Goal: Task Accomplishment & Management: Use online tool/utility

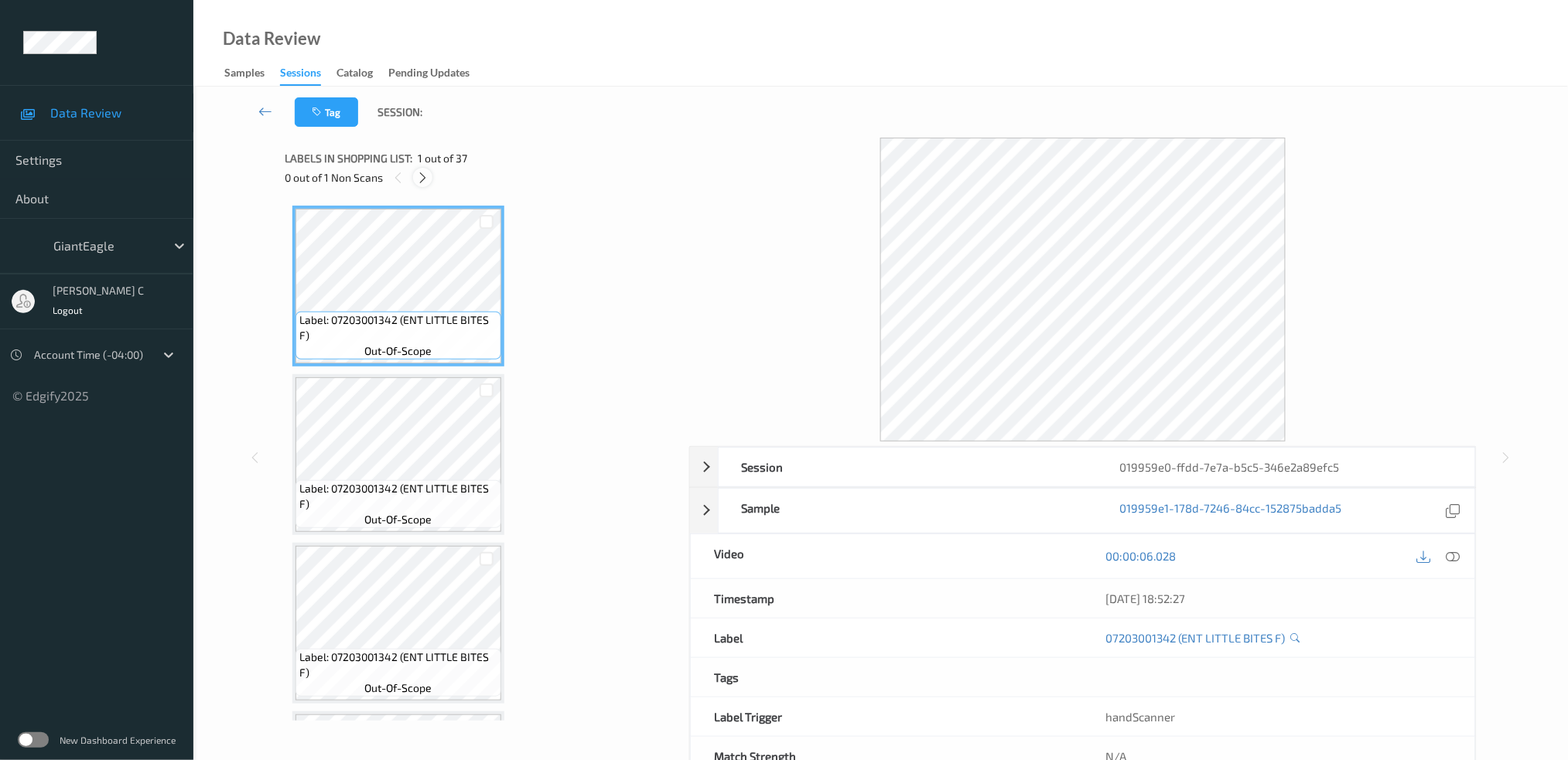
click at [428, 182] on icon at bounding box center [423, 178] width 13 height 14
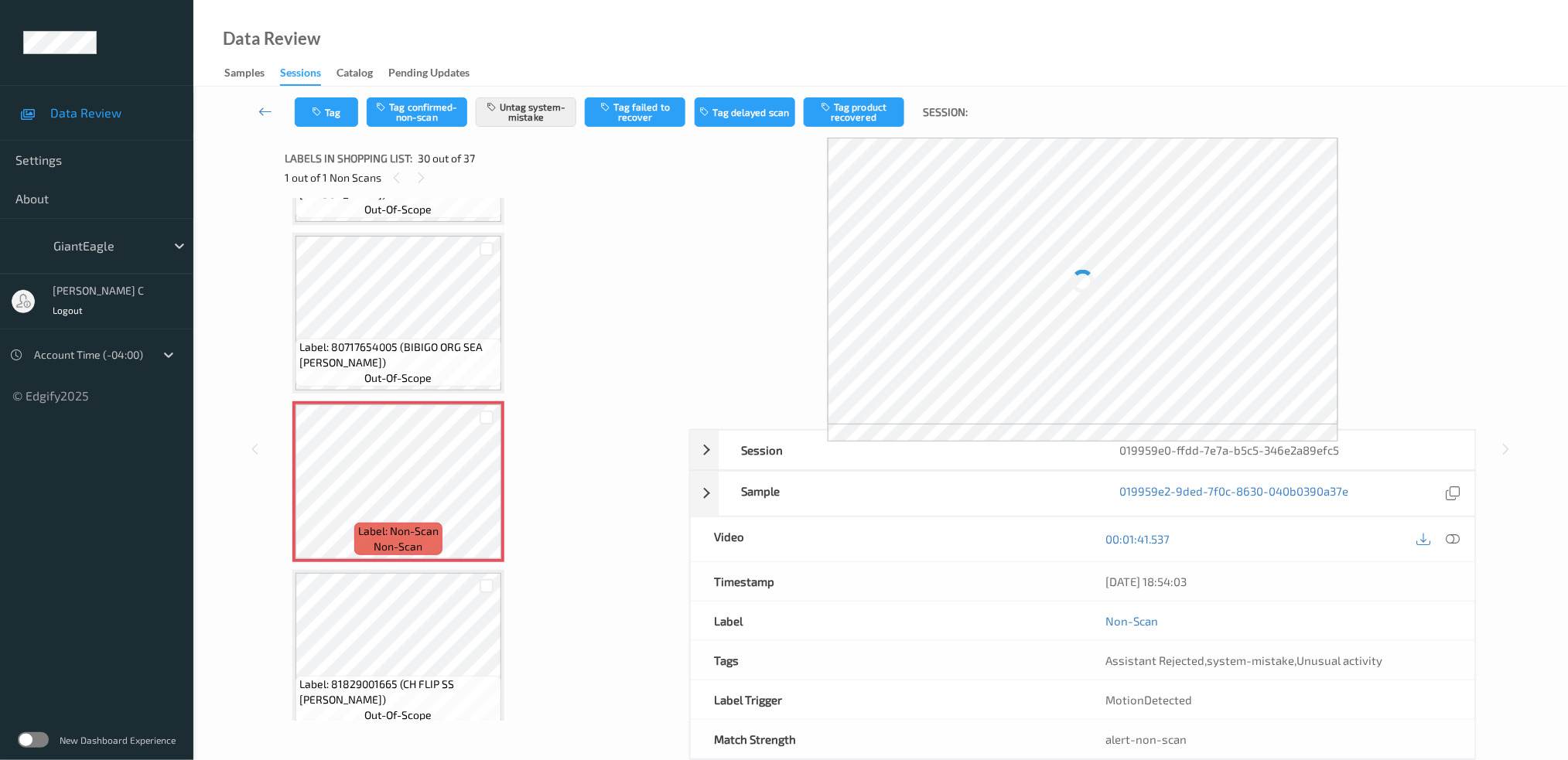
scroll to position [4487, 0]
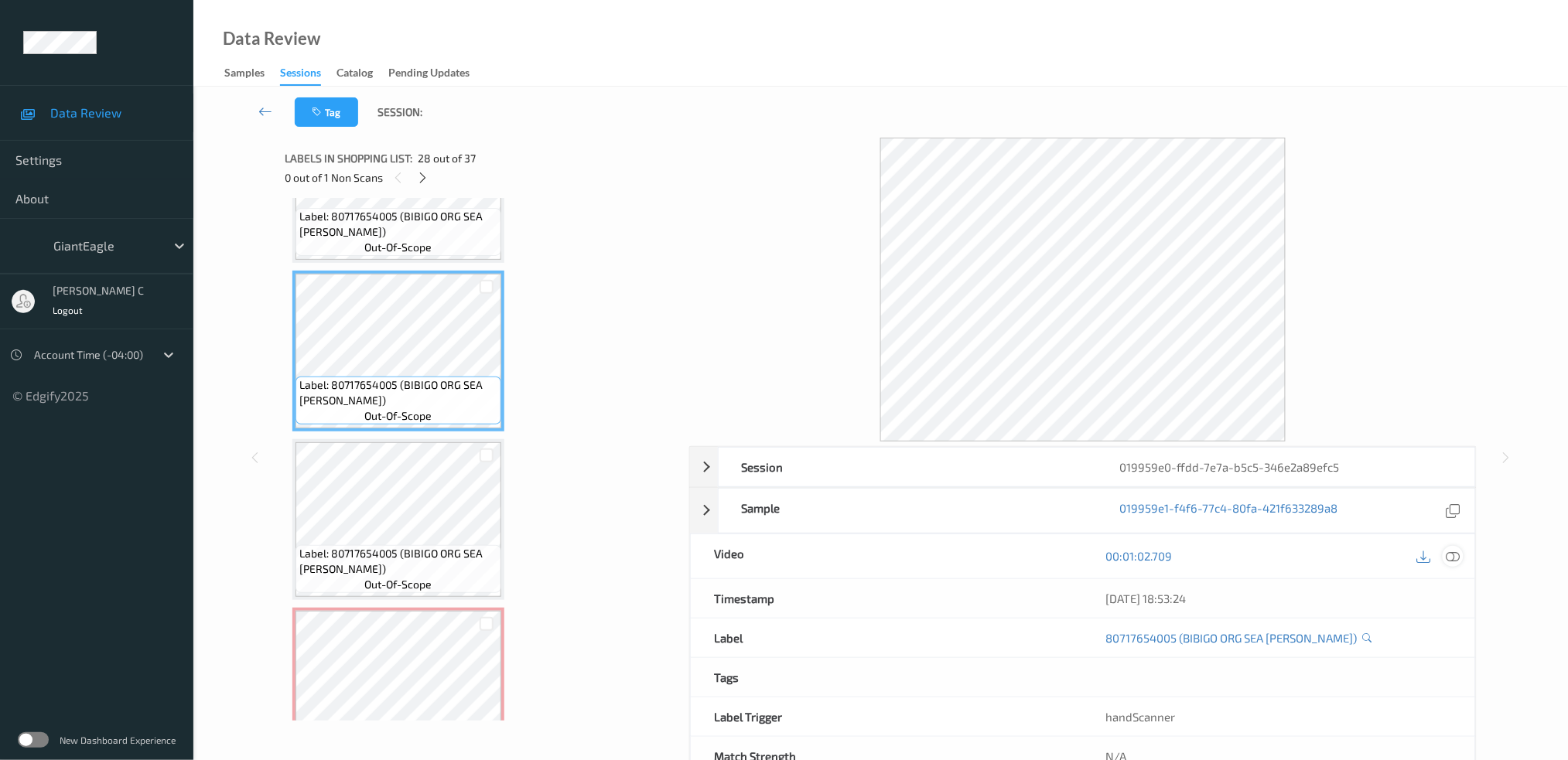
click at [1451, 556] on icon at bounding box center [1453, 556] width 14 height 14
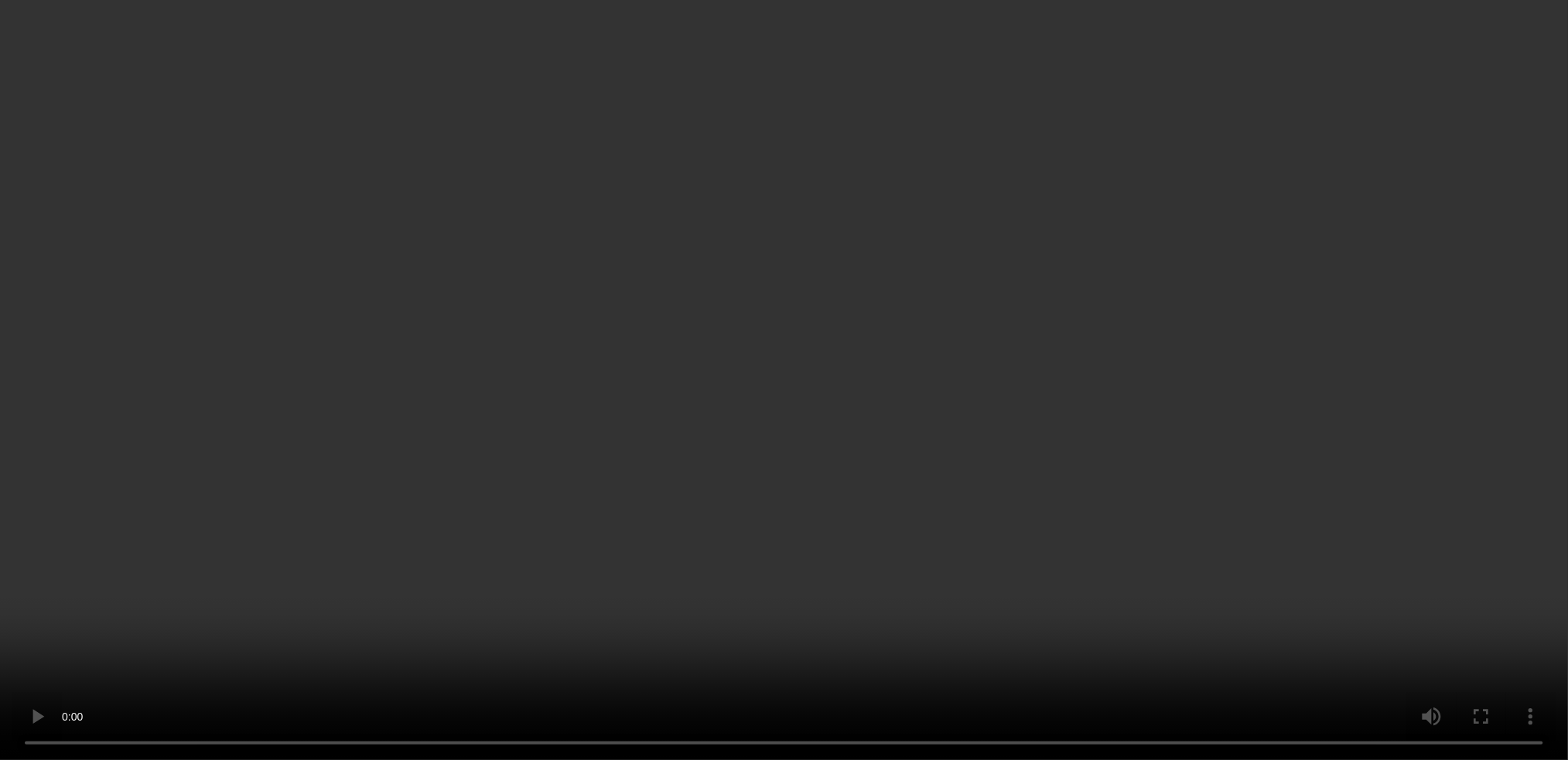
scroll to position [4796, 0]
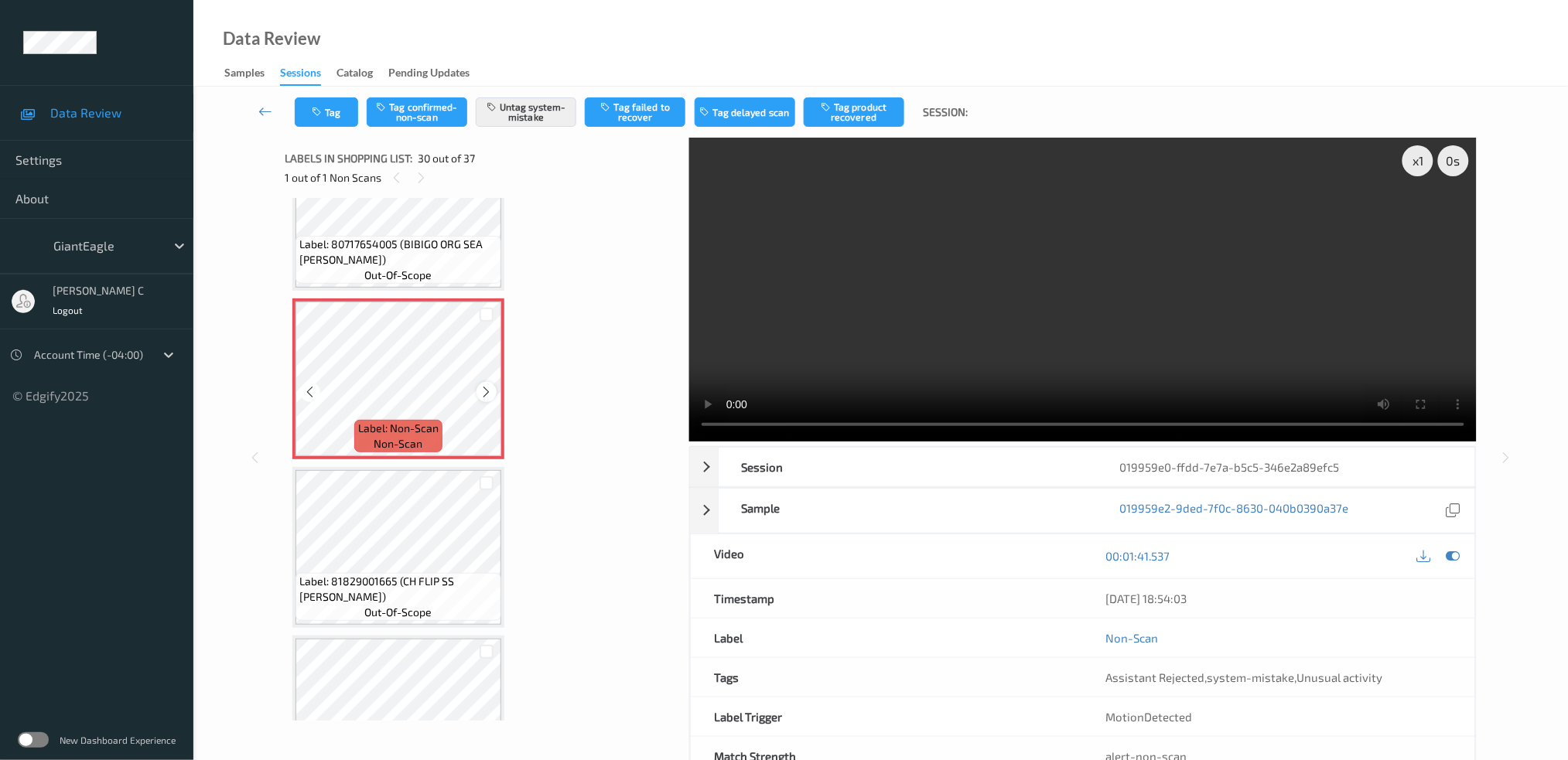
click at [477, 382] on div at bounding box center [486, 392] width 19 height 19
click at [481, 385] on icon at bounding box center [487, 392] width 13 height 14
click at [486, 385] on icon at bounding box center [487, 392] width 13 height 14
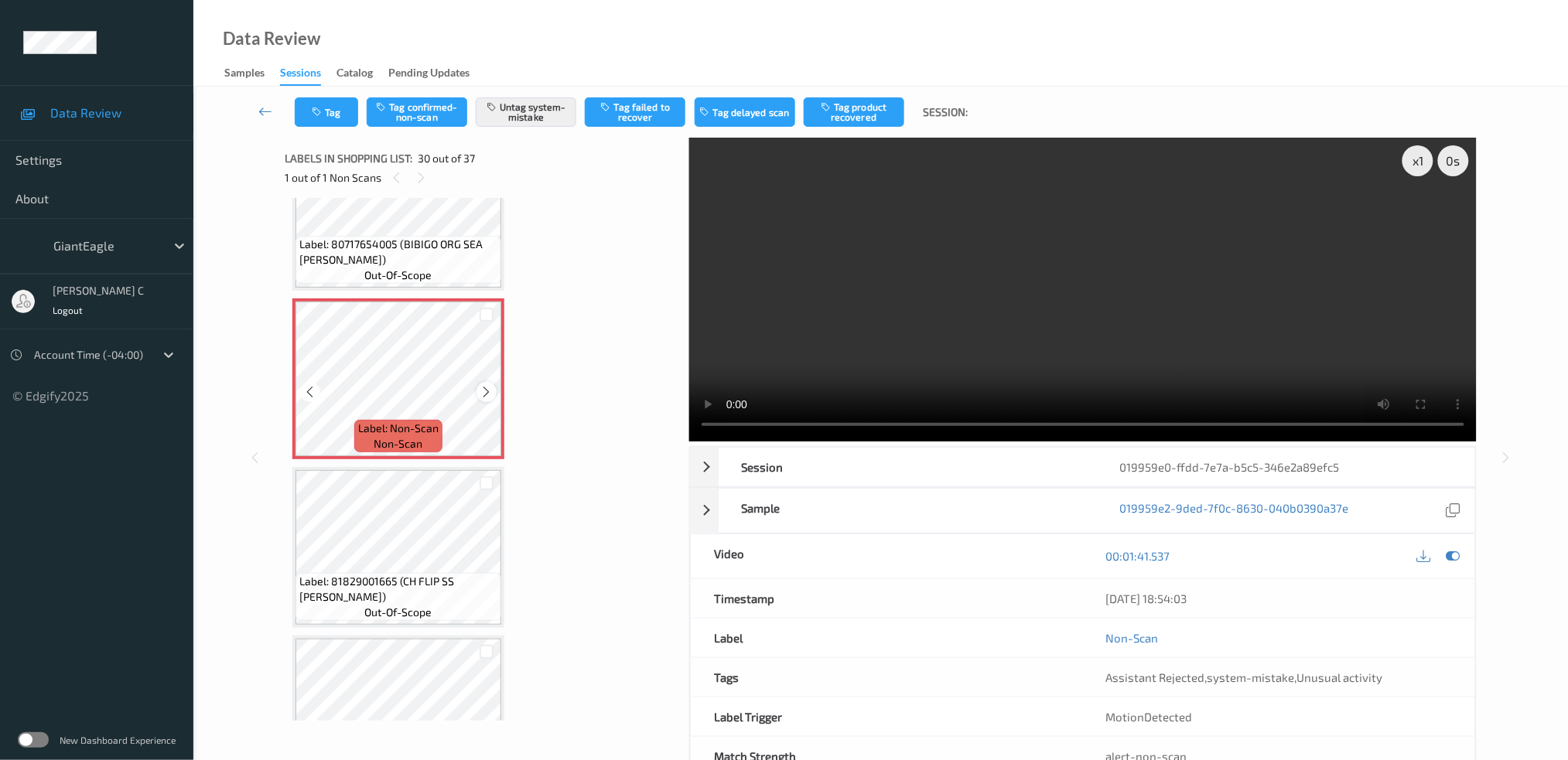
click at [481, 385] on icon at bounding box center [487, 392] width 13 height 14
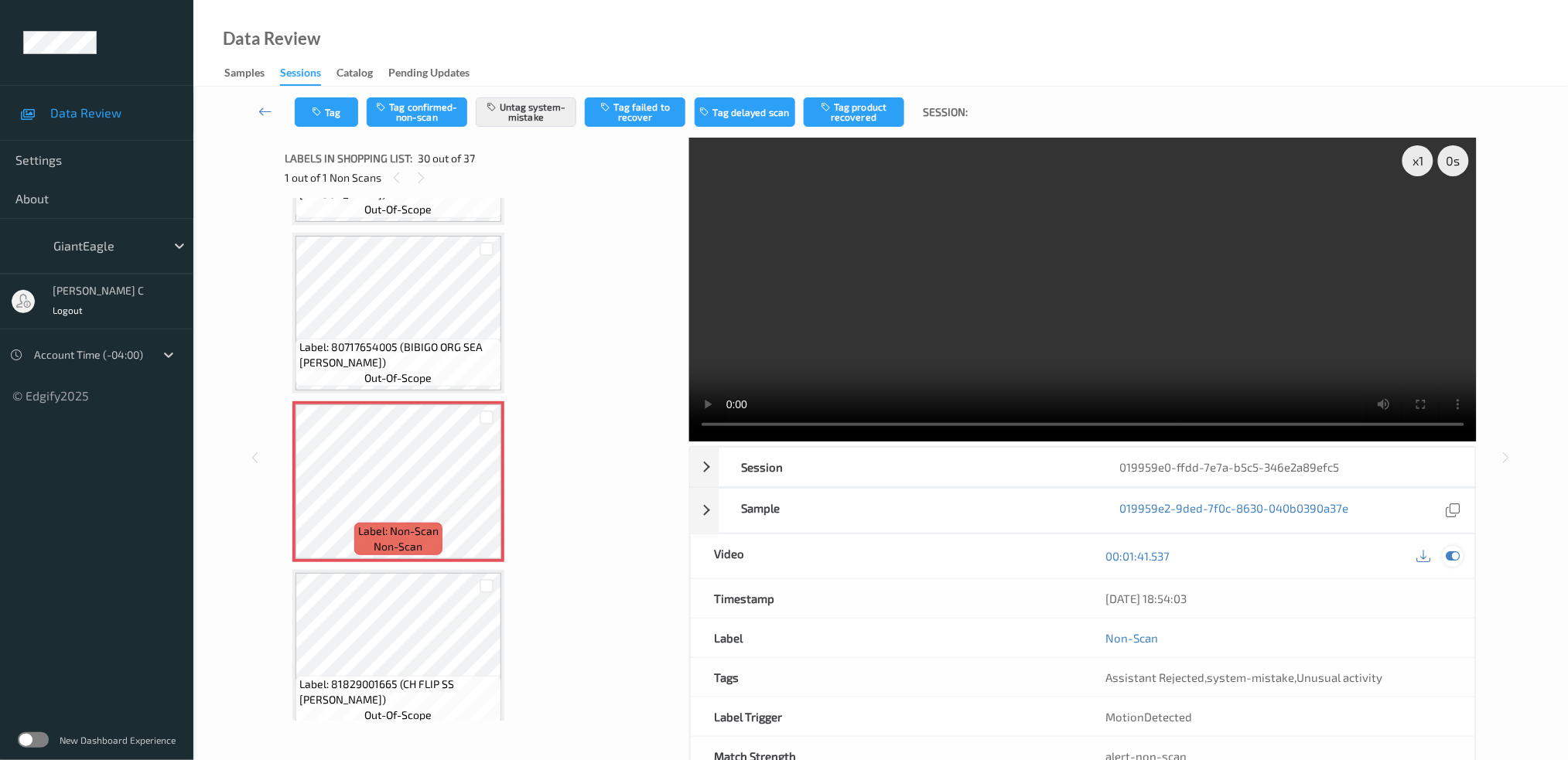
click at [1452, 550] on icon at bounding box center [1453, 556] width 14 height 14
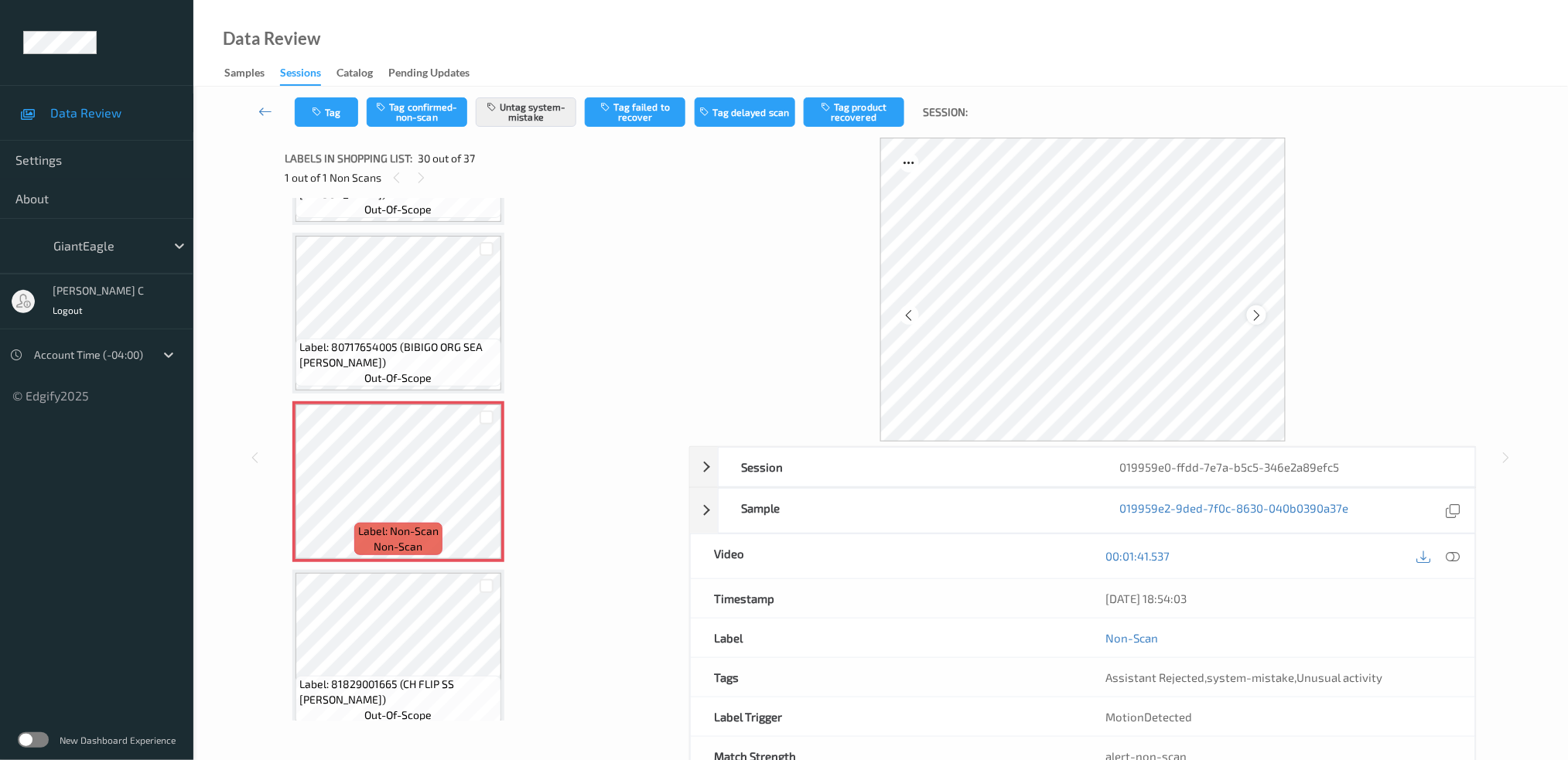
click at [1258, 314] on icon at bounding box center [1257, 315] width 13 height 14
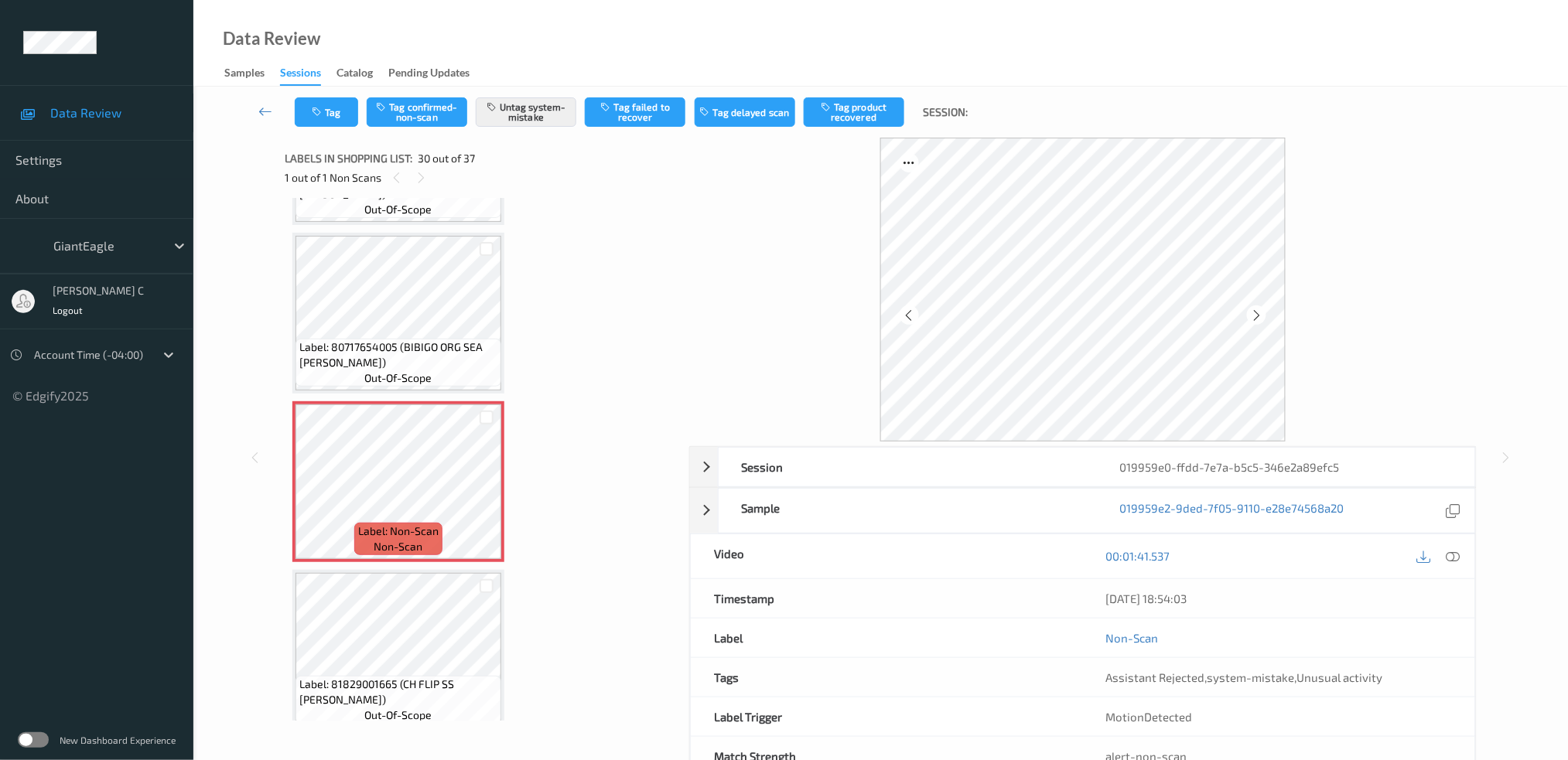
click at [1258, 314] on icon at bounding box center [1257, 315] width 13 height 14
click at [1454, 559] on icon at bounding box center [1453, 556] width 14 height 14
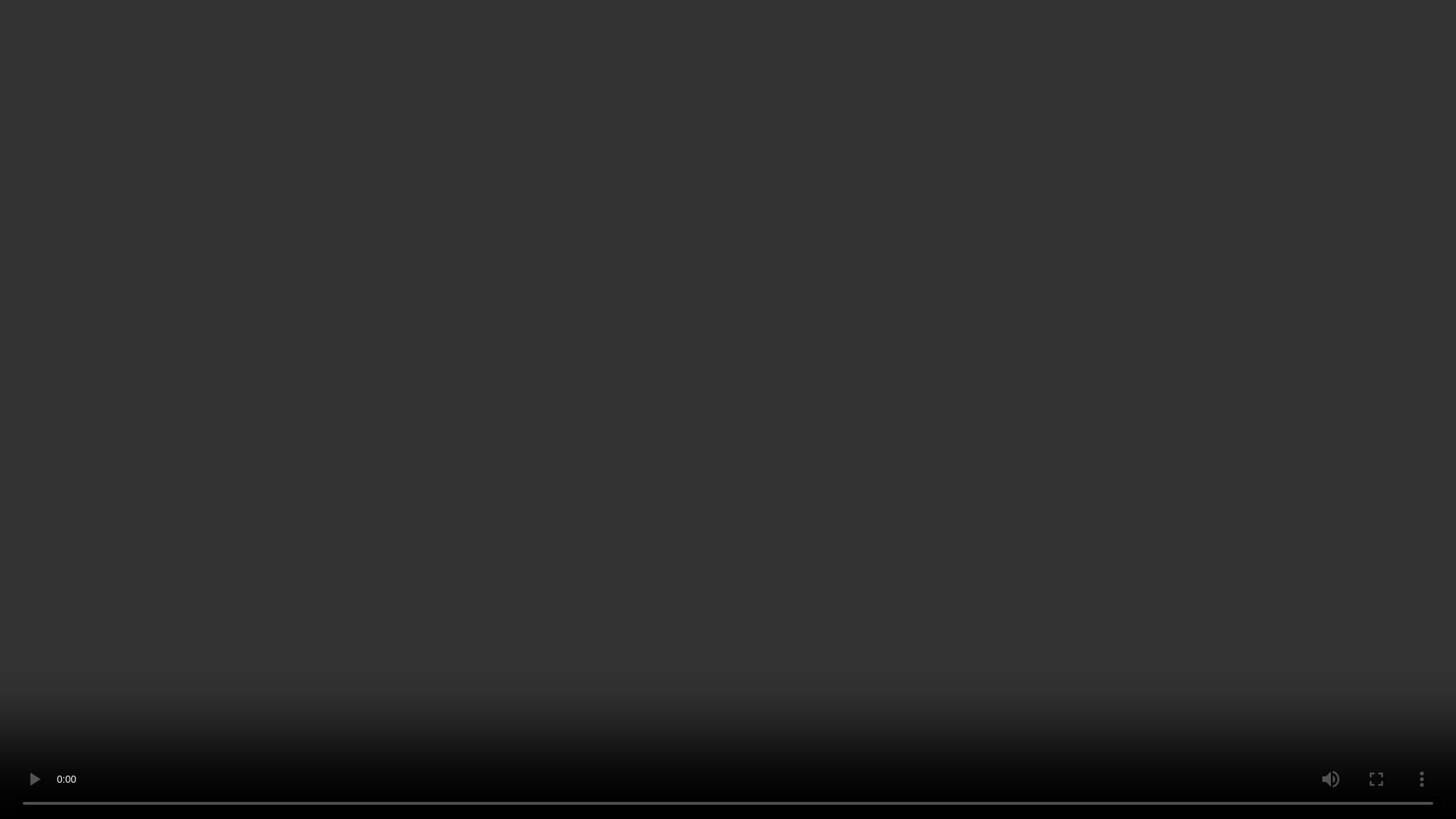
click at [489, 604] on video at bounding box center [728, 410] width 1456 height 819
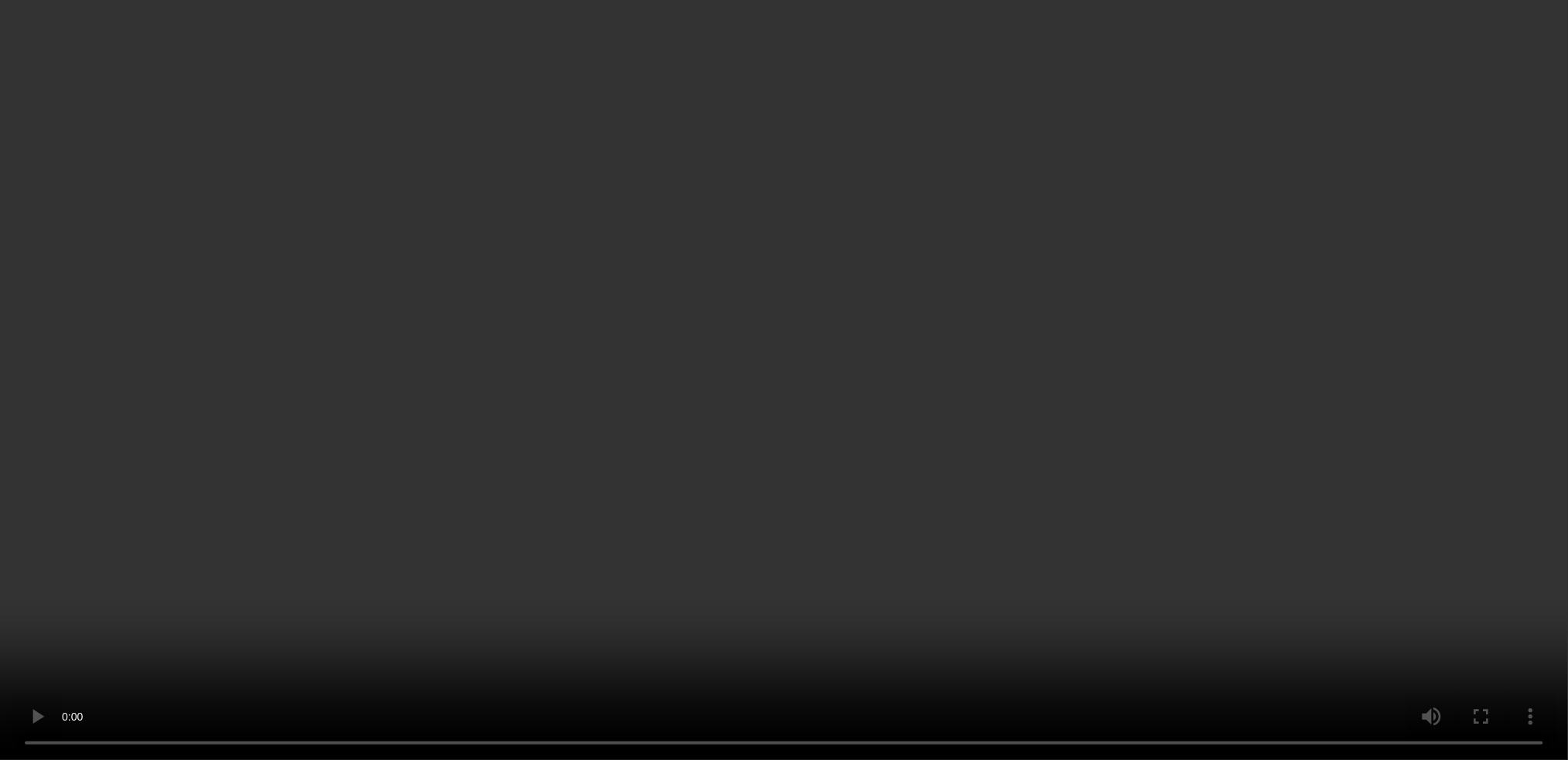
scroll to position [0, 0]
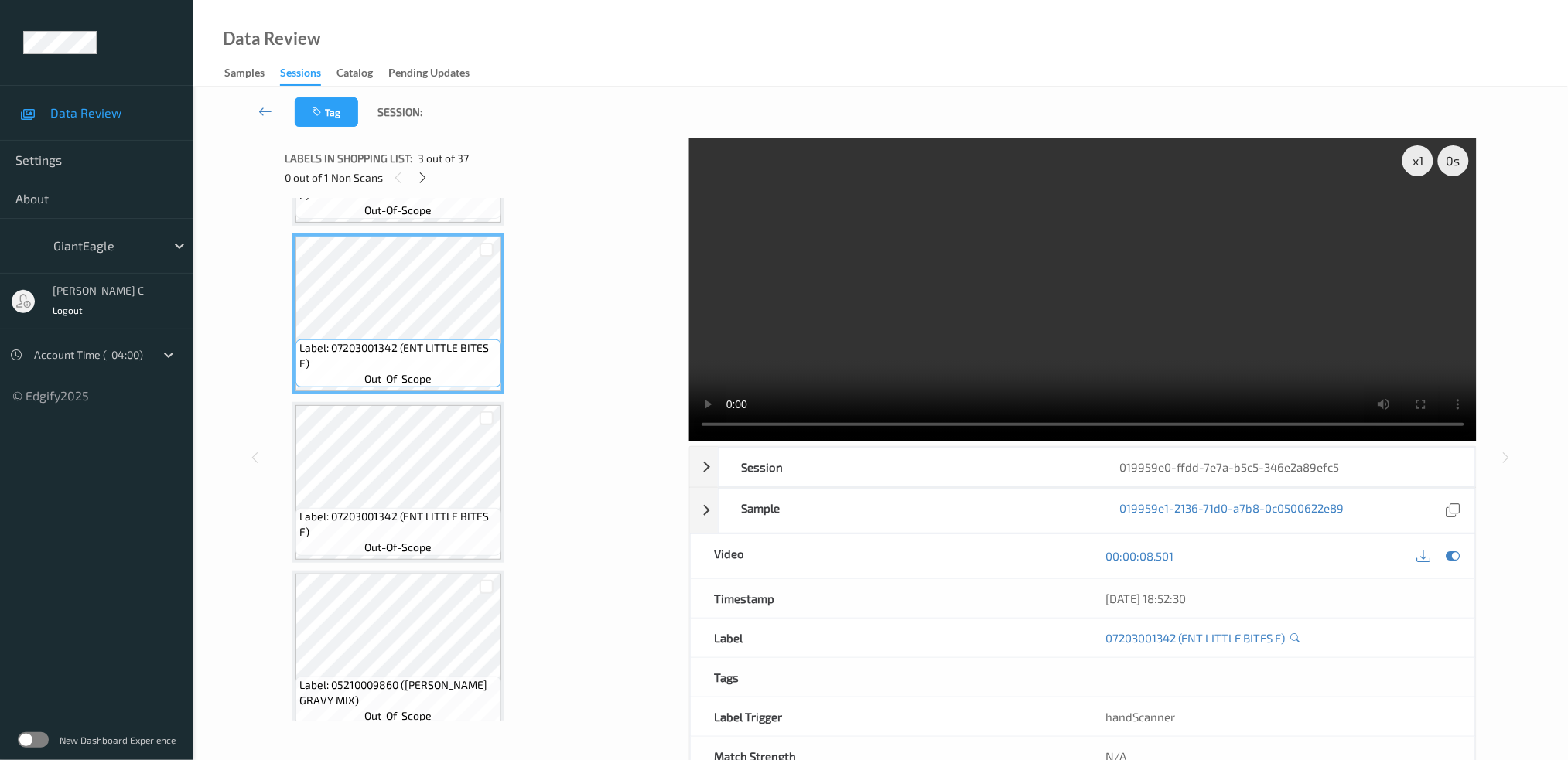
click at [418, 509] on span "Label: 07203001342 (ENT LITTLE BITES F)" at bounding box center [398, 524] width 198 height 31
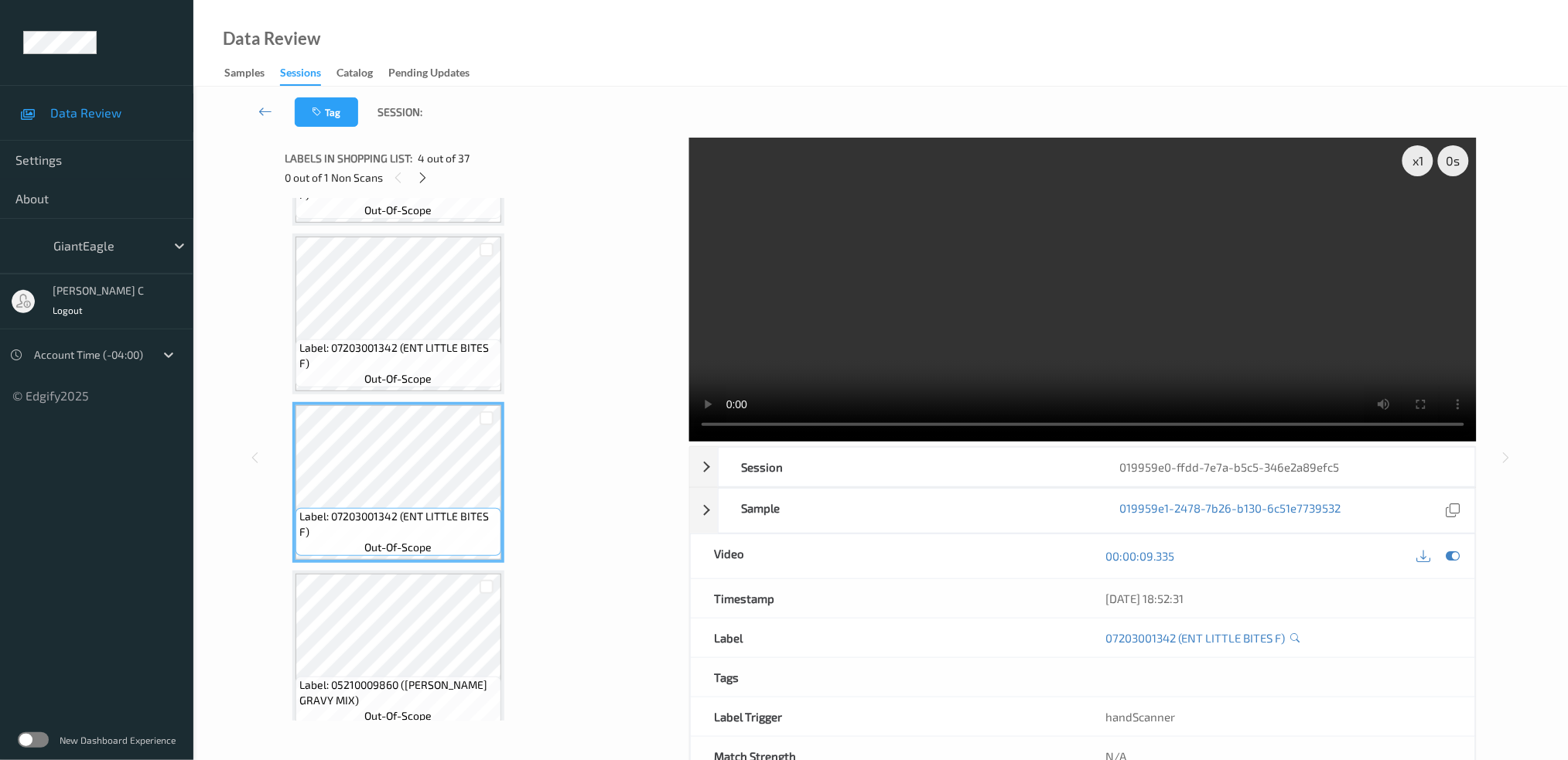
scroll to position [515, 0]
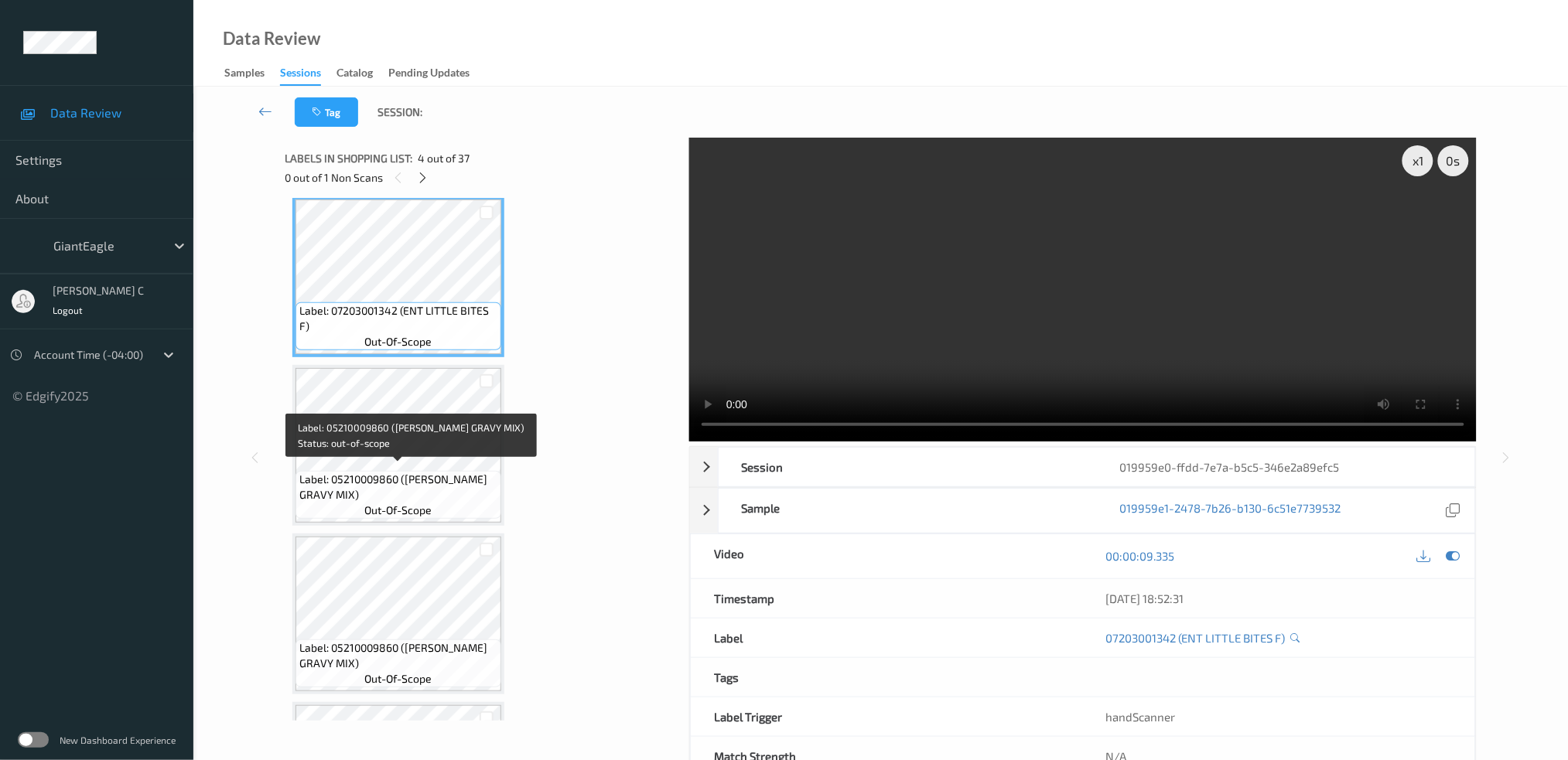
click at [419, 505] on span "out-of-scope" at bounding box center [398, 510] width 67 height 16
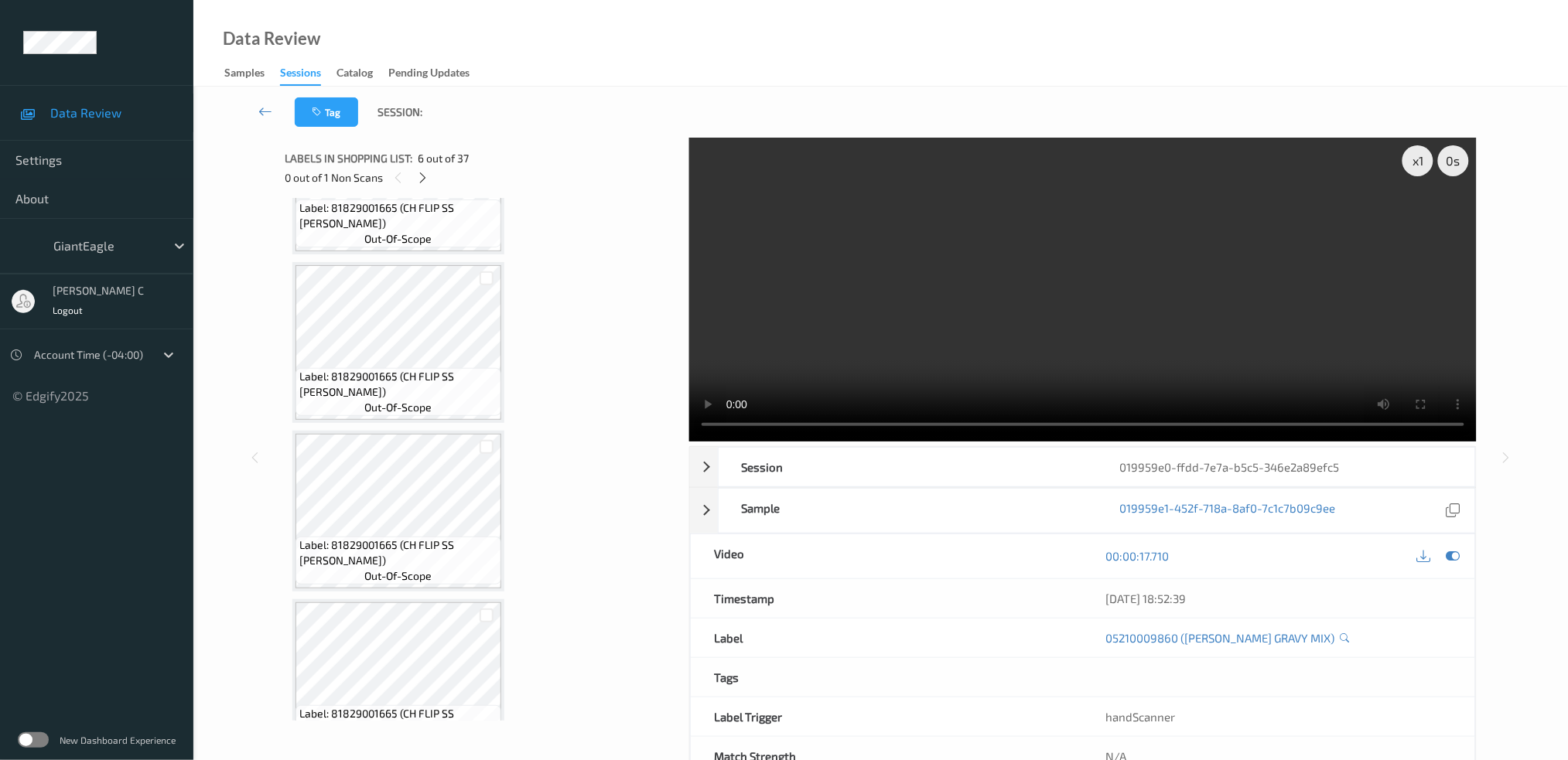
scroll to position [5263, 0]
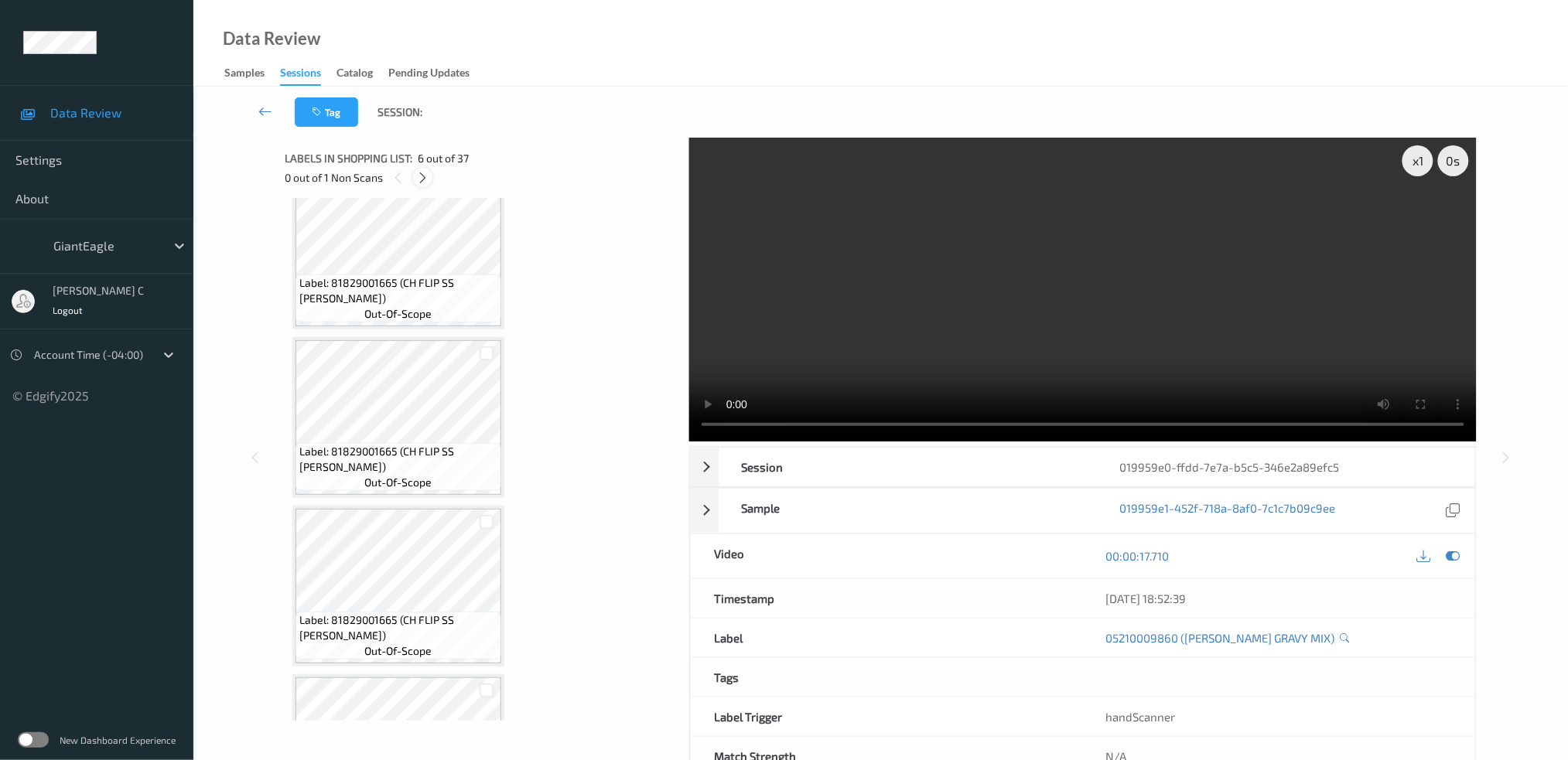
click at [427, 176] on icon at bounding box center [423, 178] width 13 height 14
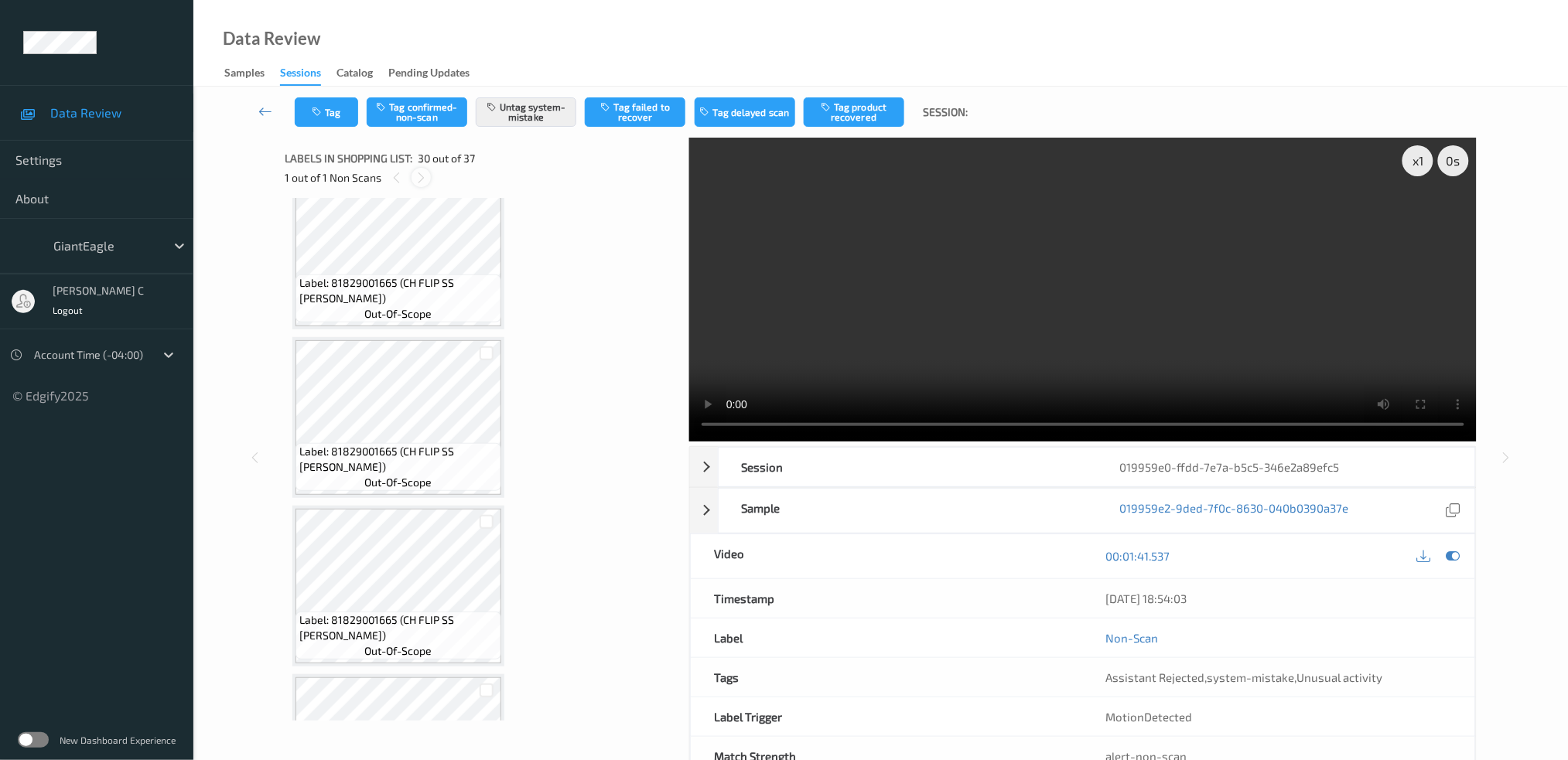
scroll to position [4694, 0]
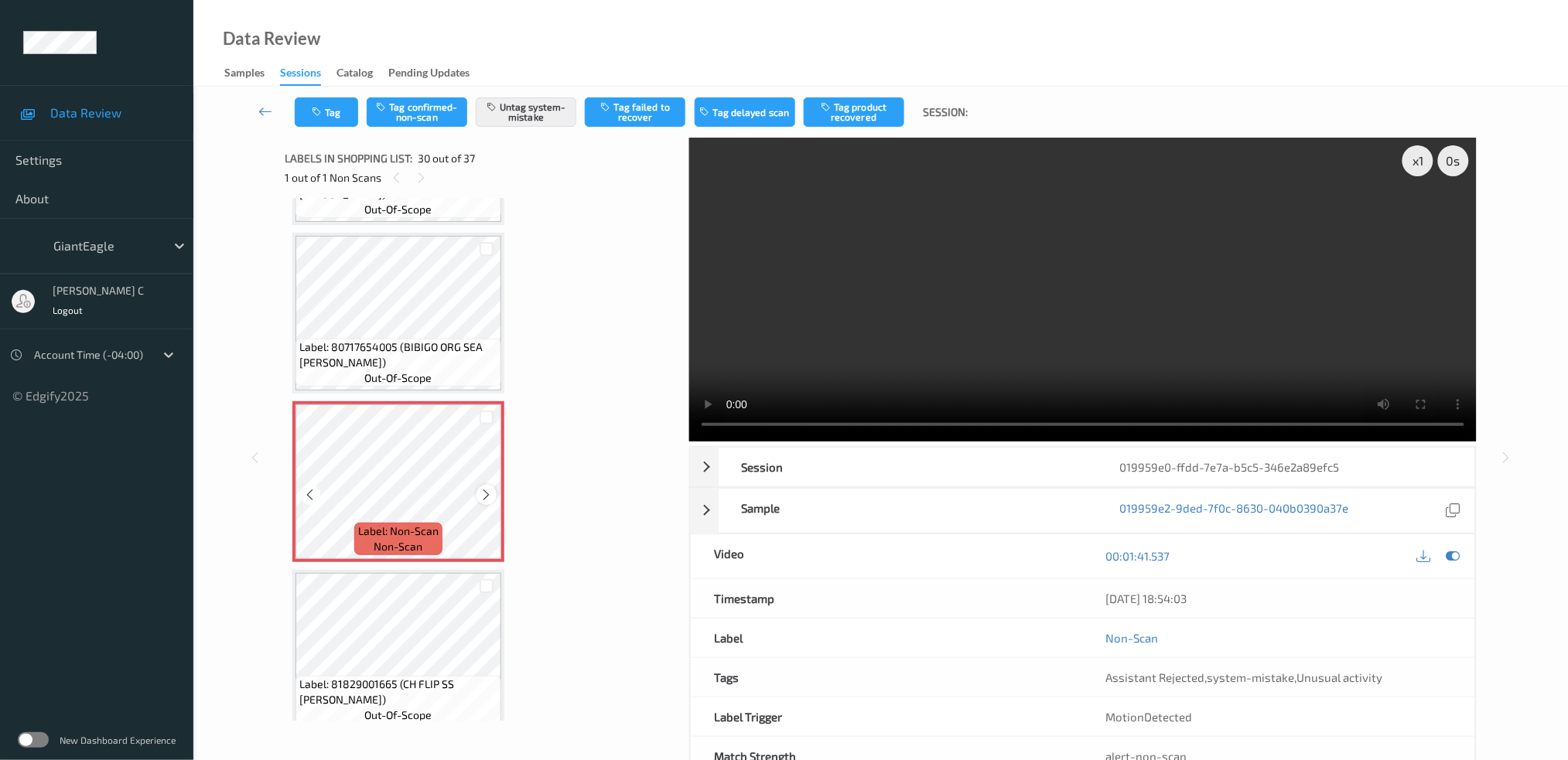
click at [486, 488] on icon at bounding box center [487, 495] width 13 height 14
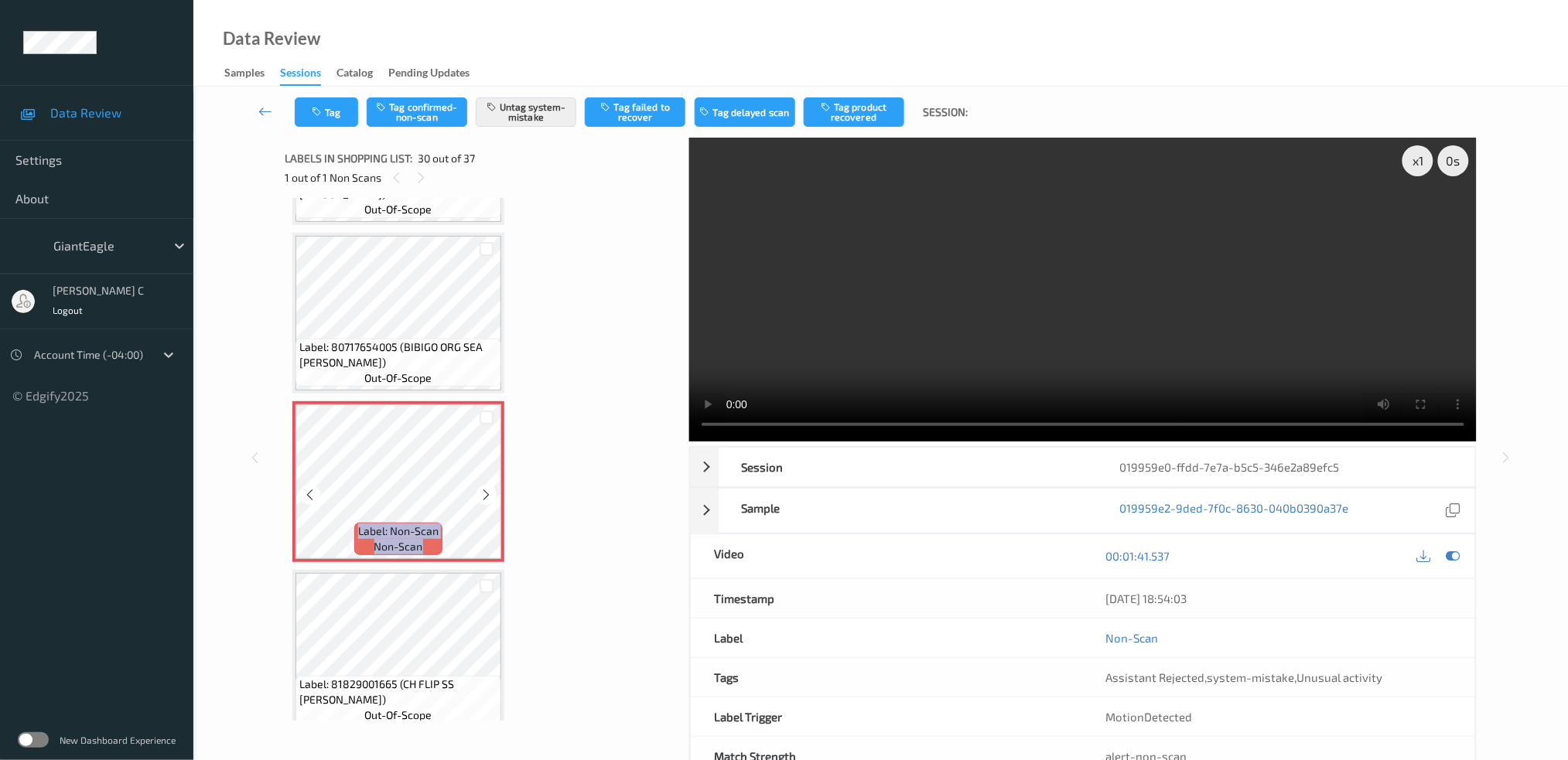
click at [486, 488] on icon at bounding box center [487, 495] width 13 height 14
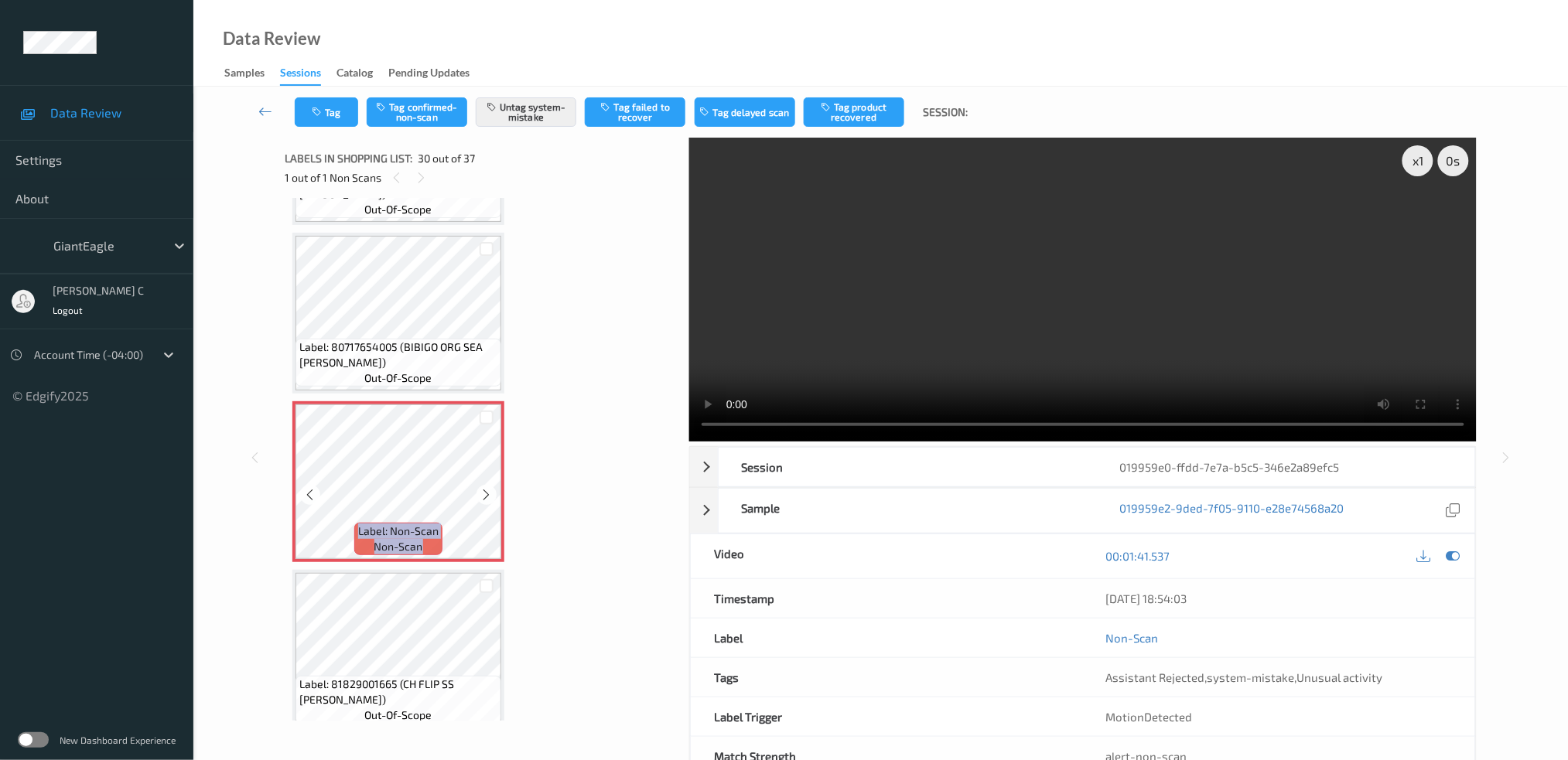
click at [486, 488] on icon at bounding box center [487, 495] width 13 height 14
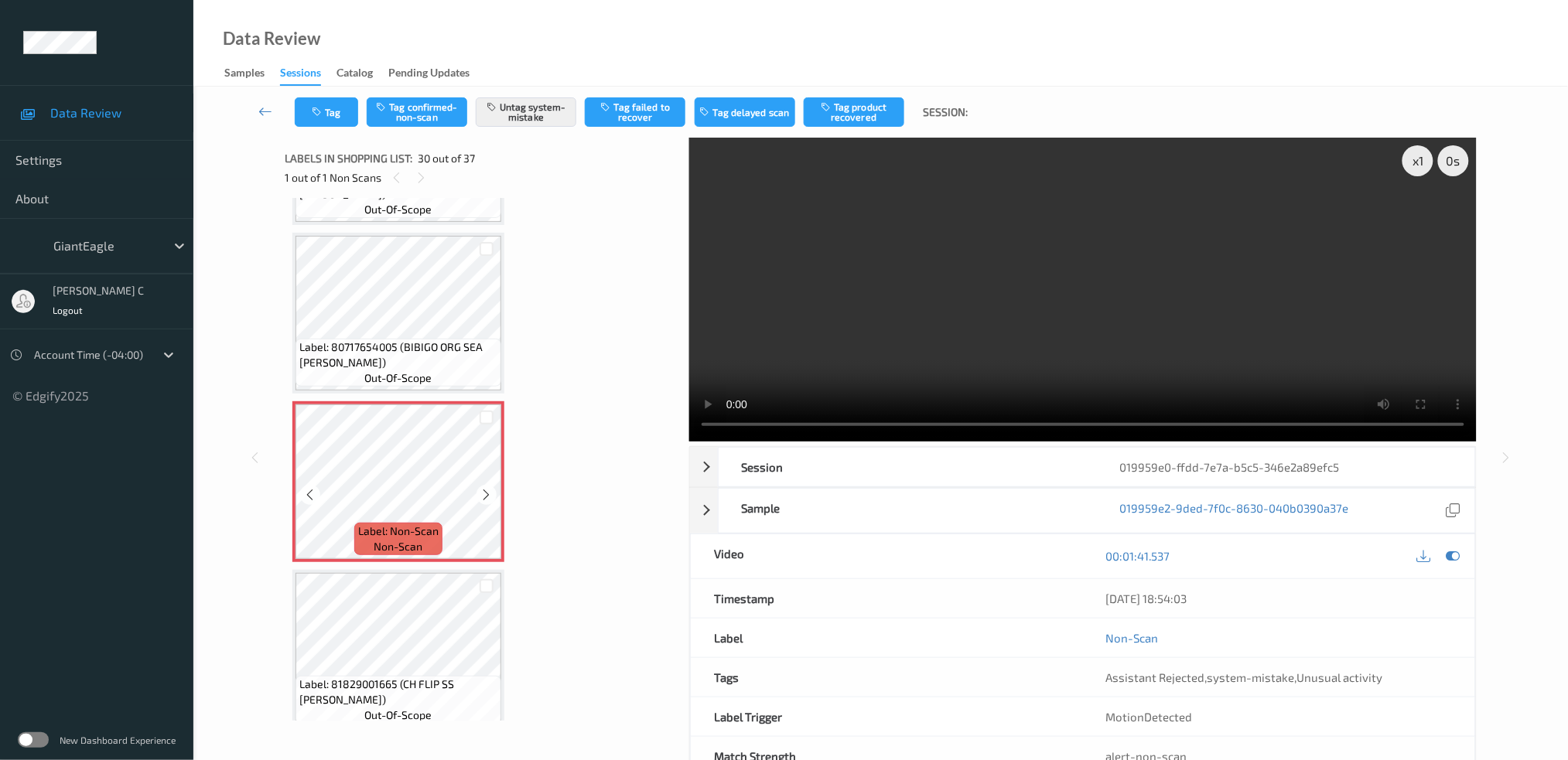
click at [486, 488] on icon at bounding box center [487, 495] width 13 height 14
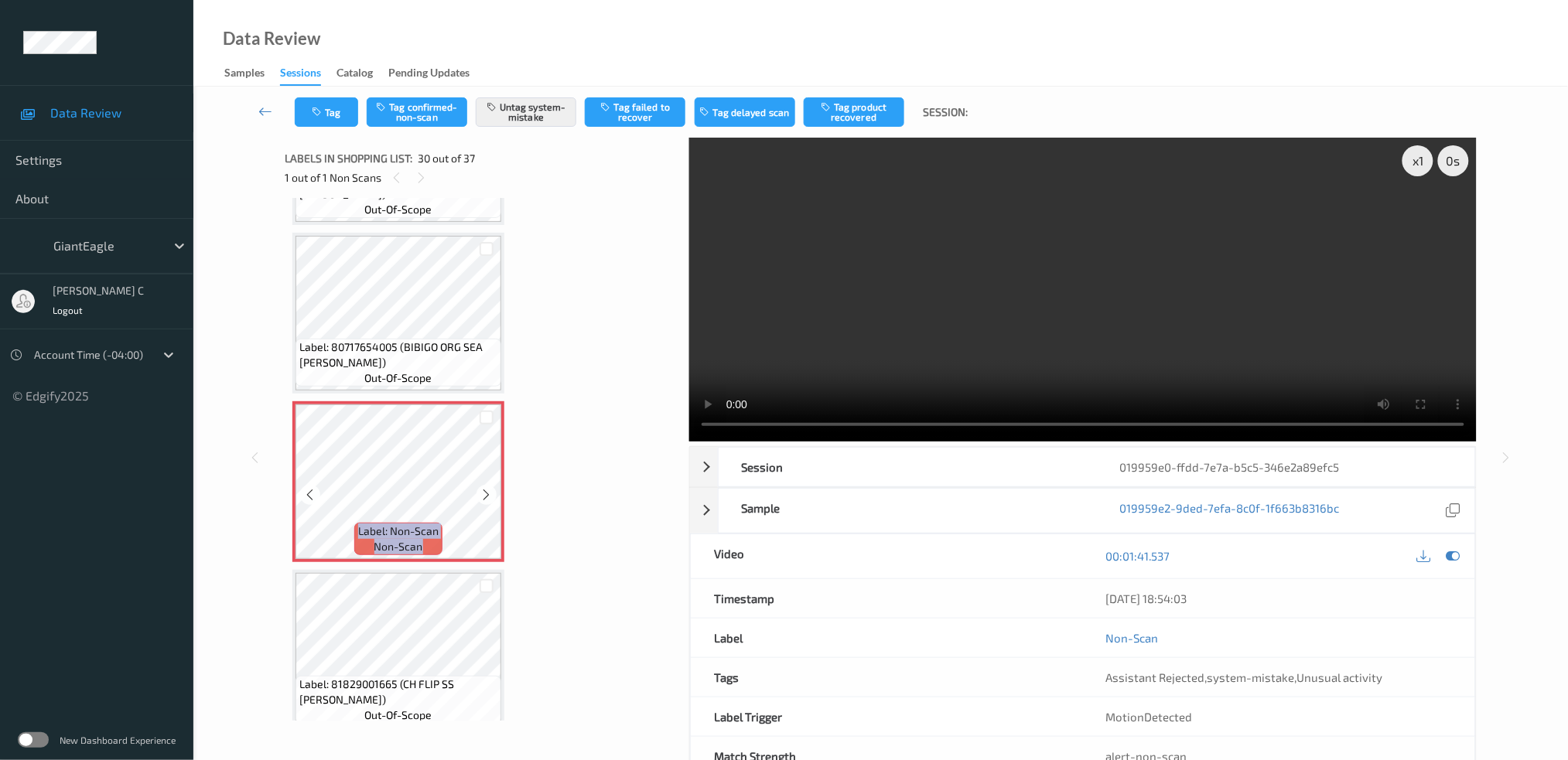
click at [486, 488] on icon at bounding box center [487, 495] width 13 height 14
click at [299, 408] on div "Label: Non-Scan non-scan" at bounding box center [296, 404] width 6 height 6
click at [486, 488] on icon at bounding box center [487, 495] width 13 height 14
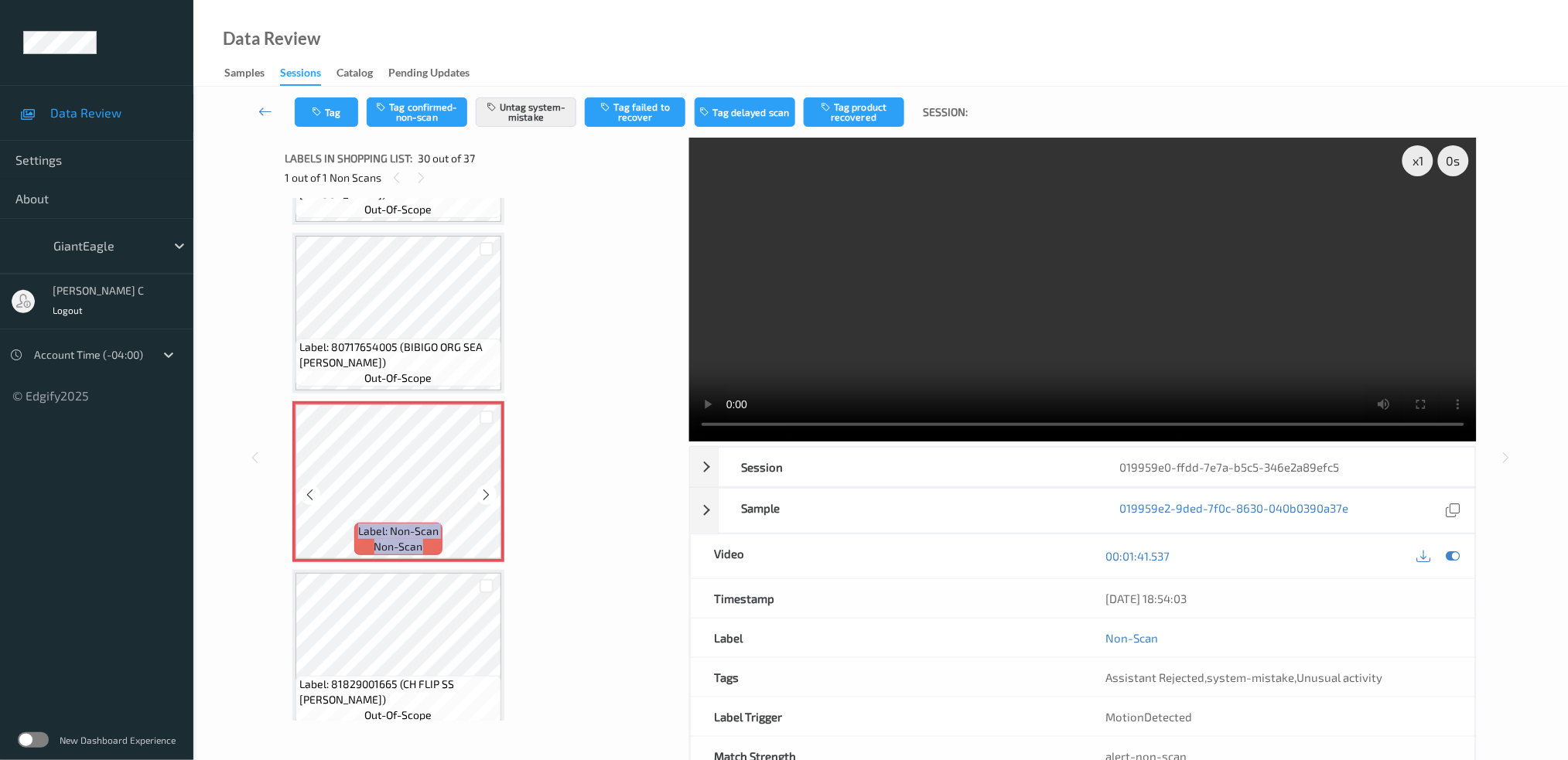
click at [486, 488] on icon at bounding box center [487, 495] width 13 height 14
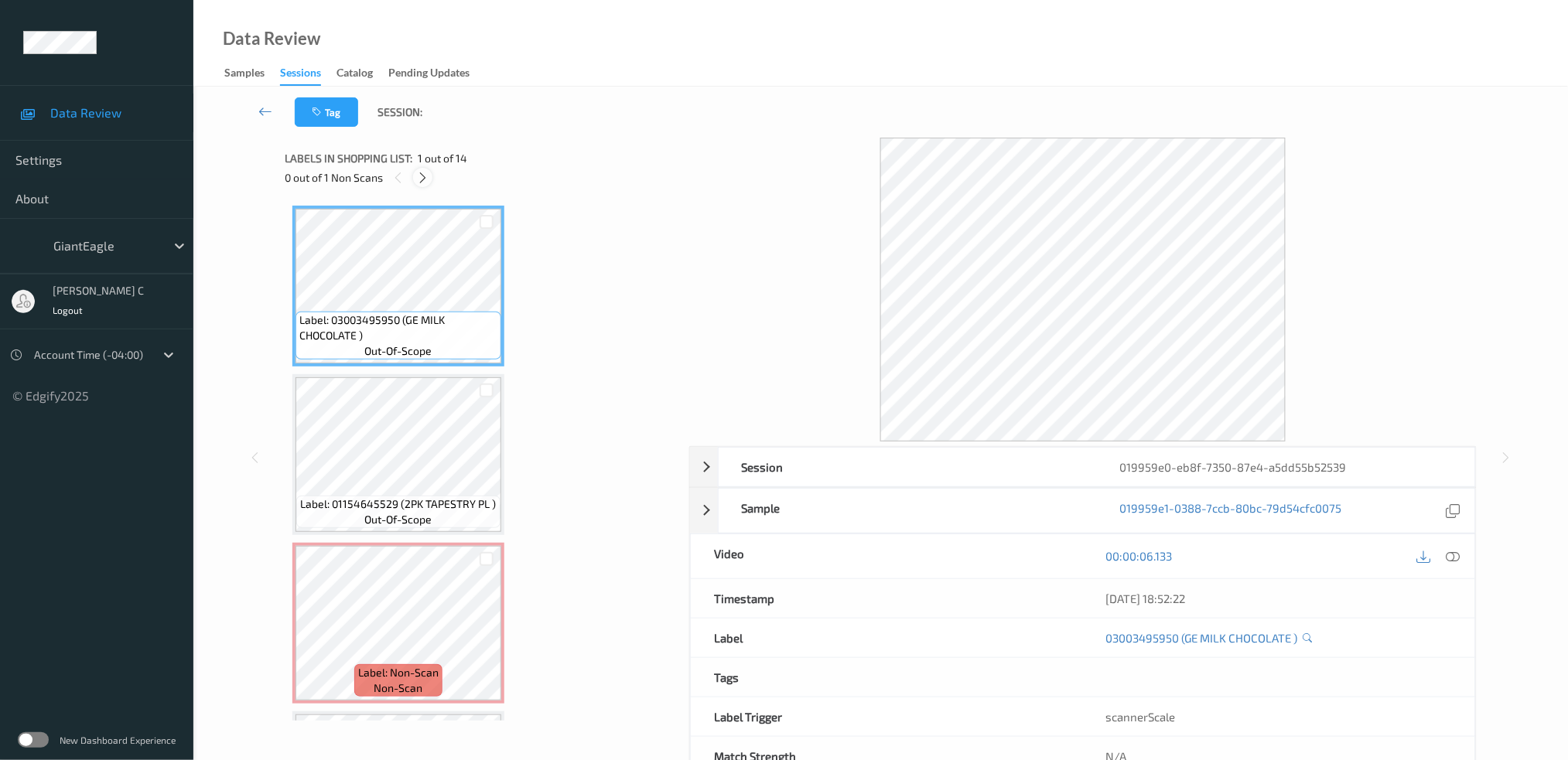
click at [419, 181] on icon at bounding box center [423, 178] width 13 height 14
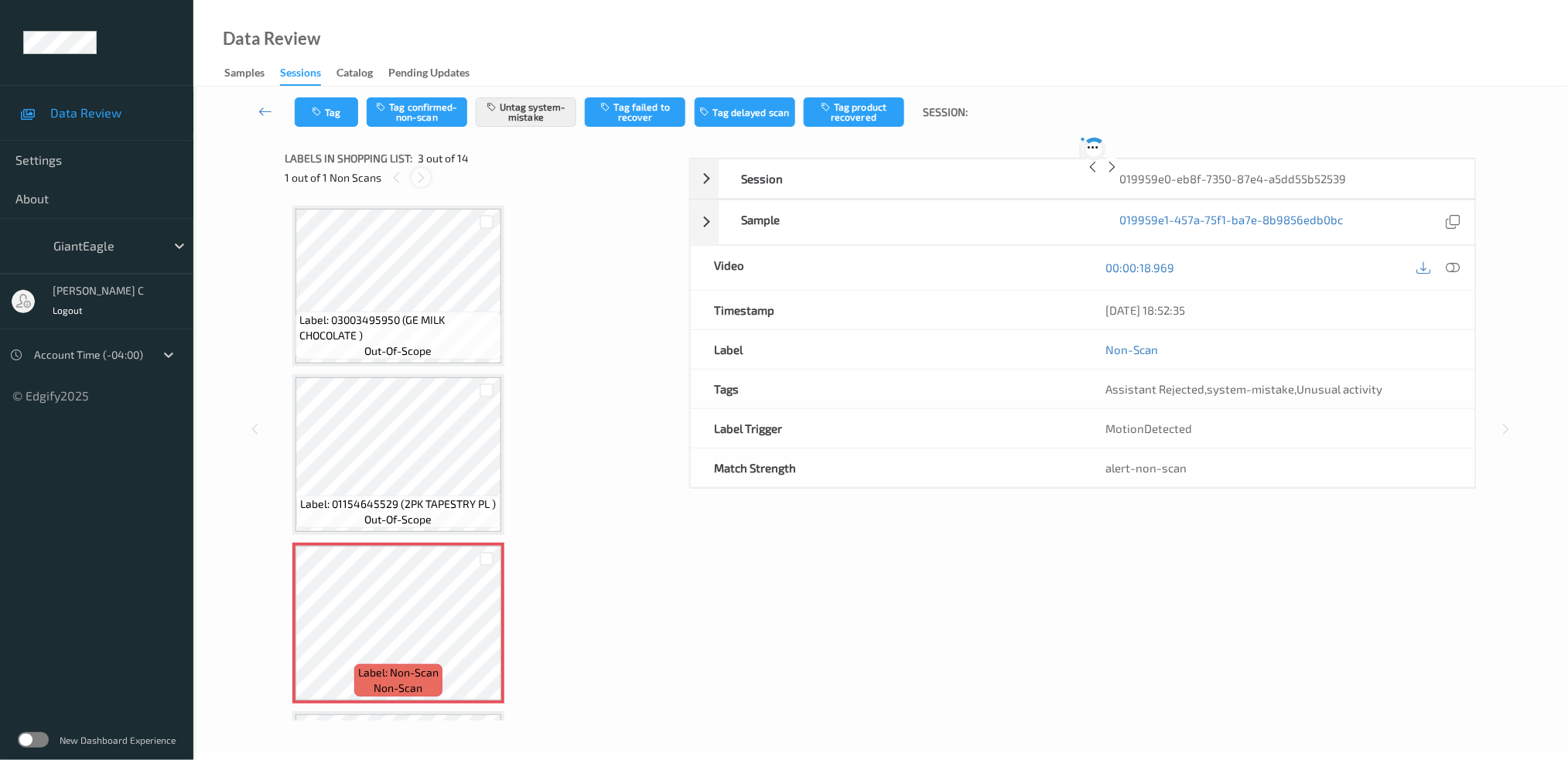
scroll to position [175, 0]
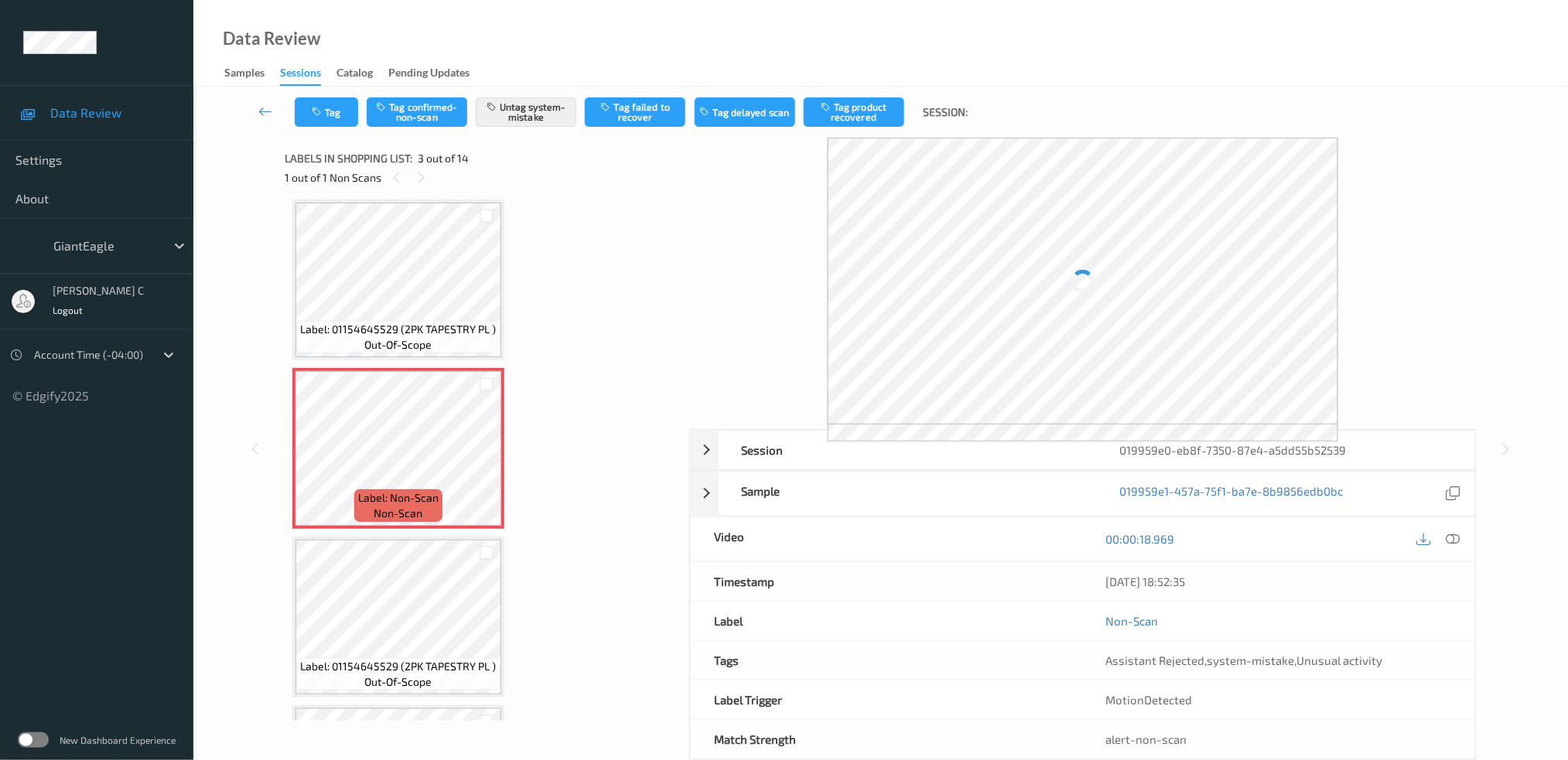
click at [398, 497] on span "Label: Non-Scan" at bounding box center [398, 499] width 81 height 16
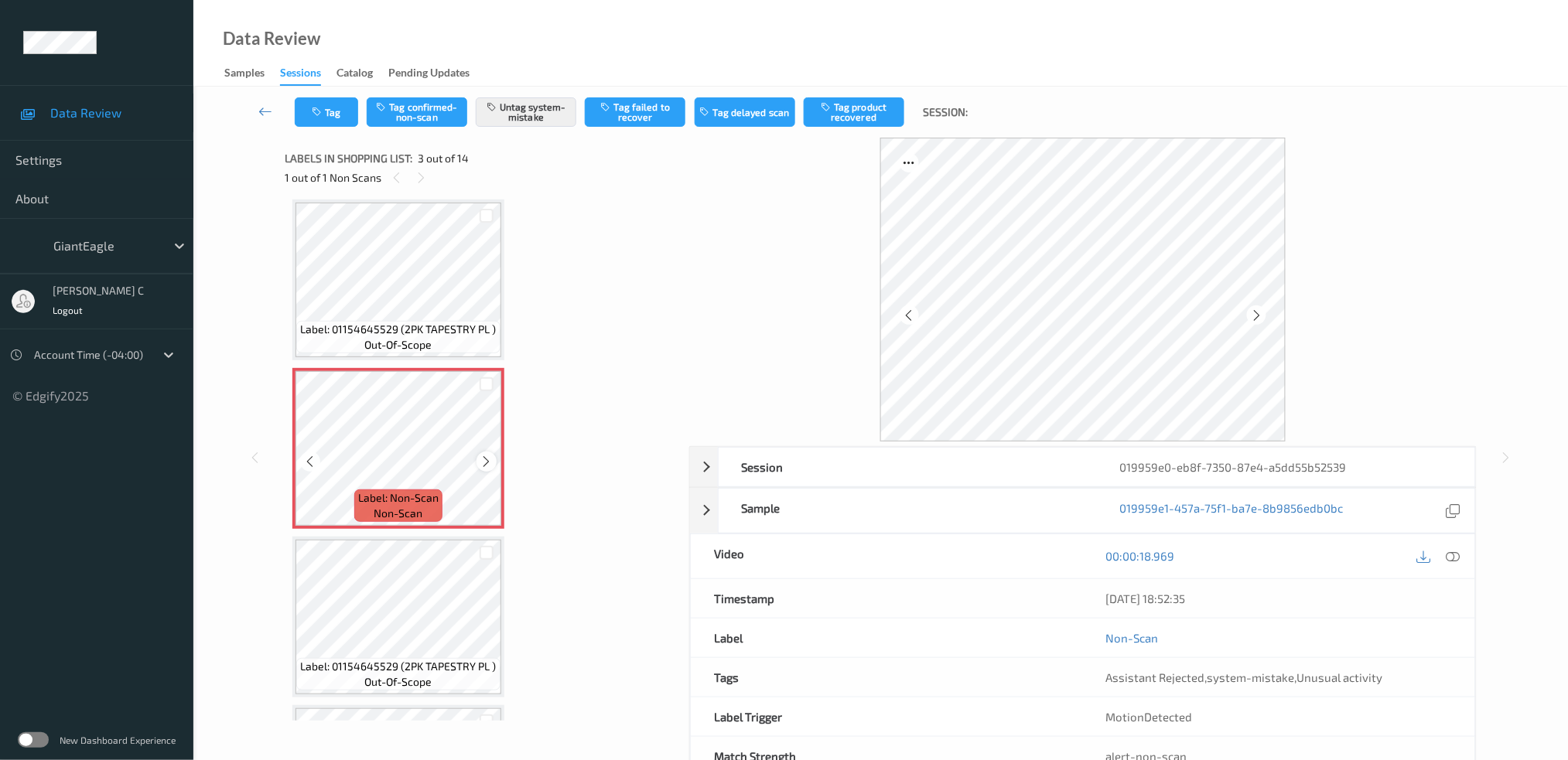
click at [488, 457] on icon at bounding box center [487, 462] width 13 height 14
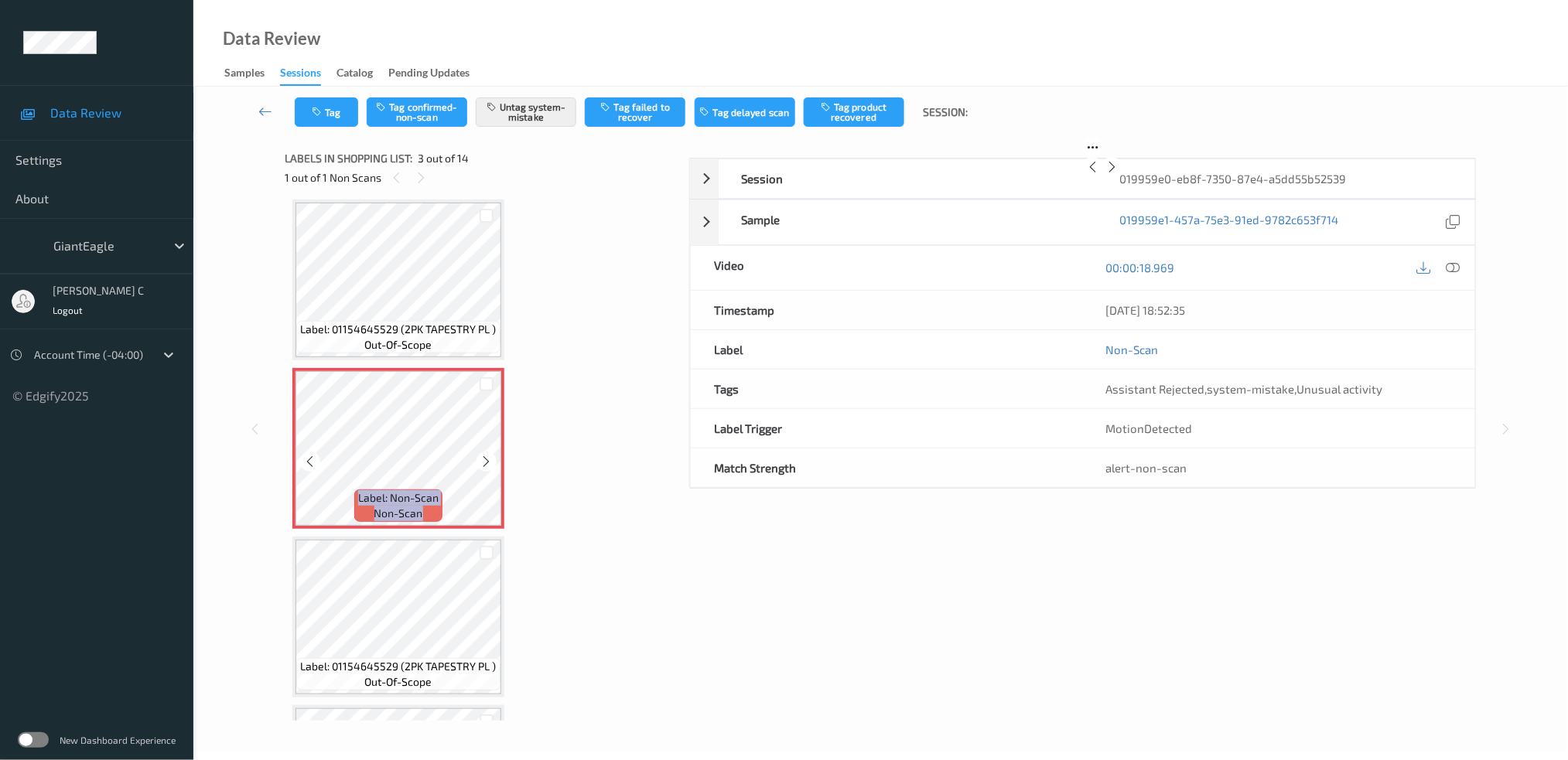
click at [488, 457] on icon at bounding box center [487, 462] width 13 height 14
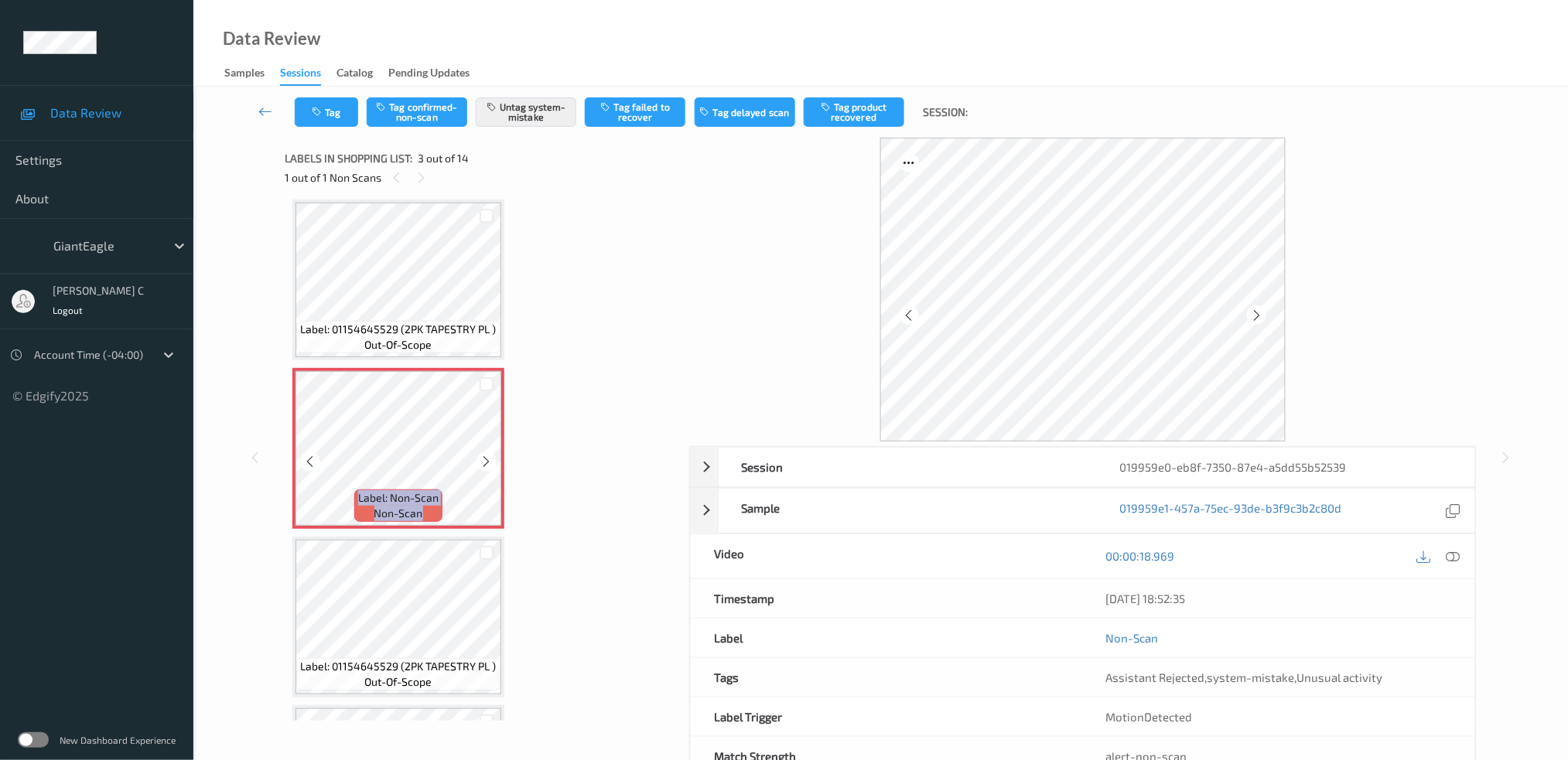
click at [488, 457] on icon at bounding box center [487, 462] width 13 height 14
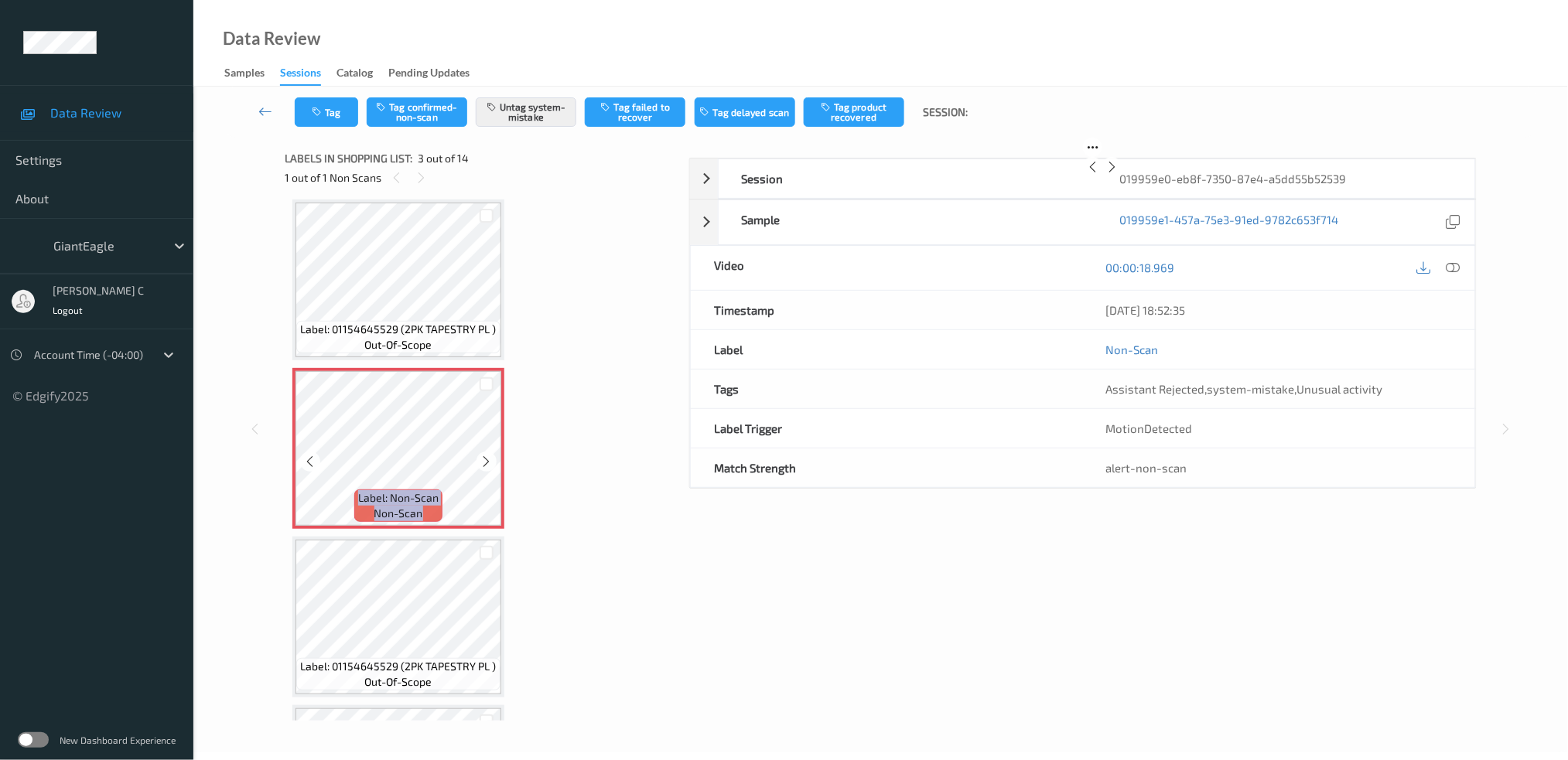
click at [488, 457] on icon at bounding box center [487, 462] width 13 height 14
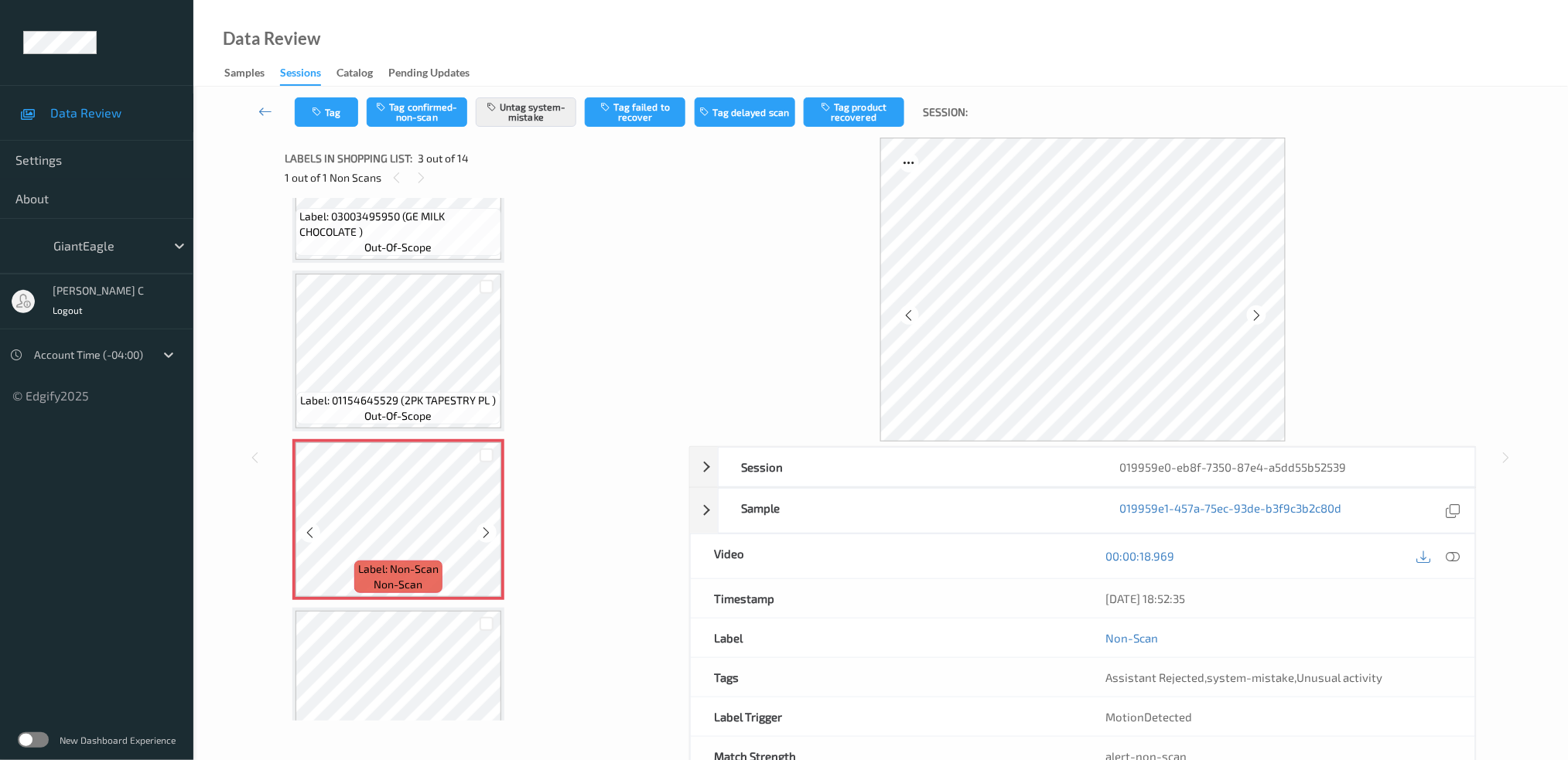
scroll to position [0, 0]
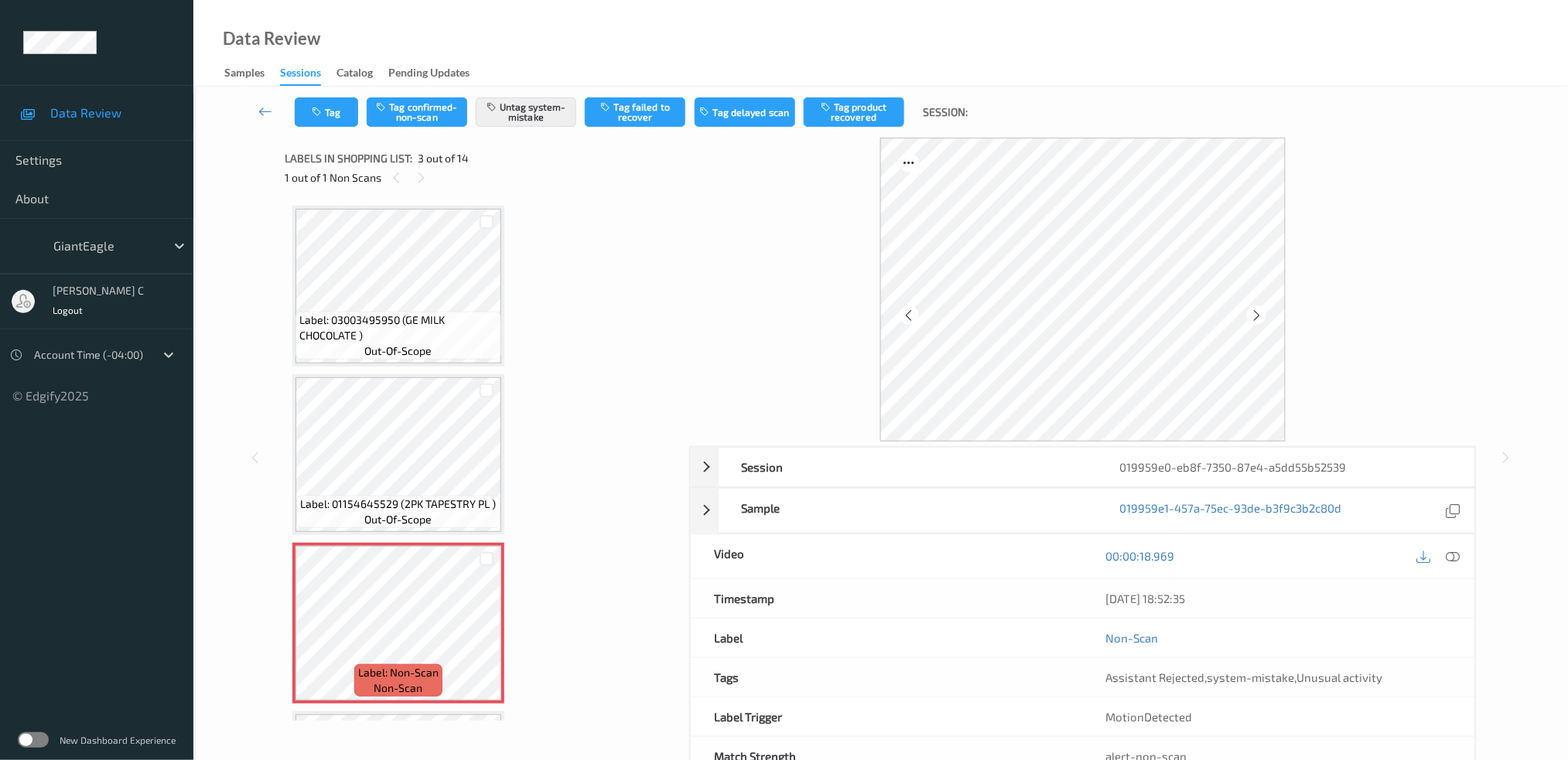
click at [422, 313] on span "Label: 03003495950 (GE MILK CHOCOLATE )" at bounding box center [398, 327] width 198 height 31
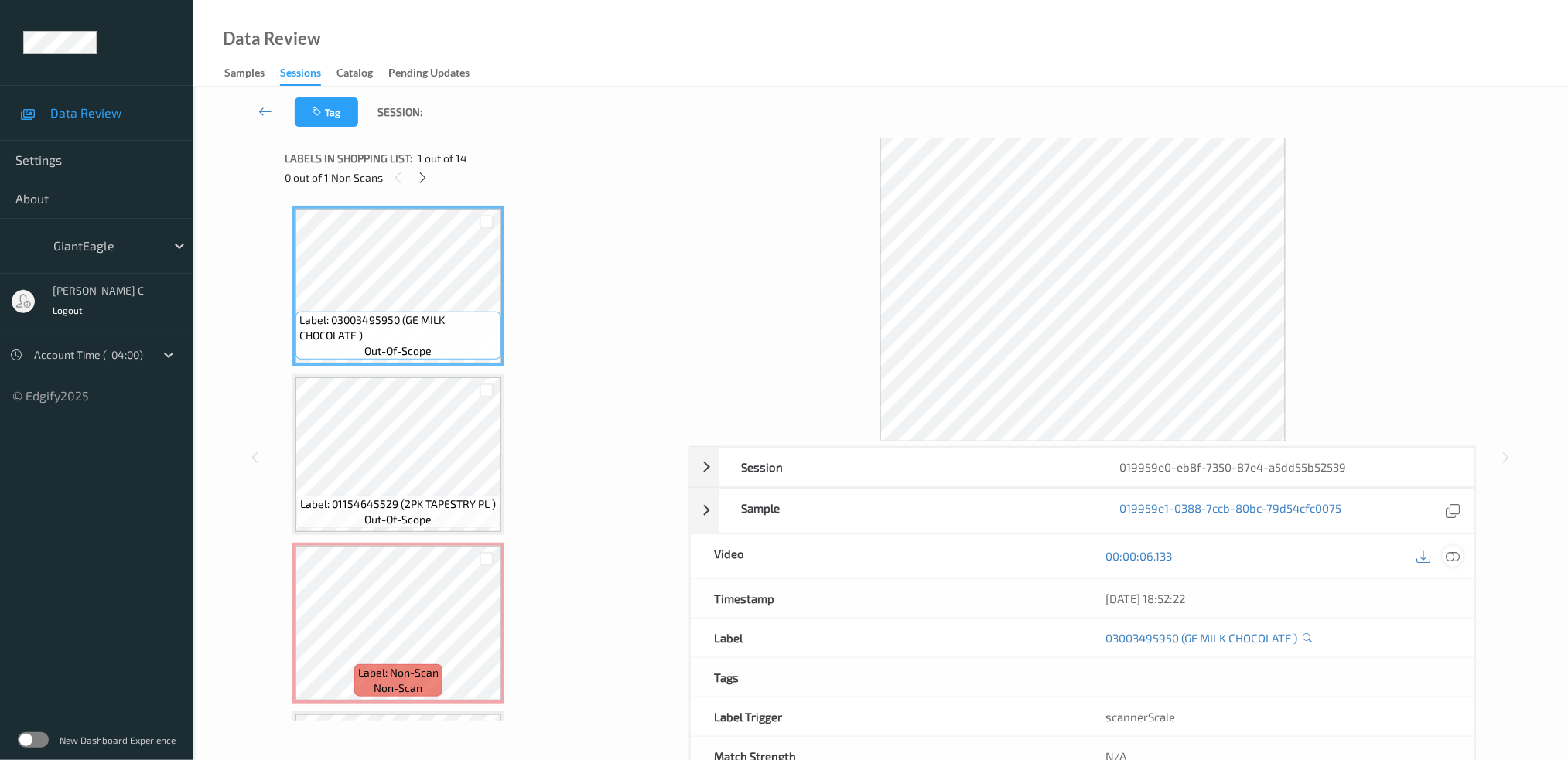
click at [1461, 558] on div at bounding box center [1453, 556] width 21 height 21
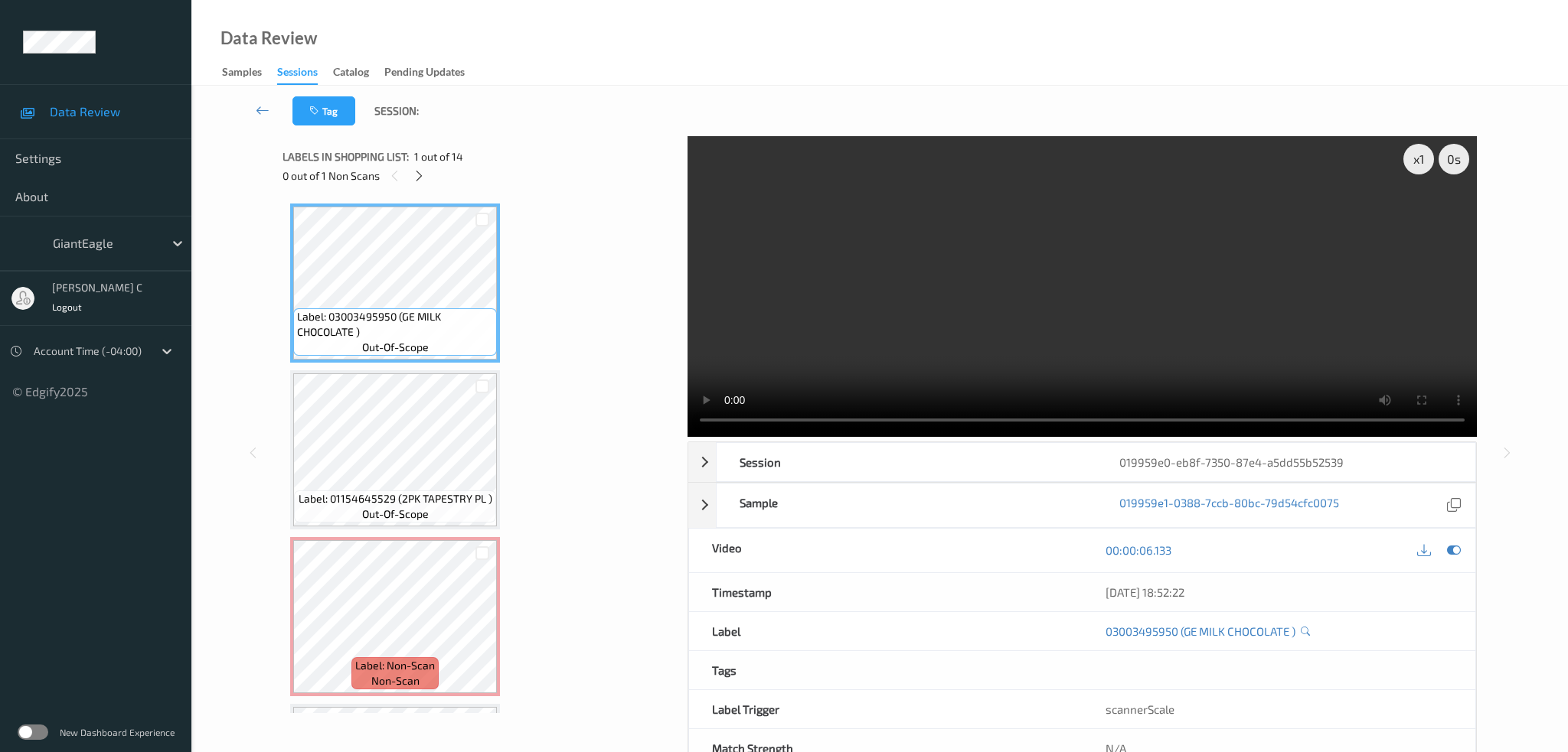
click at [686, 225] on div "x 1 0 s Session 019959e0-eb8f-7350-87e4-a5dd55b52539 Session ID 019959e0-eb8f-7…" at bounding box center [879, 453] width 1194 height 633
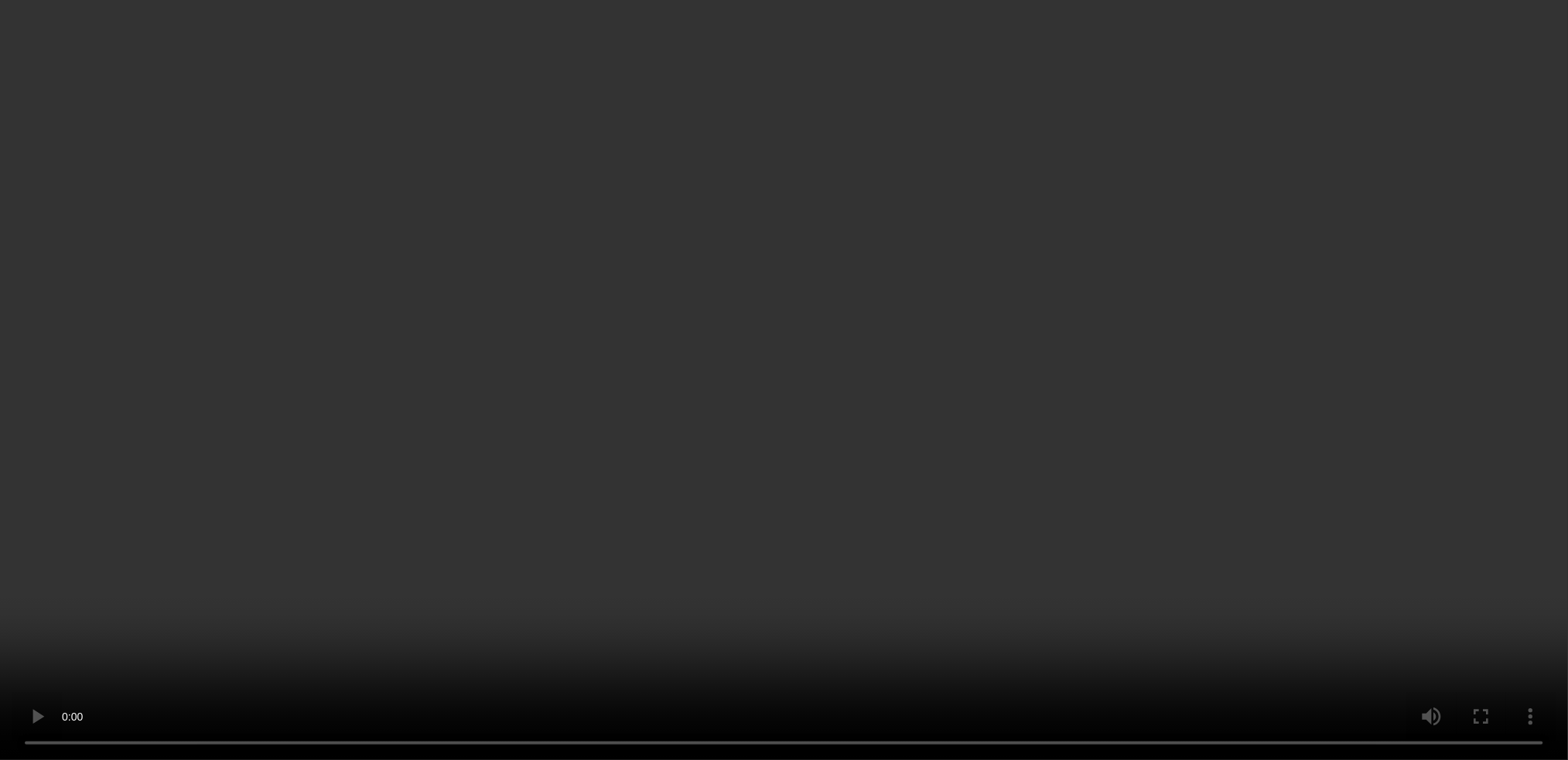
scroll to position [205, 0]
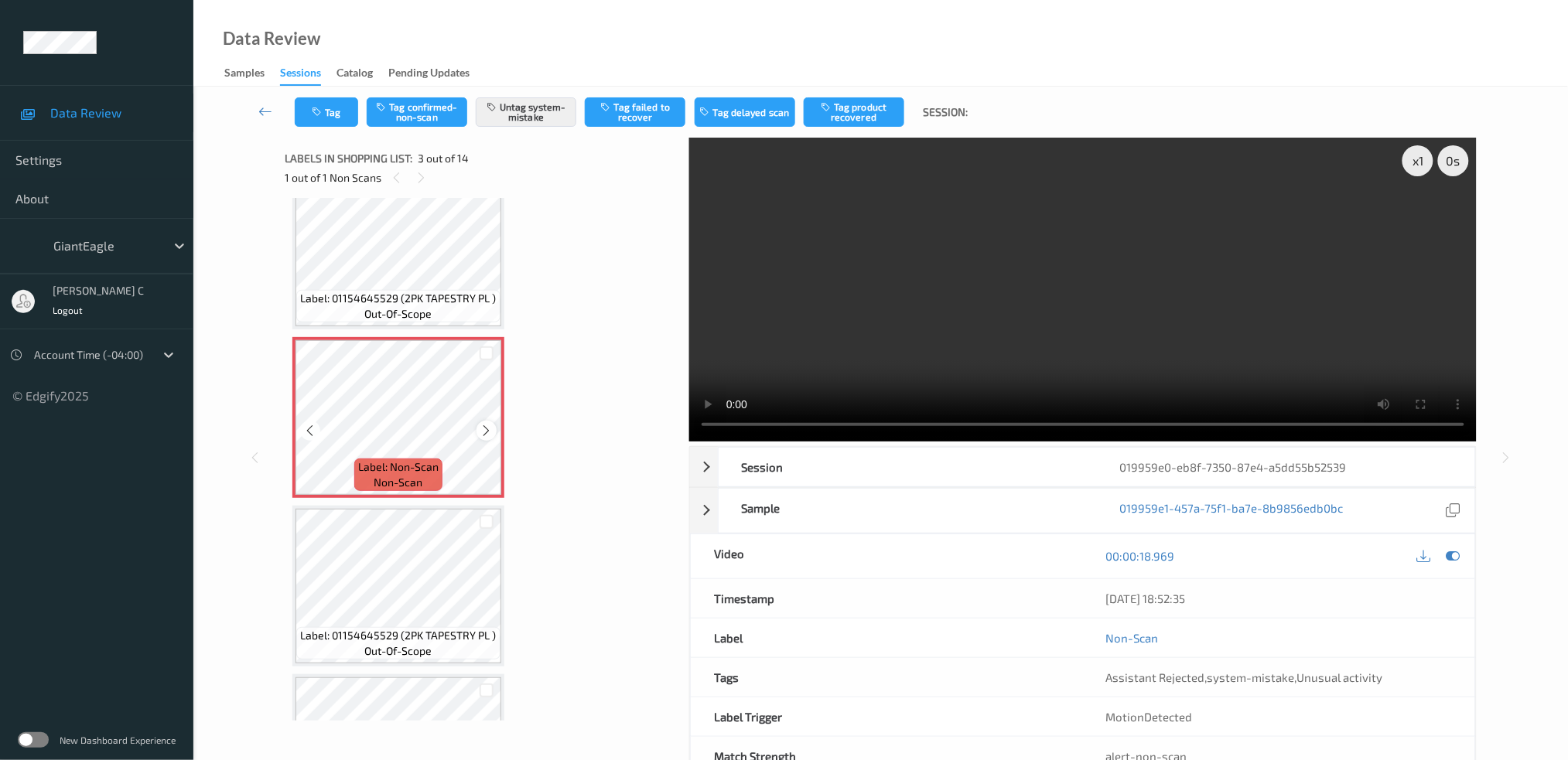
click at [481, 423] on icon at bounding box center [487, 431] width 13 height 14
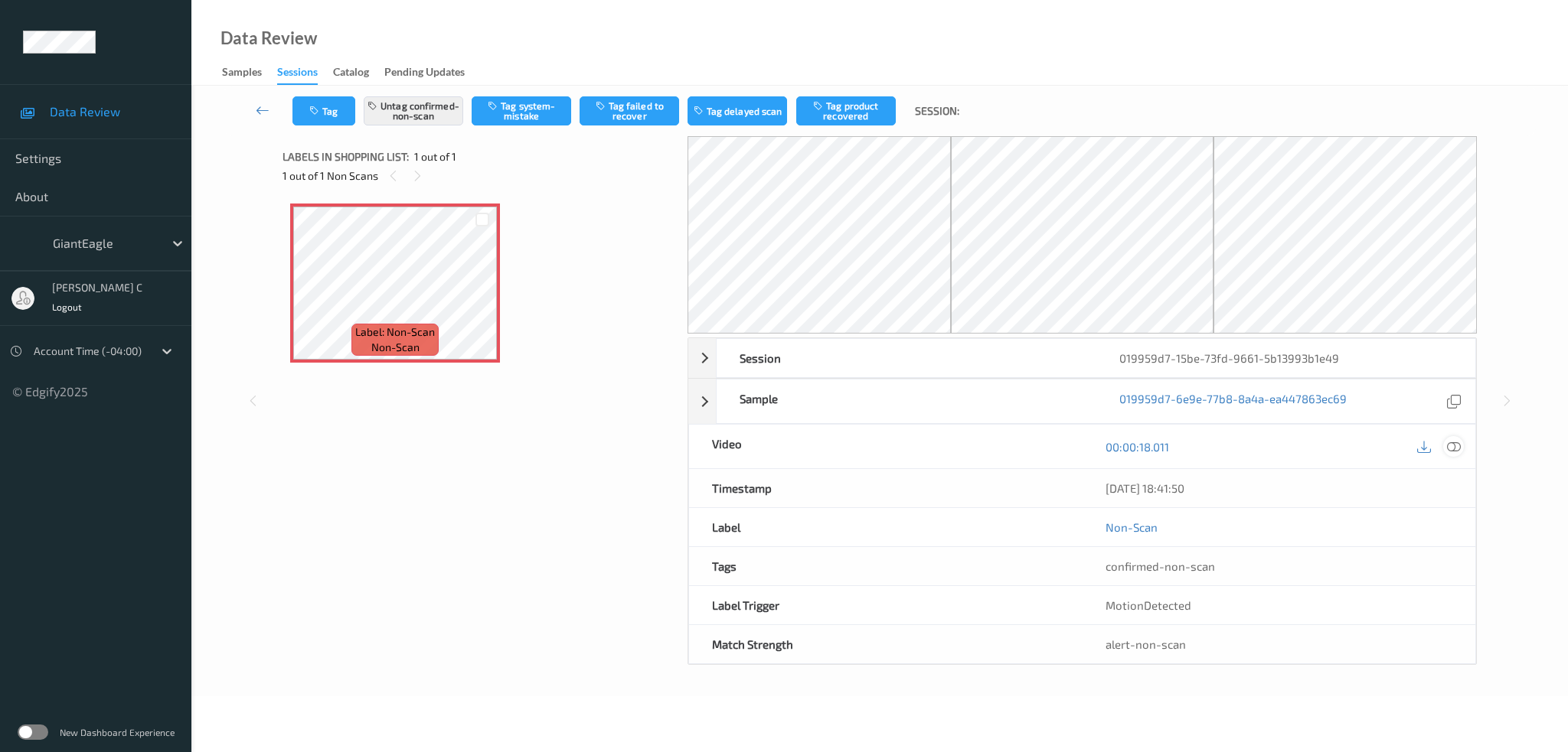
click at [1454, 444] on icon at bounding box center [1454, 447] width 14 height 14
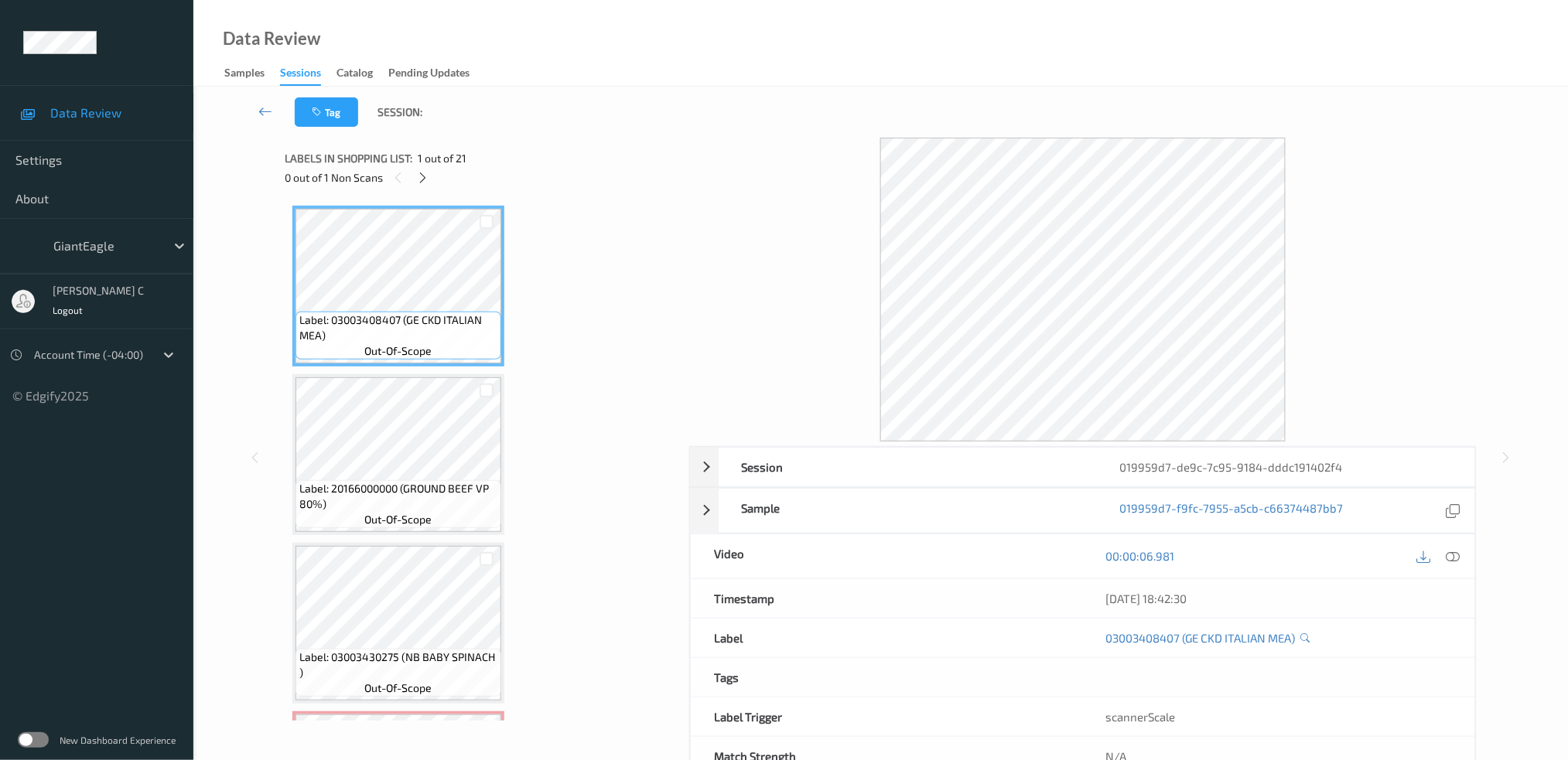
click at [430, 184] on div "0 out of 1 Non Scans" at bounding box center [481, 177] width 394 height 19
click at [426, 184] on icon at bounding box center [423, 178] width 13 height 14
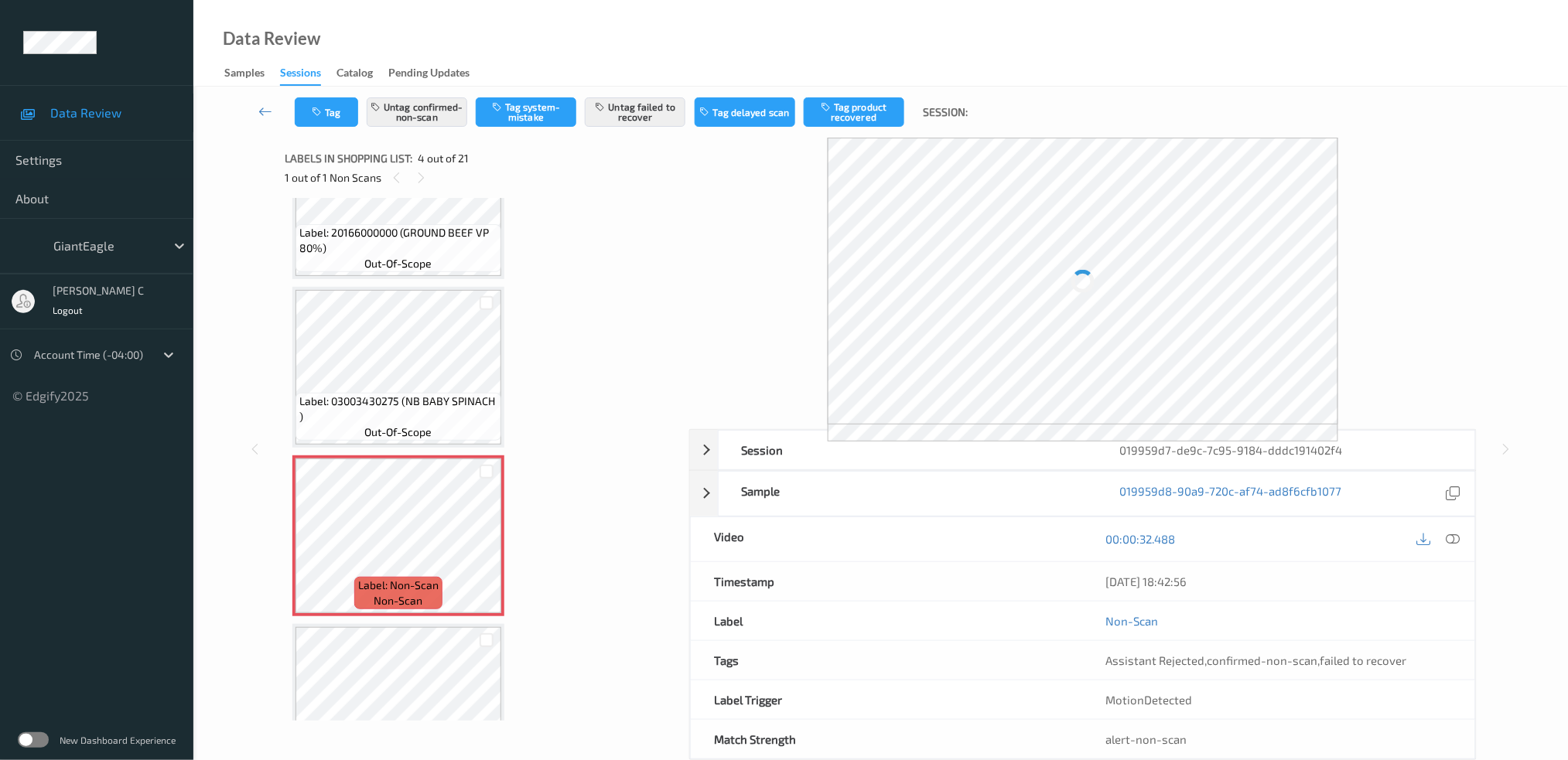
scroll to position [136, 0]
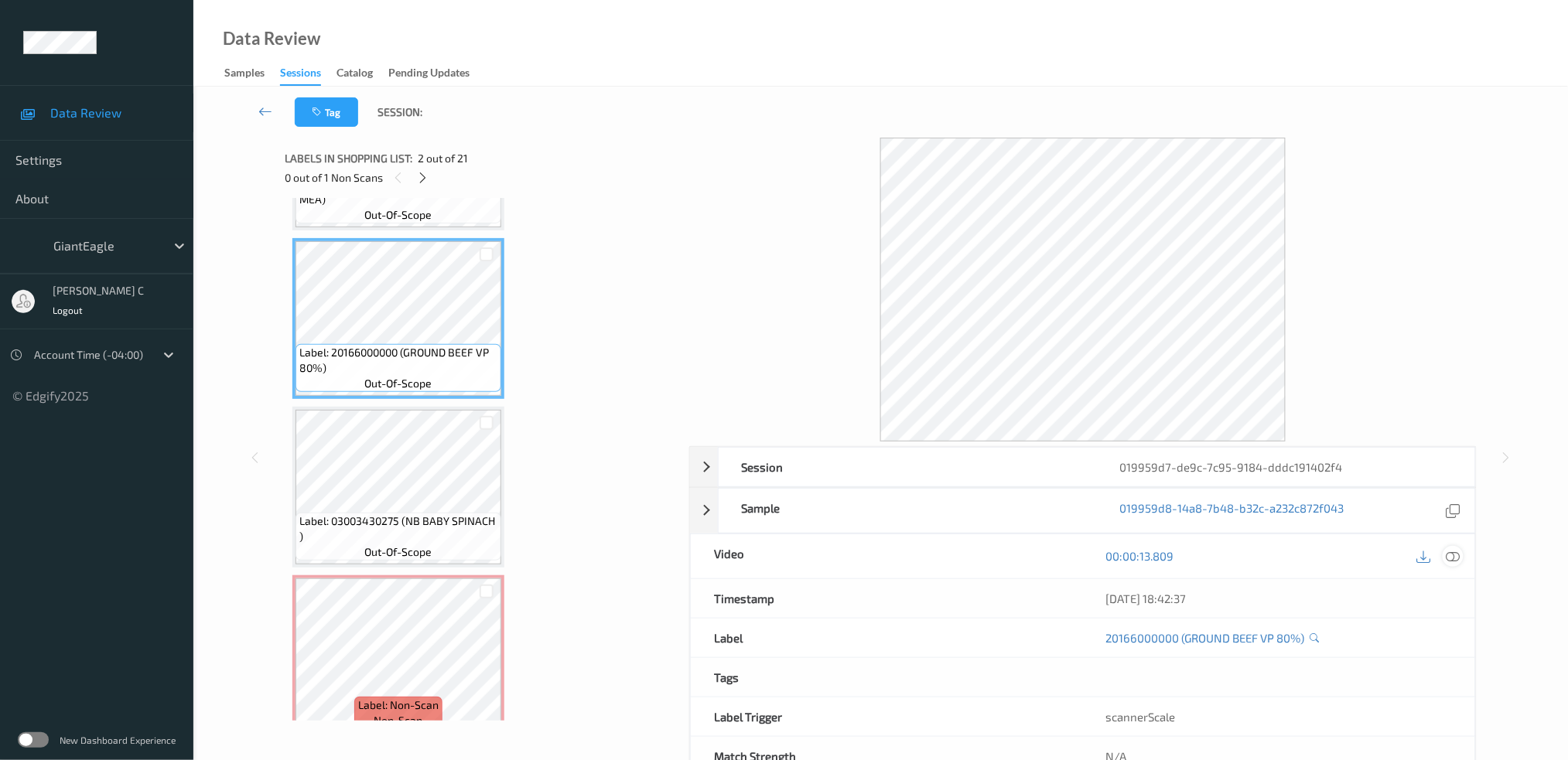
click at [1449, 564] on div at bounding box center [1453, 556] width 21 height 21
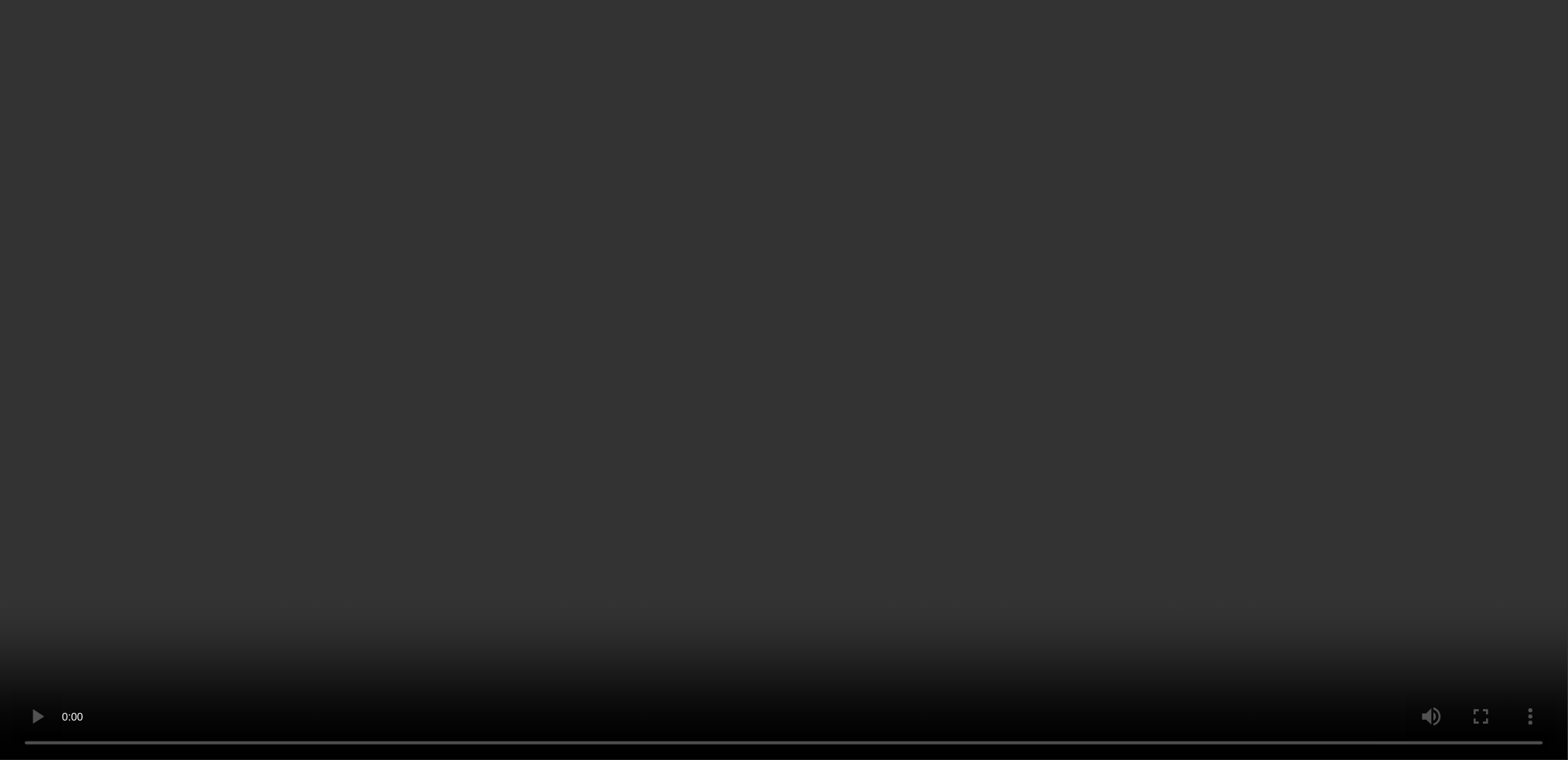
scroll to position [239, 0]
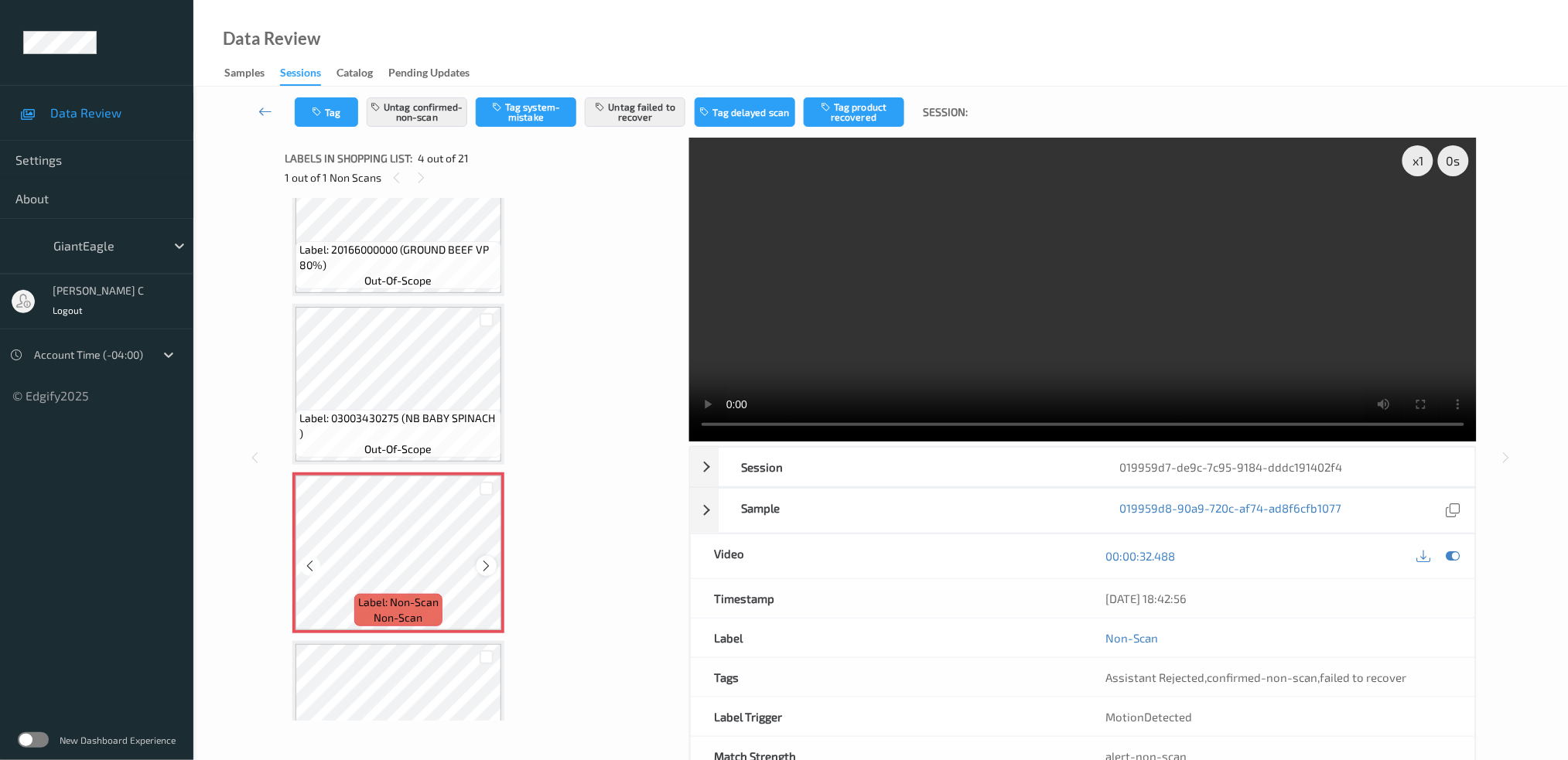
click at [488, 559] on icon at bounding box center [487, 566] width 13 height 14
click at [485, 561] on icon at bounding box center [487, 566] width 13 height 14
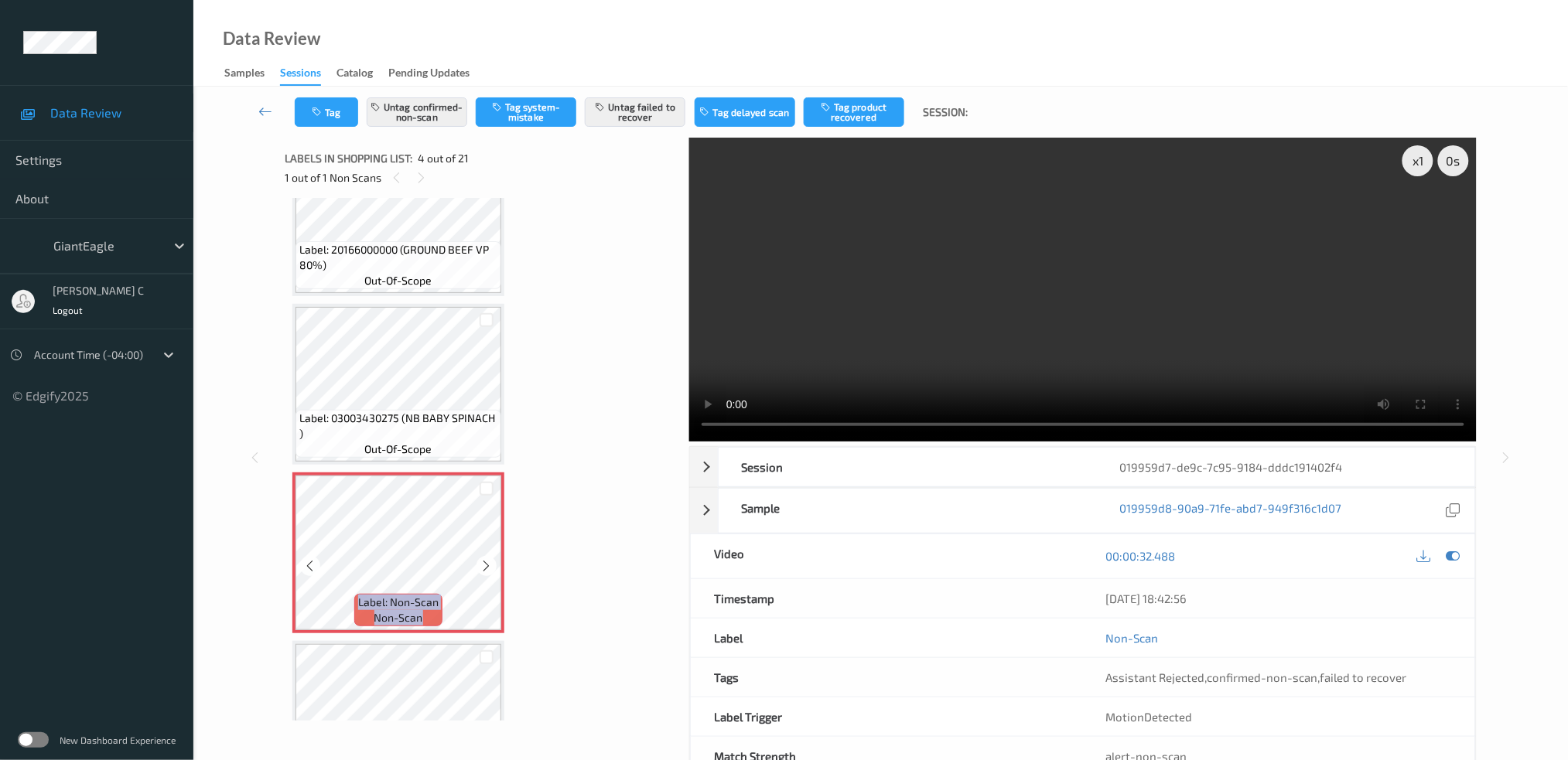
click at [485, 561] on icon at bounding box center [487, 566] width 13 height 14
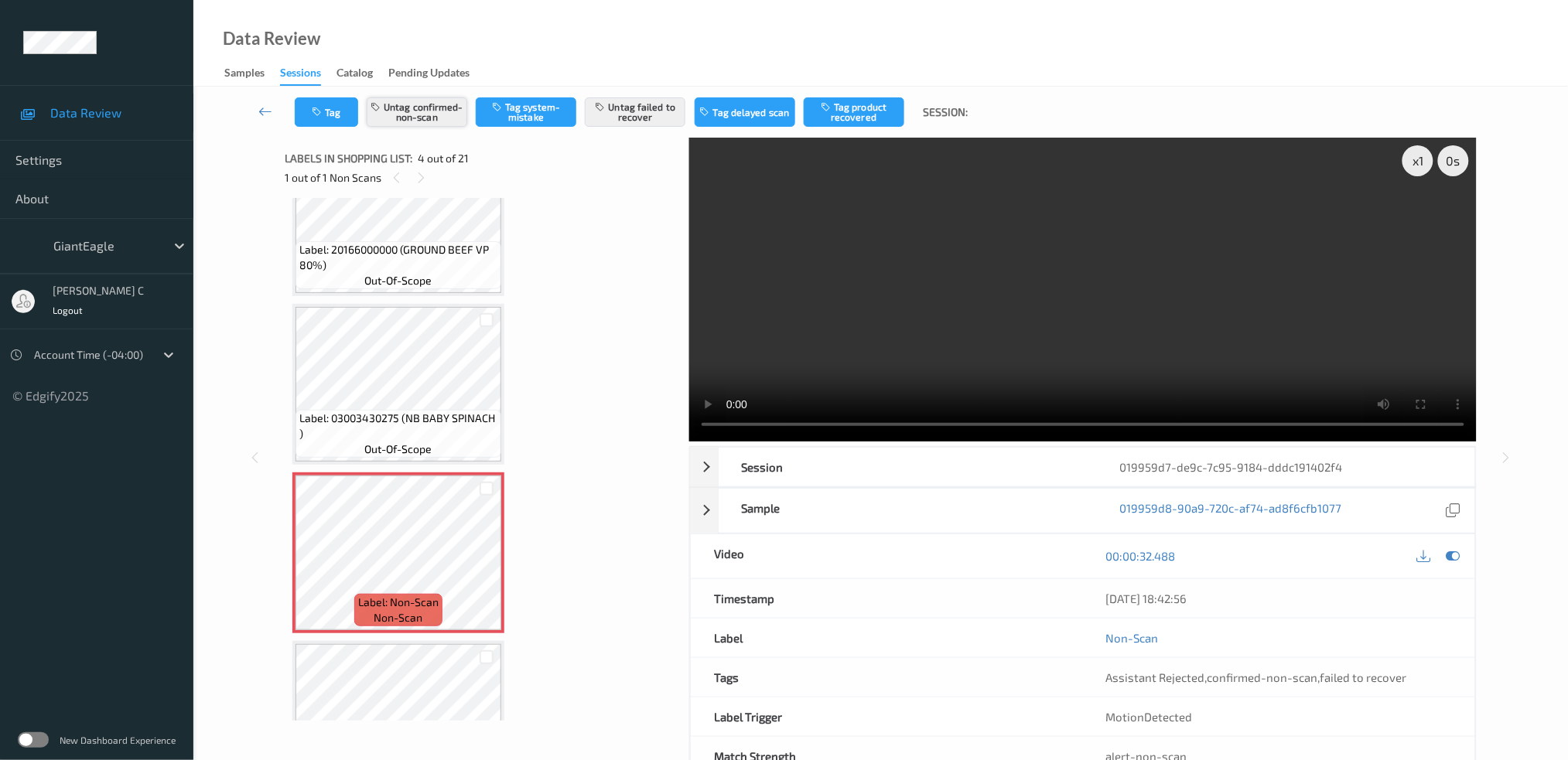
click at [413, 121] on button "Untag confirmed-non-scan" at bounding box center [416, 111] width 100 height 29
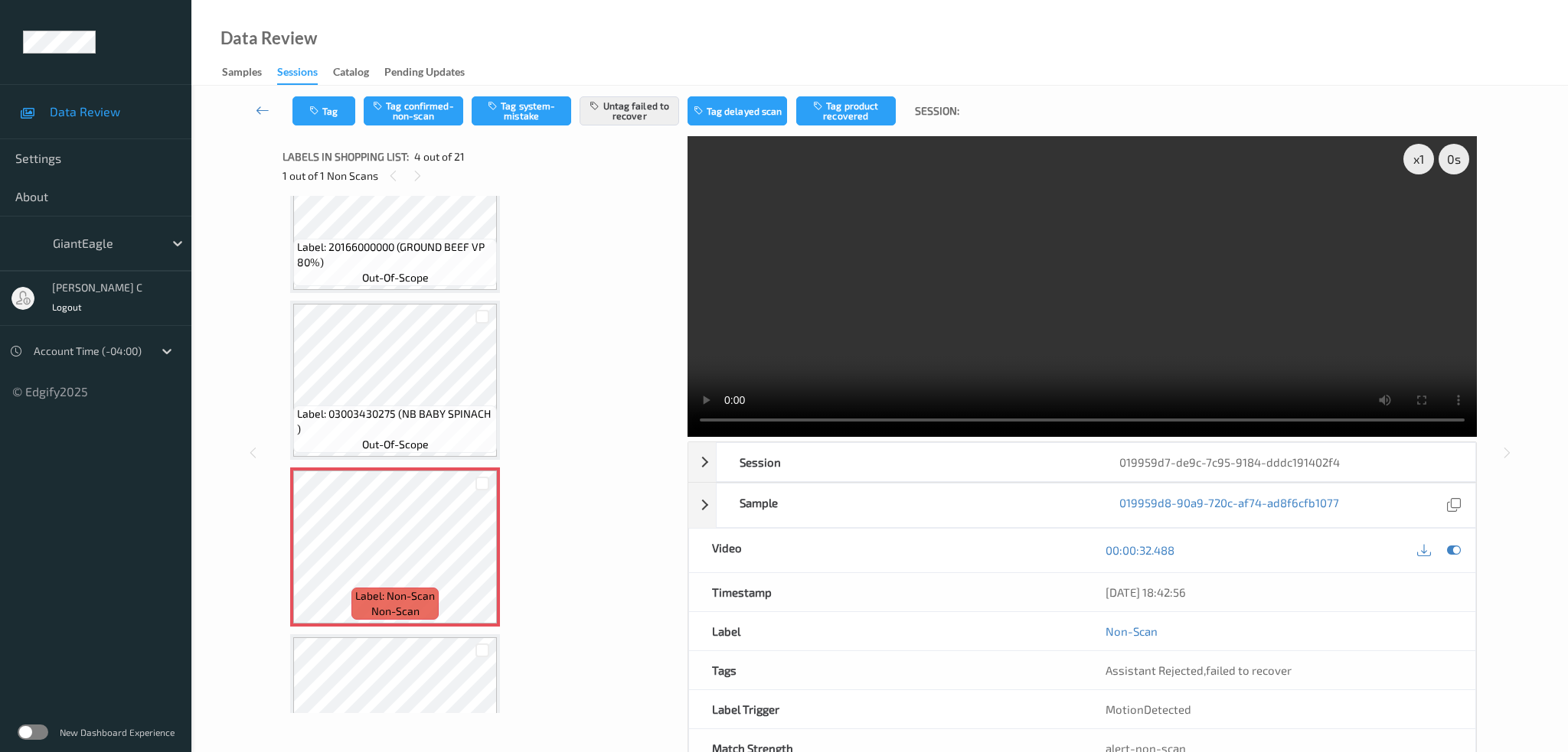
click at [623, 127] on div "Tag Tag confirmed-non-scan Tag system-mistake Untag failed to recover Tag delay…" at bounding box center [880, 111] width 1314 height 51
click at [623, 117] on button "Untag failed to recover" at bounding box center [629, 110] width 99 height 29
click at [498, 111] on button "Tag system-mistake" at bounding box center [521, 110] width 99 height 29
click at [322, 117] on button "Tag" at bounding box center [324, 110] width 63 height 29
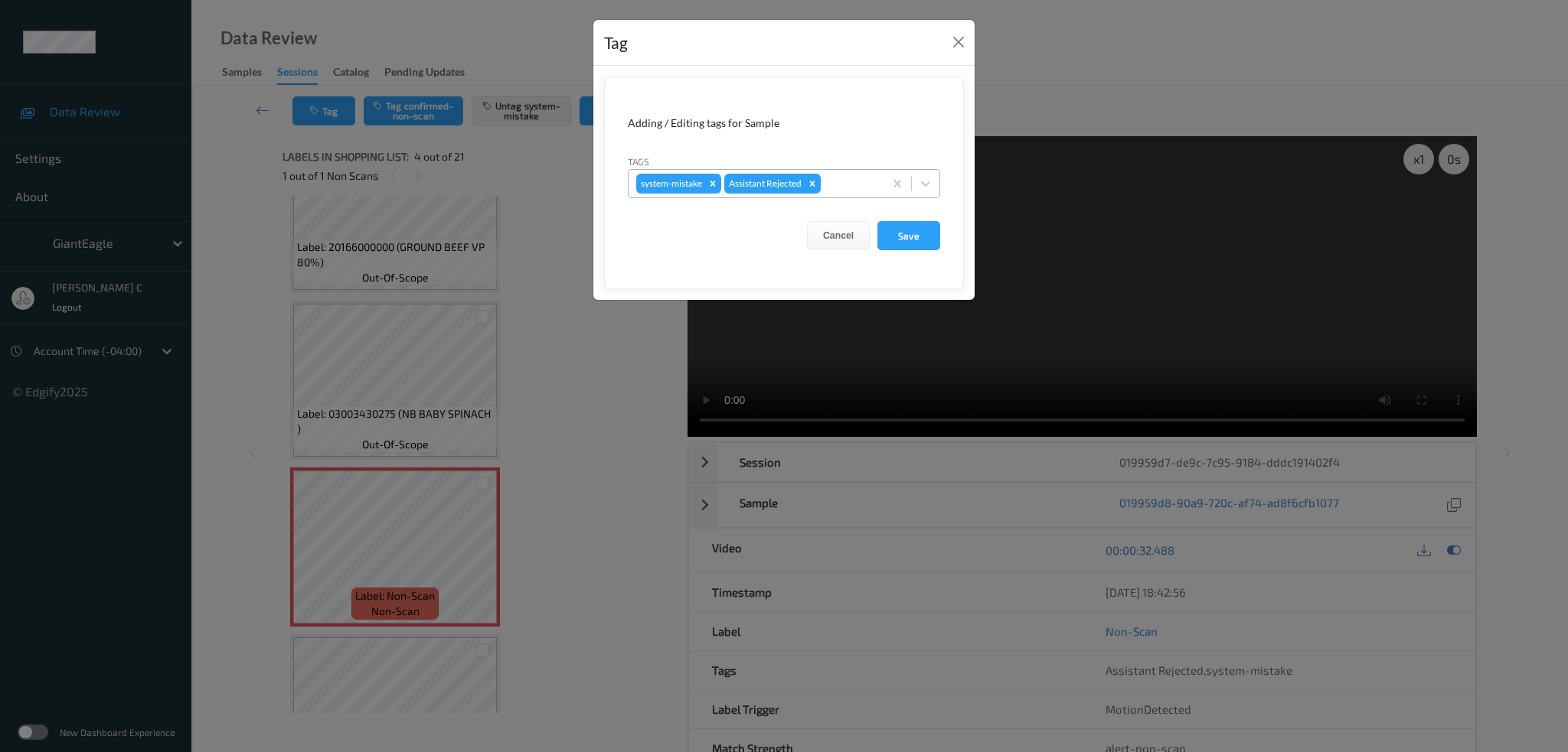
click at [852, 185] on div at bounding box center [849, 183] width 52 height 18
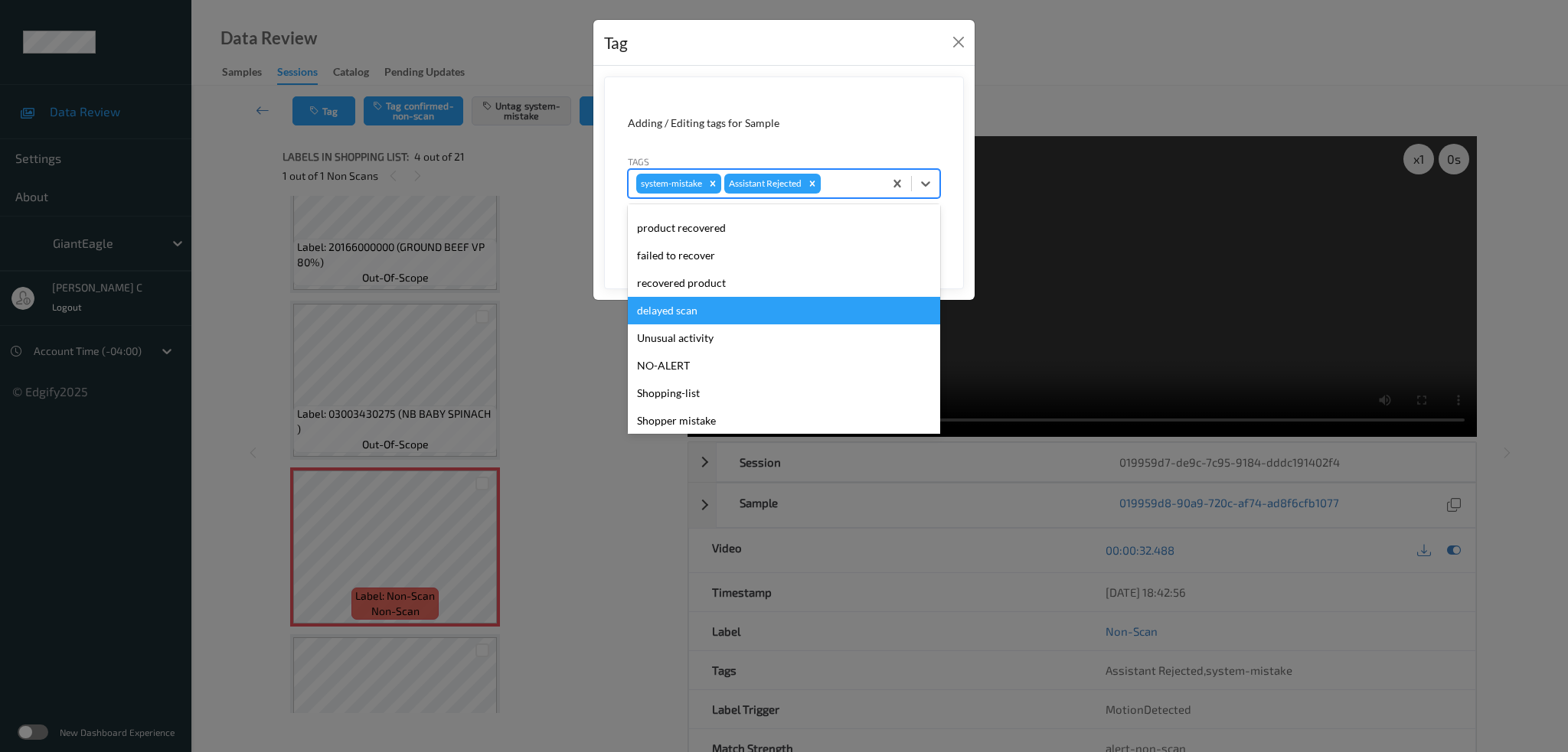
scroll to position [163, 0]
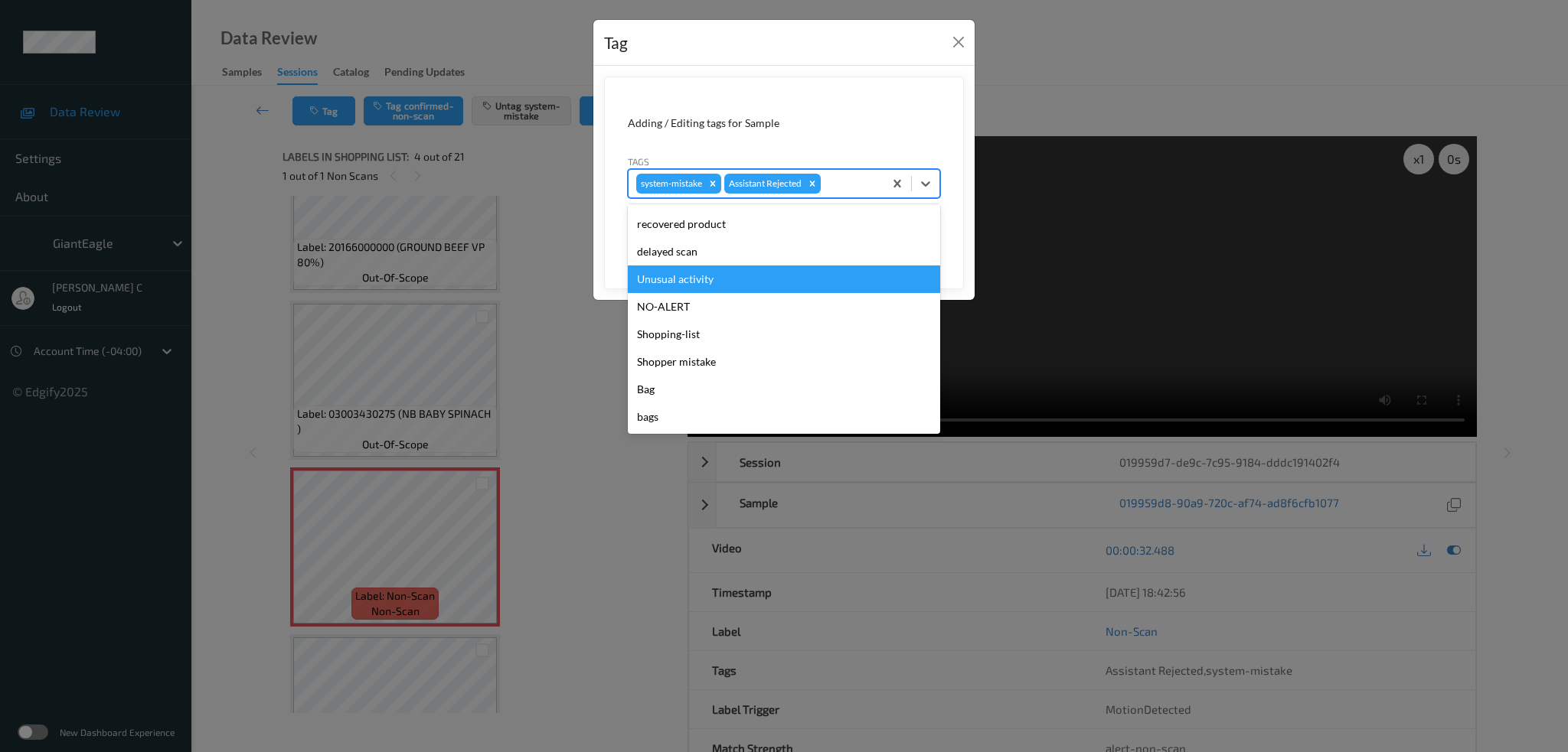
click at [725, 272] on div "Unusual activity" at bounding box center [784, 279] width 312 height 27
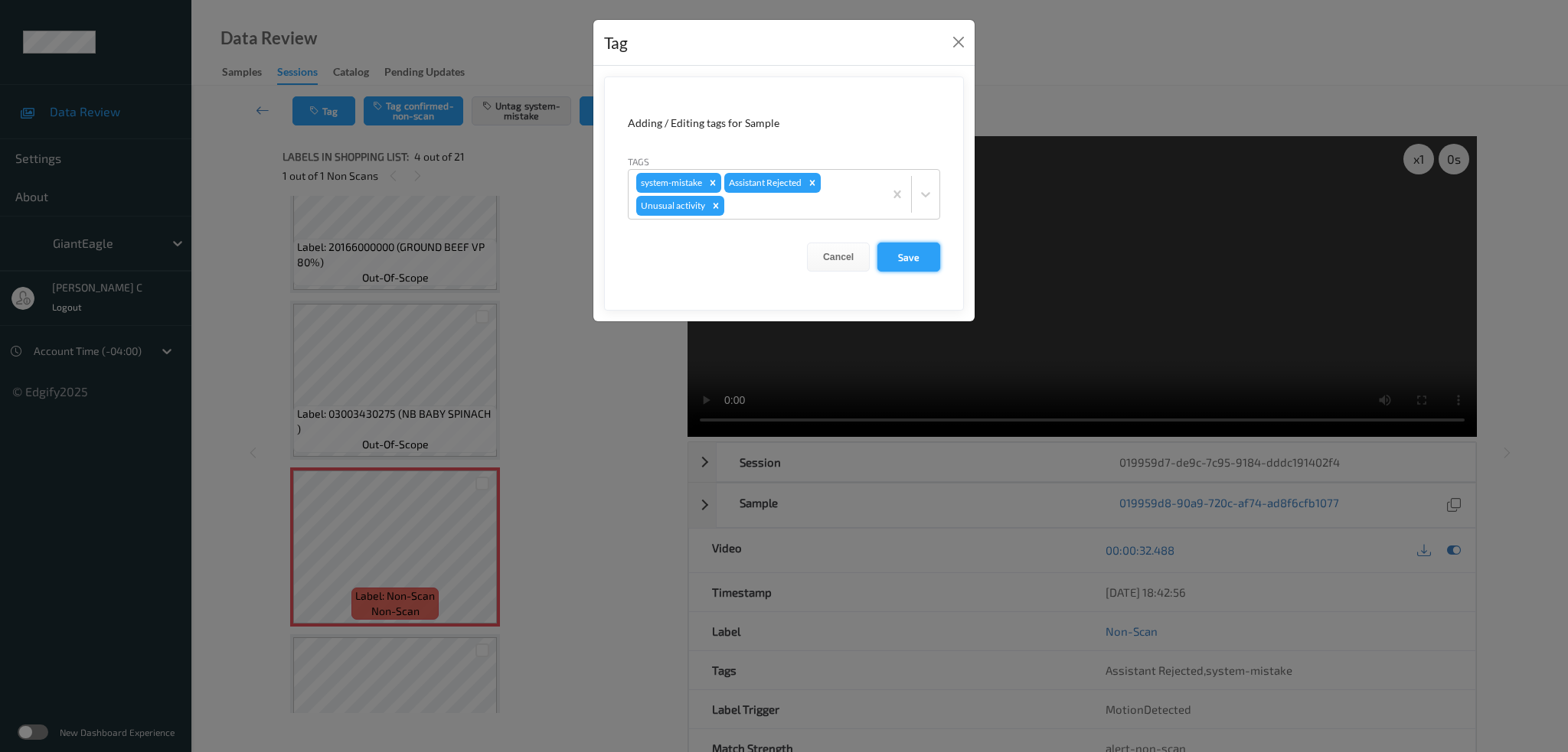
click at [920, 246] on button "Save" at bounding box center [909, 256] width 63 height 29
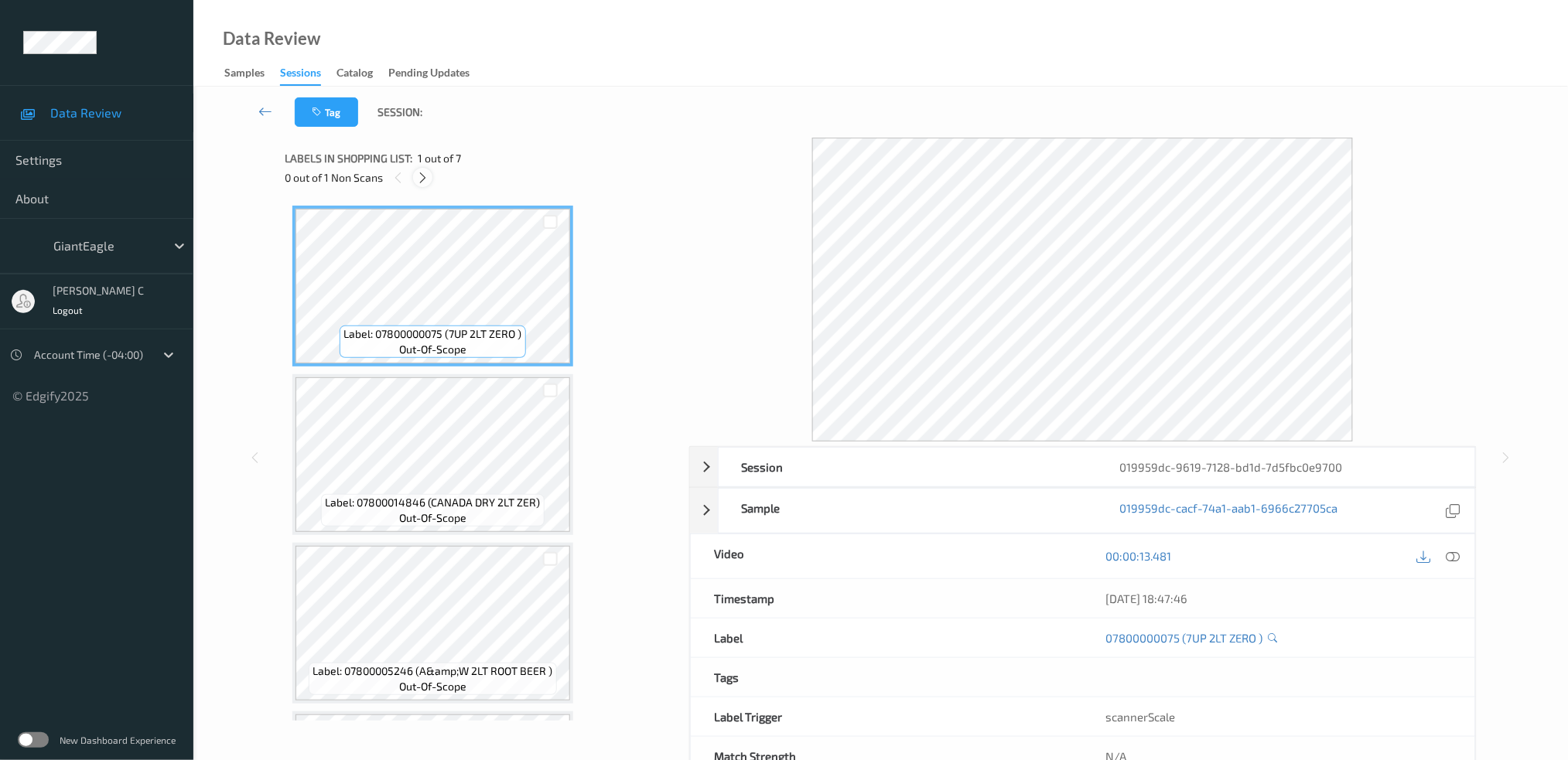
click at [416, 175] on icon at bounding box center [423, 178] width 13 height 14
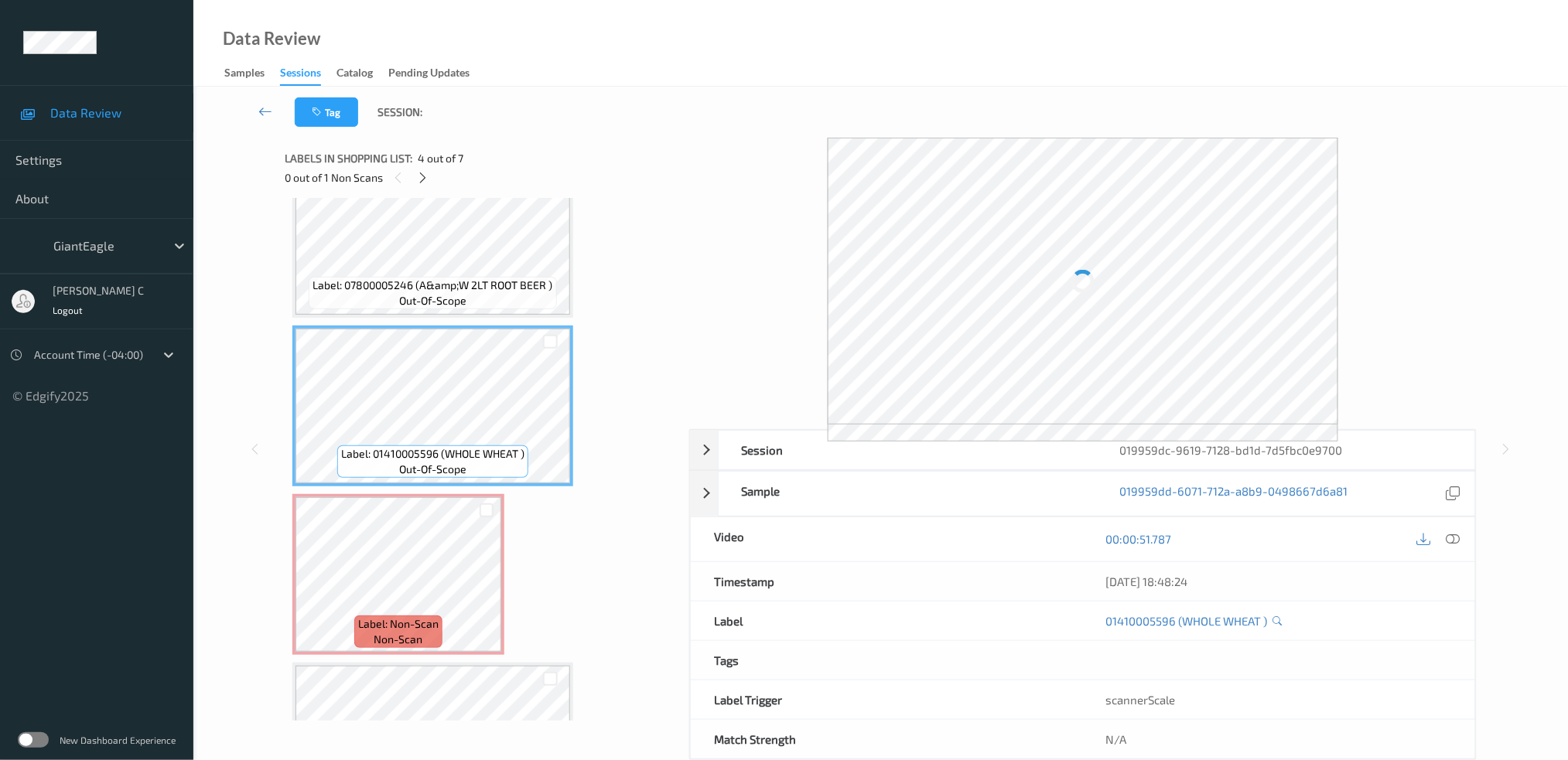
scroll to position [303, 0]
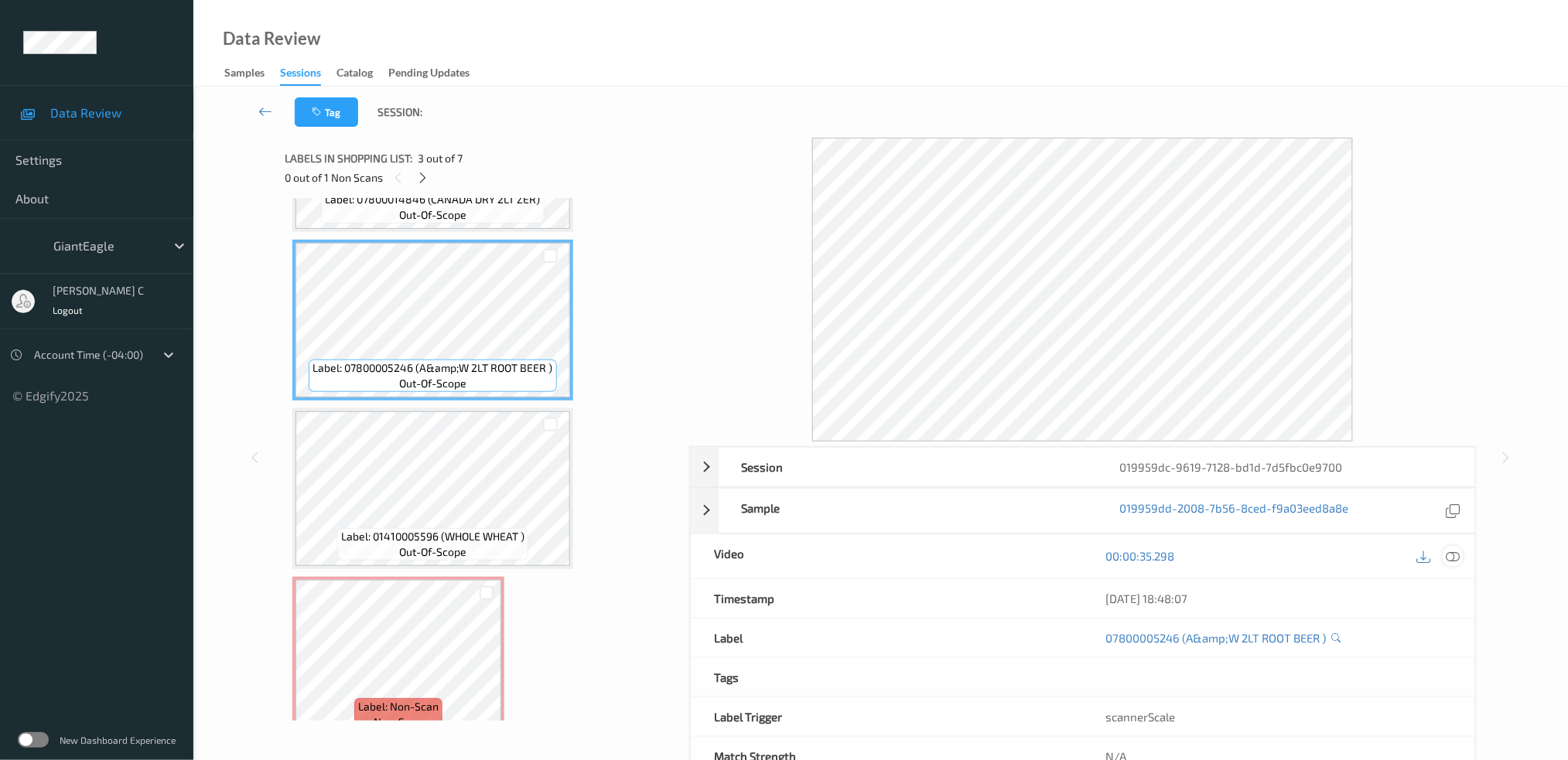
click at [1456, 551] on icon at bounding box center [1453, 556] width 14 height 14
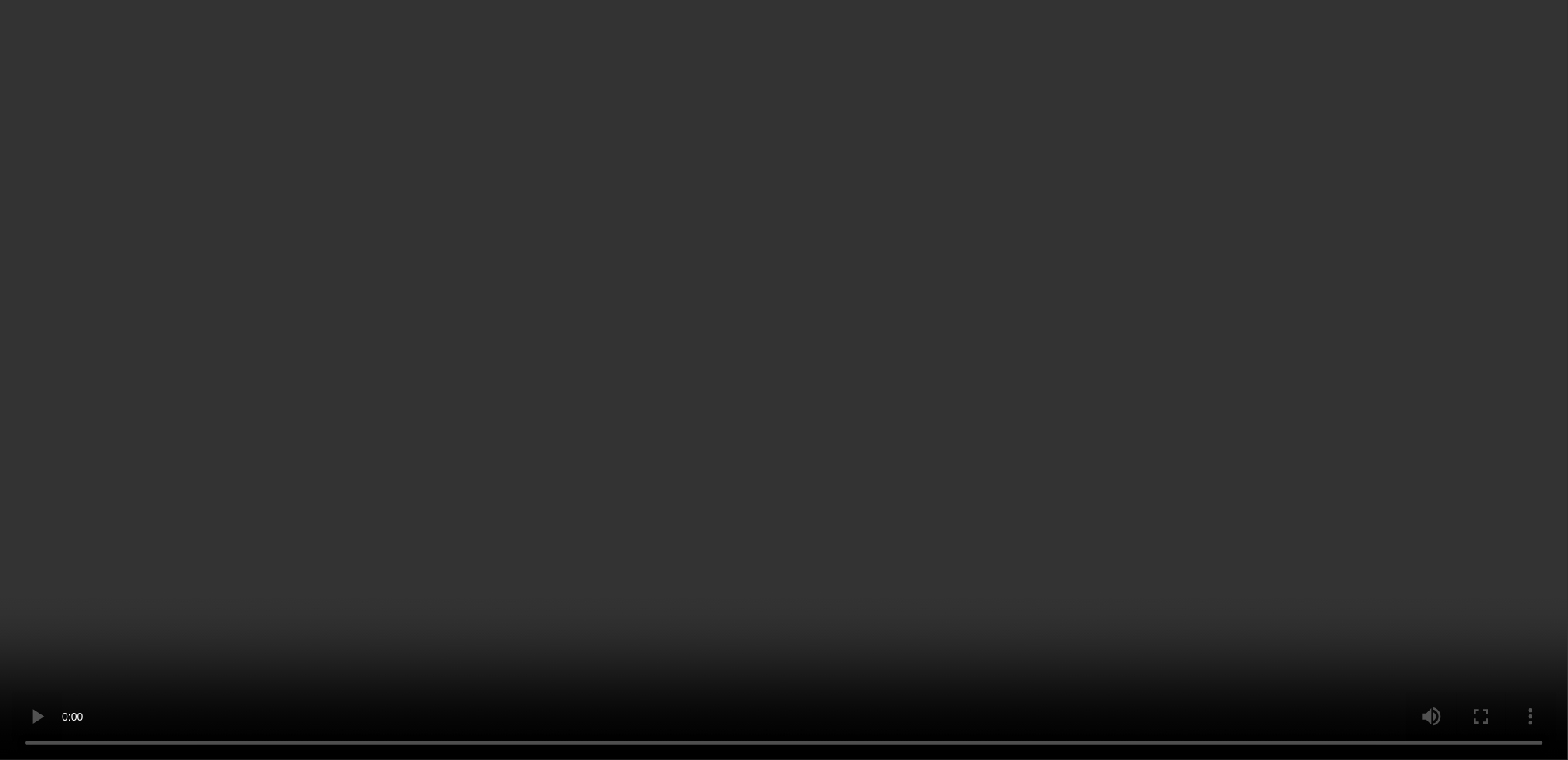
scroll to position [406, 0]
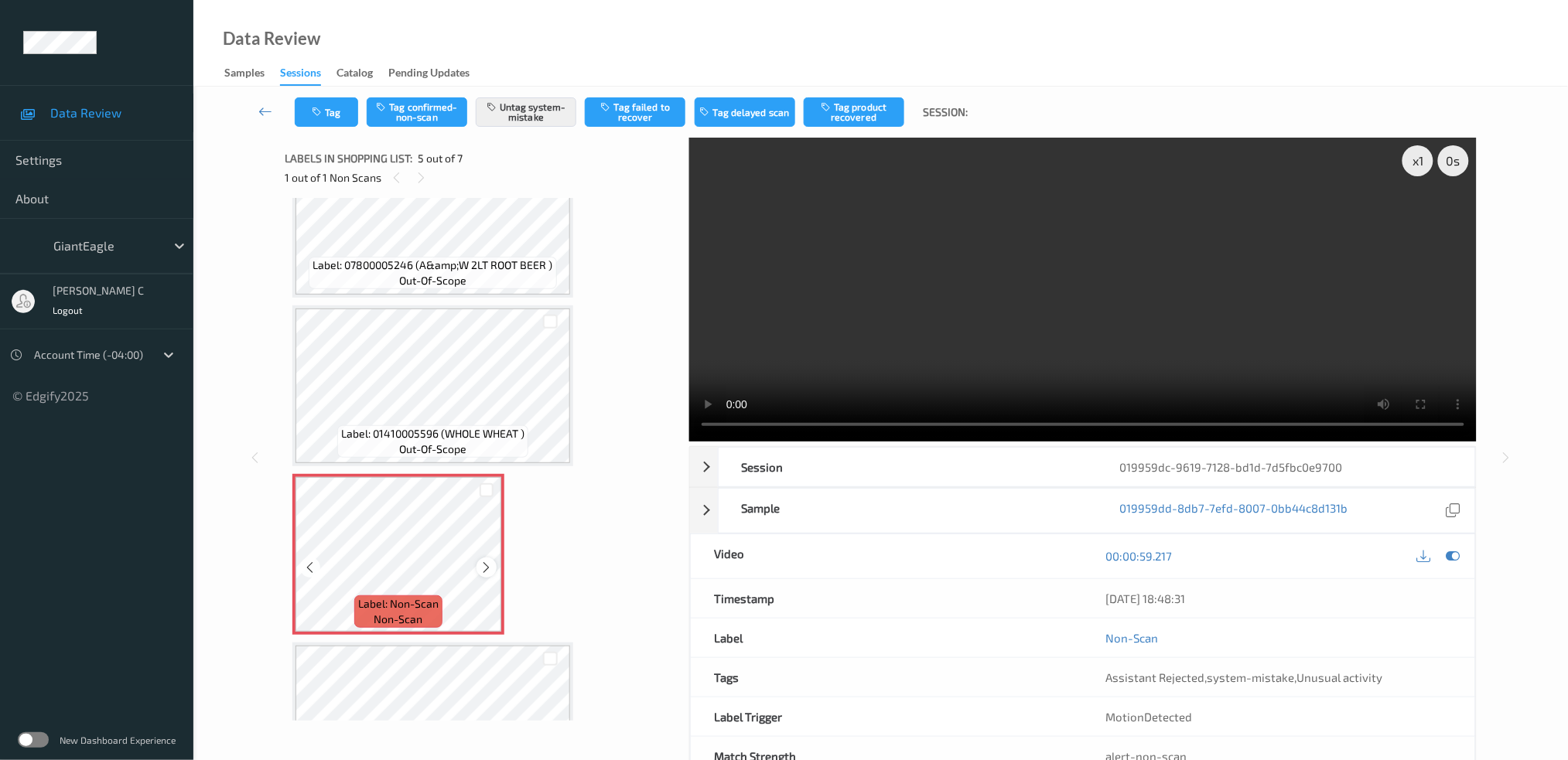
click at [488, 562] on icon at bounding box center [487, 568] width 13 height 14
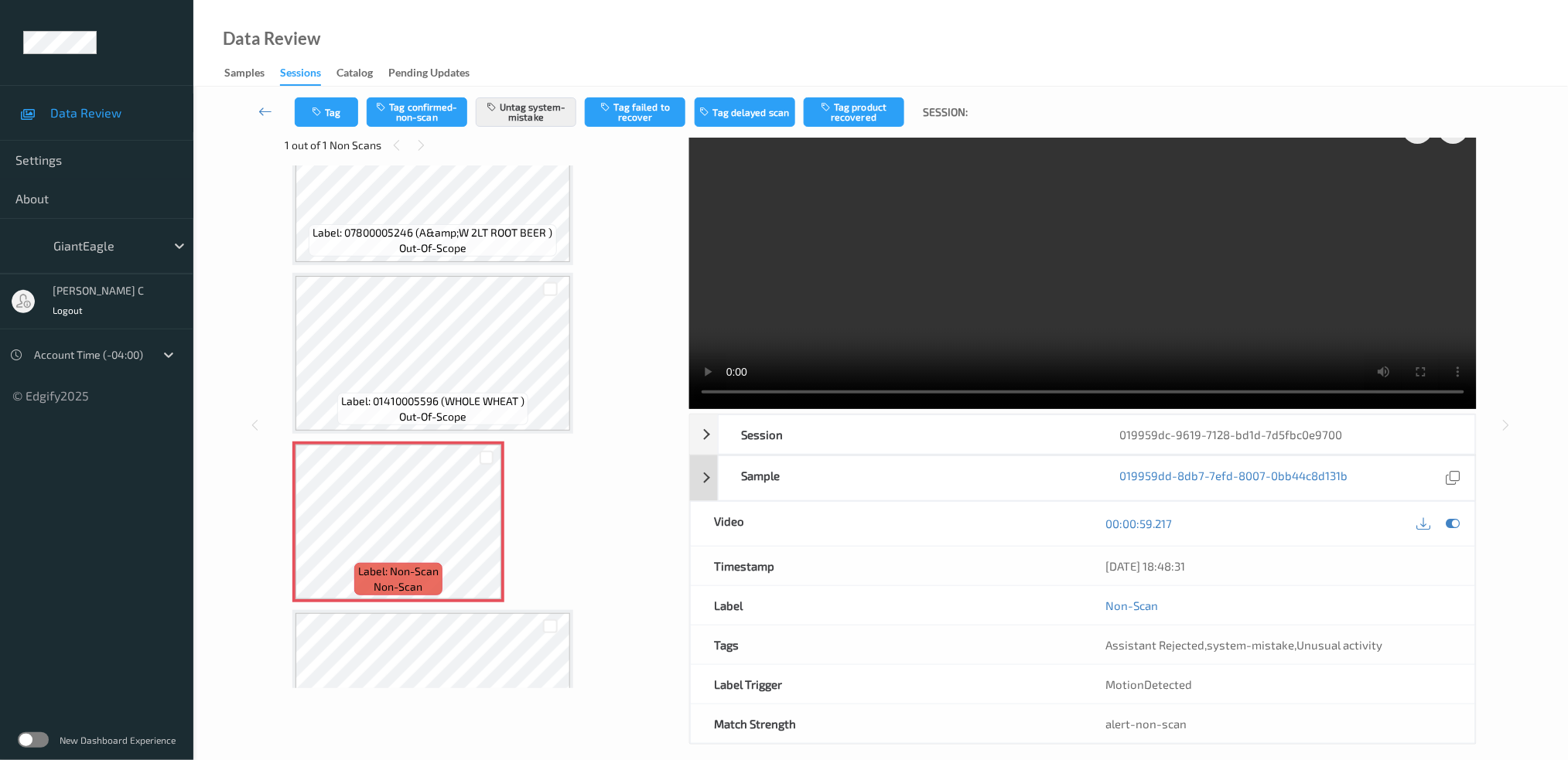
scroll to position [48, 0]
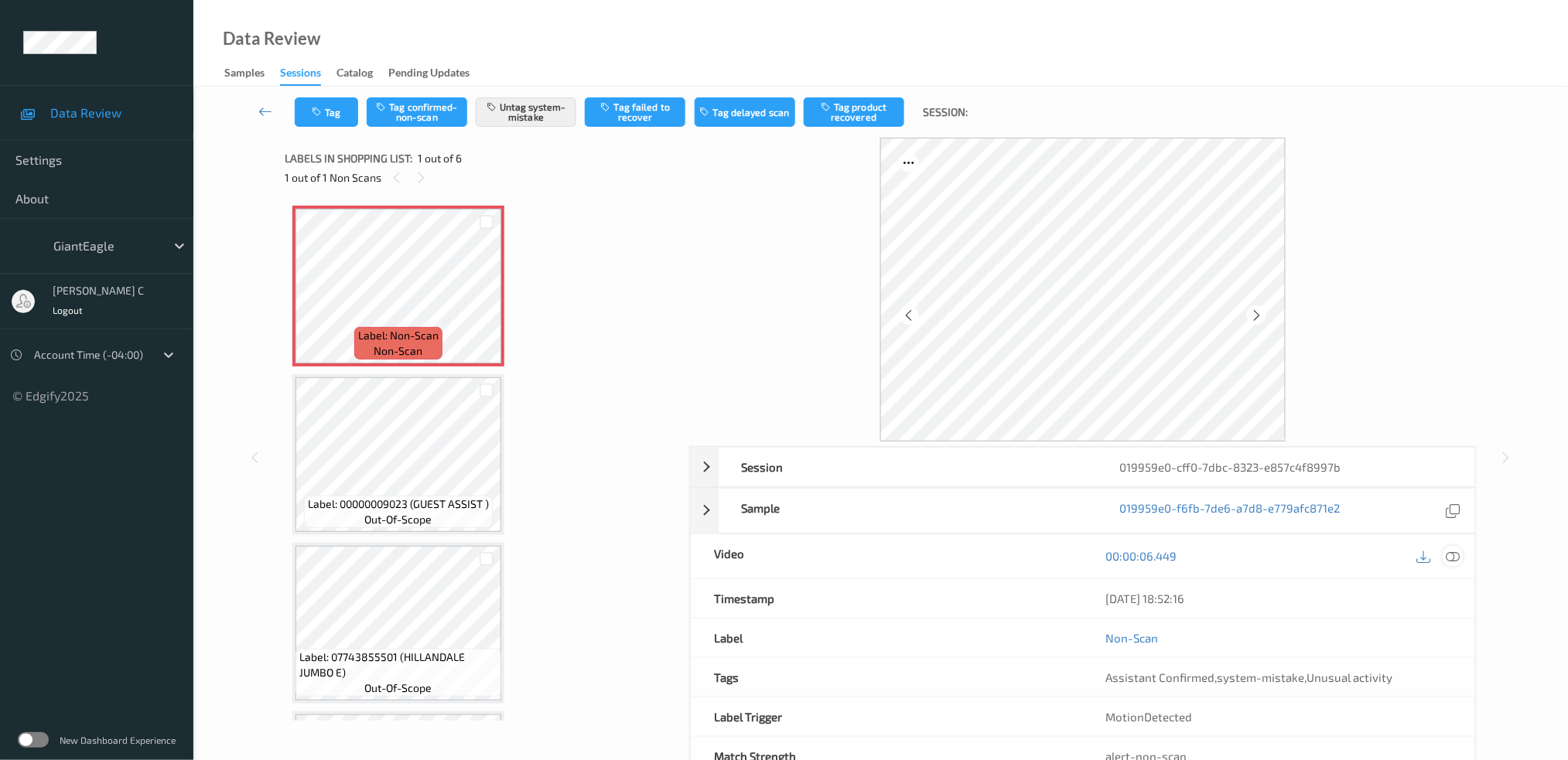
click at [1455, 563] on icon at bounding box center [1453, 556] width 14 height 14
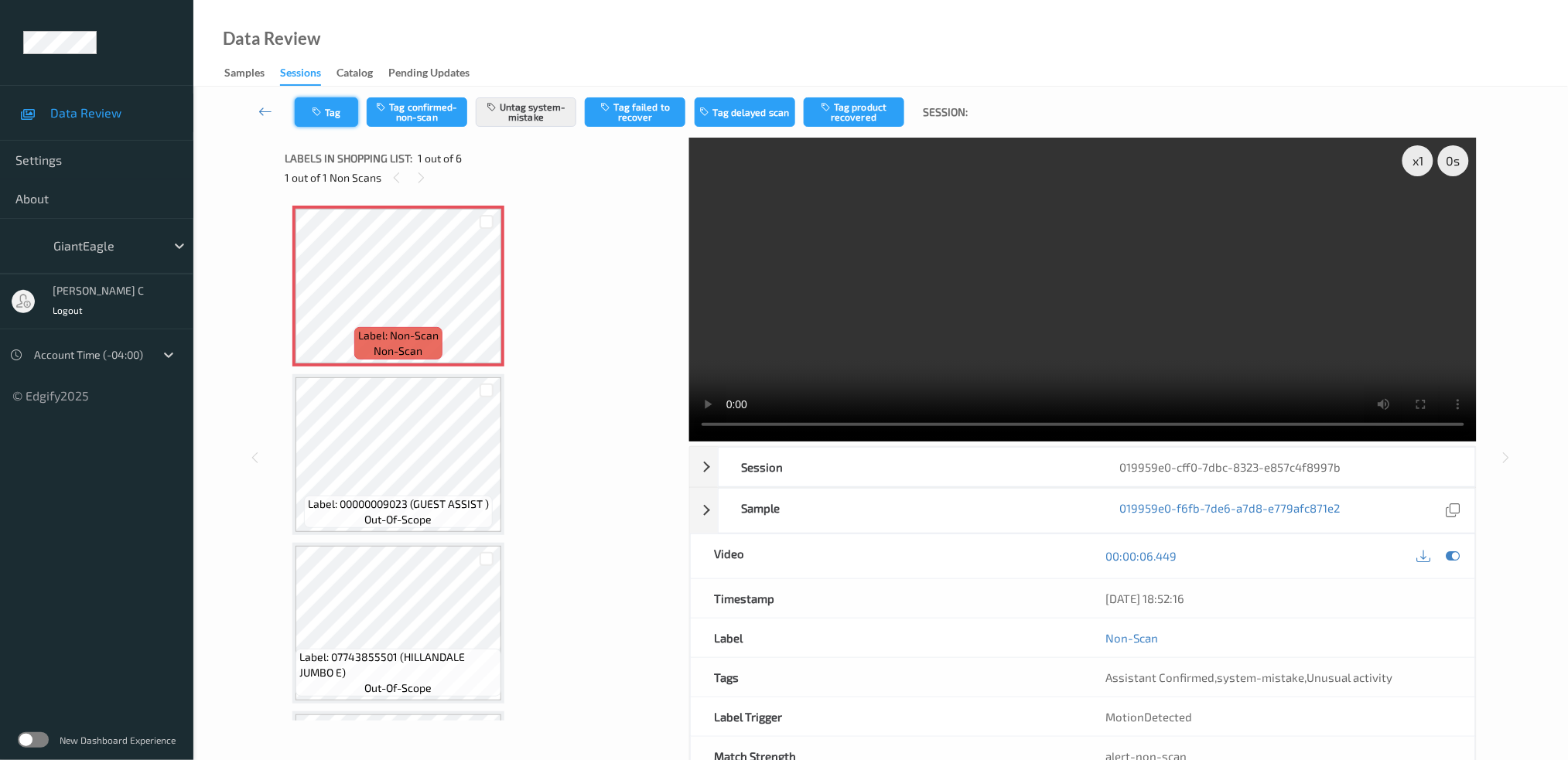
click at [329, 121] on button "Tag" at bounding box center [326, 111] width 63 height 29
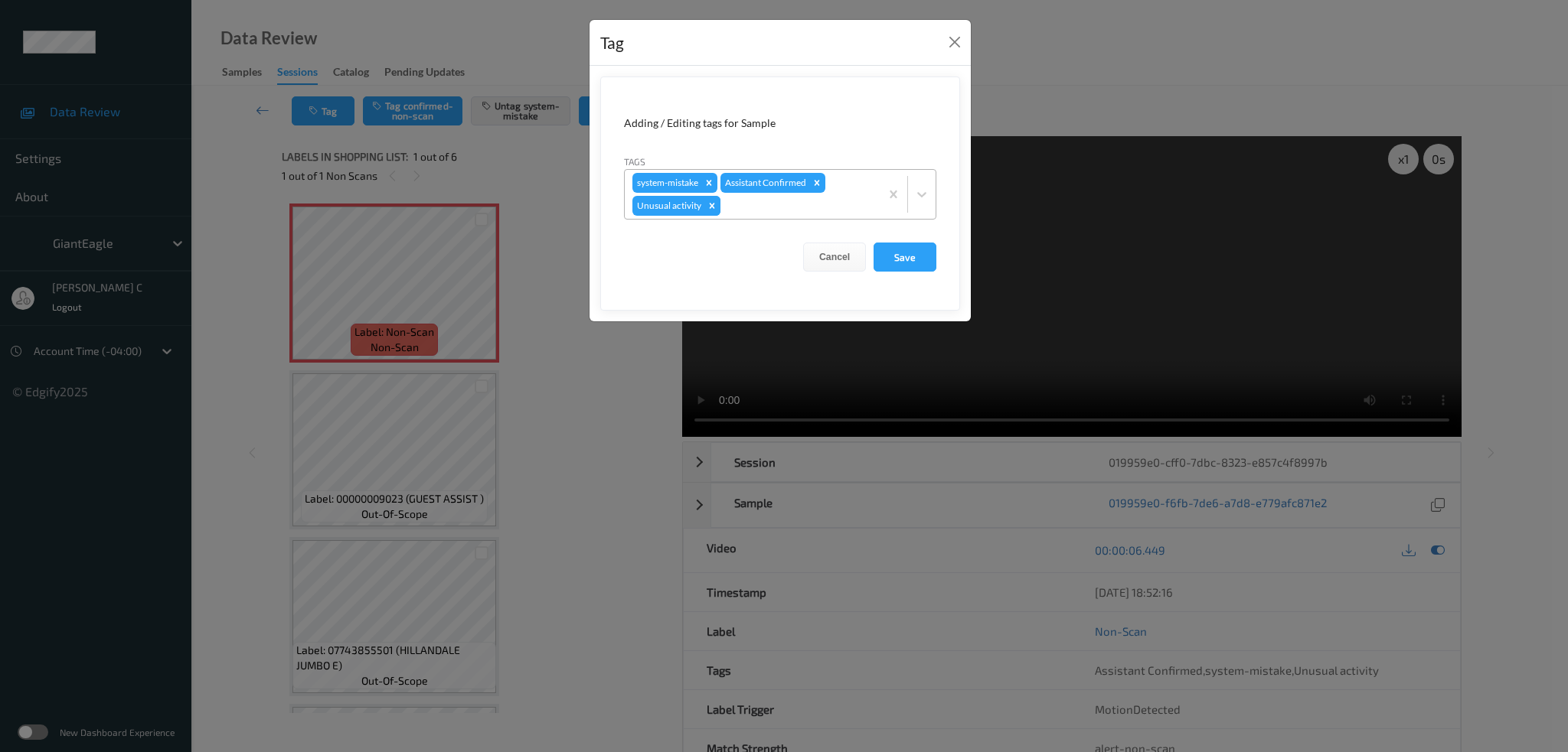
drag, startPoint x: 716, startPoint y: 210, endPoint x: 847, endPoint y: 232, distance: 132.8
click at [715, 210] on icon "Remove Unusual activity" at bounding box center [712, 206] width 11 height 11
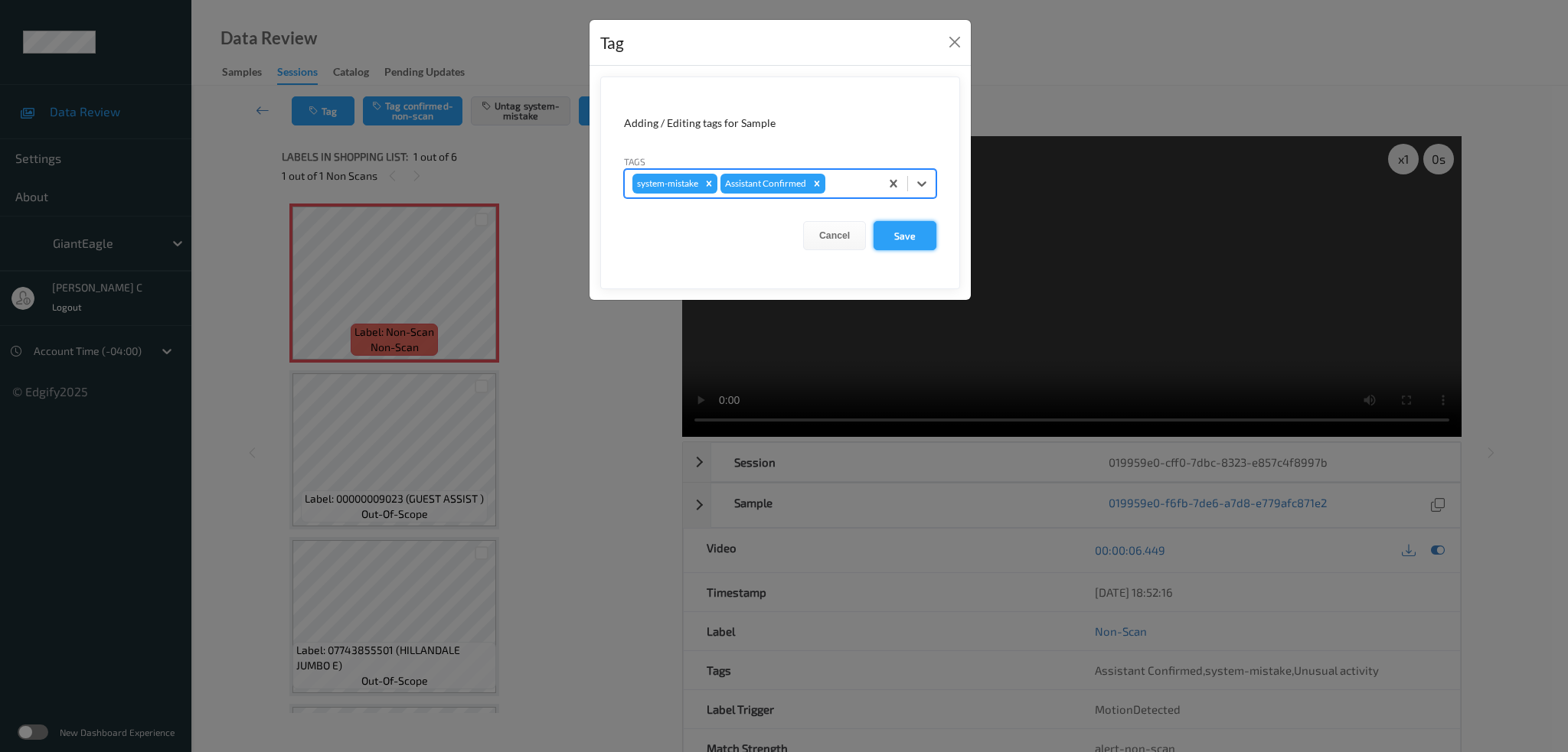
type input "b"
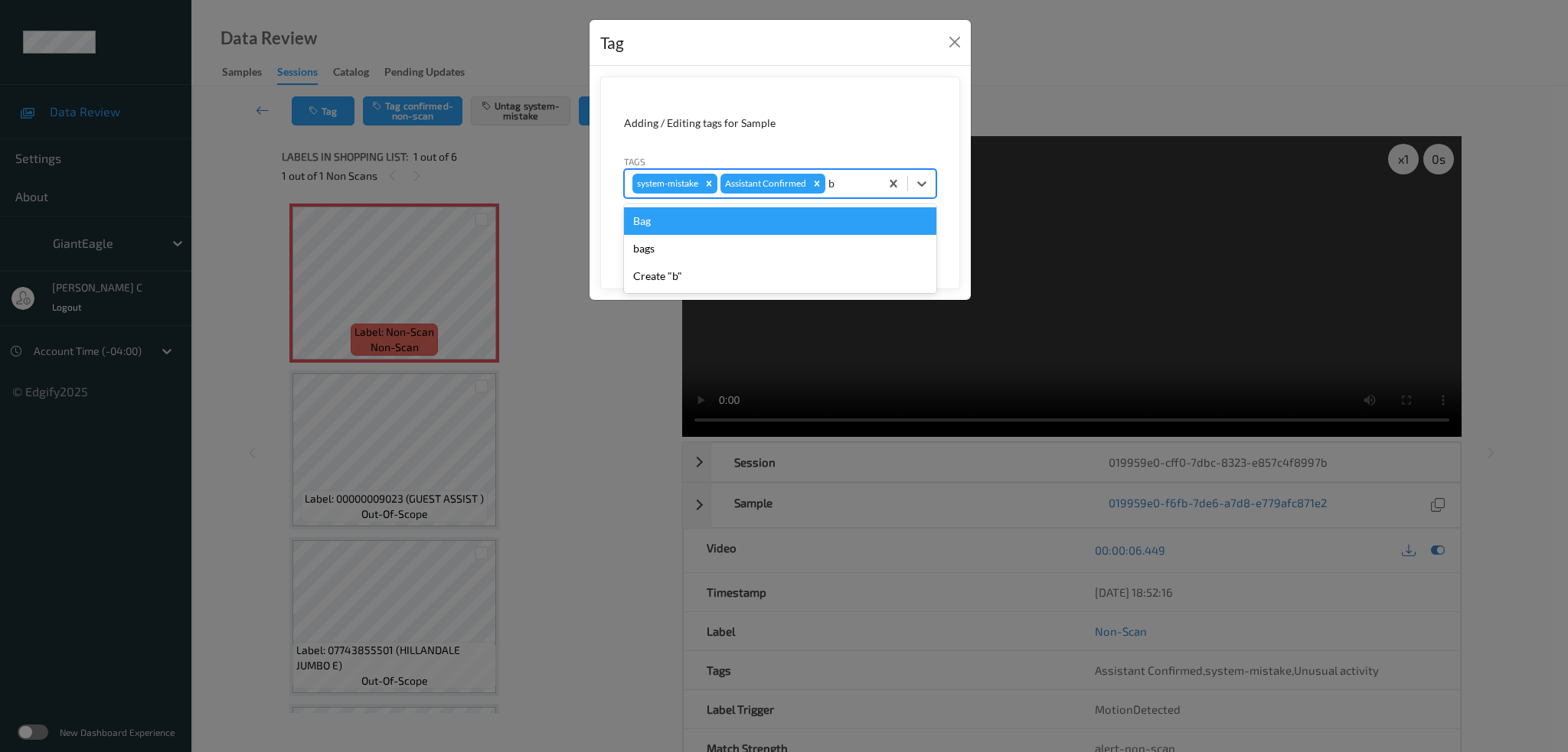
click at [658, 216] on div "Bag" at bounding box center [780, 220] width 312 height 27
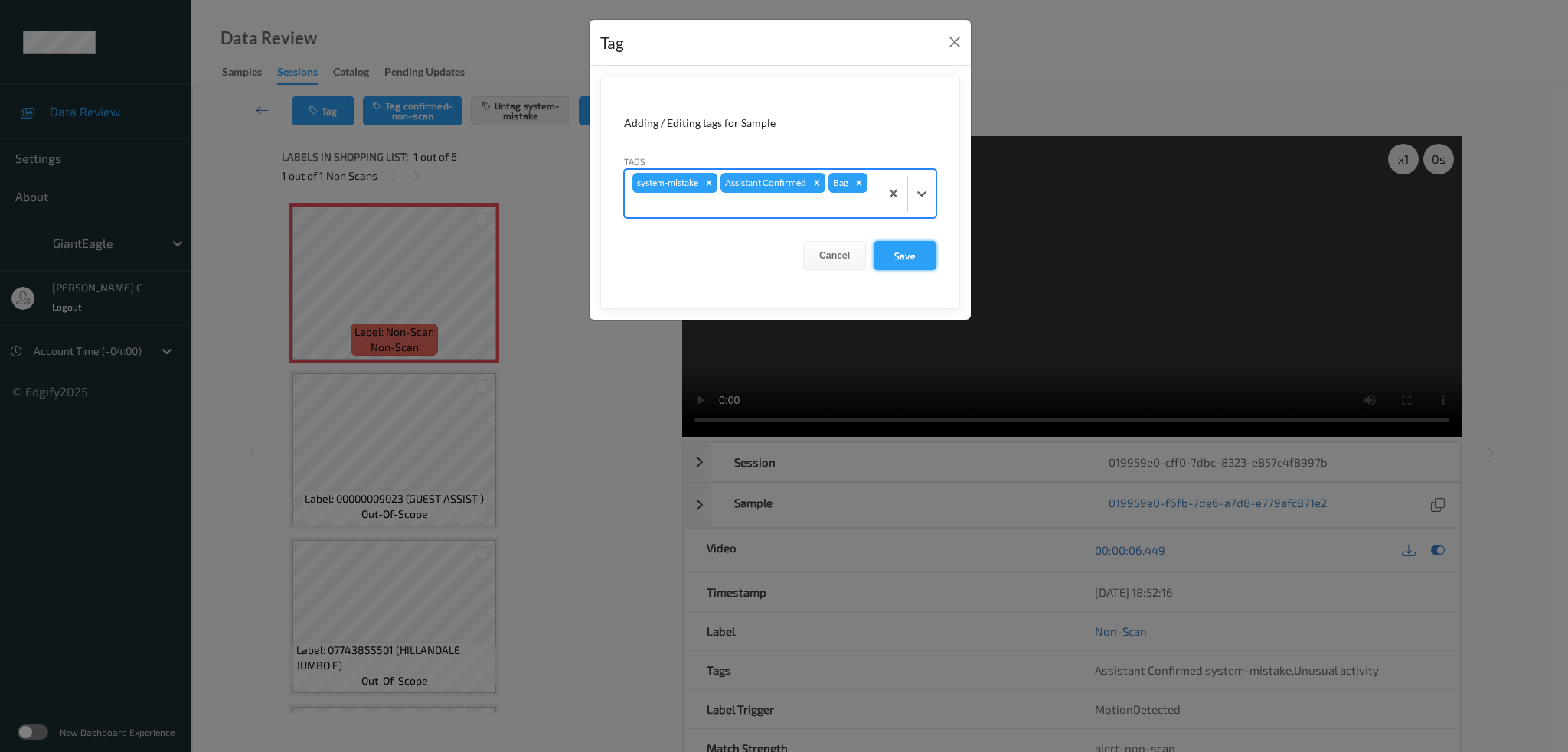
click at [925, 258] on button "Save" at bounding box center [905, 255] width 63 height 29
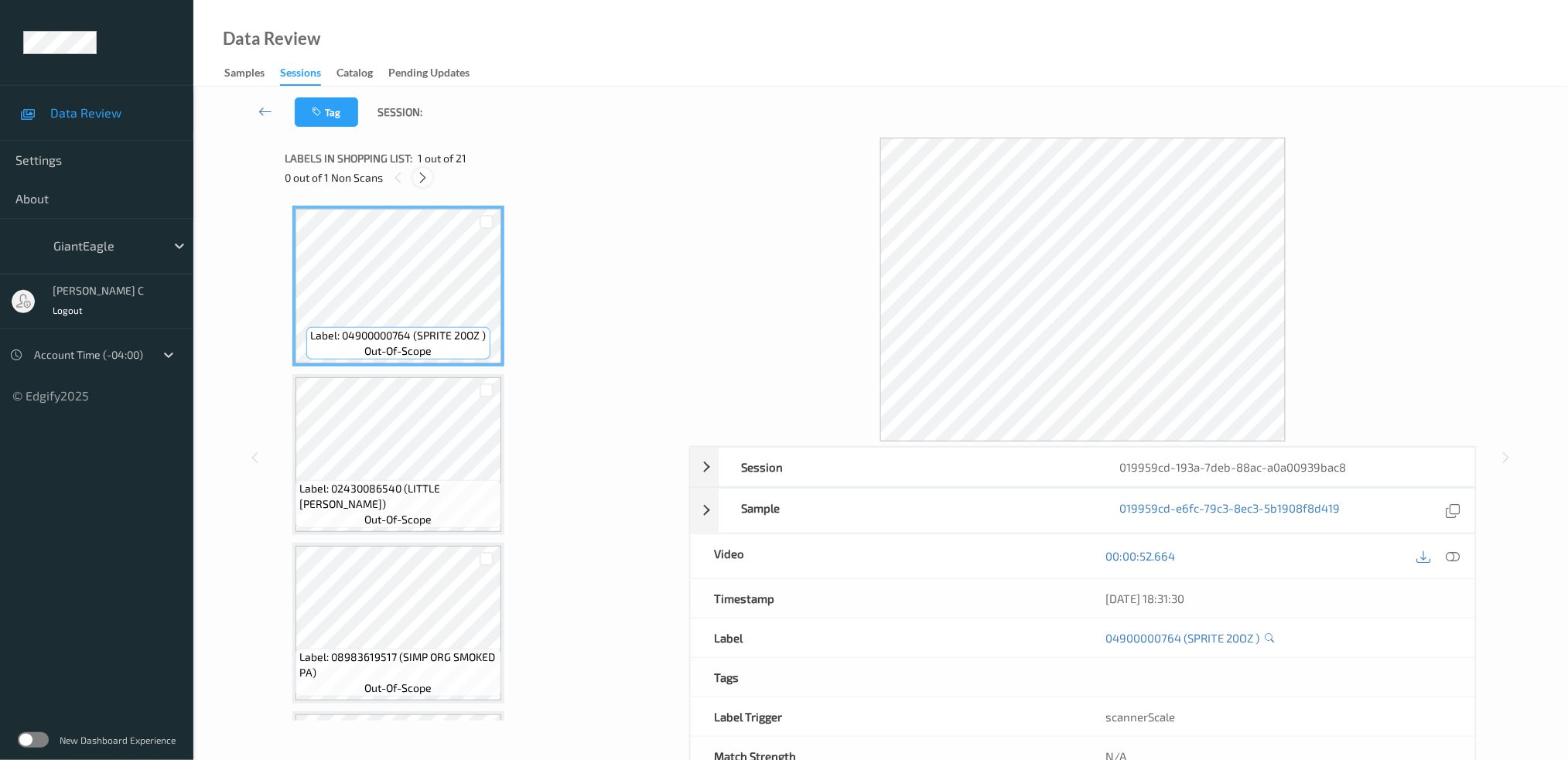
click at [424, 173] on icon at bounding box center [423, 178] width 13 height 14
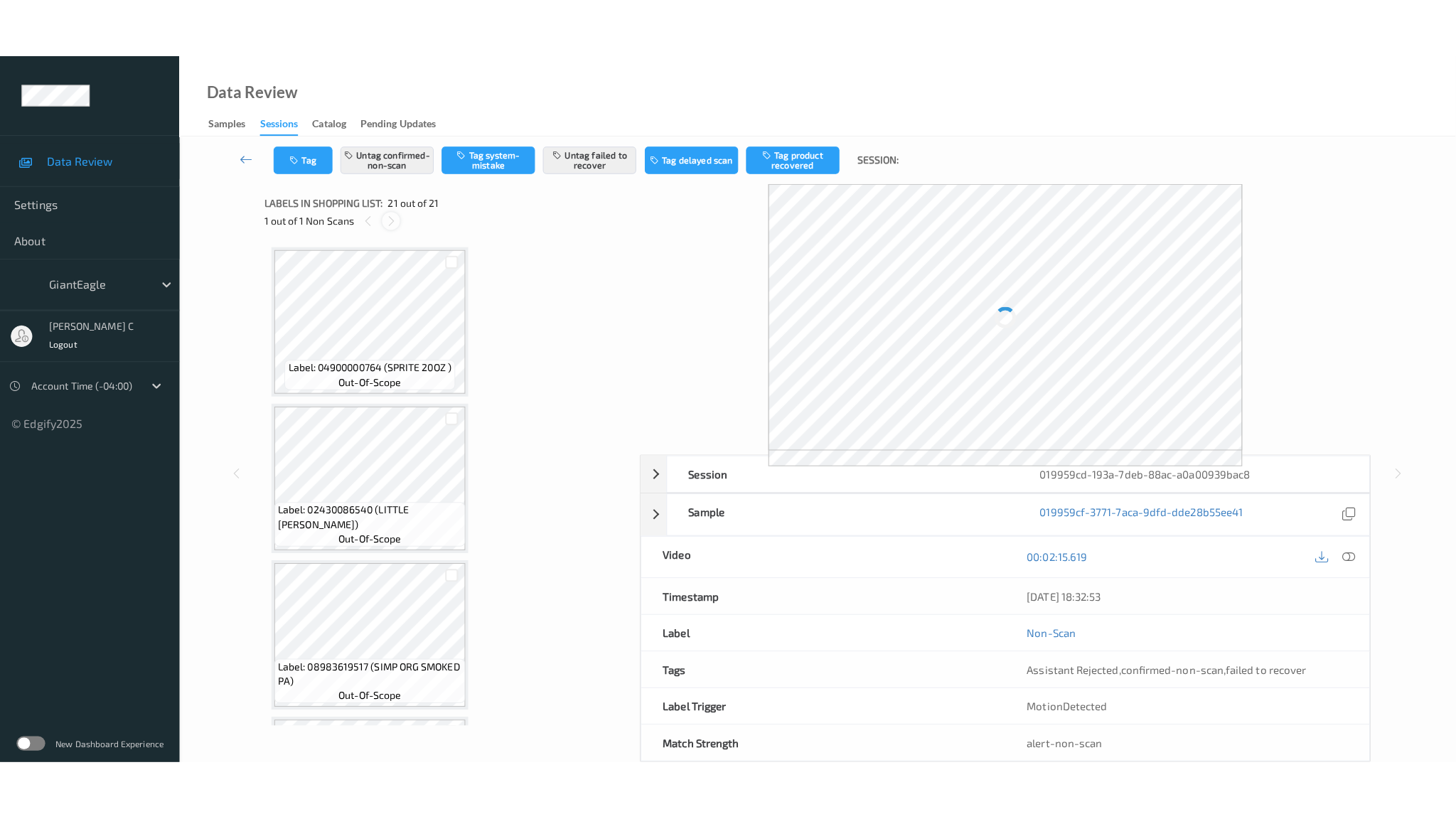
scroll to position [2756, 0]
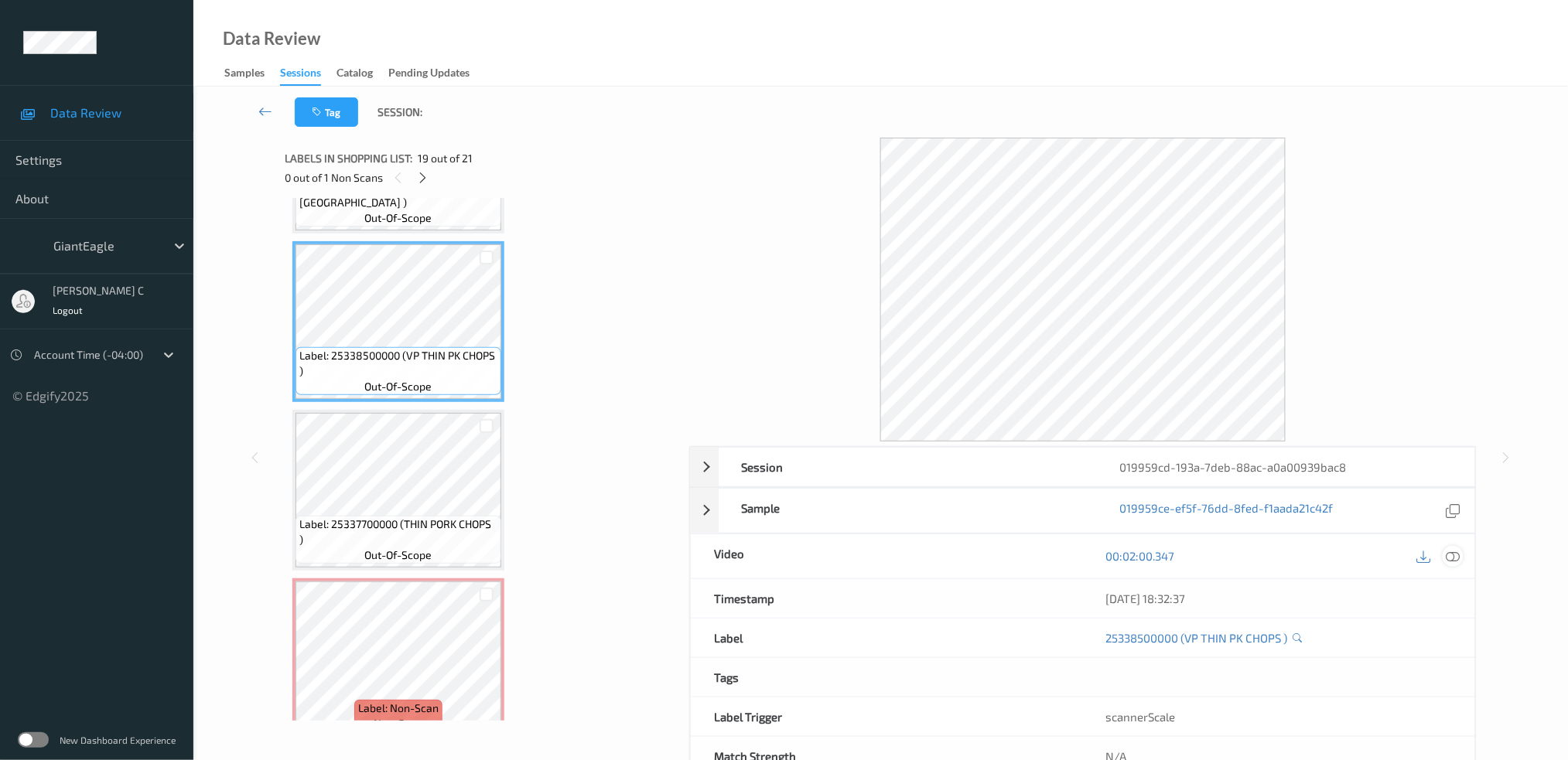
click at [1453, 551] on icon at bounding box center [1453, 556] width 14 height 14
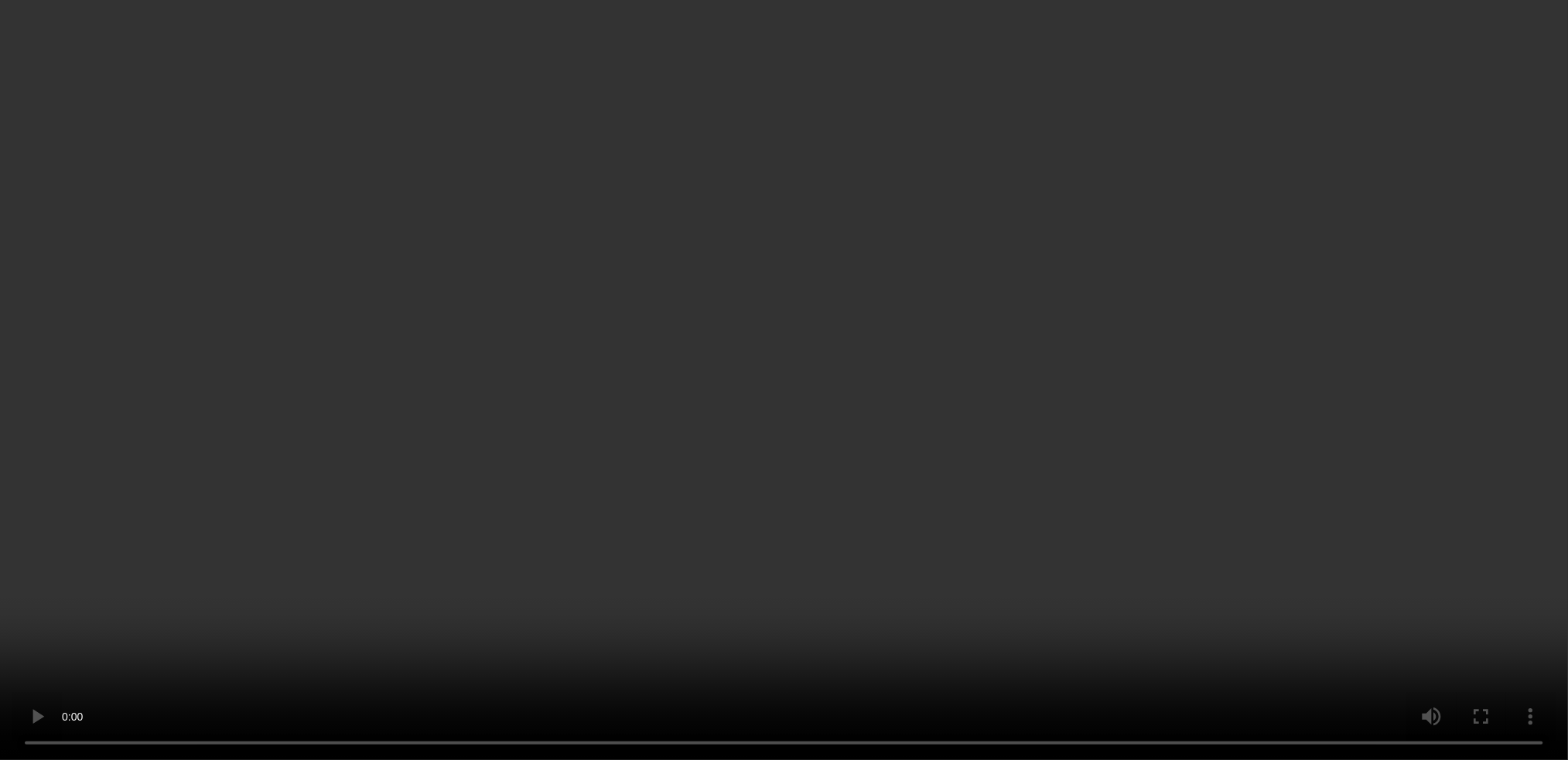
scroll to position [1752, 0]
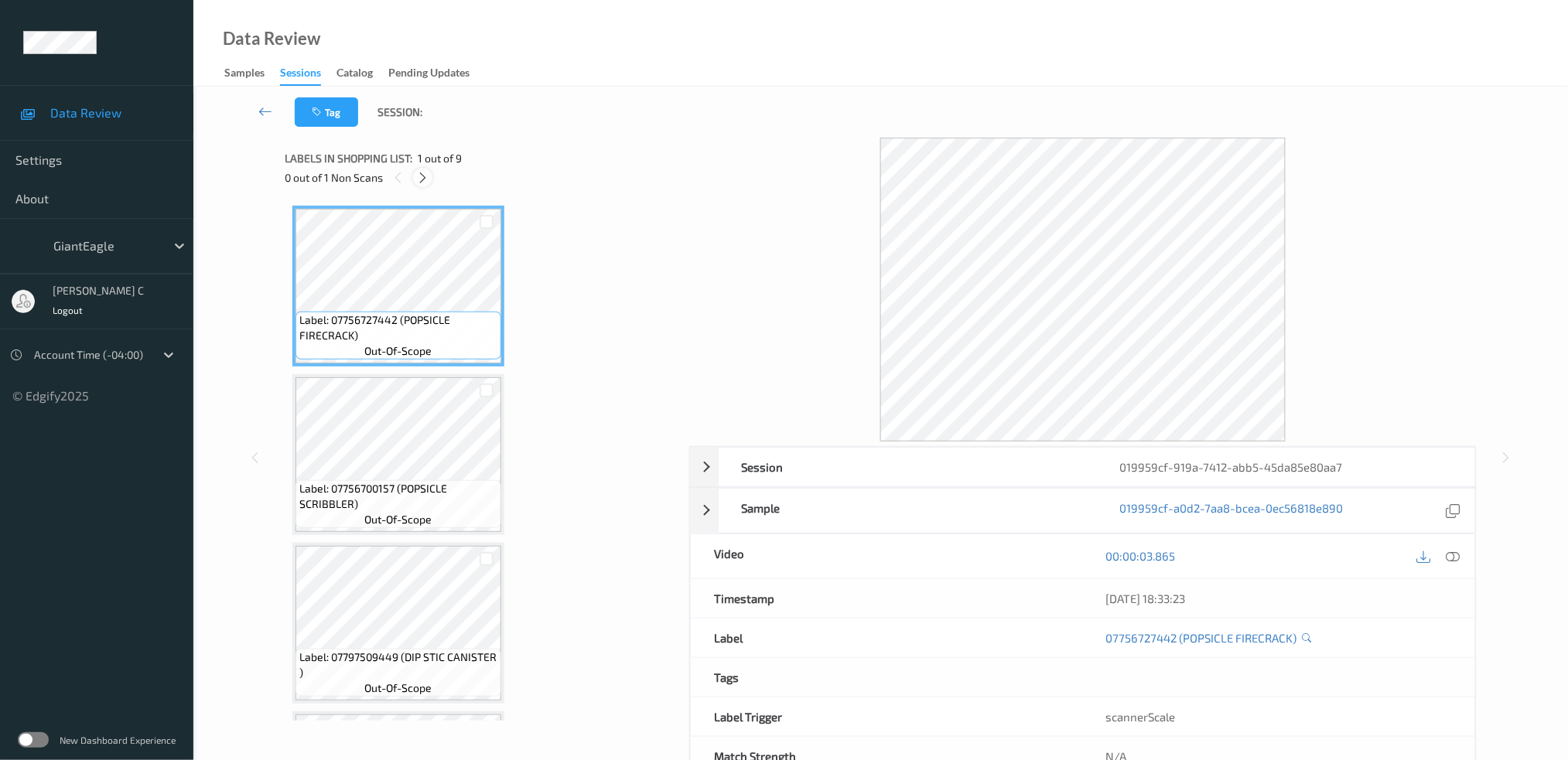
click at [417, 175] on icon at bounding box center [423, 178] width 13 height 14
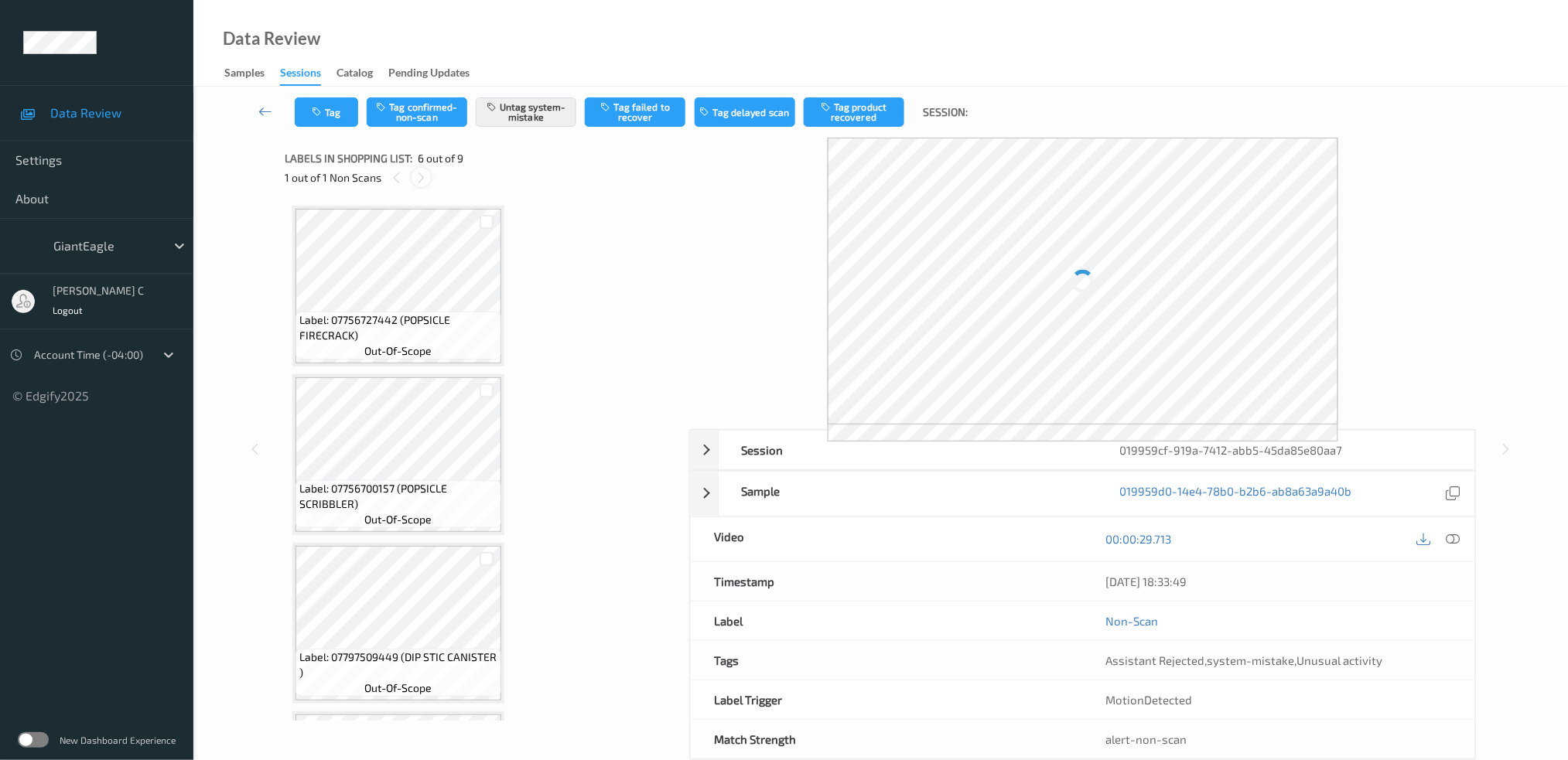
scroll to position [677, 0]
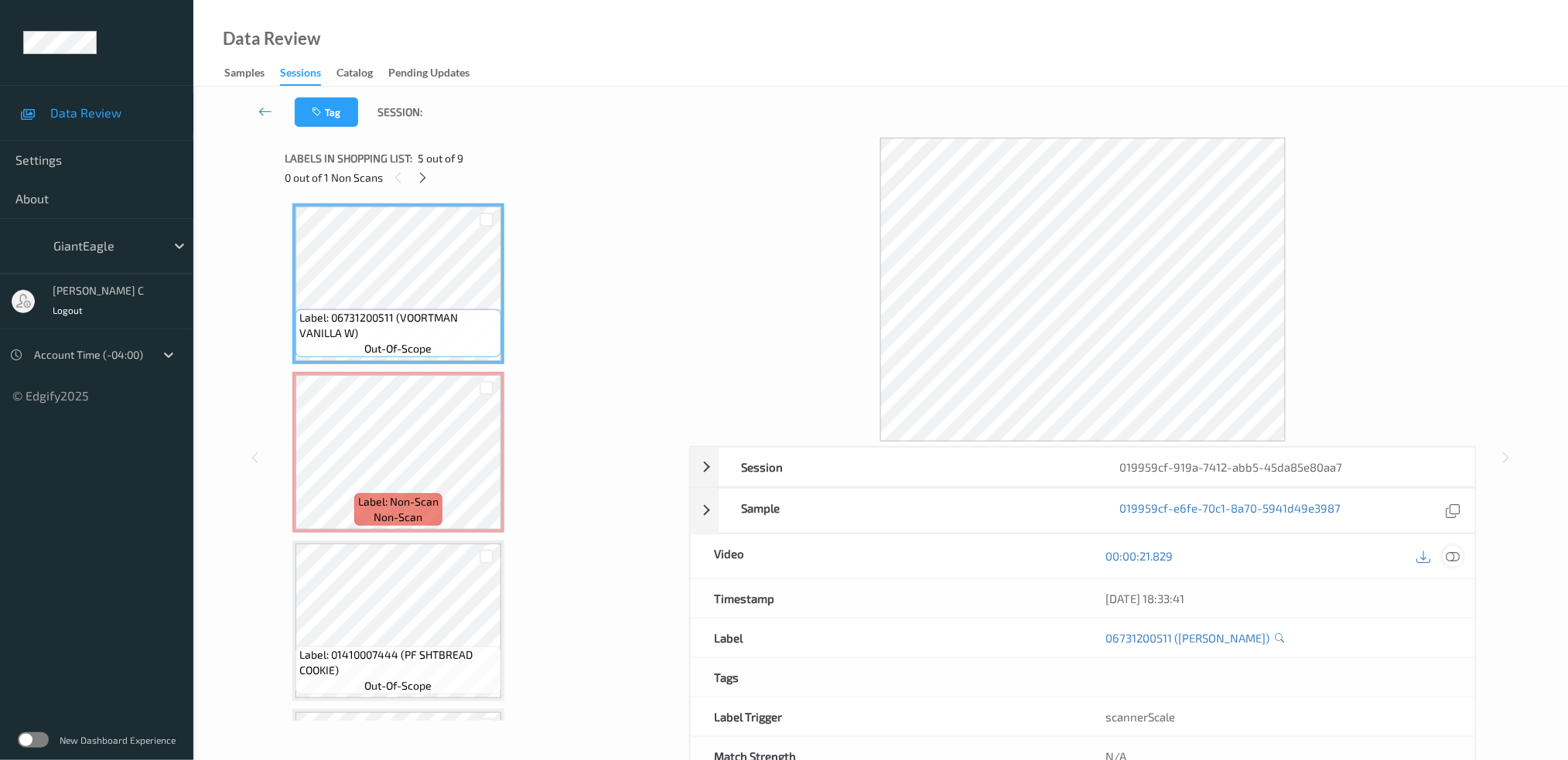
click at [1459, 560] on icon at bounding box center [1453, 556] width 14 height 14
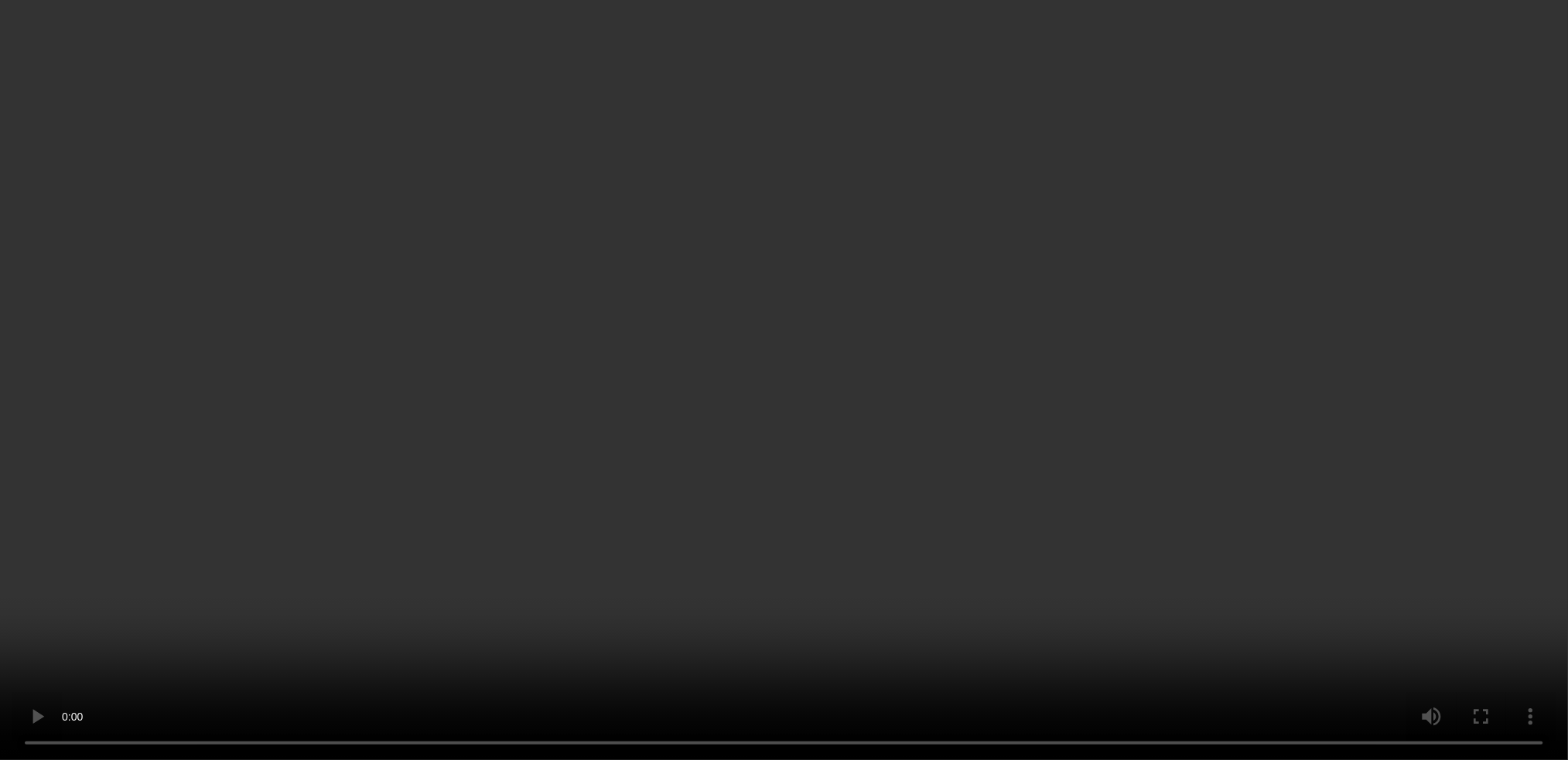
scroll to position [883, 0]
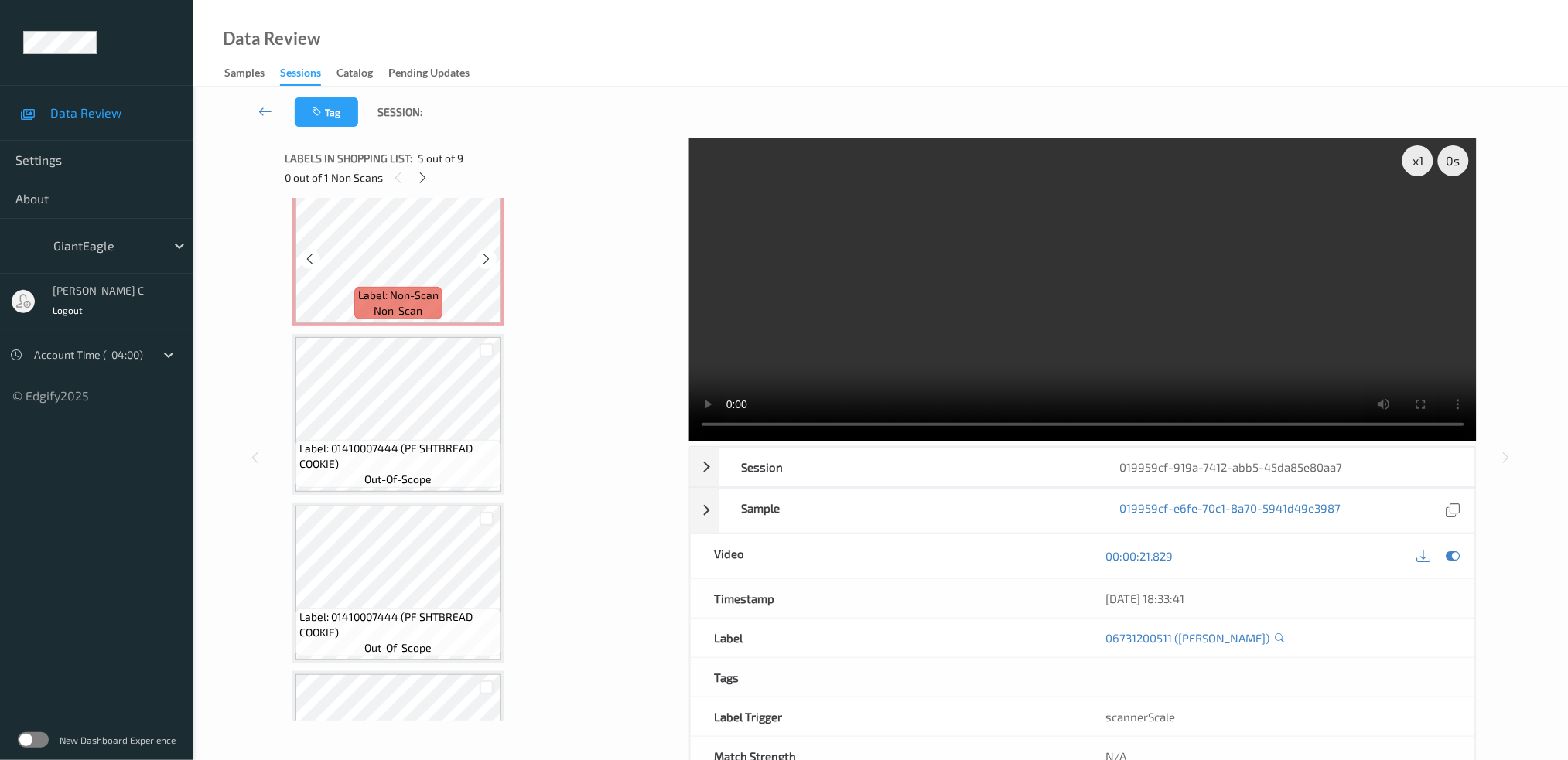
click at [400, 296] on div "Label: Non-Scan non-scan" at bounding box center [398, 303] width 89 height 32
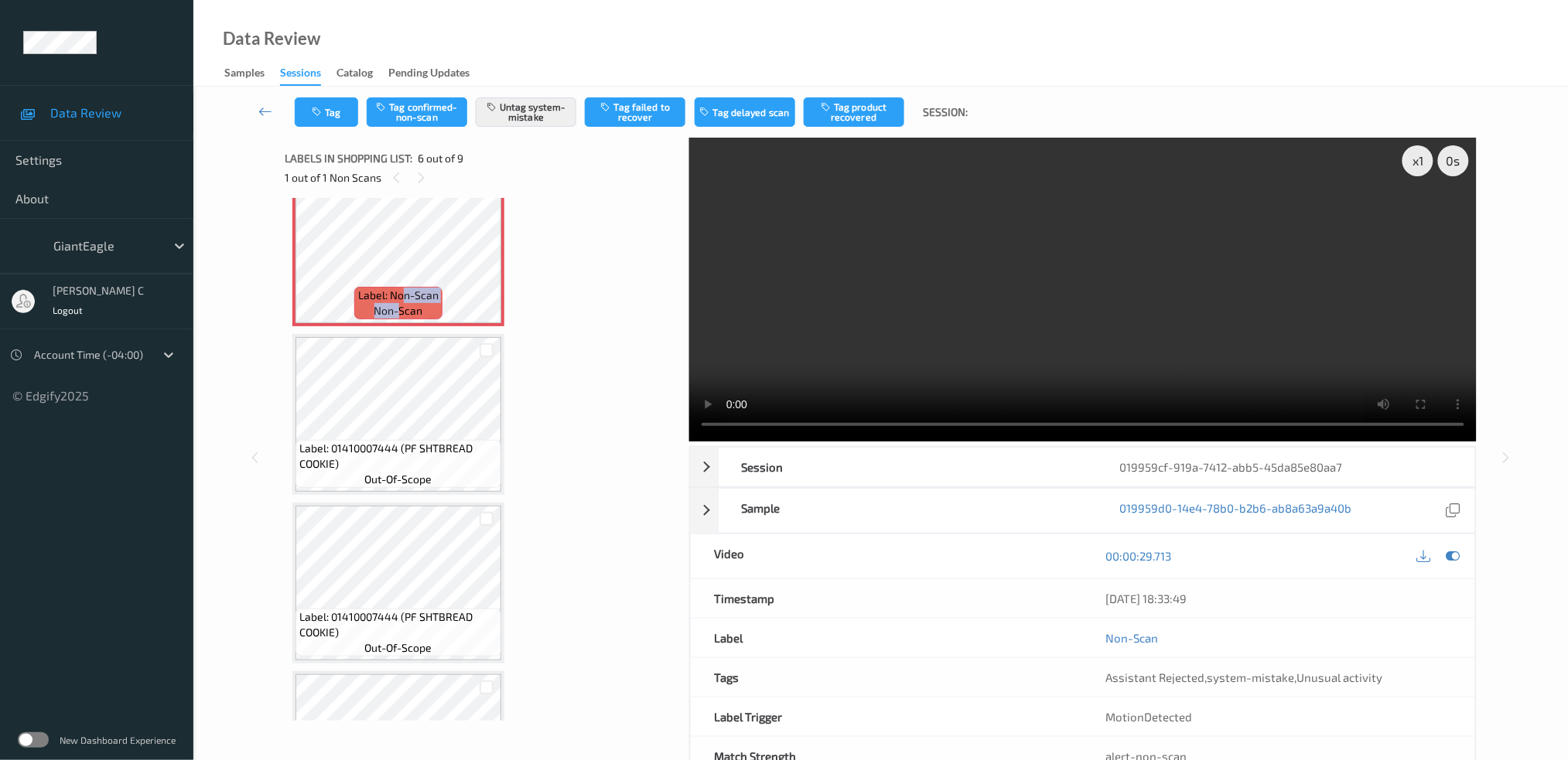
scroll to position [781, 0]
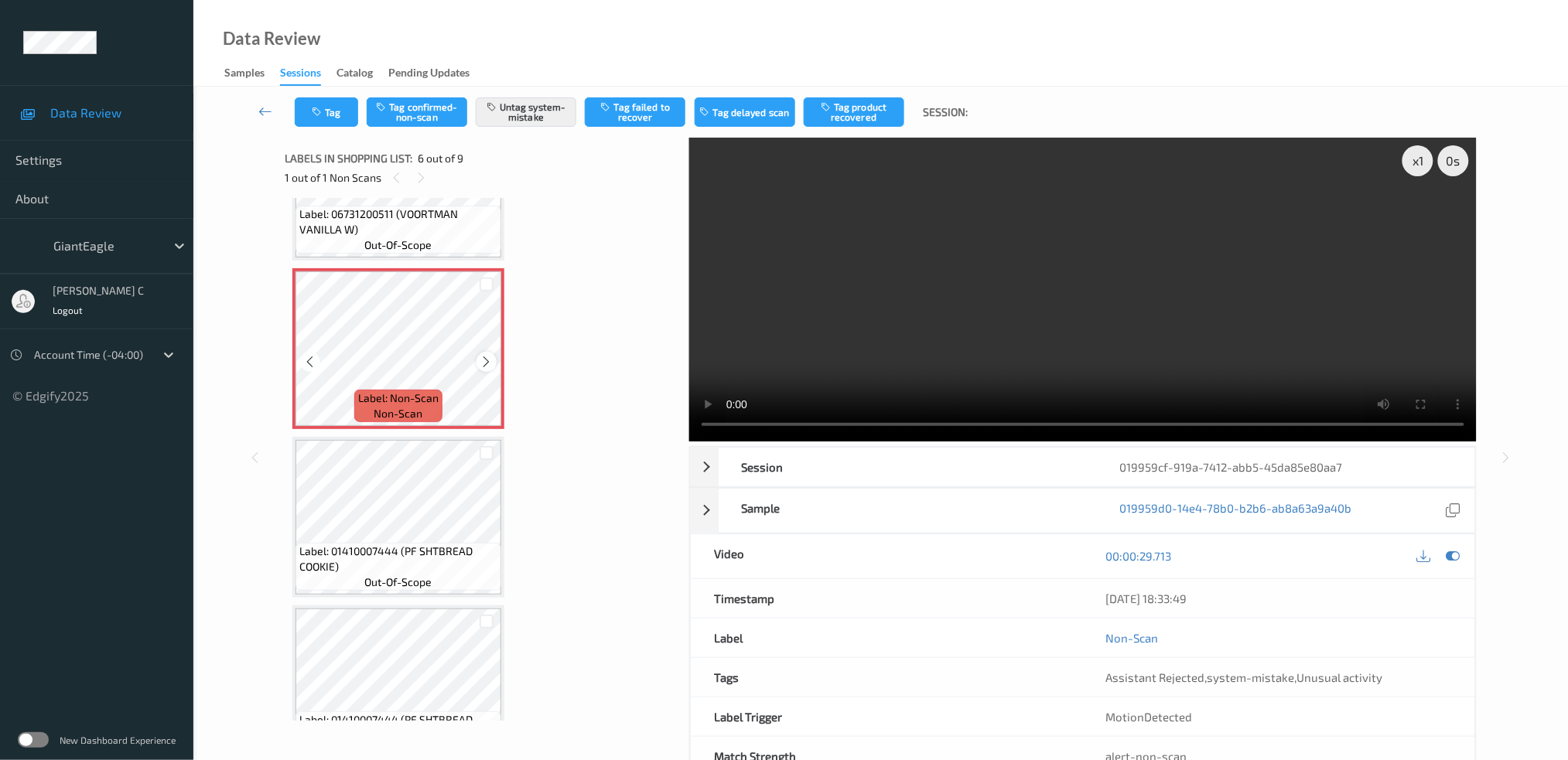
click at [488, 355] on icon at bounding box center [487, 362] width 13 height 14
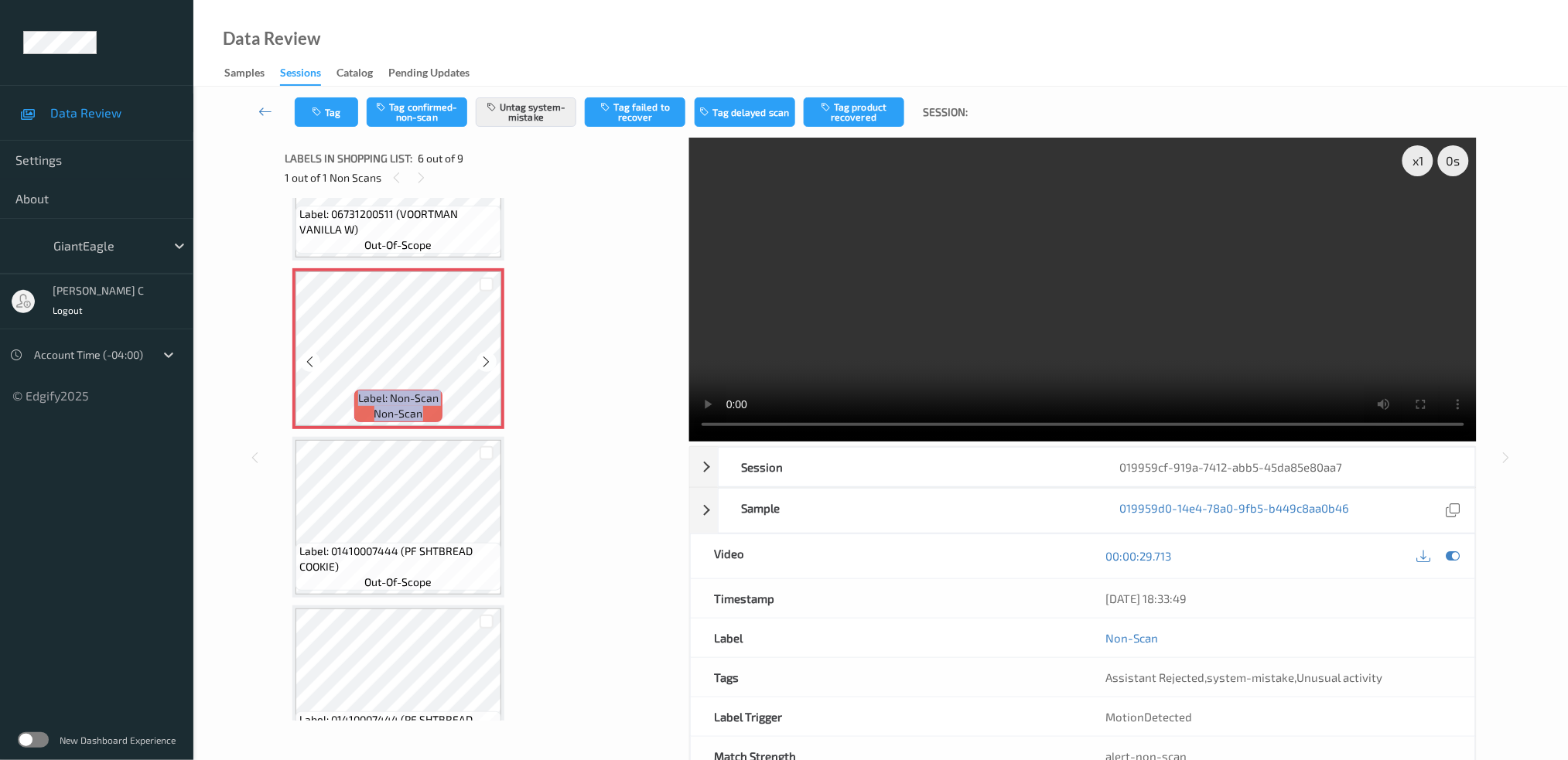
click at [488, 355] on icon at bounding box center [487, 362] width 13 height 14
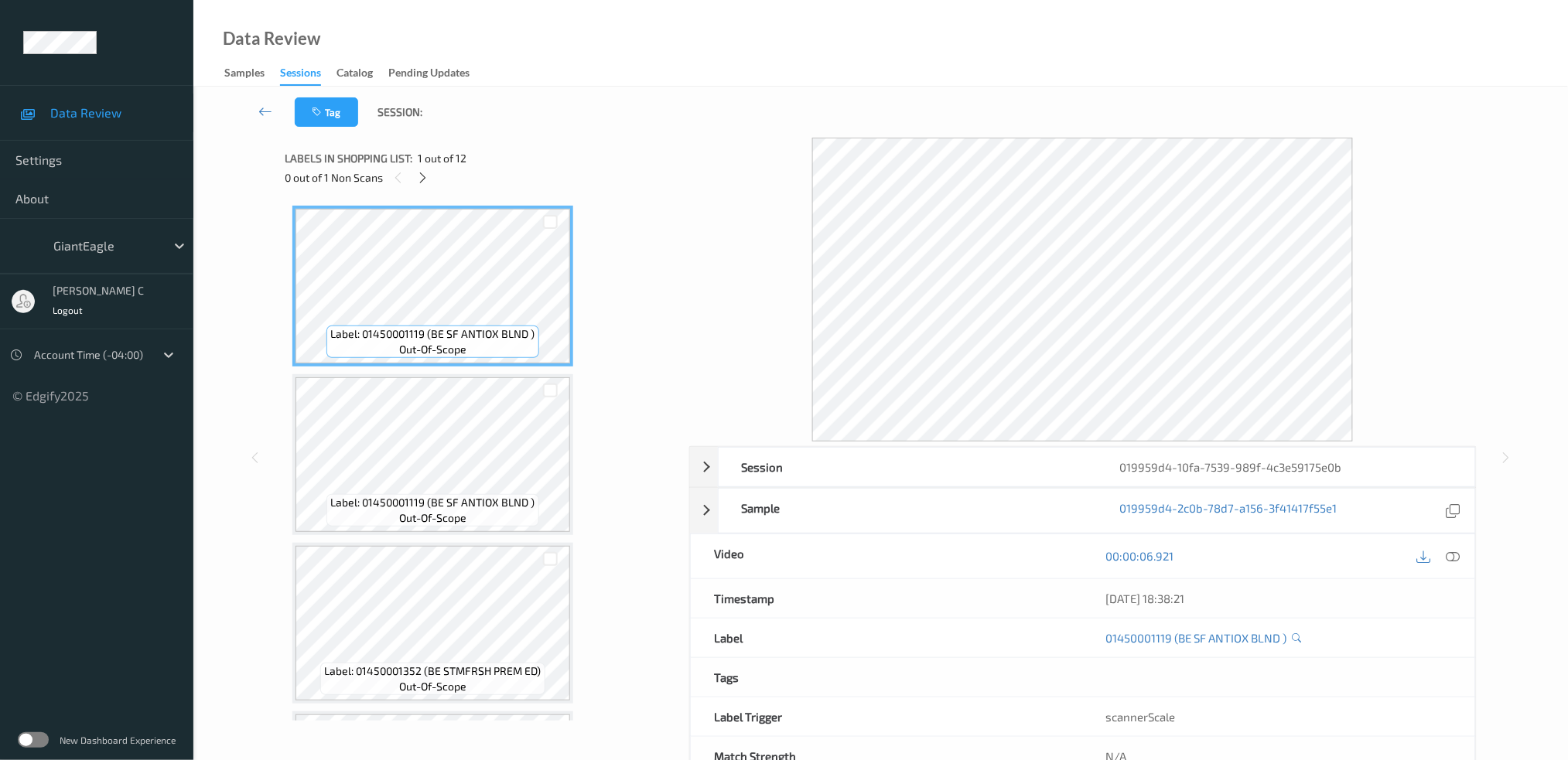
click at [433, 178] on div "0 out of 1 Non Scans" at bounding box center [481, 177] width 394 height 19
click at [416, 177] on div at bounding box center [423, 177] width 19 height 19
click at [1453, 561] on icon at bounding box center [1453, 556] width 14 height 14
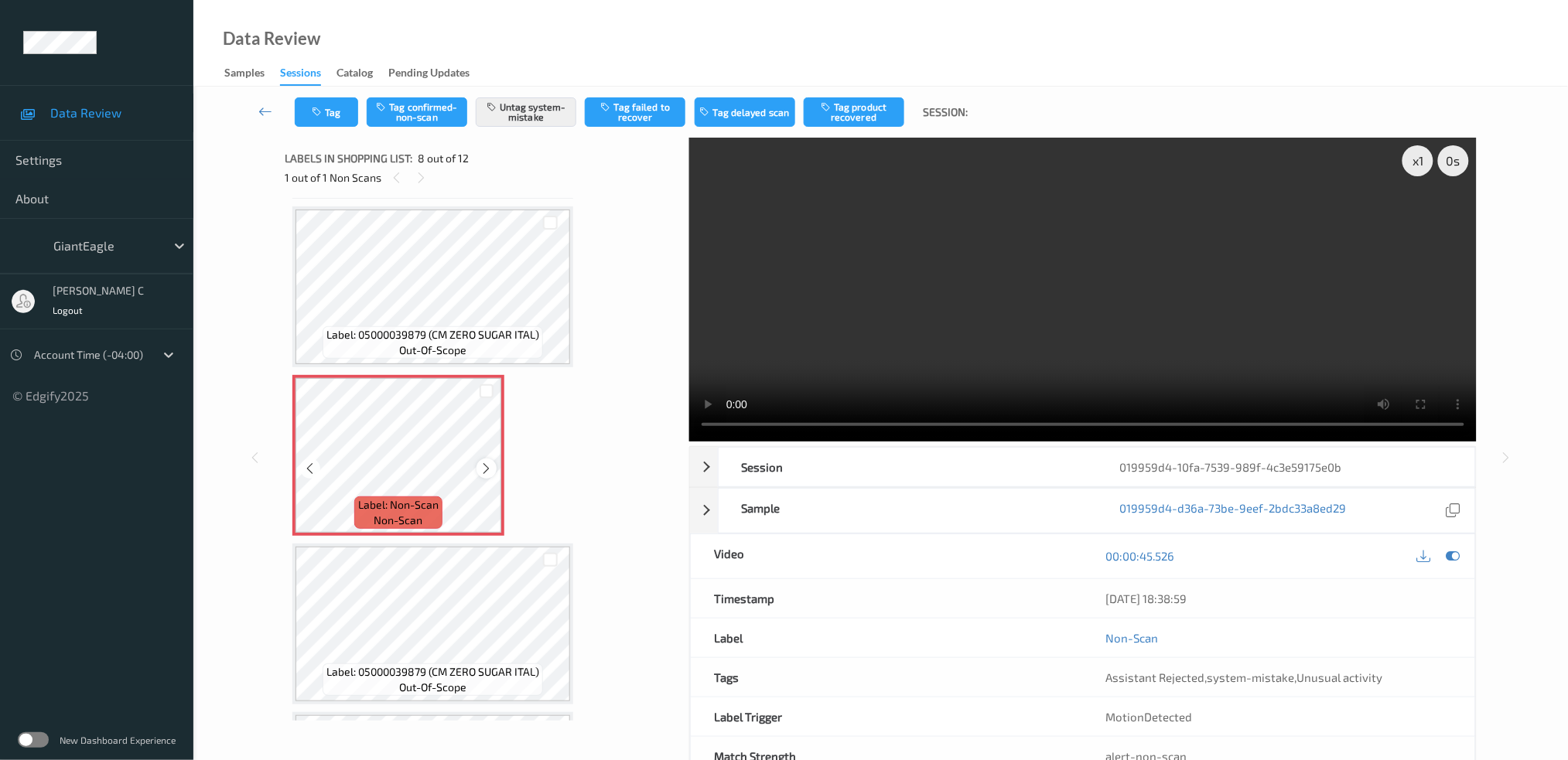
click at [481, 461] on icon at bounding box center [487, 468] width 13 height 14
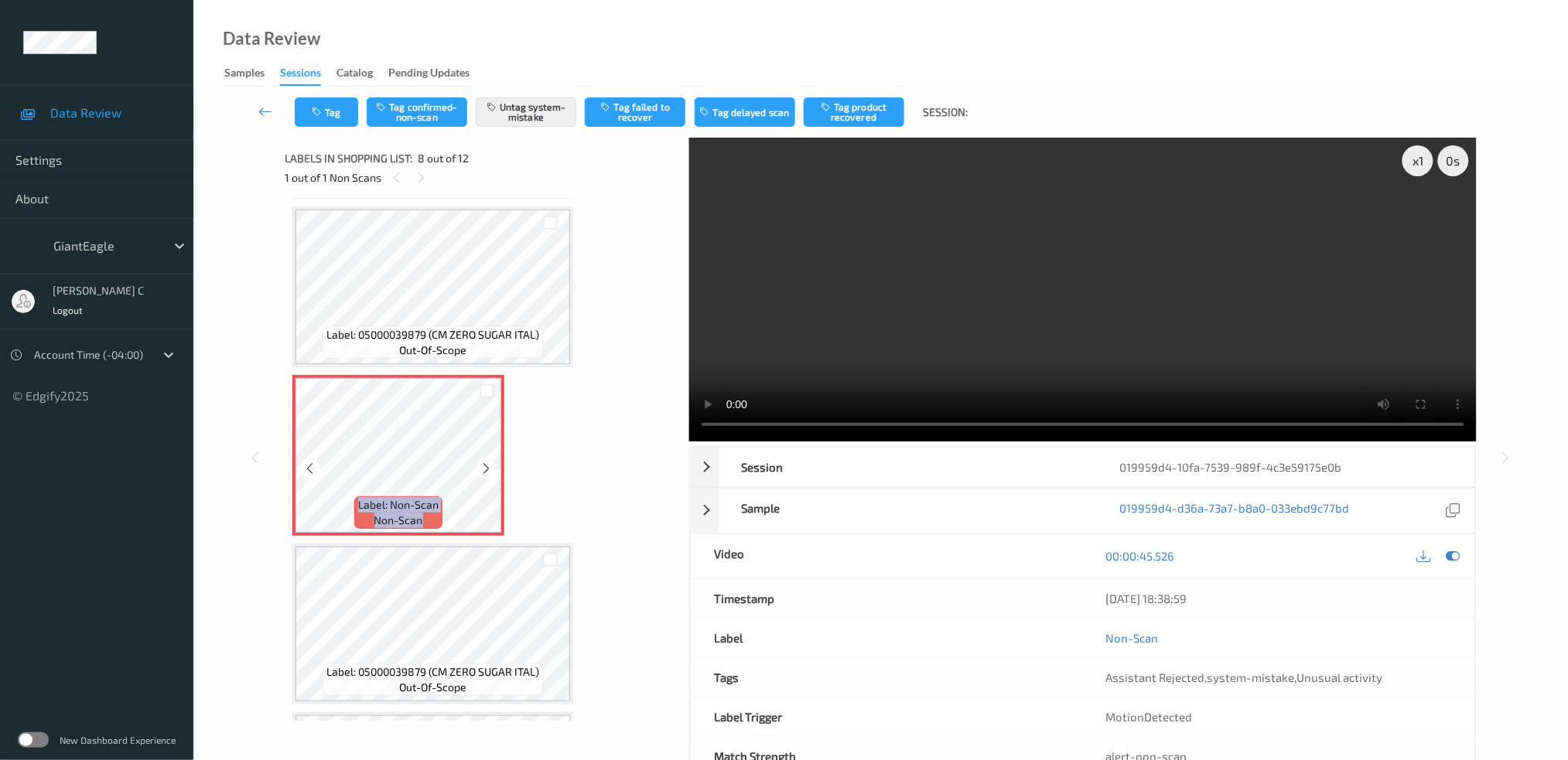
click at [481, 461] on icon at bounding box center [487, 468] width 13 height 14
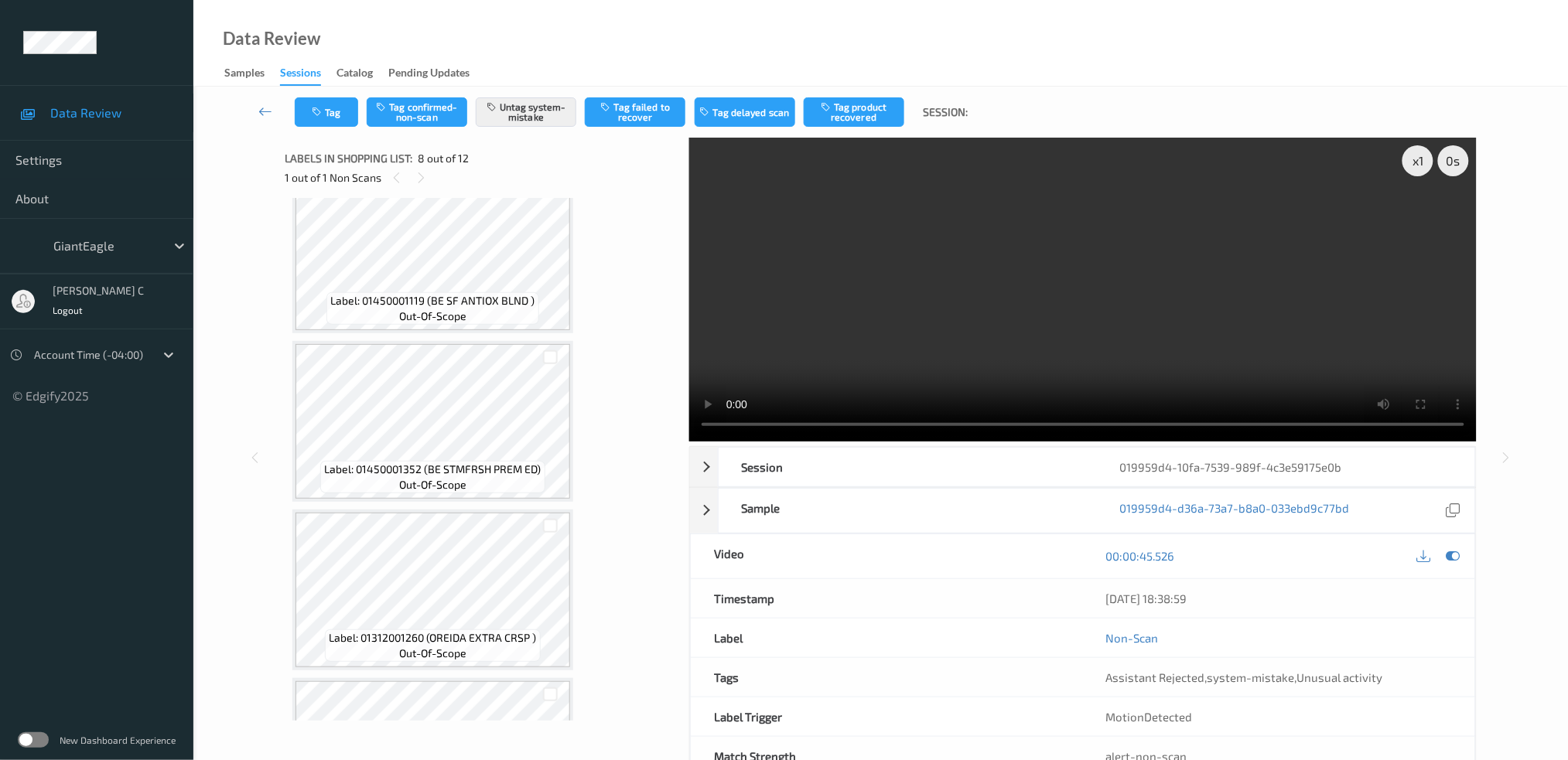
scroll to position [310, 0]
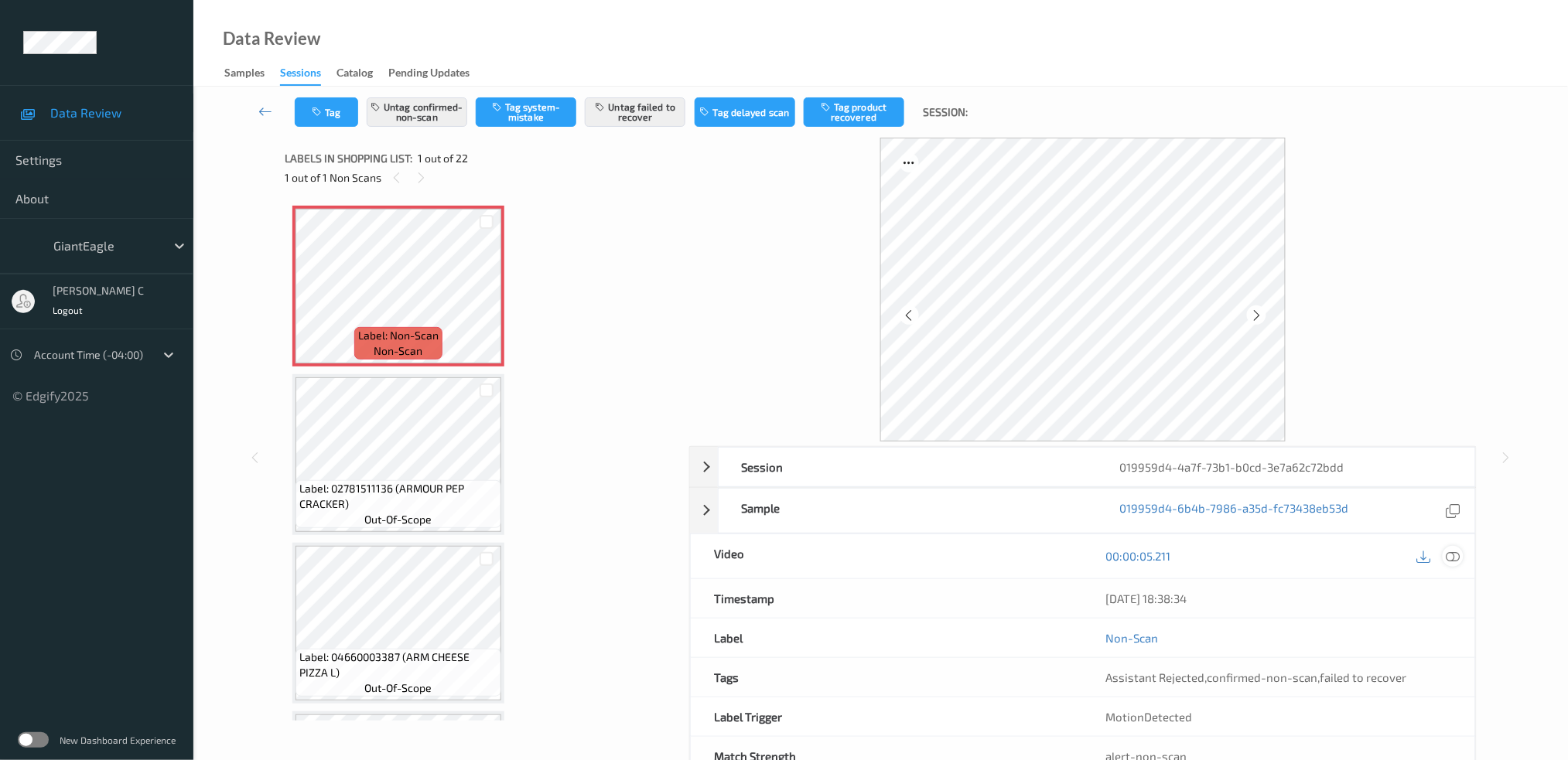
click at [1450, 558] on icon at bounding box center [1453, 556] width 14 height 14
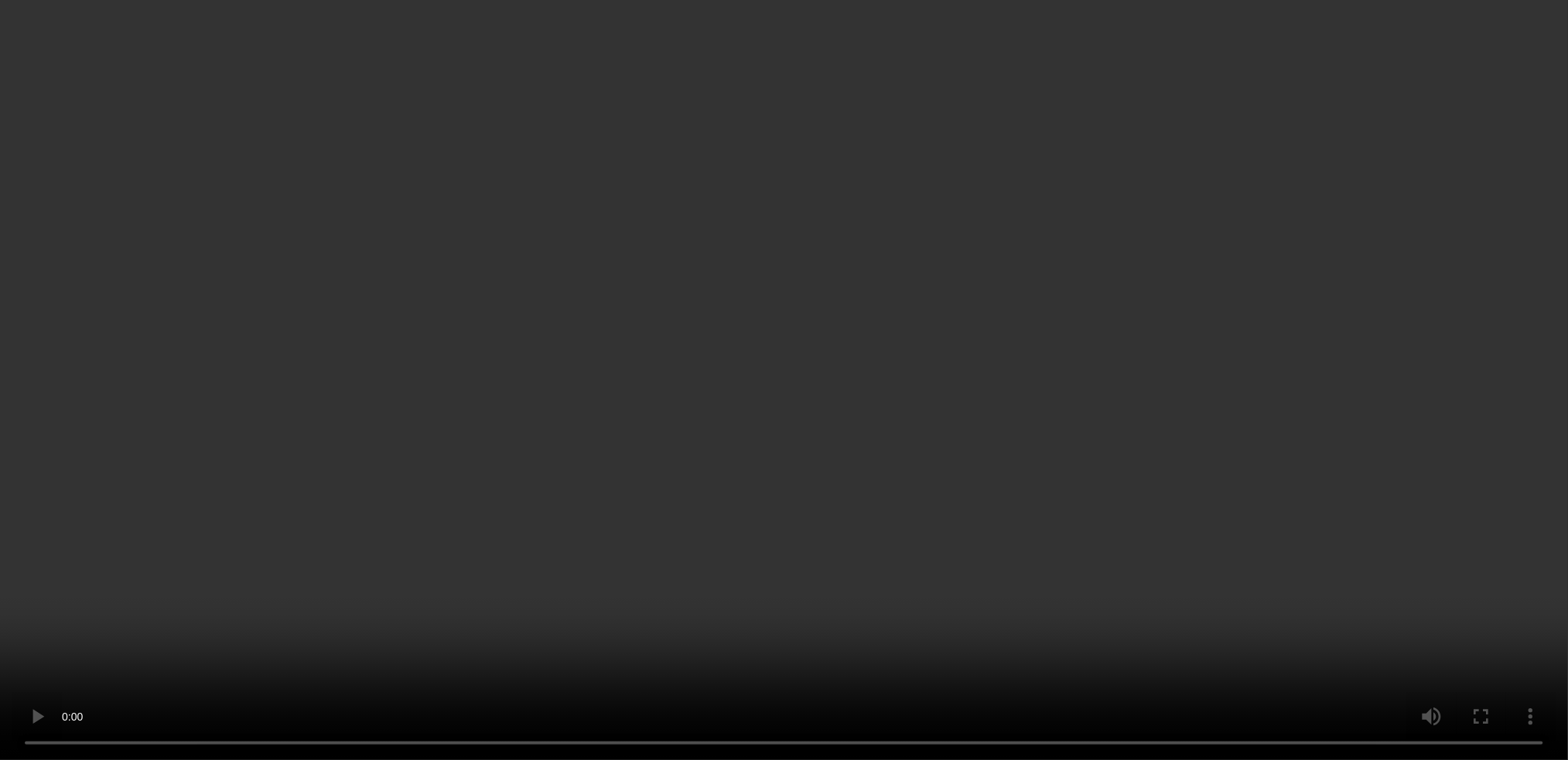
scroll to position [103, 0]
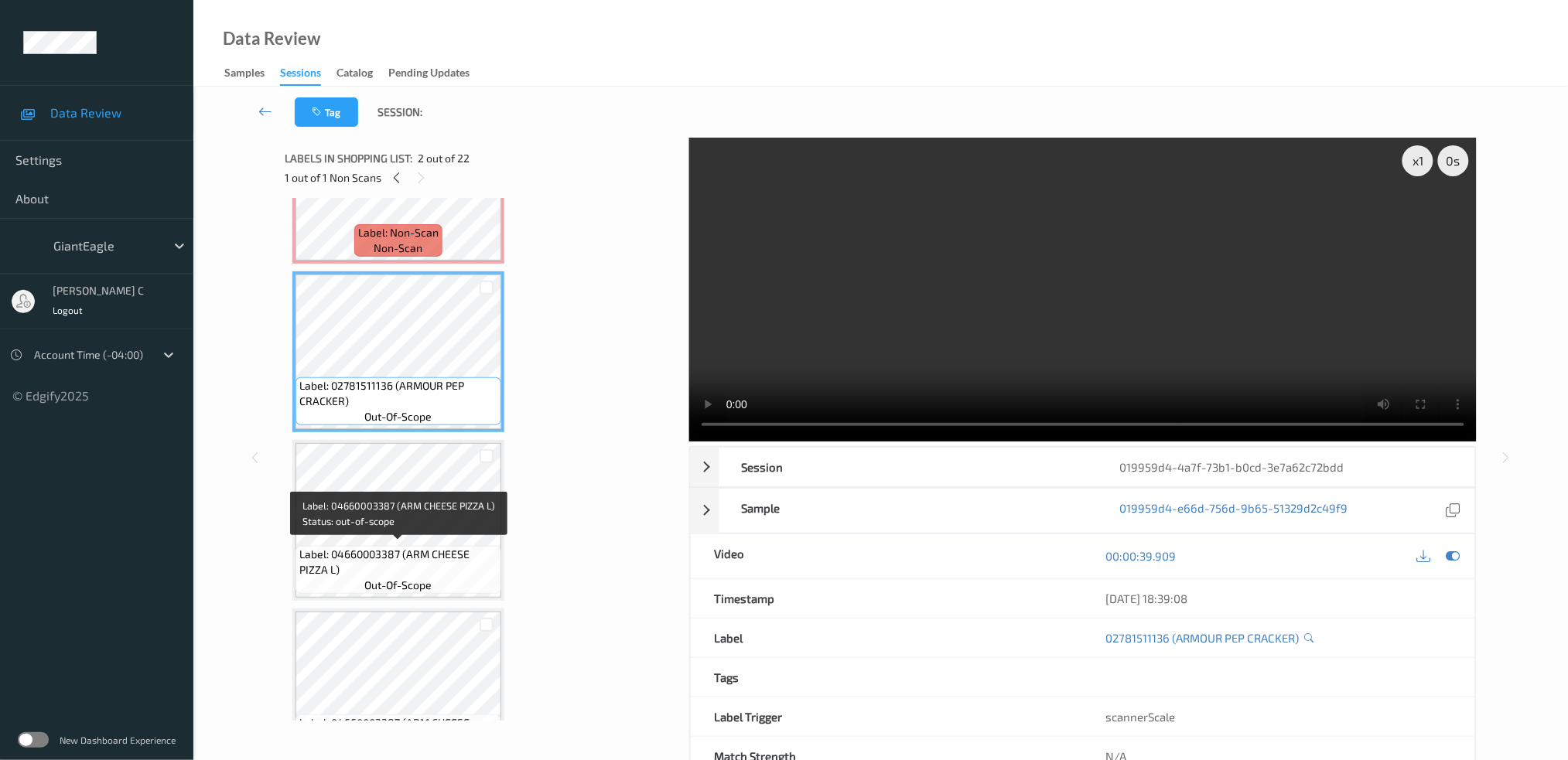
click at [400, 547] on span "Label: 04660003387 (ARM CHEESE PIZZA L)" at bounding box center [398, 562] width 198 height 31
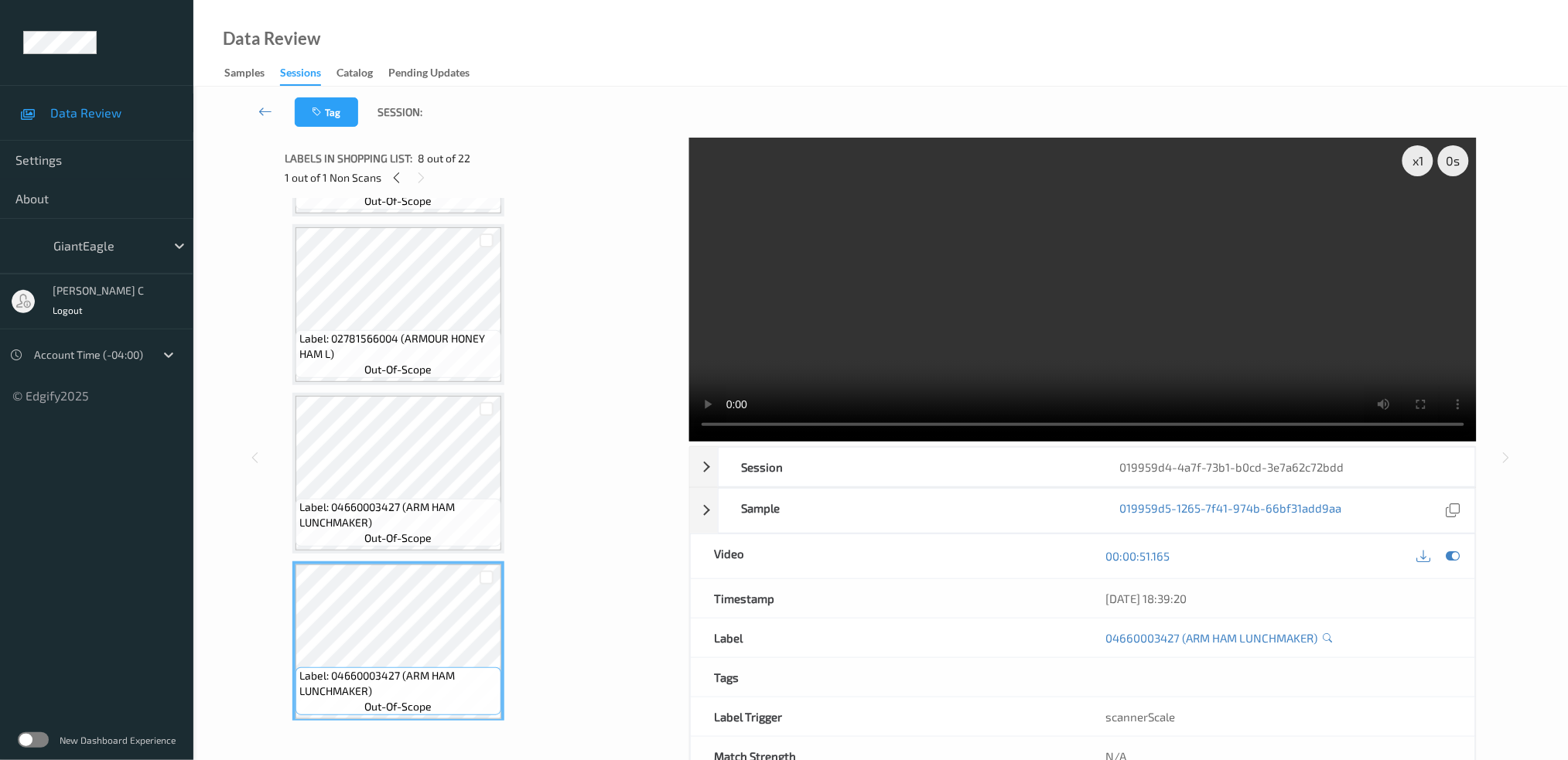
scroll to position [1031, 0]
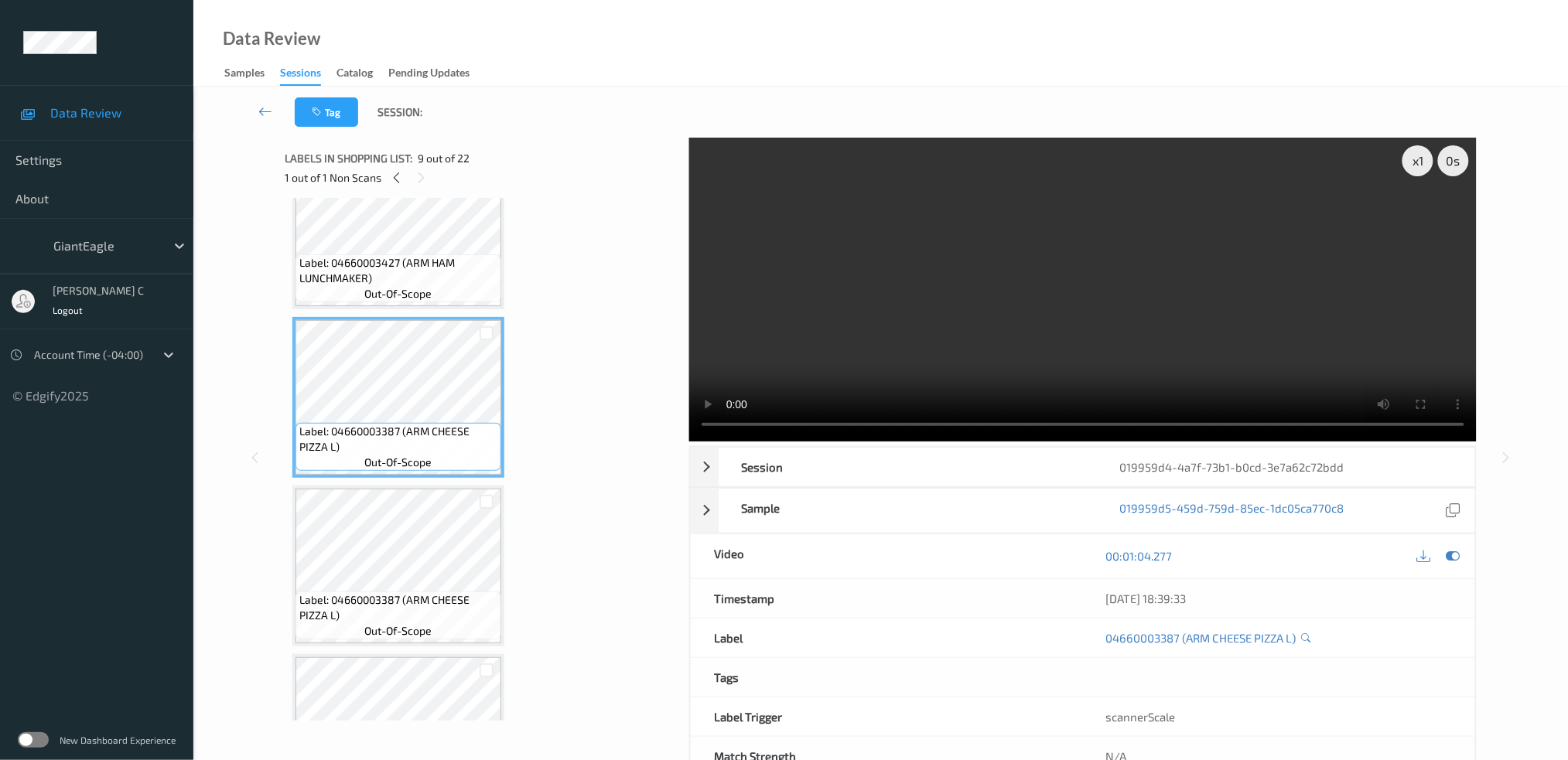
click at [404, 593] on span "Label: 04660003387 (ARM CHEESE PIZZA L)" at bounding box center [398, 608] width 198 height 31
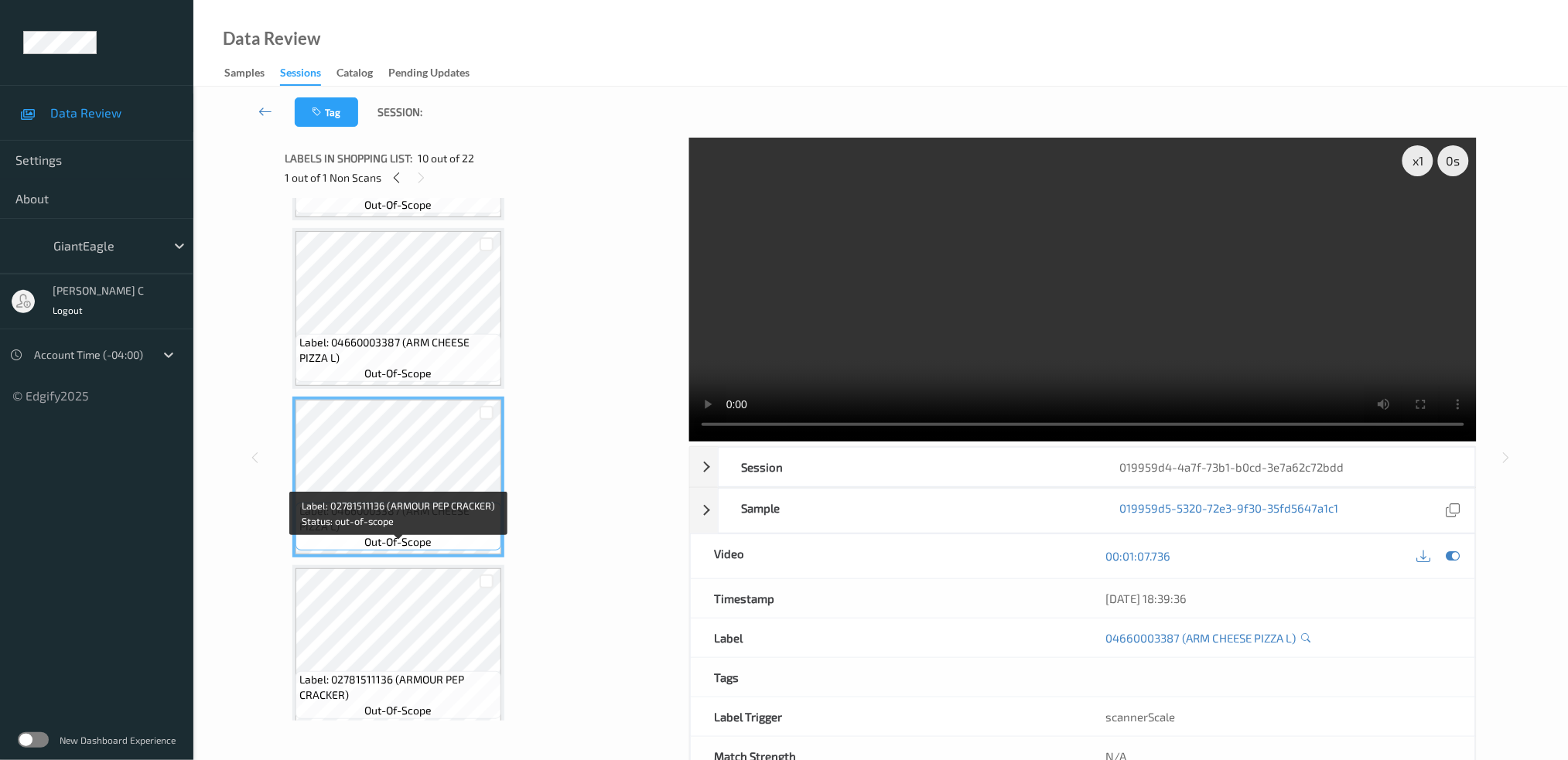
scroll to position [1443, 0]
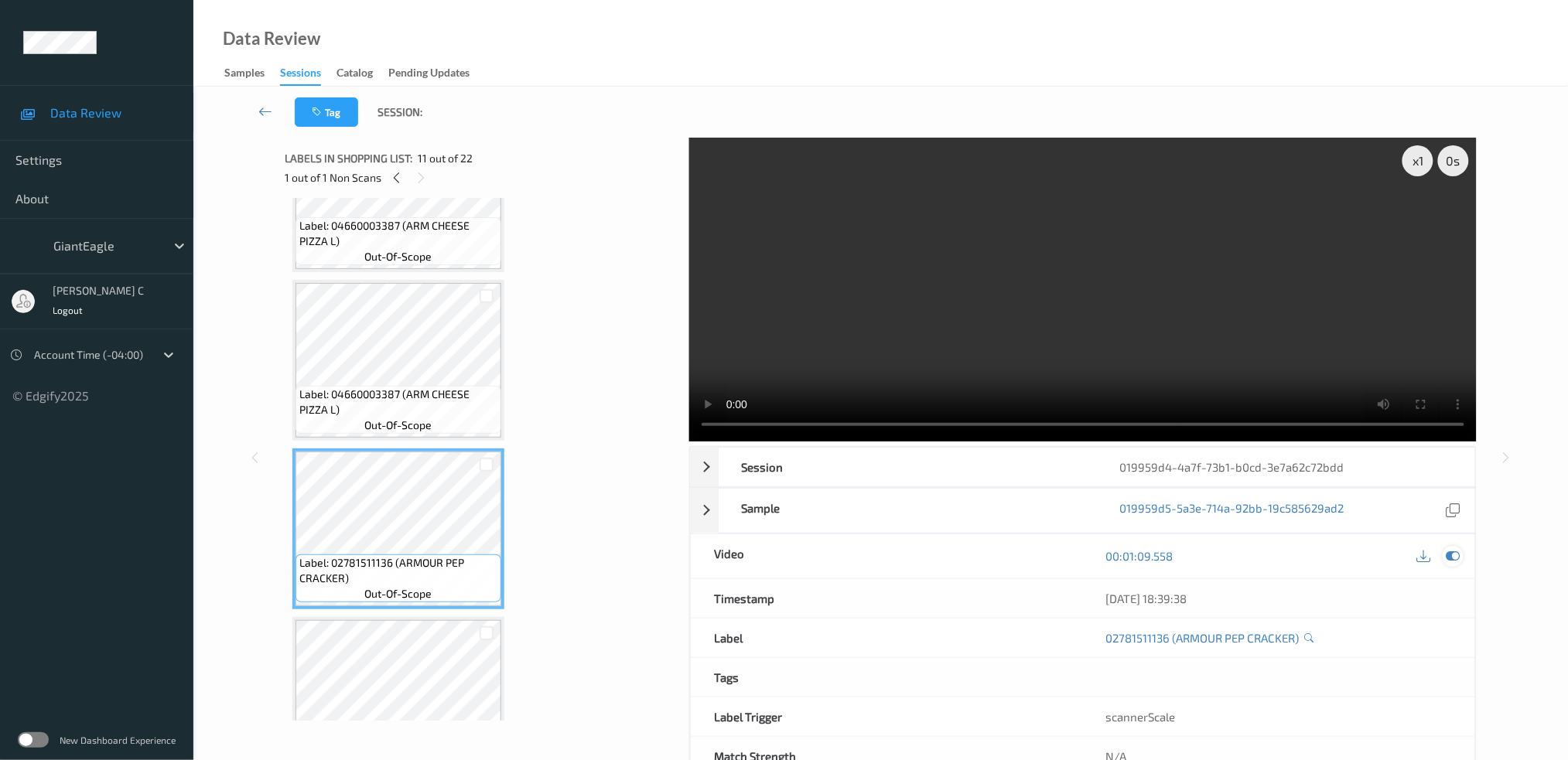
click at [1450, 555] on icon at bounding box center [1453, 556] width 14 height 14
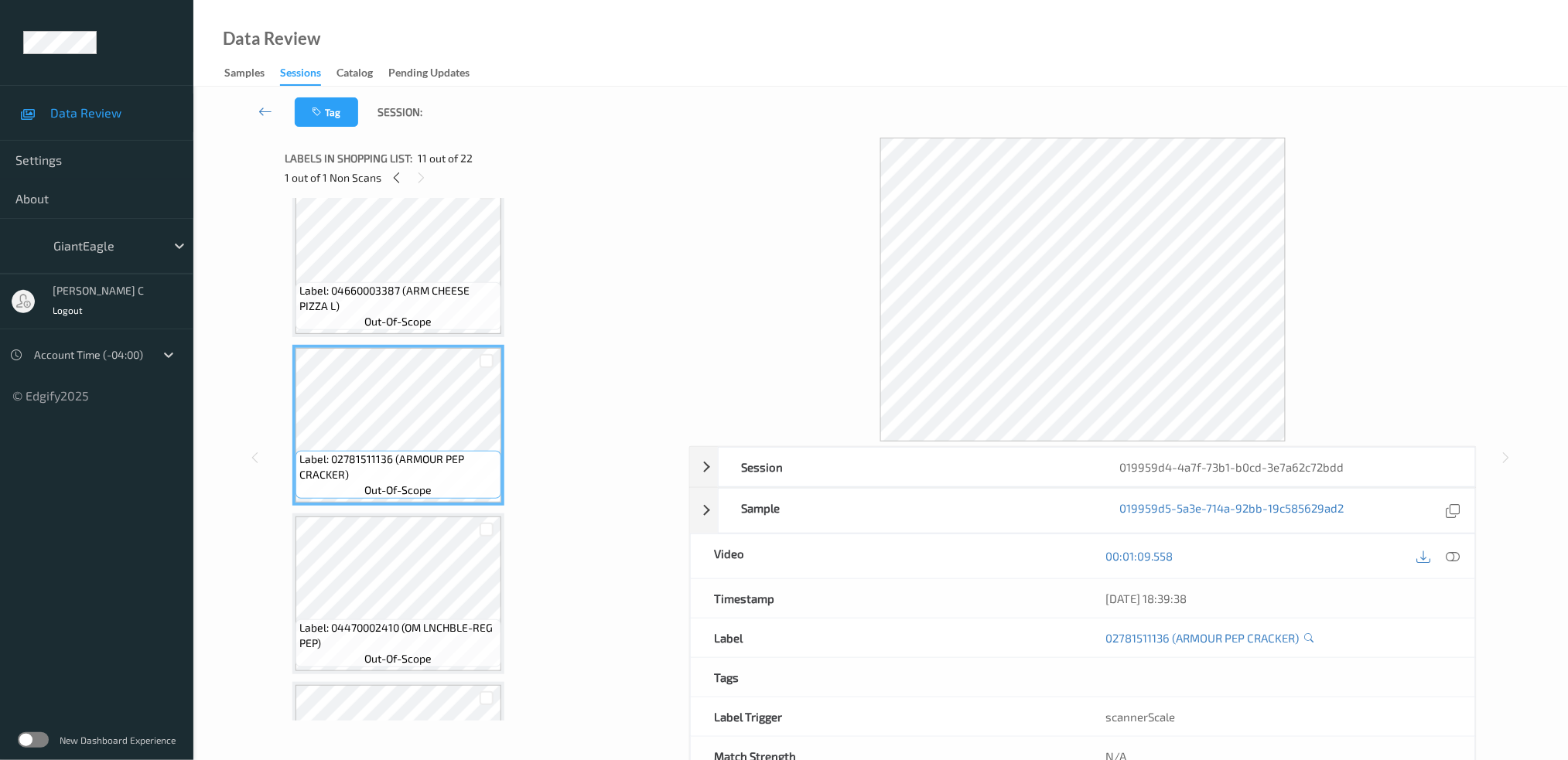
scroll to position [1752, 0]
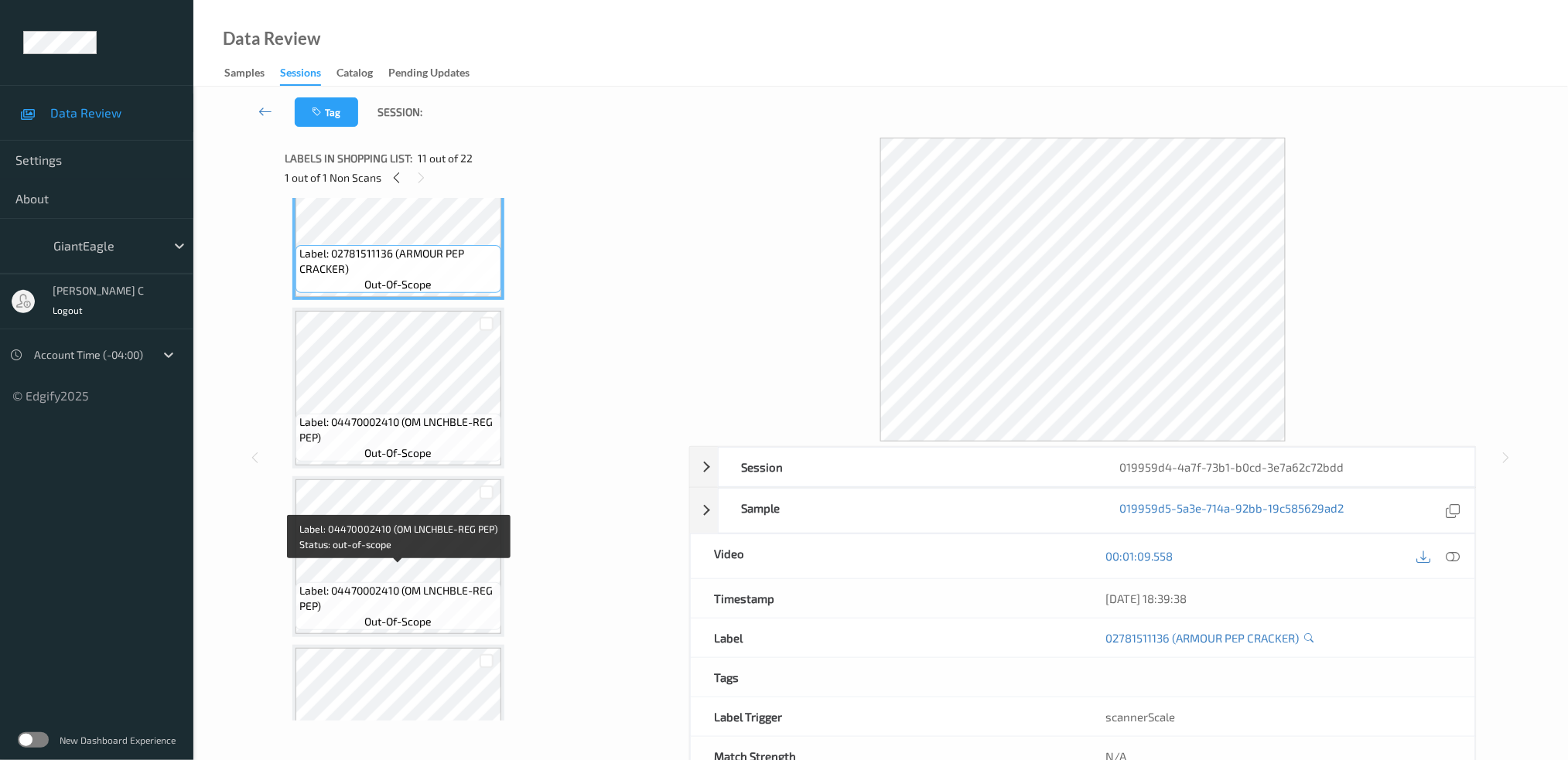
click at [433, 593] on span "Label: 04470002410 (OM LNCHBLE-REG PEP)" at bounding box center [398, 598] width 198 height 31
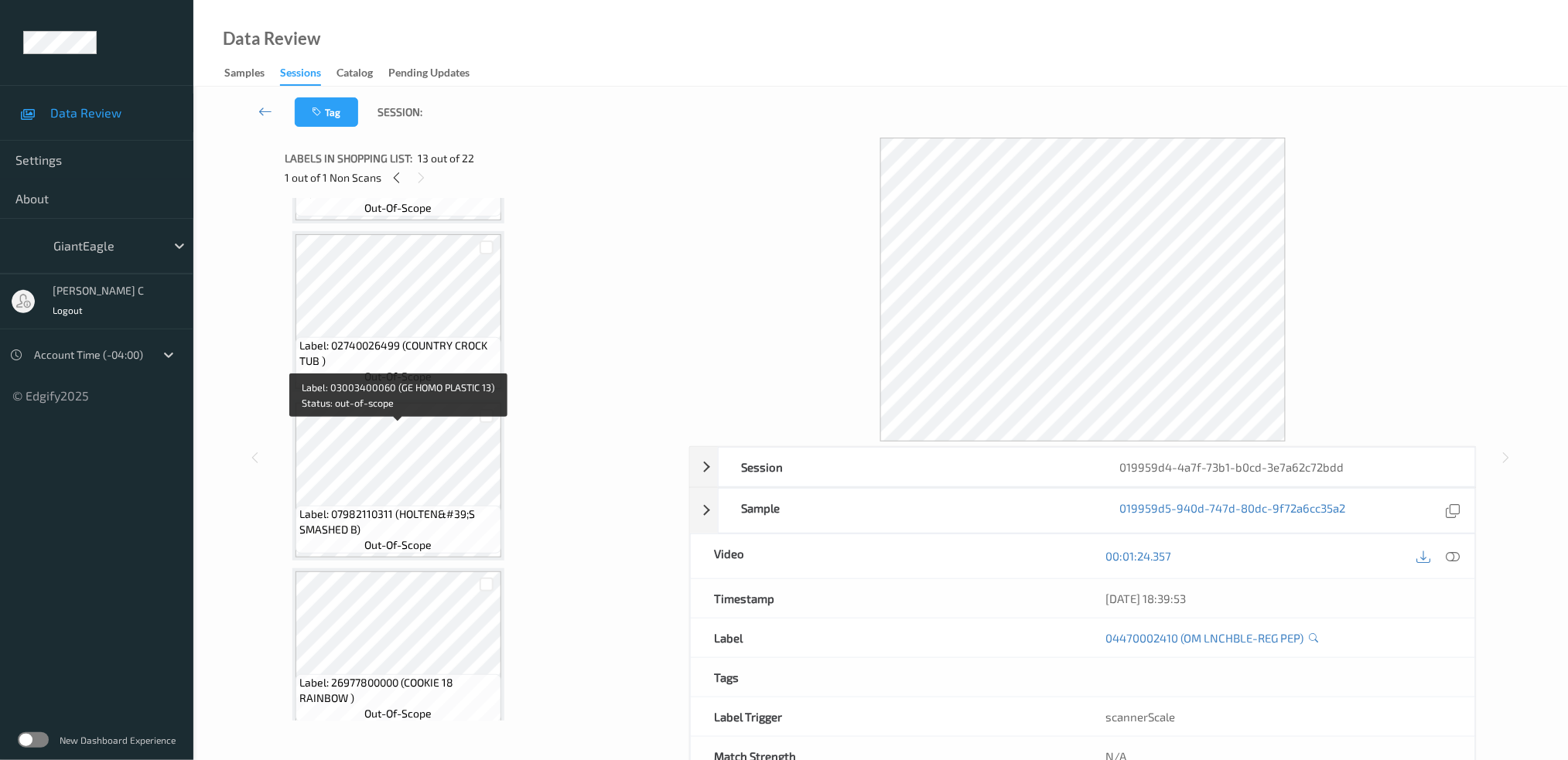
scroll to position [2371, 0]
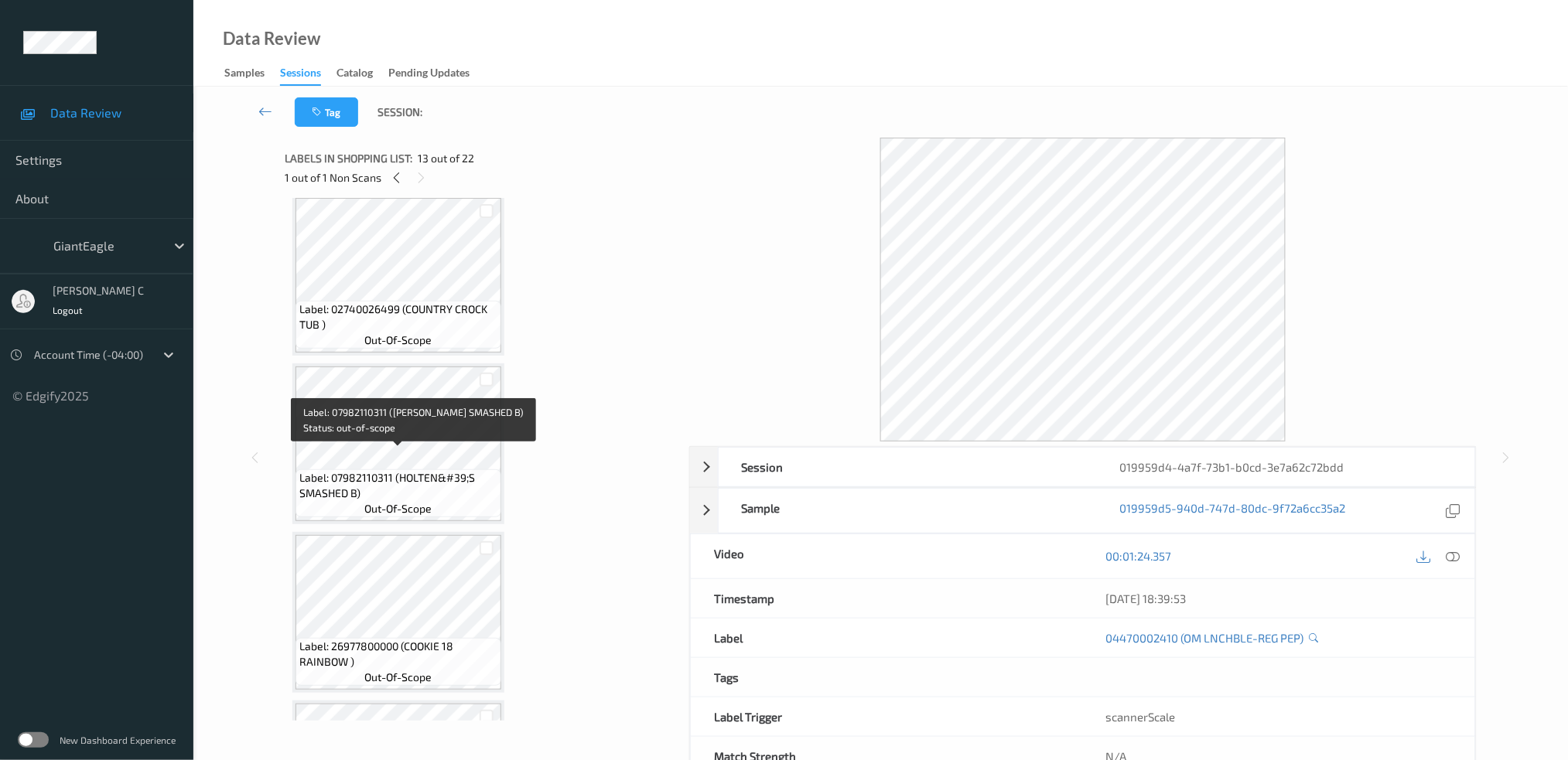
click at [413, 469] on div "Label: 07982110311 (HOLTEN&#39;S SMASHED B) out-of-scope" at bounding box center [398, 493] width 205 height 48
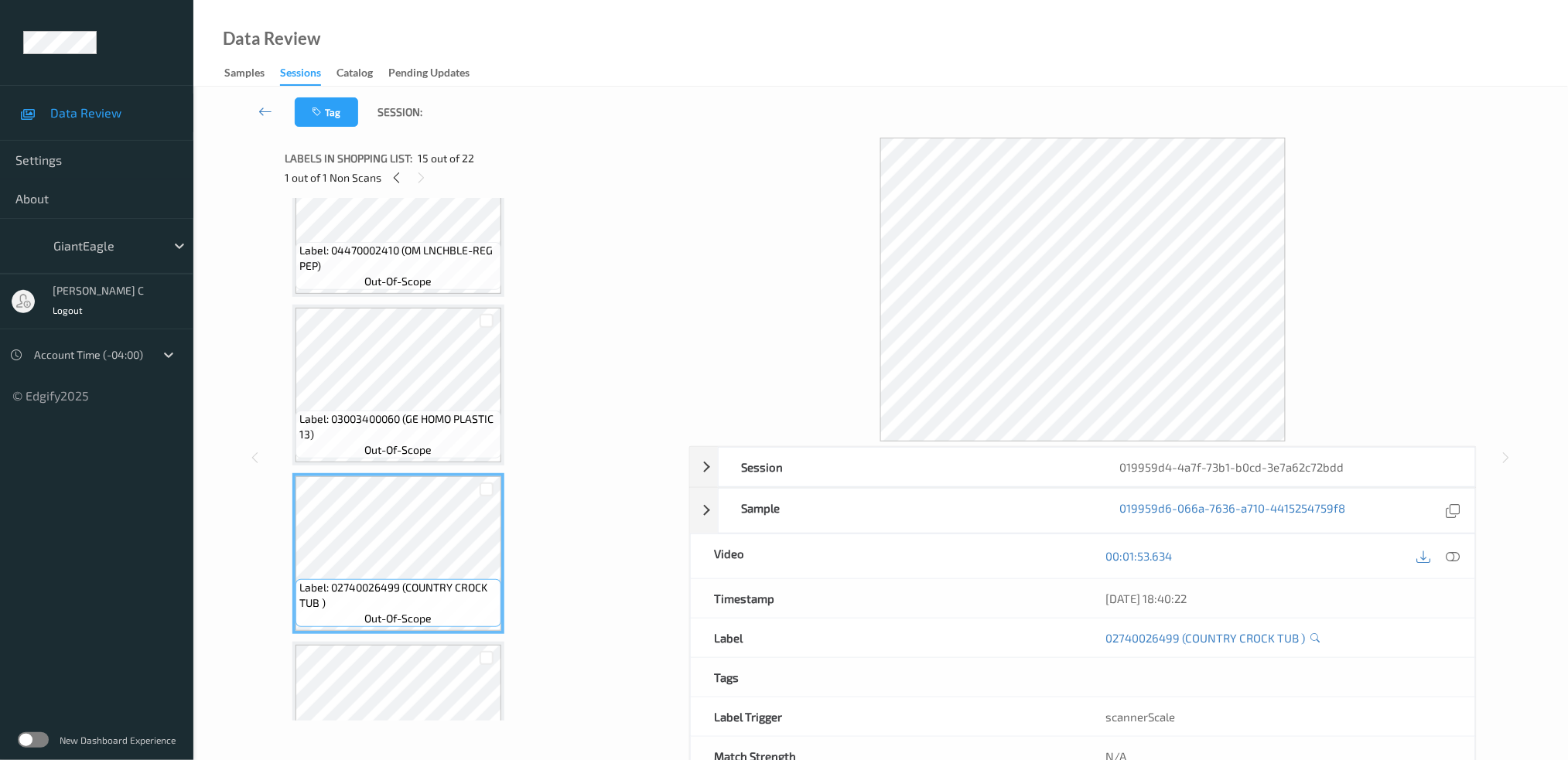
scroll to position [2062, 0]
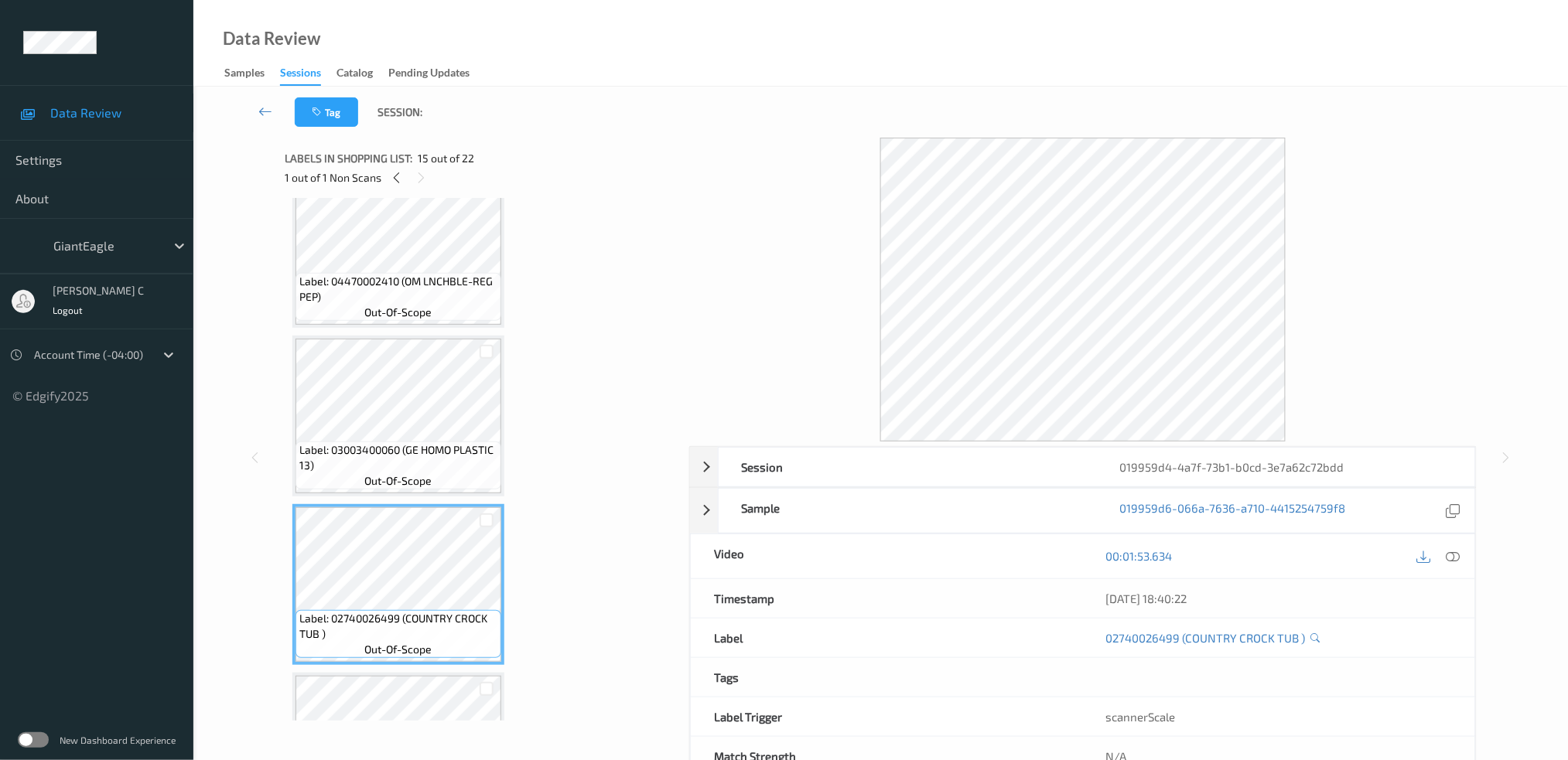
click at [379, 473] on span "out-of-scope" at bounding box center [398, 481] width 67 height 16
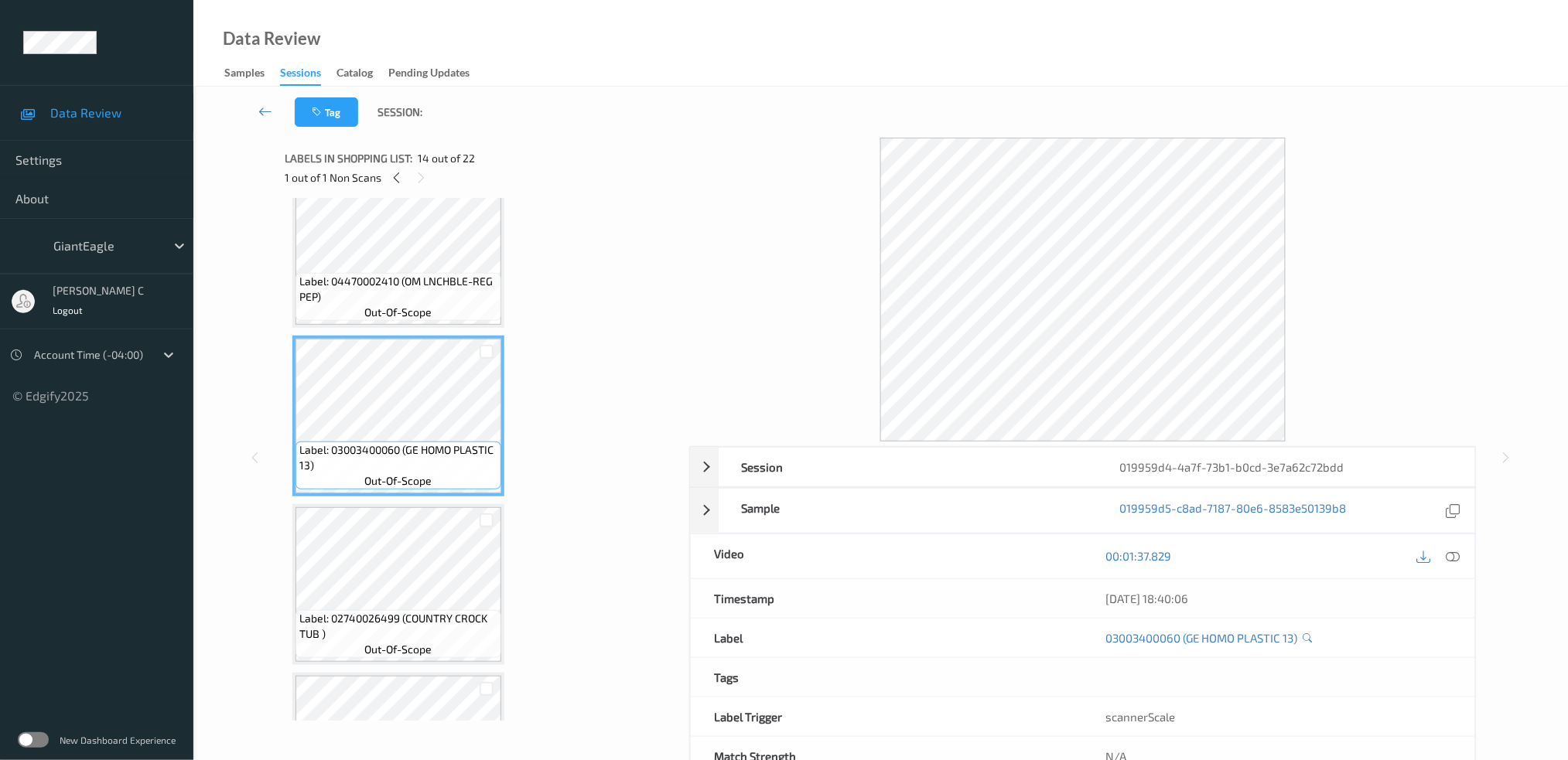
click at [1453, 564] on div at bounding box center [1453, 556] width 21 height 21
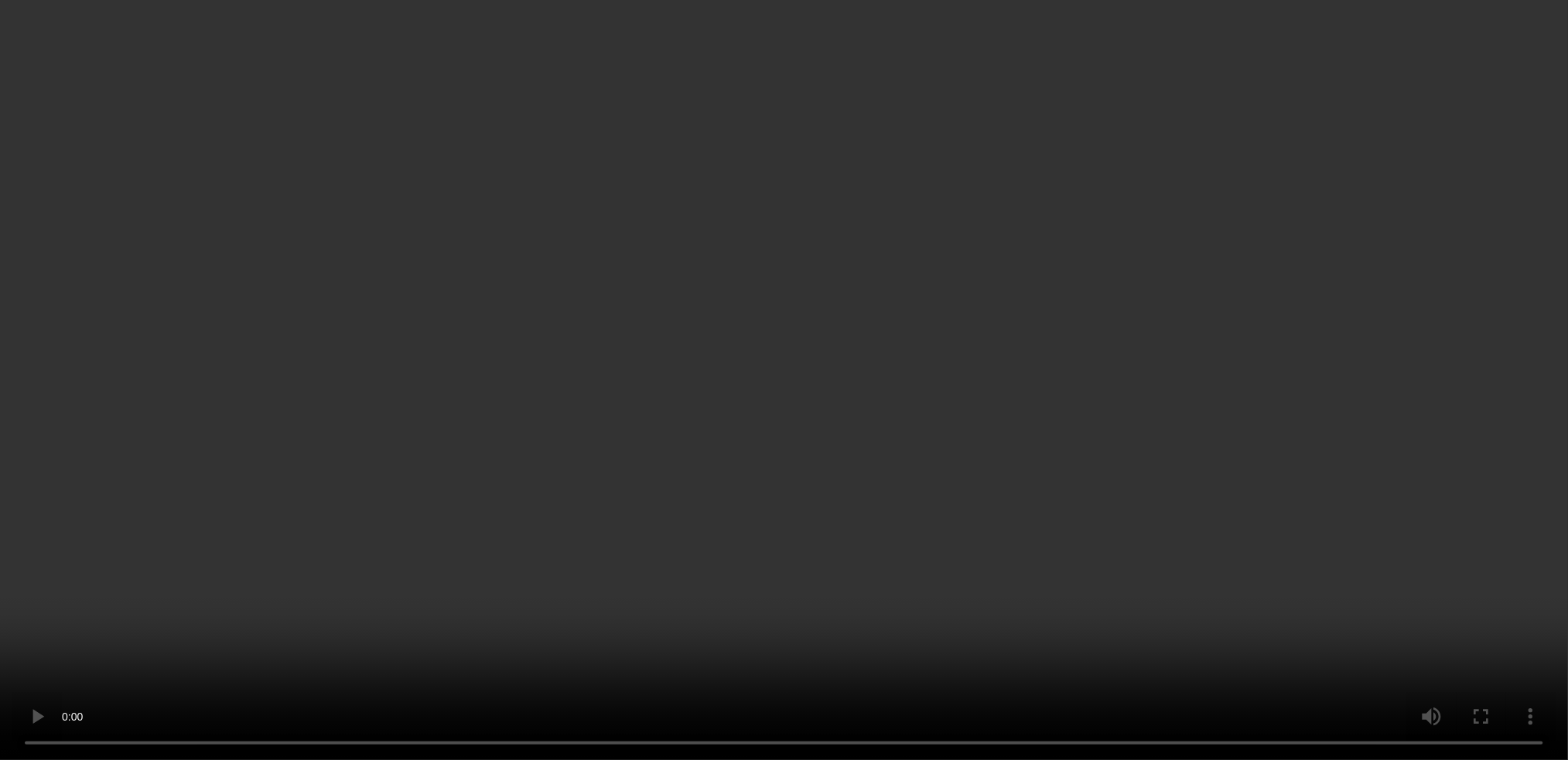
scroll to position [0, 0]
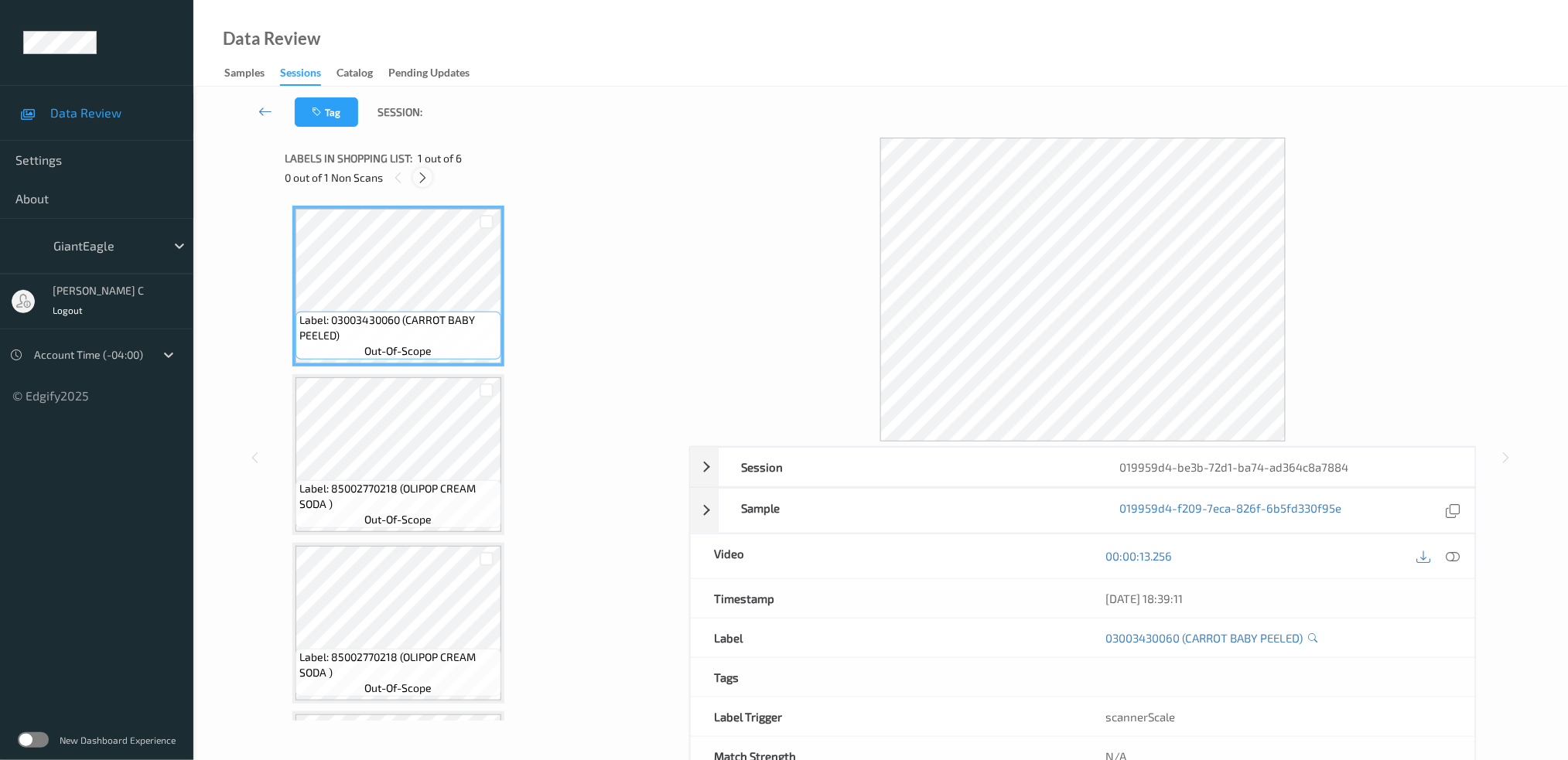
click at [420, 177] on icon at bounding box center [423, 178] width 13 height 14
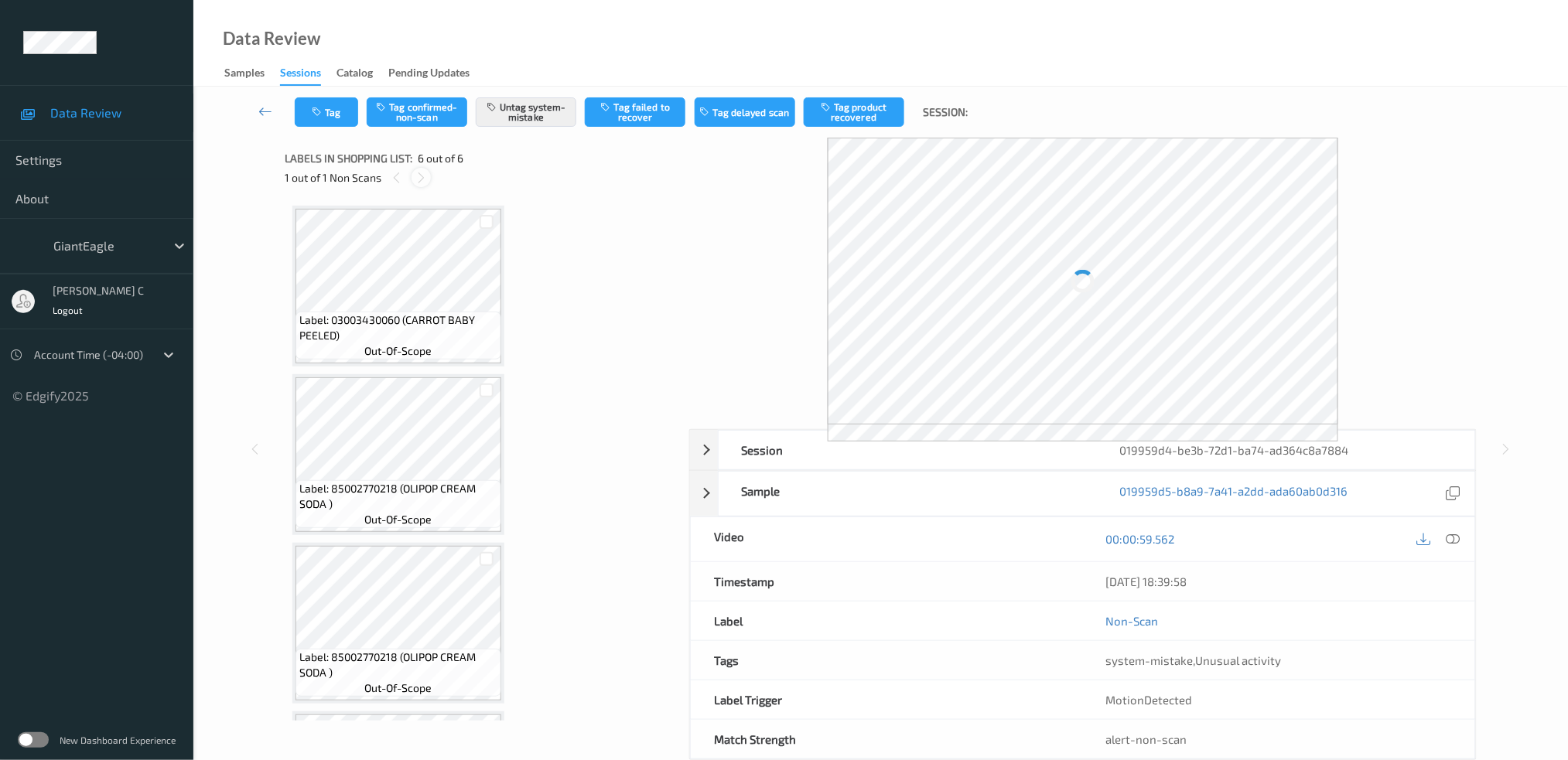
scroll to position [489, 0]
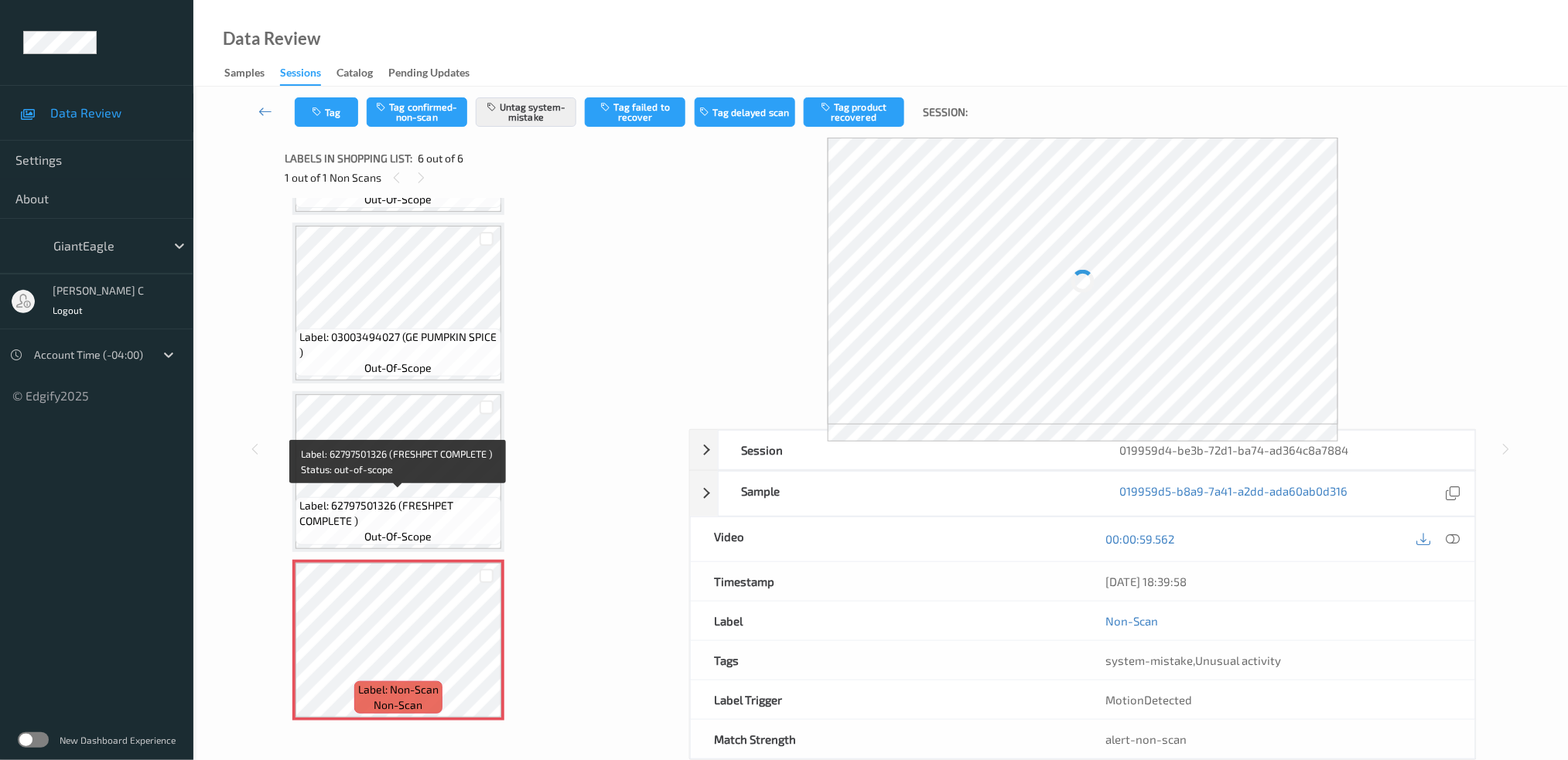
click at [376, 546] on div "Label: 03003430060 (CARROT BABY PEELED) out-of-scope Label: 85002770218 (OLIPOP…" at bounding box center [481, 219] width 379 height 1004
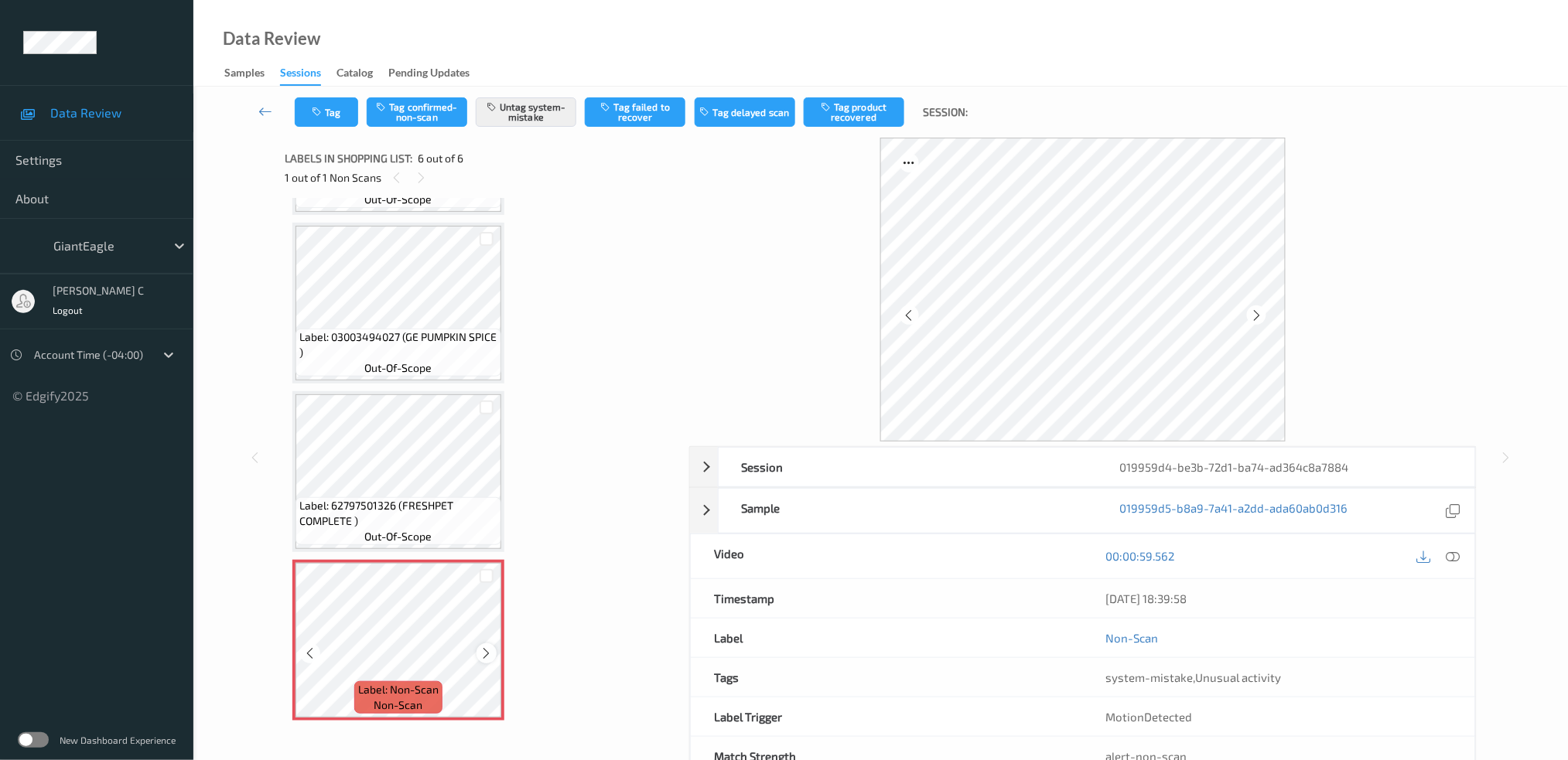
click at [486, 649] on icon at bounding box center [487, 653] width 13 height 14
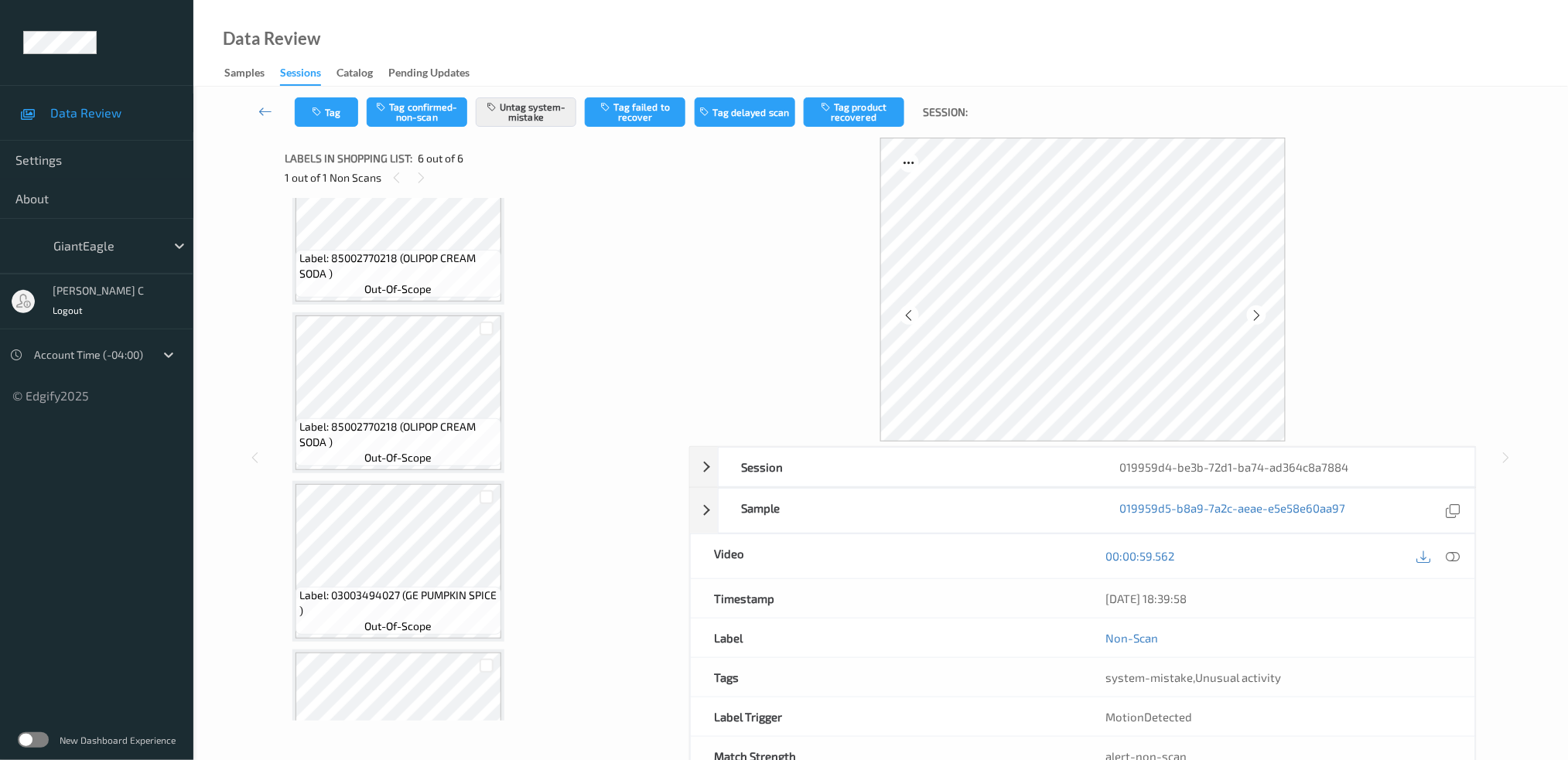
scroll to position [0, 0]
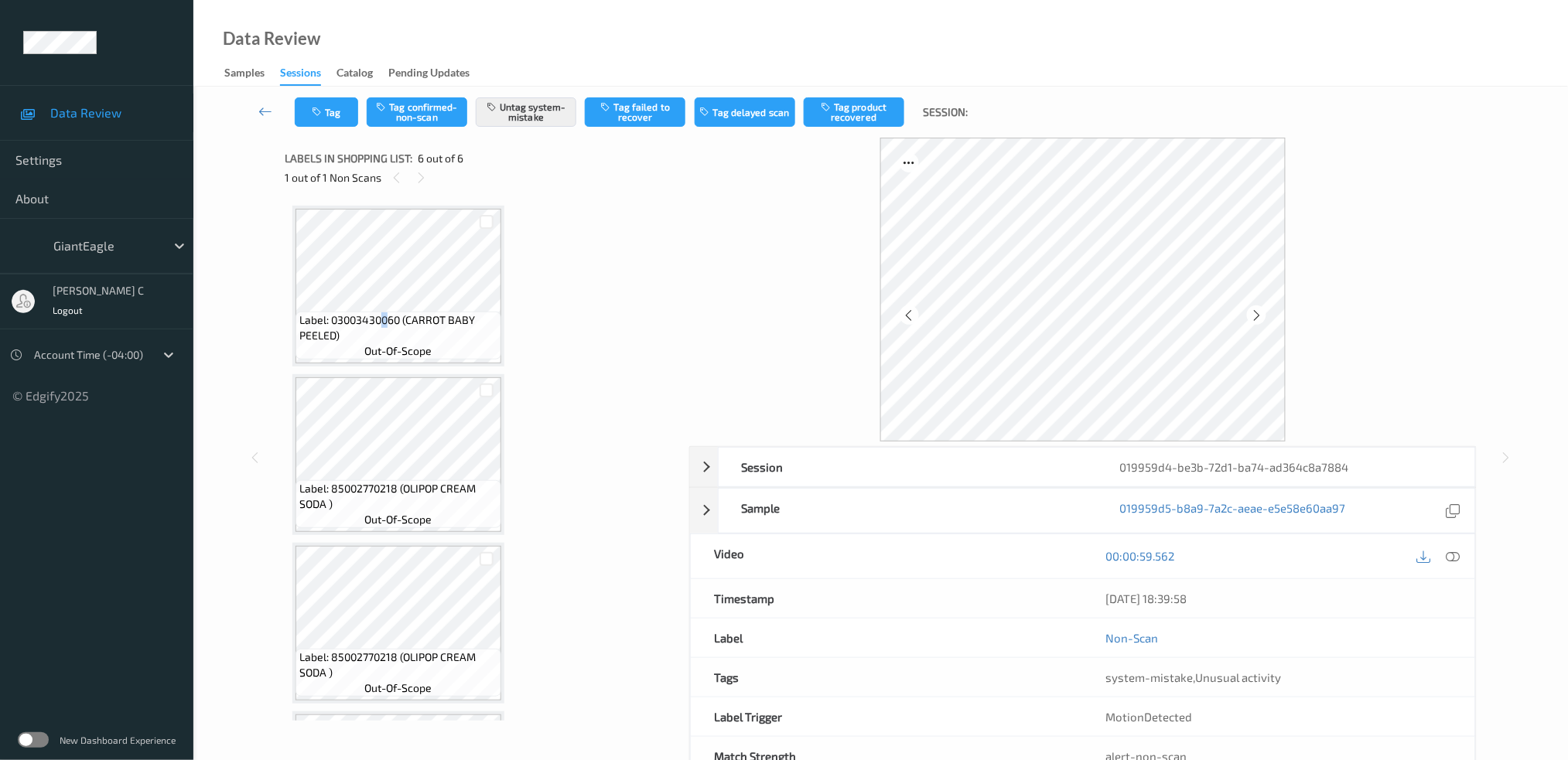
drag, startPoint x: 385, startPoint y: 316, endPoint x: 686, endPoint y: 363, distance: 304.6
click at [385, 317] on span "Label: 03003430060 (CARROT BABY PEELED)" at bounding box center [398, 327] width 198 height 31
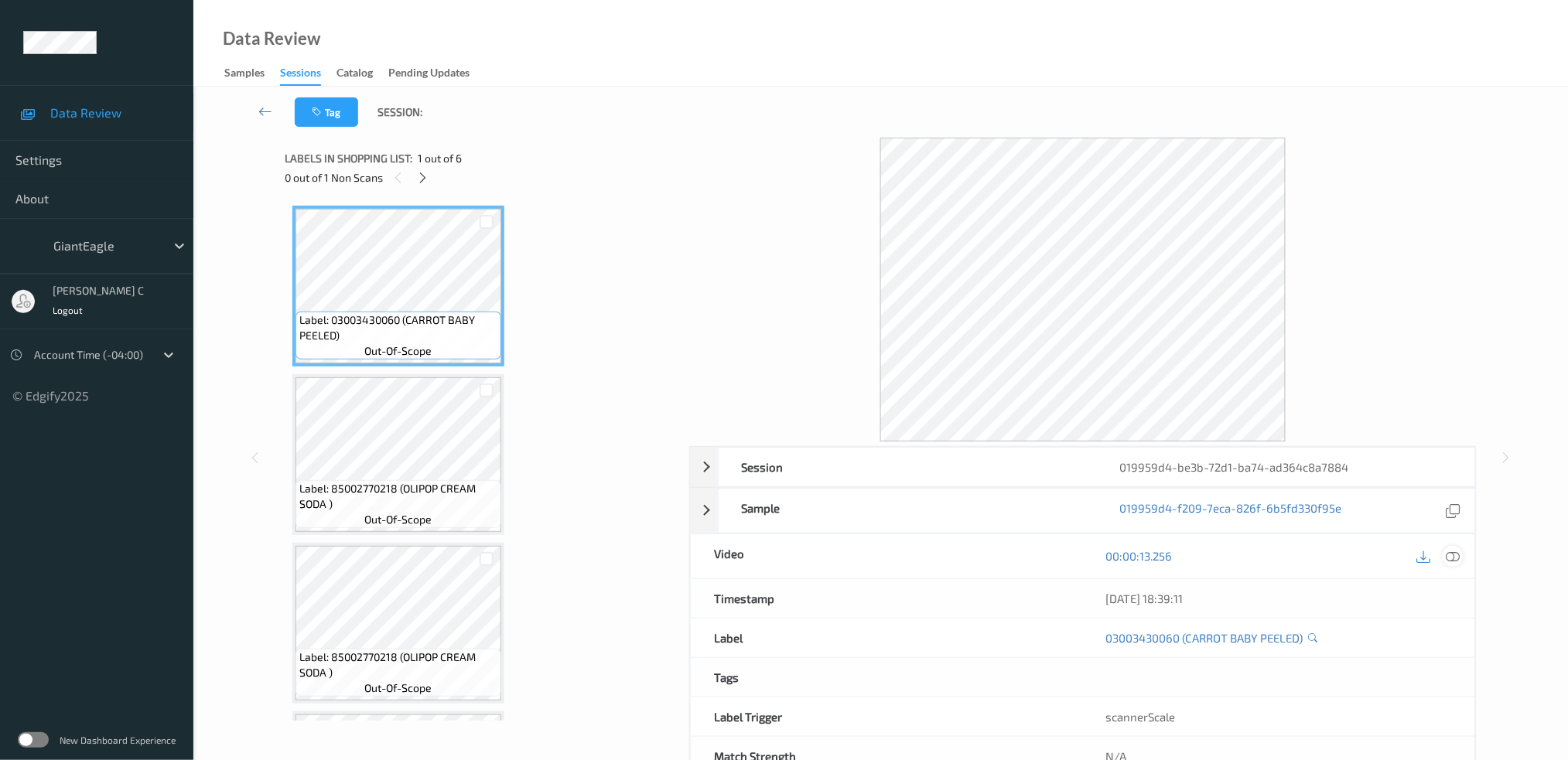
click at [1457, 558] on icon at bounding box center [1453, 556] width 14 height 14
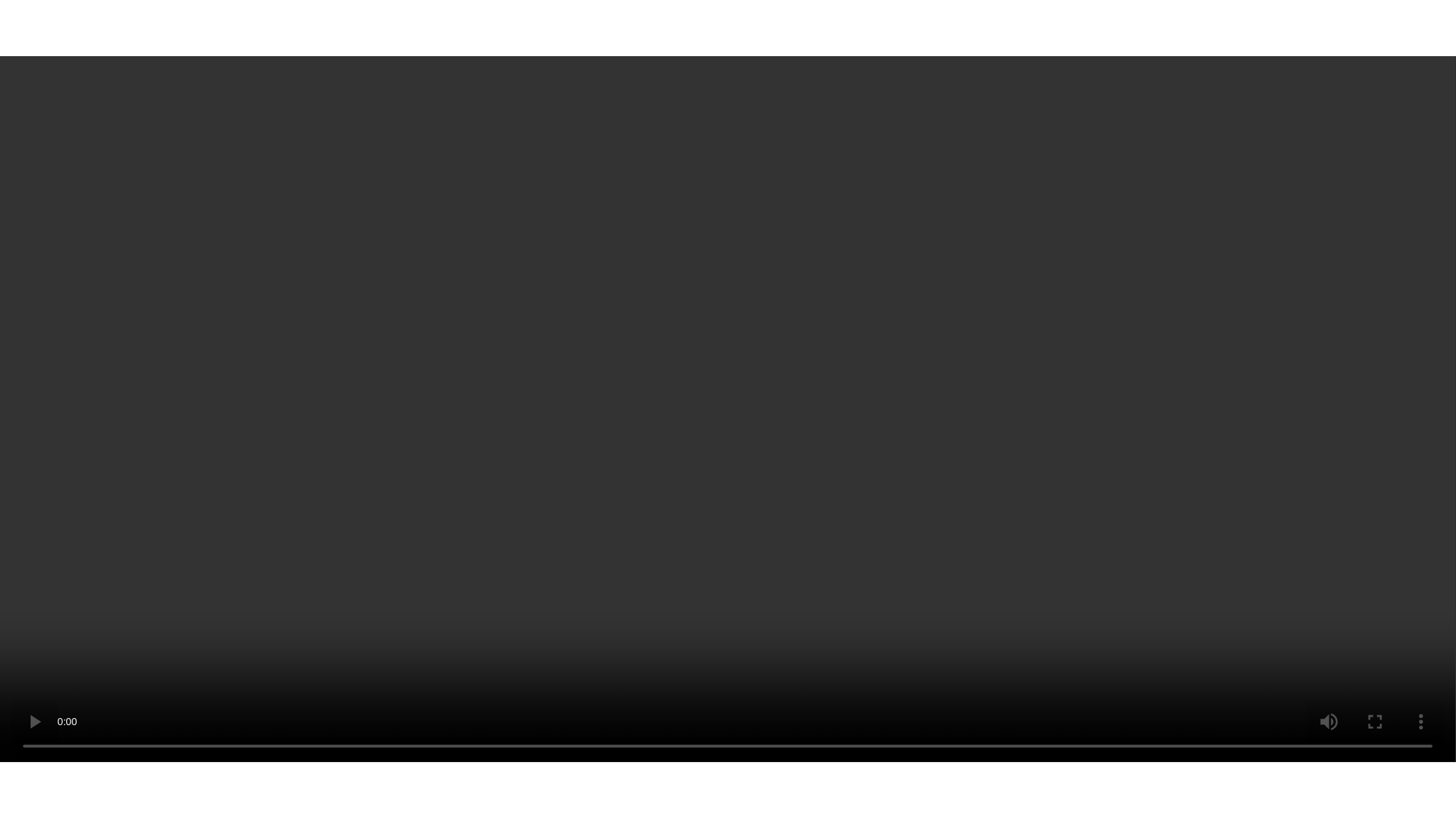
scroll to position [449, 0]
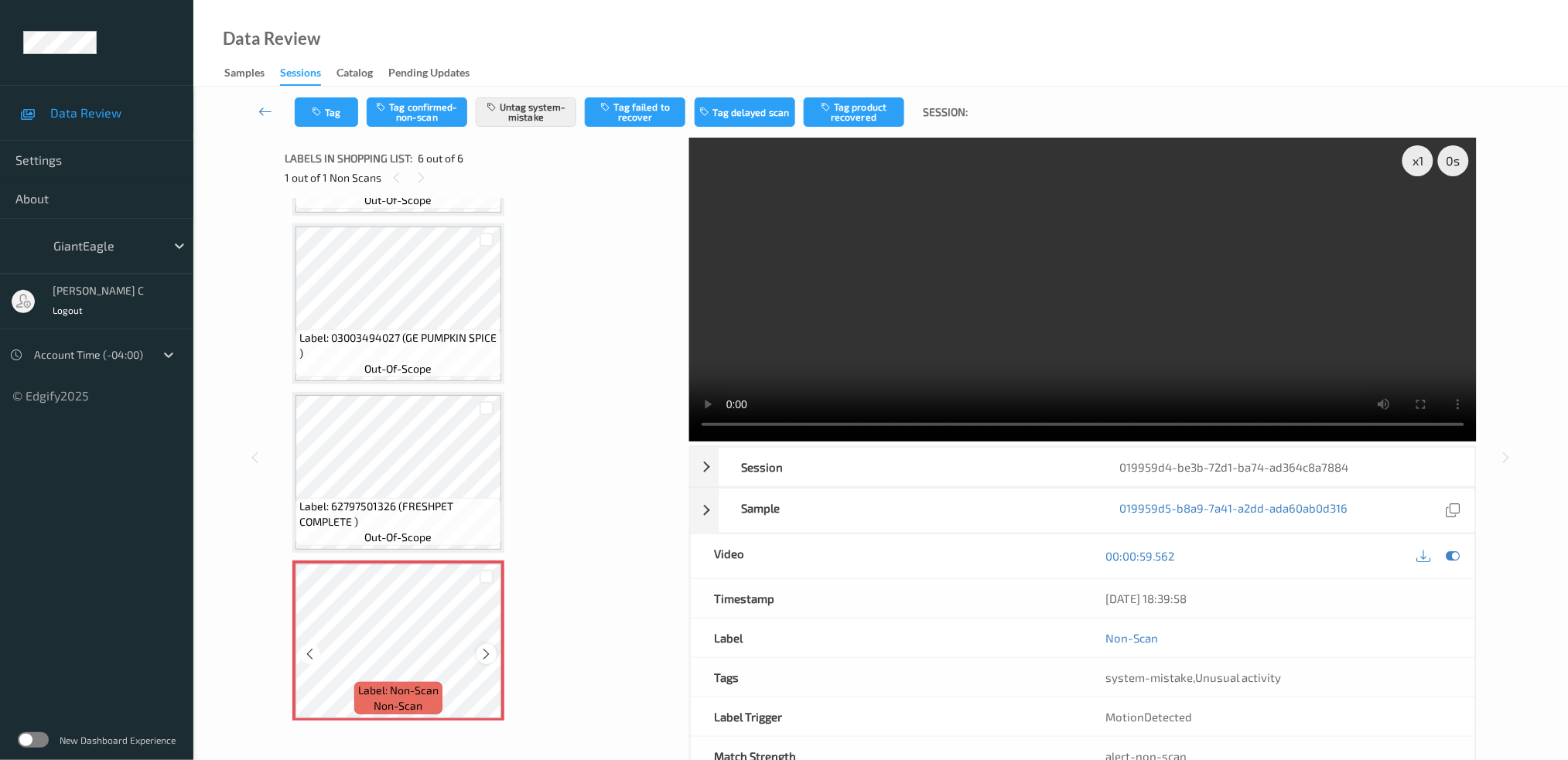
click at [481, 647] on icon at bounding box center [487, 654] width 13 height 14
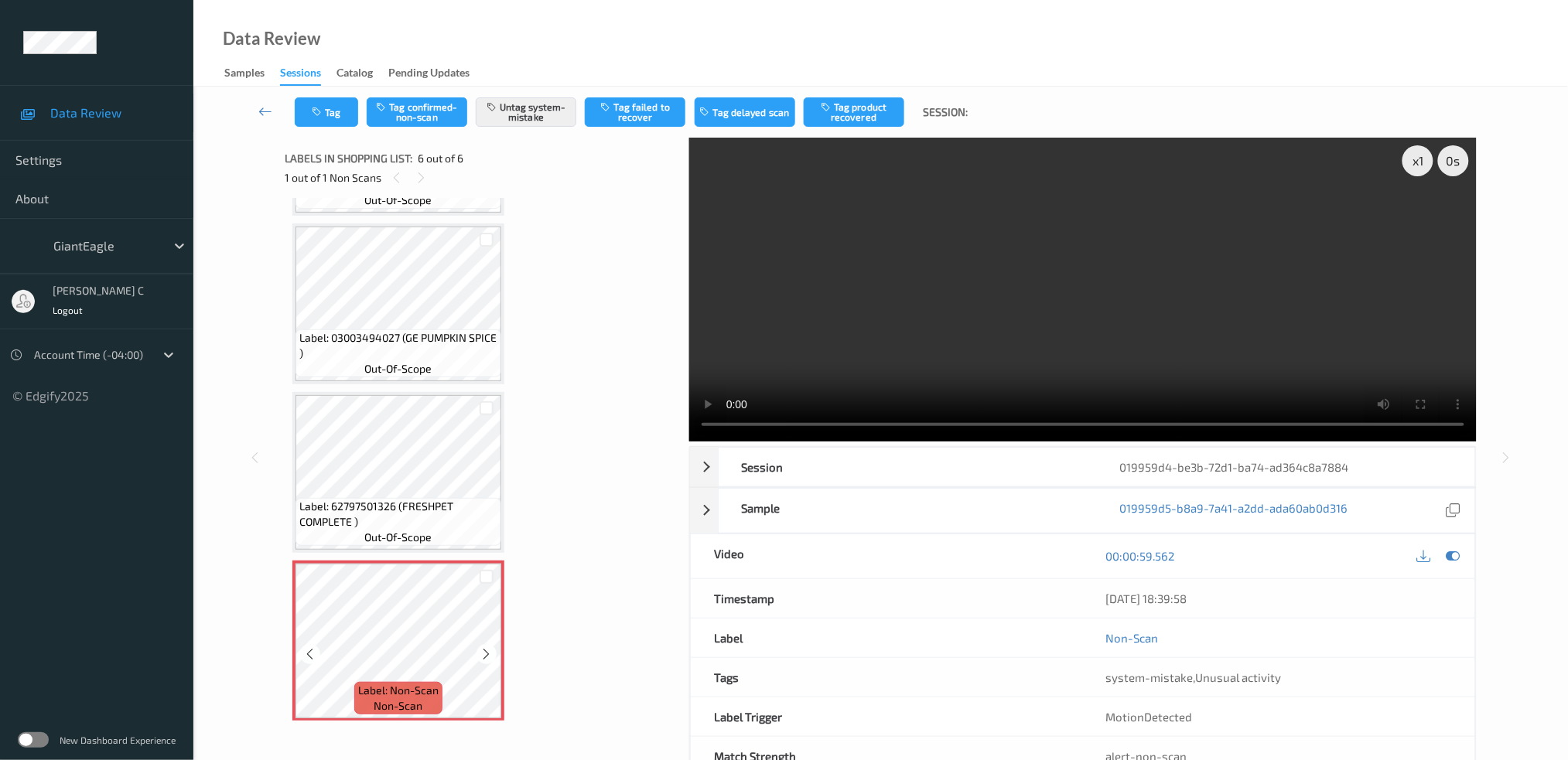
click at [481, 647] on icon at bounding box center [487, 654] width 13 height 14
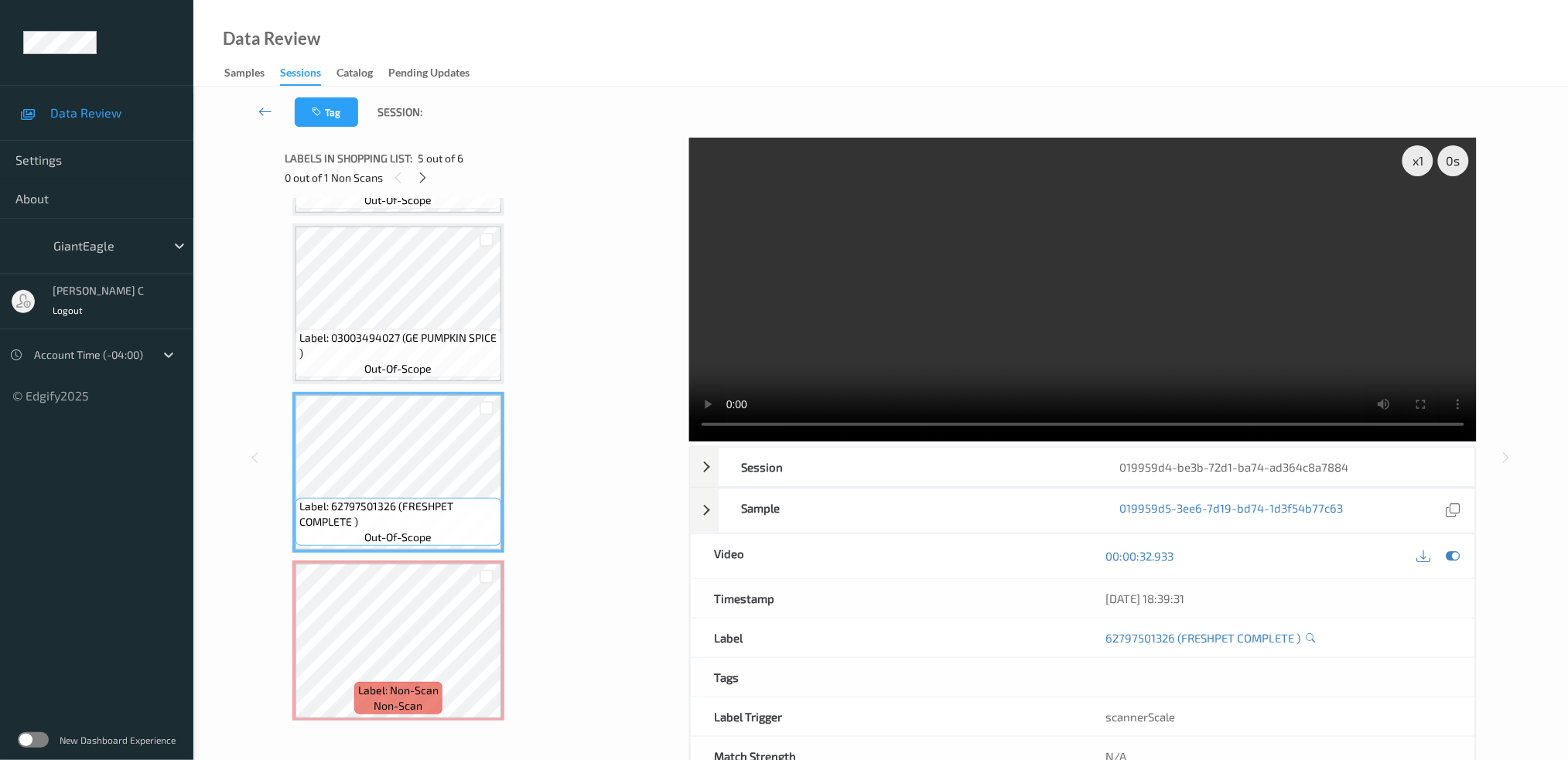
click at [385, 348] on span "Label: 03003494027 (GE PUMPKIN SPICE )" at bounding box center [398, 345] width 198 height 31
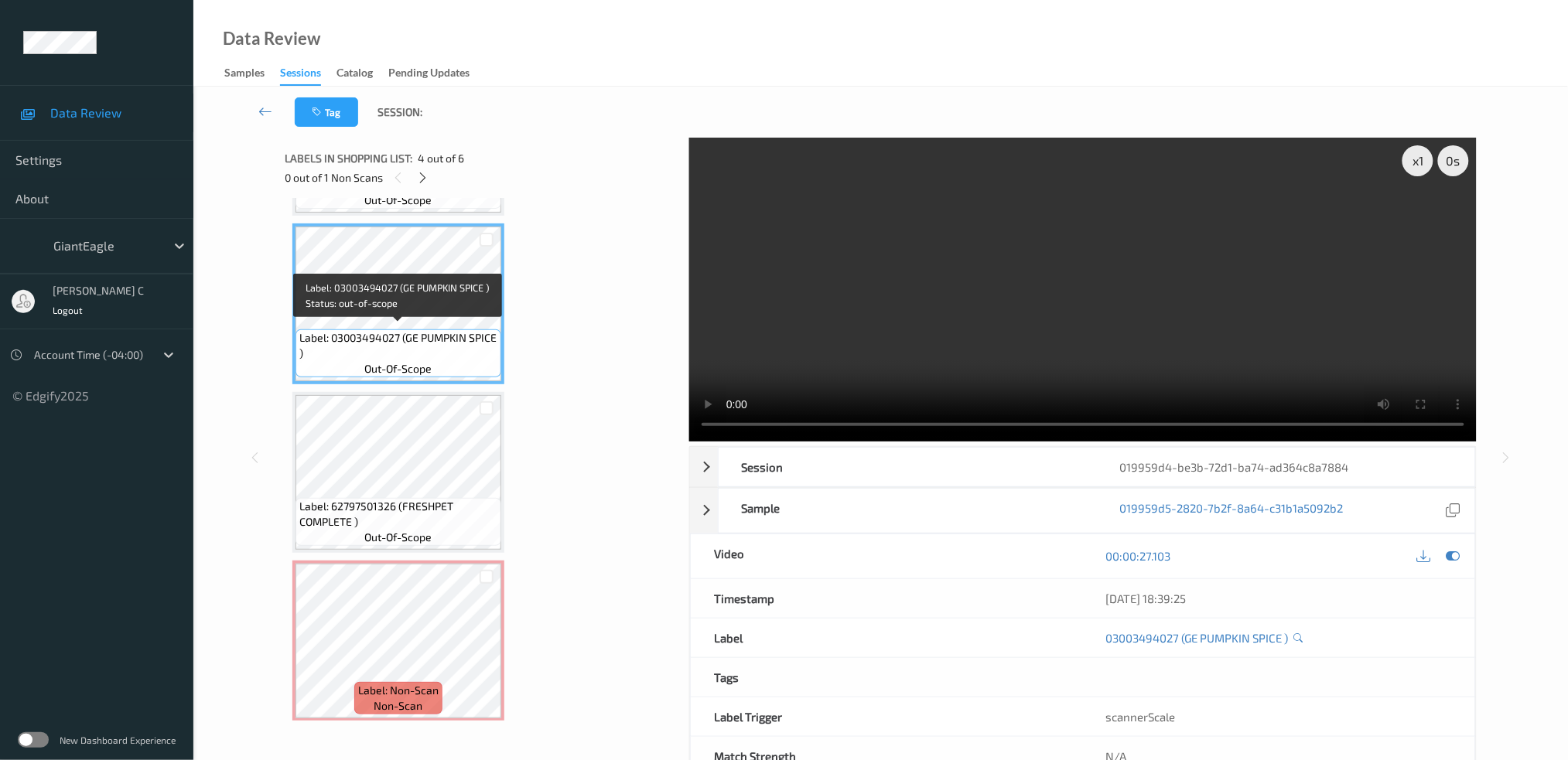
click at [385, 354] on span "Label: 03003494027 (GE PUMPKIN SPICE )" at bounding box center [398, 345] width 198 height 31
click at [424, 549] on div "Label: 03003430060 (CARROT BABY PEELED) out-of-scope Label: 85002770218 (OLIPOP…" at bounding box center [481, 220] width 379 height 1004
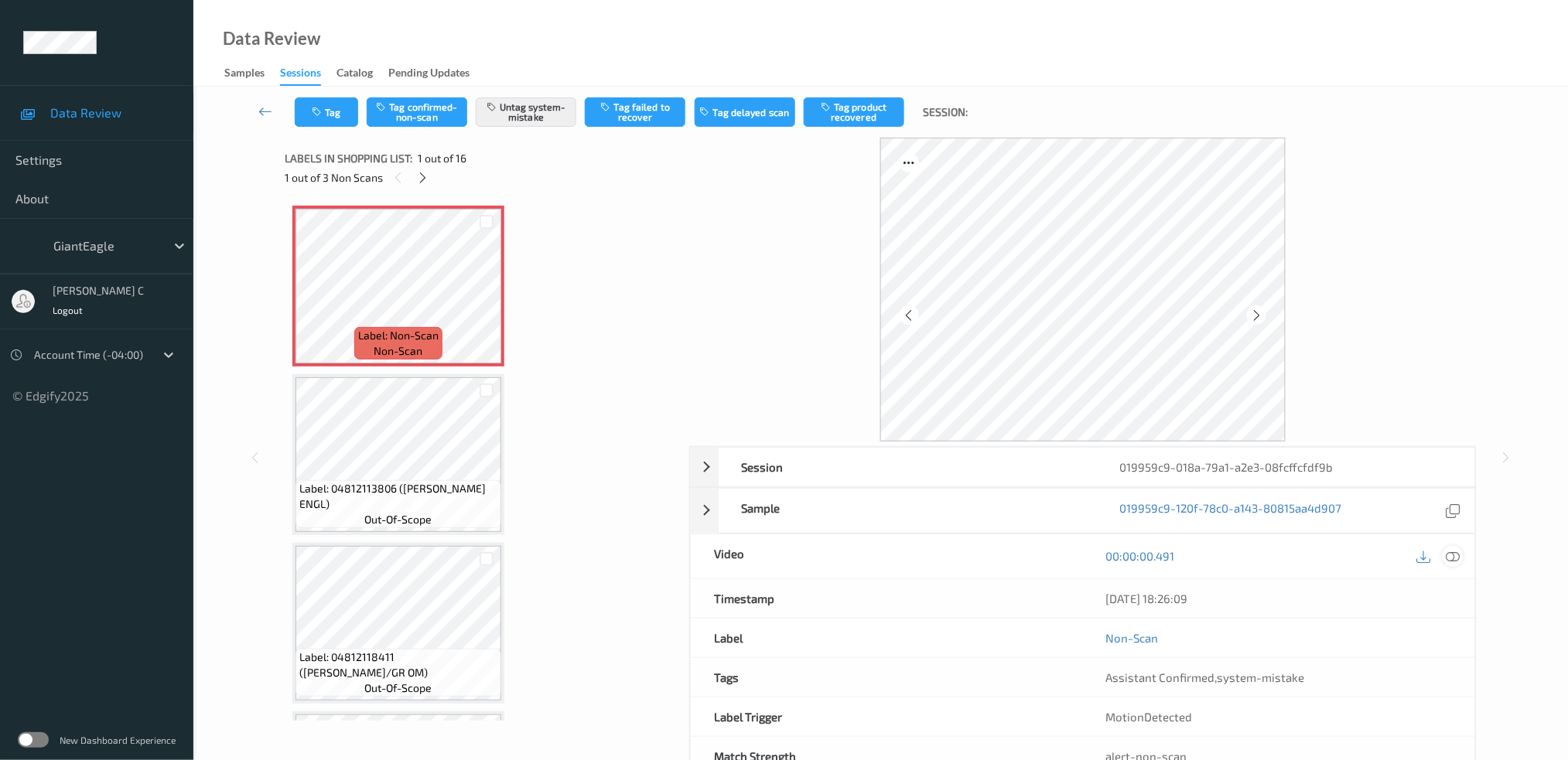
click at [1452, 554] on icon at bounding box center [1453, 556] width 14 height 14
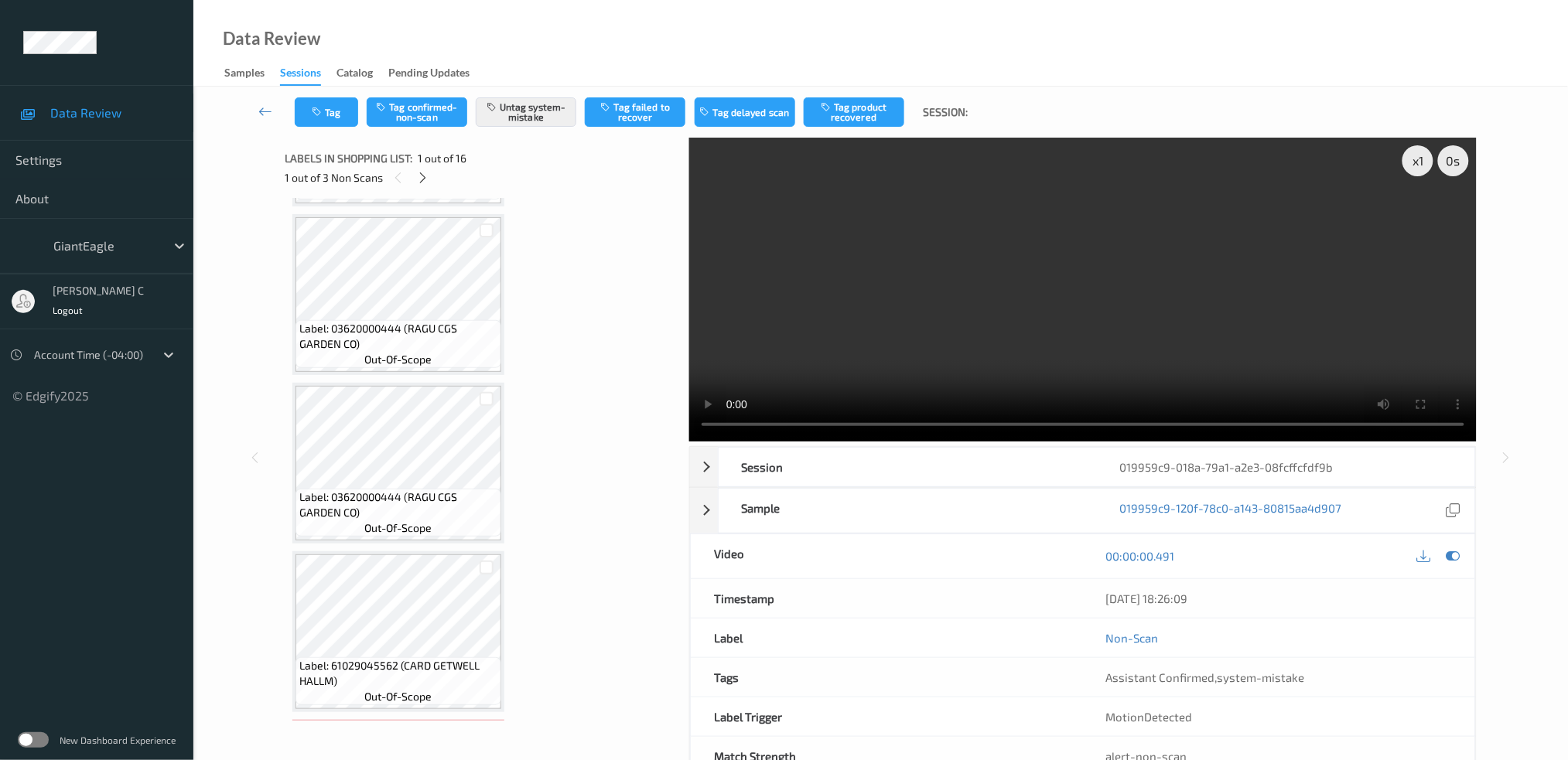
scroll to position [1443, 0]
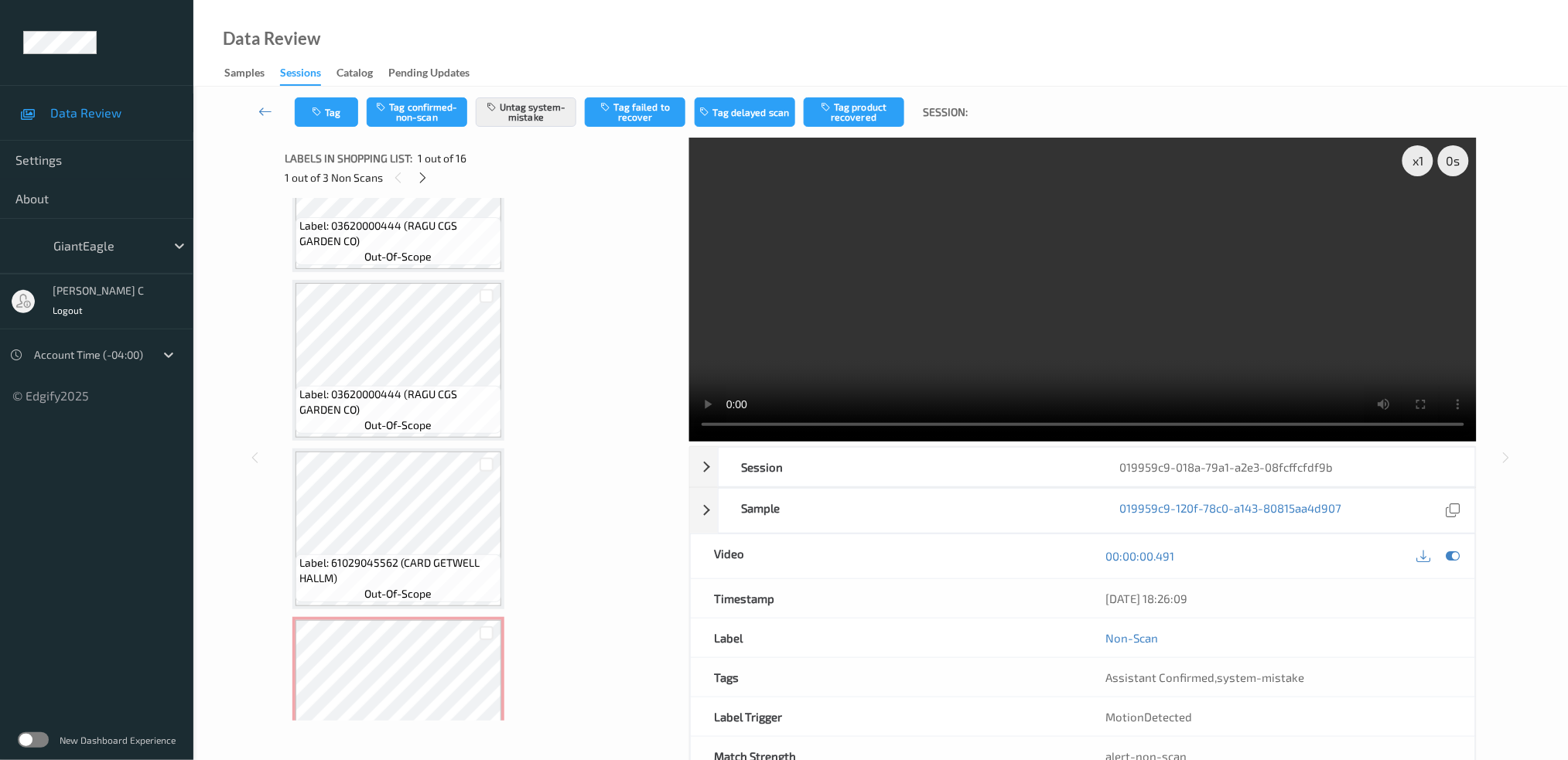
click at [416, 164] on div "Labels in shopping list: 1 out of 16" at bounding box center [481, 158] width 394 height 19
click at [416, 175] on icon at bounding box center [423, 178] width 13 height 14
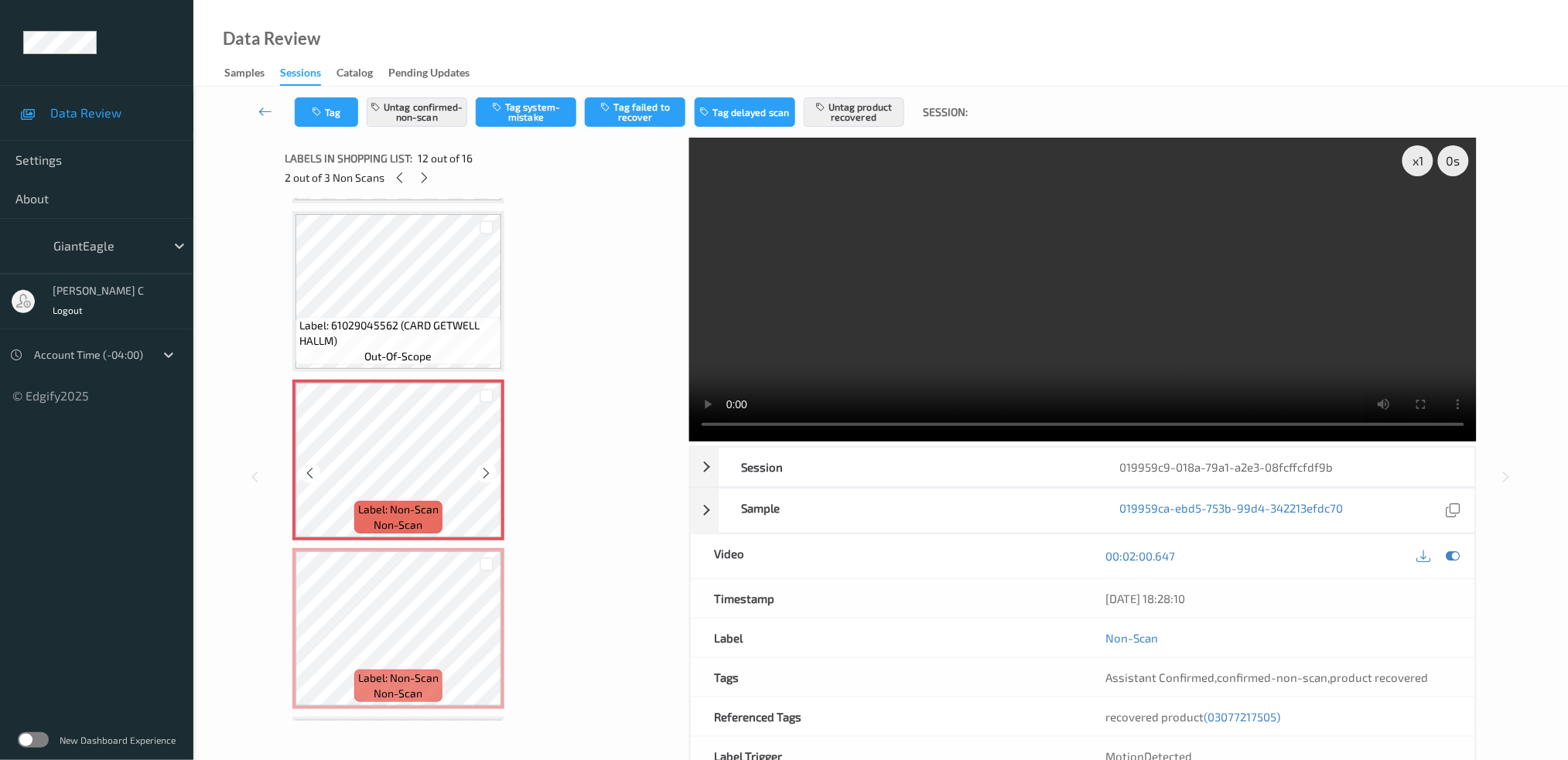
scroll to position [1475, 0]
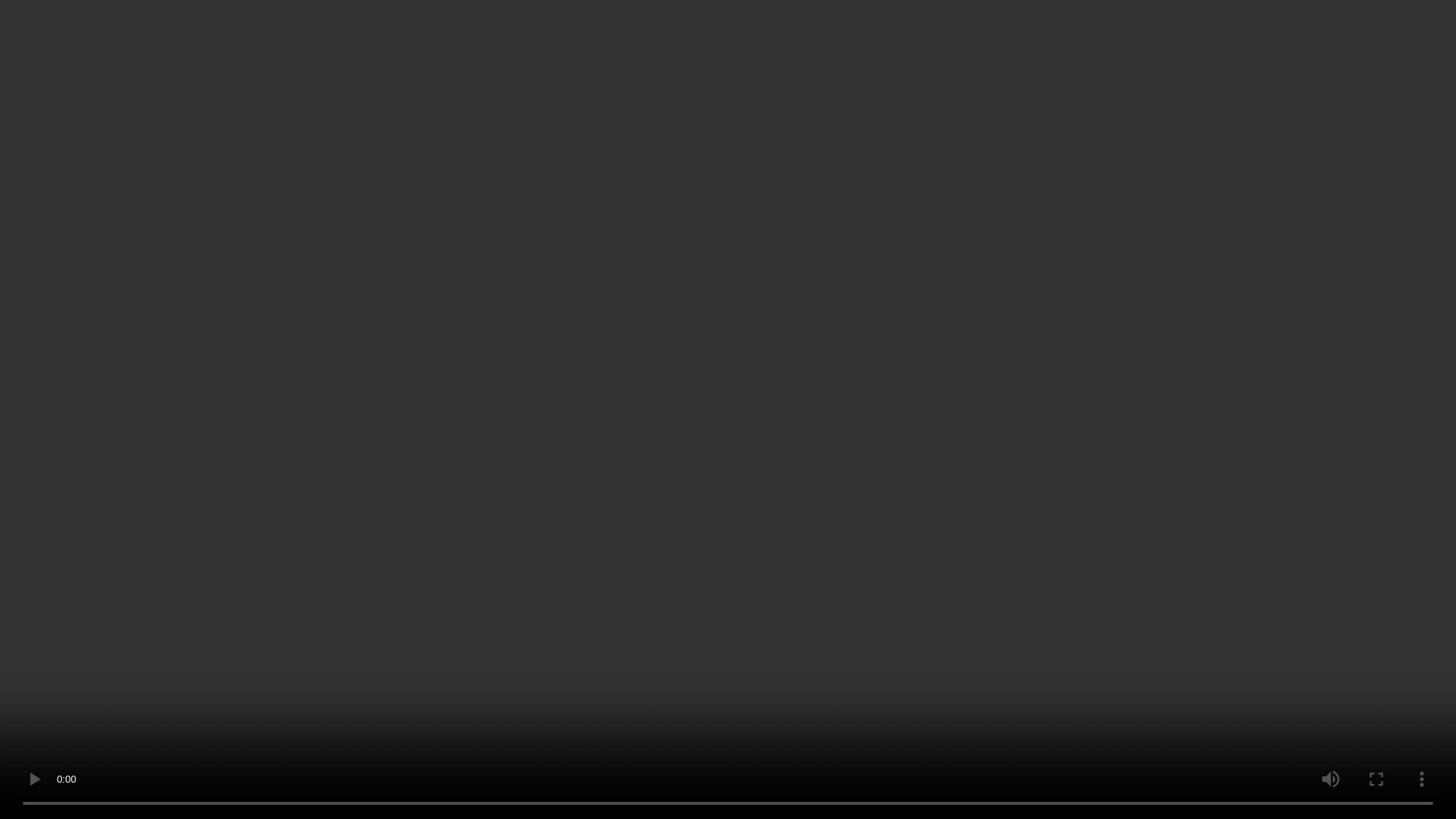
click at [424, 530] on video at bounding box center [728, 410] width 1456 height 819
click at [420, 526] on video at bounding box center [728, 410] width 1456 height 819
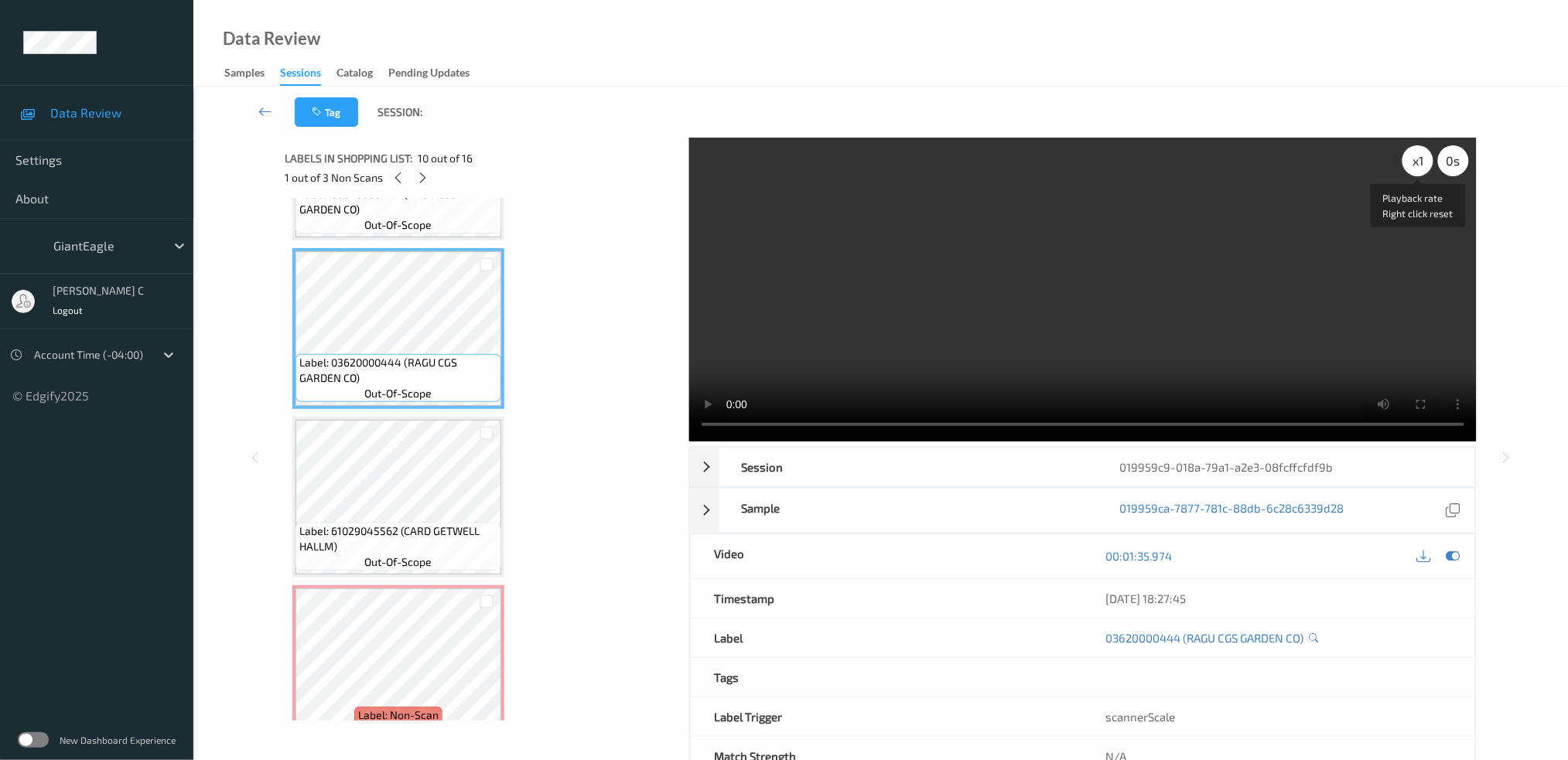
click at [1412, 165] on div "x 1" at bounding box center [1418, 160] width 31 height 31
click at [1412, 165] on div "x 4" at bounding box center [1418, 160] width 31 height 31
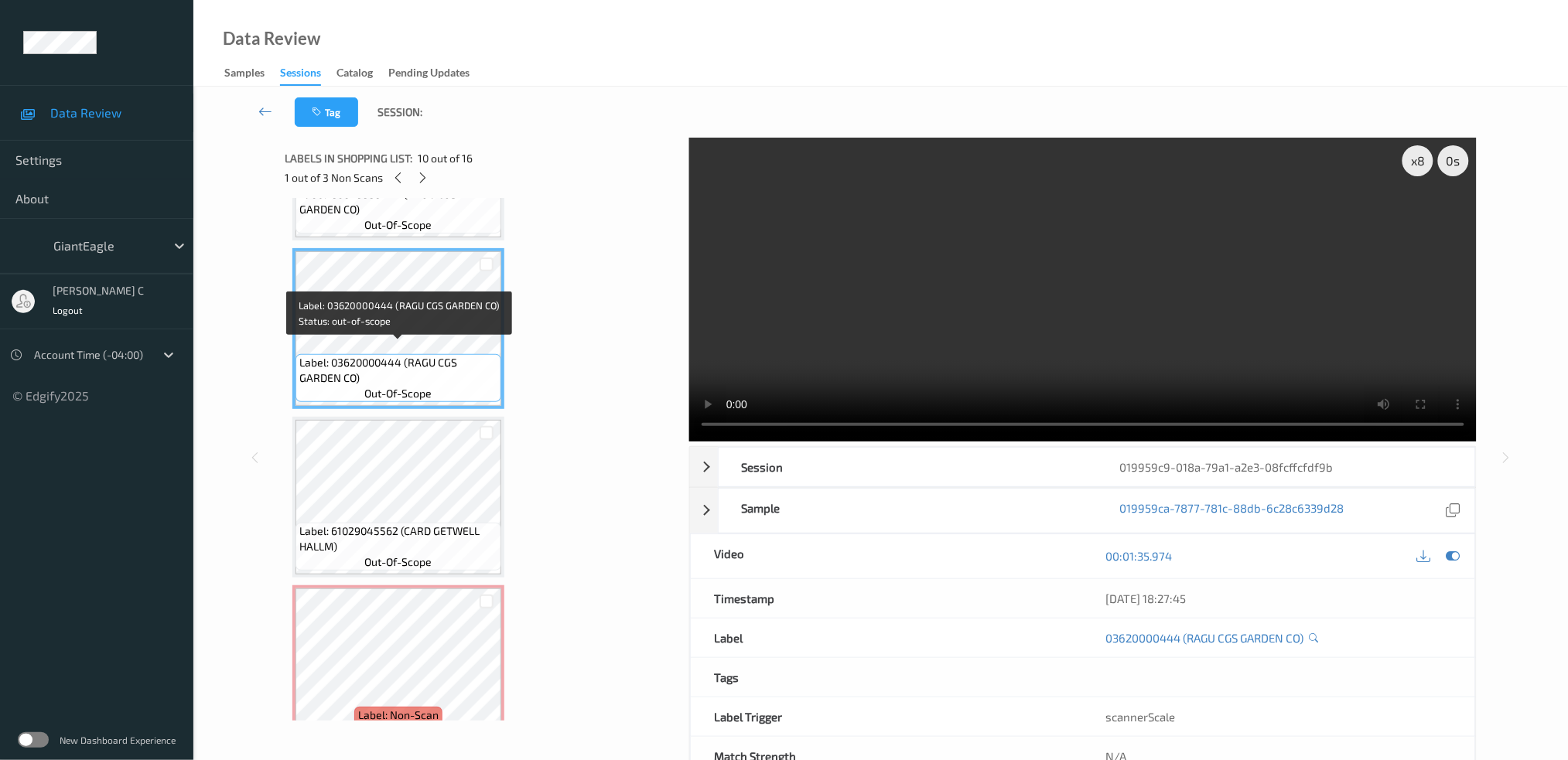
scroll to position [1680, 0]
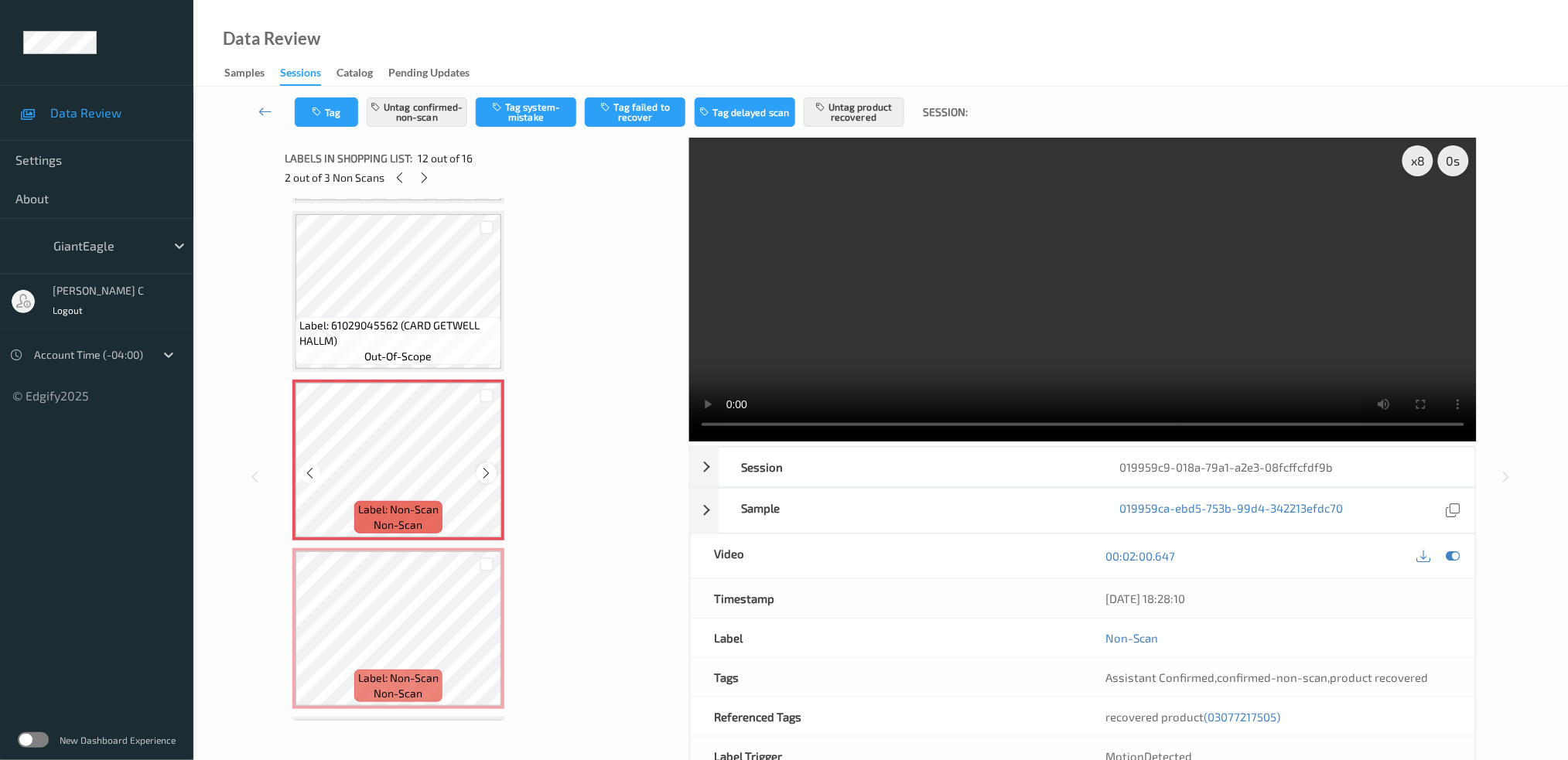
click at [486, 463] on div at bounding box center [486, 472] width 19 height 19
click at [1449, 555] on icon at bounding box center [1453, 556] width 14 height 14
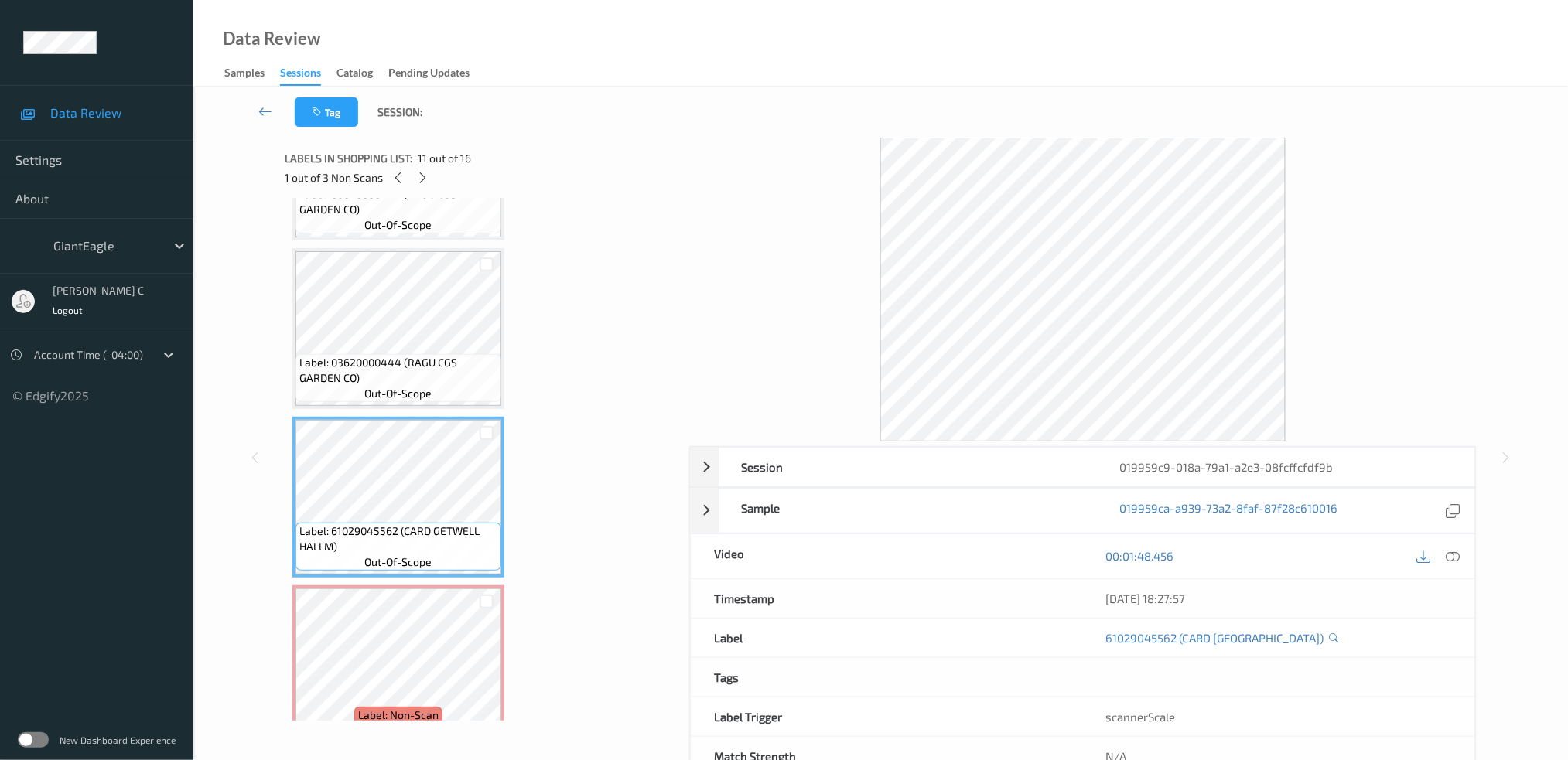
scroll to position [1578, 0]
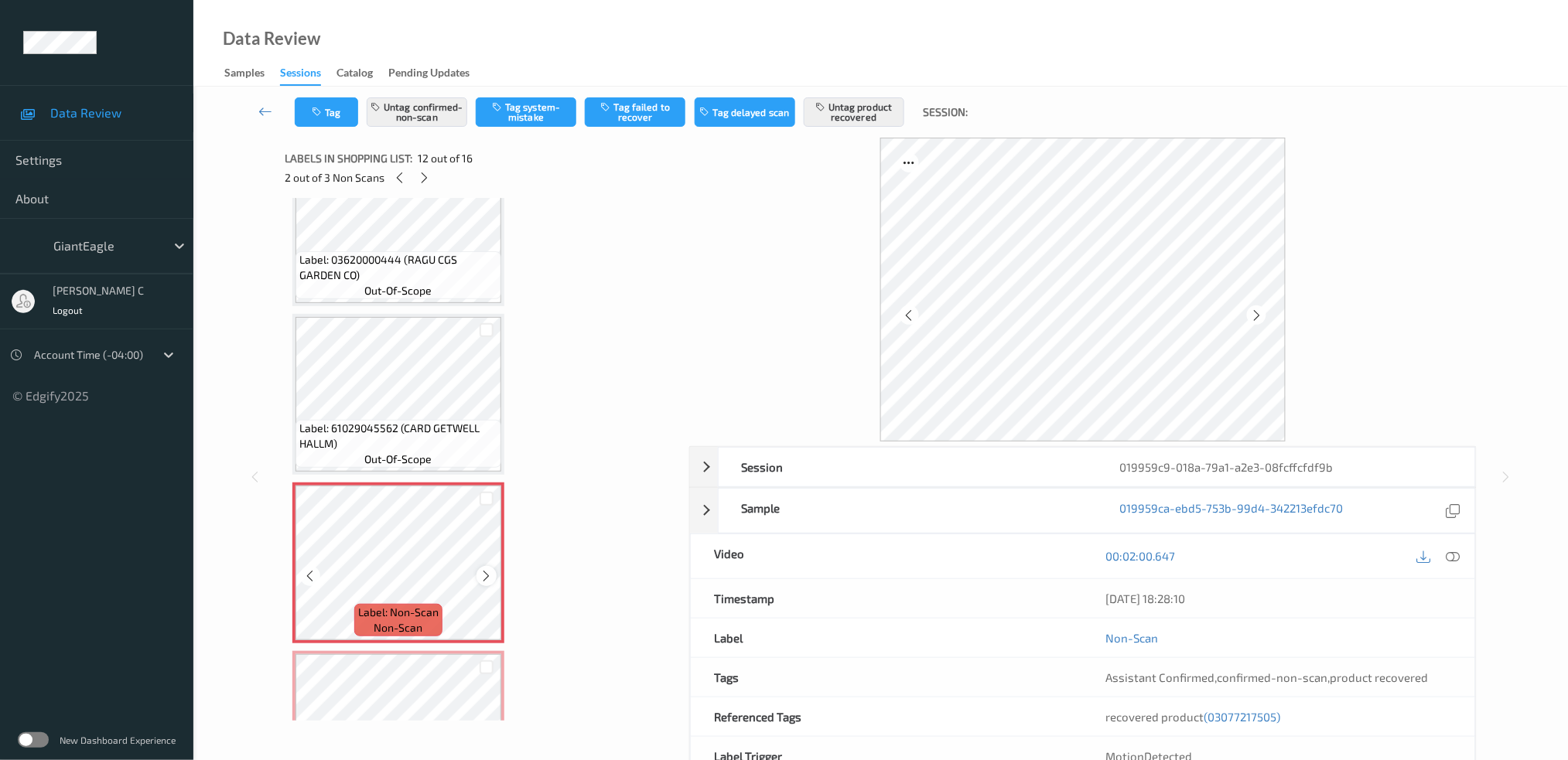
click at [478, 566] on div at bounding box center [486, 576] width 19 height 19
click at [485, 569] on icon at bounding box center [487, 576] width 13 height 14
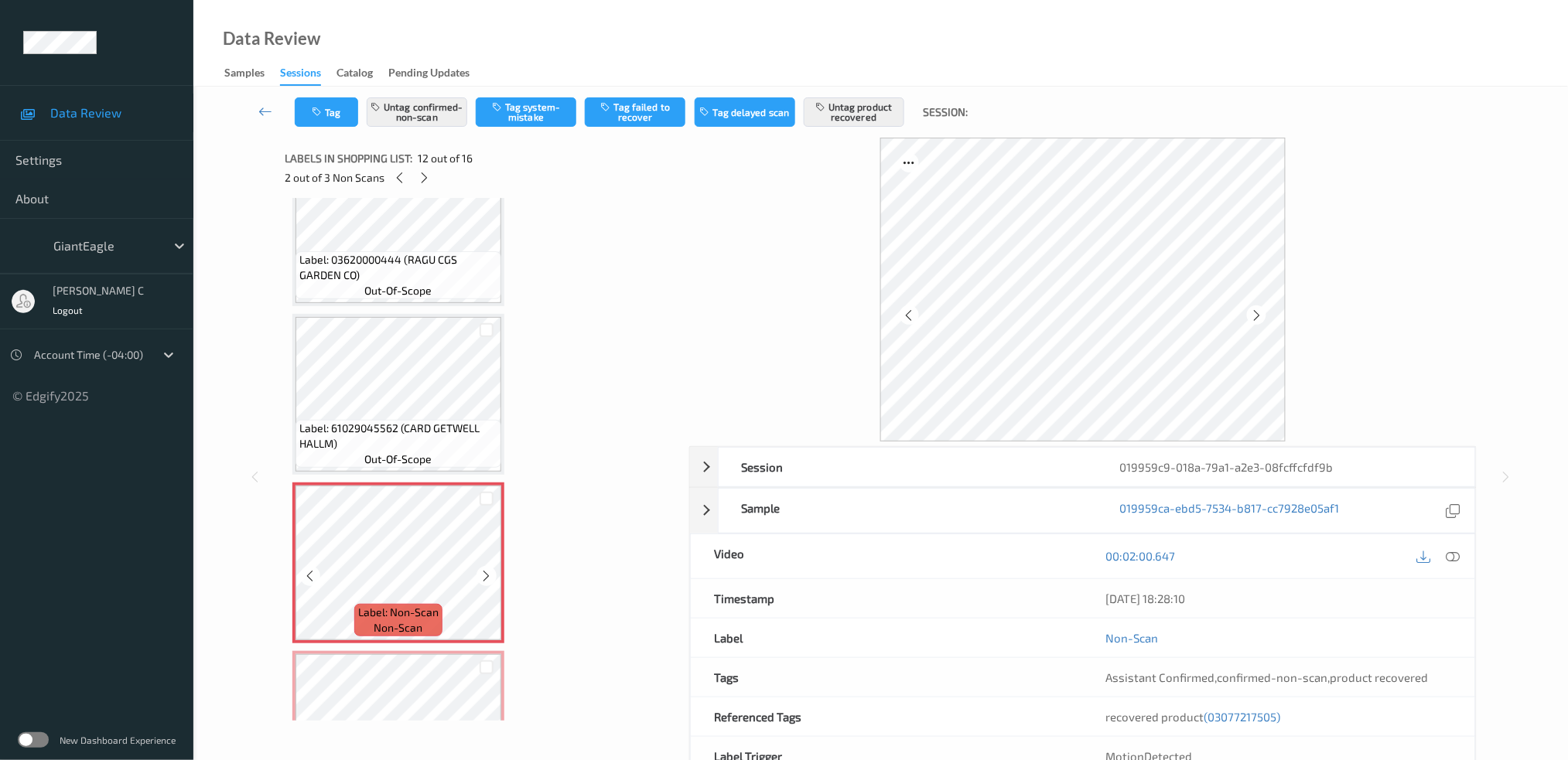
click at [485, 569] on icon at bounding box center [487, 576] width 13 height 14
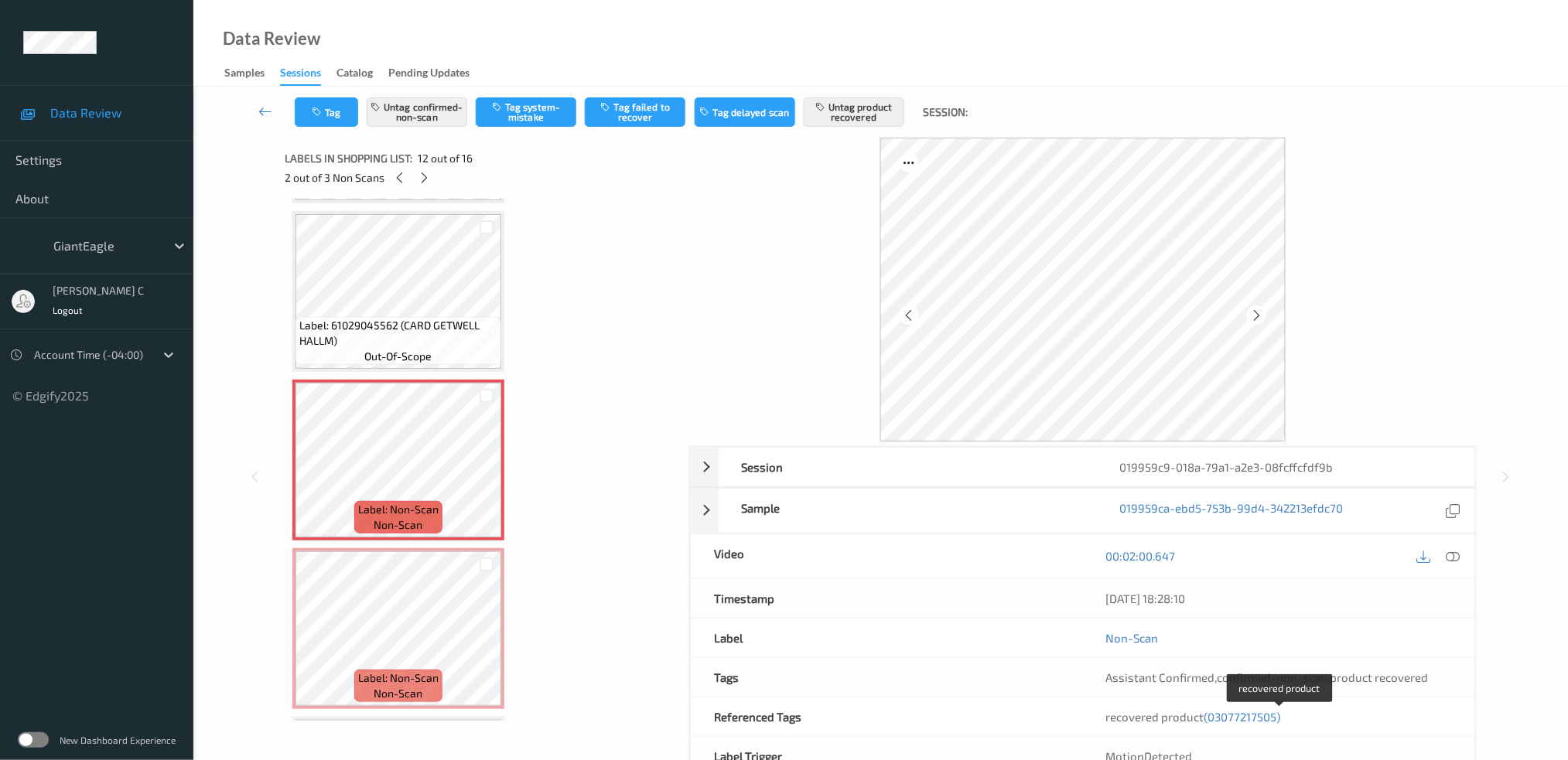
click at [1253, 721] on span "(03077217505)" at bounding box center [1242, 717] width 77 height 14
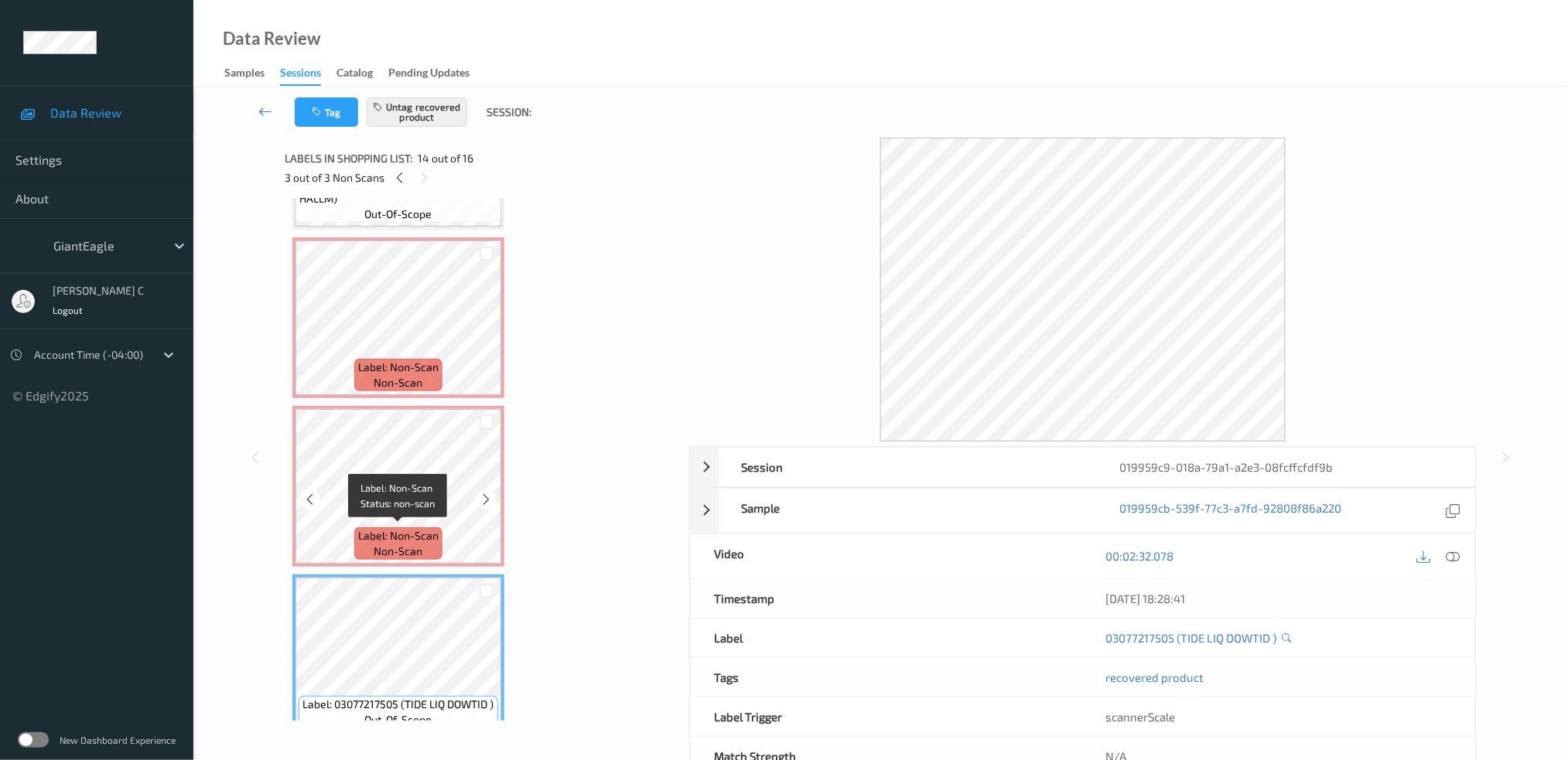
scroll to position [1810, 0]
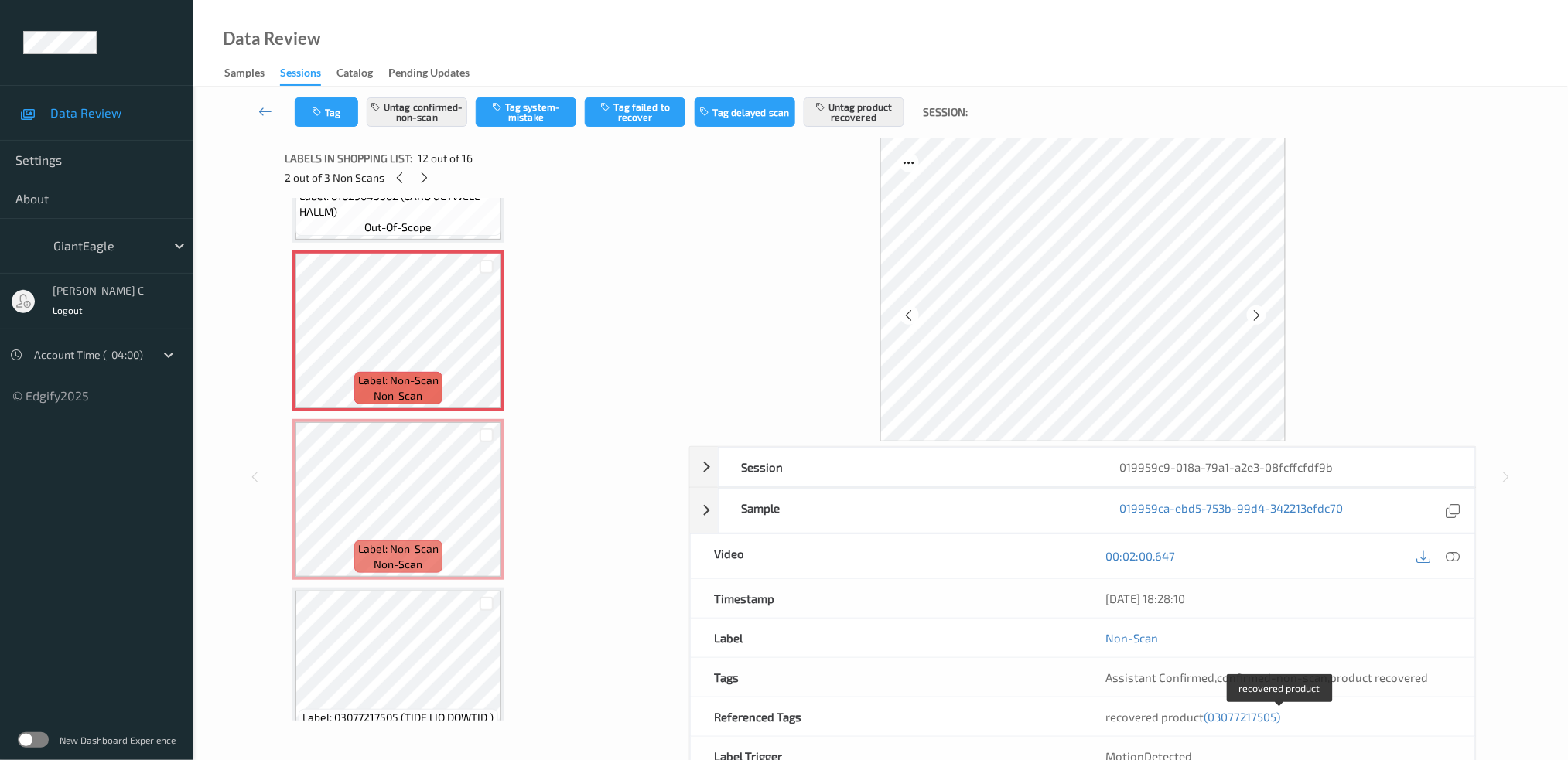
click at [1248, 718] on span "(03077217505)" at bounding box center [1242, 717] width 77 height 14
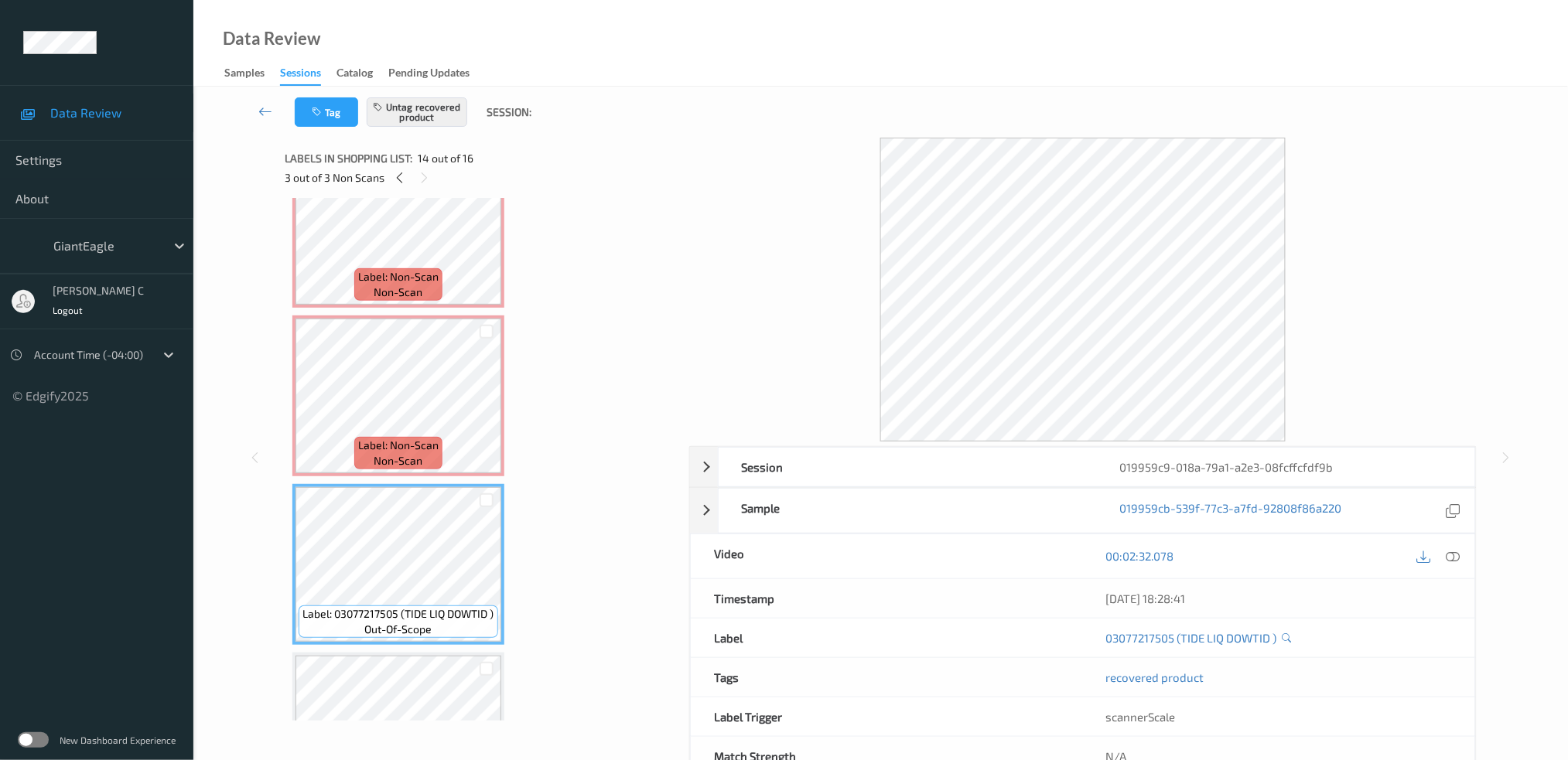
scroll to position [1913, 0]
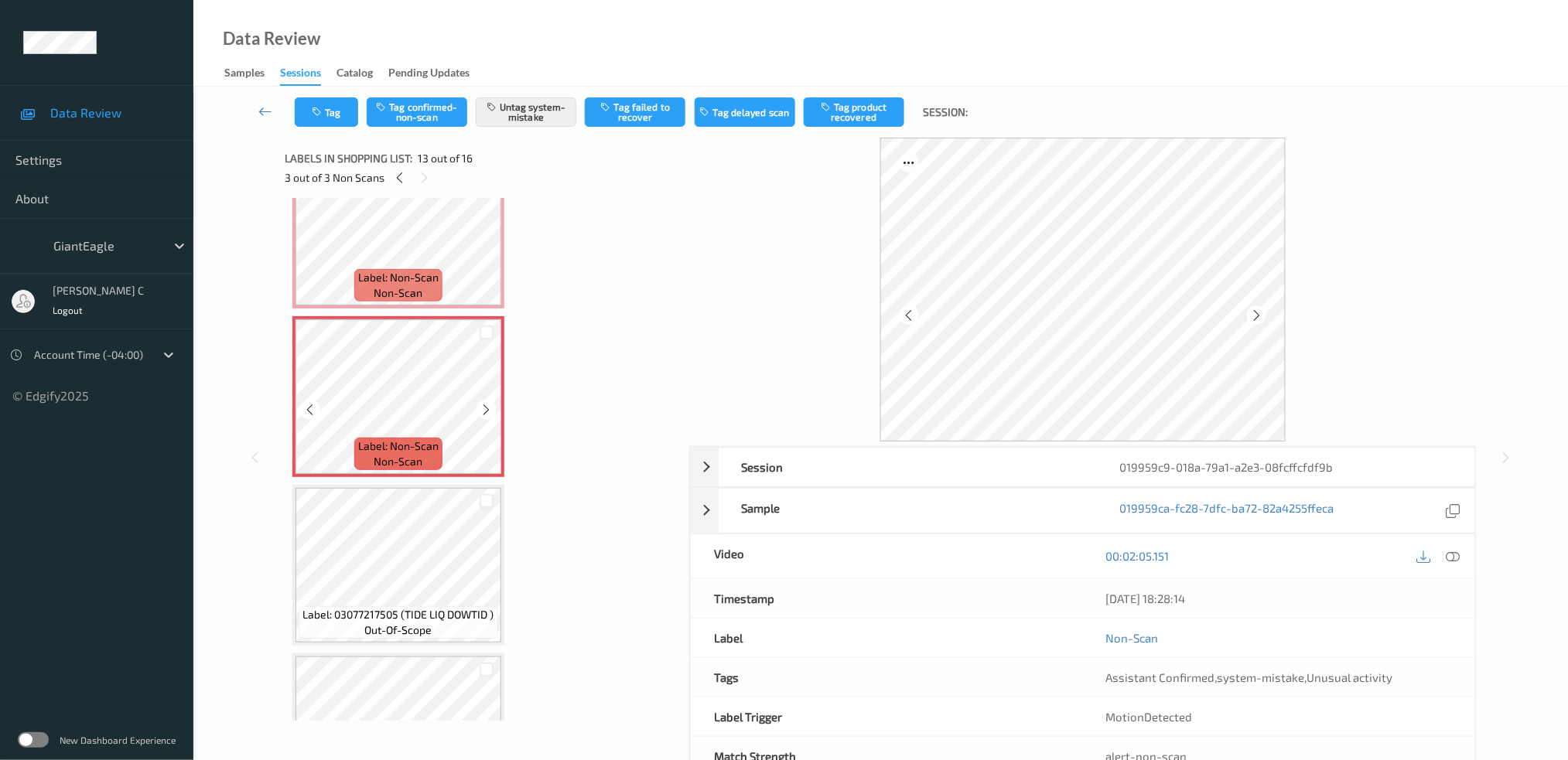
click at [481, 403] on icon at bounding box center [487, 410] width 13 height 14
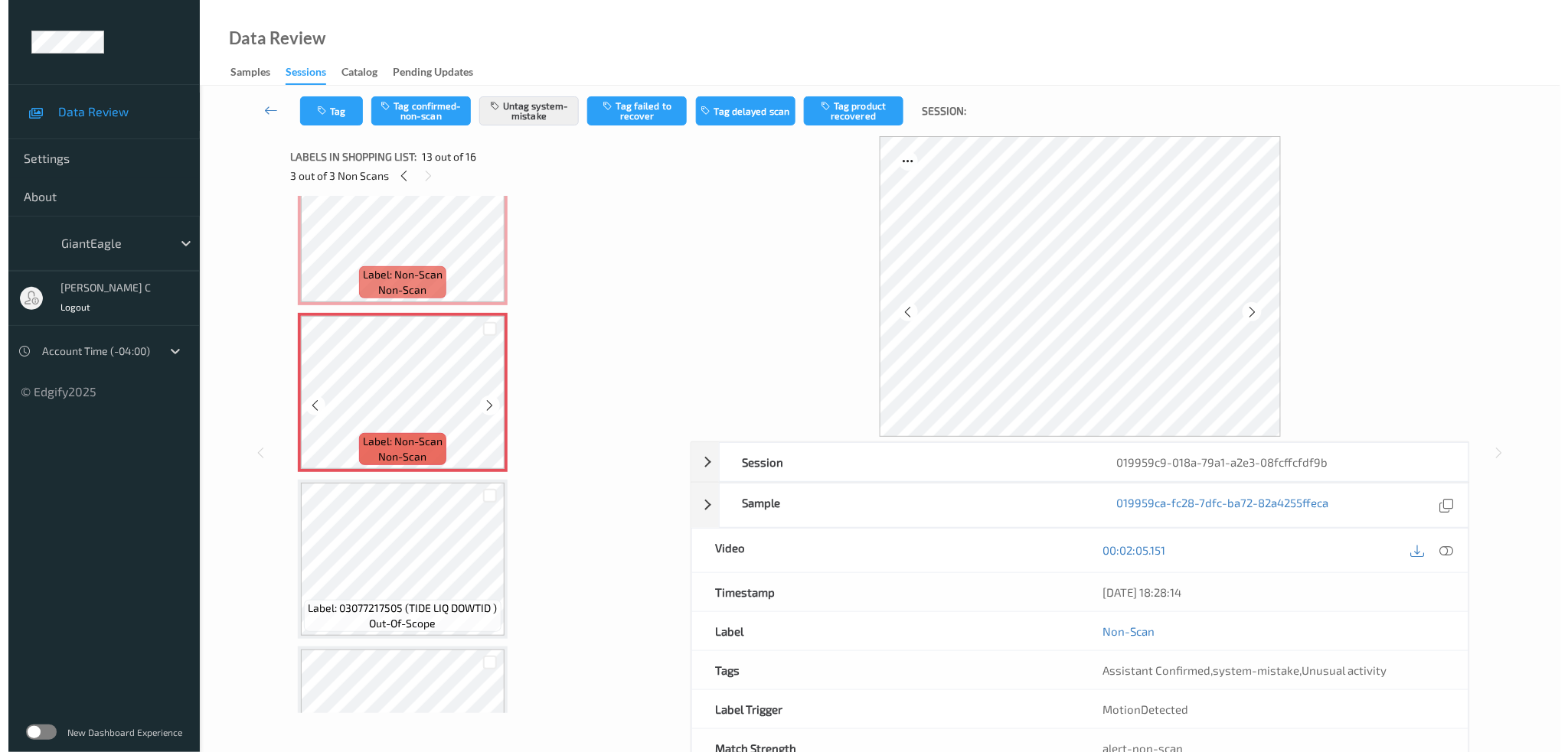
scroll to position [1791, 0]
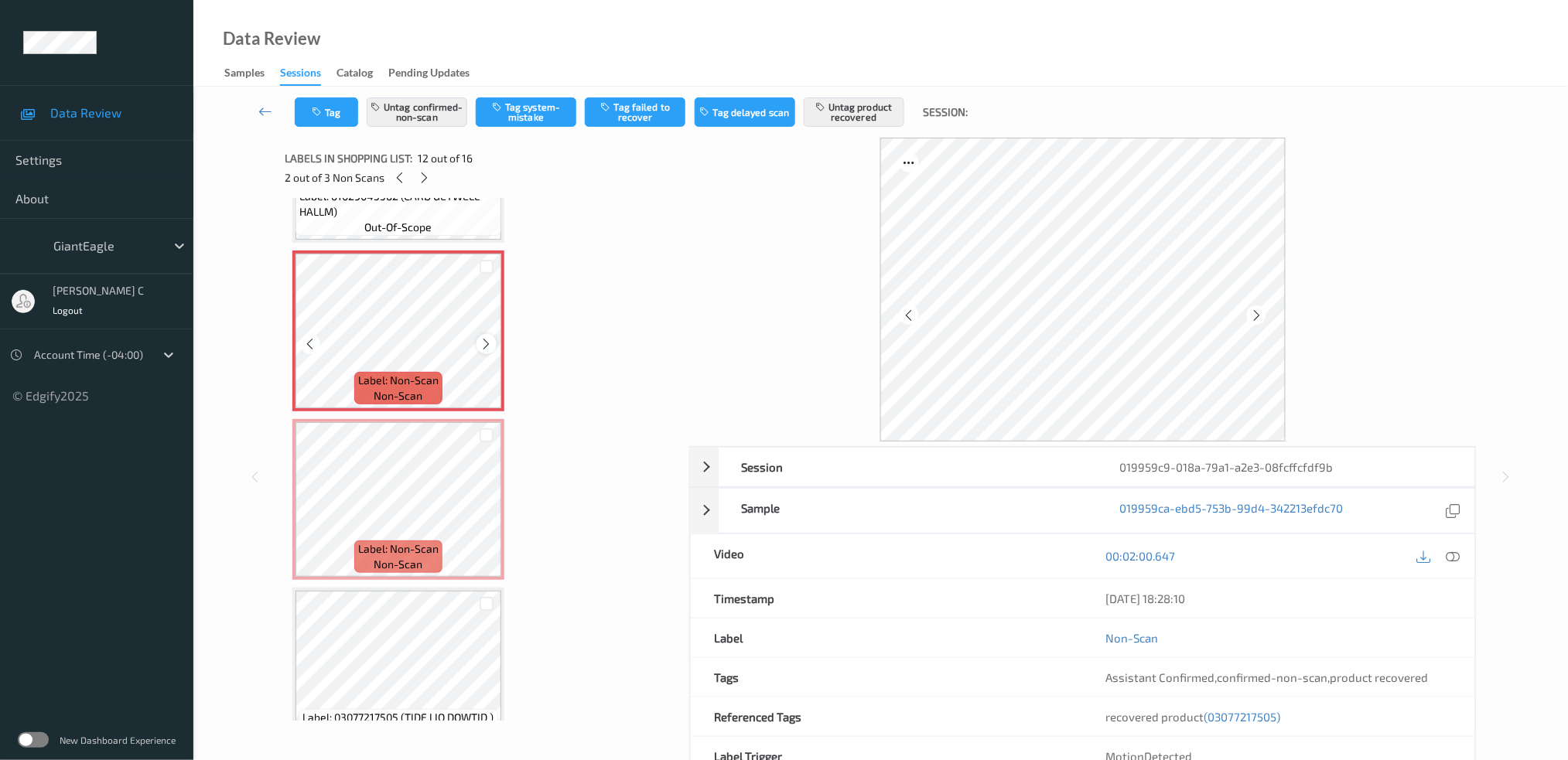
click at [489, 337] on icon at bounding box center [487, 344] width 13 height 14
click at [427, 118] on button "Untag confirmed-non-scan" at bounding box center [416, 111] width 100 height 29
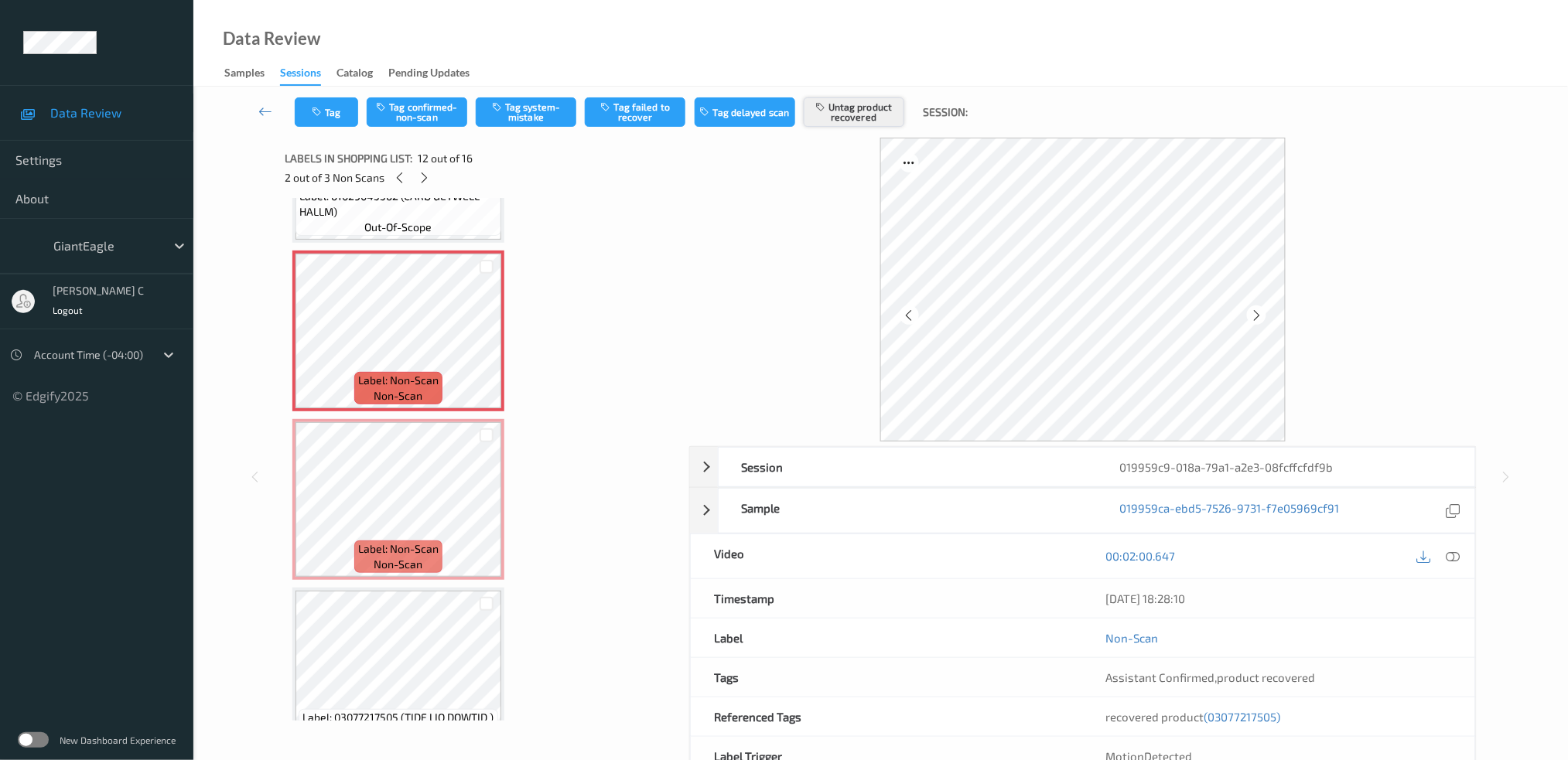
click at [839, 115] on button "Untag product recovered" at bounding box center [854, 111] width 100 height 29
click at [511, 117] on button "Tag system-mistake" at bounding box center [526, 111] width 100 height 29
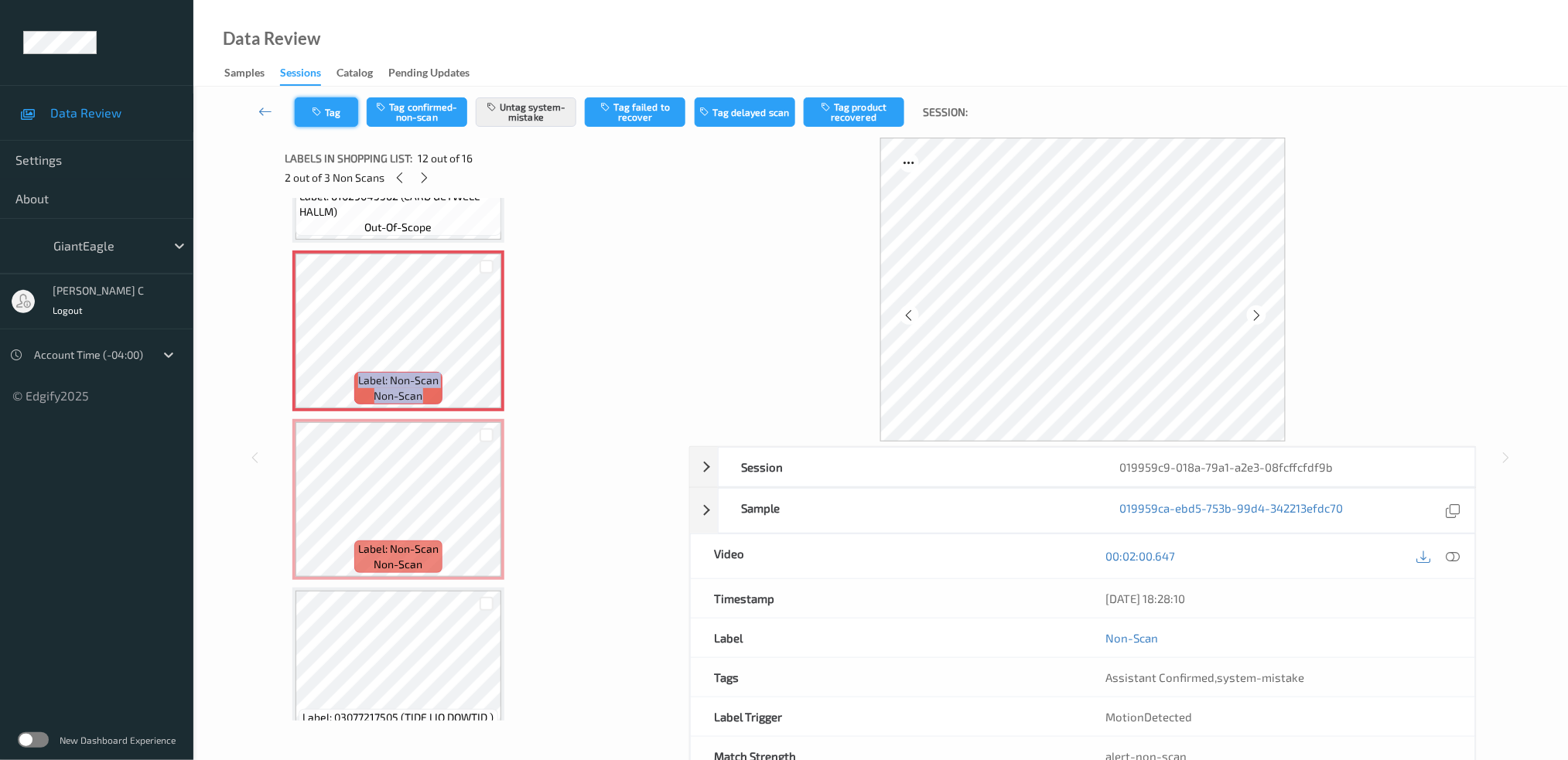
click at [325, 121] on button "Tag" at bounding box center [326, 111] width 63 height 29
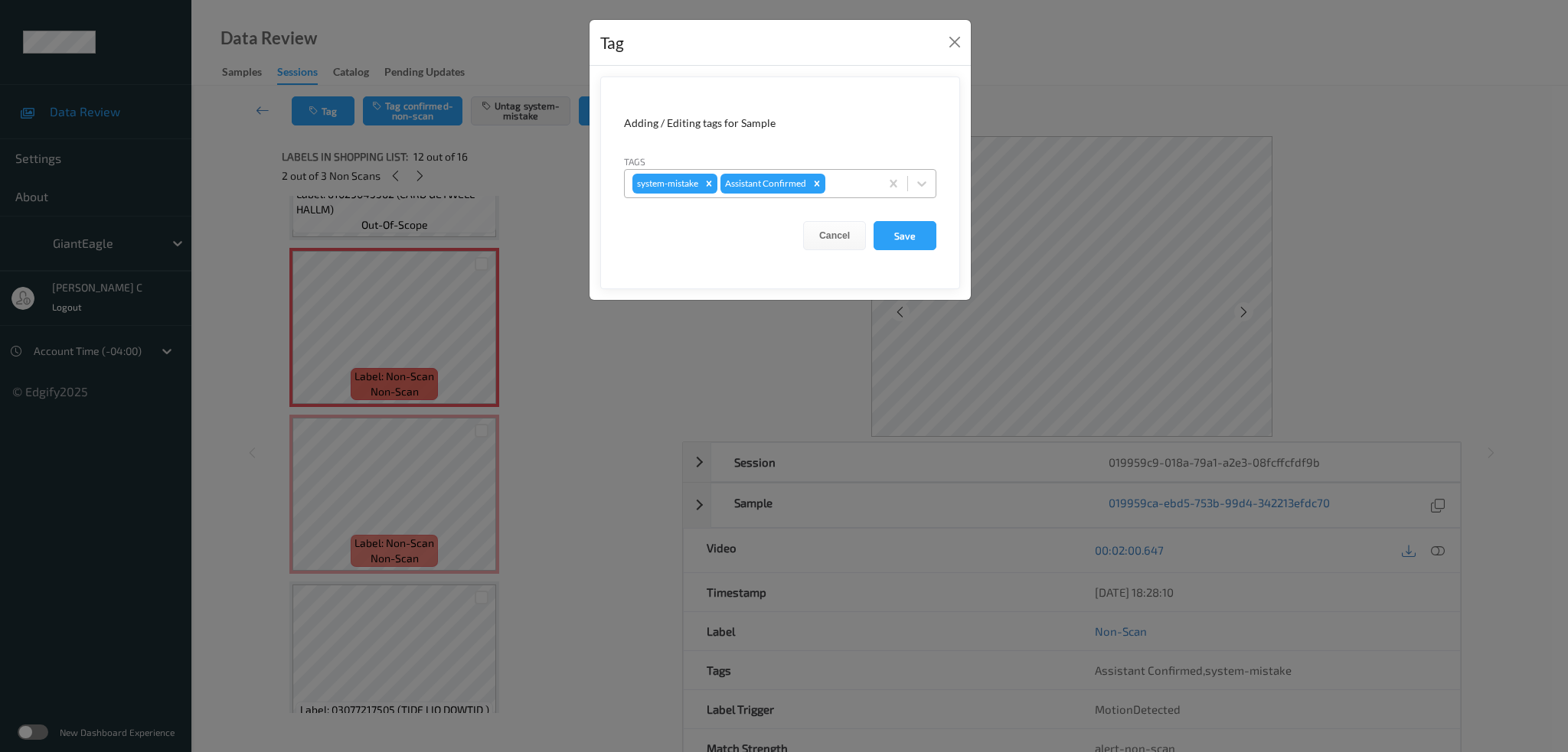
click at [839, 177] on div at bounding box center [850, 183] width 44 height 18
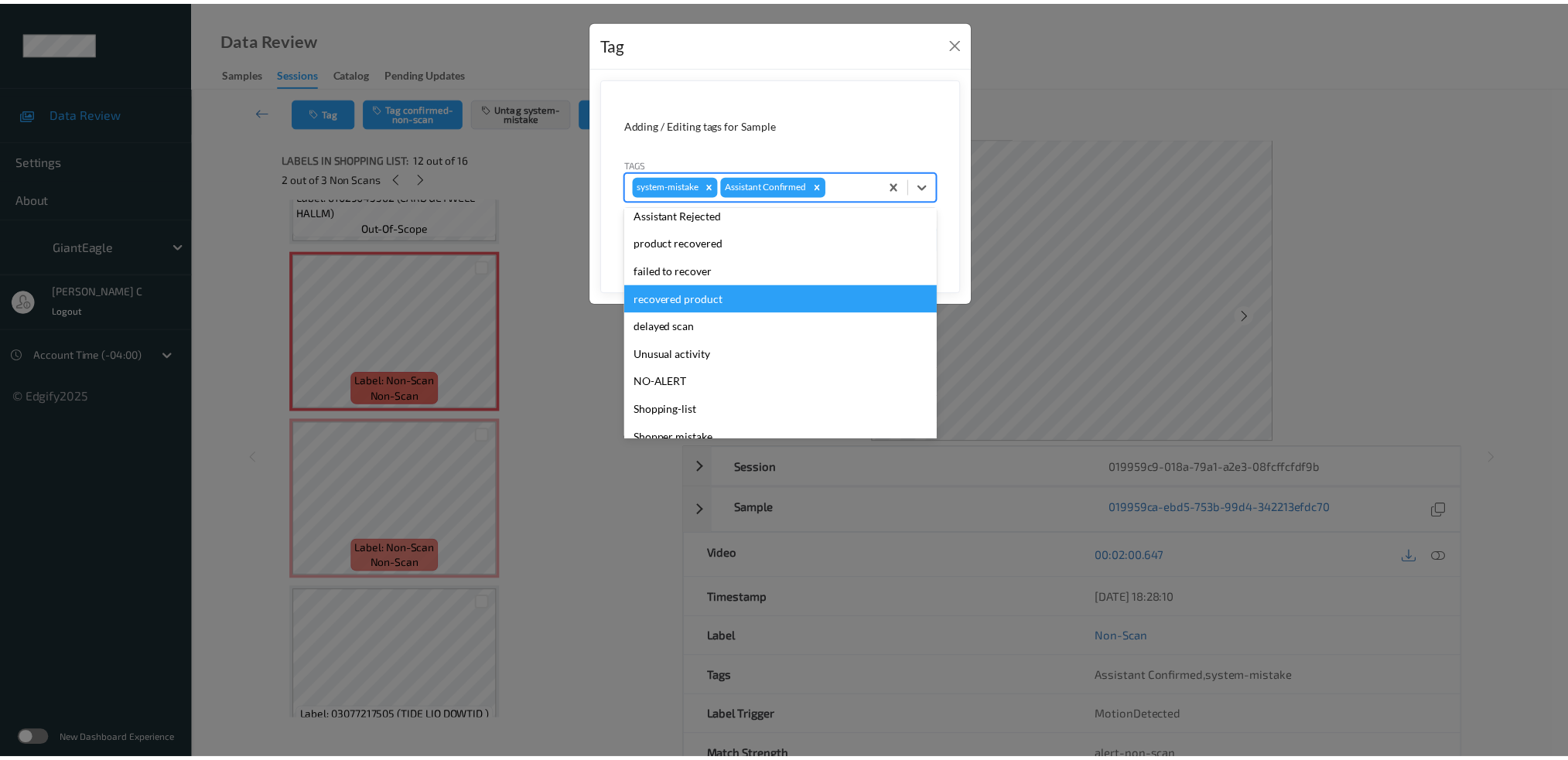
scroll to position [164, 0]
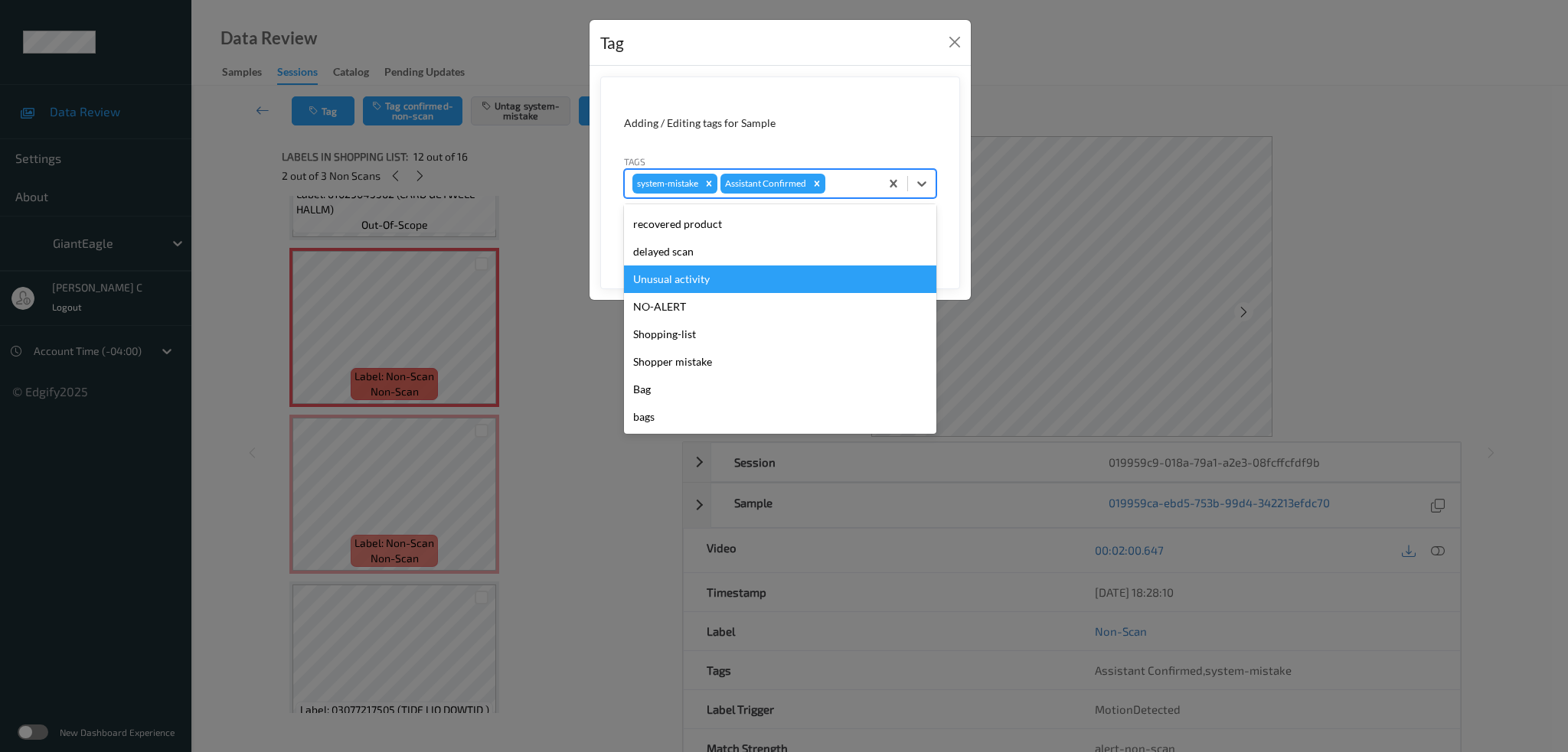
click at [717, 273] on div "Unusual activity" at bounding box center [780, 279] width 312 height 27
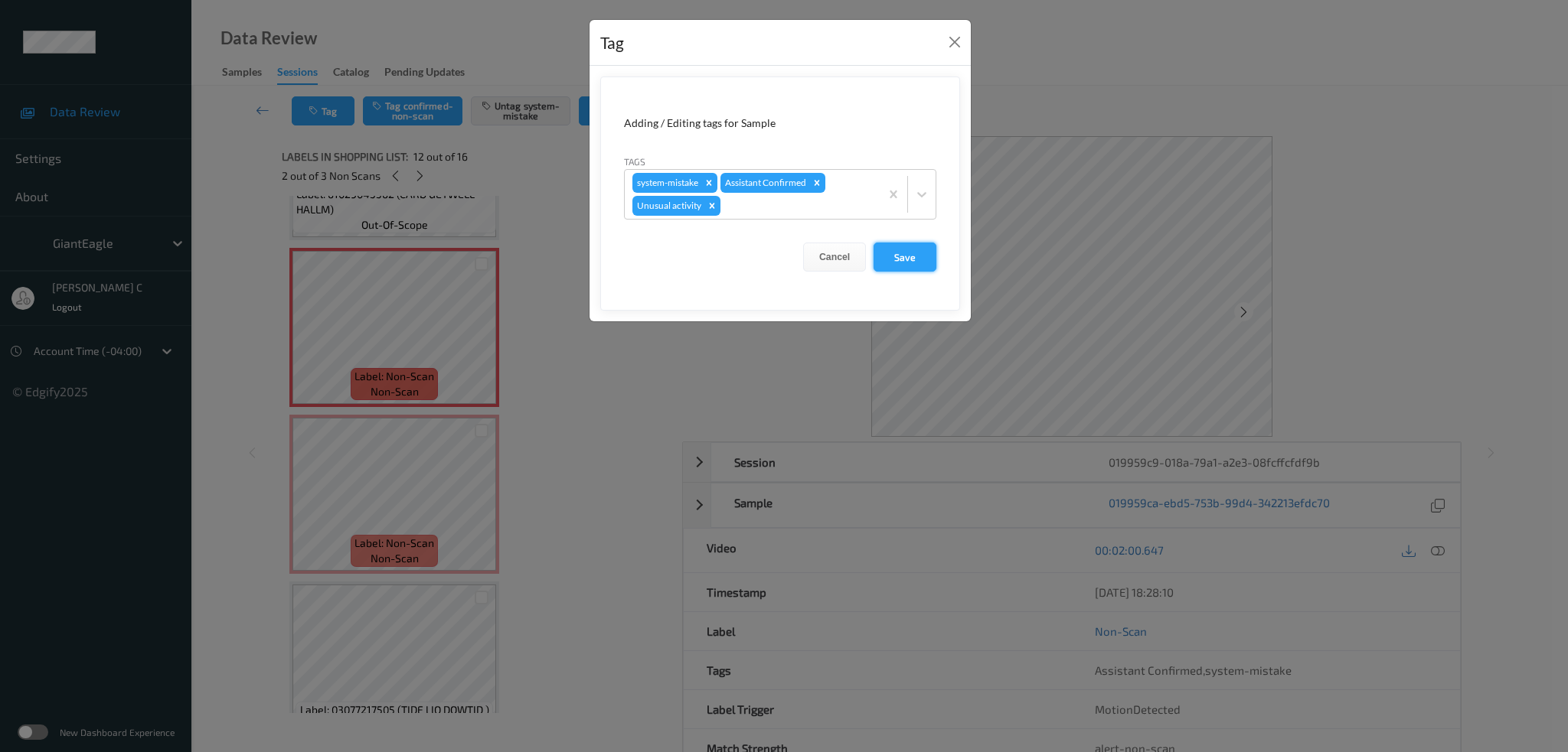
click at [892, 255] on button "Save" at bounding box center [905, 256] width 63 height 29
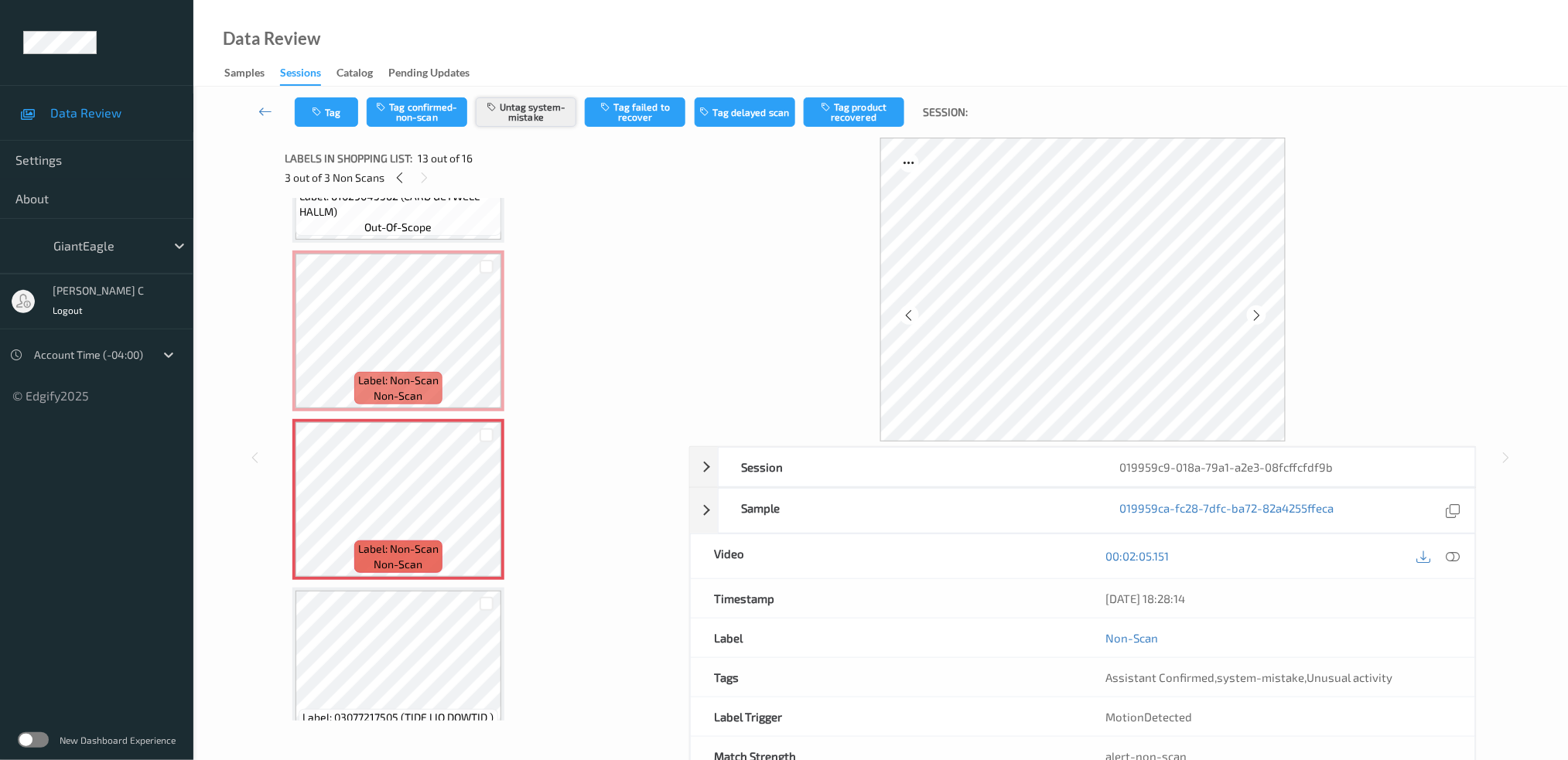
click at [533, 114] on button "Untag system-mistake" at bounding box center [526, 111] width 100 height 29
click at [317, 117] on button "Tag" at bounding box center [326, 111] width 63 height 29
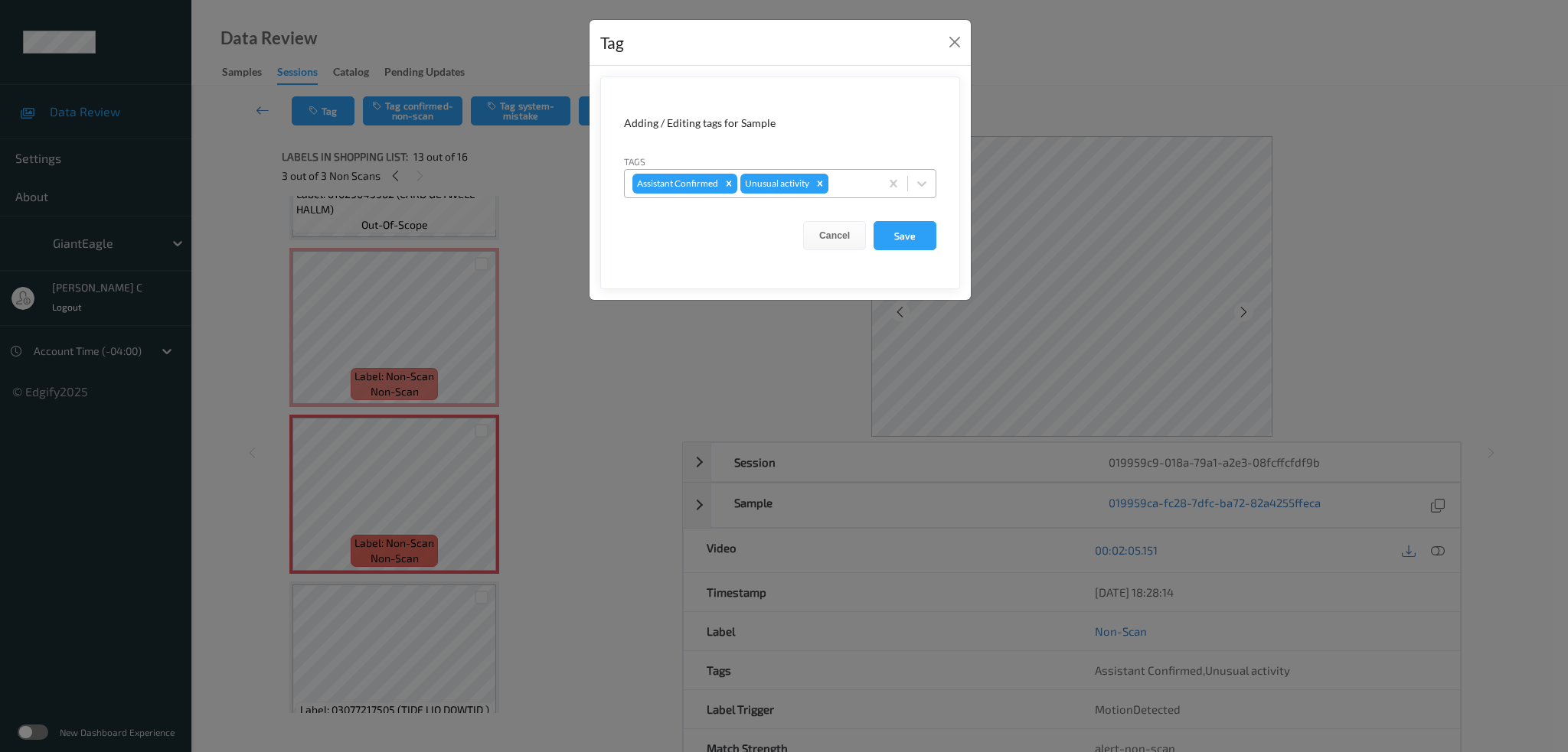
click at [826, 188] on div "Remove Unusual activity" at bounding box center [820, 183] width 17 height 20
click at [910, 242] on button "Save" at bounding box center [905, 235] width 63 height 29
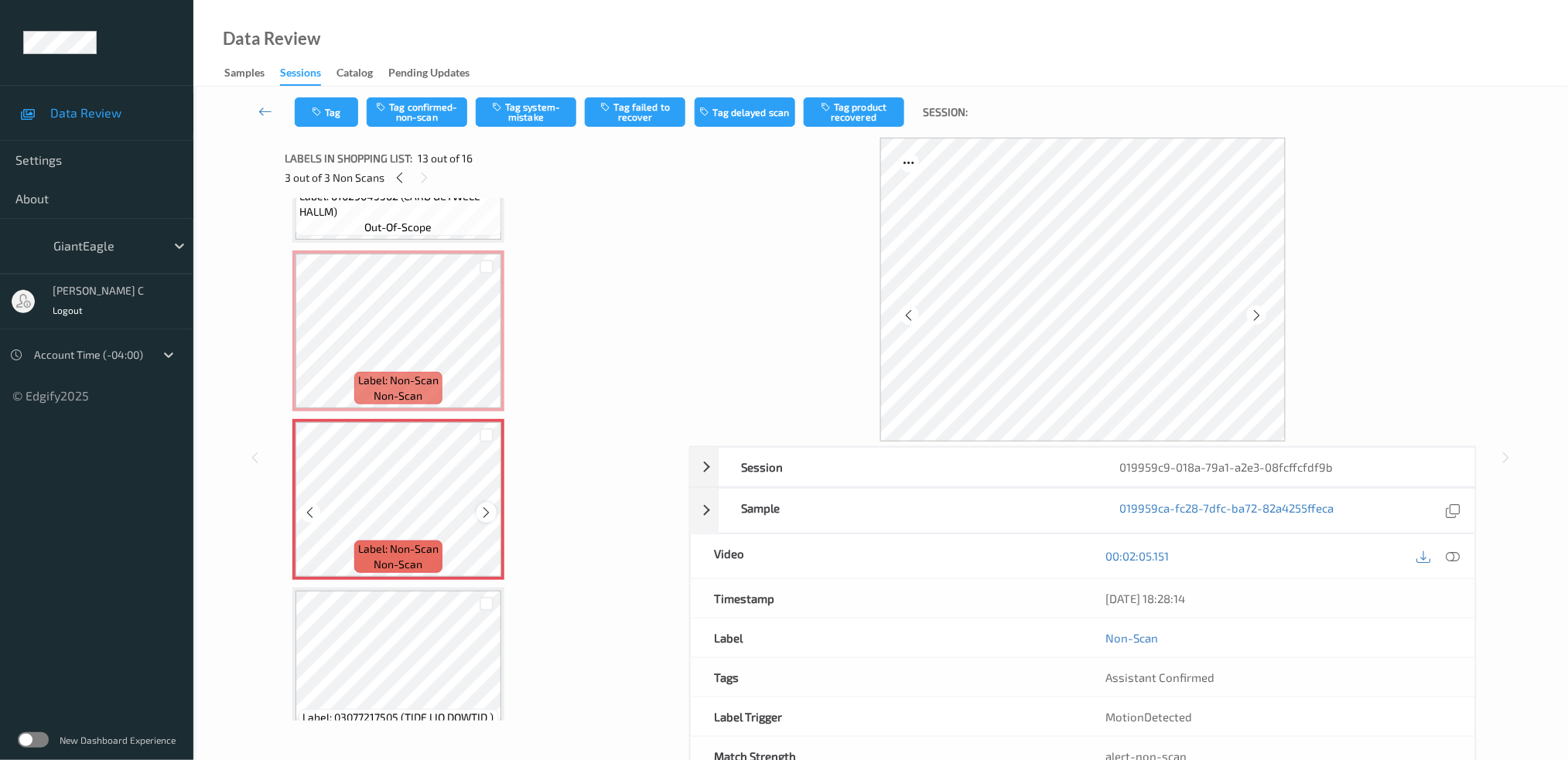
click at [481, 506] on icon at bounding box center [487, 513] width 13 height 14
click at [430, 115] on button "Tag confirmed-non-scan" at bounding box center [416, 111] width 100 height 29
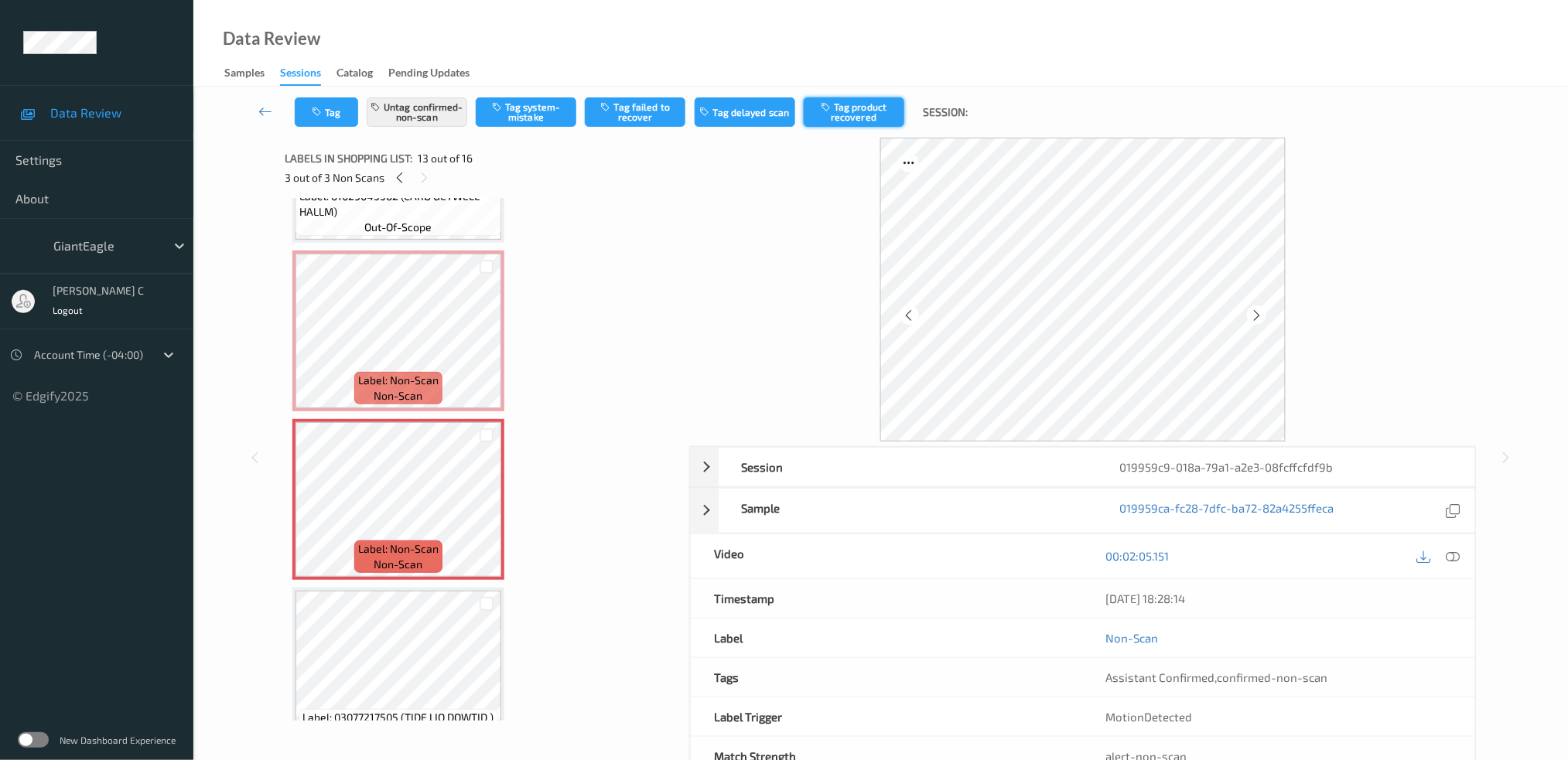
click at [865, 106] on button "Tag product recovered" at bounding box center [854, 111] width 100 height 29
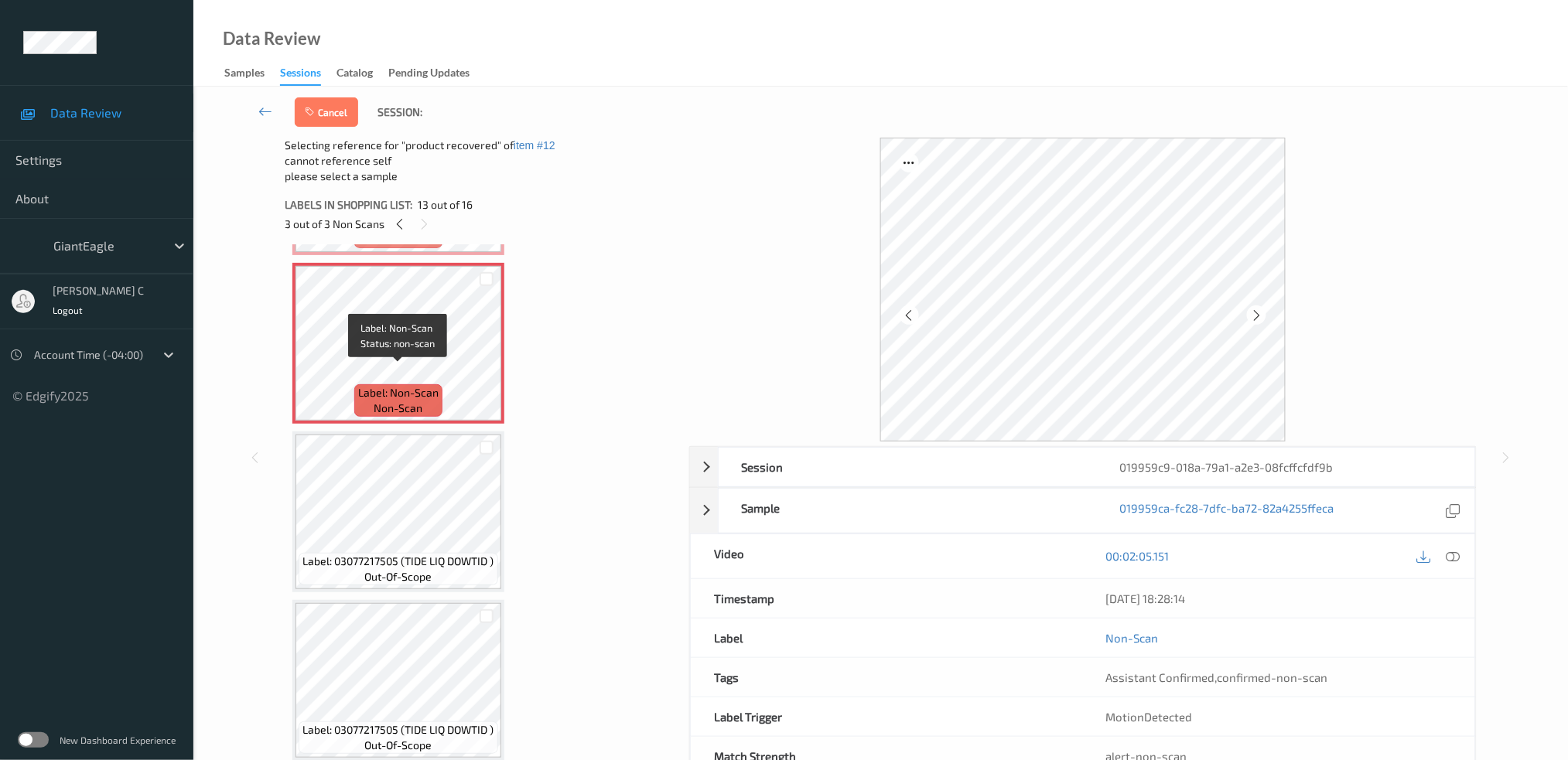
scroll to position [2015, 0]
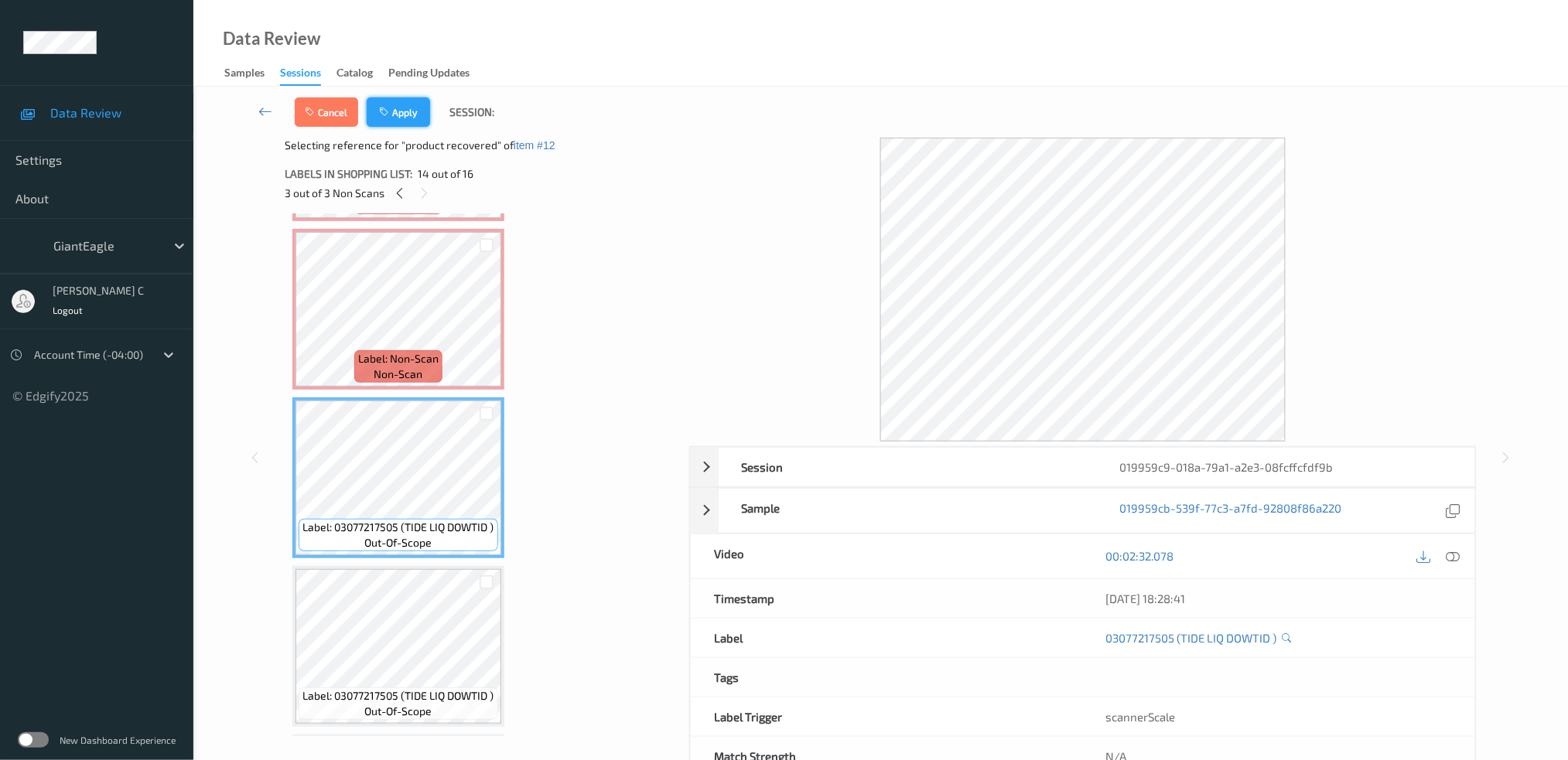
click at [411, 108] on button "Apply" at bounding box center [398, 111] width 63 height 29
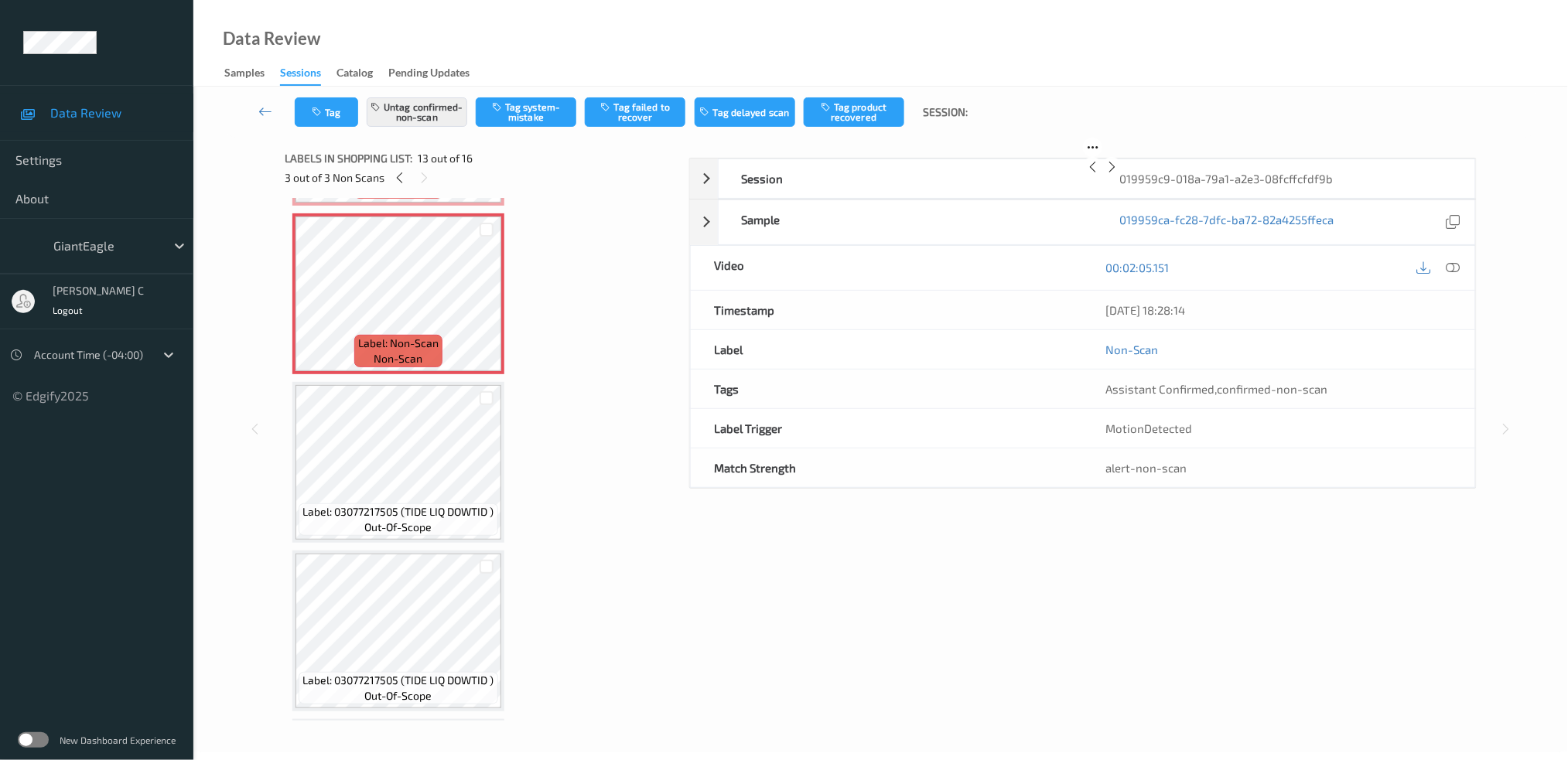
scroll to position [1849, 0]
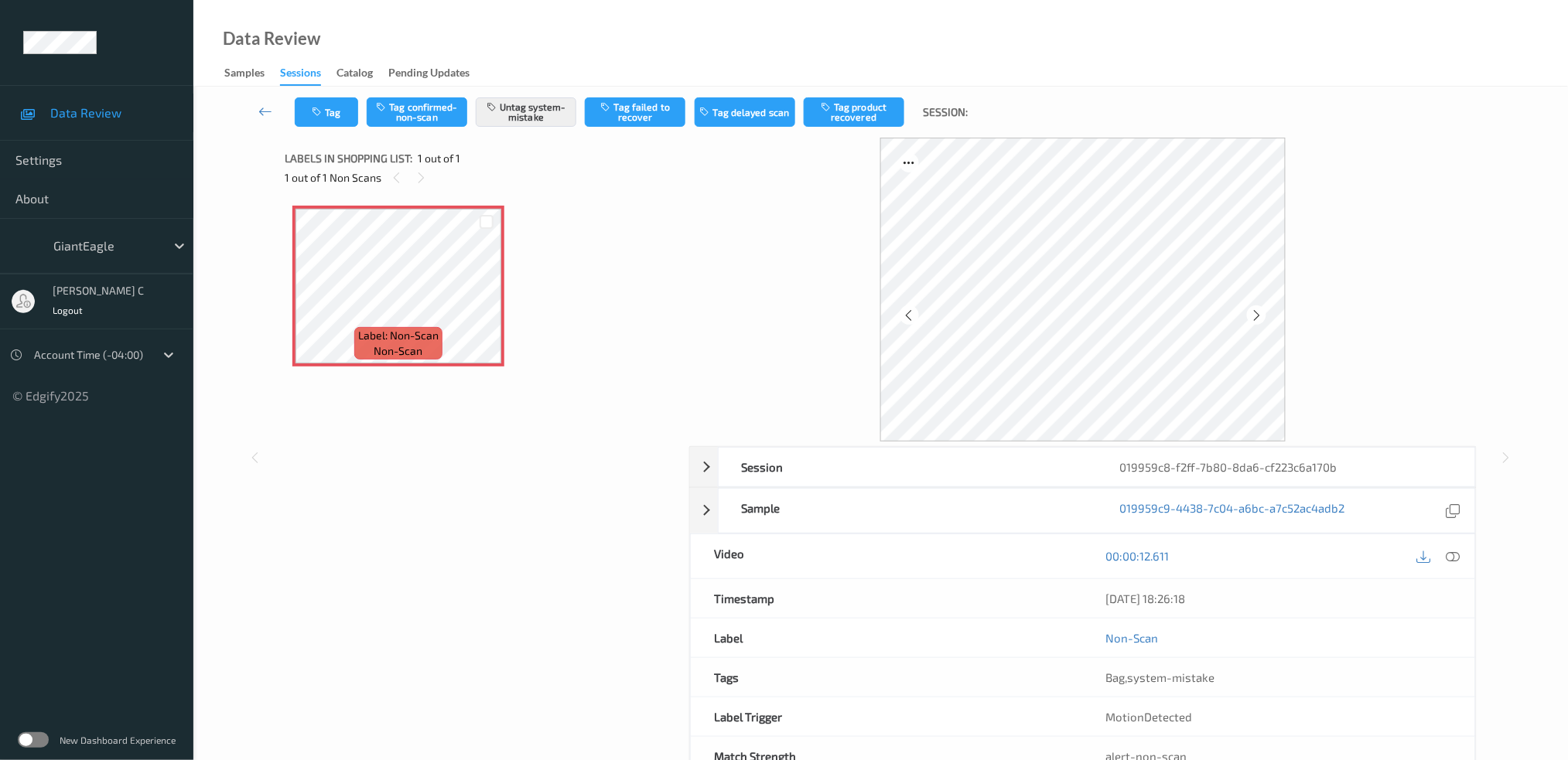
click at [1453, 556] on icon at bounding box center [1453, 556] width 14 height 14
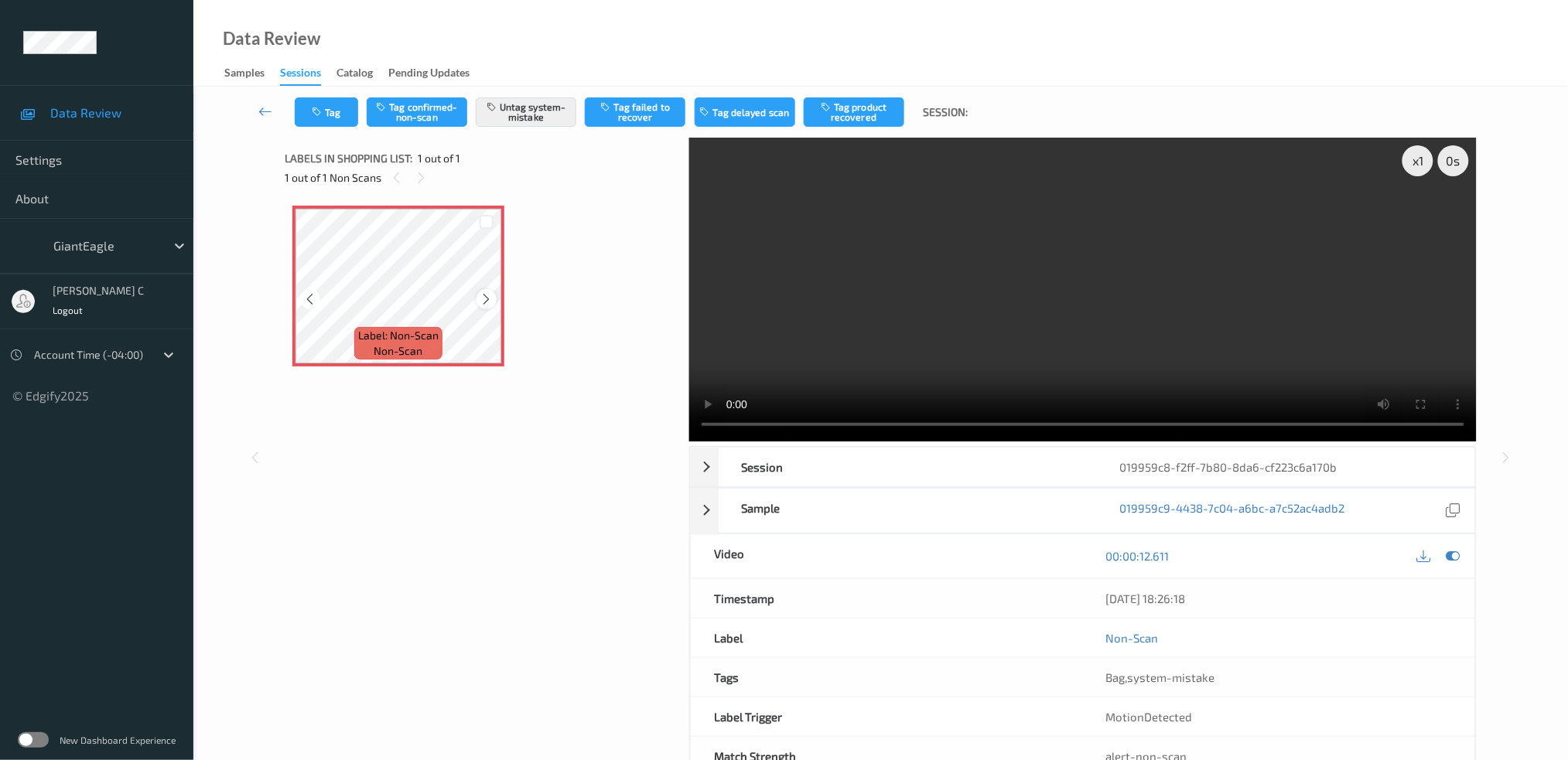
click at [481, 299] on icon at bounding box center [487, 299] width 13 height 14
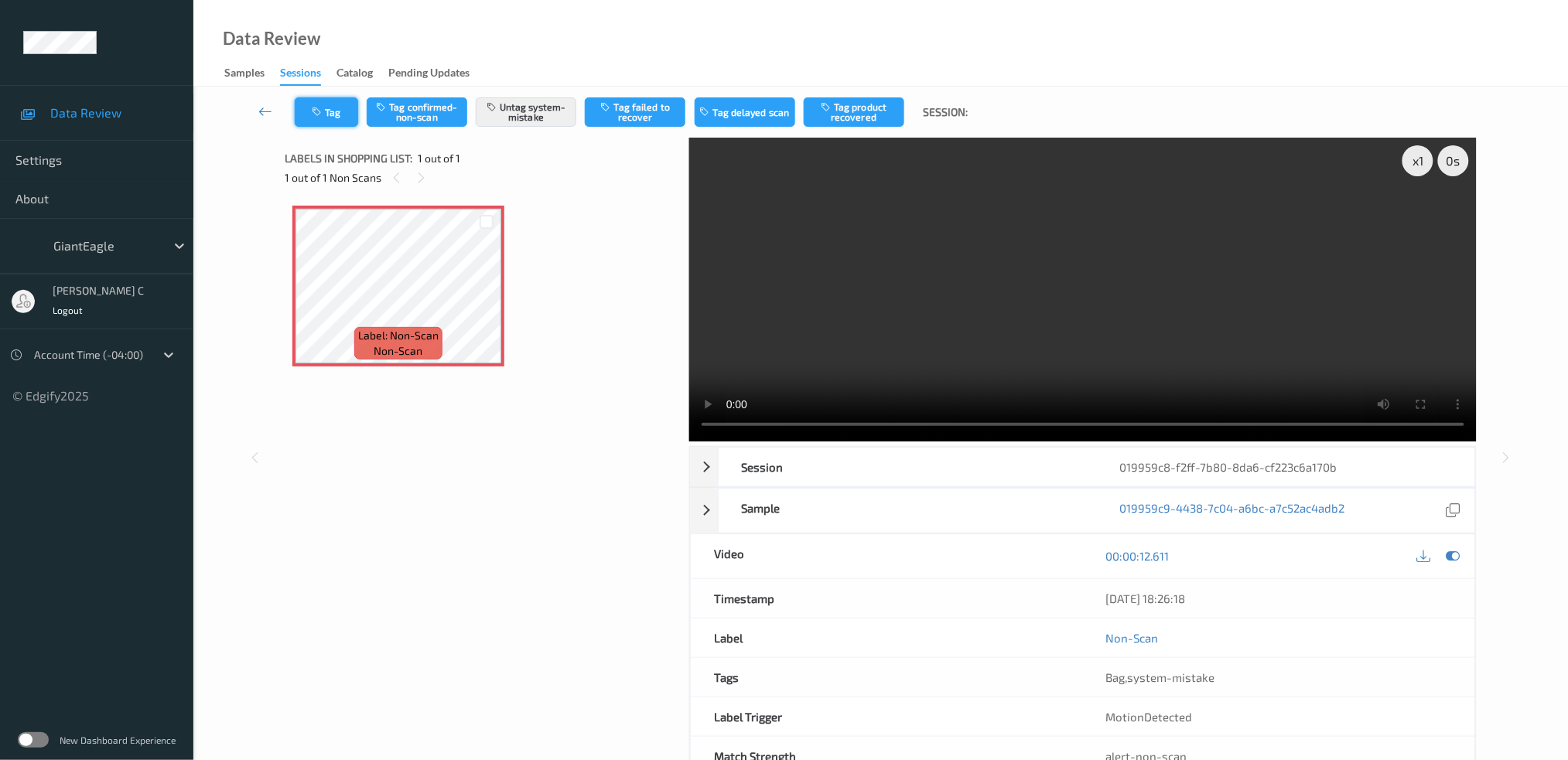
click at [326, 115] on button "Tag" at bounding box center [326, 111] width 63 height 29
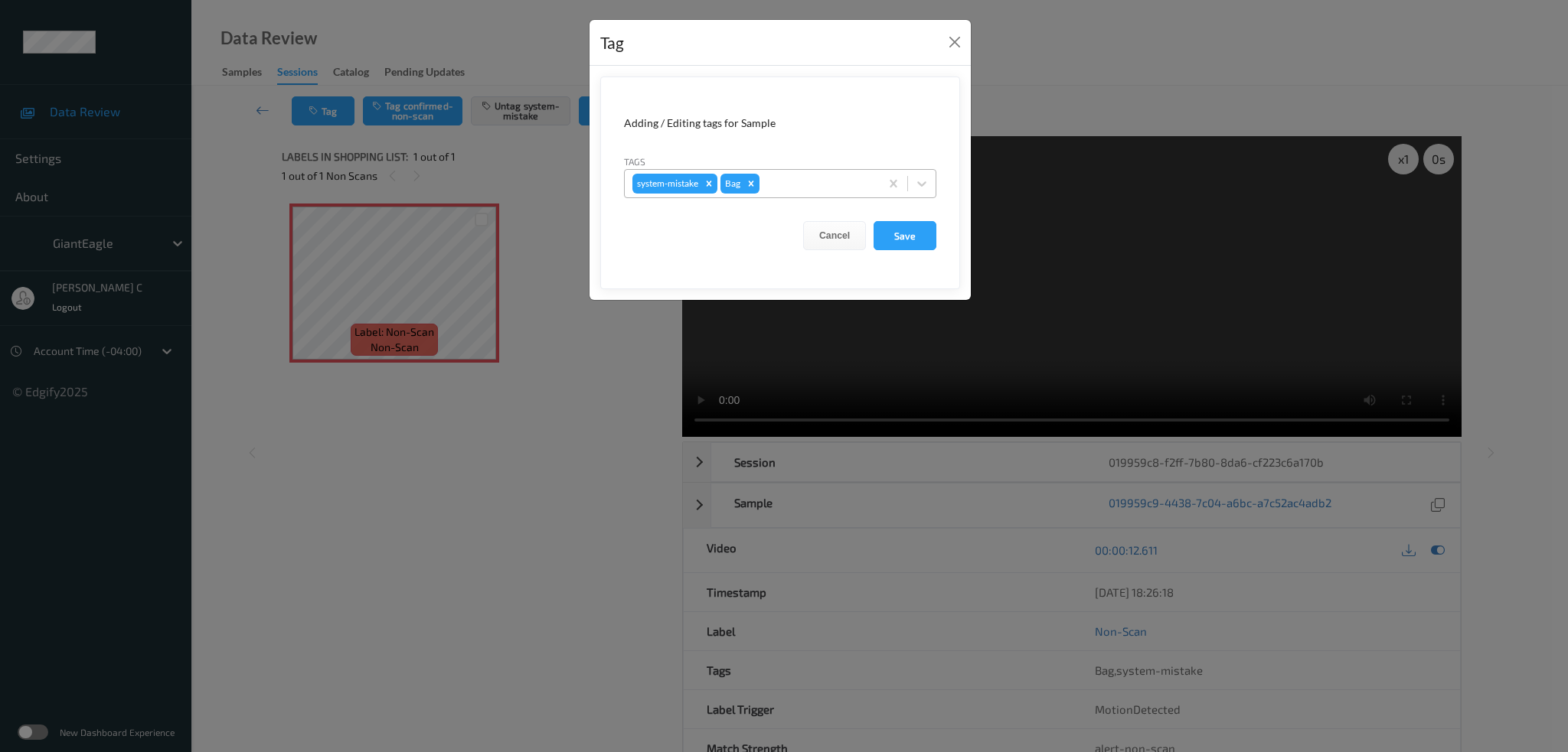
click at [806, 178] on div at bounding box center [817, 183] width 109 height 18
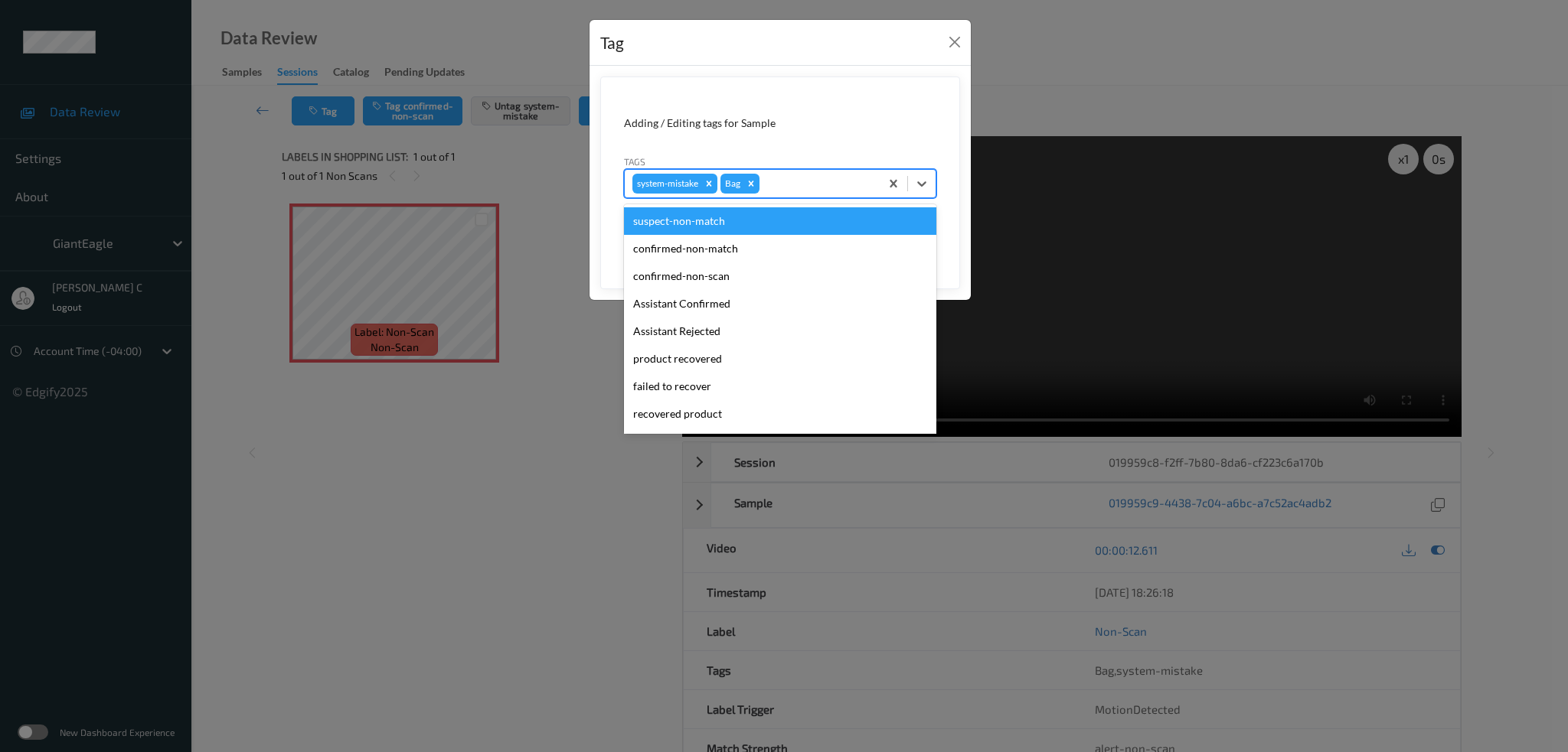
type input "u"
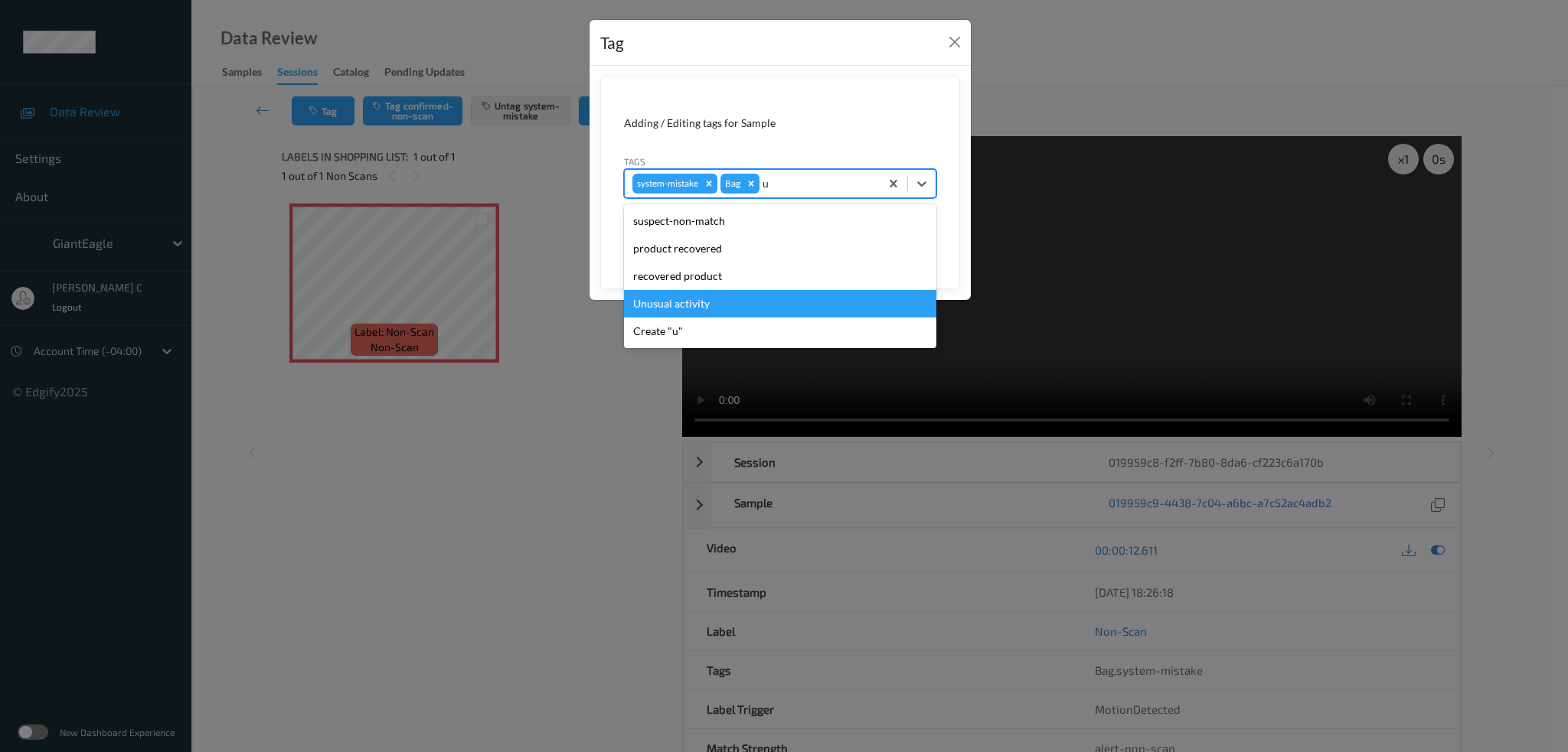
click at [745, 299] on div "Unusual activity" at bounding box center [780, 303] width 312 height 27
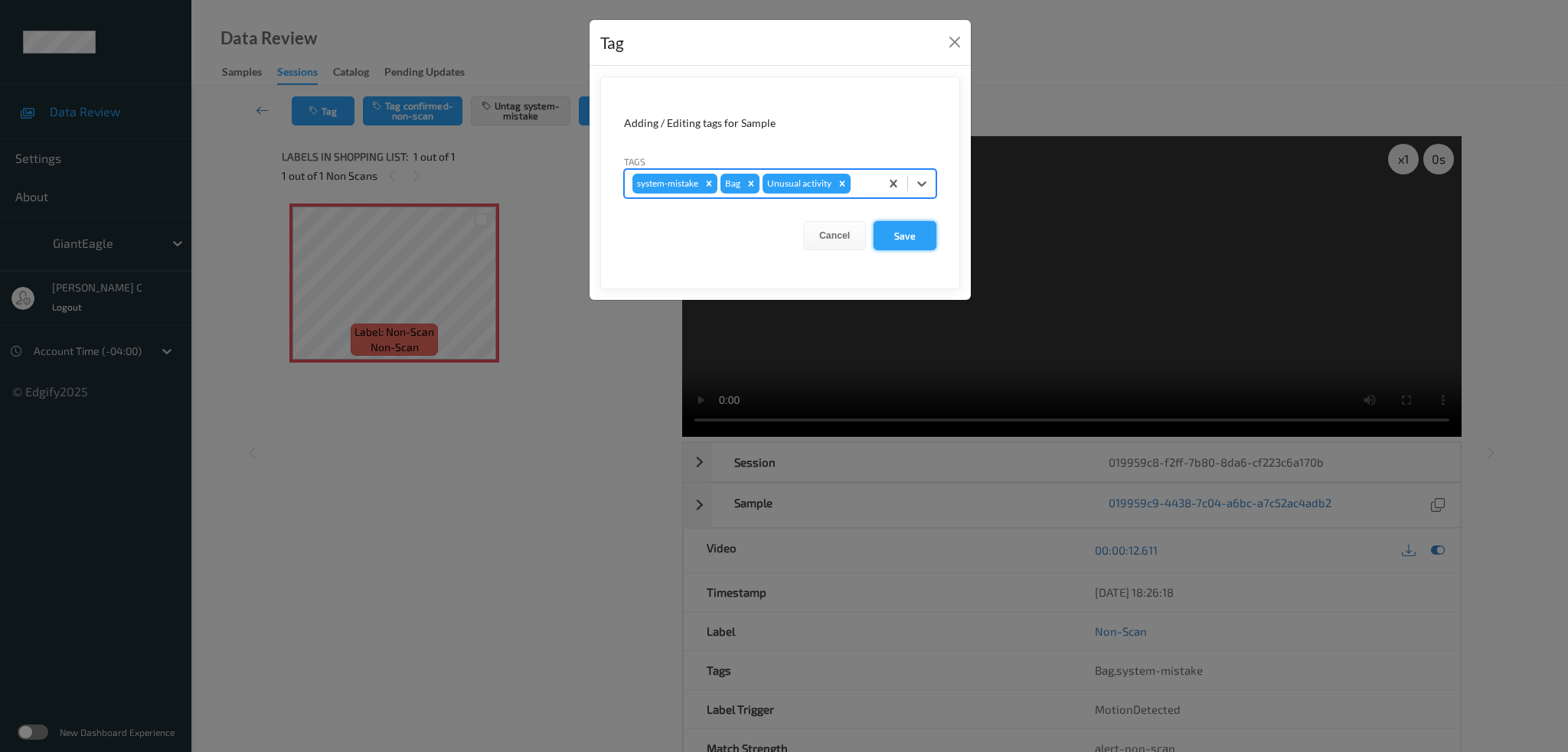
click at [896, 243] on button "Save" at bounding box center [905, 235] width 63 height 29
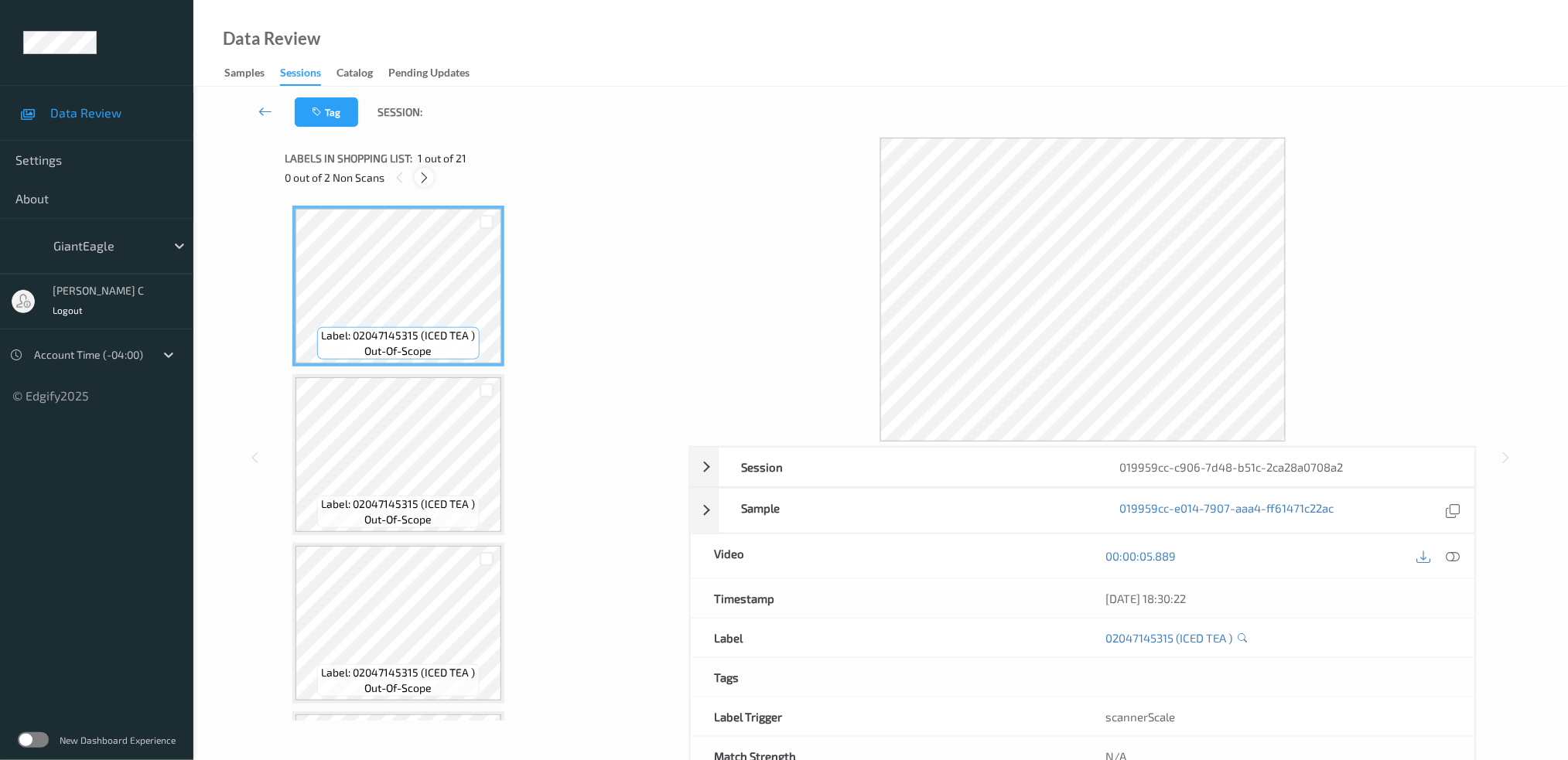
click at [430, 181] on icon at bounding box center [424, 178] width 13 height 14
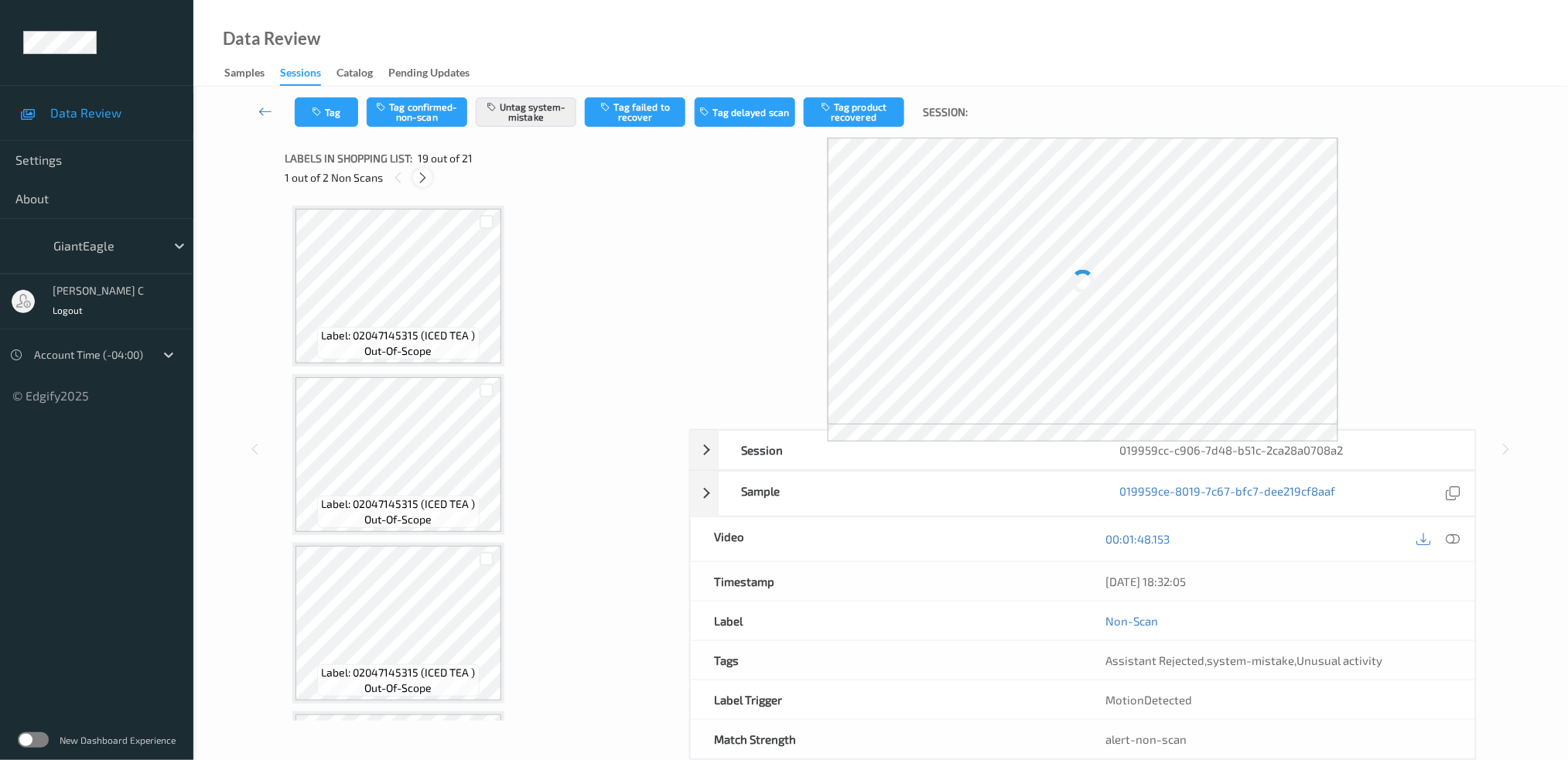
scroll to position [2852, 0]
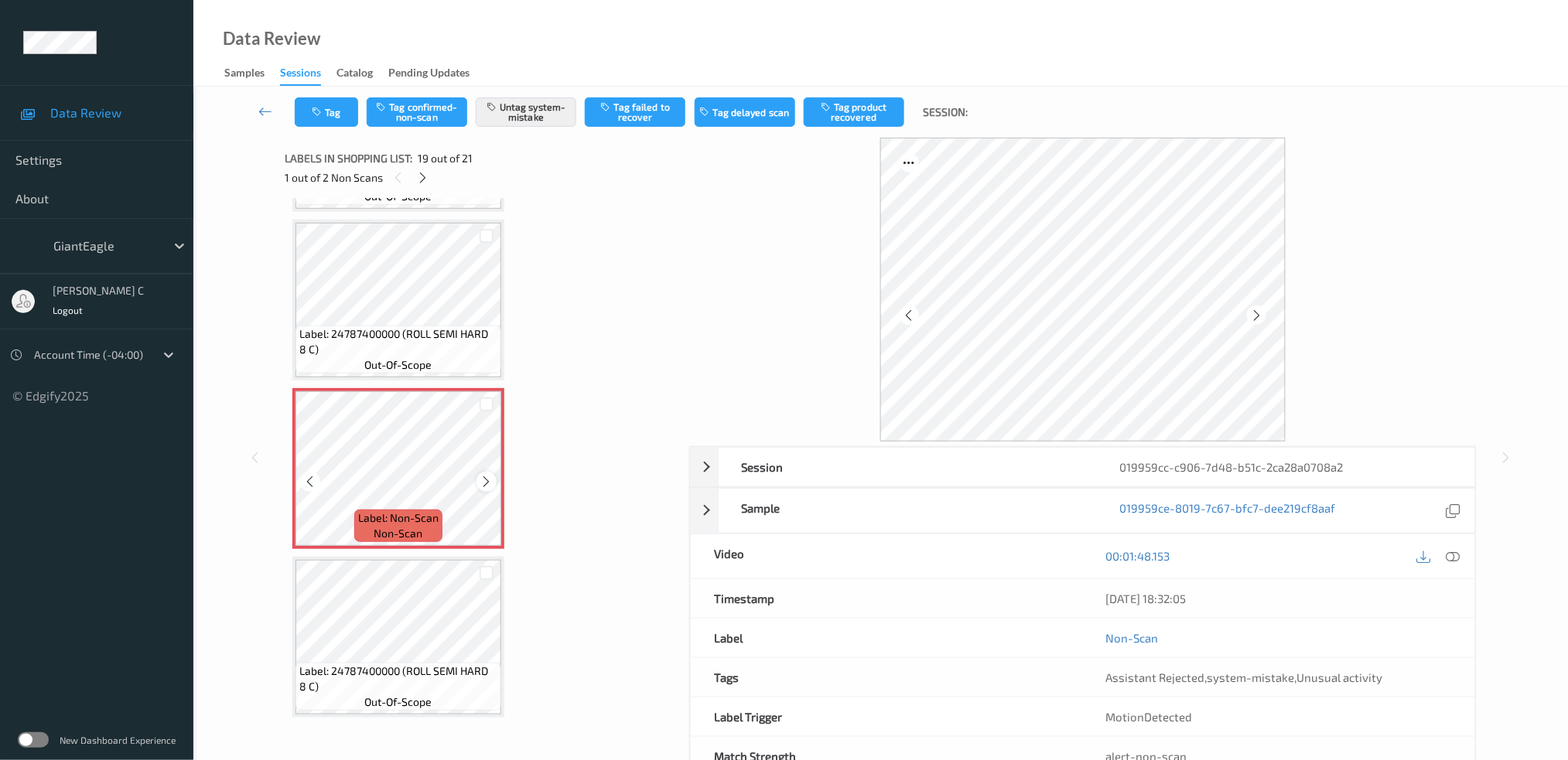
click at [485, 475] on icon at bounding box center [487, 482] width 13 height 14
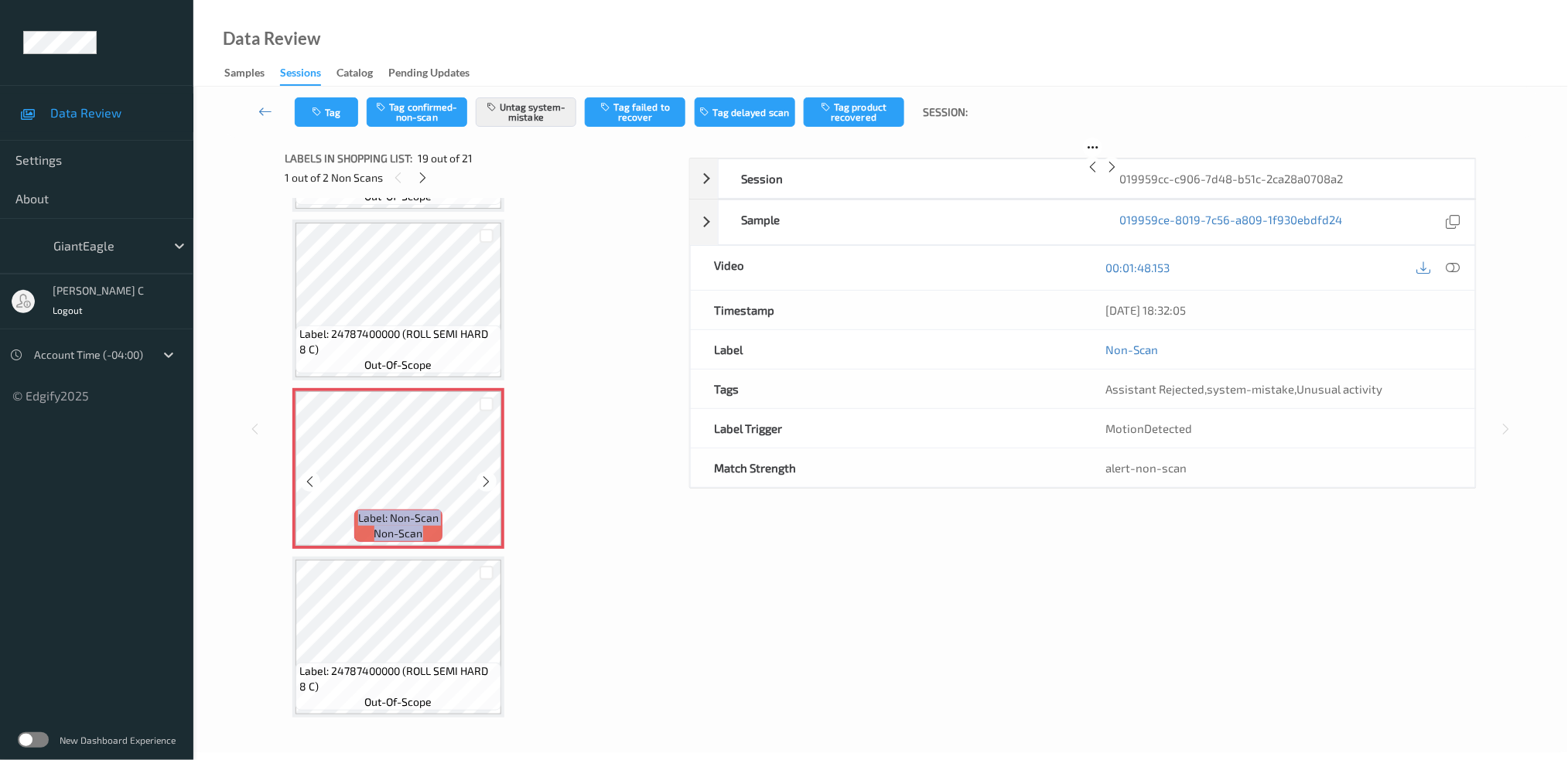
click at [485, 475] on icon at bounding box center [487, 482] width 13 height 14
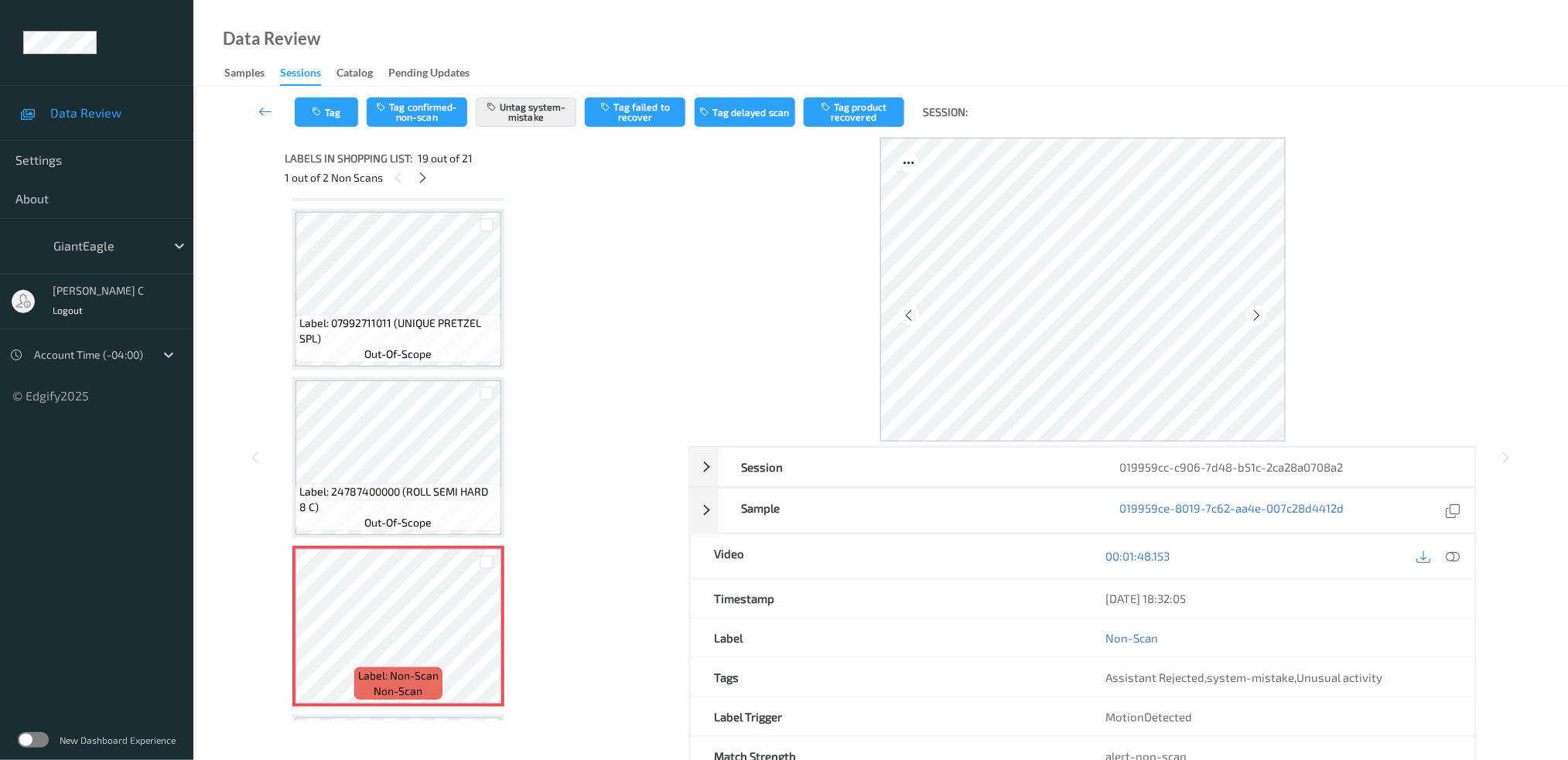
scroll to position [2689, 0]
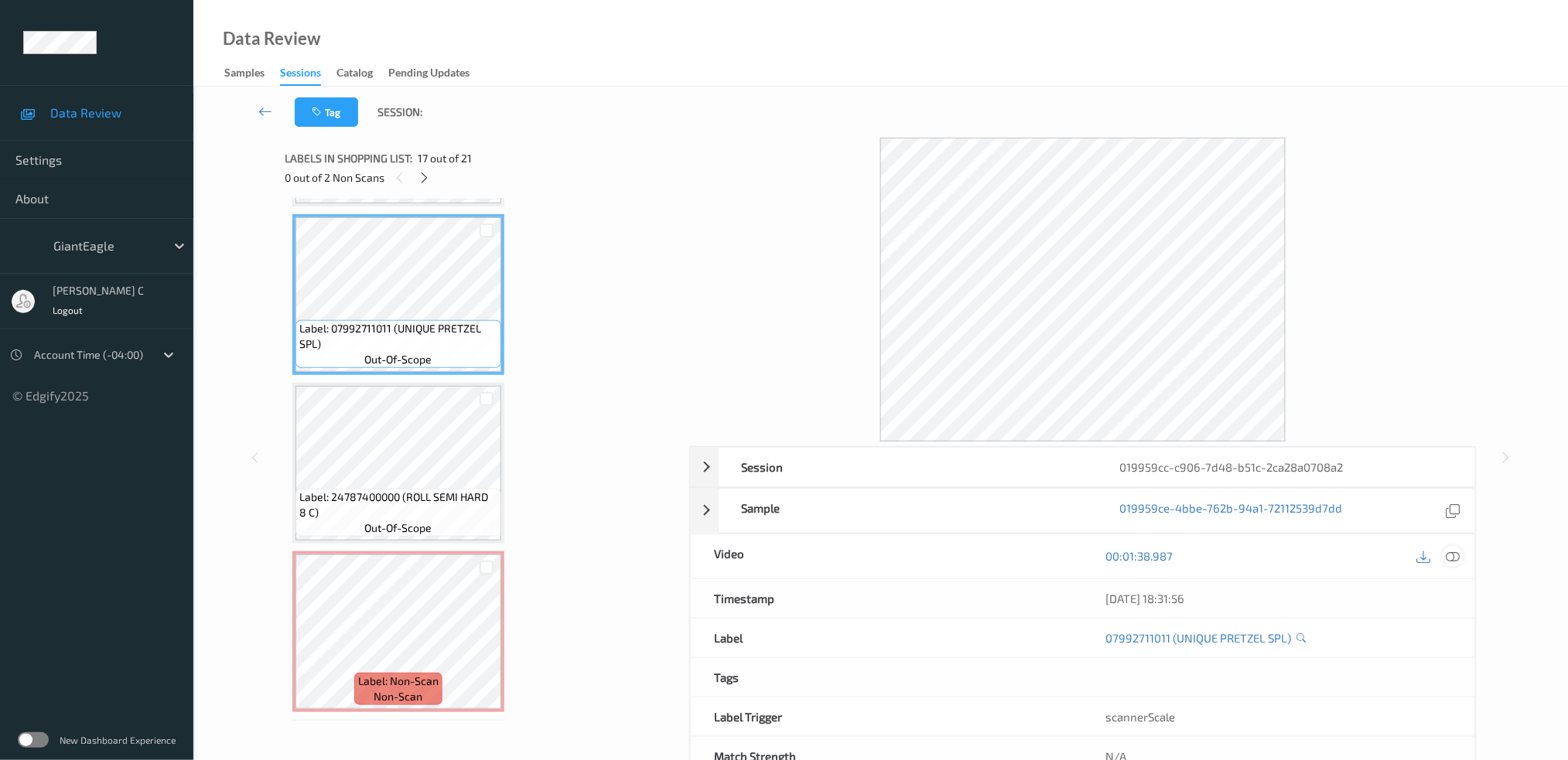
click at [1462, 555] on div at bounding box center [1453, 556] width 21 height 21
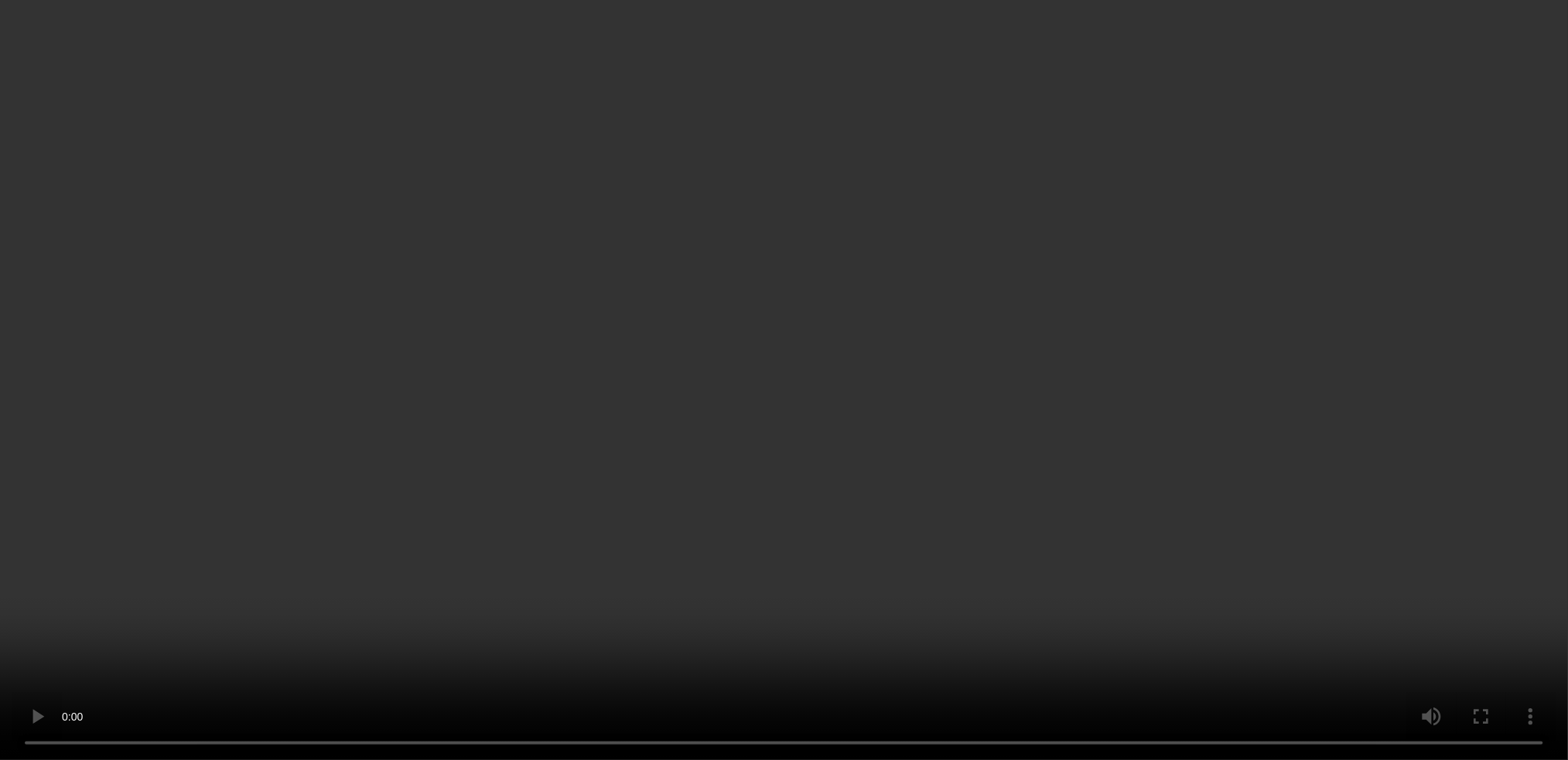
scroll to position [2998, 0]
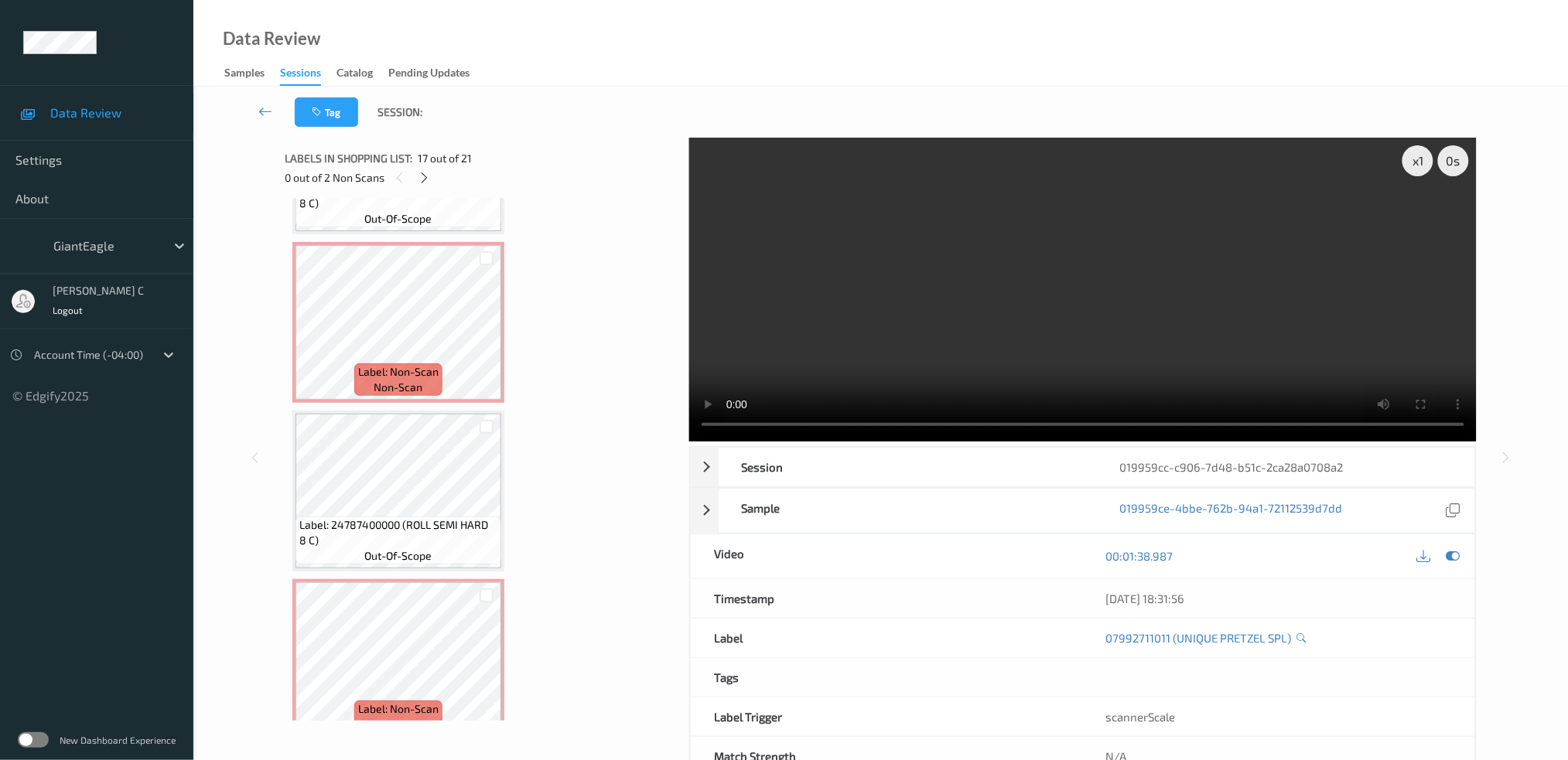
click at [380, 517] on span "Label: 24787400000 (ROLL SEMI HARD 8 C)" at bounding box center [398, 532] width 198 height 31
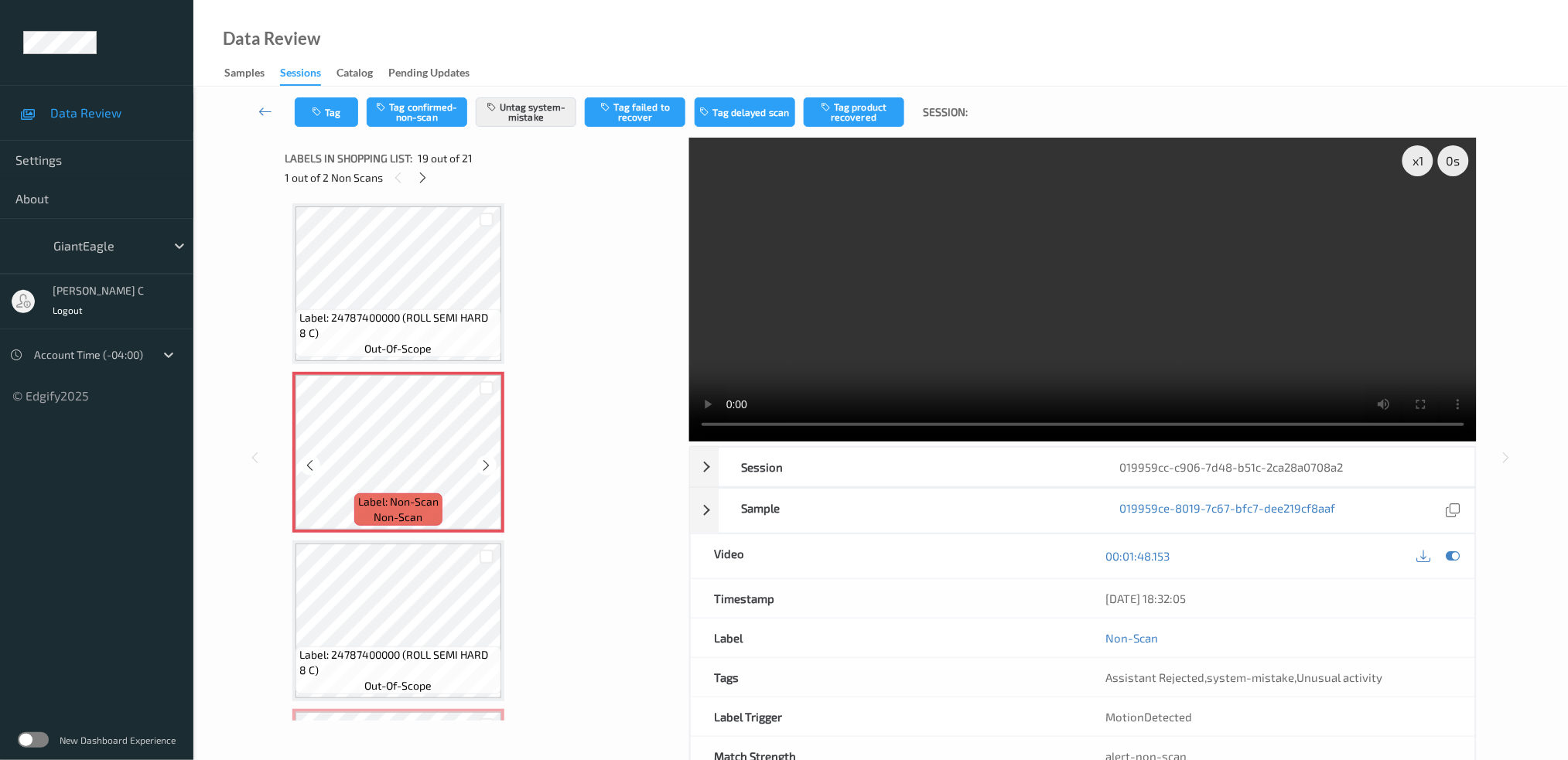
scroll to position [2766, 0]
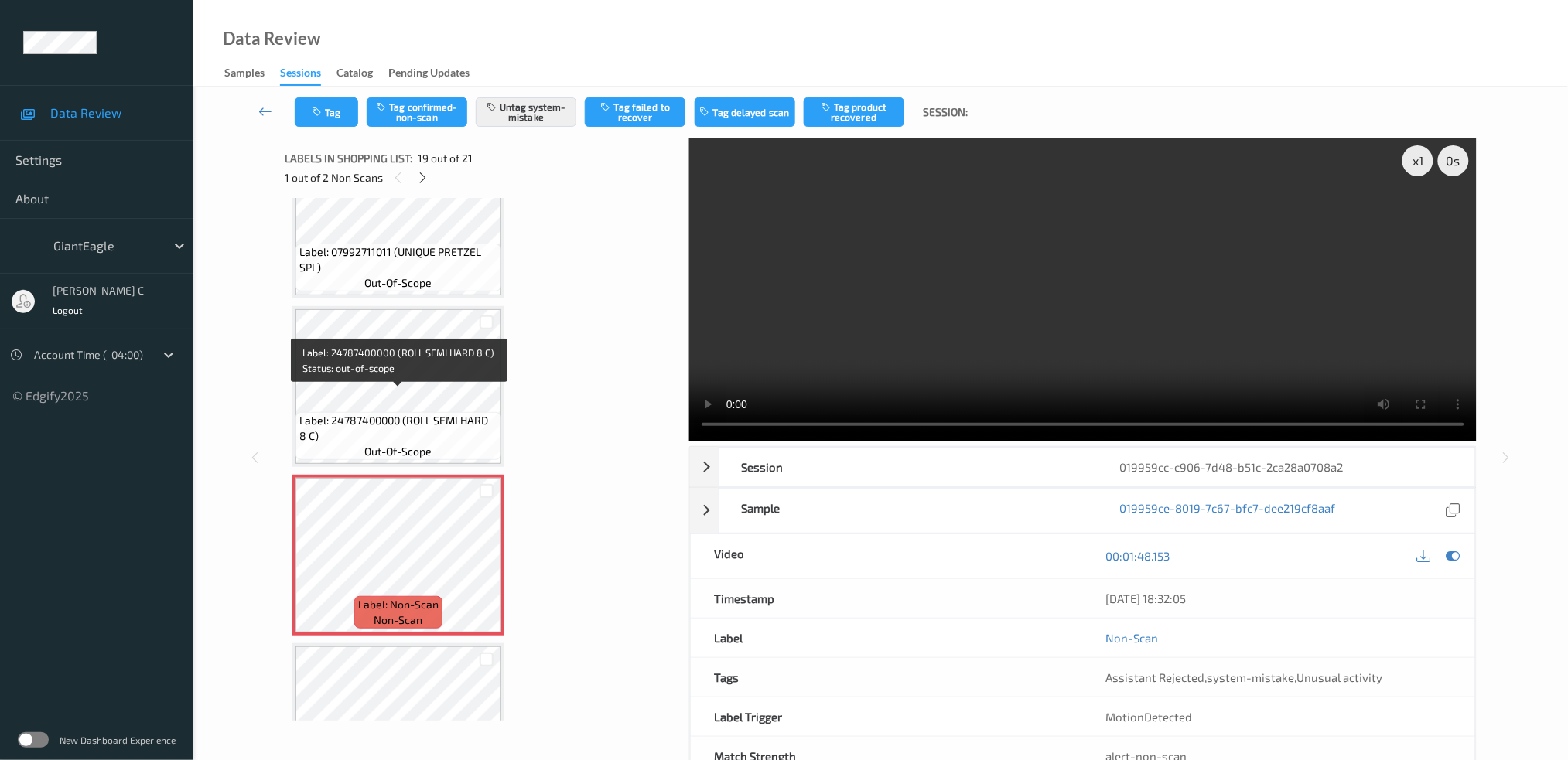
click at [405, 413] on span "Label: 24787400000 (ROLL SEMI HARD 8 C)" at bounding box center [398, 428] width 198 height 31
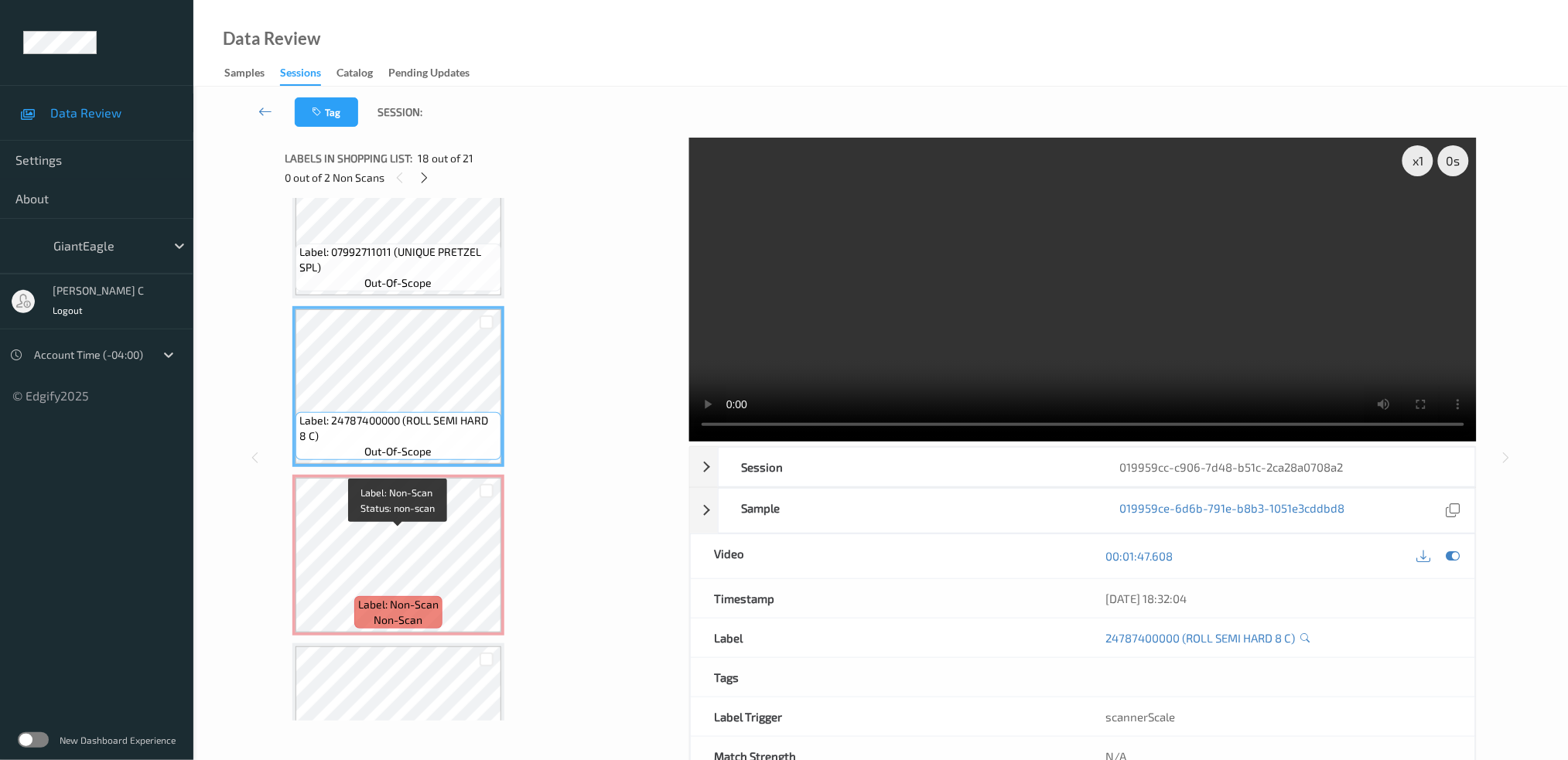
scroll to position [2869, 0]
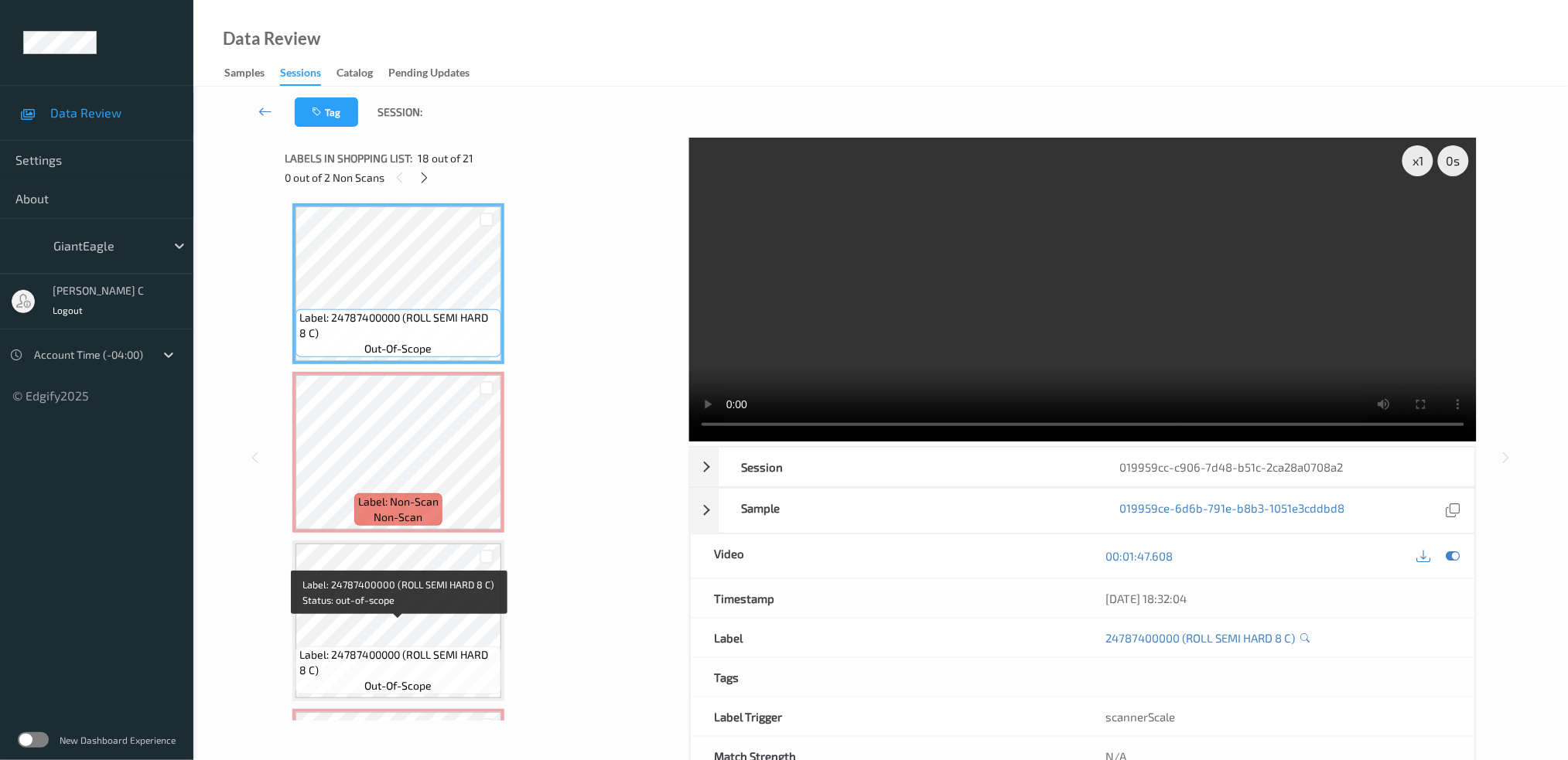
click at [403, 647] on span "Label: 24787400000 (ROLL SEMI HARD 8 C)" at bounding box center [398, 662] width 198 height 31
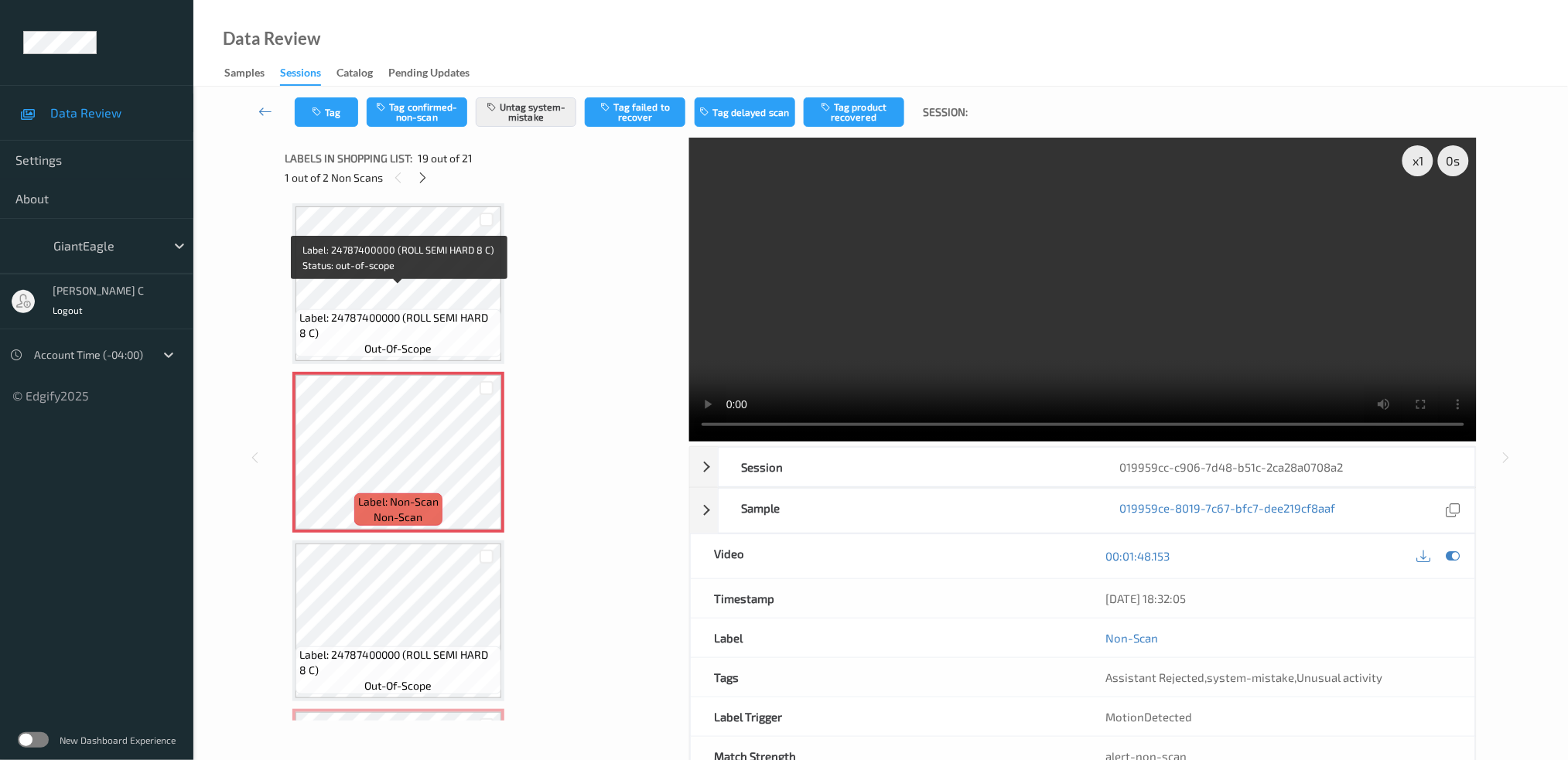
click at [451, 310] on span "Label: 24787400000 (ROLL SEMI HARD 8 C)" at bounding box center [398, 325] width 198 height 31
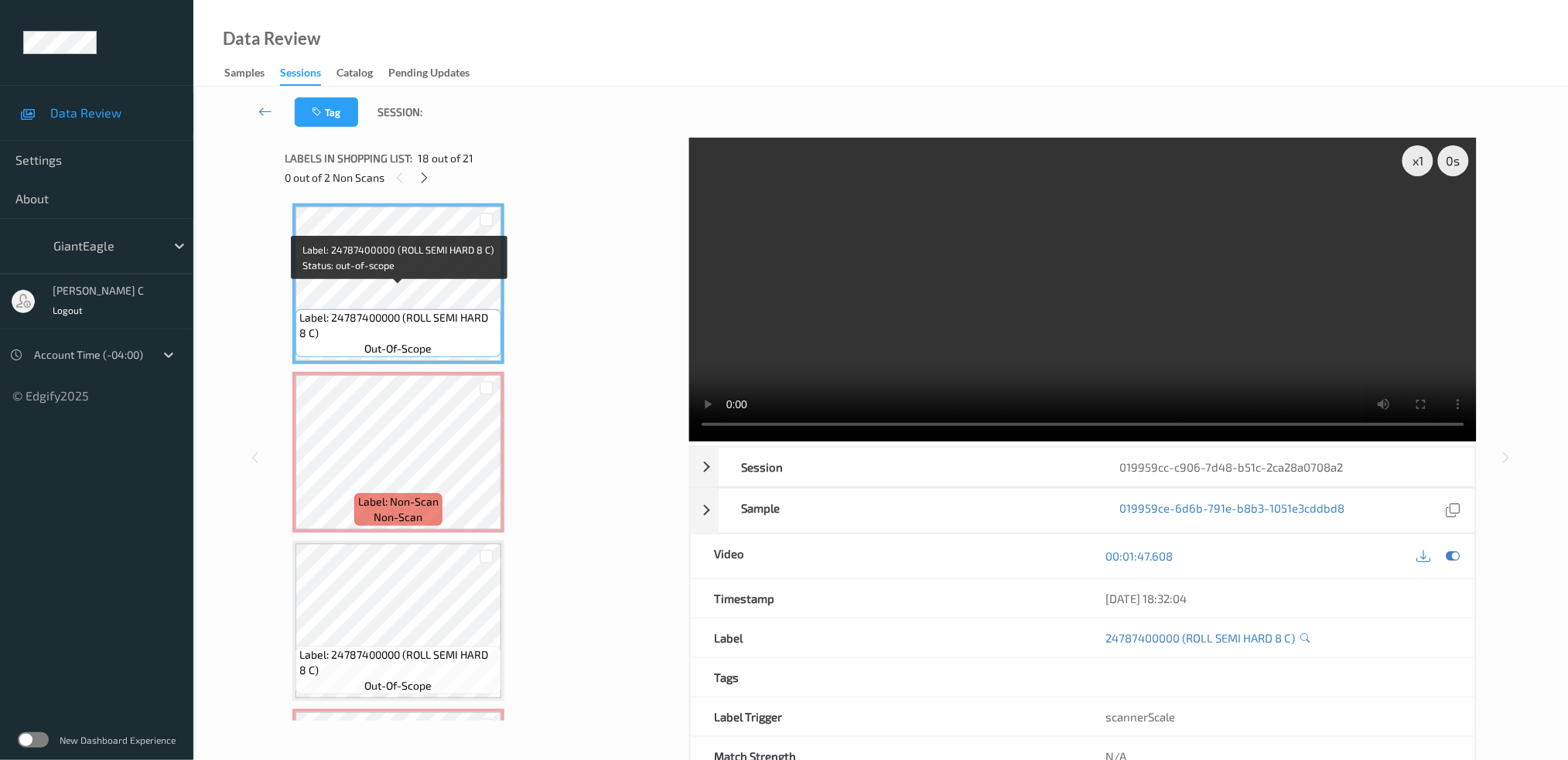
click at [451, 310] on span "Label: 24787400000 (ROLL SEMI HARD 8 C)" at bounding box center [398, 325] width 198 height 31
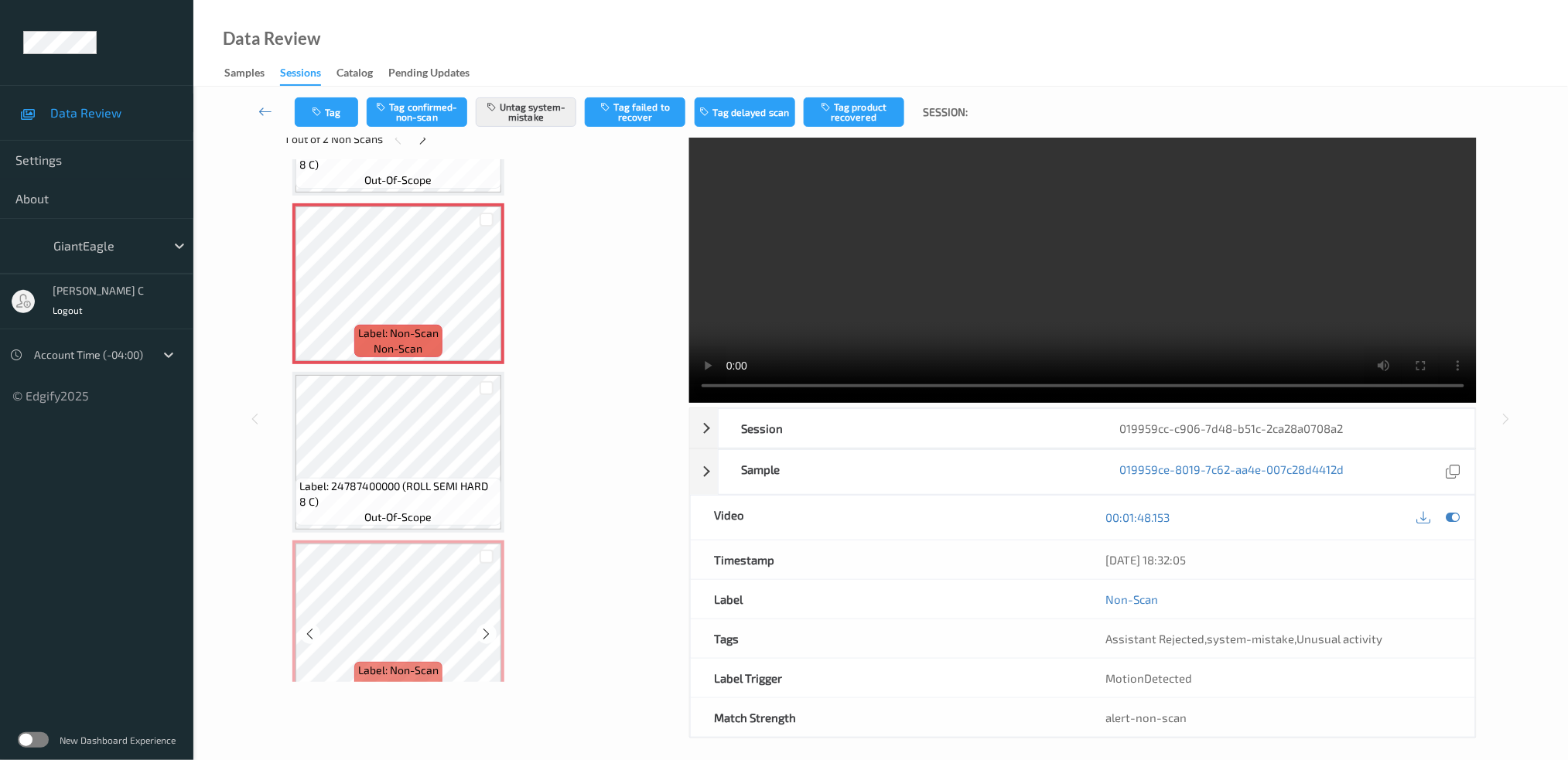
scroll to position [48, 0]
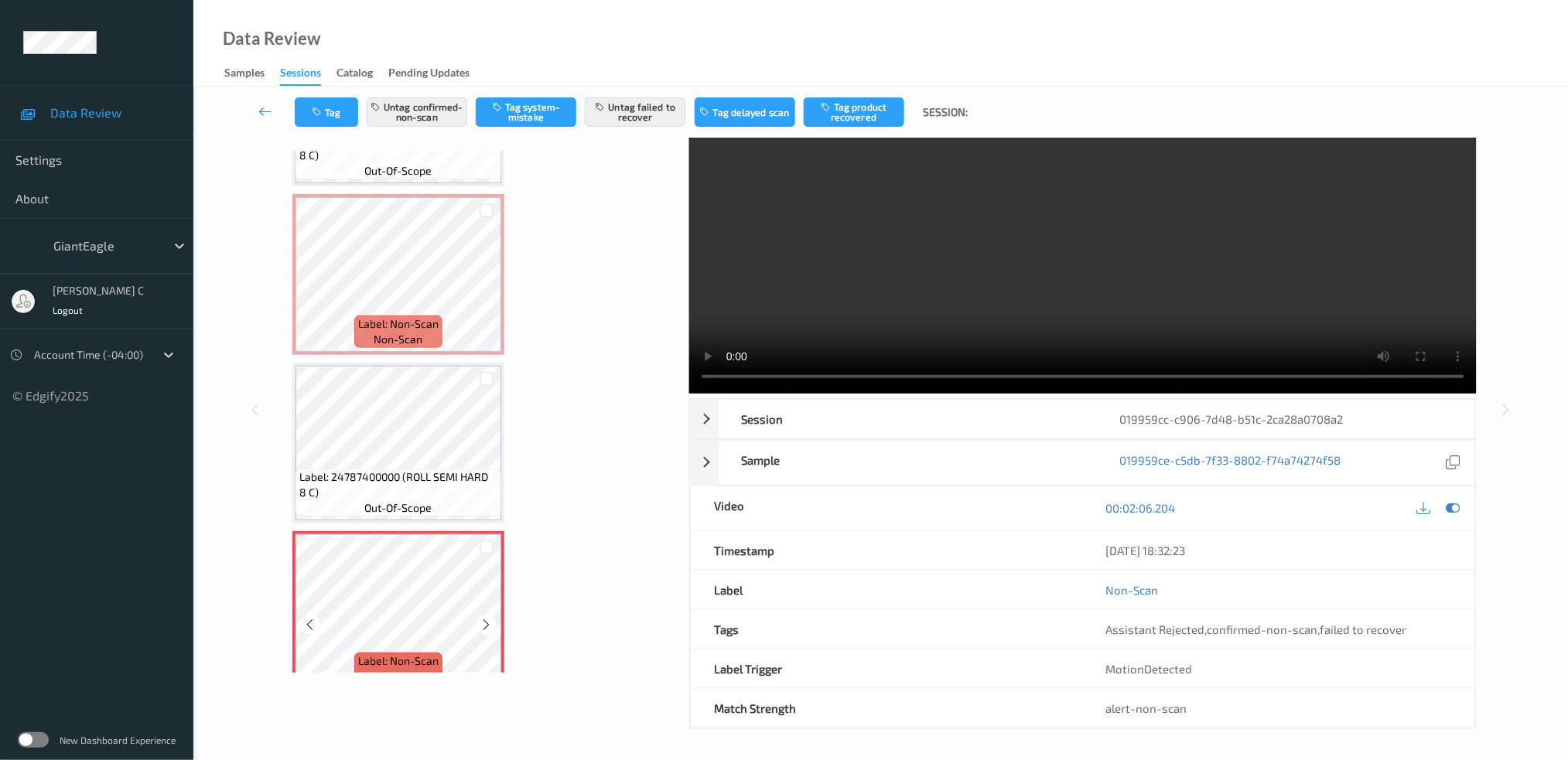
click at [484, 615] on div at bounding box center [486, 624] width 19 height 19
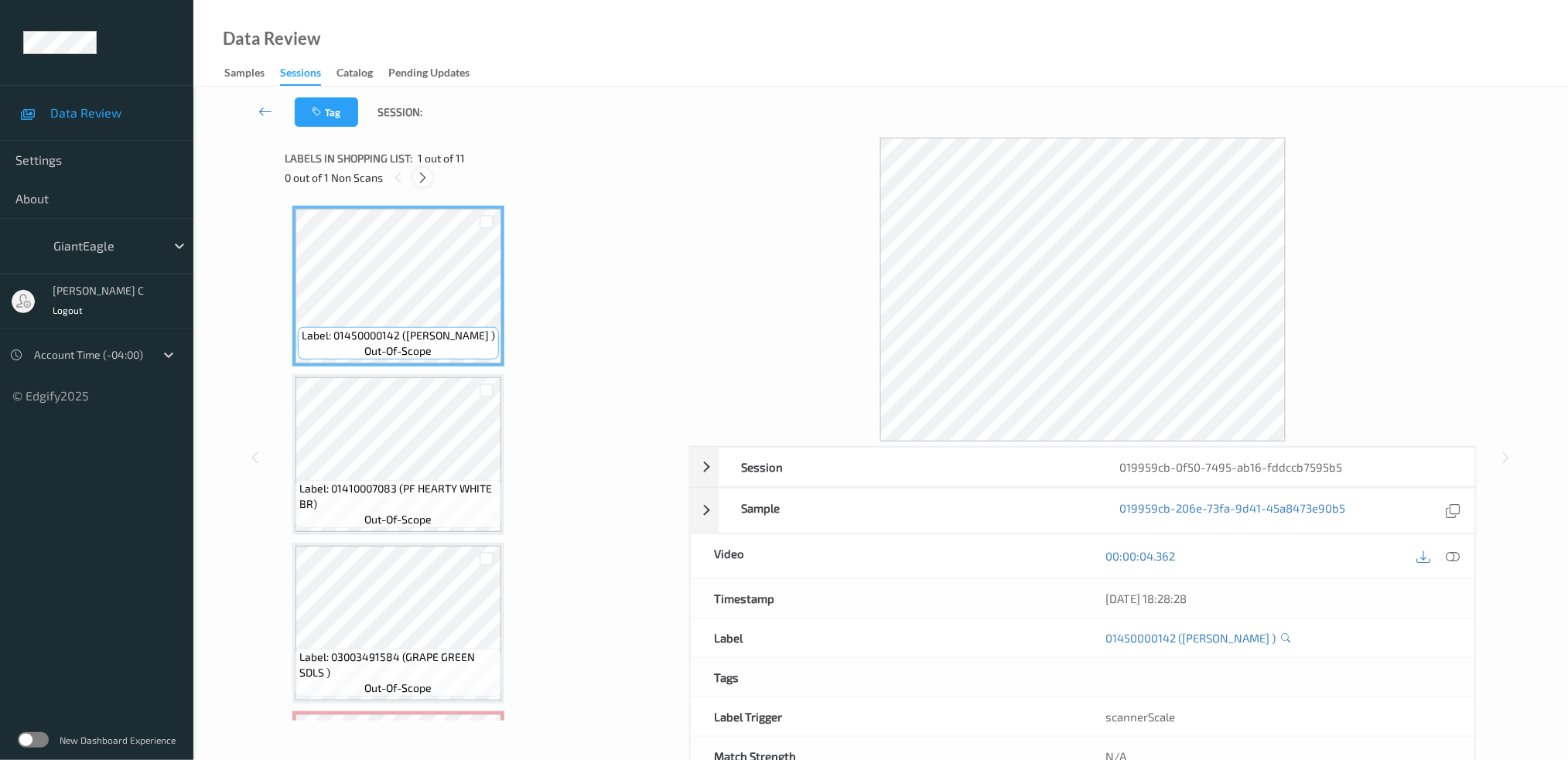
click at [424, 179] on icon at bounding box center [423, 178] width 13 height 14
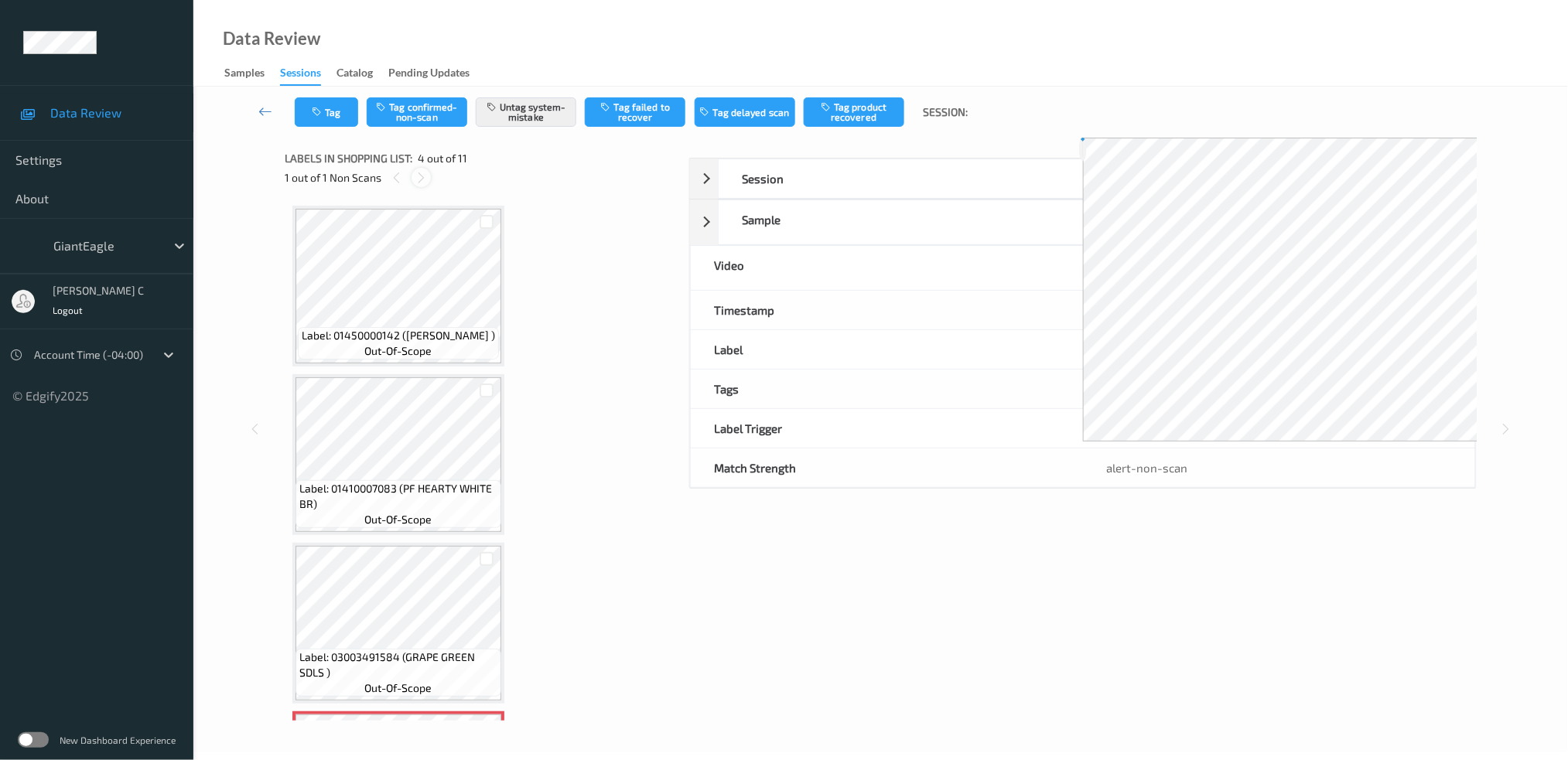
scroll to position [342, 0]
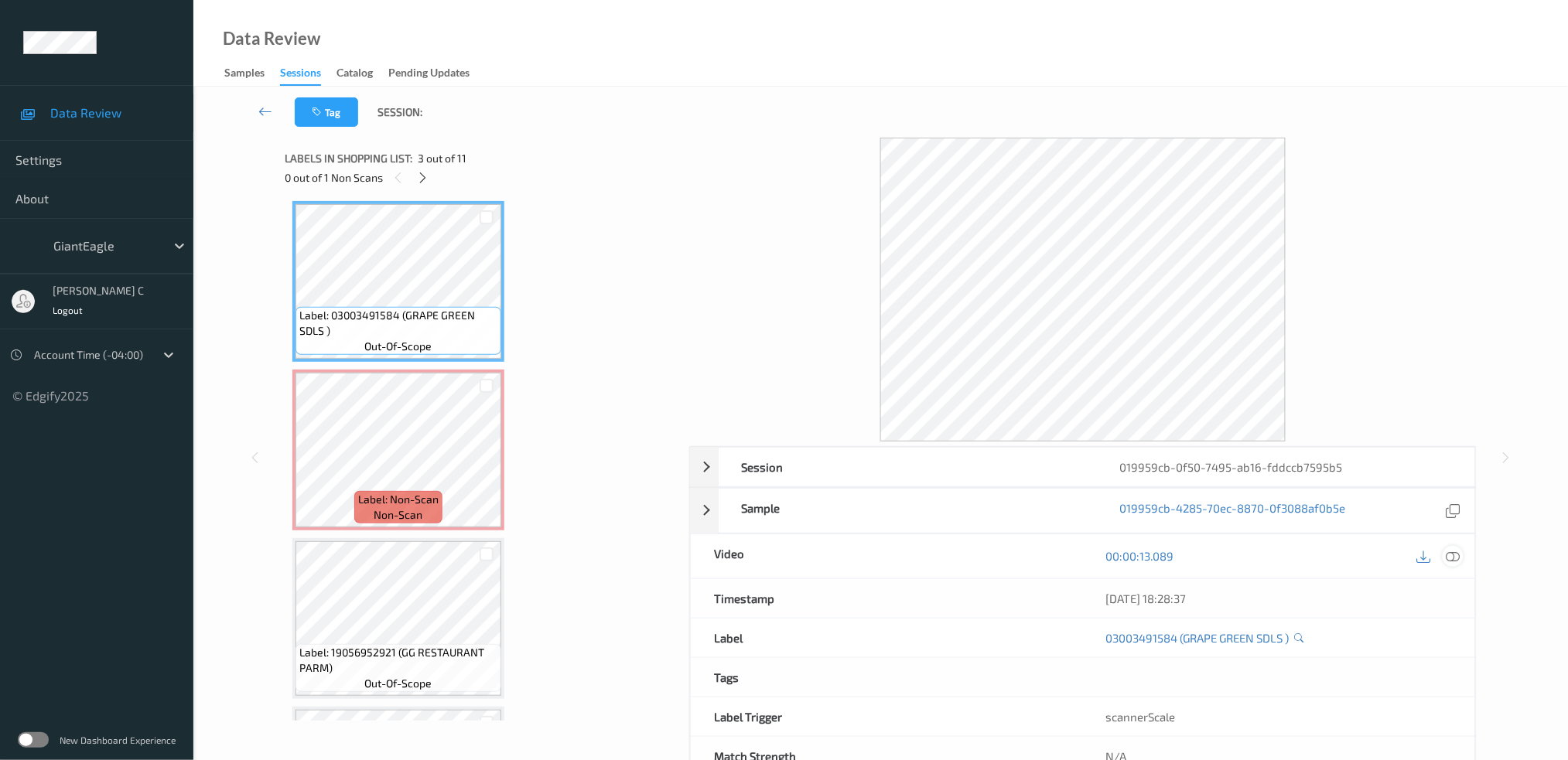
click at [1453, 560] on icon at bounding box center [1453, 556] width 14 height 14
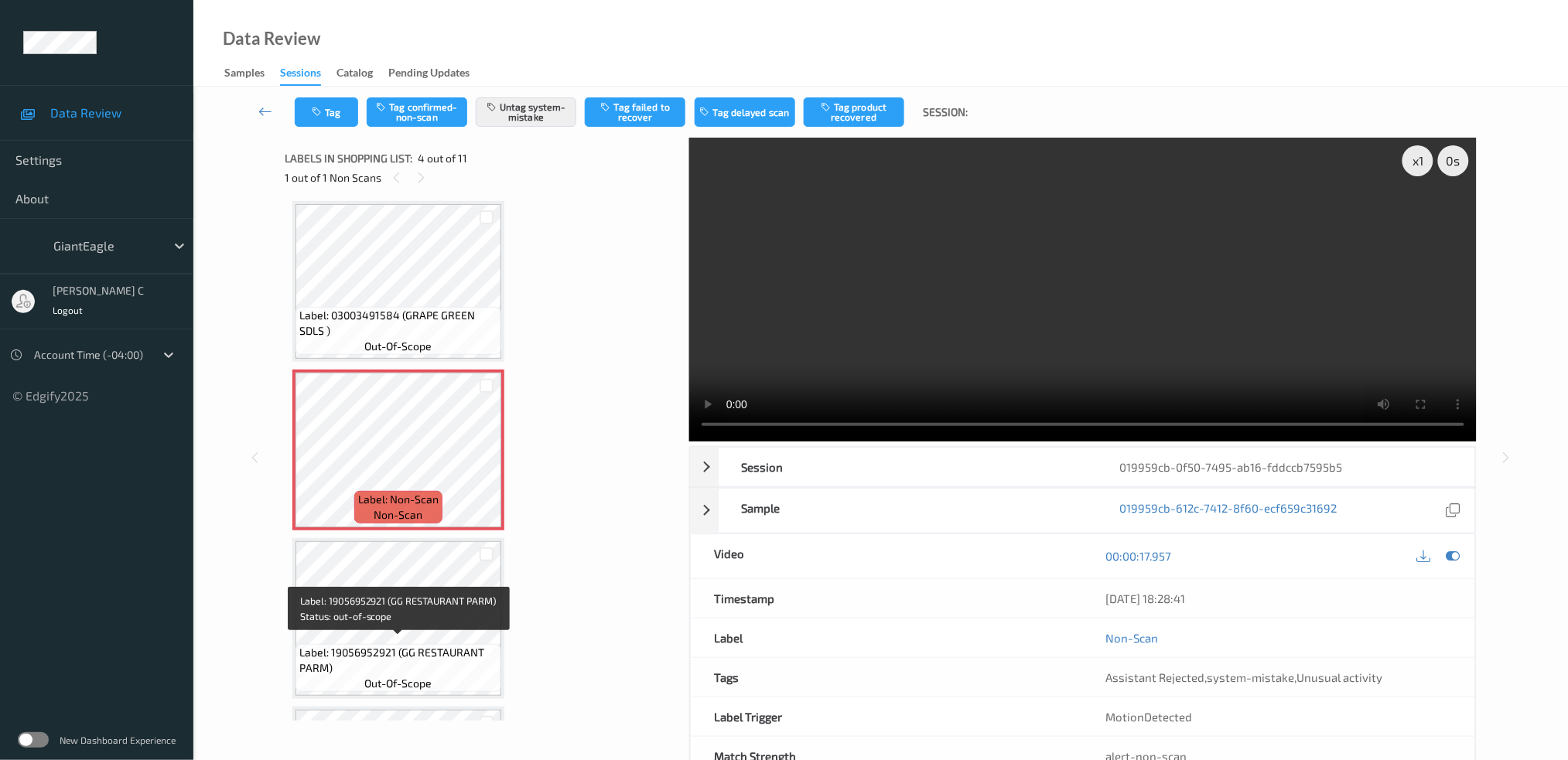
click at [419, 650] on span "Label: 19056952921 (GG RESTAURANT PARM)" at bounding box center [398, 660] width 198 height 31
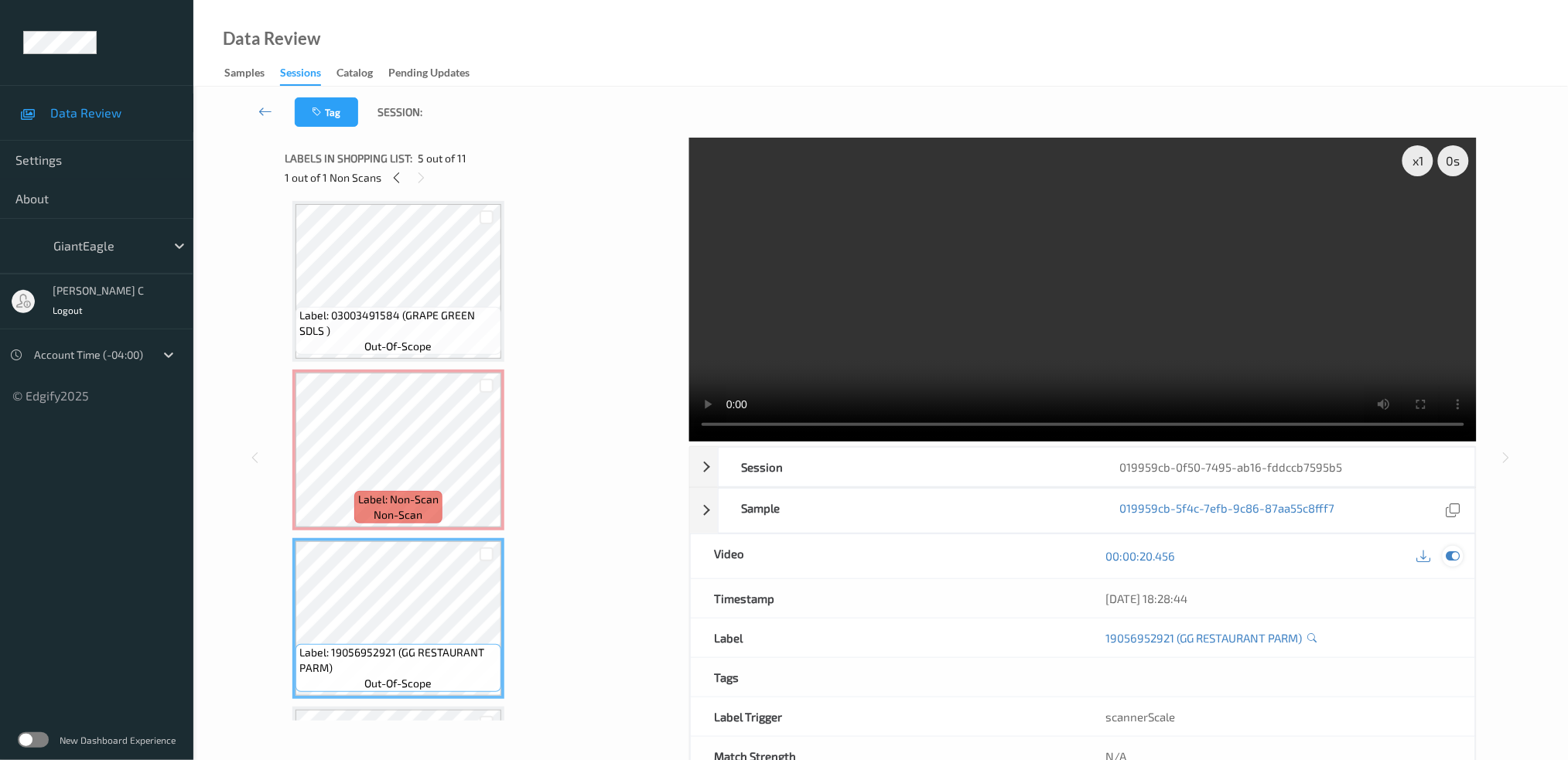
click at [1456, 549] on icon at bounding box center [1453, 556] width 14 height 14
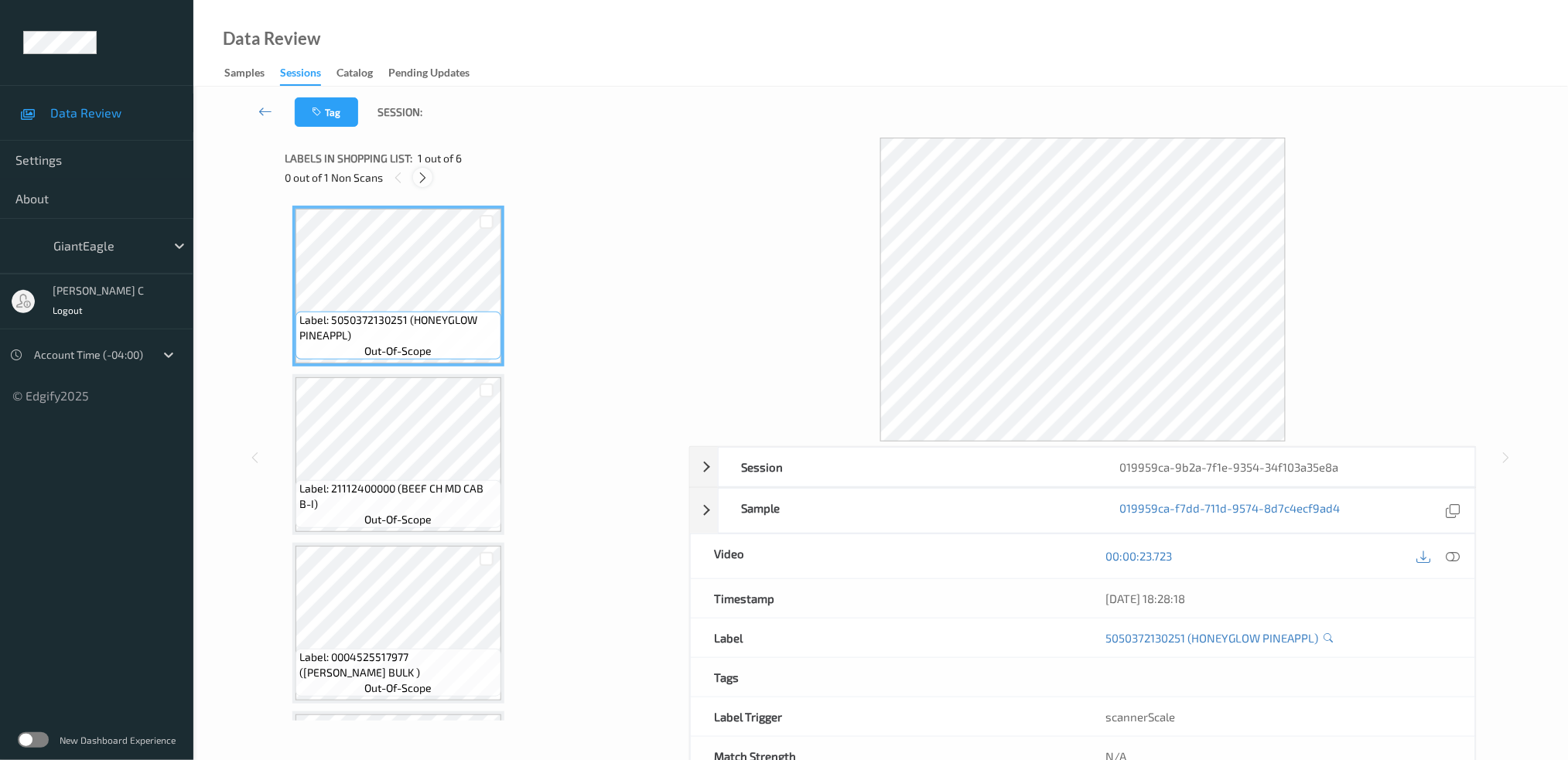
click at [420, 181] on icon at bounding box center [423, 178] width 13 height 14
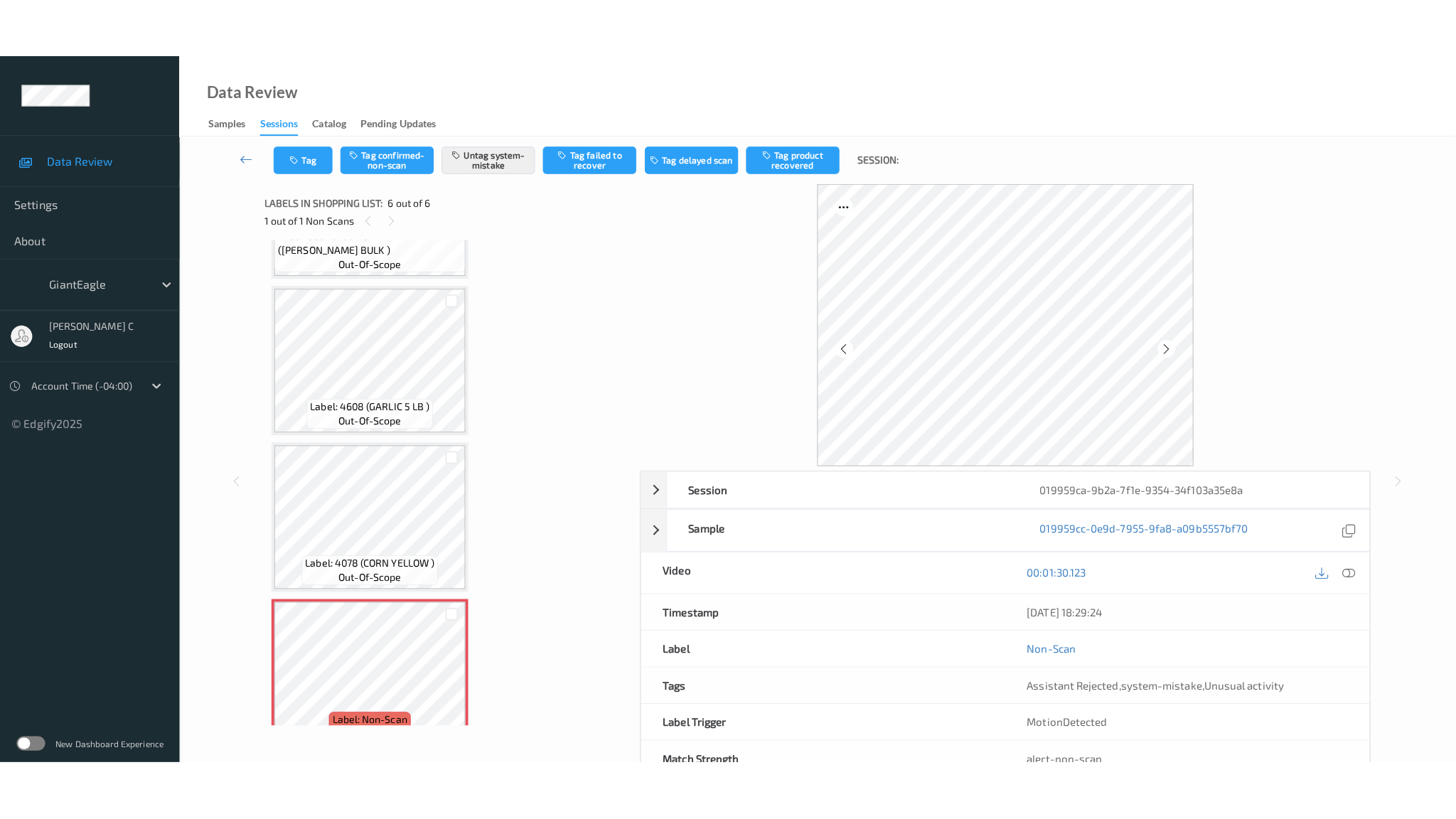
scroll to position [449, 0]
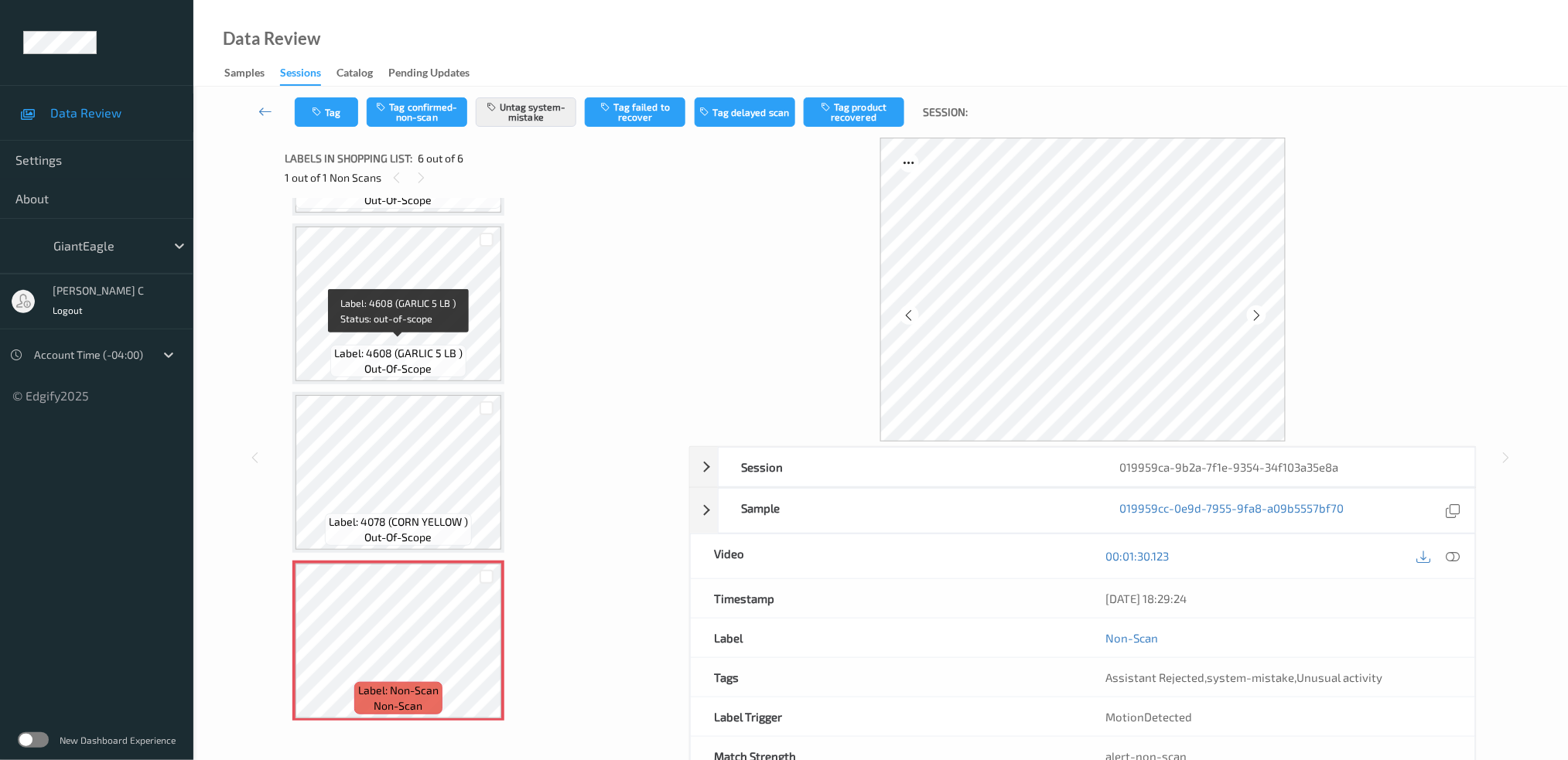
click at [398, 361] on span "out-of-scope" at bounding box center [398, 369] width 67 height 16
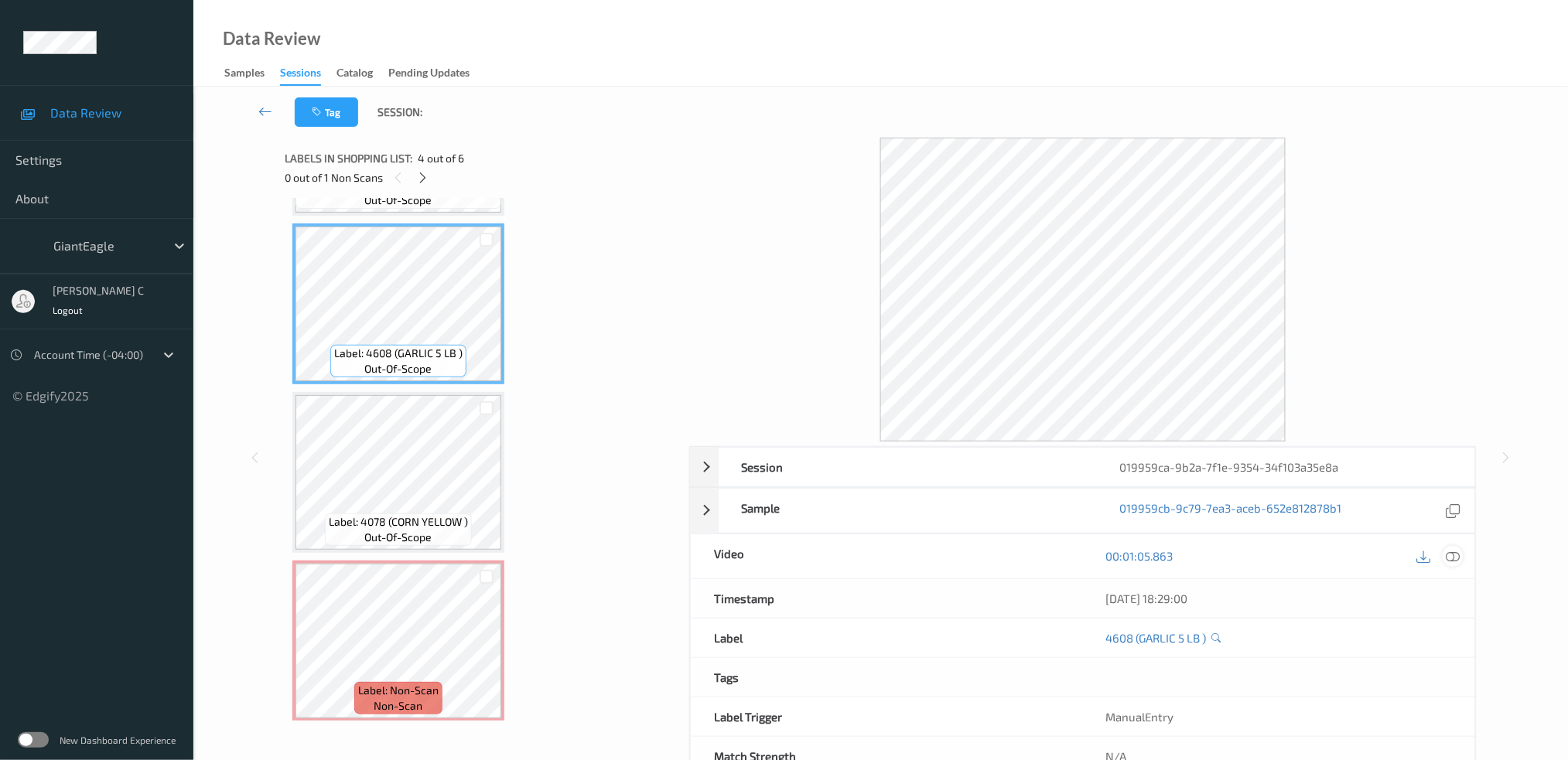
click at [1459, 557] on icon at bounding box center [1453, 556] width 14 height 14
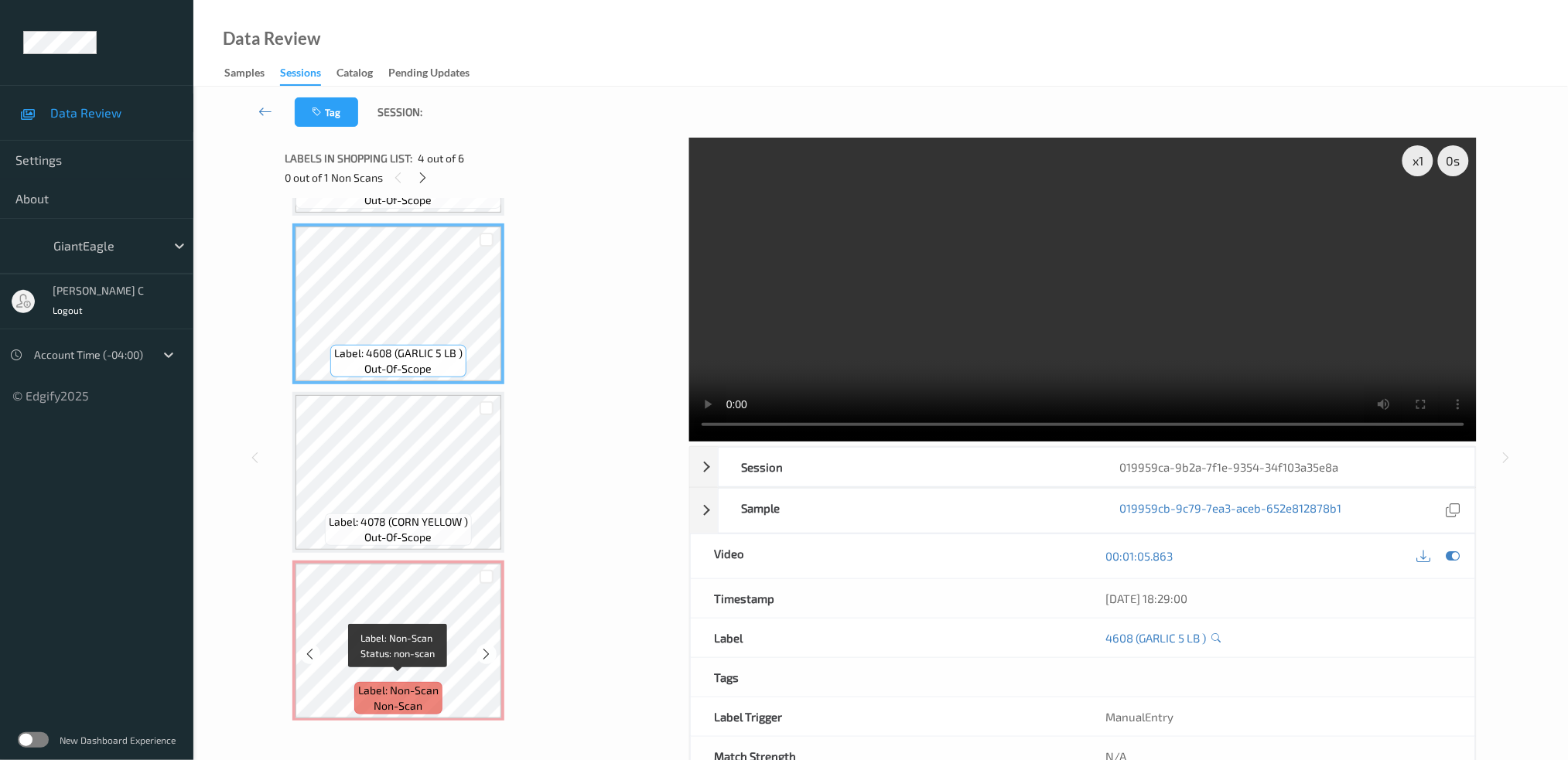
click at [426, 683] on span "Label: Non-Scan" at bounding box center [398, 690] width 81 height 16
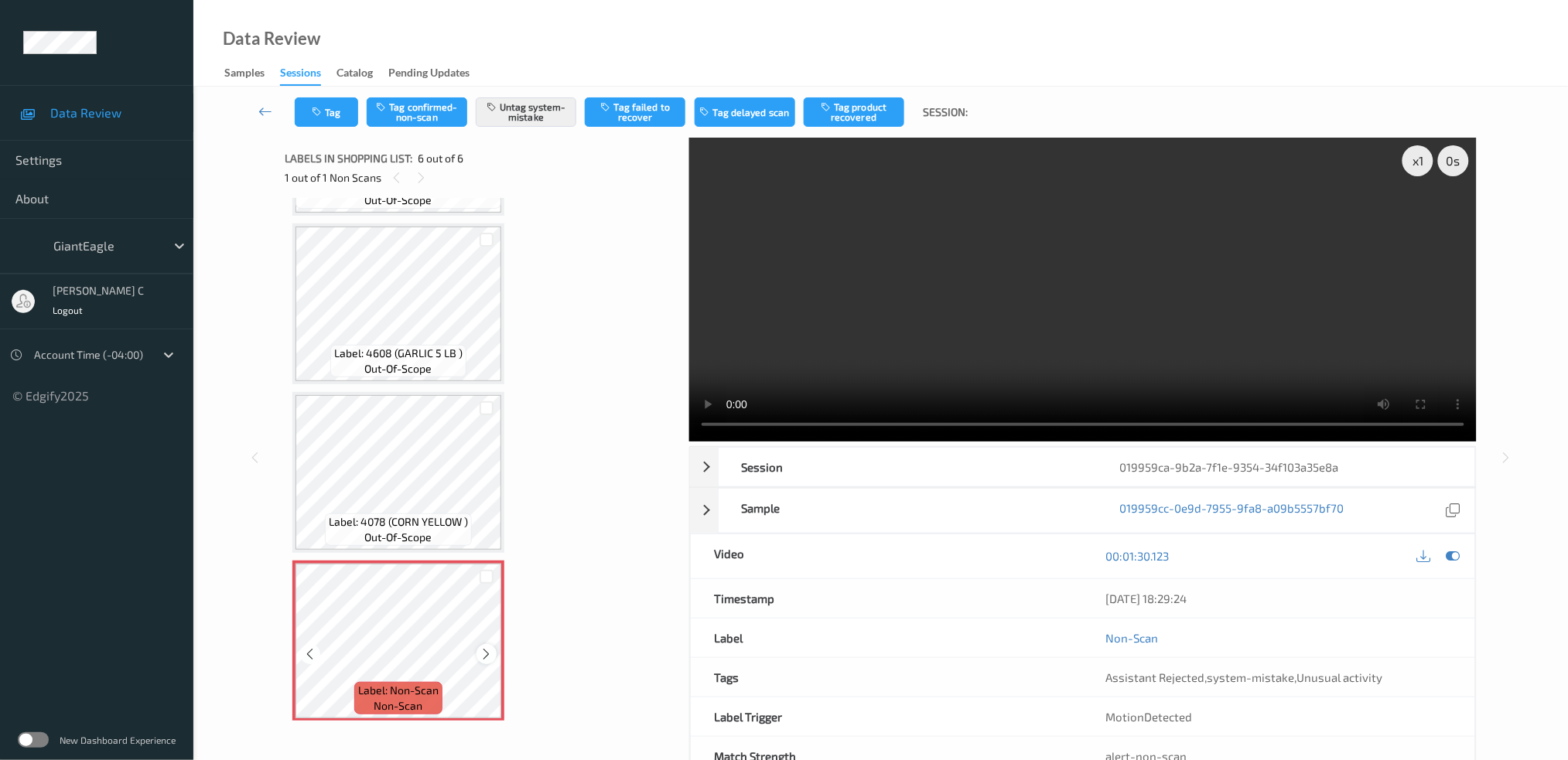
click at [492, 647] on icon at bounding box center [487, 654] width 13 height 14
click at [483, 653] on icon at bounding box center [487, 654] width 13 height 14
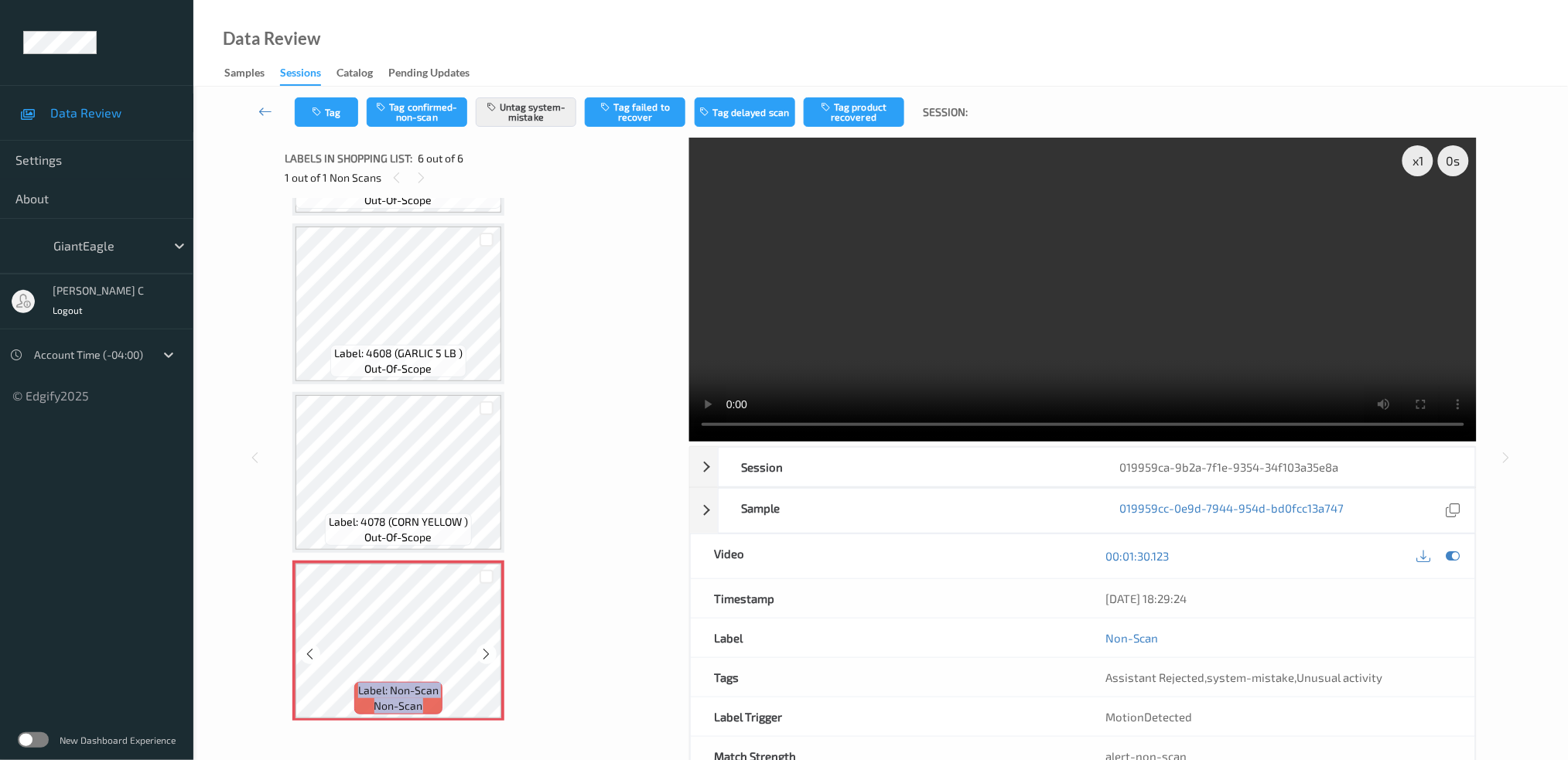
click at [483, 653] on icon at bounding box center [487, 654] width 13 height 14
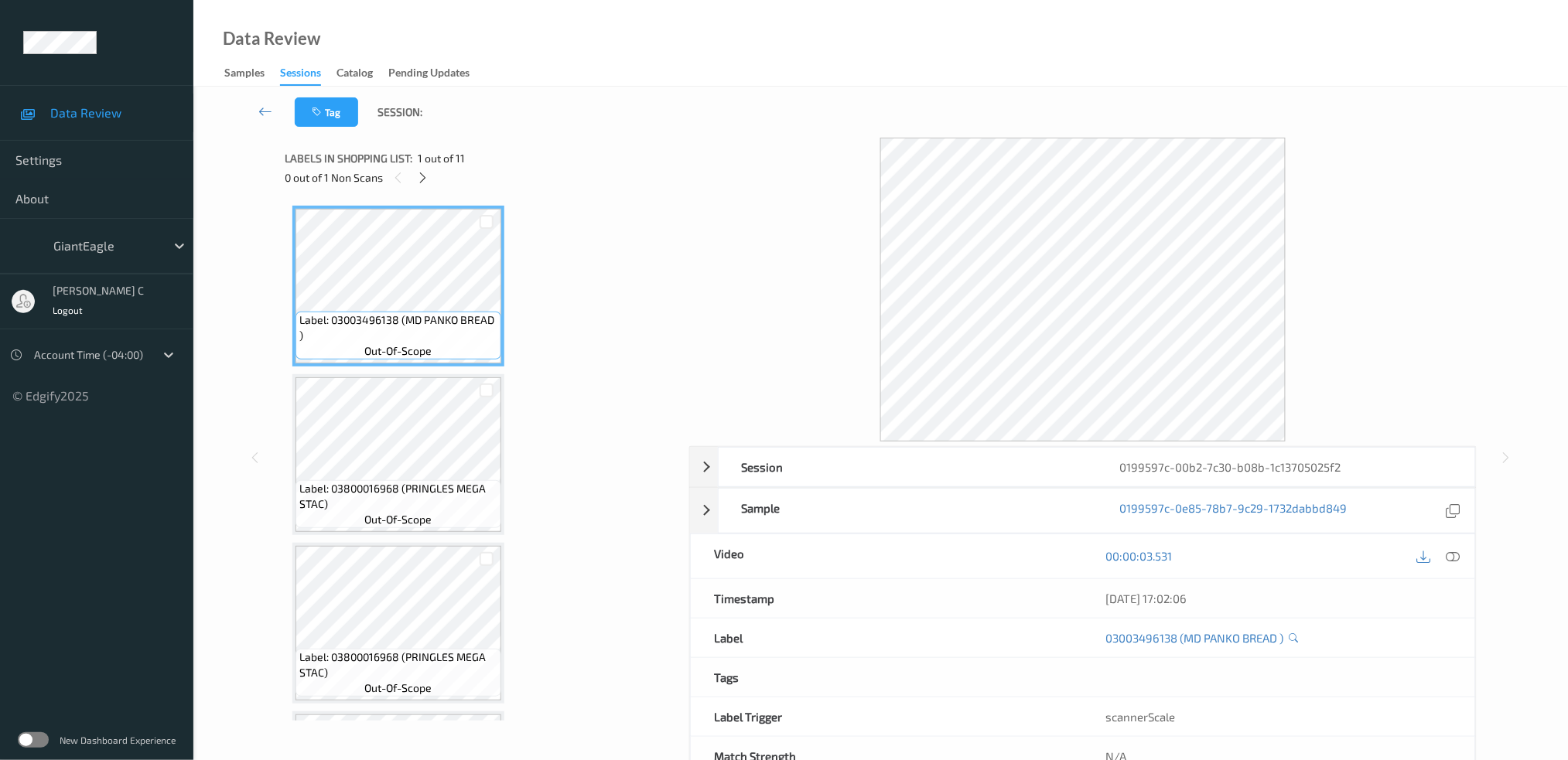
click at [432, 181] on div "0 out of 1 Non Scans" at bounding box center [481, 177] width 394 height 19
click at [429, 167] on div "0 out of 1 Non Scans" at bounding box center [481, 177] width 394 height 19
click at [432, 177] on div at bounding box center [423, 177] width 19 height 19
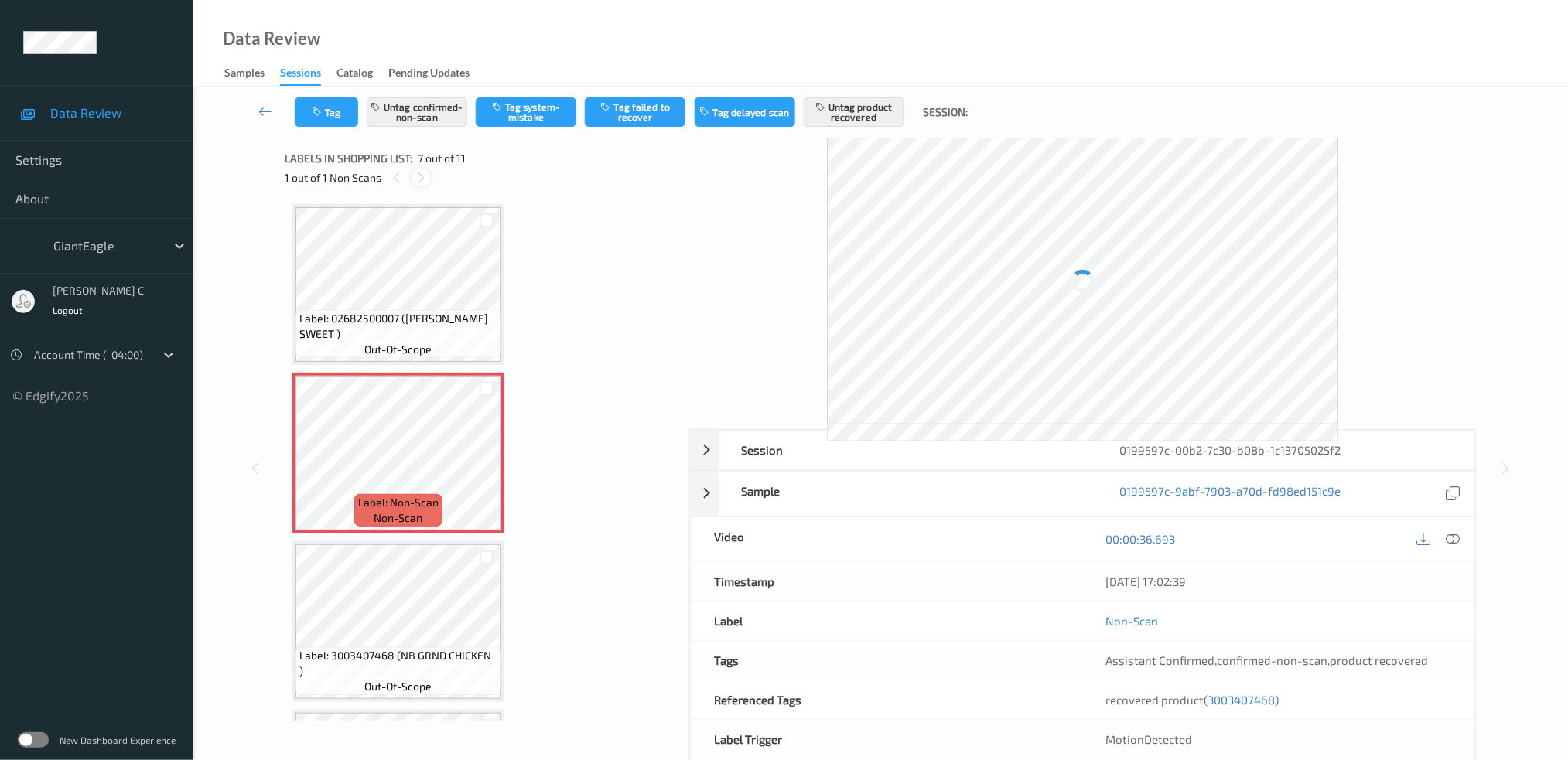
click at [425, 179] on icon at bounding box center [421, 178] width 13 height 14
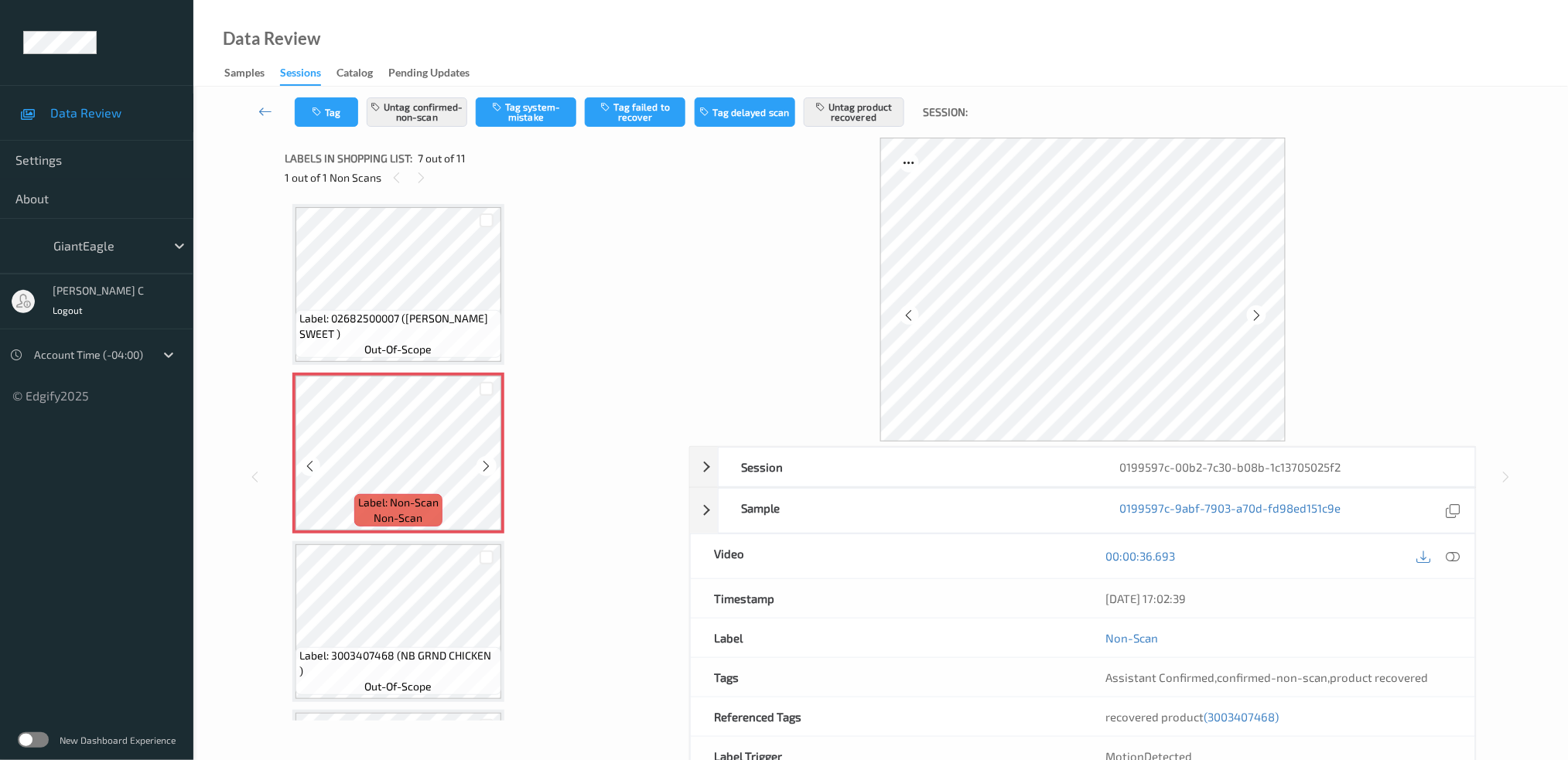
scroll to position [638, 0]
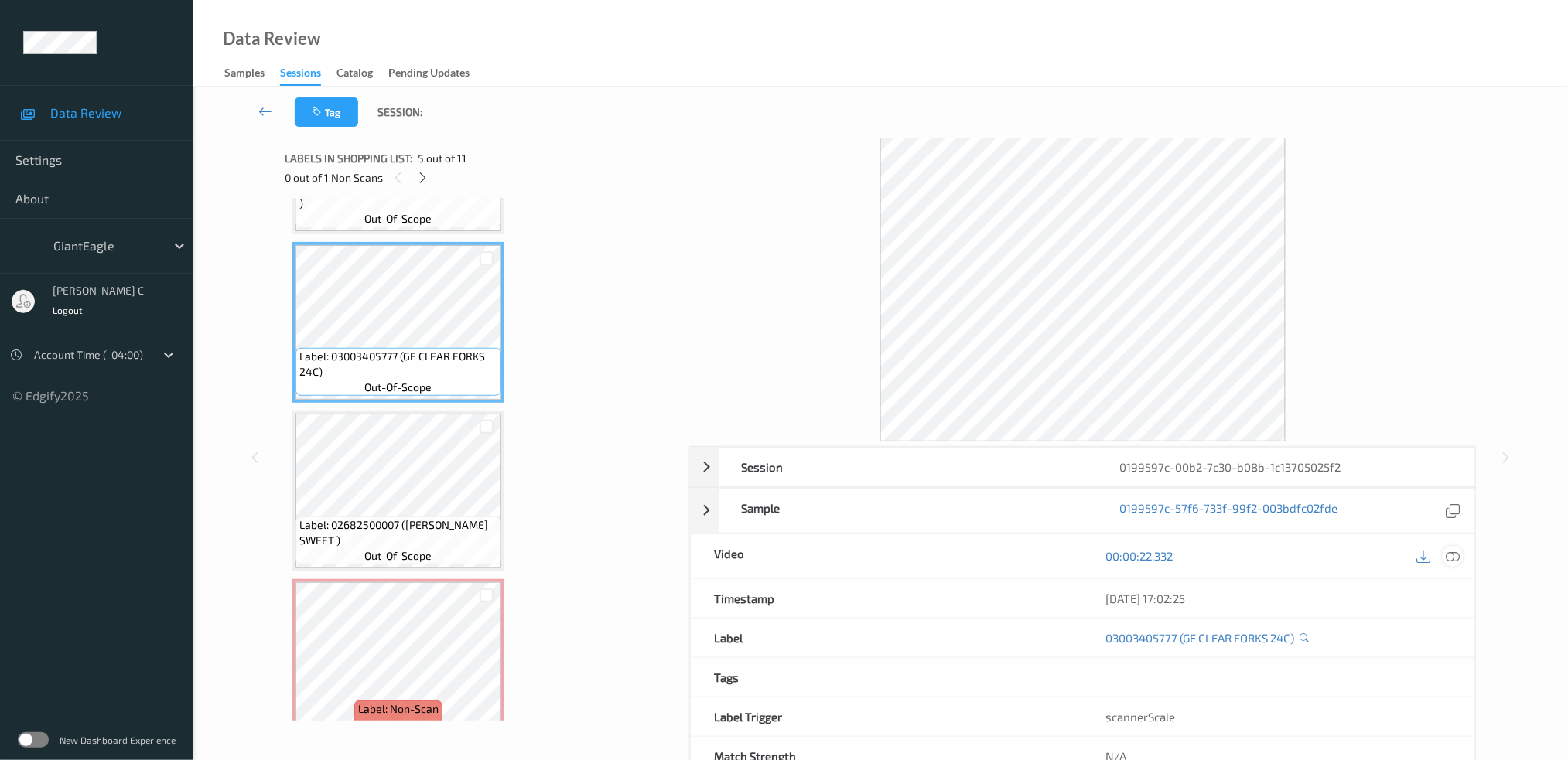
click at [1451, 555] on icon at bounding box center [1453, 556] width 14 height 14
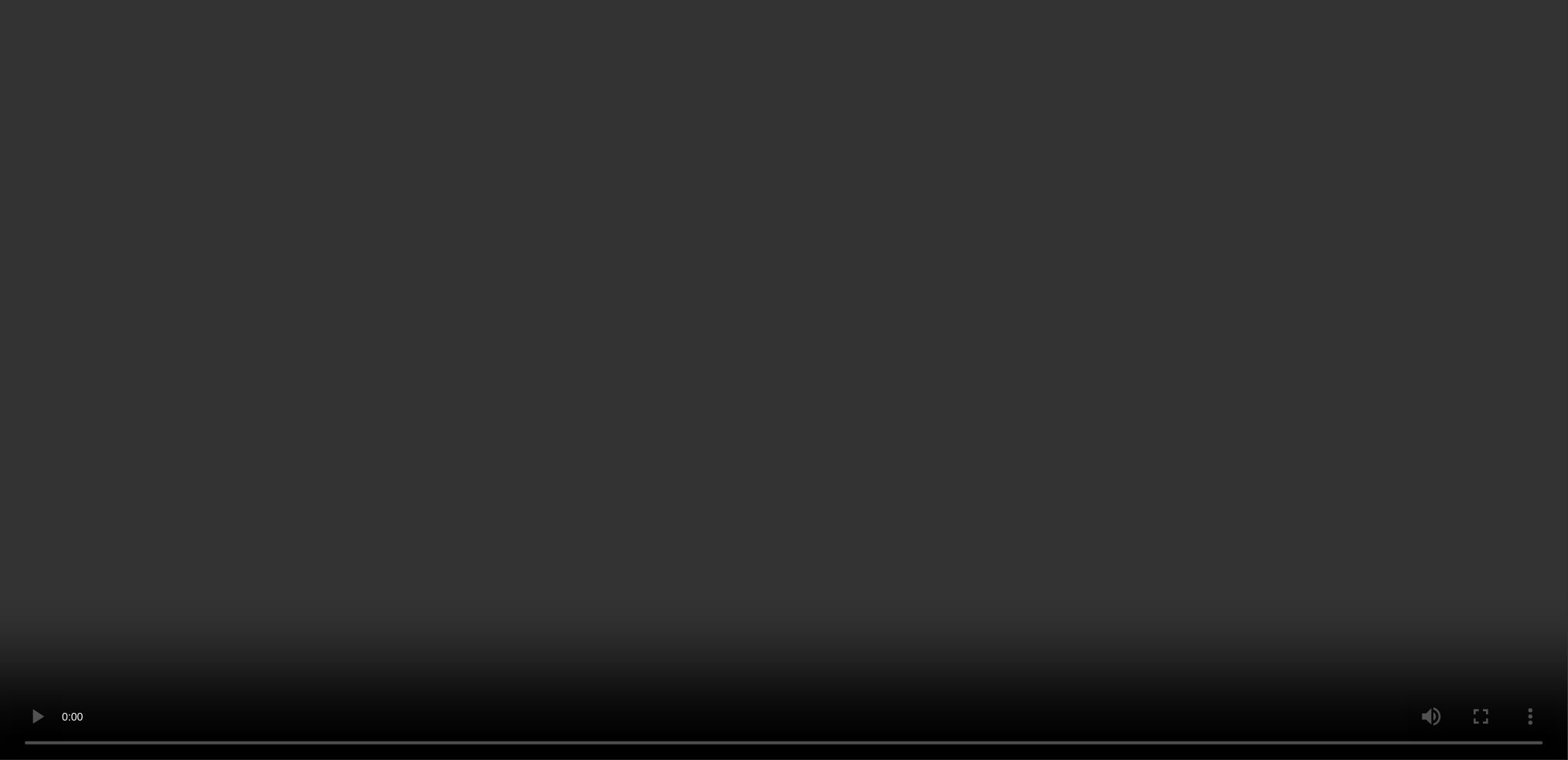
scroll to position [1257, 0]
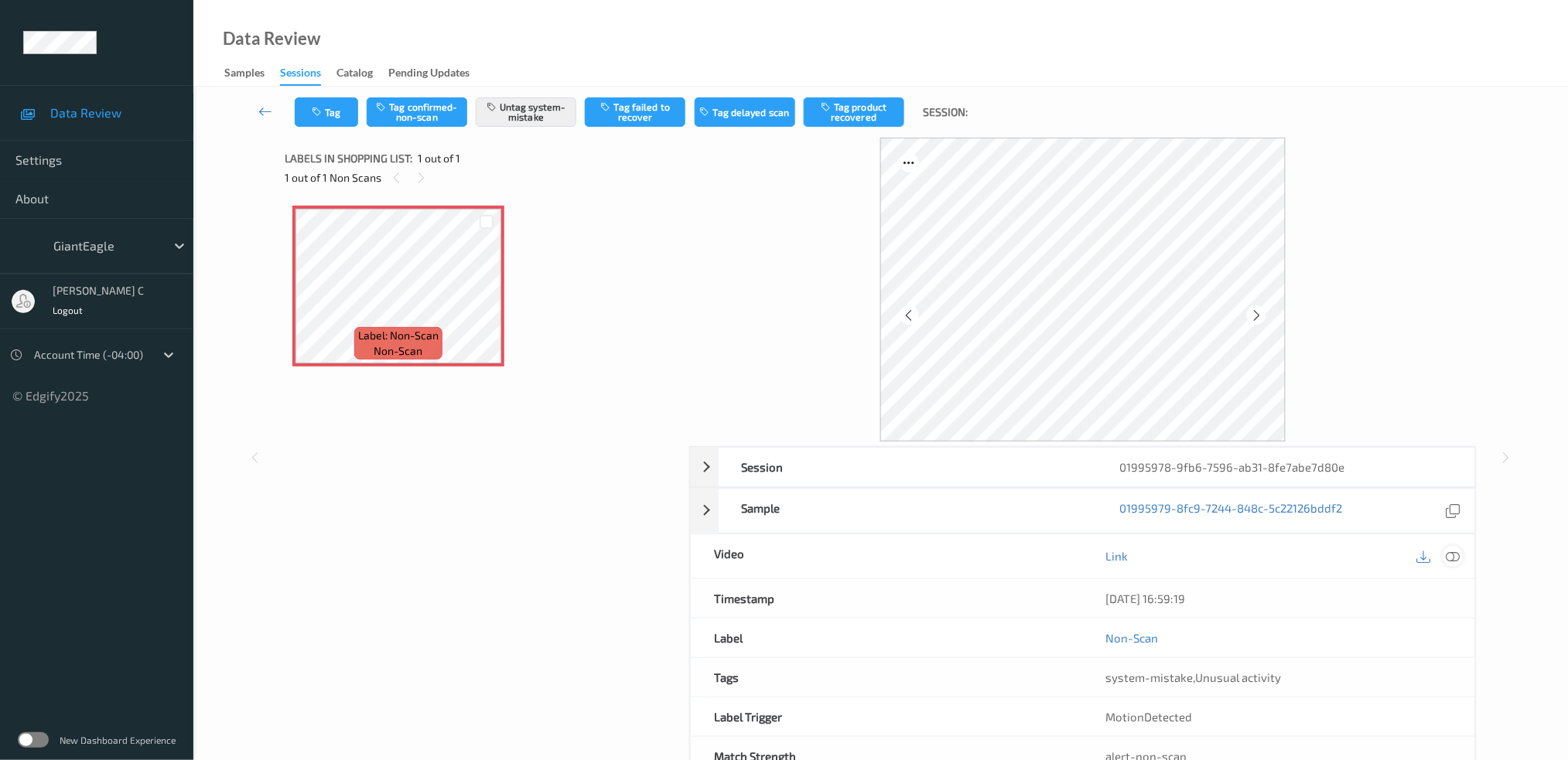
click at [1449, 556] on icon at bounding box center [1453, 556] width 14 height 14
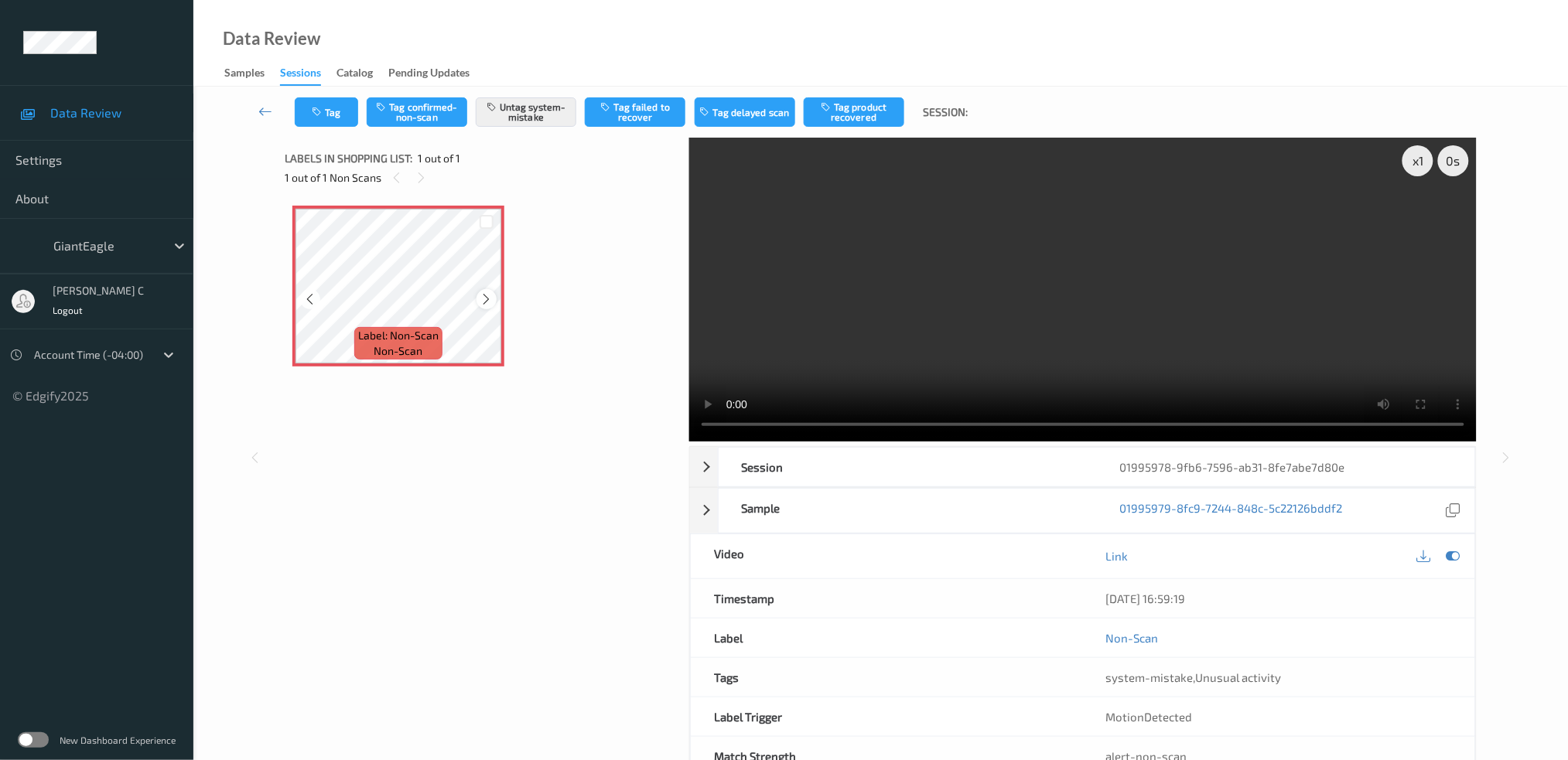
click at [485, 292] on icon at bounding box center [487, 299] width 13 height 14
click at [1423, 163] on div "x 1" at bounding box center [1418, 160] width 31 height 31
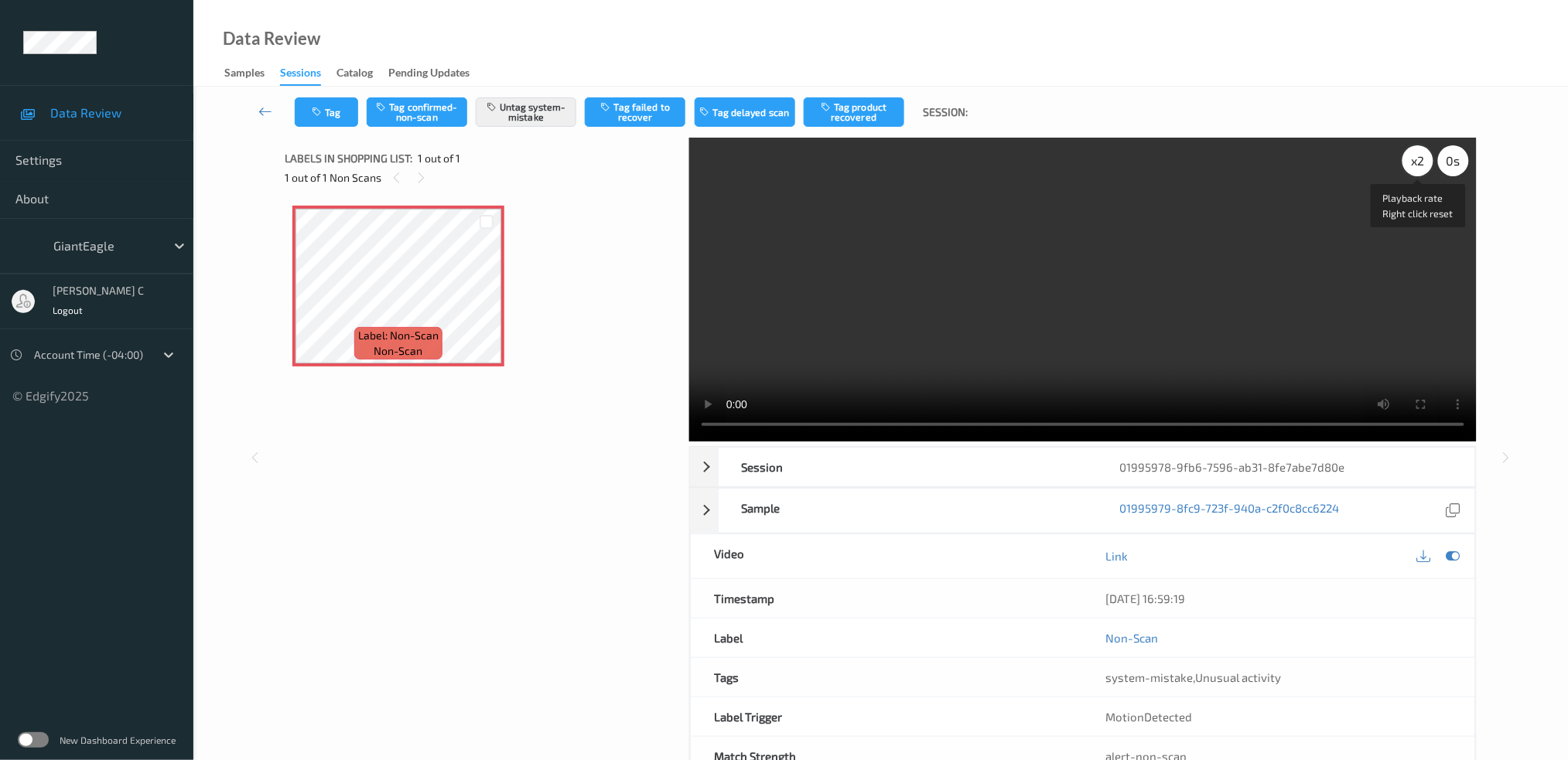
click at [1423, 163] on div "x 2" at bounding box center [1418, 160] width 31 height 31
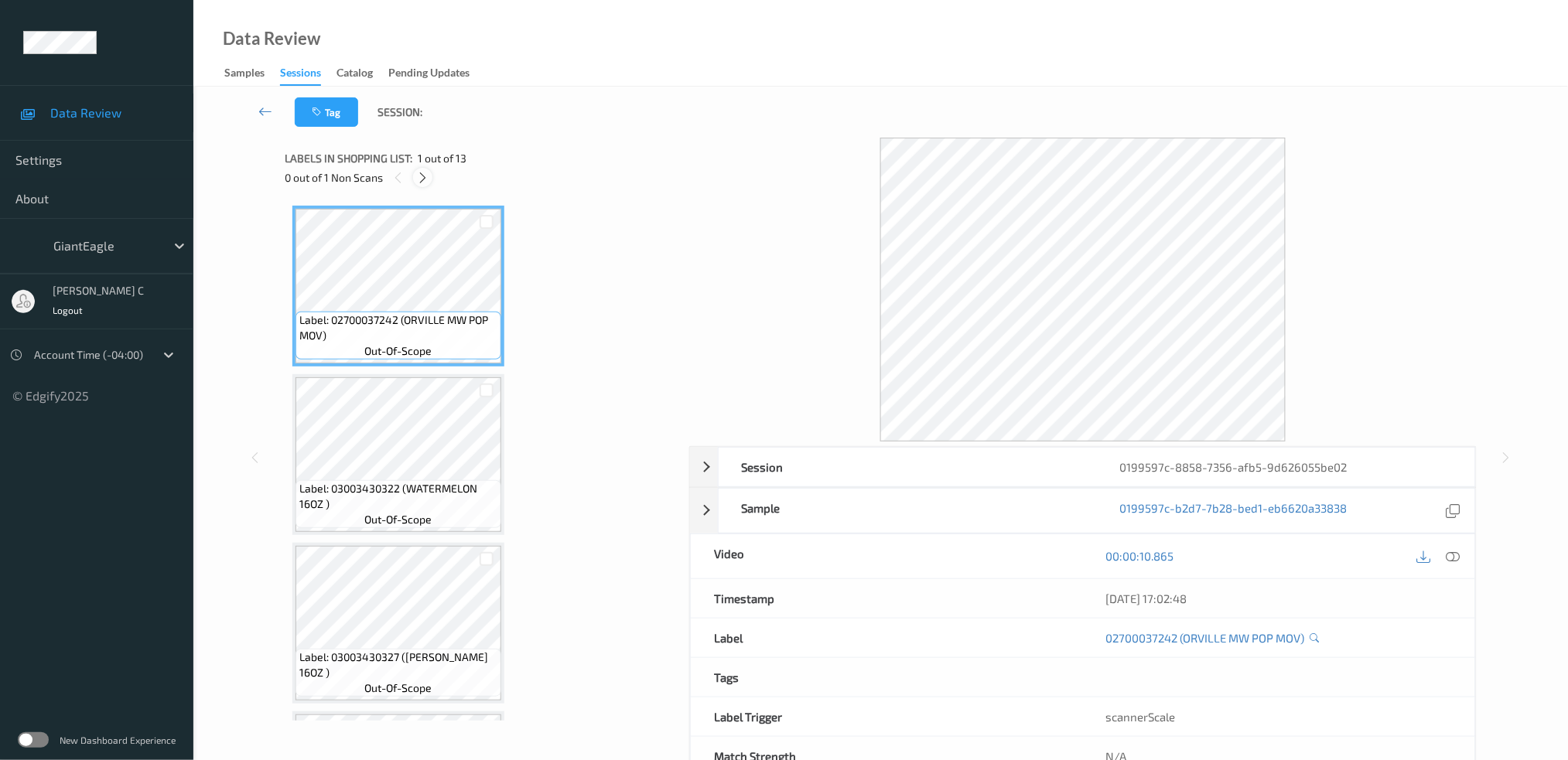
click at [428, 171] on icon at bounding box center [423, 178] width 13 height 14
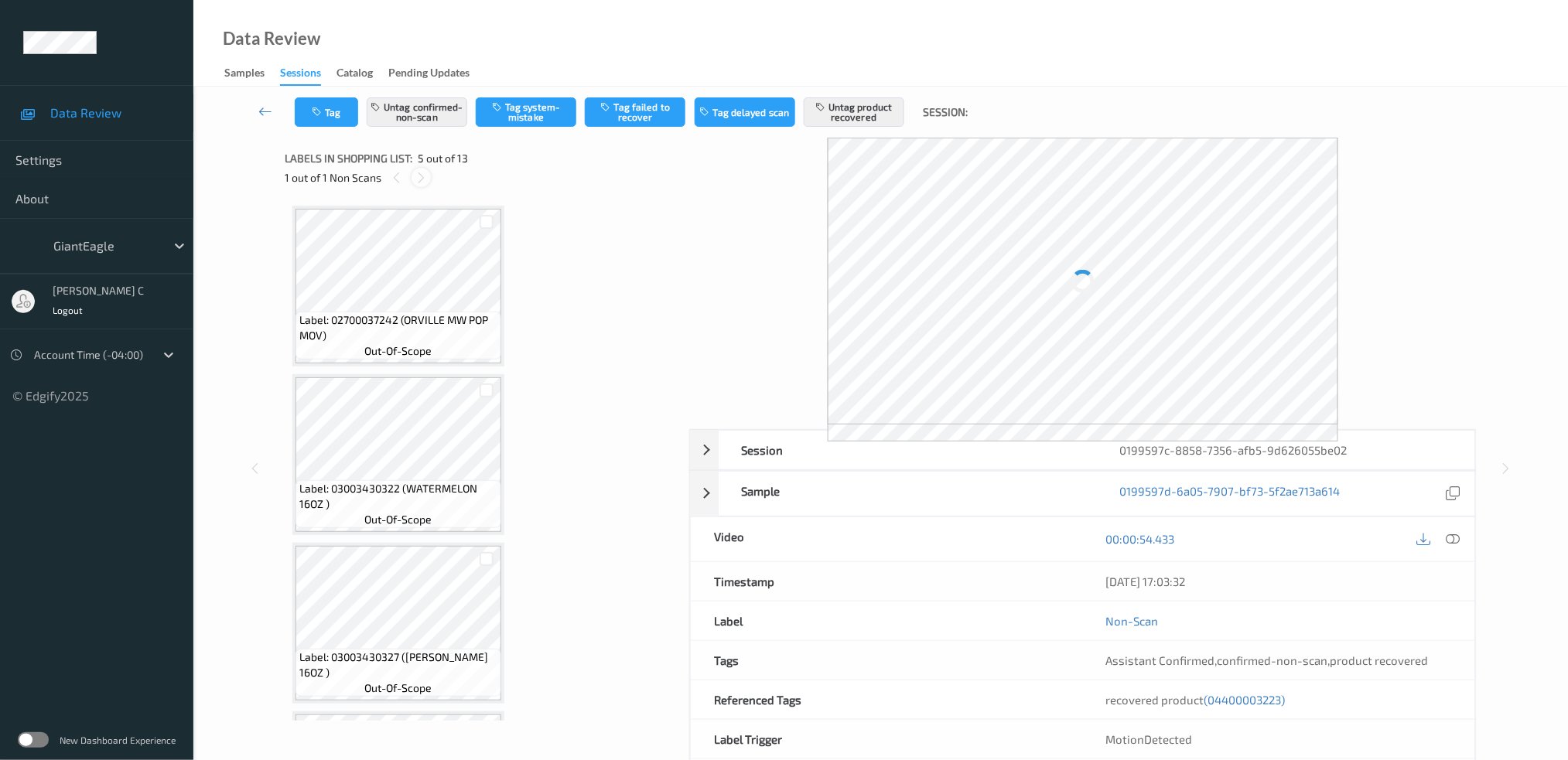
scroll to position [510, 0]
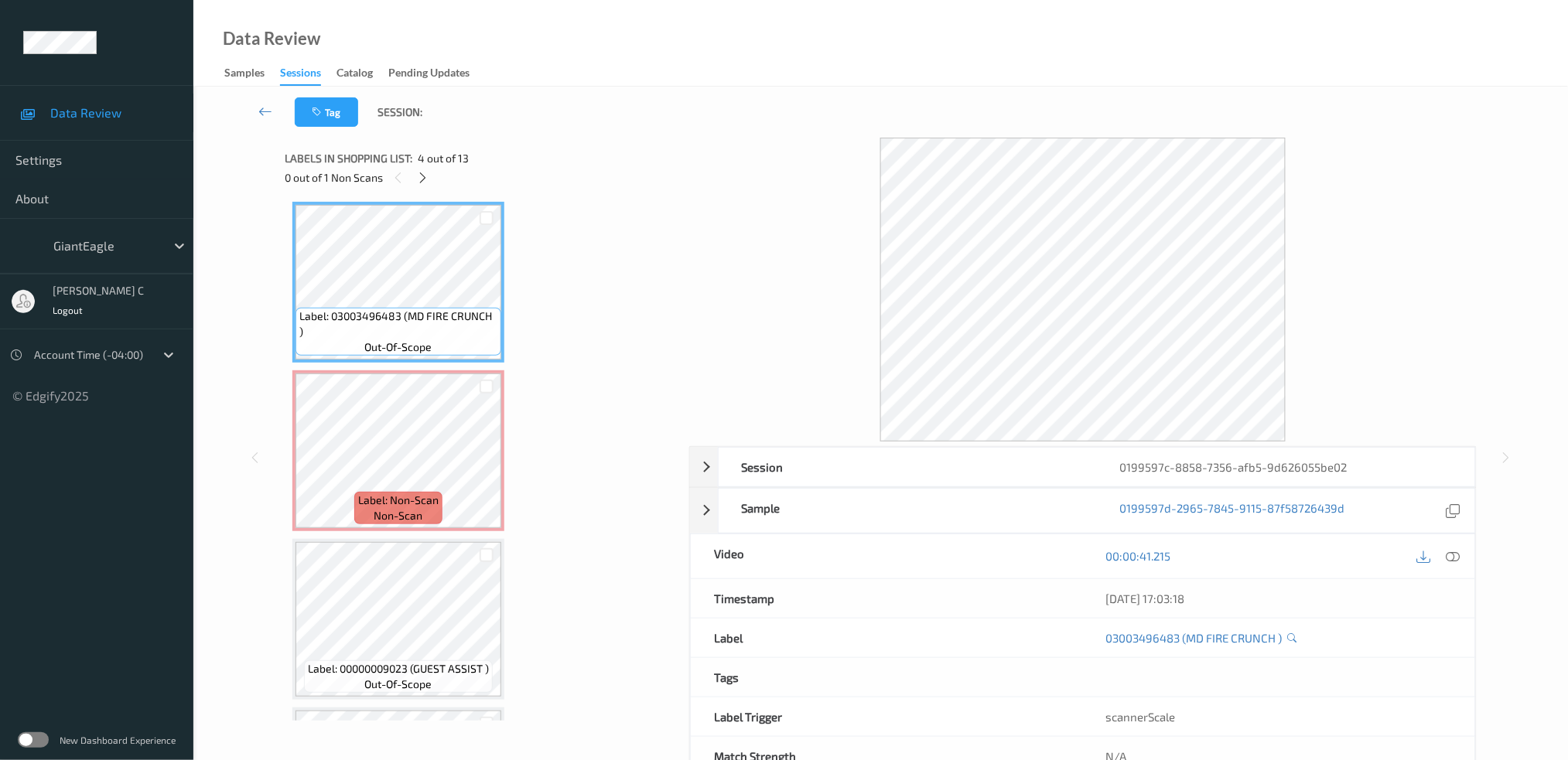
click at [1457, 569] on div "00:00:41.215" at bounding box center [1279, 556] width 392 height 44
click at [1442, 559] on div at bounding box center [1438, 556] width 51 height 21
click at [1457, 559] on icon at bounding box center [1453, 556] width 14 height 14
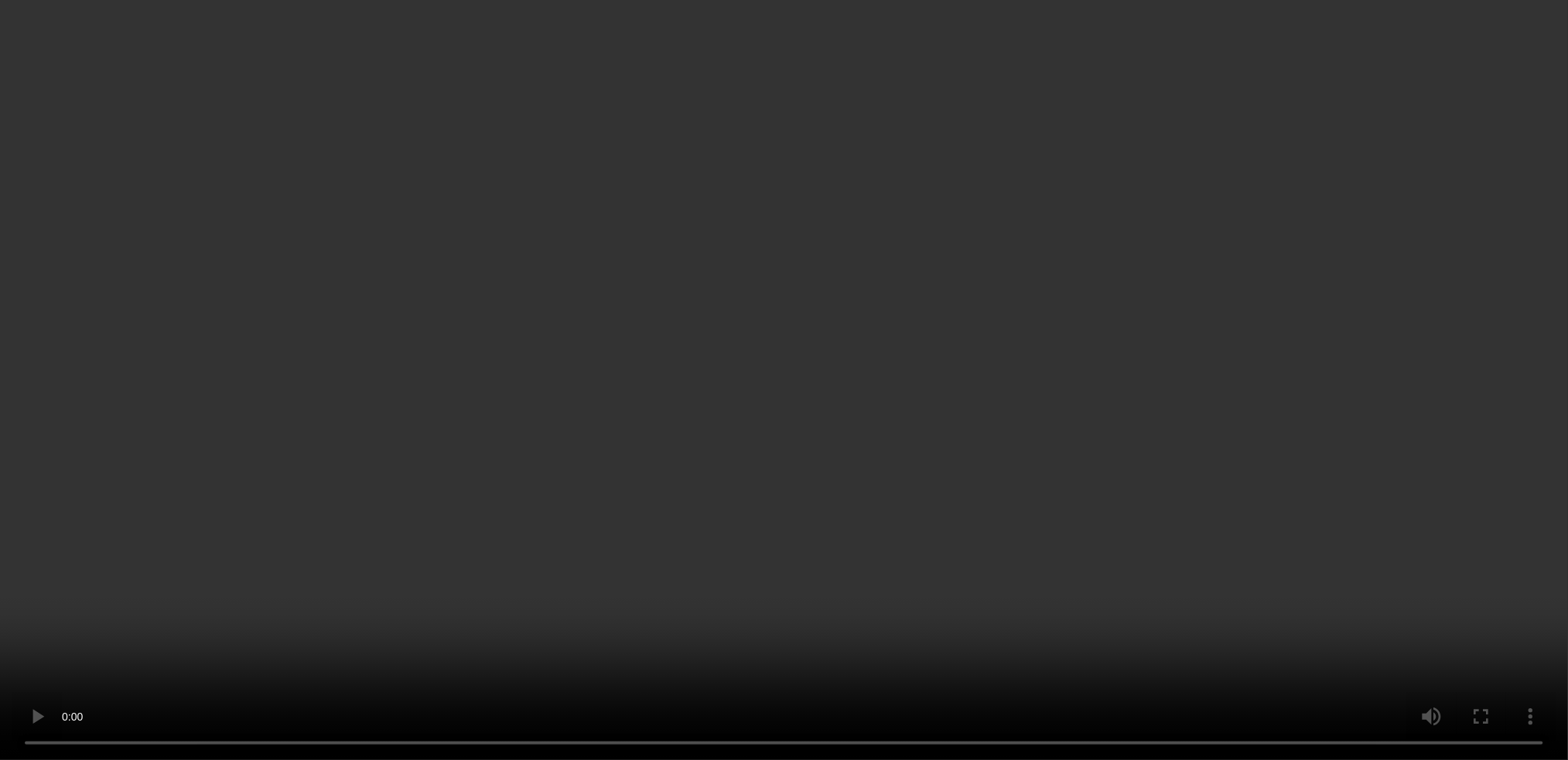
scroll to position [0, 0]
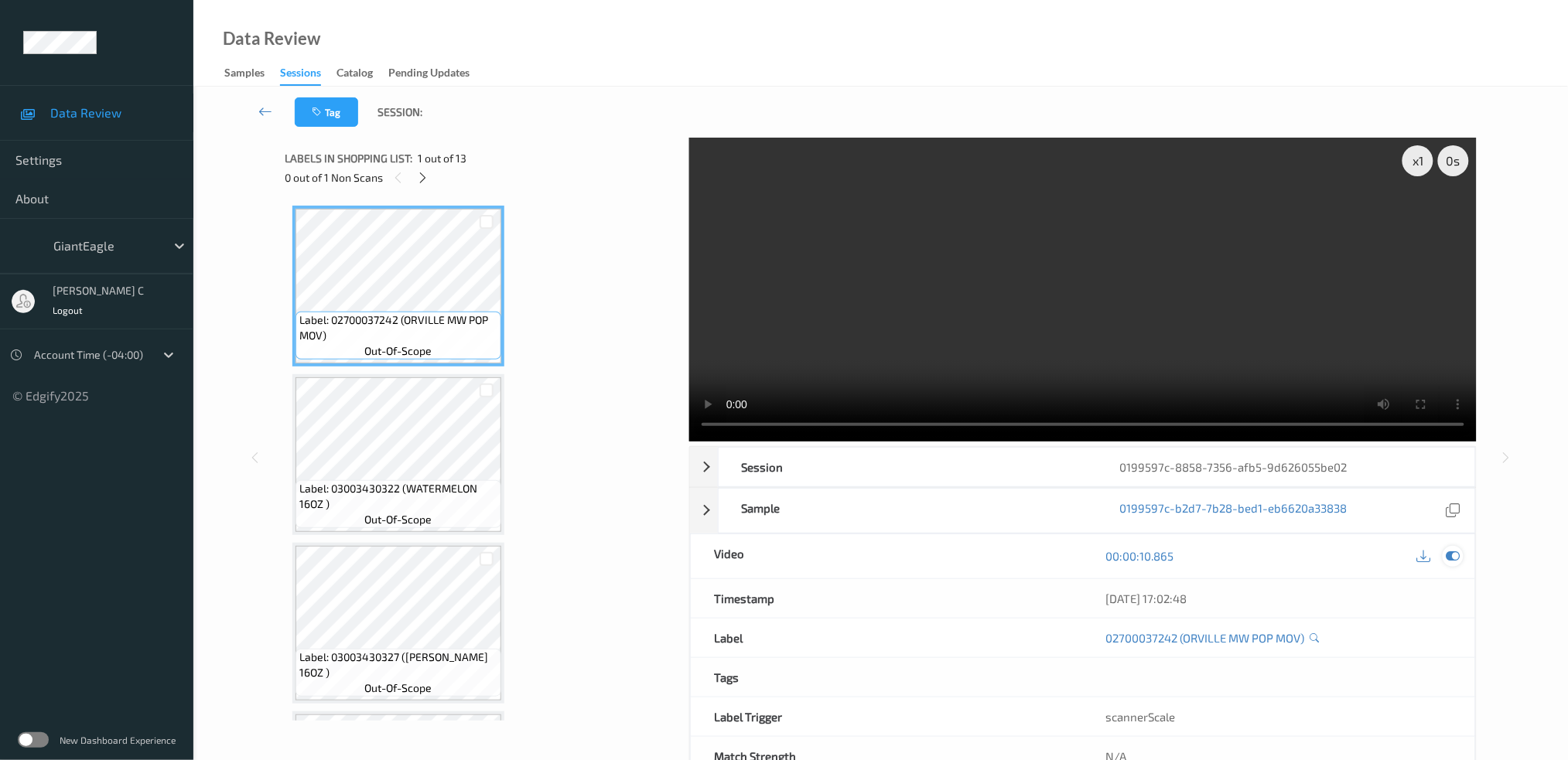
click at [1456, 558] on icon at bounding box center [1453, 556] width 14 height 14
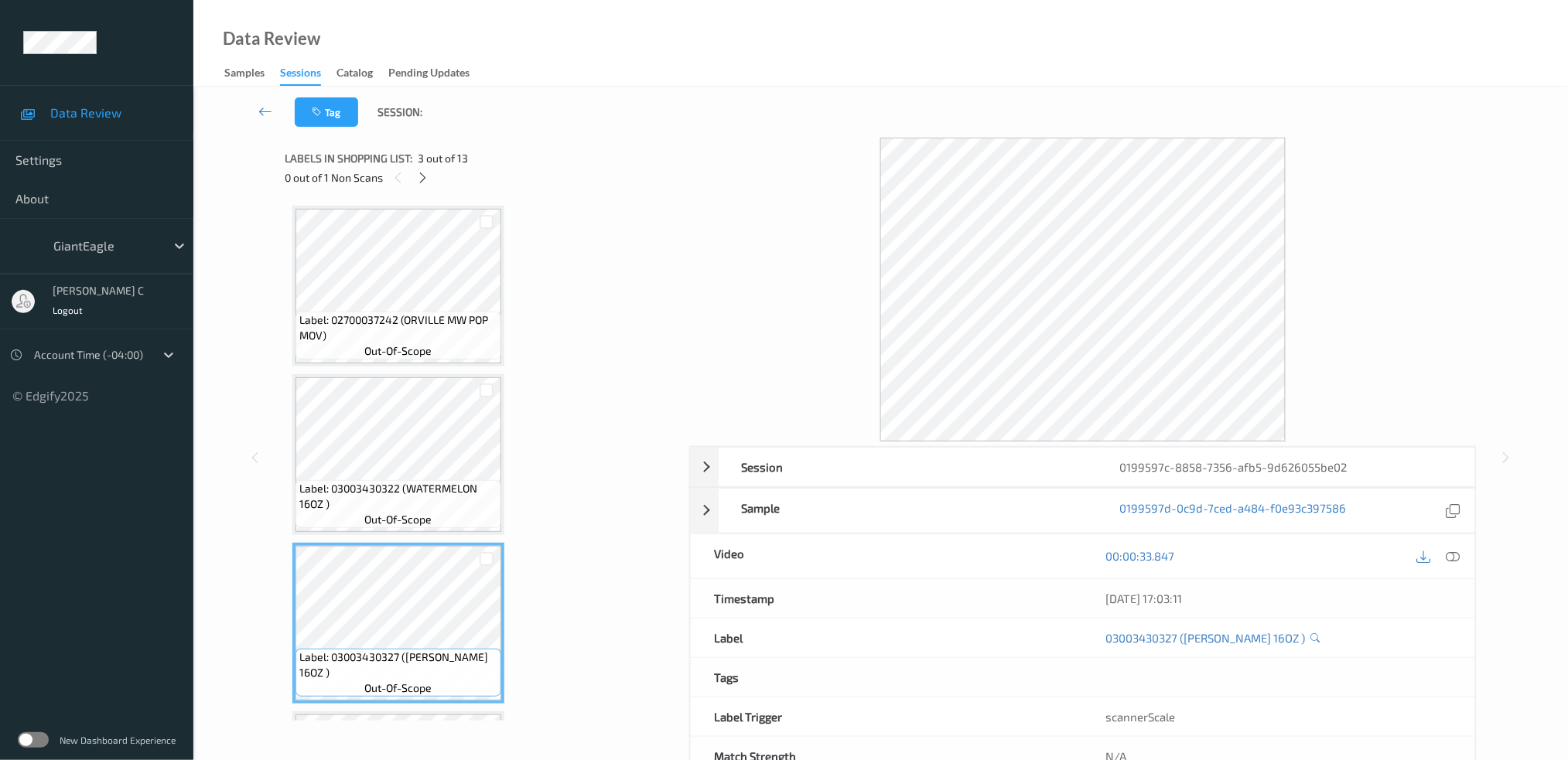
click at [371, 344] on span "out-of-scope" at bounding box center [398, 352] width 67 height 16
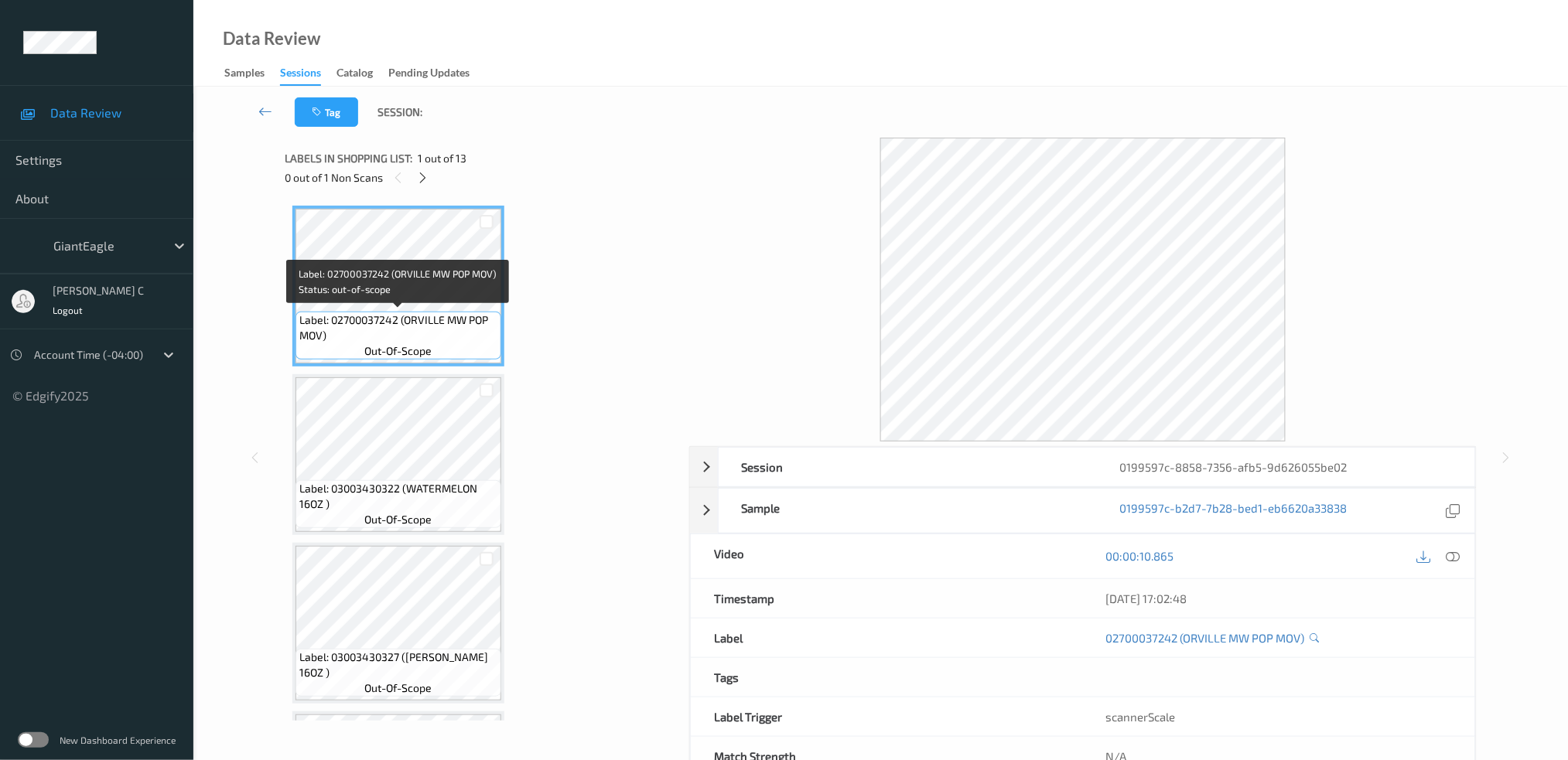
click at [371, 341] on span "Label: 02700037242 (ORVILLE MW POP MOV)" at bounding box center [398, 327] width 198 height 31
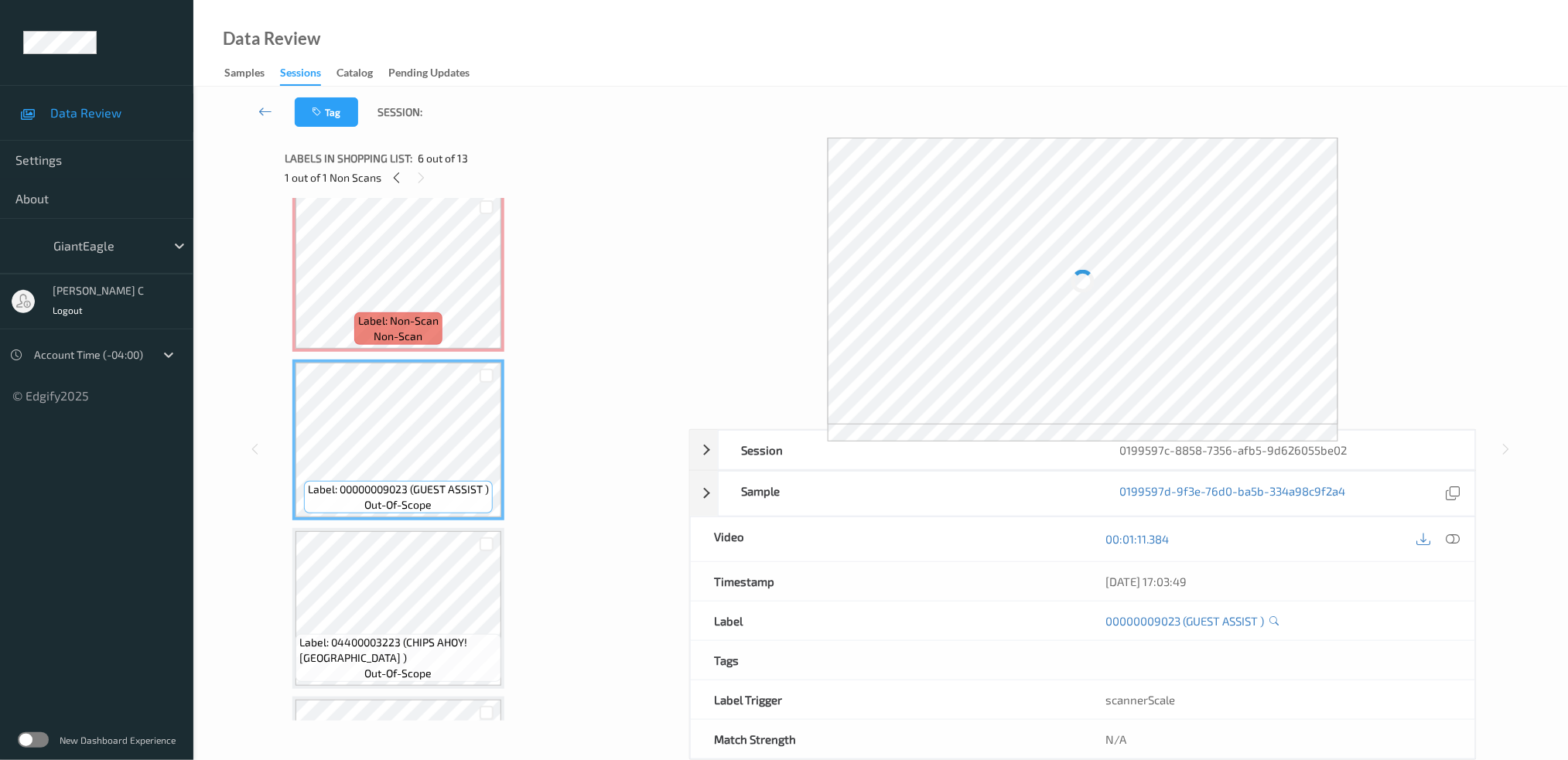
scroll to position [825, 0]
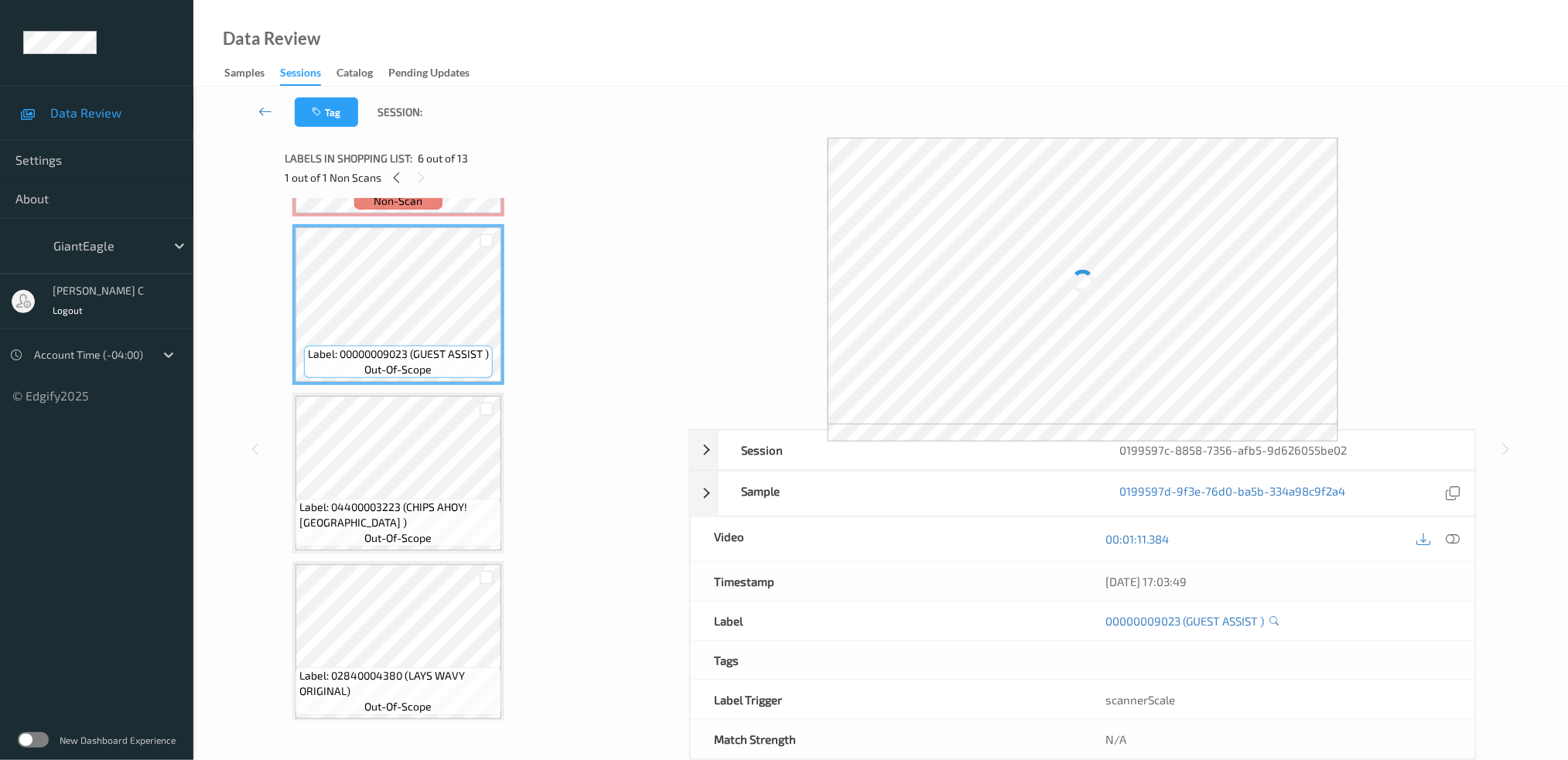
click at [394, 546] on div "Label: 02700037242 (ORVILLE MW POP MOV) out-of-scope Label: 03003430322 (WATERM…" at bounding box center [481, 473] width 379 height 2184
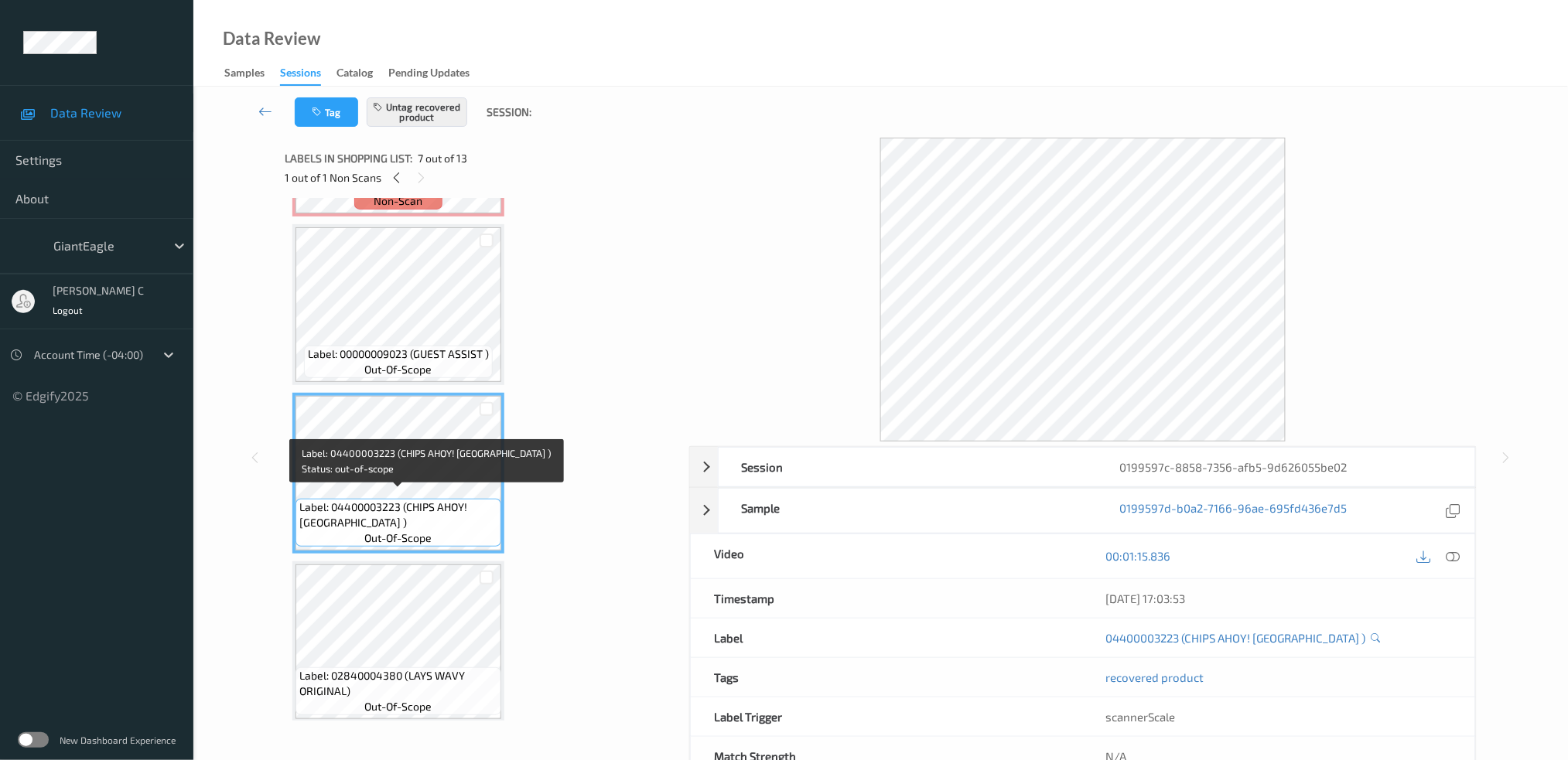
click at [405, 502] on span "Label: 04400003223 (CHIPS AHOY! [GEOGRAPHIC_DATA] )" at bounding box center [398, 514] width 198 height 31
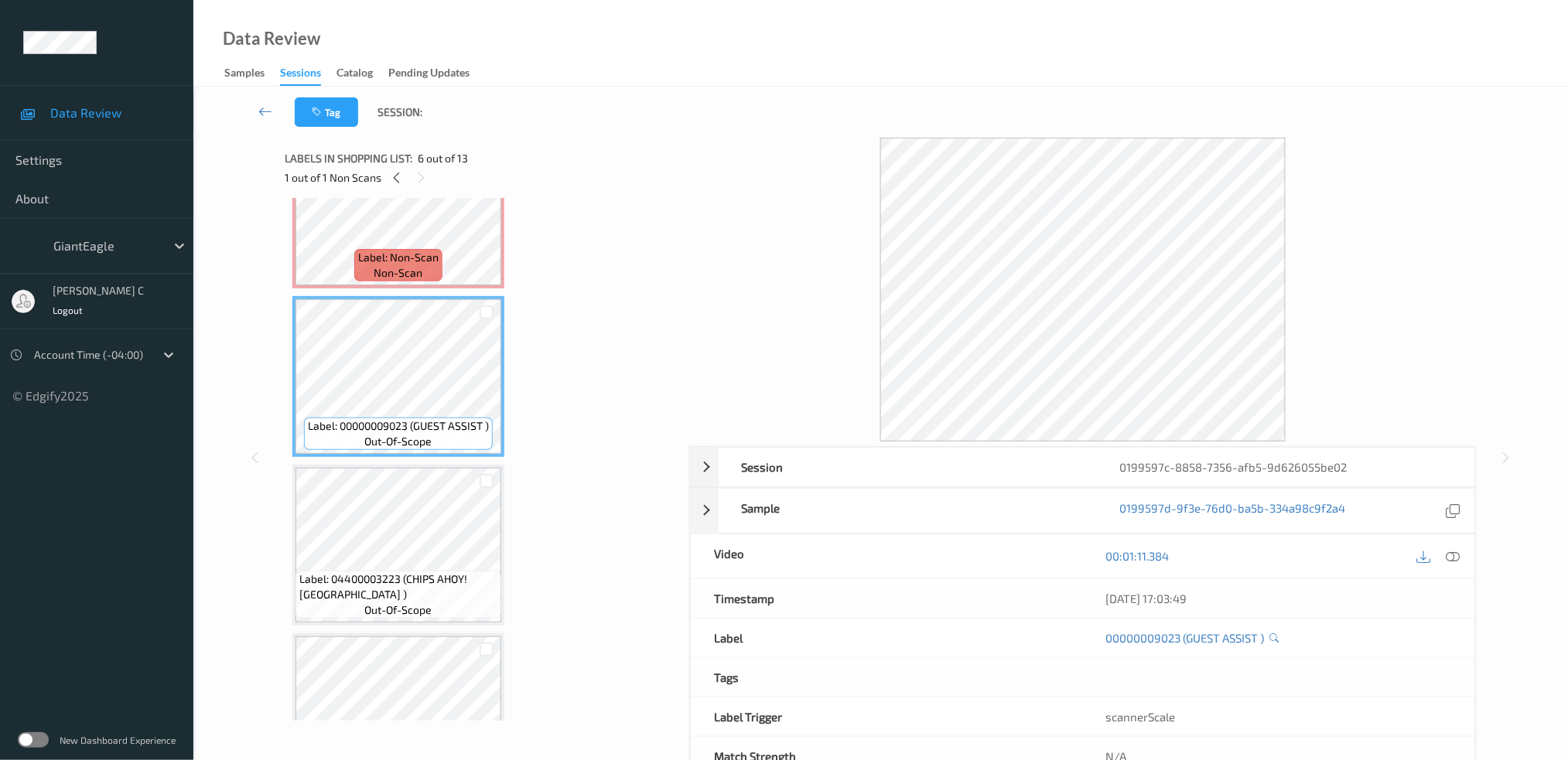
scroll to position [721, 0]
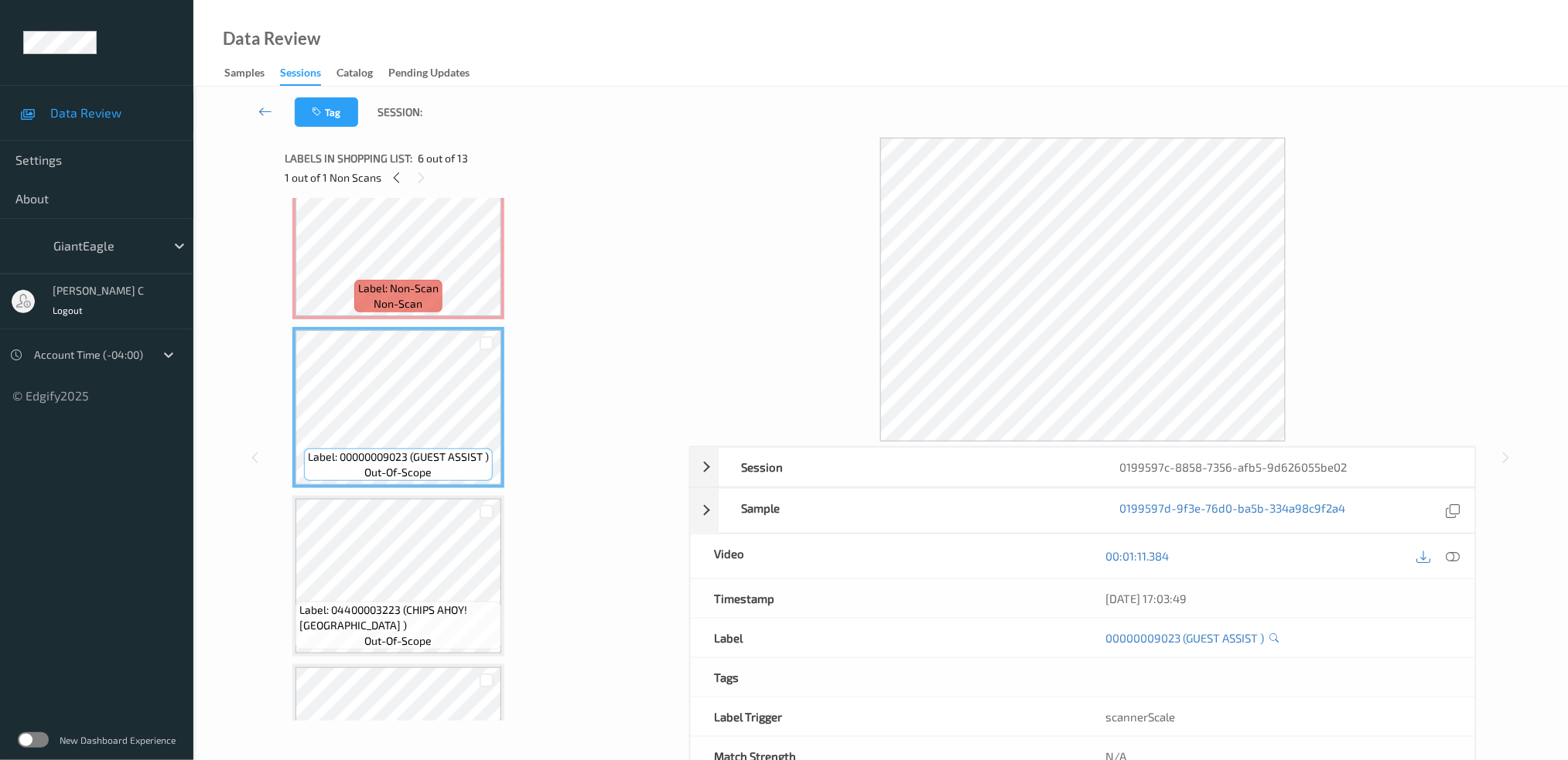
click at [406, 284] on span "Label: Non-Scan" at bounding box center [398, 288] width 81 height 16
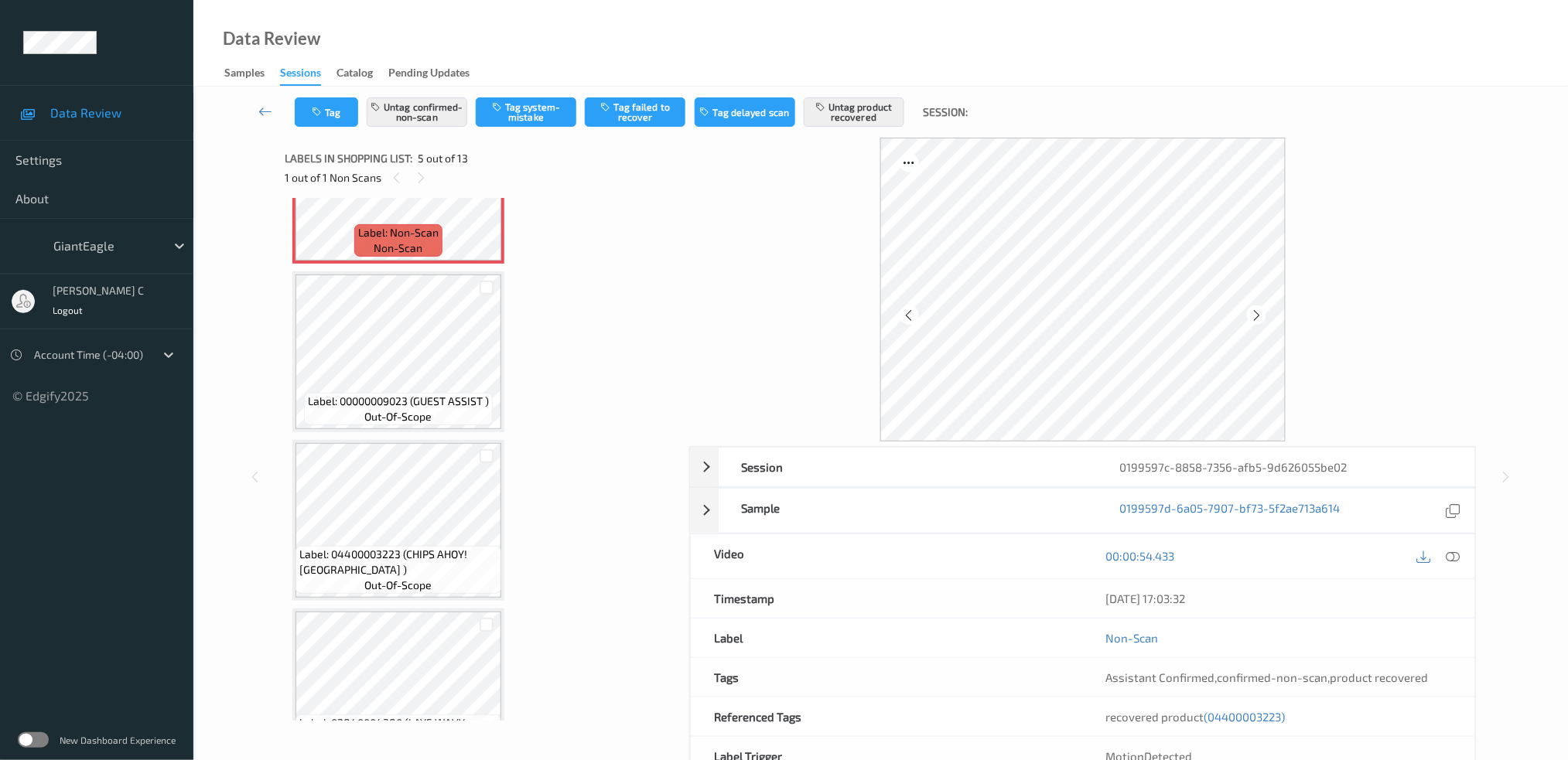
scroll to position [825, 0]
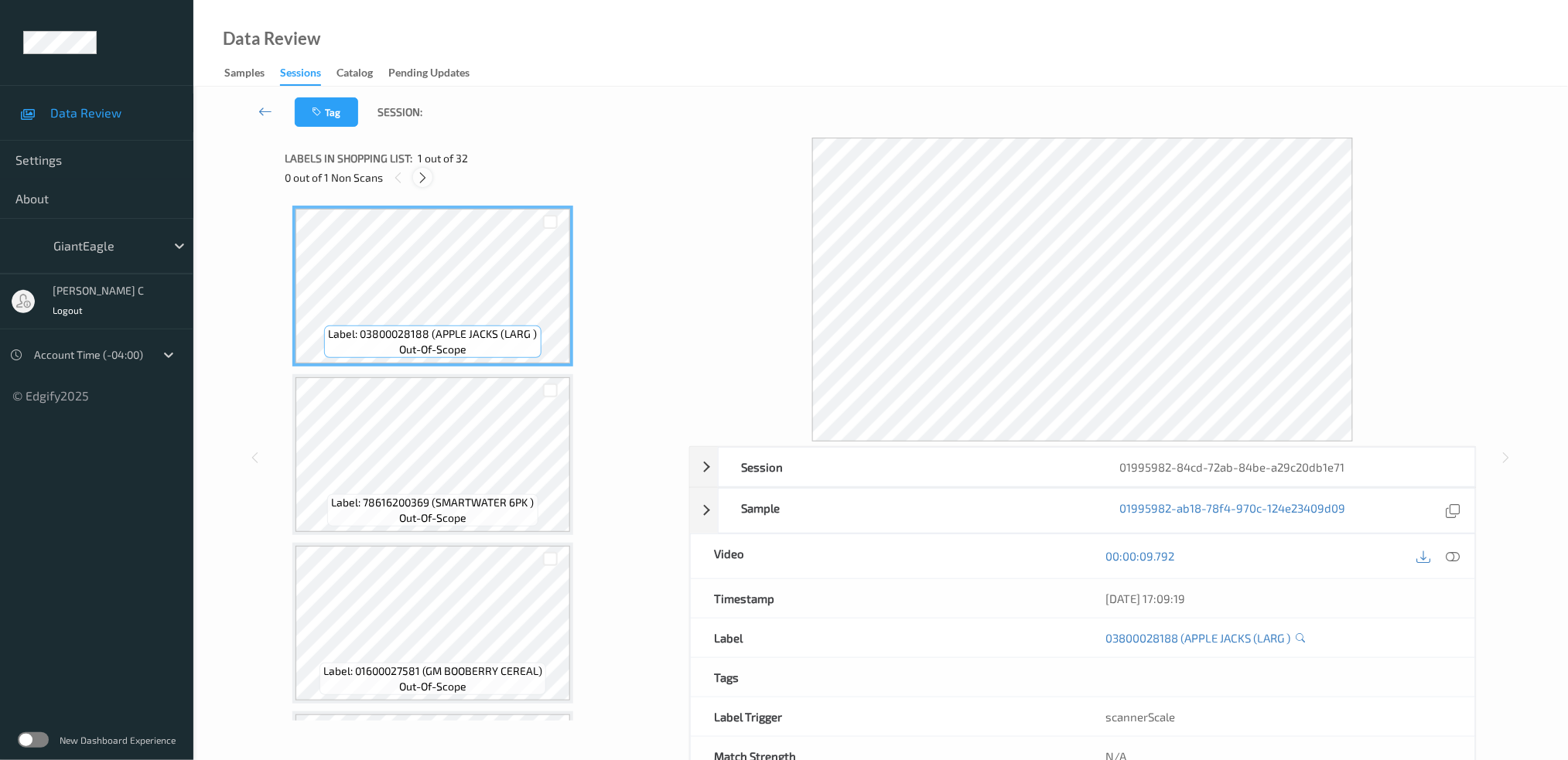
click at [431, 175] on div "0 out of 1 Non Scans" at bounding box center [481, 177] width 394 height 19
click at [409, 201] on div "Label: 03800028188 (APPLE JACKS (LARG ) out-of-scope Label: 78616200369 (SMARTW…" at bounding box center [481, 460] width 394 height 523
click at [428, 171] on icon at bounding box center [423, 178] width 13 height 14
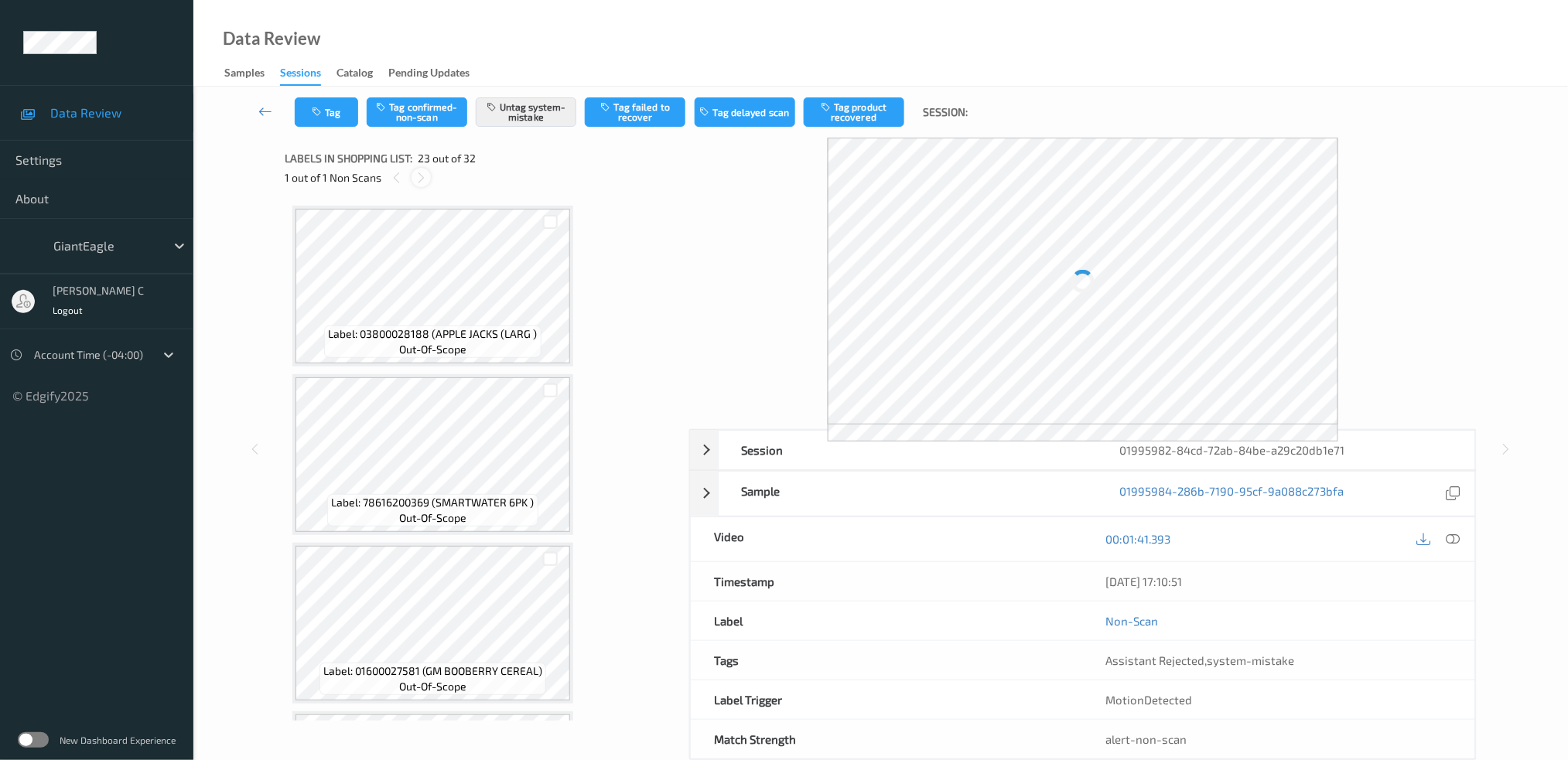
scroll to position [3521, 0]
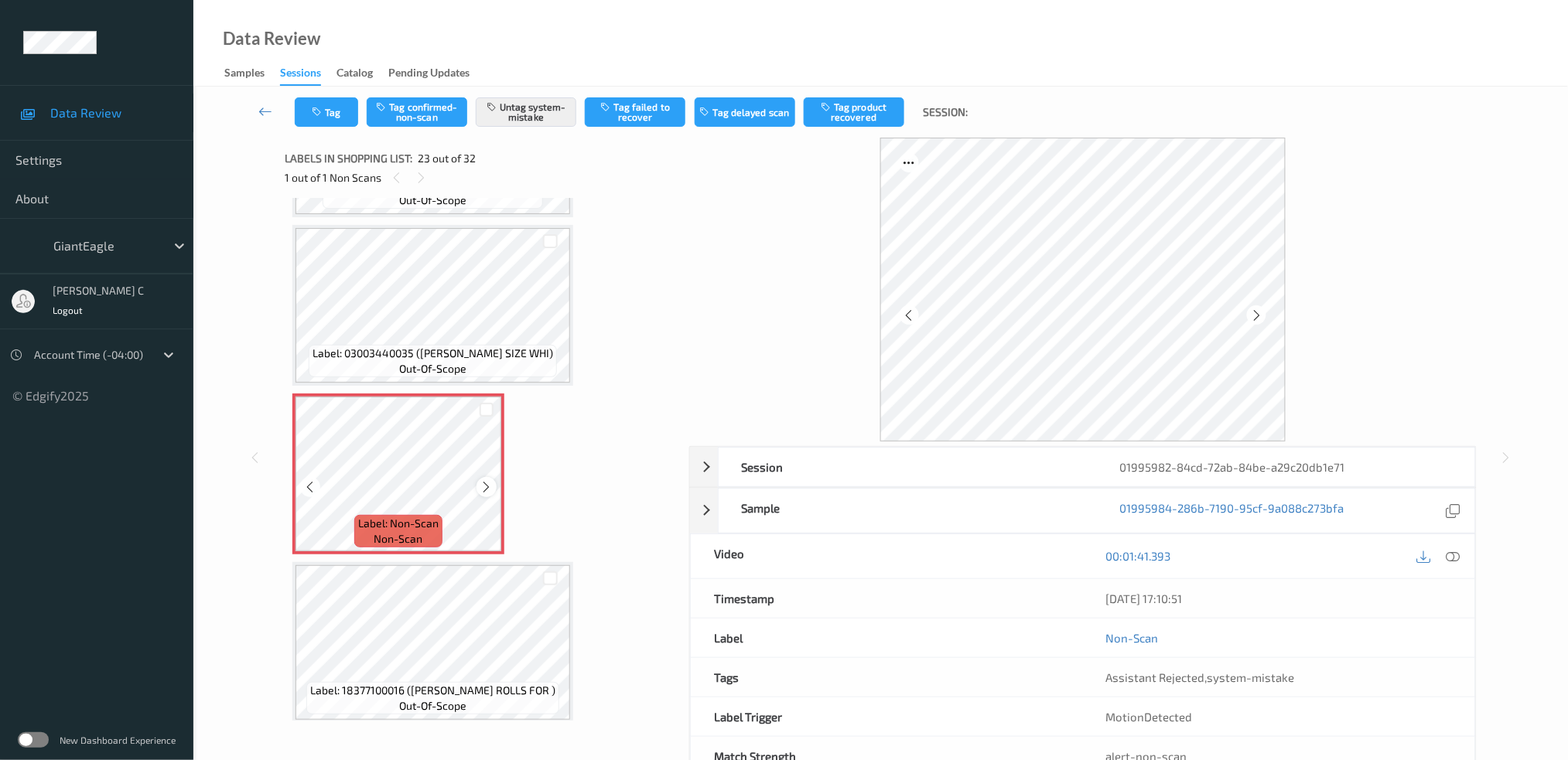
click at [485, 480] on icon at bounding box center [487, 487] width 13 height 14
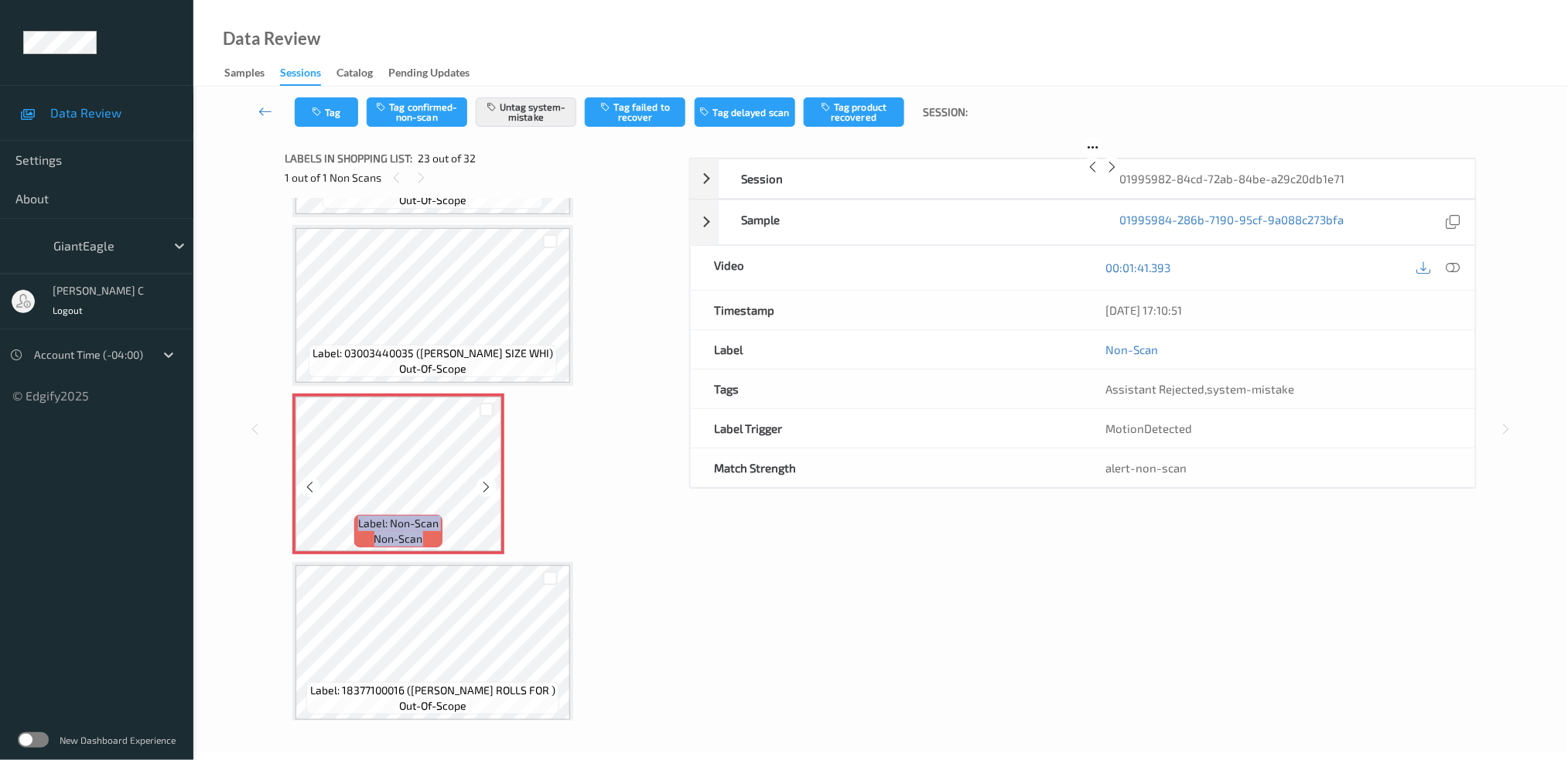
click at [485, 480] on icon at bounding box center [487, 487] width 13 height 14
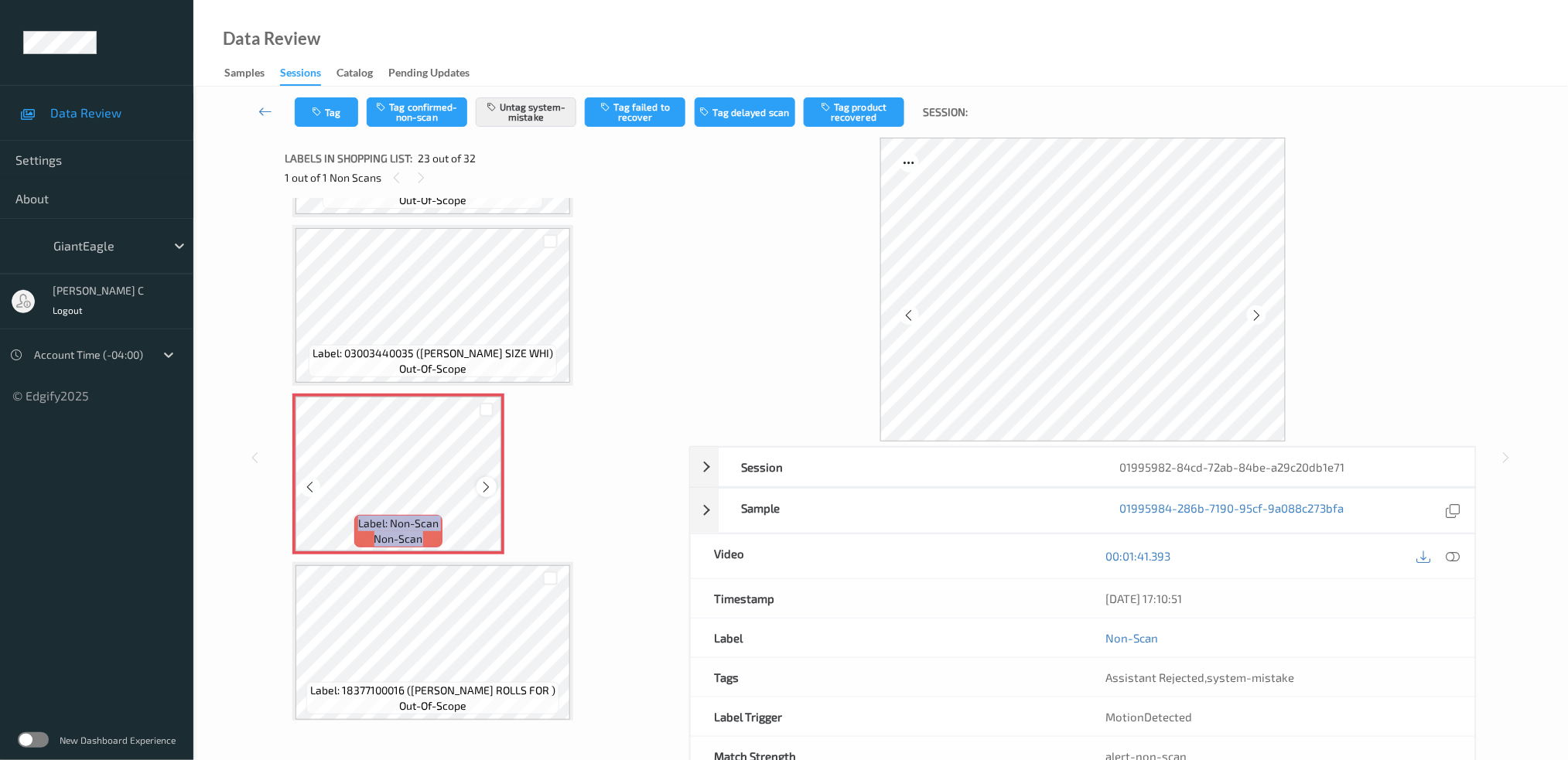
click at [490, 480] on icon at bounding box center [487, 487] width 13 height 14
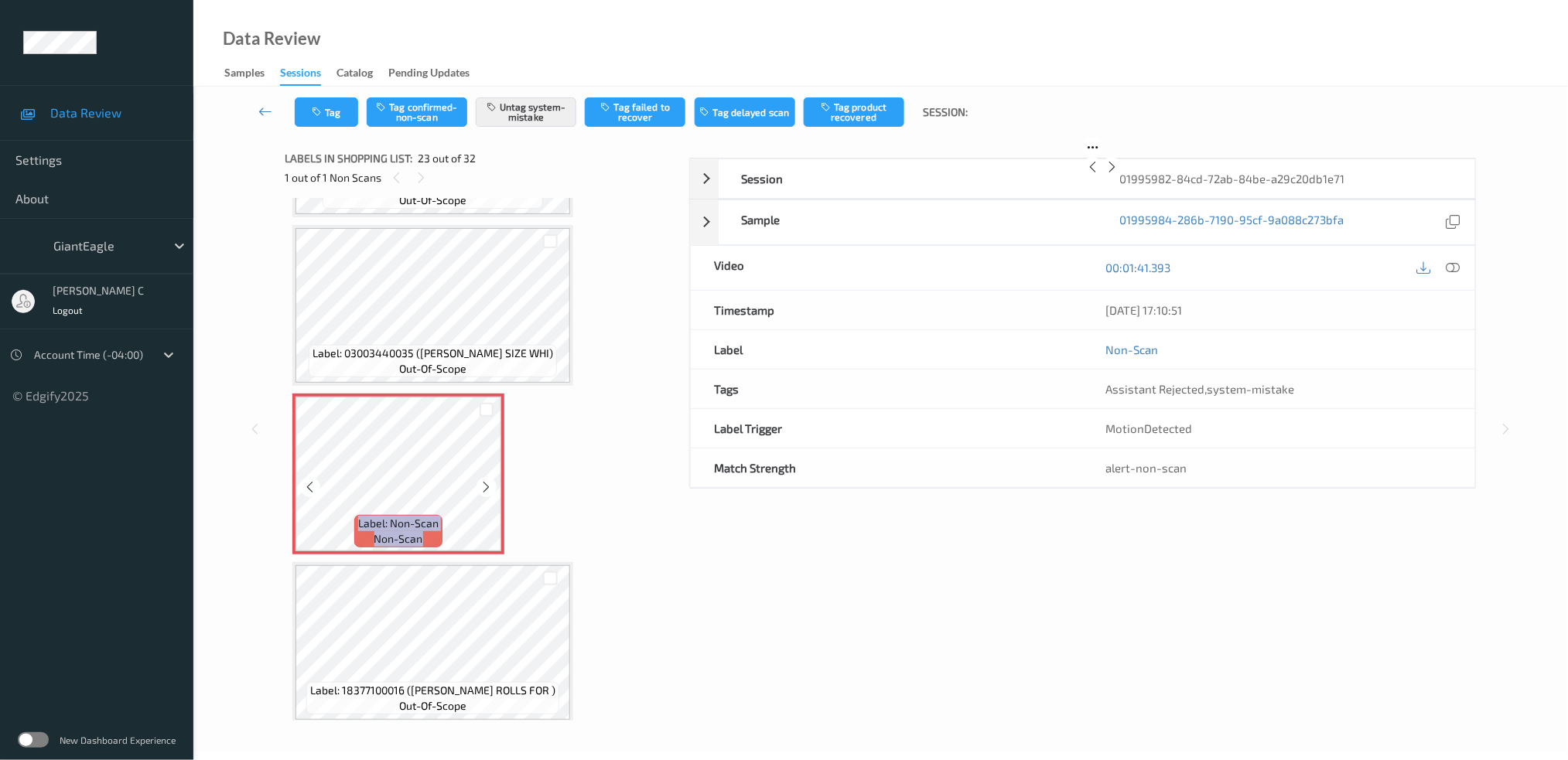
click at [490, 480] on icon at bounding box center [487, 487] width 13 height 14
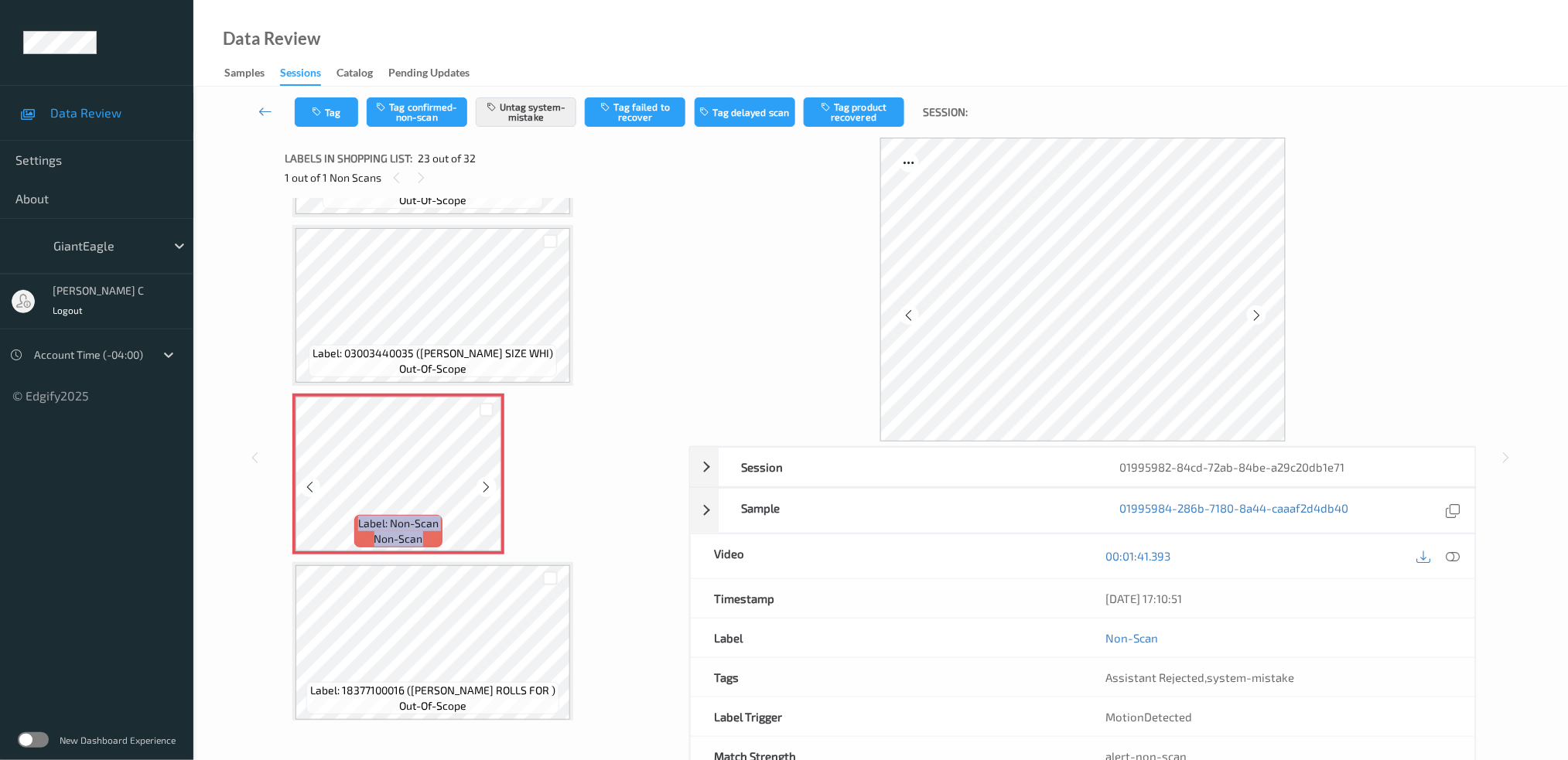
click at [490, 480] on icon at bounding box center [487, 487] width 13 height 14
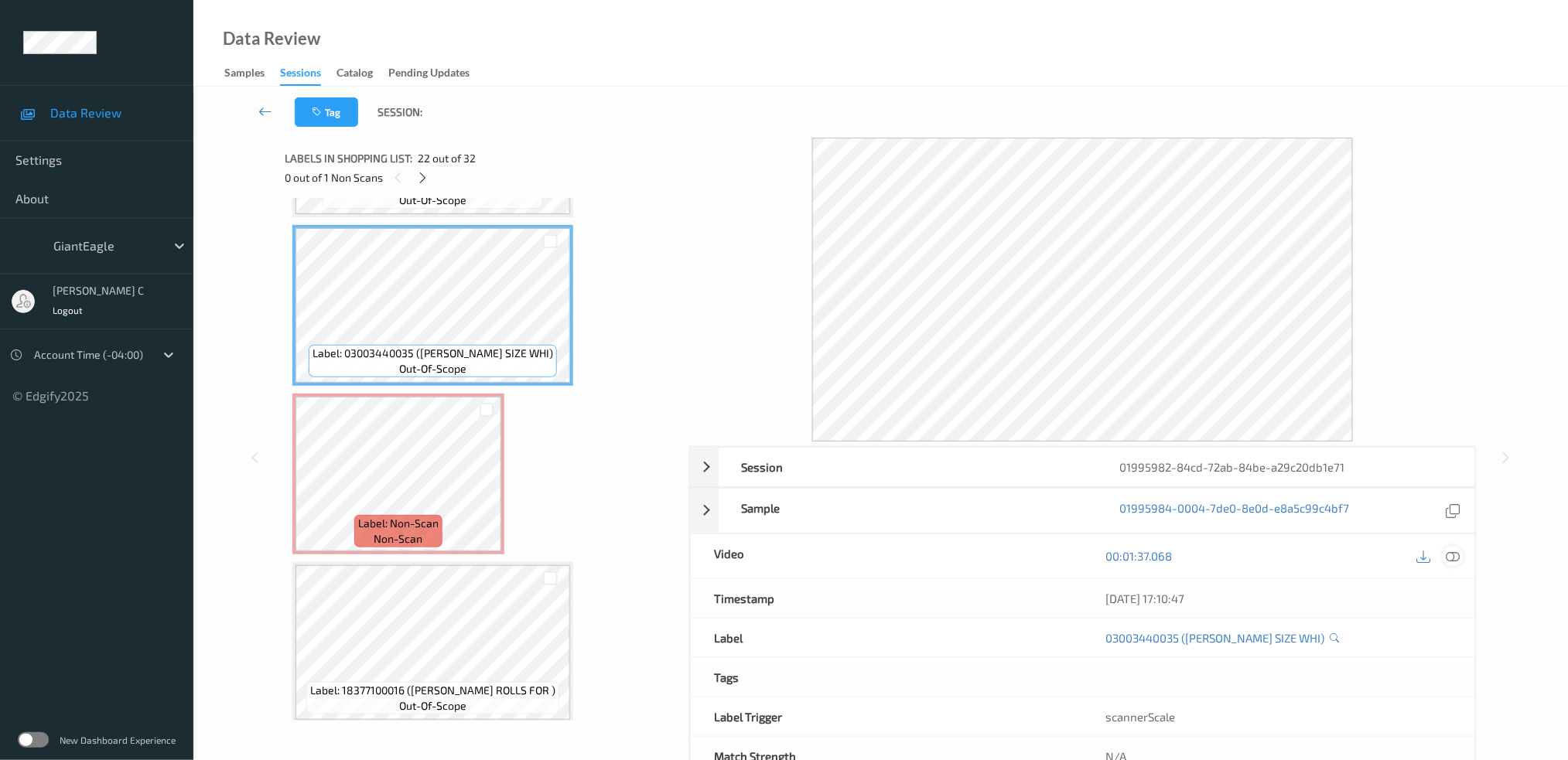
click at [1456, 549] on icon at bounding box center [1453, 556] width 14 height 14
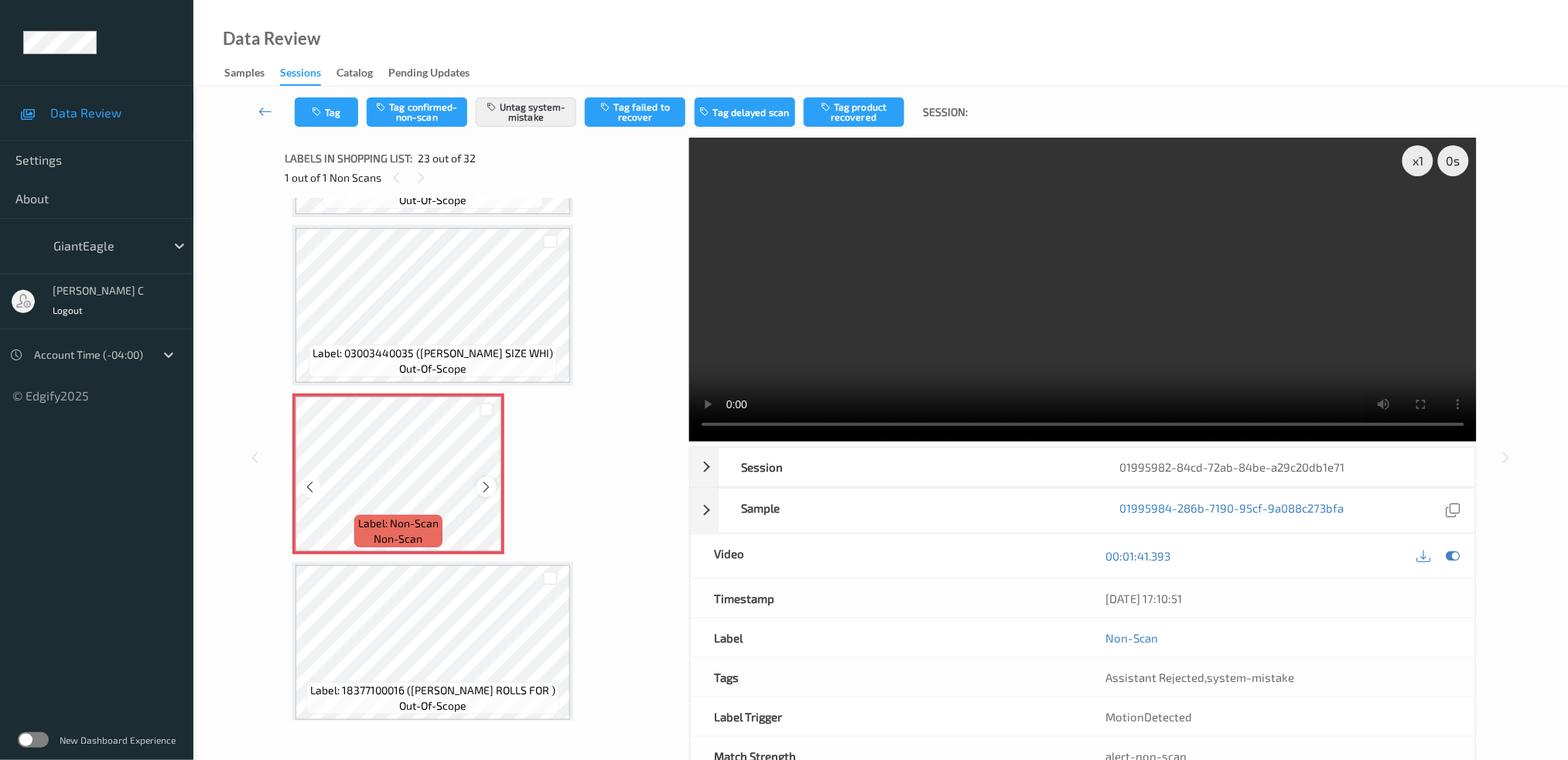
click at [490, 480] on icon at bounding box center [487, 487] width 13 height 14
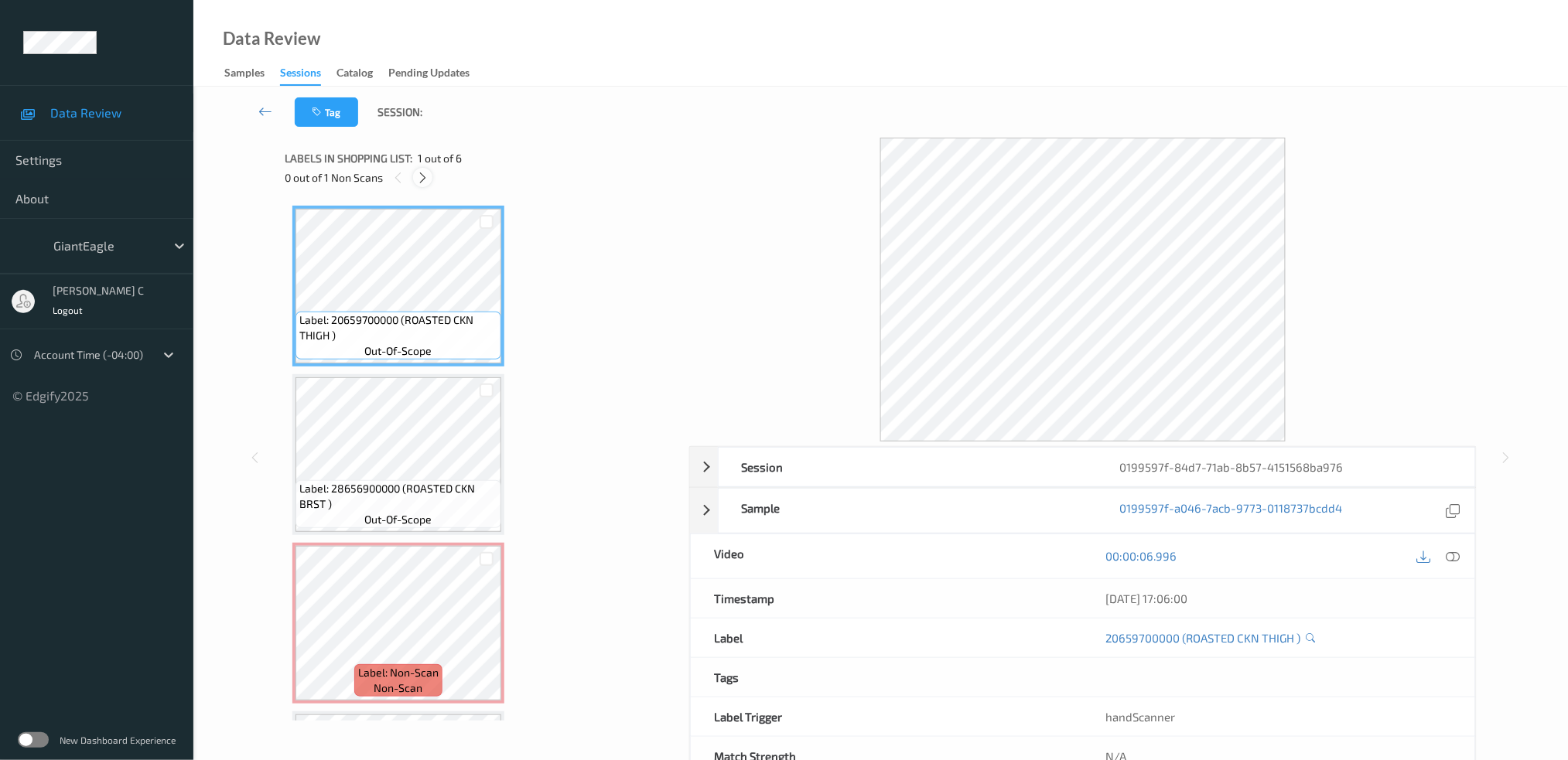
click at [424, 177] on icon at bounding box center [423, 178] width 13 height 14
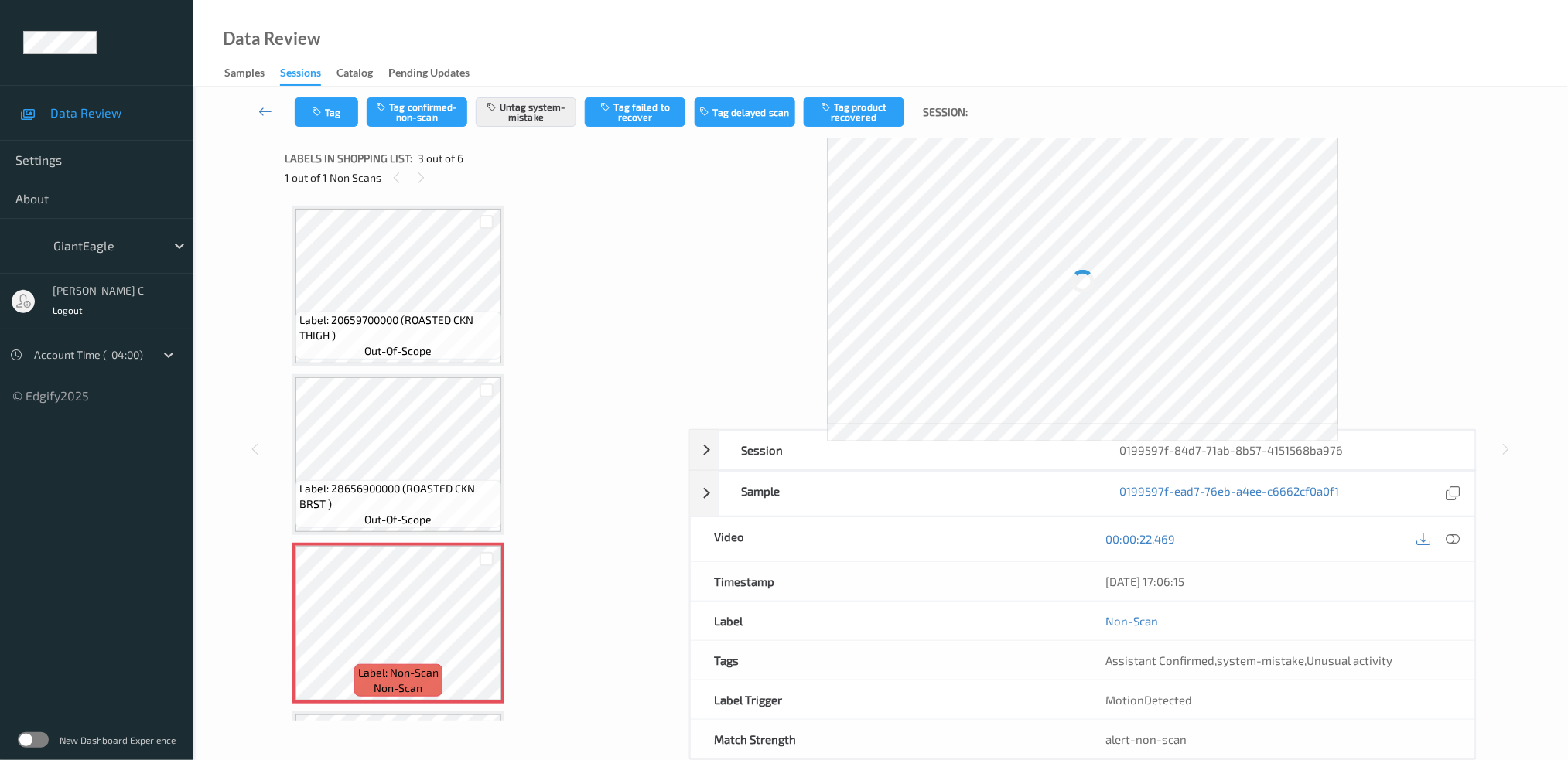
scroll to position [175, 0]
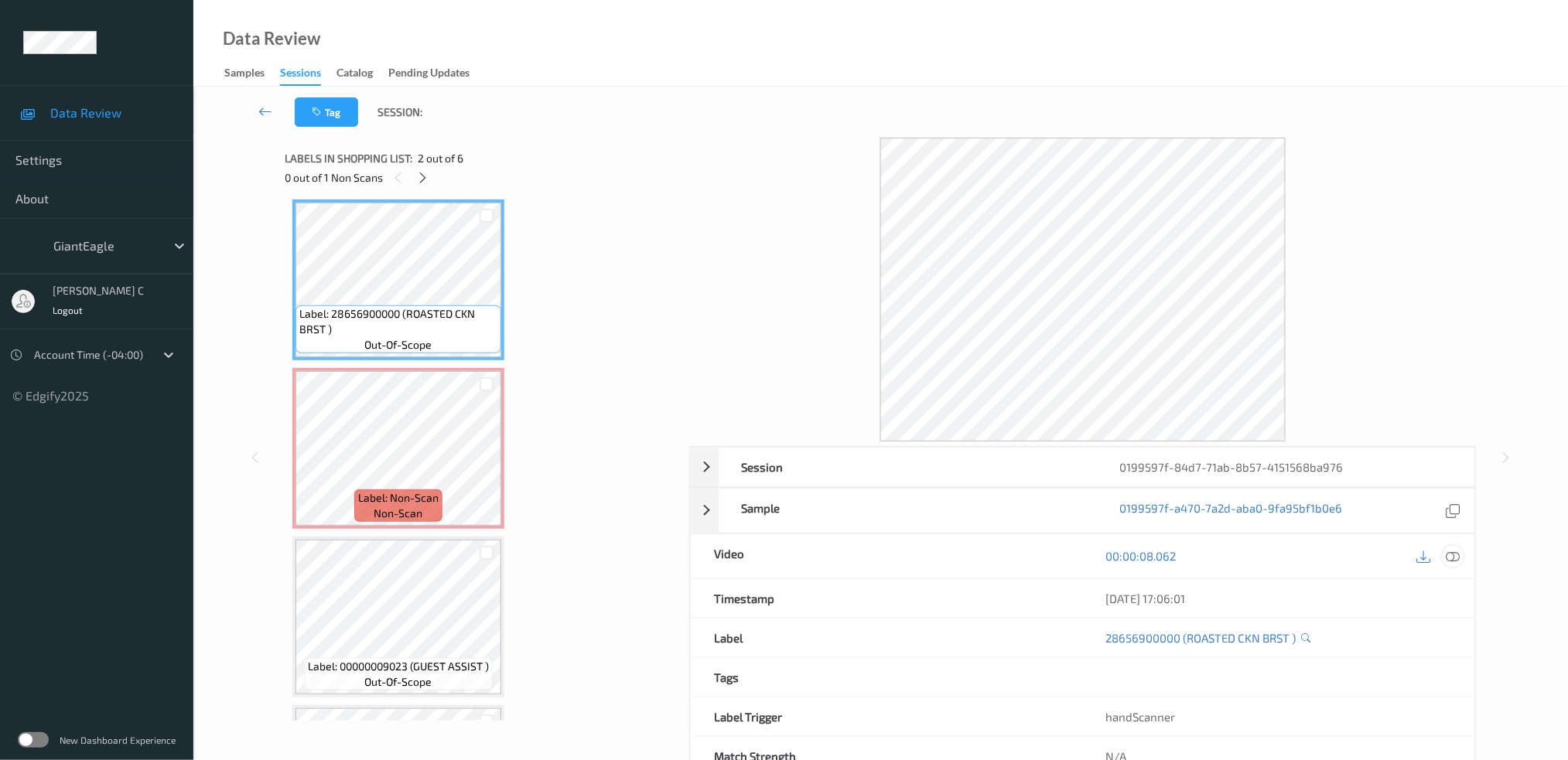
click at [1450, 563] on icon at bounding box center [1453, 556] width 14 height 14
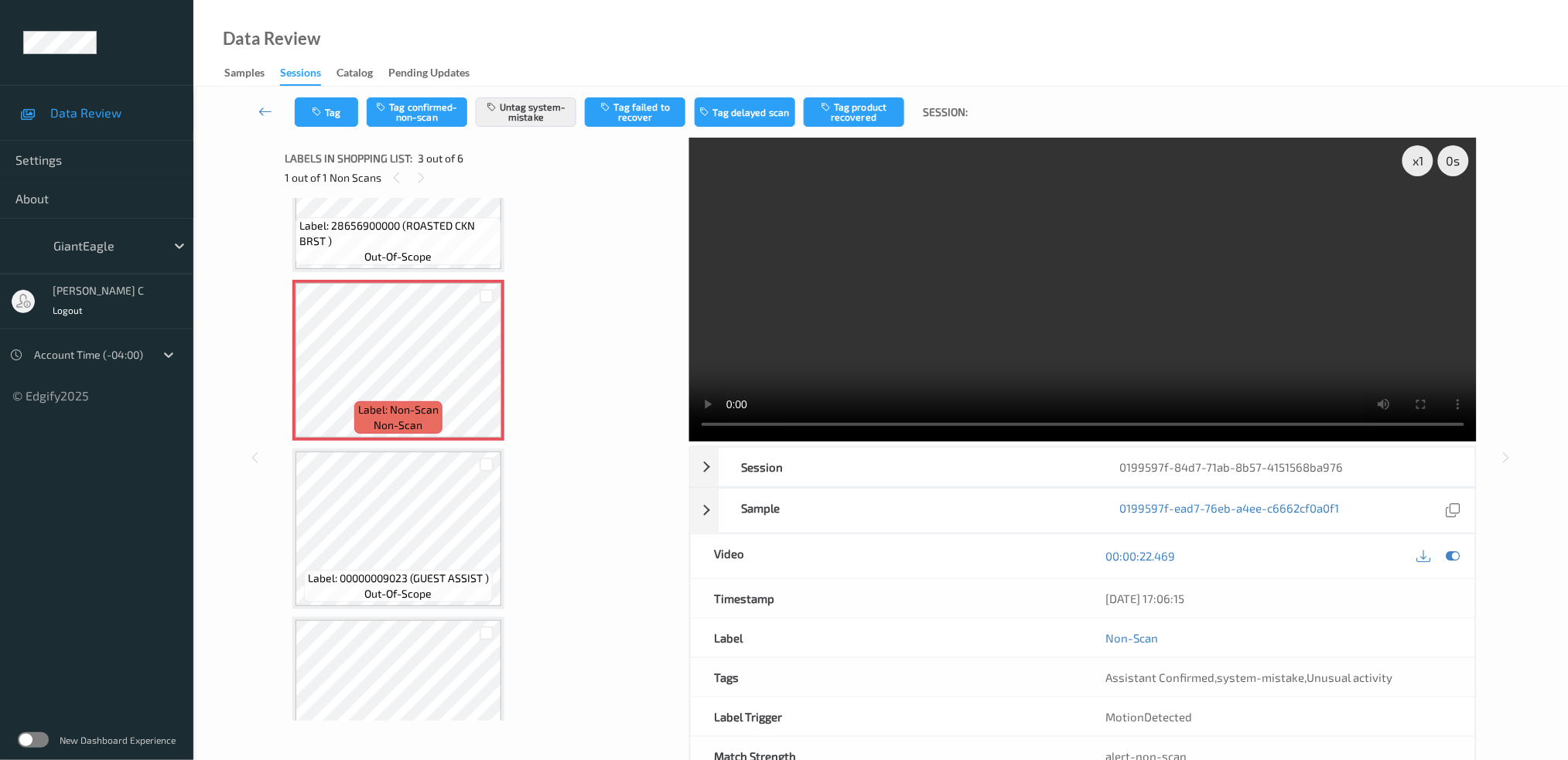
scroll to position [381, 0]
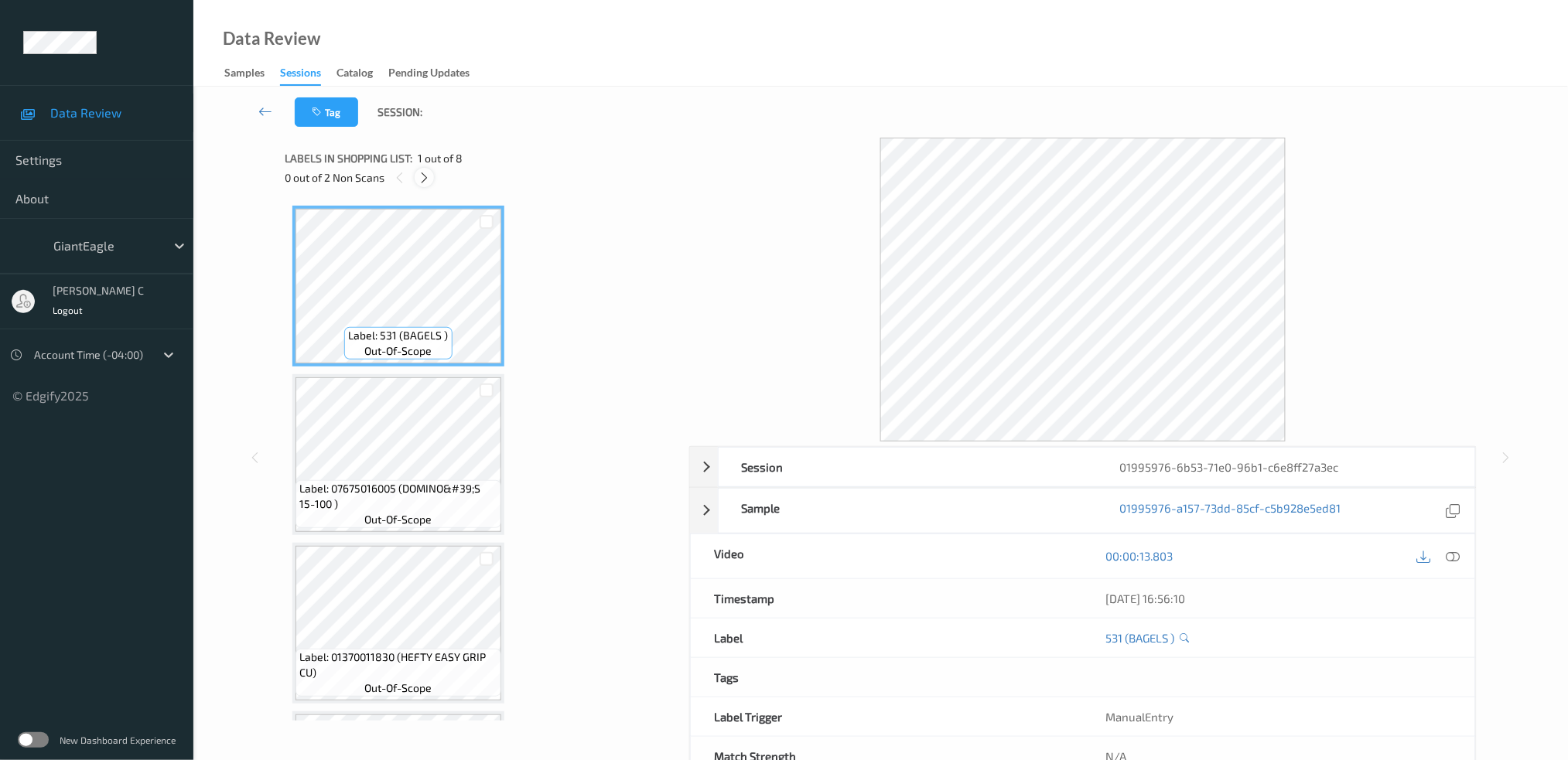
click at [419, 175] on icon at bounding box center [424, 178] width 13 height 14
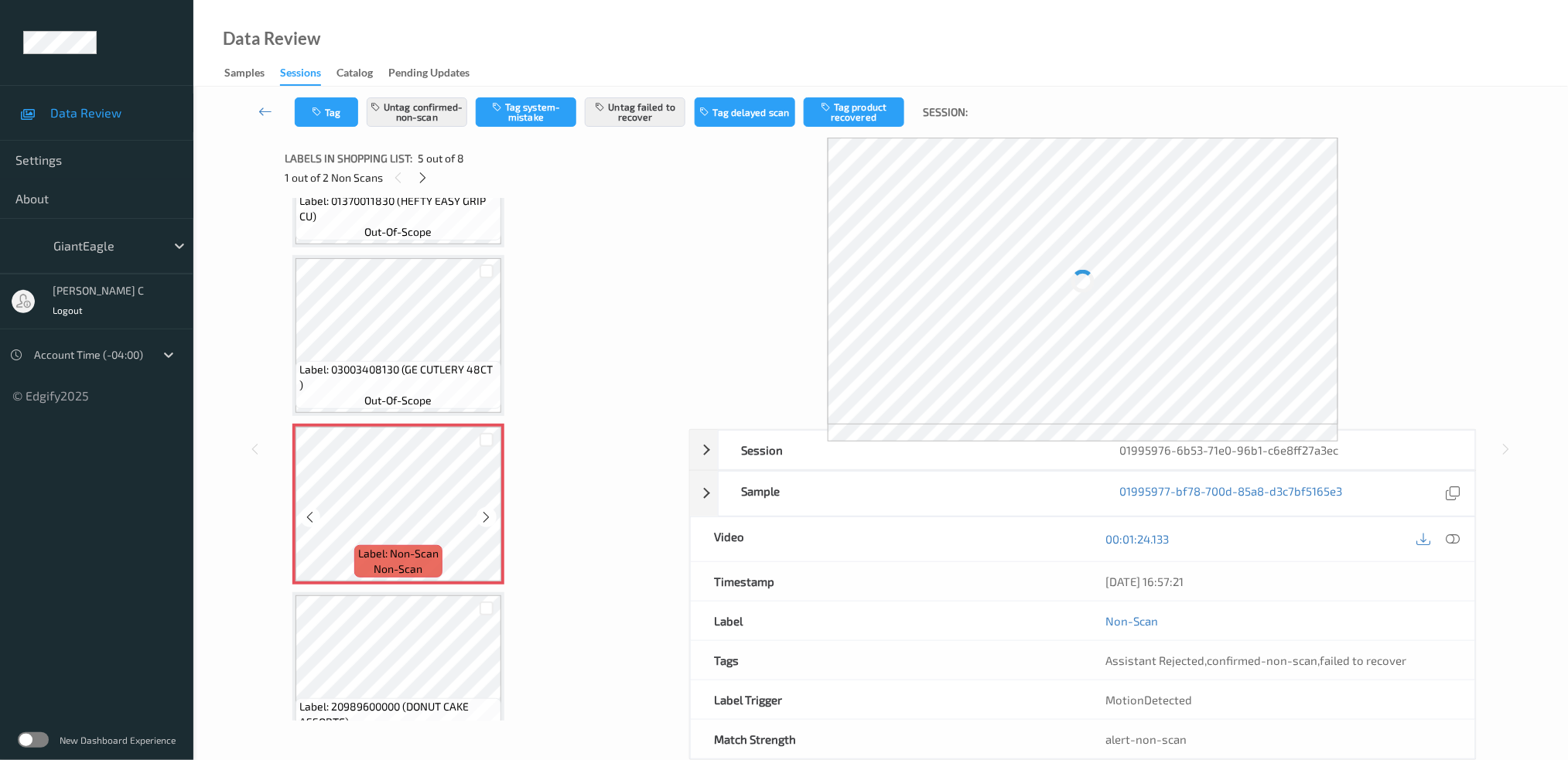
scroll to position [406, 0]
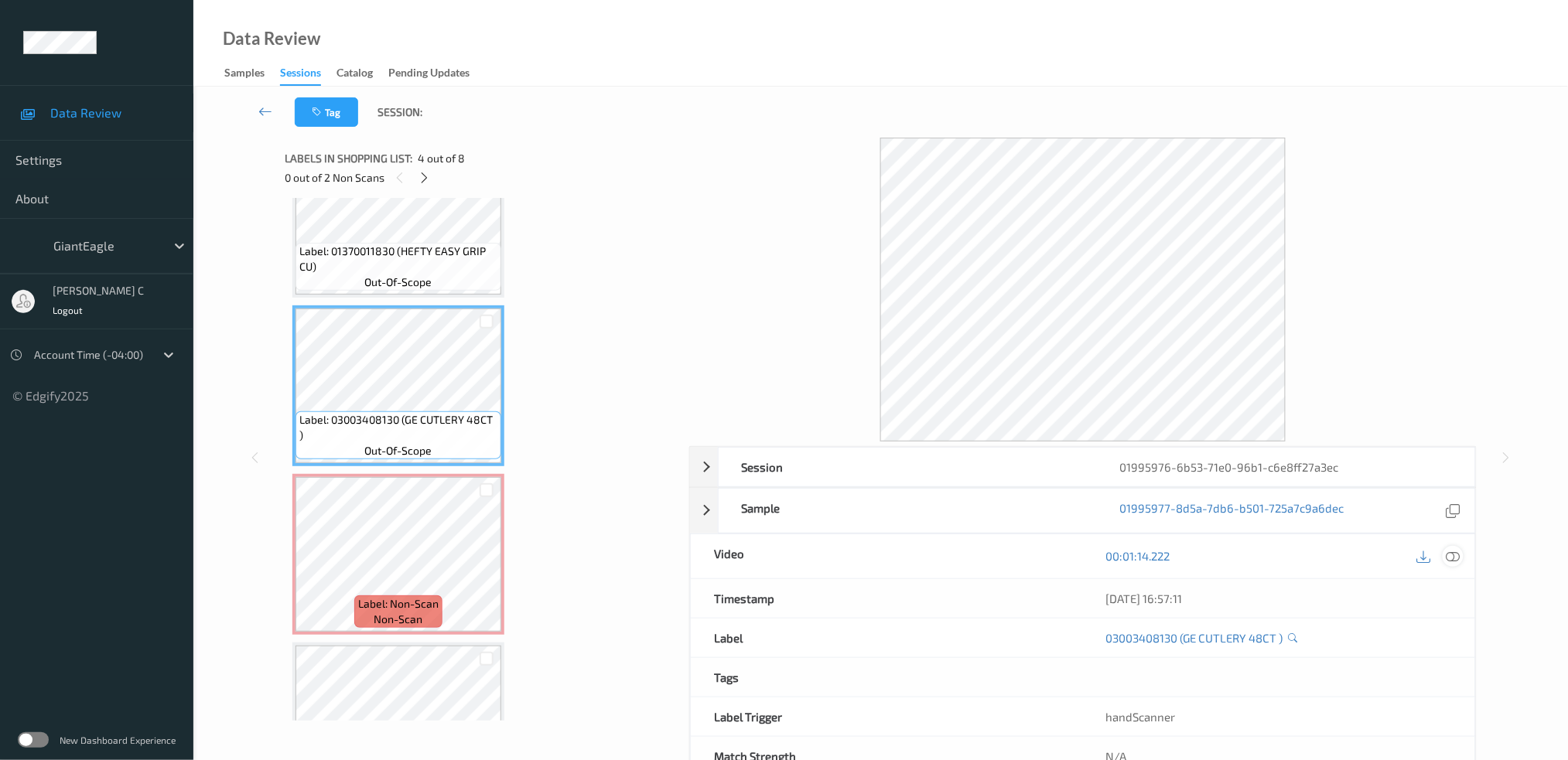
click at [1456, 567] on div at bounding box center [1453, 556] width 21 height 21
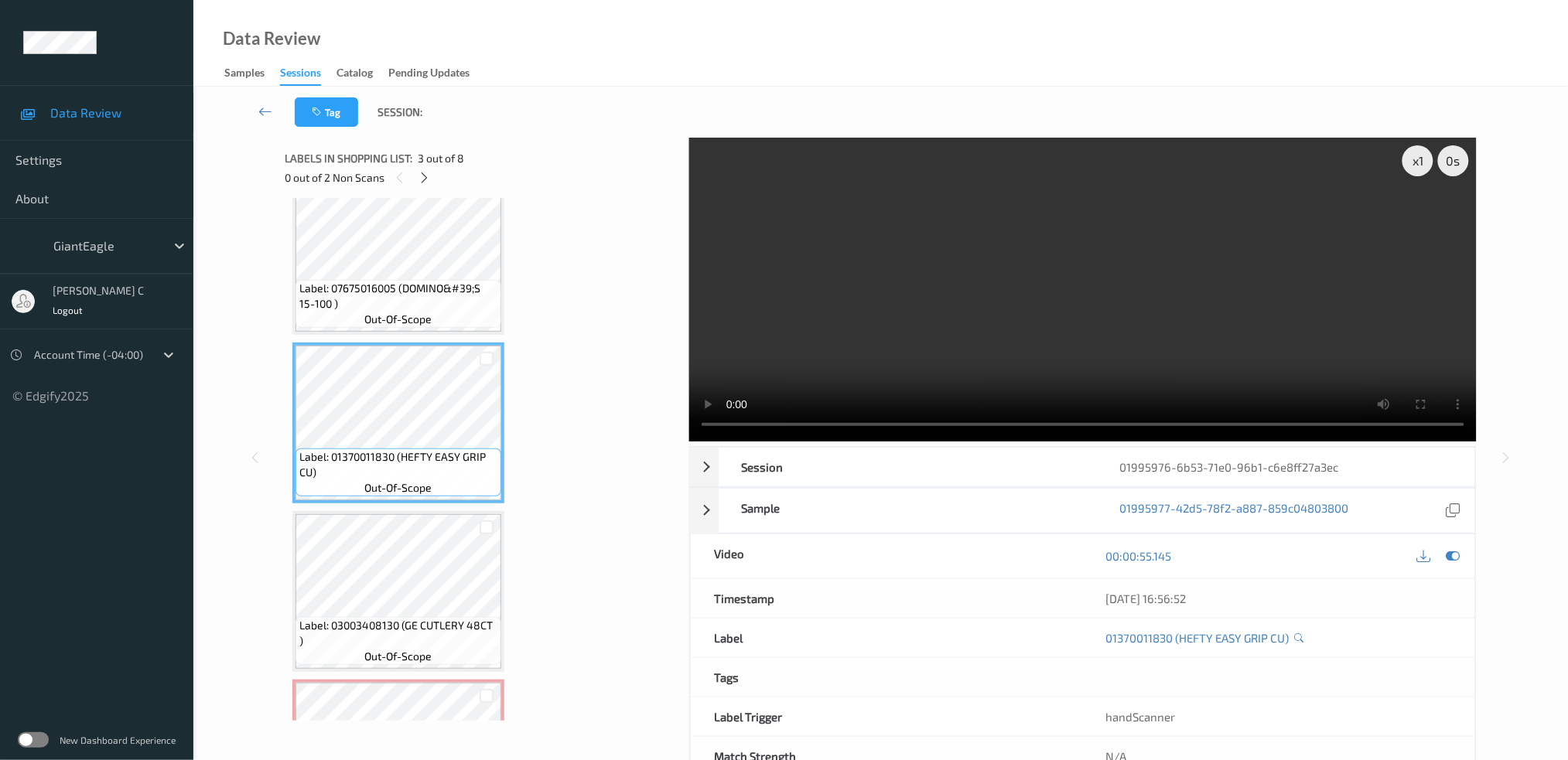
scroll to position [0, 0]
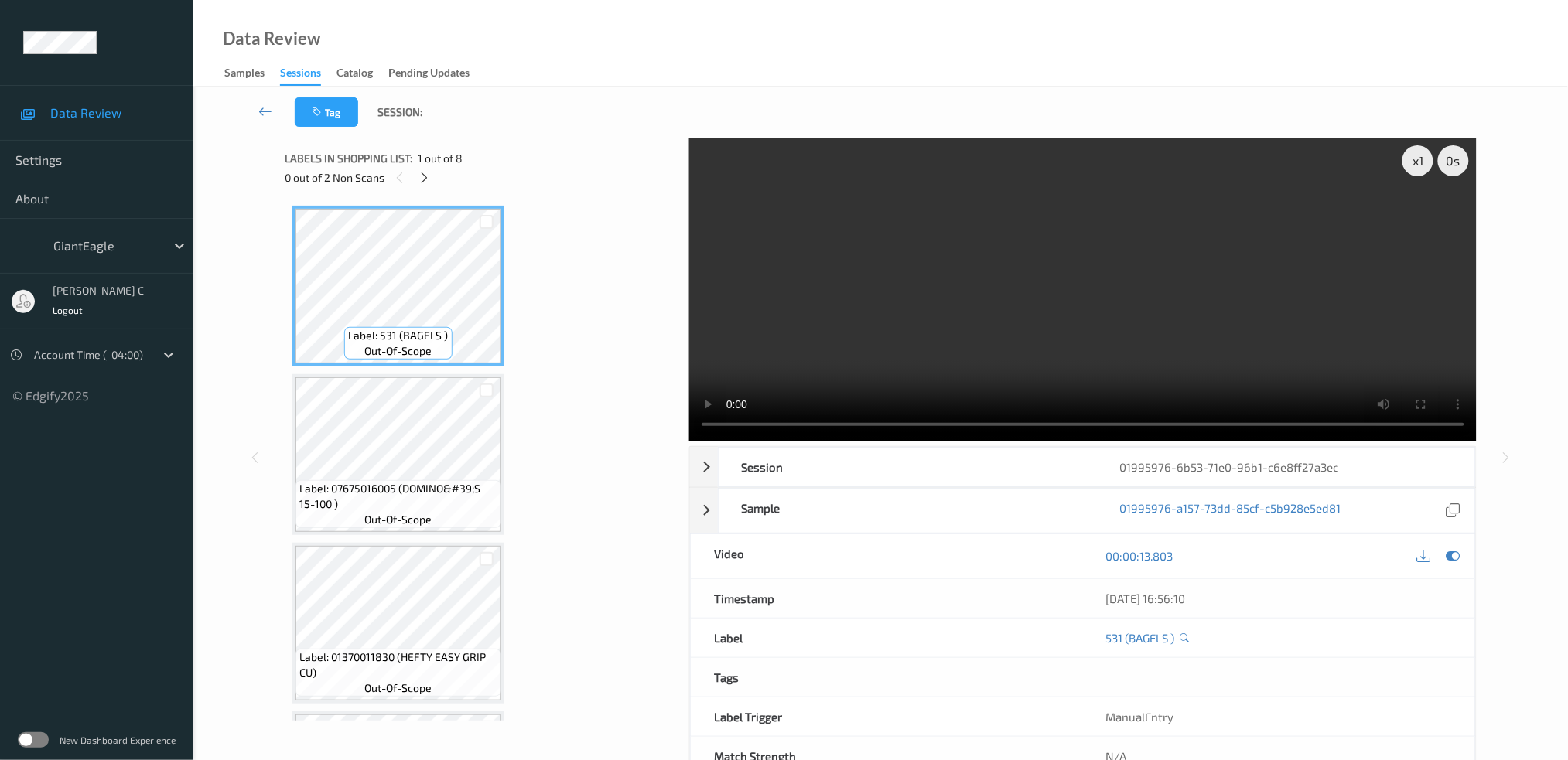
click at [405, 337] on span "Label: 531 (BAGELS )" at bounding box center [398, 336] width 100 height 16
click at [409, 340] on span "Label: 531 (BAGELS )" at bounding box center [398, 336] width 100 height 16
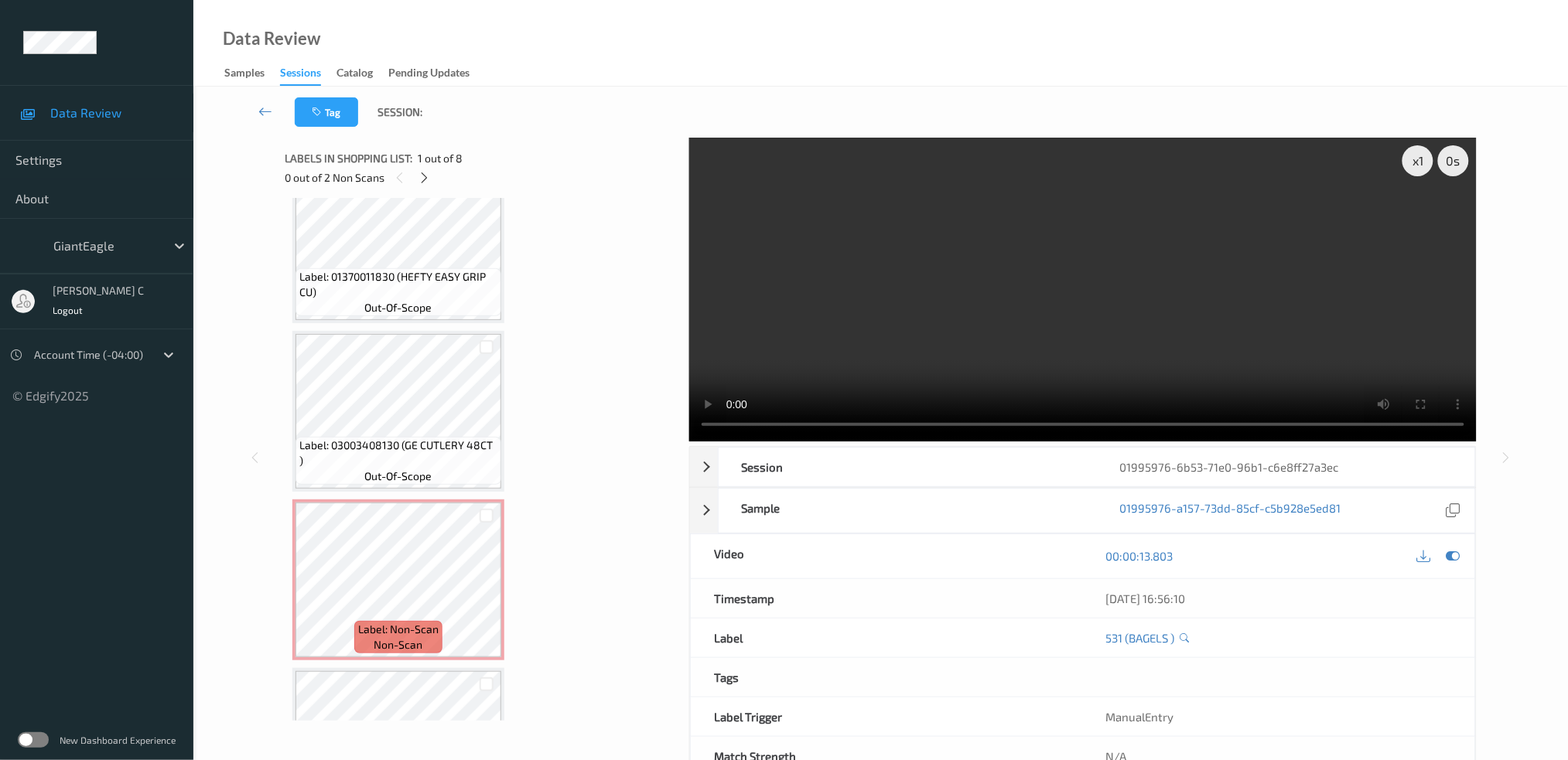
scroll to position [412, 0]
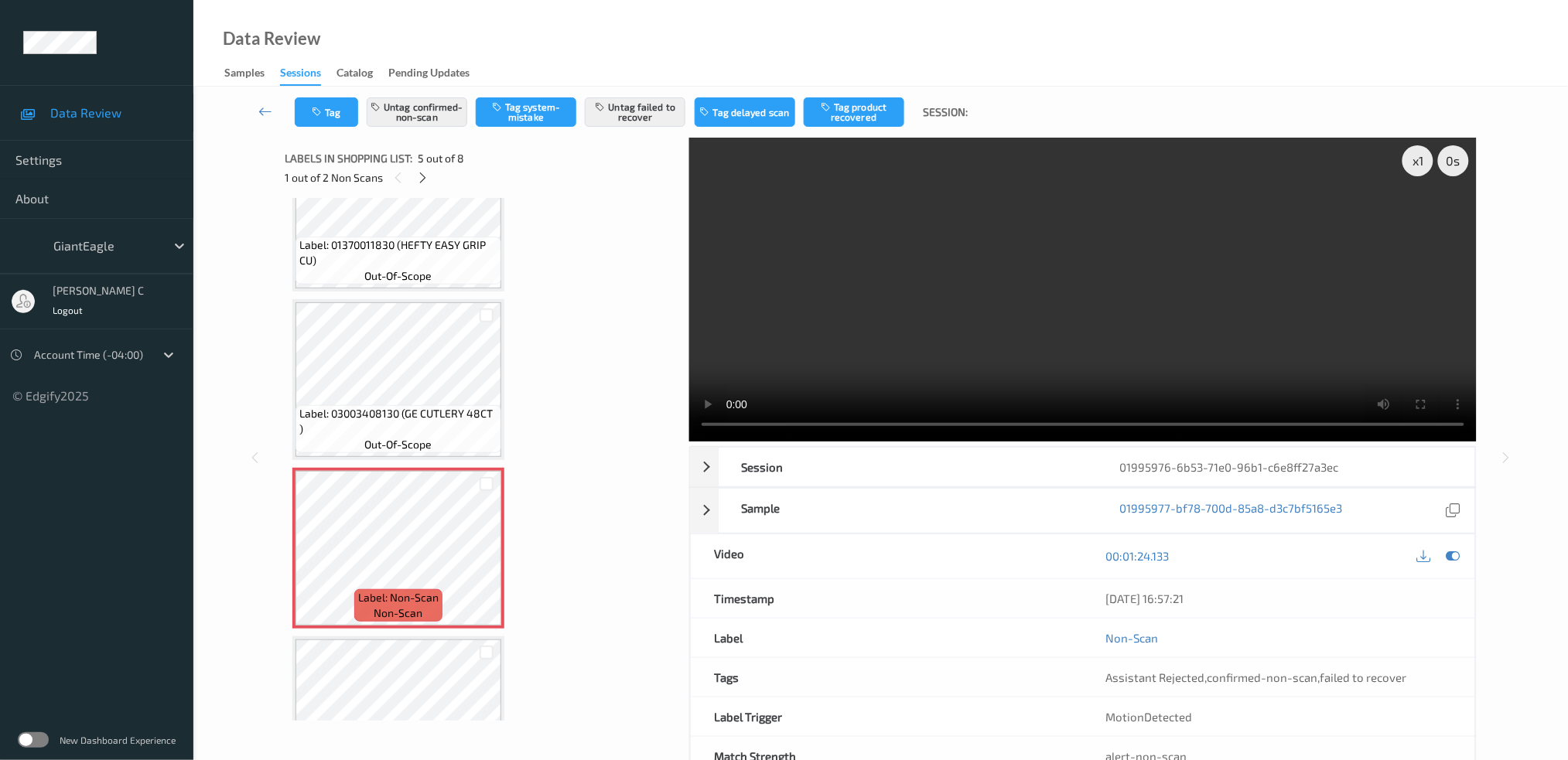
click at [1104, 423] on video at bounding box center [1083, 289] width 788 height 304
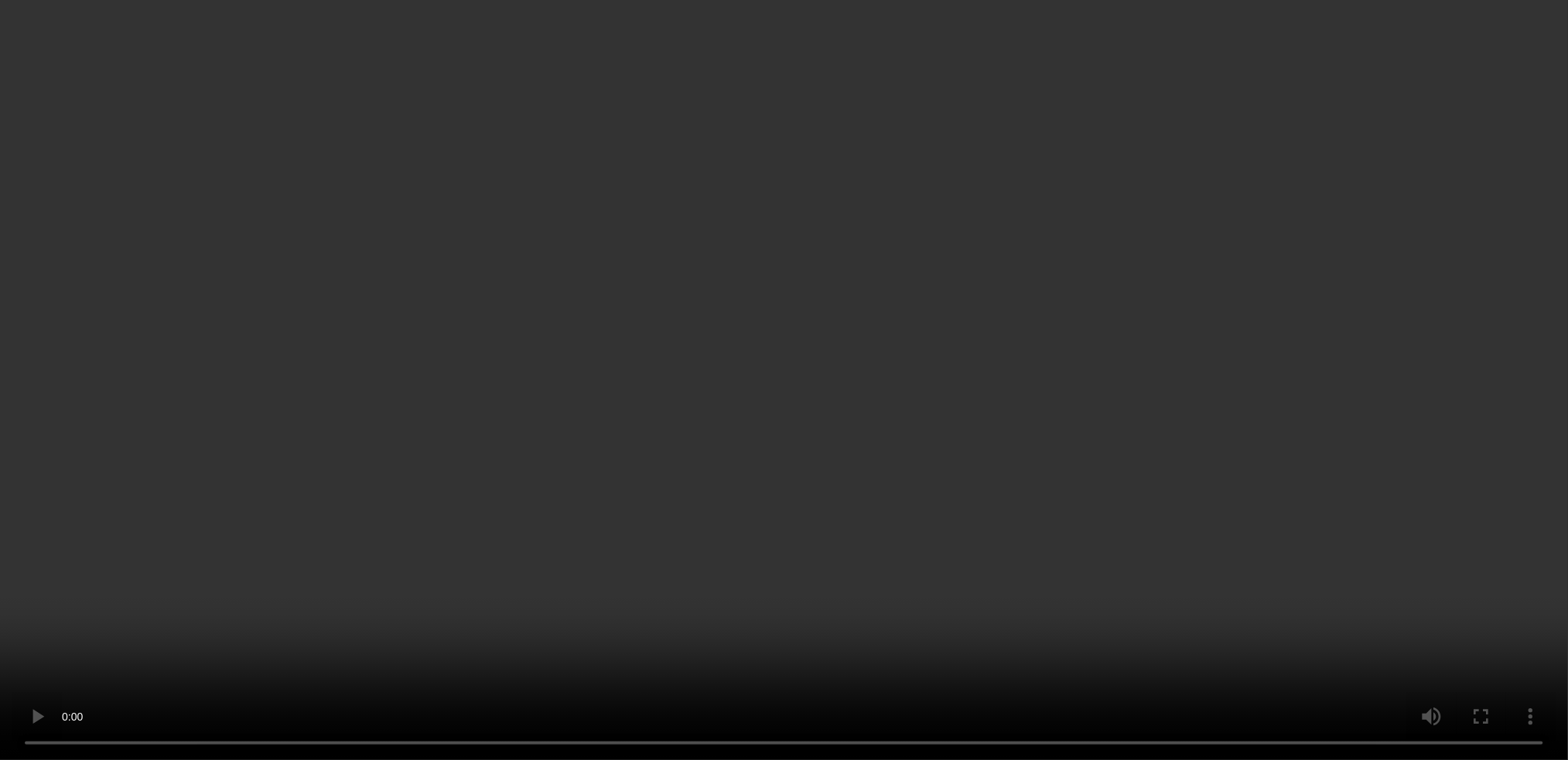
scroll to position [720, 0]
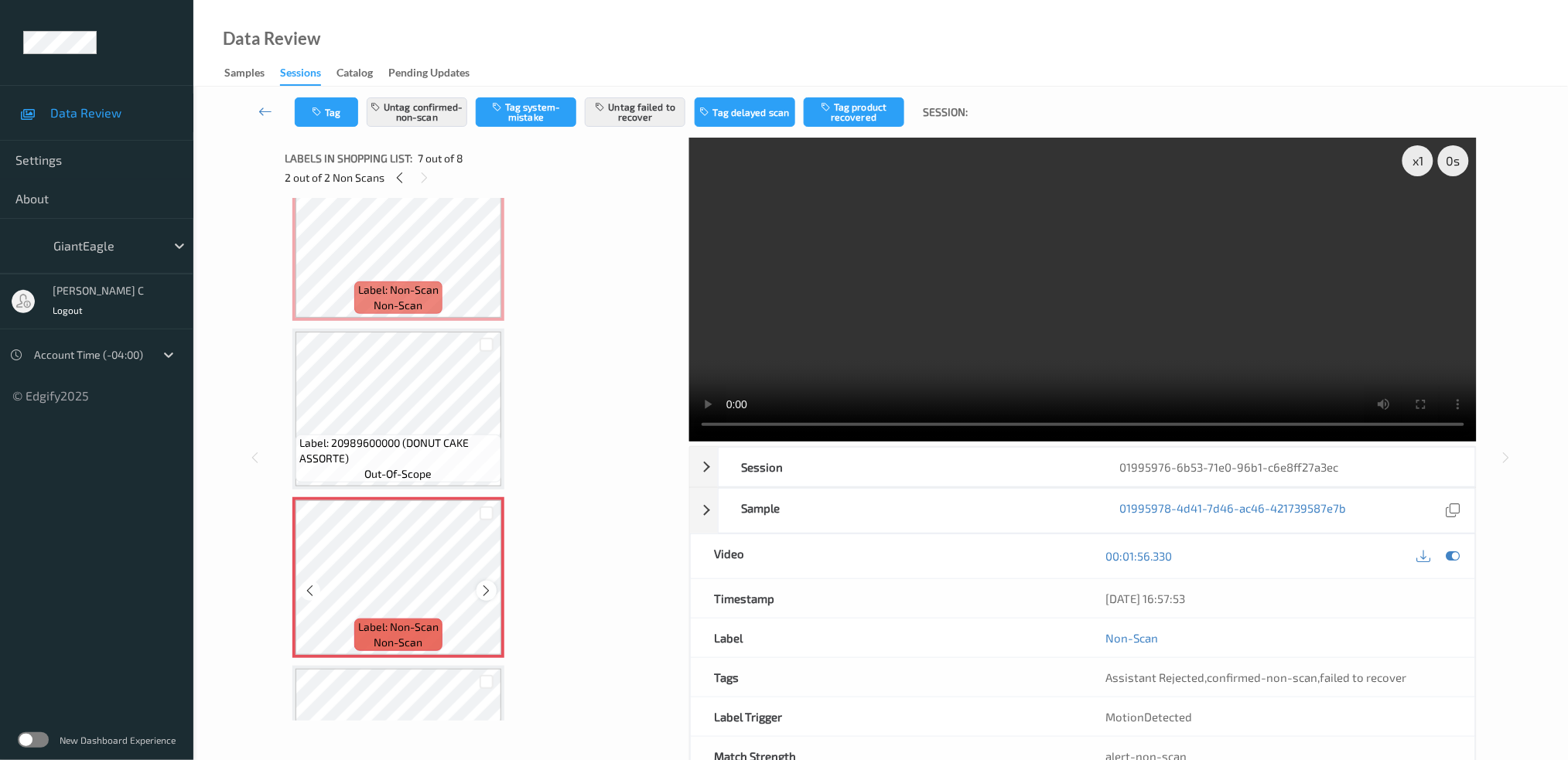
click at [485, 584] on icon at bounding box center [487, 591] width 13 height 14
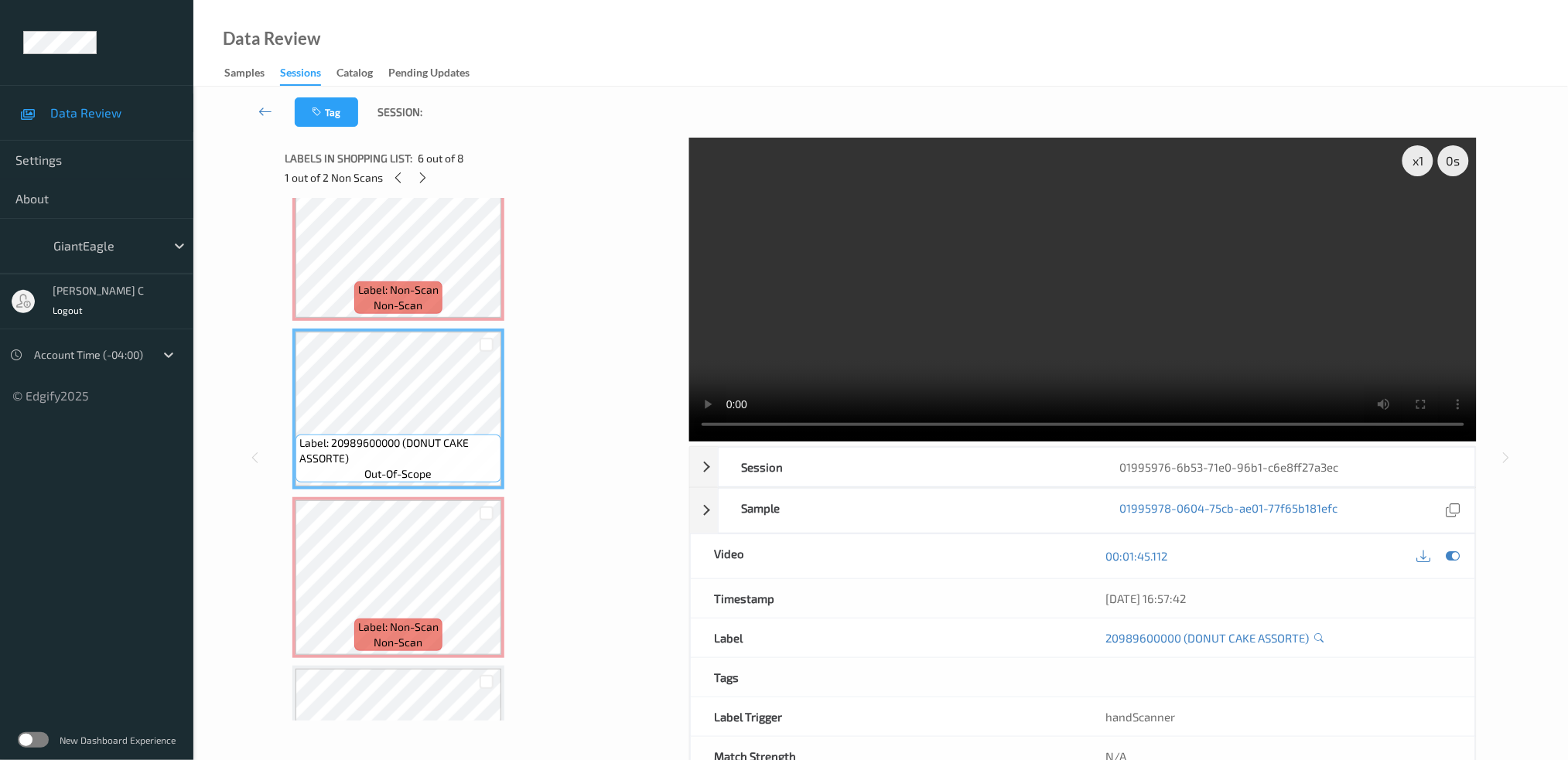
scroll to position [616, 0]
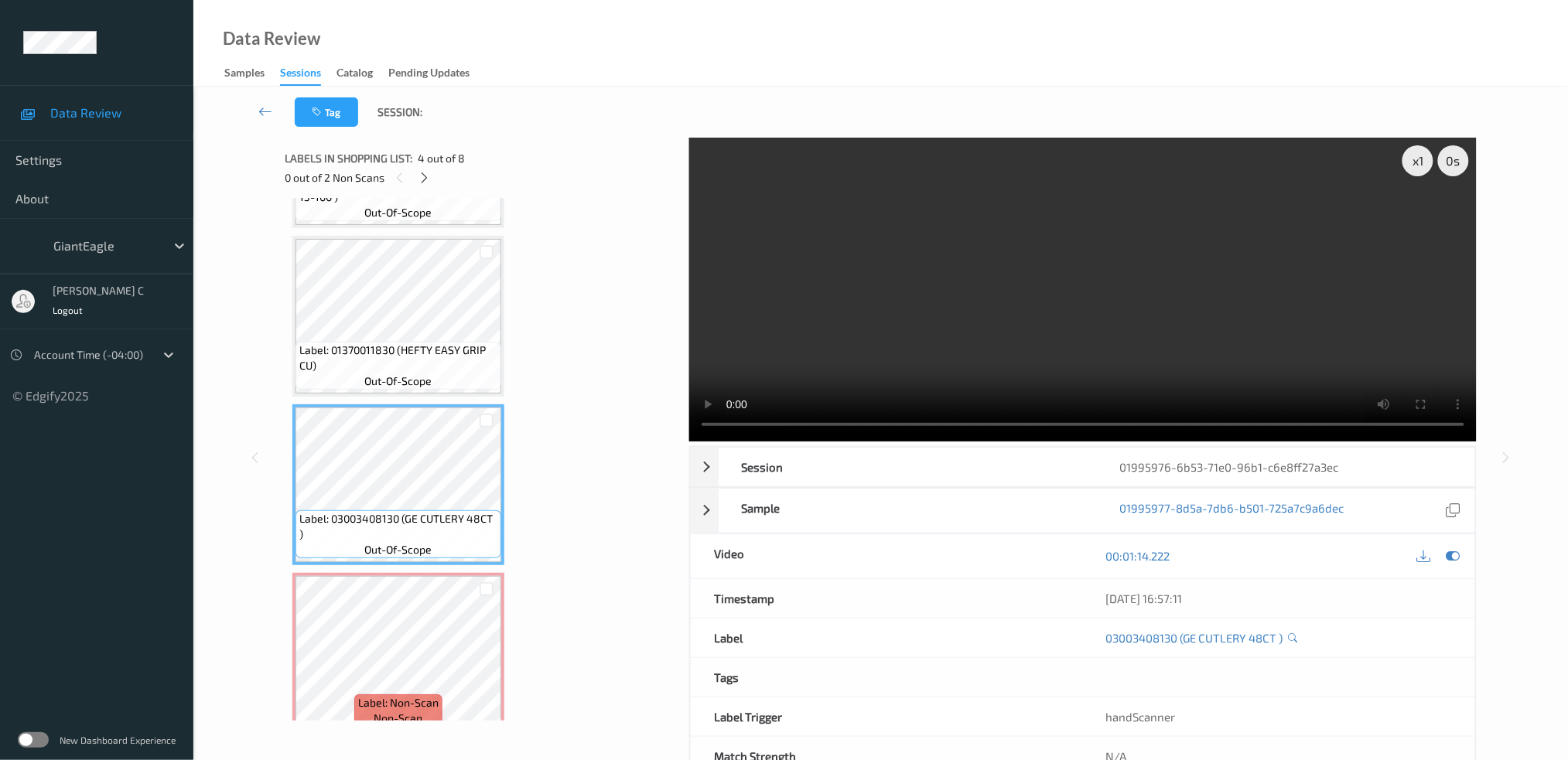
click at [446, 374] on div "Label: 01370011830 (HEFTY EASY GRIP CU) out-of-scope" at bounding box center [398, 366] width 205 height 48
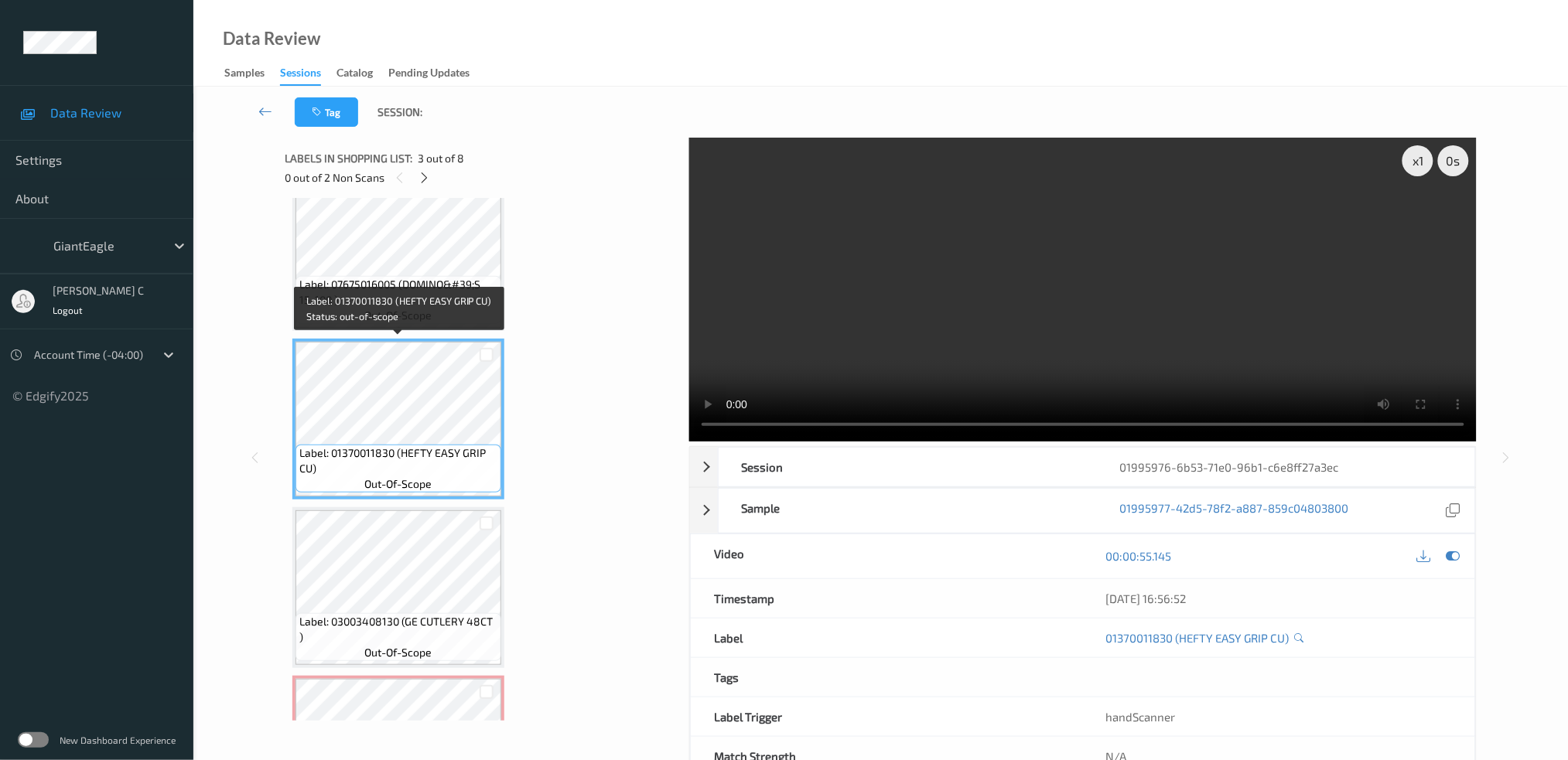
scroll to position [0, 0]
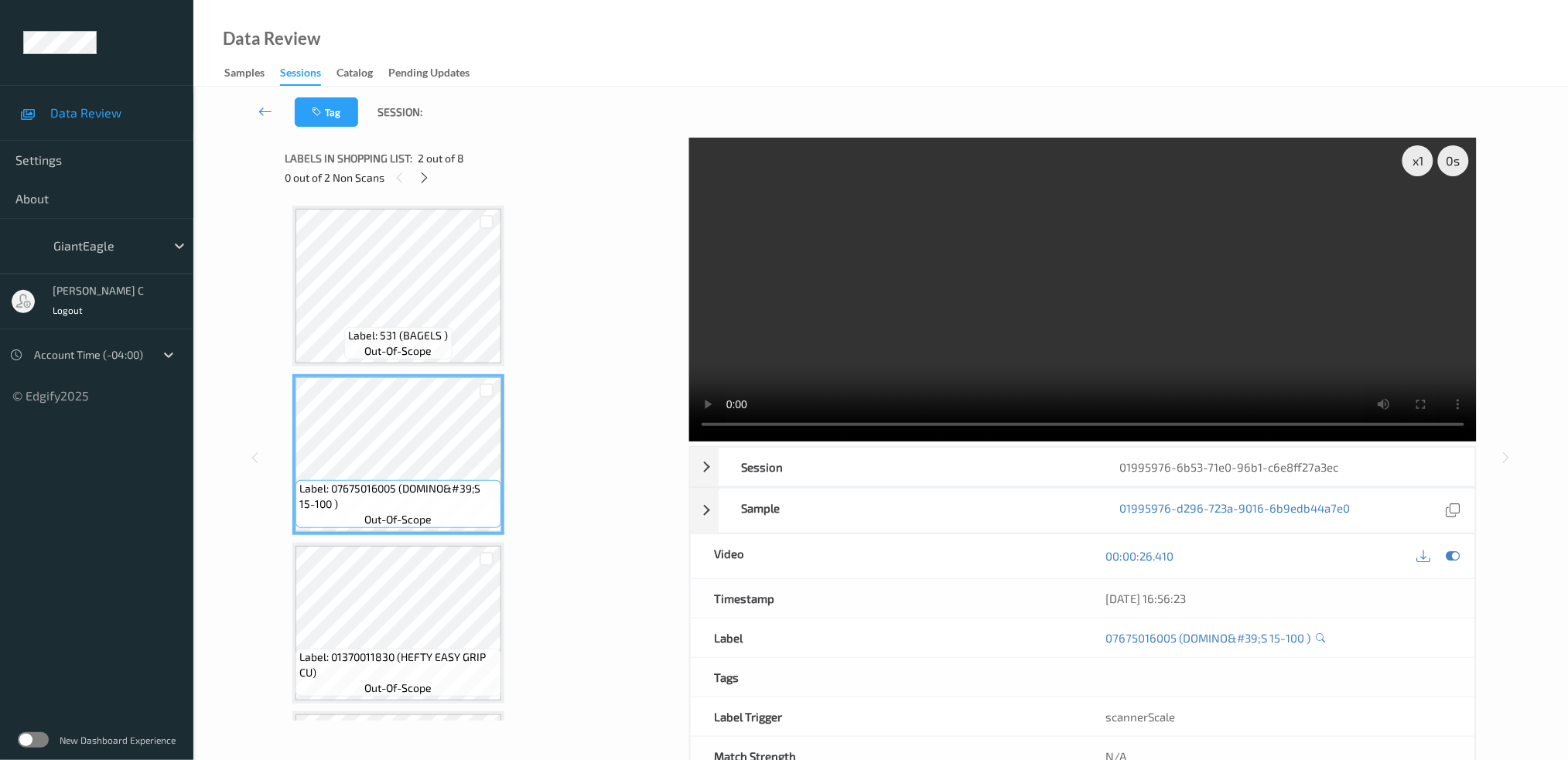
click at [417, 340] on span "Label: 531 (BAGELS )" at bounding box center [398, 336] width 100 height 16
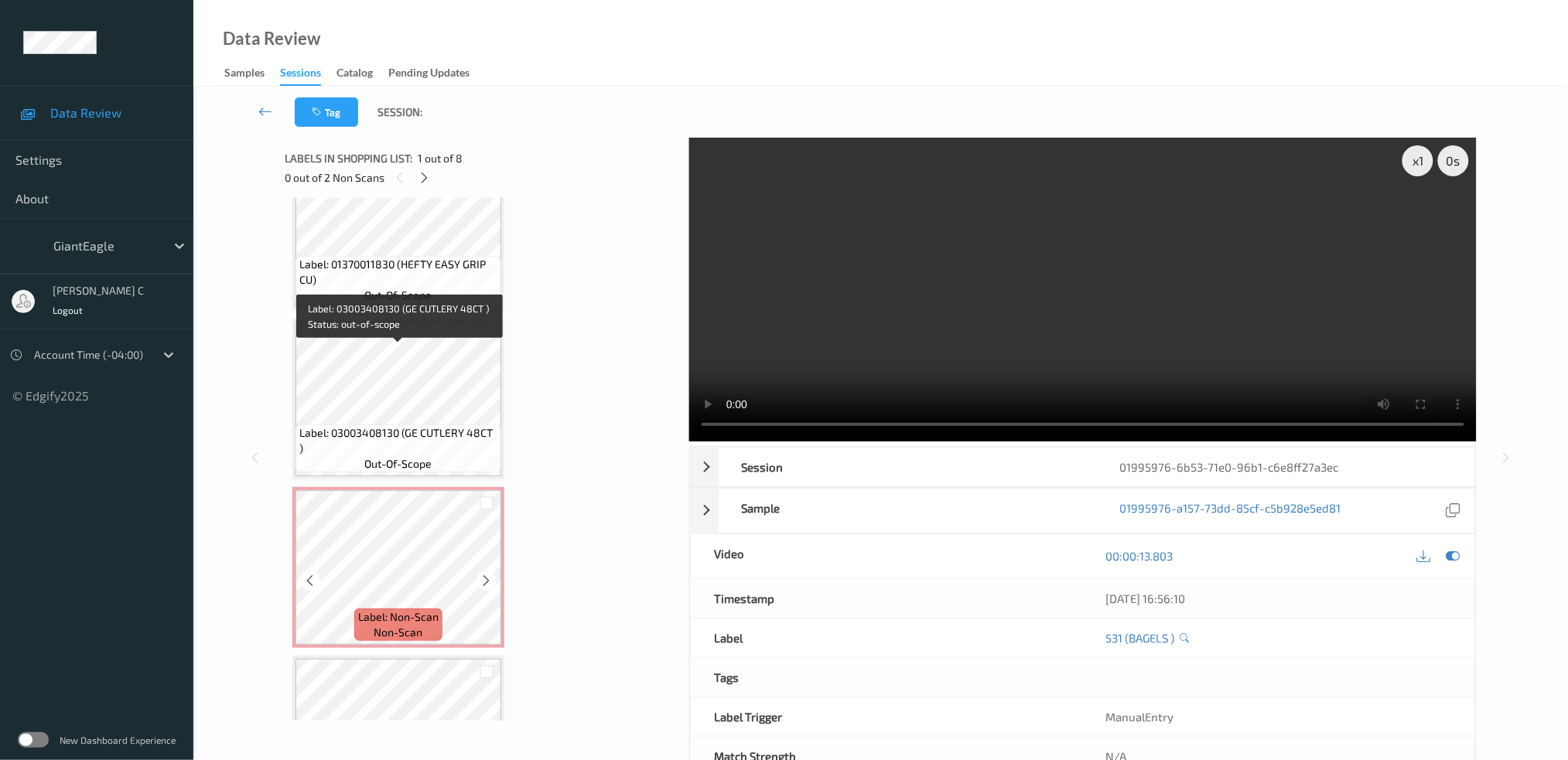
scroll to position [515, 0]
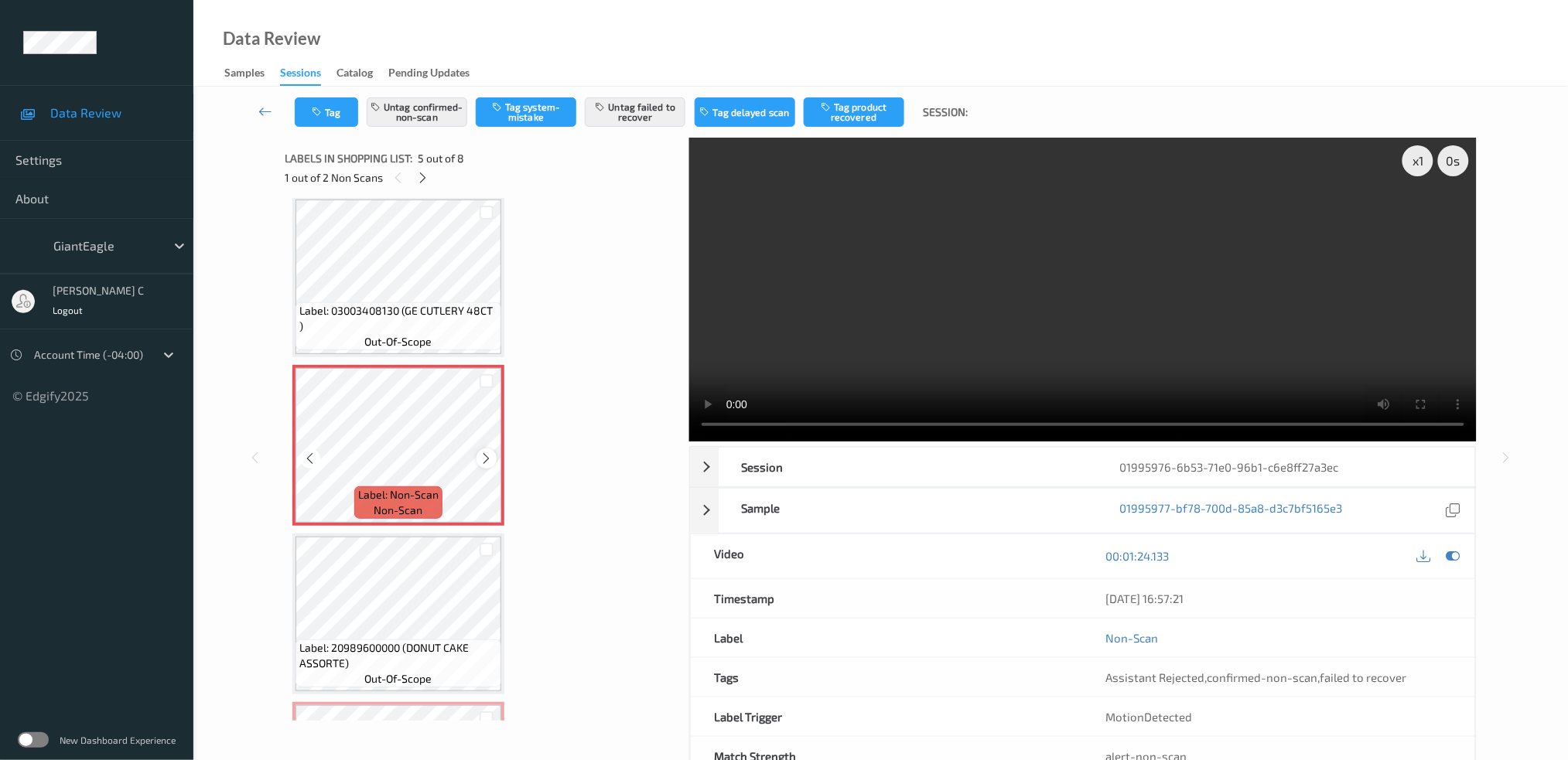
click at [491, 452] on icon at bounding box center [487, 459] width 13 height 14
click at [489, 452] on icon at bounding box center [487, 459] width 13 height 14
click at [411, 81] on div "Pending Updates" at bounding box center [428, 74] width 81 height 19
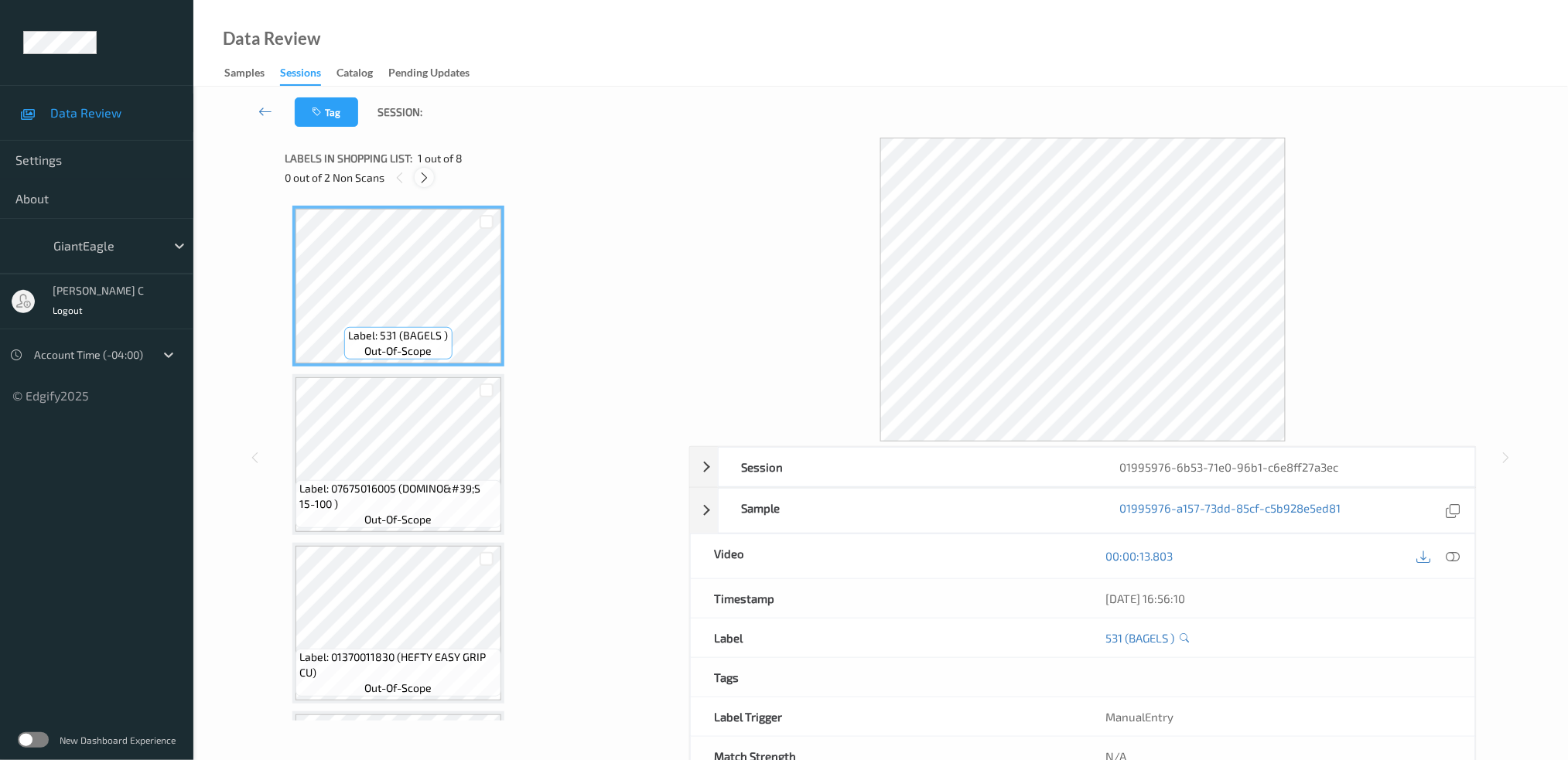
click at [421, 178] on icon at bounding box center [424, 178] width 13 height 14
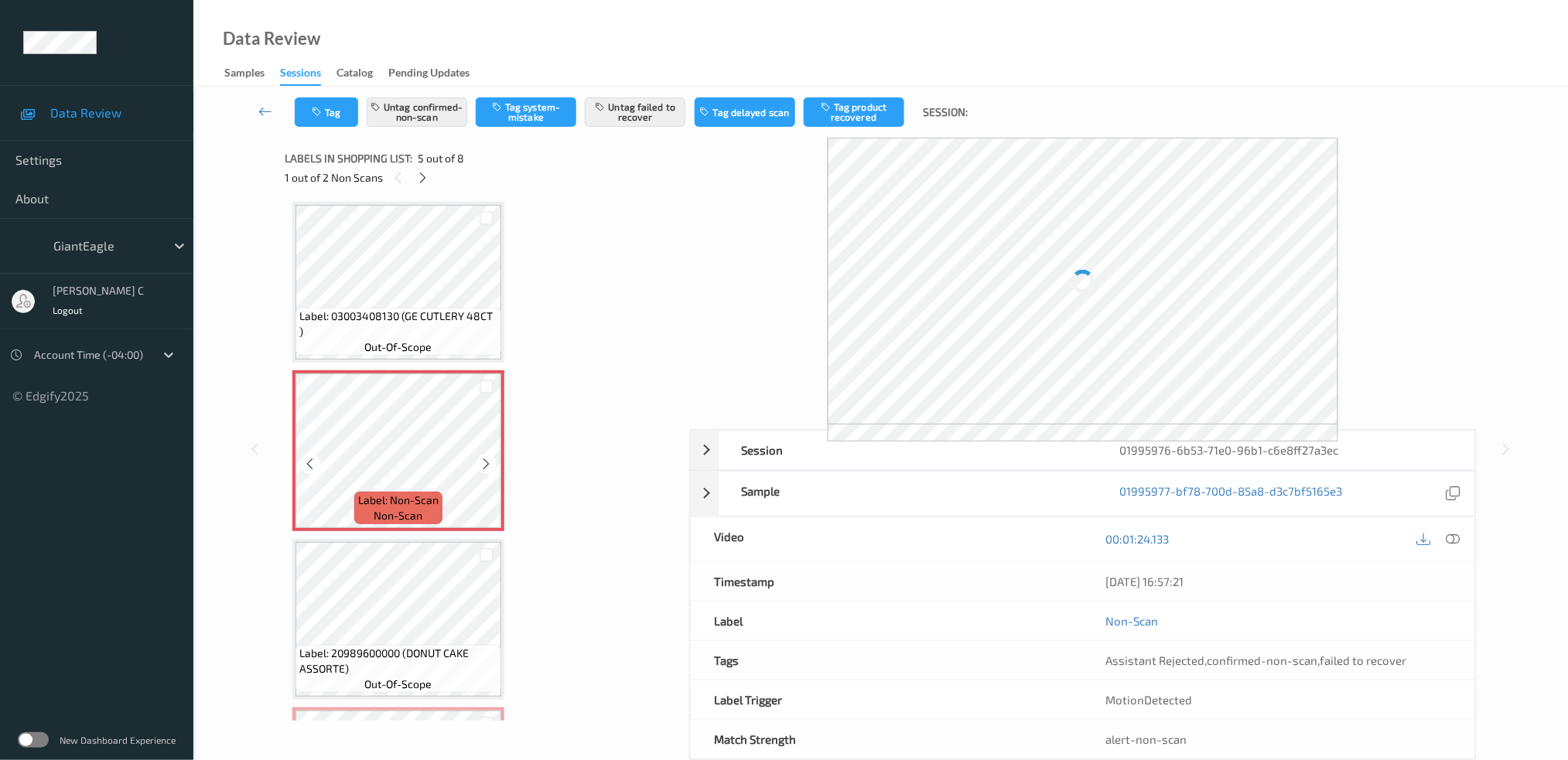
scroll to position [819, 0]
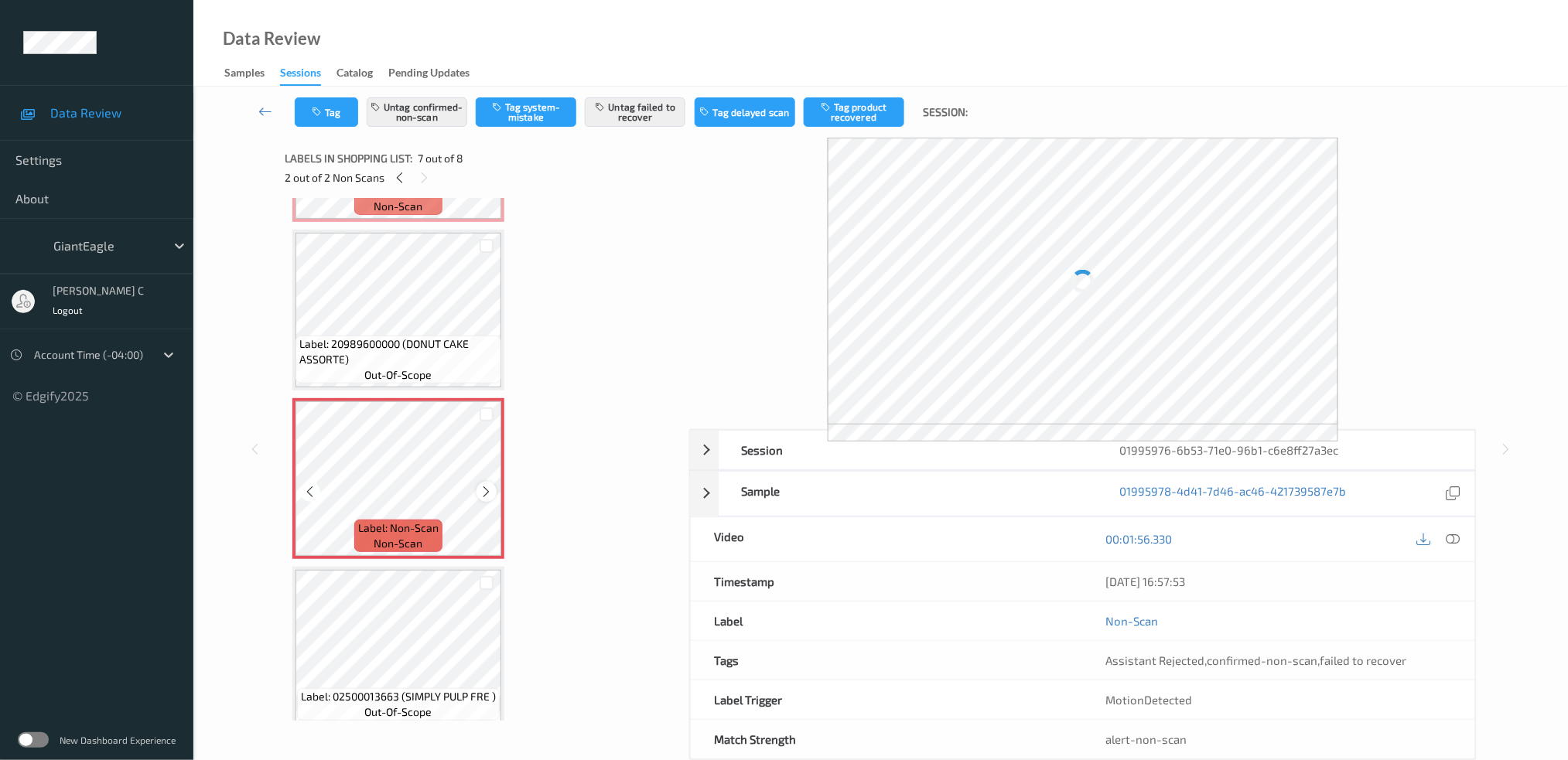
click at [485, 485] on icon at bounding box center [487, 492] width 13 height 14
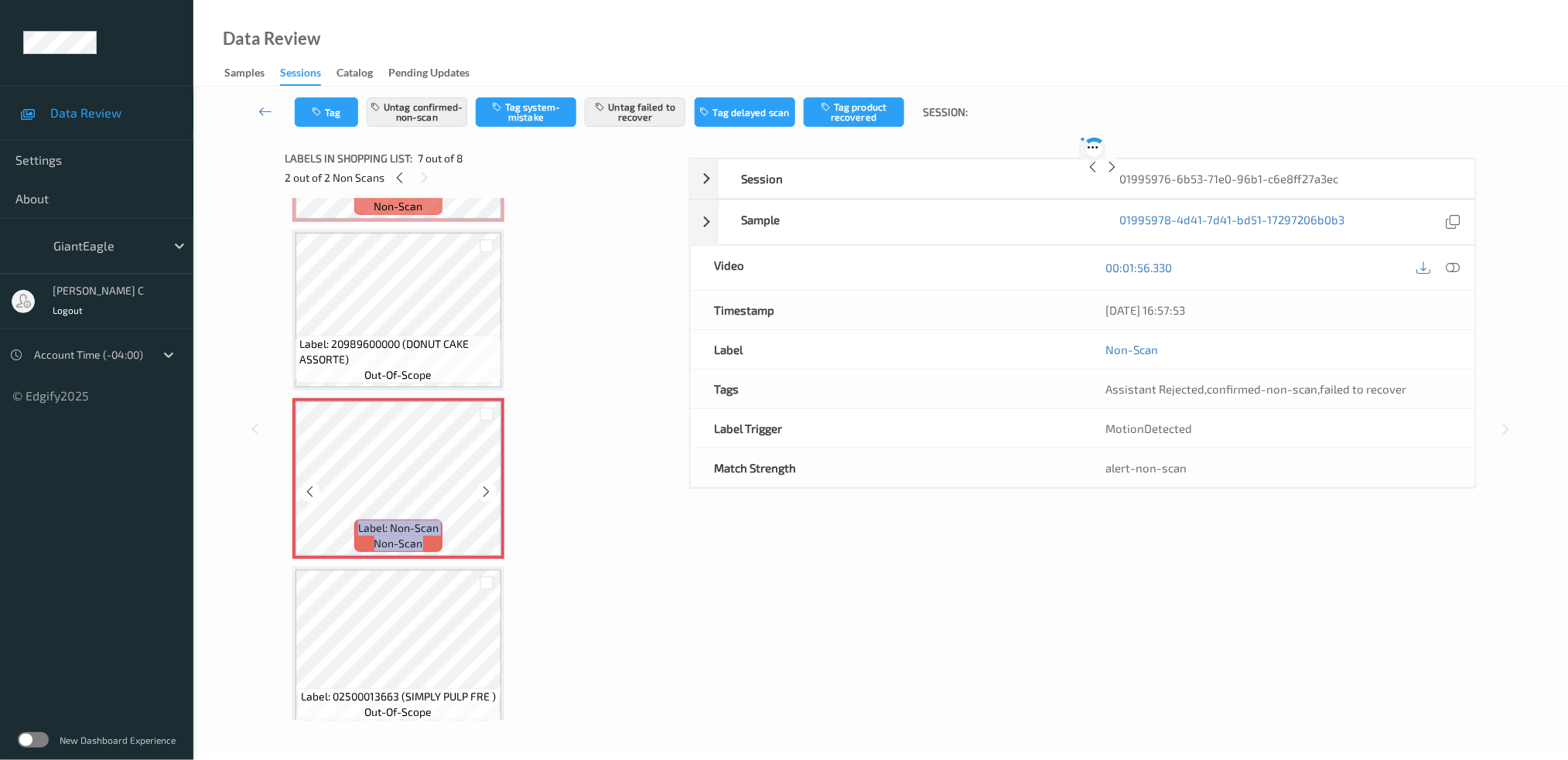
click at [485, 485] on icon at bounding box center [487, 492] width 13 height 14
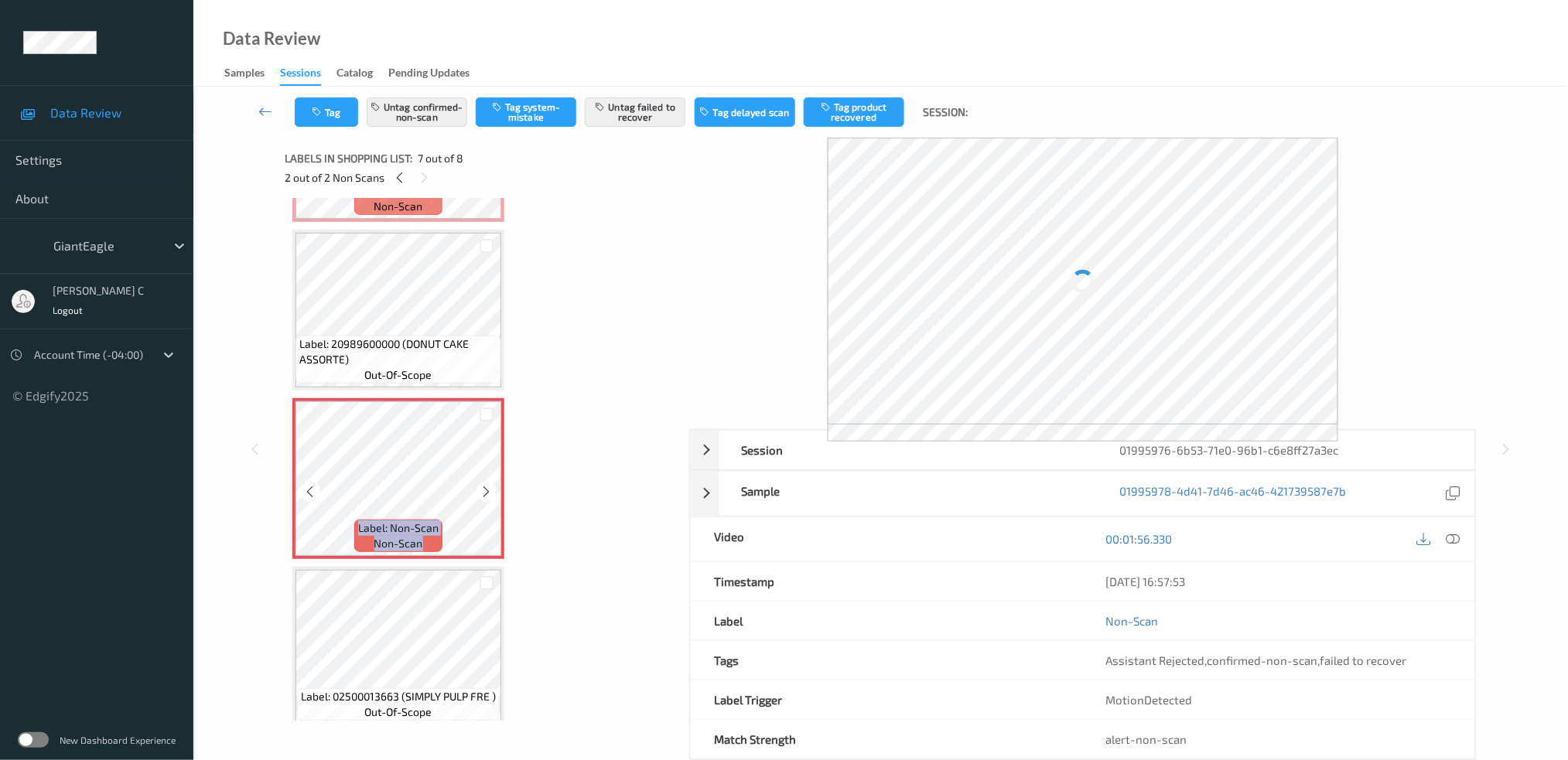
click at [485, 485] on icon at bounding box center [487, 492] width 13 height 14
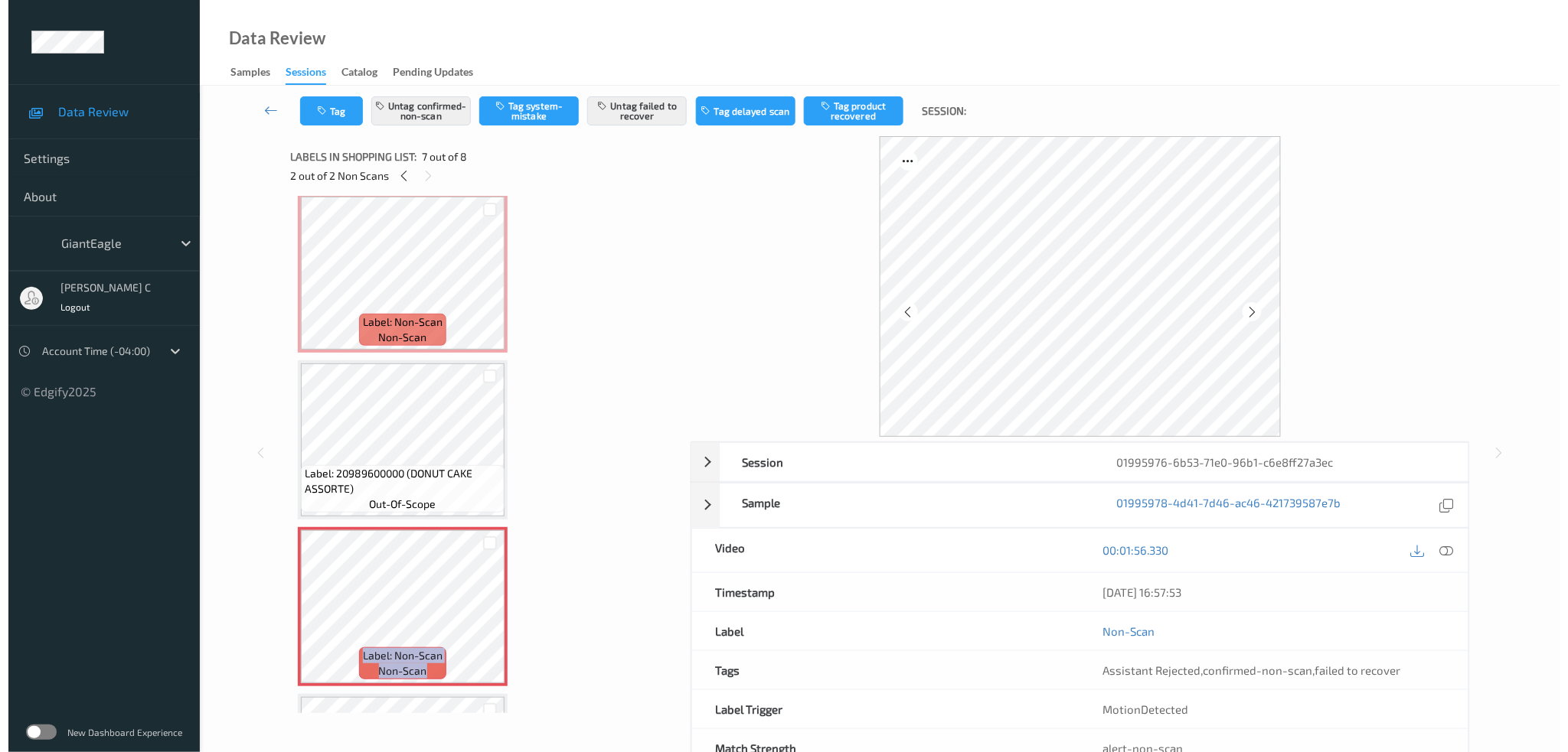
scroll to position [610, 0]
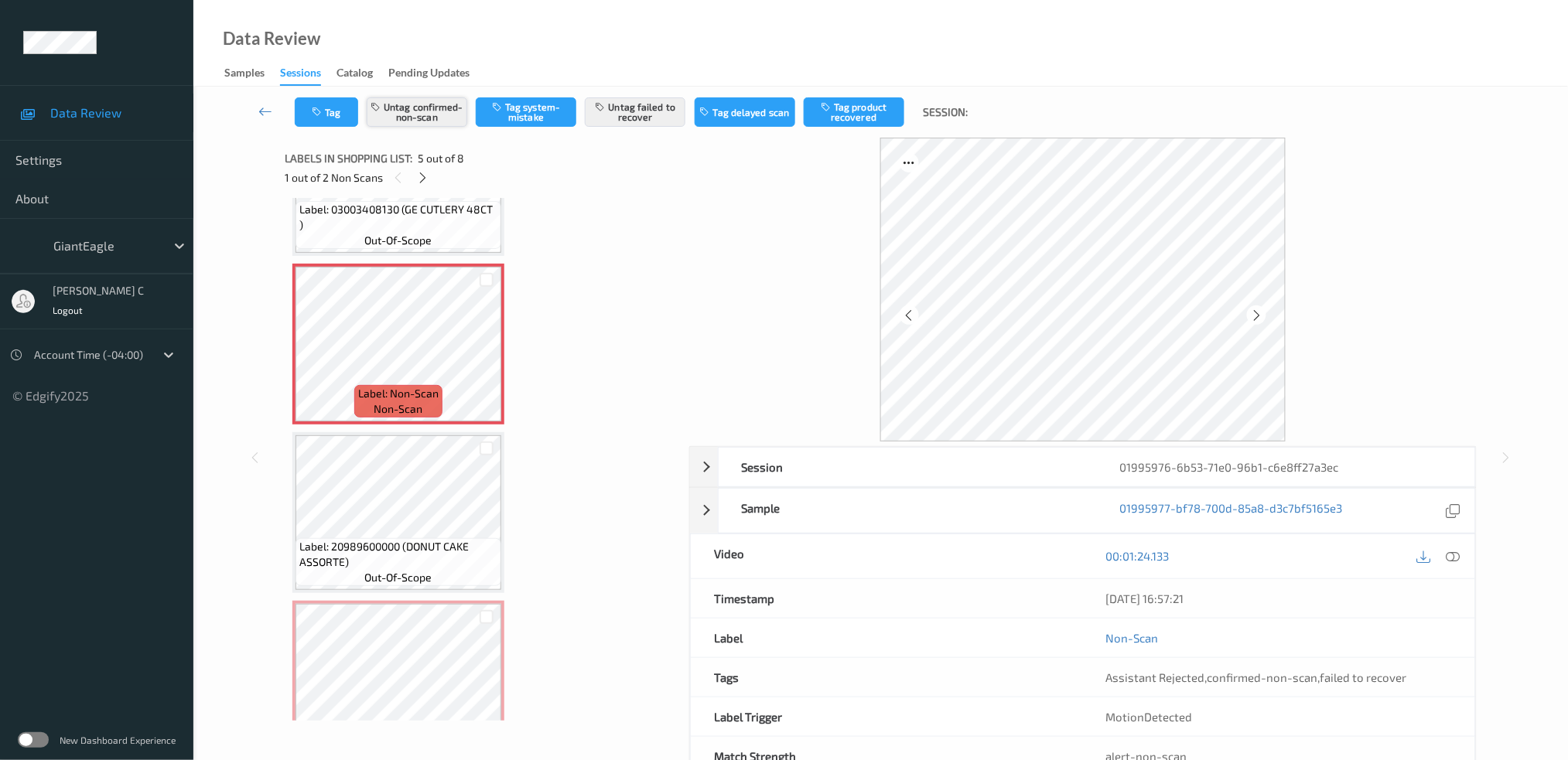
click at [425, 124] on button "Untag confirmed-non-scan" at bounding box center [416, 111] width 100 height 29
click at [640, 128] on div "Tag Tag confirmed-non-scan Tag system-mistake Untag failed to recover Tag delay…" at bounding box center [880, 112] width 1311 height 51
click at [640, 111] on button "Untag failed to recover" at bounding box center [635, 111] width 100 height 29
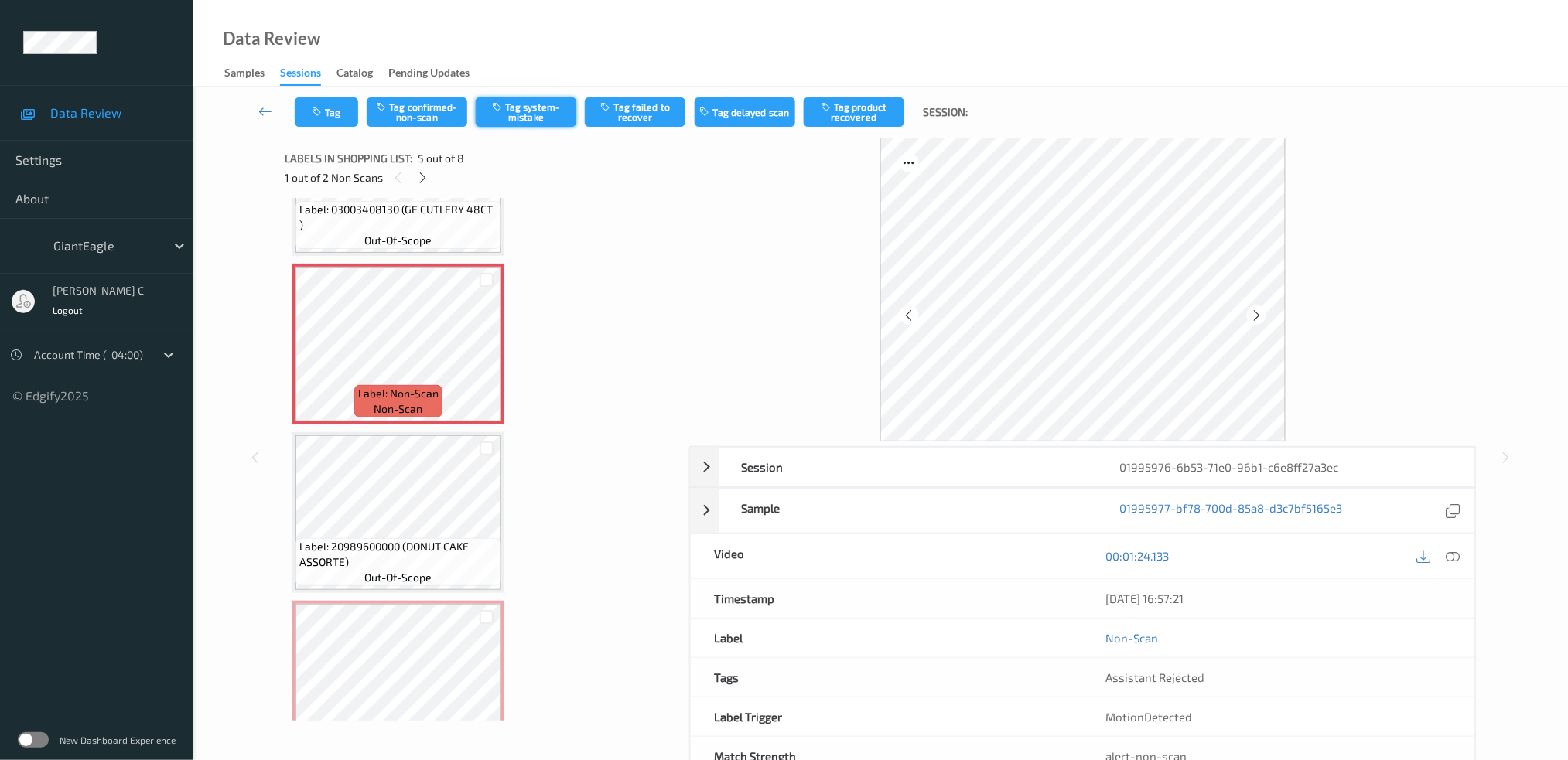
click at [520, 100] on button "Tag system-mistake" at bounding box center [526, 111] width 100 height 29
click at [315, 119] on button "Tag" at bounding box center [326, 111] width 63 height 29
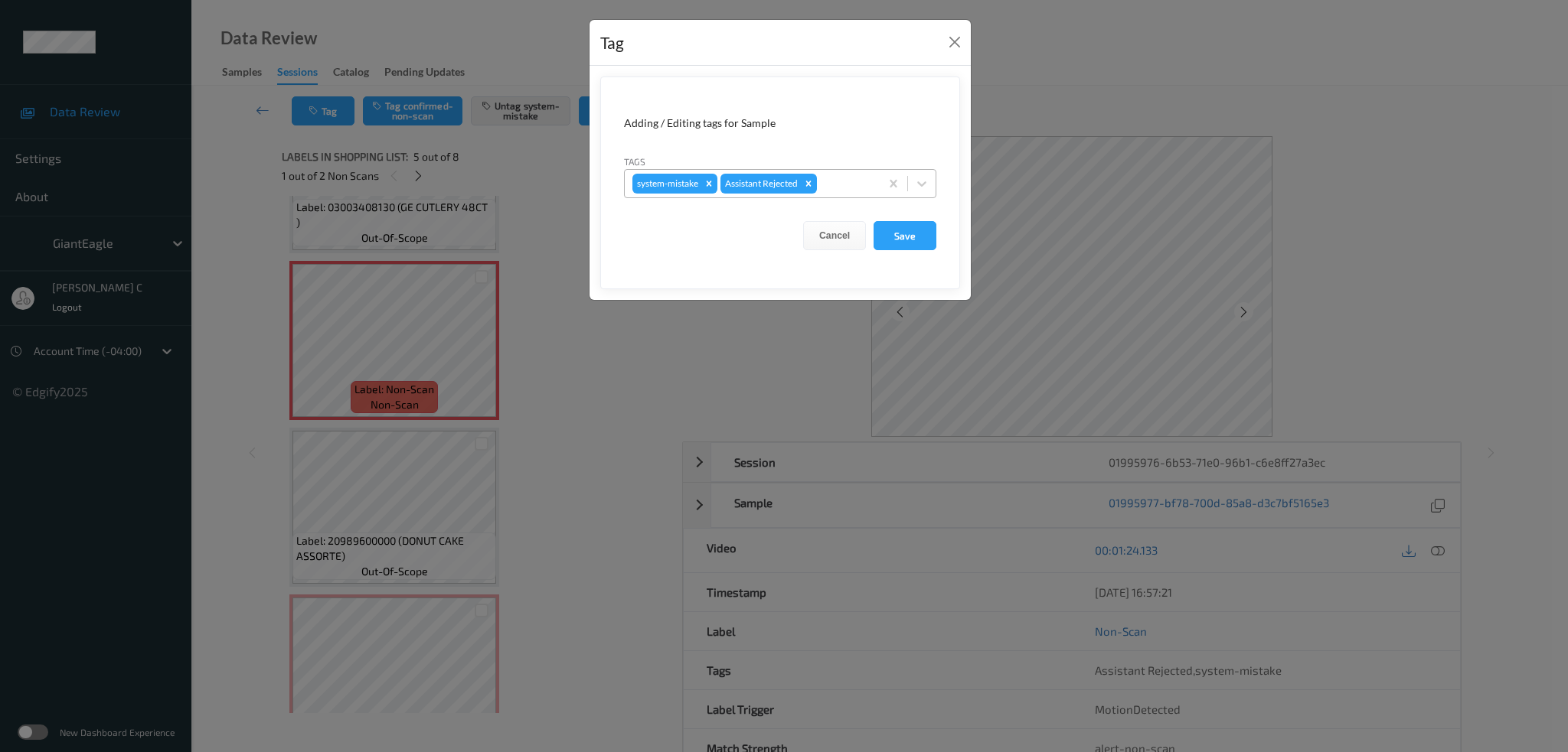
click at [853, 177] on div at bounding box center [845, 183] width 52 height 18
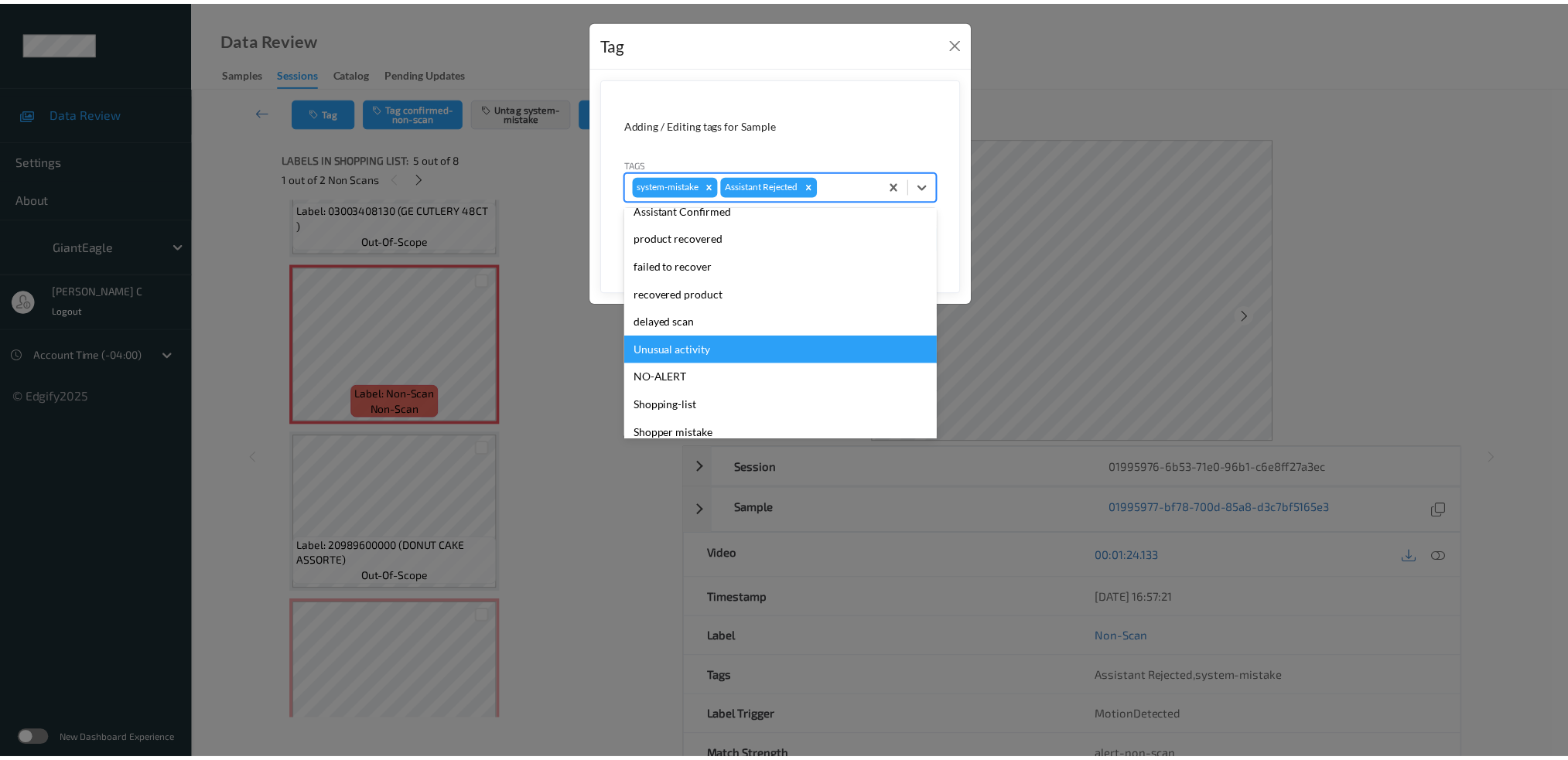
scroll to position [164, 0]
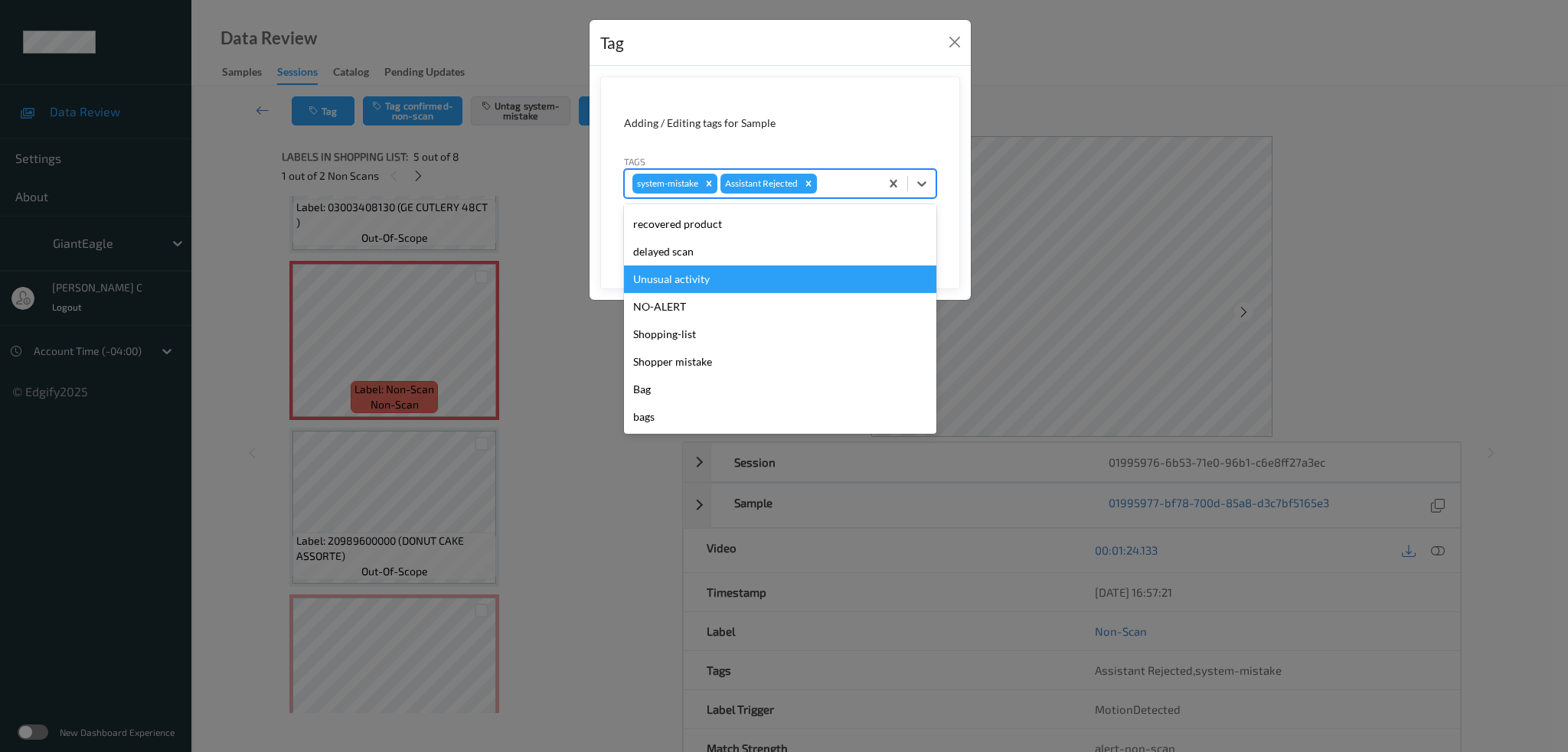
click at [686, 278] on div "Unusual activity" at bounding box center [780, 279] width 312 height 27
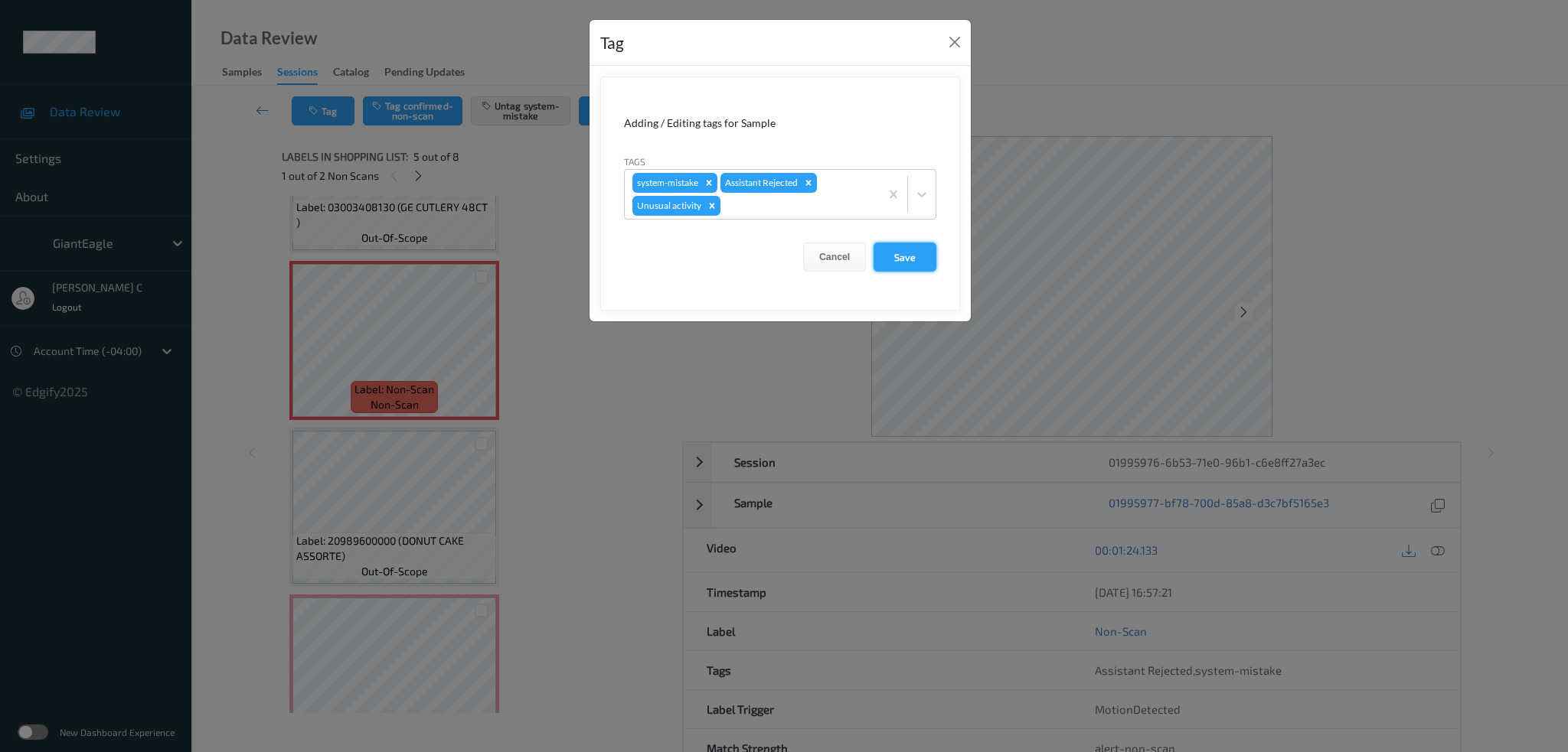
click at [906, 242] on form "Adding / Editing tags for Sample Tags system-mistake Assistant Rejected Unusual…" at bounding box center [780, 194] width 360 height 235
click at [931, 260] on button "Save" at bounding box center [905, 256] width 63 height 29
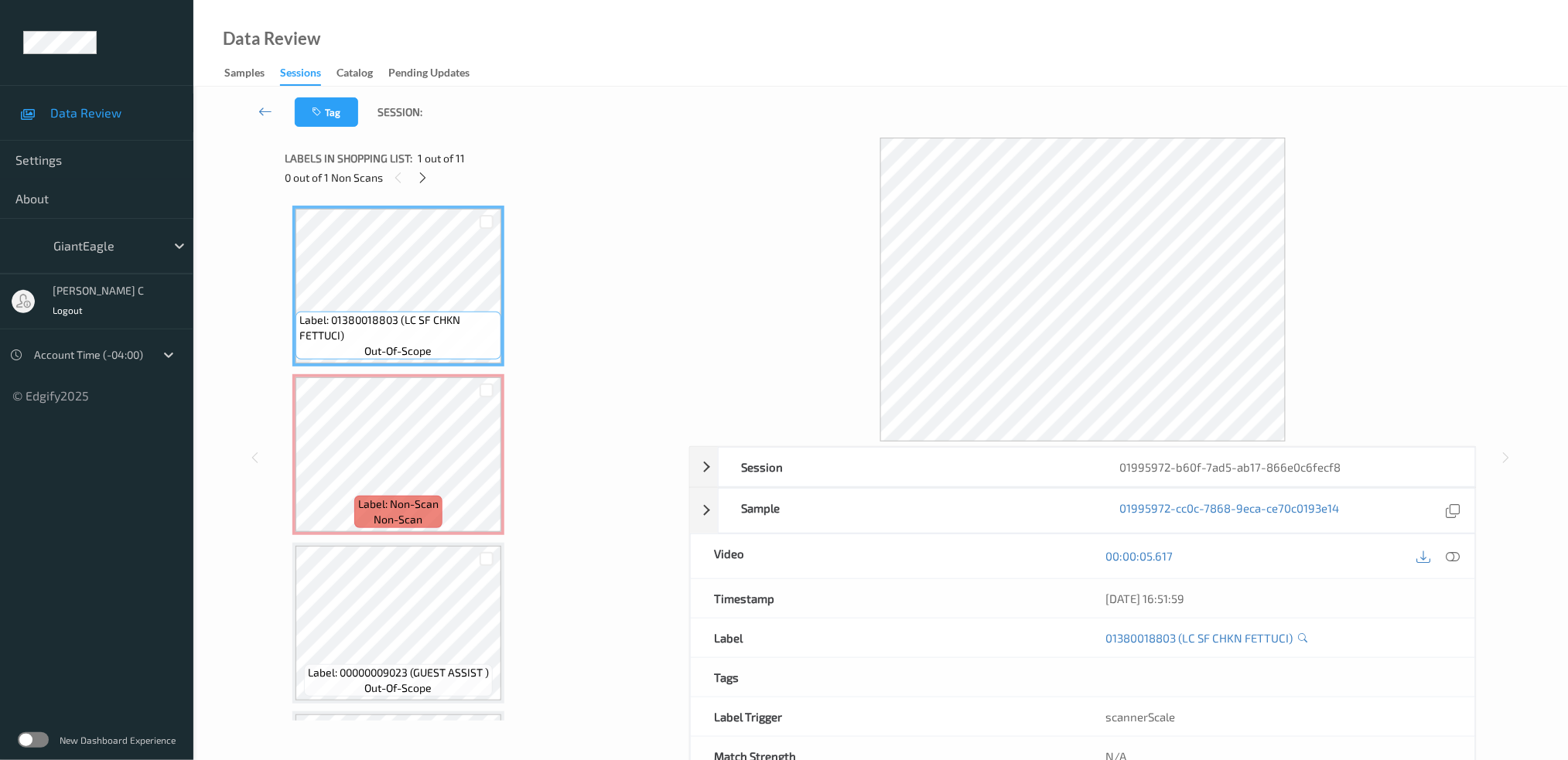
click at [1453, 559] on icon at bounding box center [1453, 556] width 14 height 14
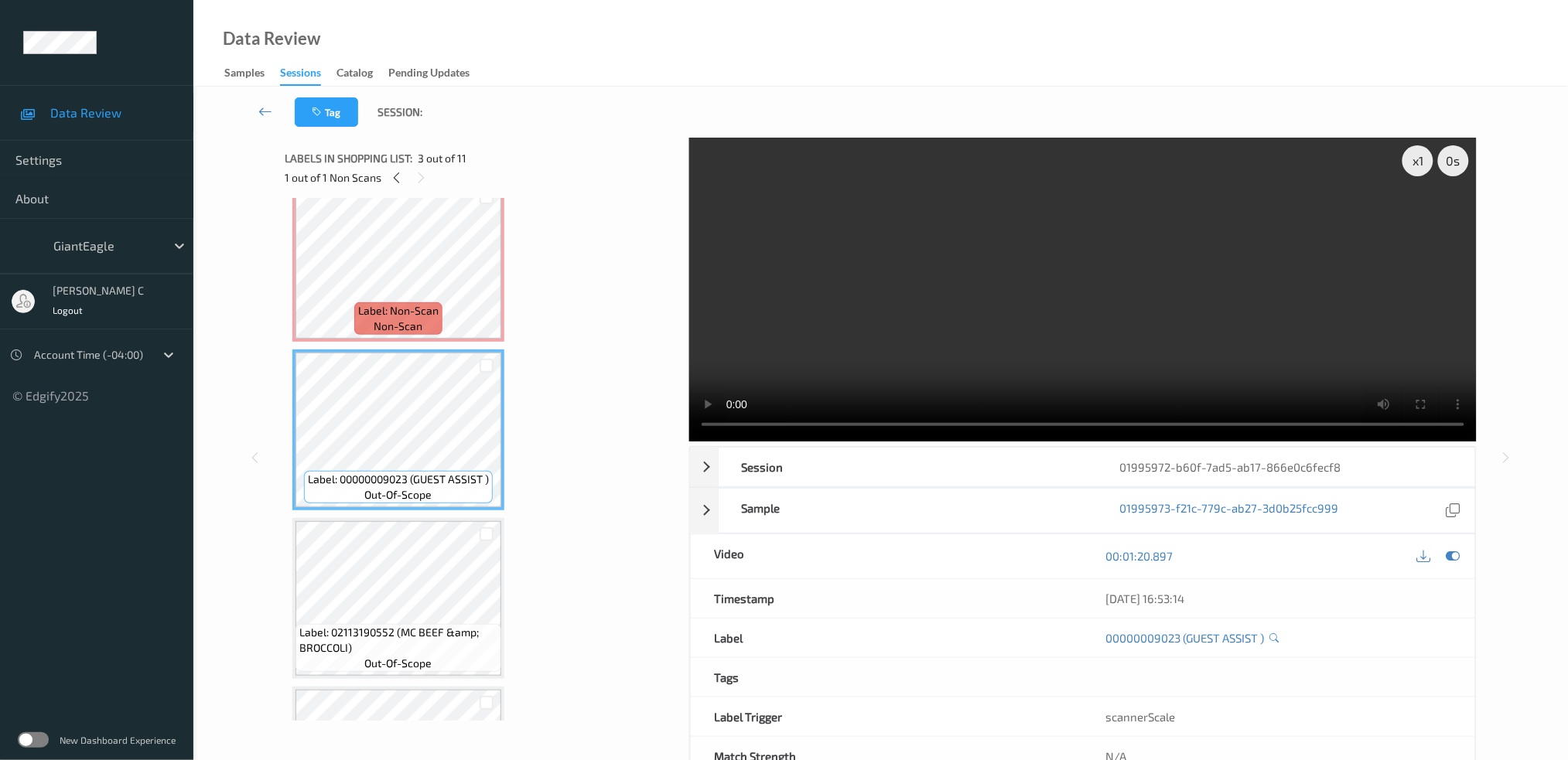
scroll to position [205, 0]
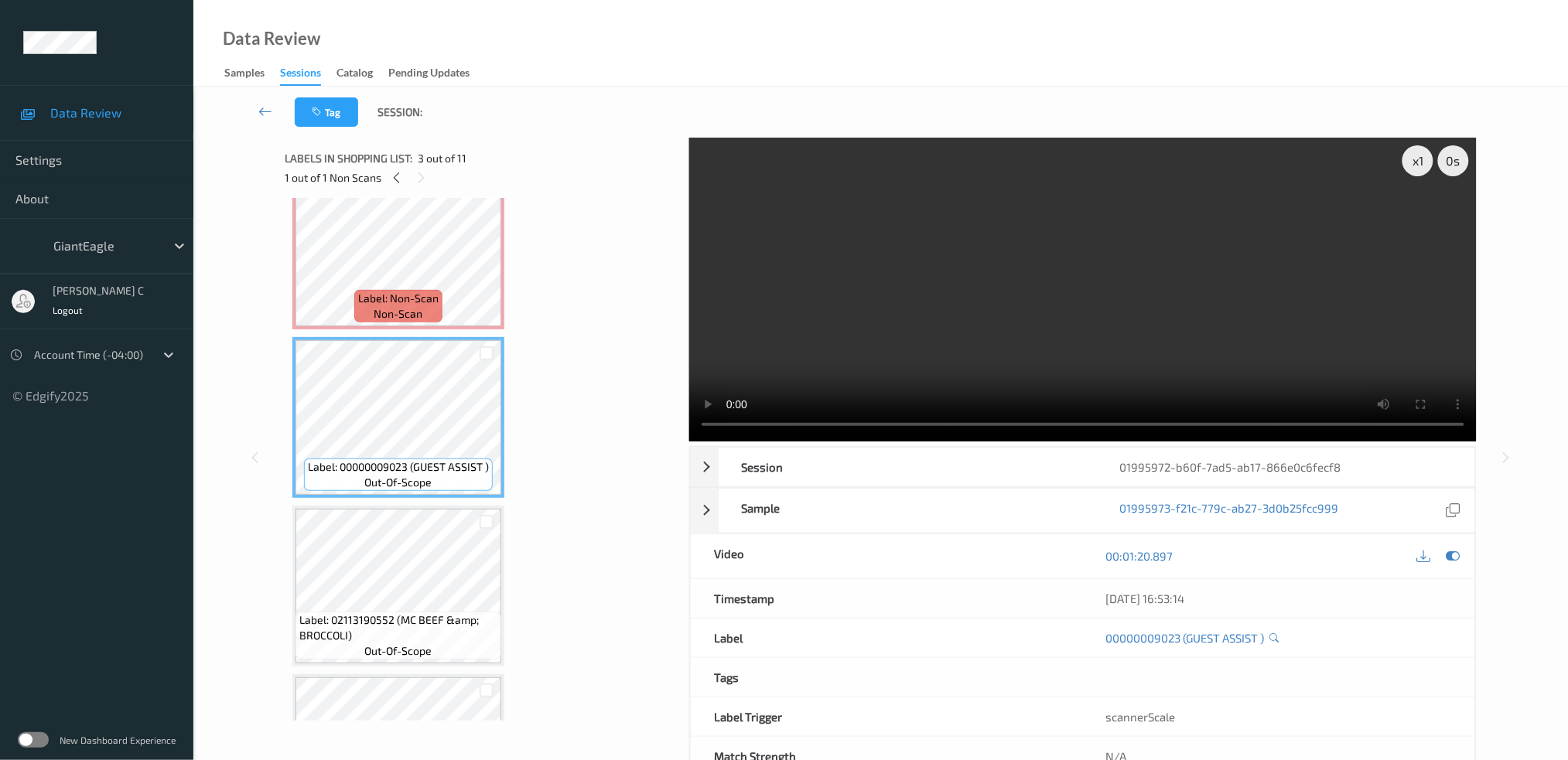
click at [388, 634] on span "Label: 02113190552 (MC BEEF &amp; BROCCOLI)" at bounding box center [398, 627] width 198 height 31
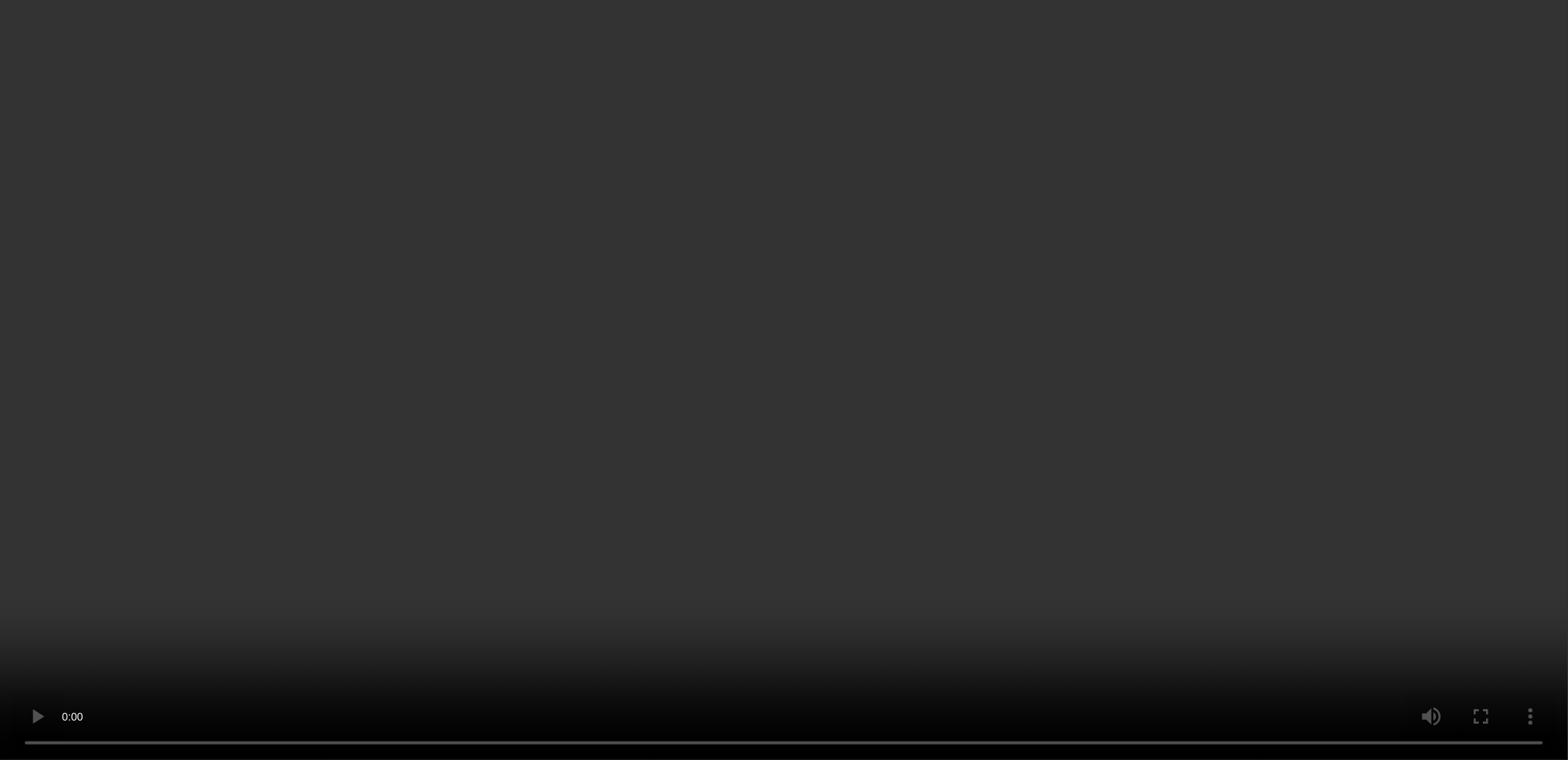
scroll to position [0, 0]
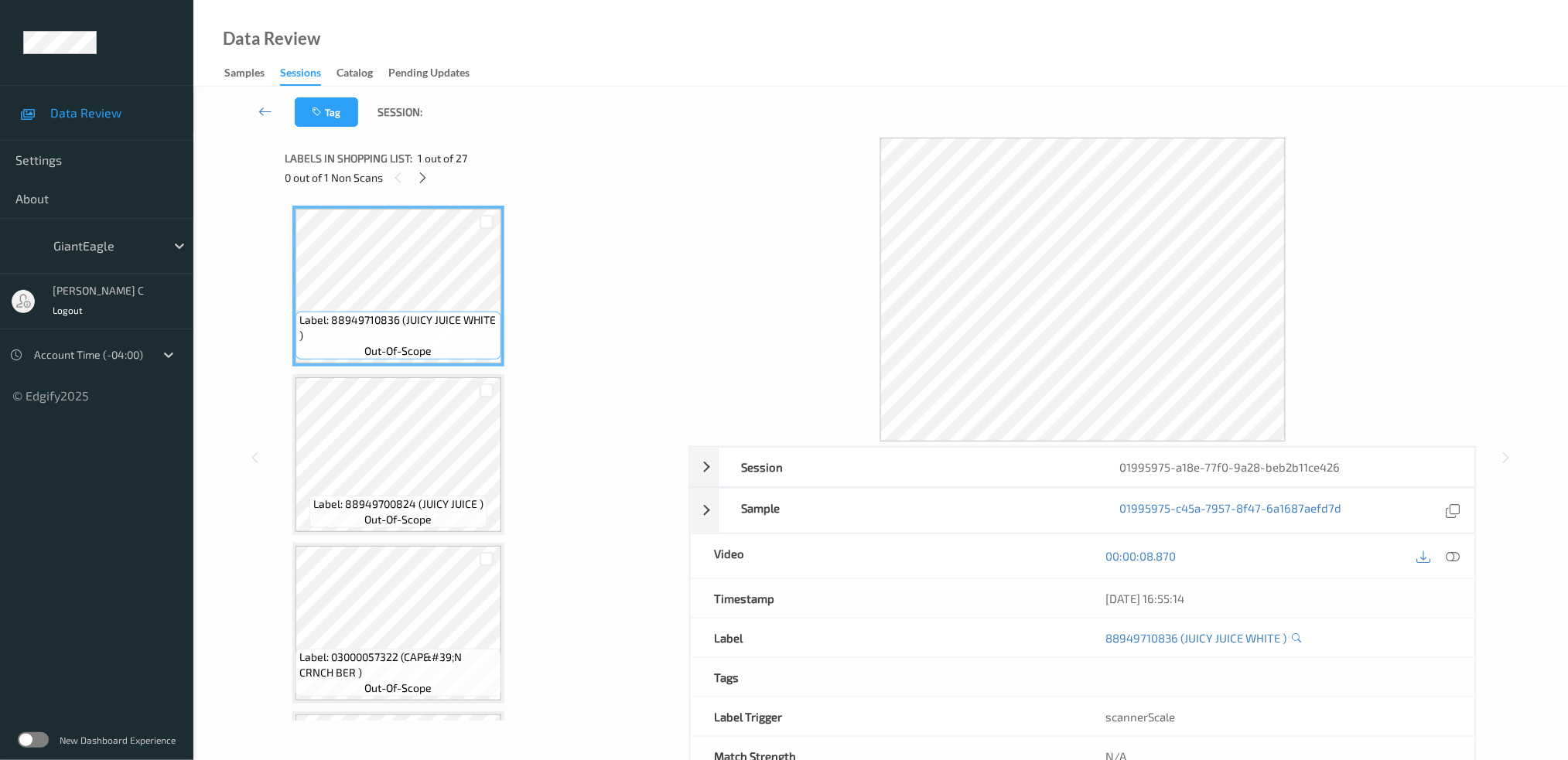
click at [438, 170] on div "0 out of 1 Non Scans" at bounding box center [481, 177] width 394 height 19
click at [418, 179] on icon at bounding box center [423, 178] width 13 height 14
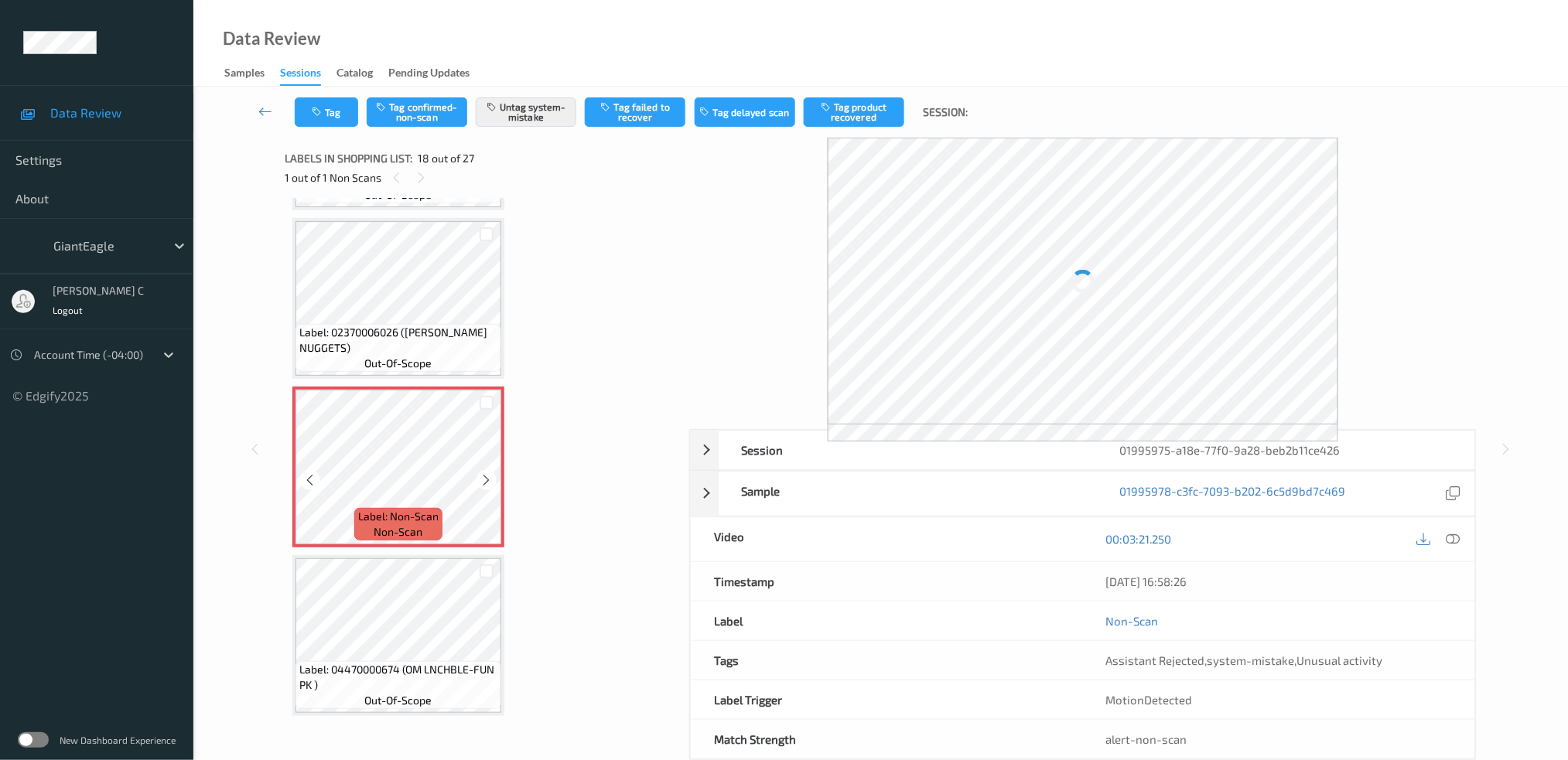
scroll to position [2582, 0]
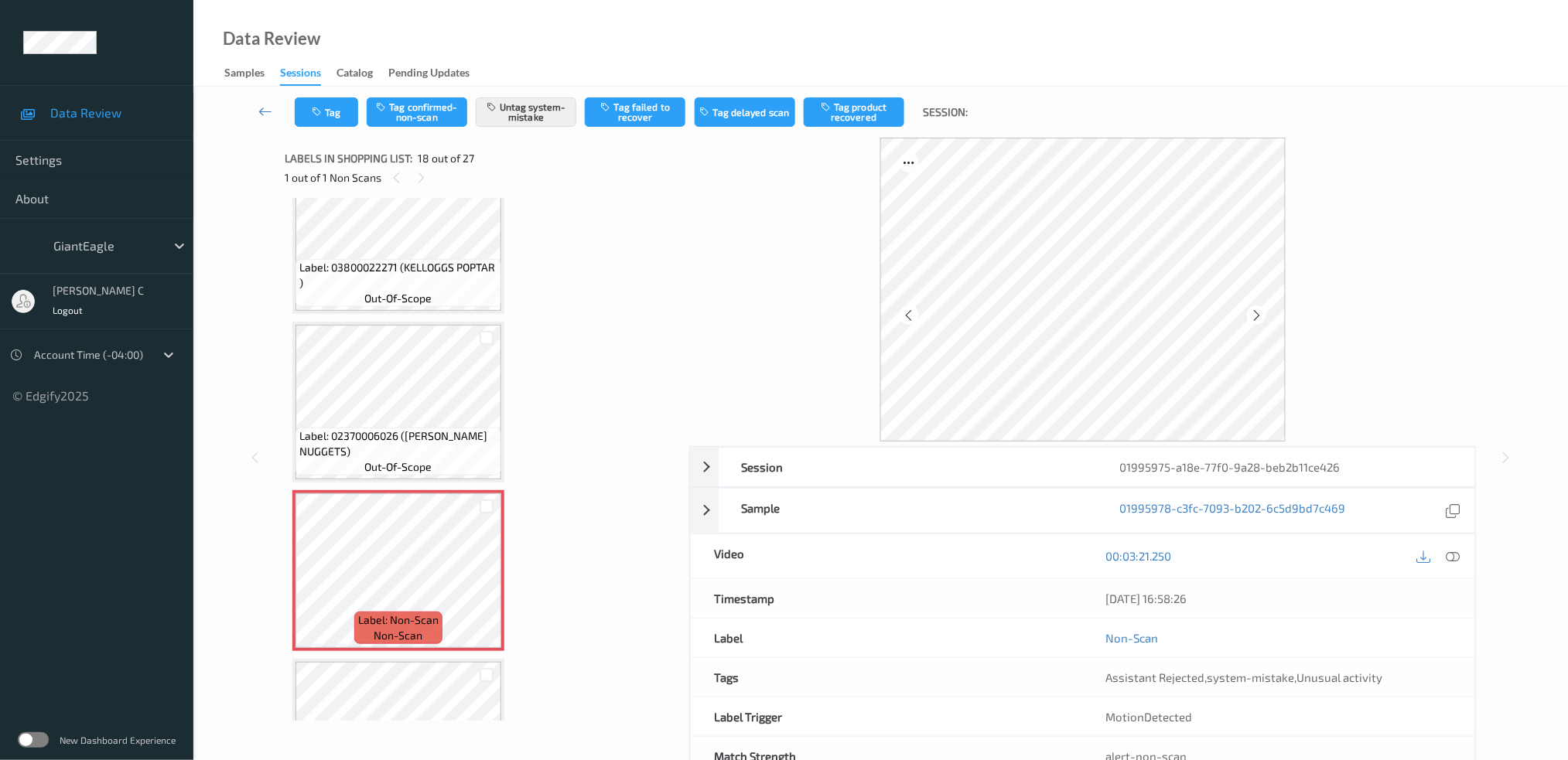
click at [427, 294] on div "Label: 03800022271 (KELLOGGS POPTAR ) out-of-scope" at bounding box center [398, 234] width 212 height 161
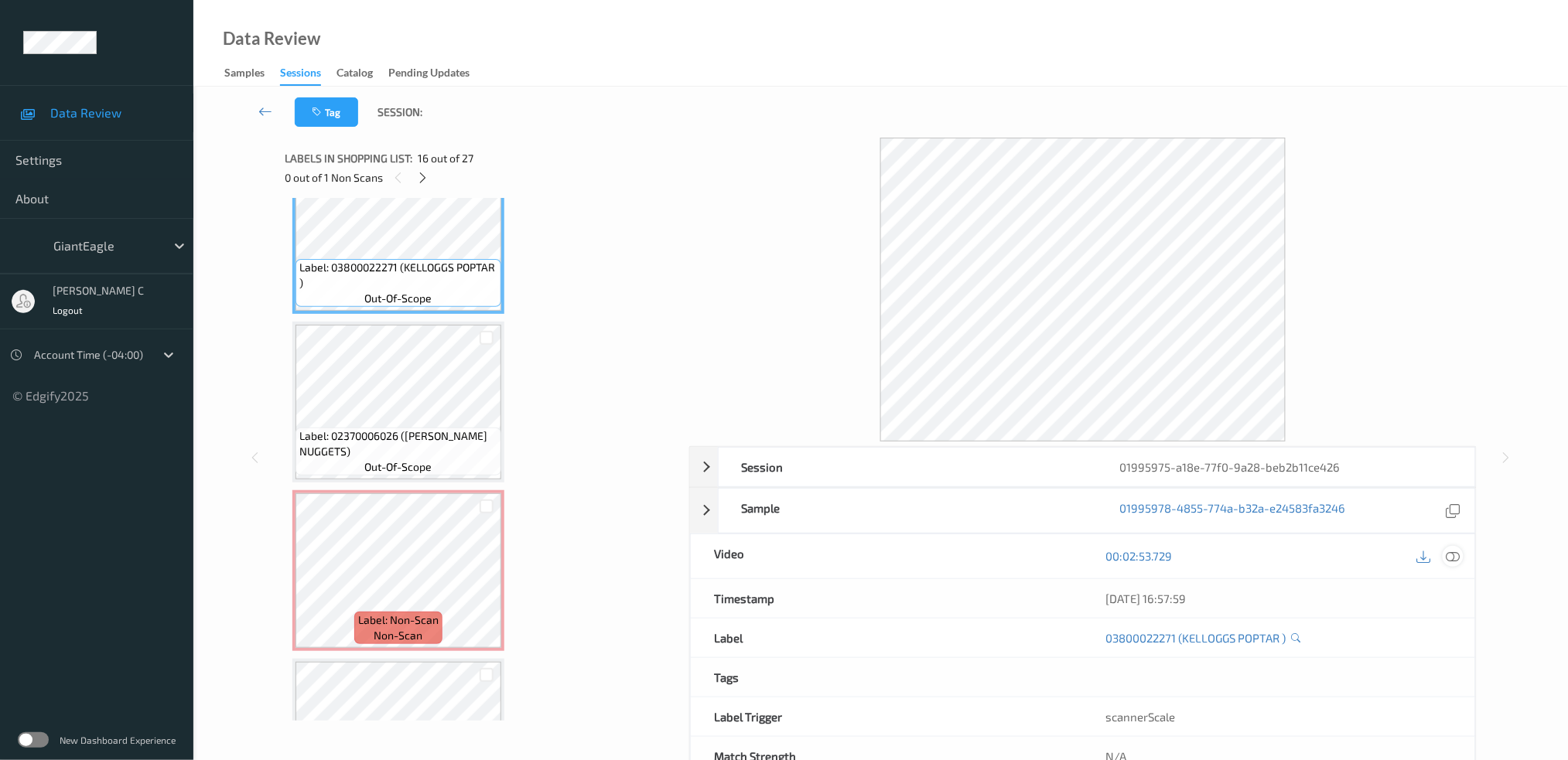
click at [1449, 561] on icon at bounding box center [1453, 556] width 14 height 14
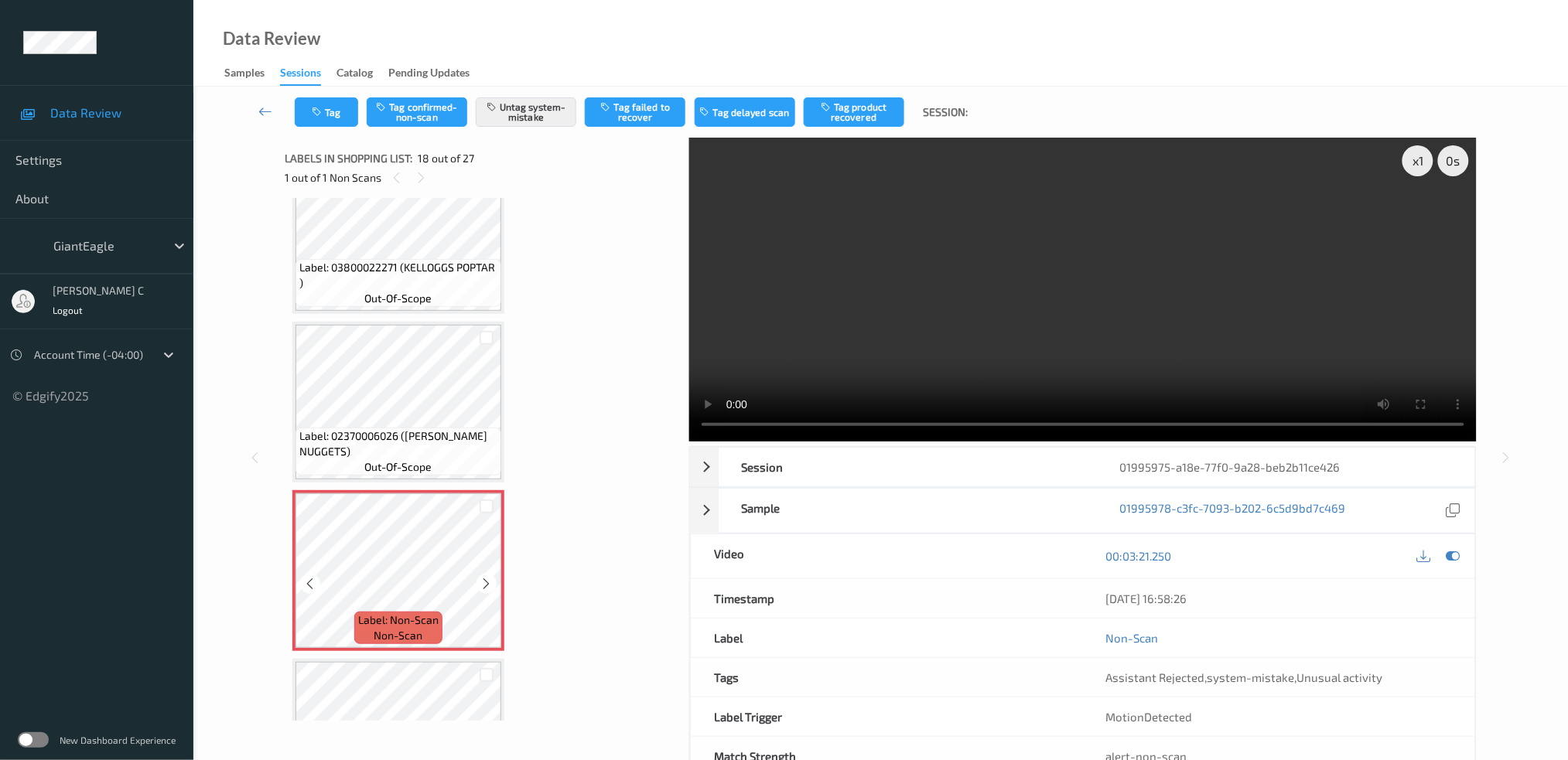
click at [484, 577] on icon at bounding box center [487, 584] width 13 height 14
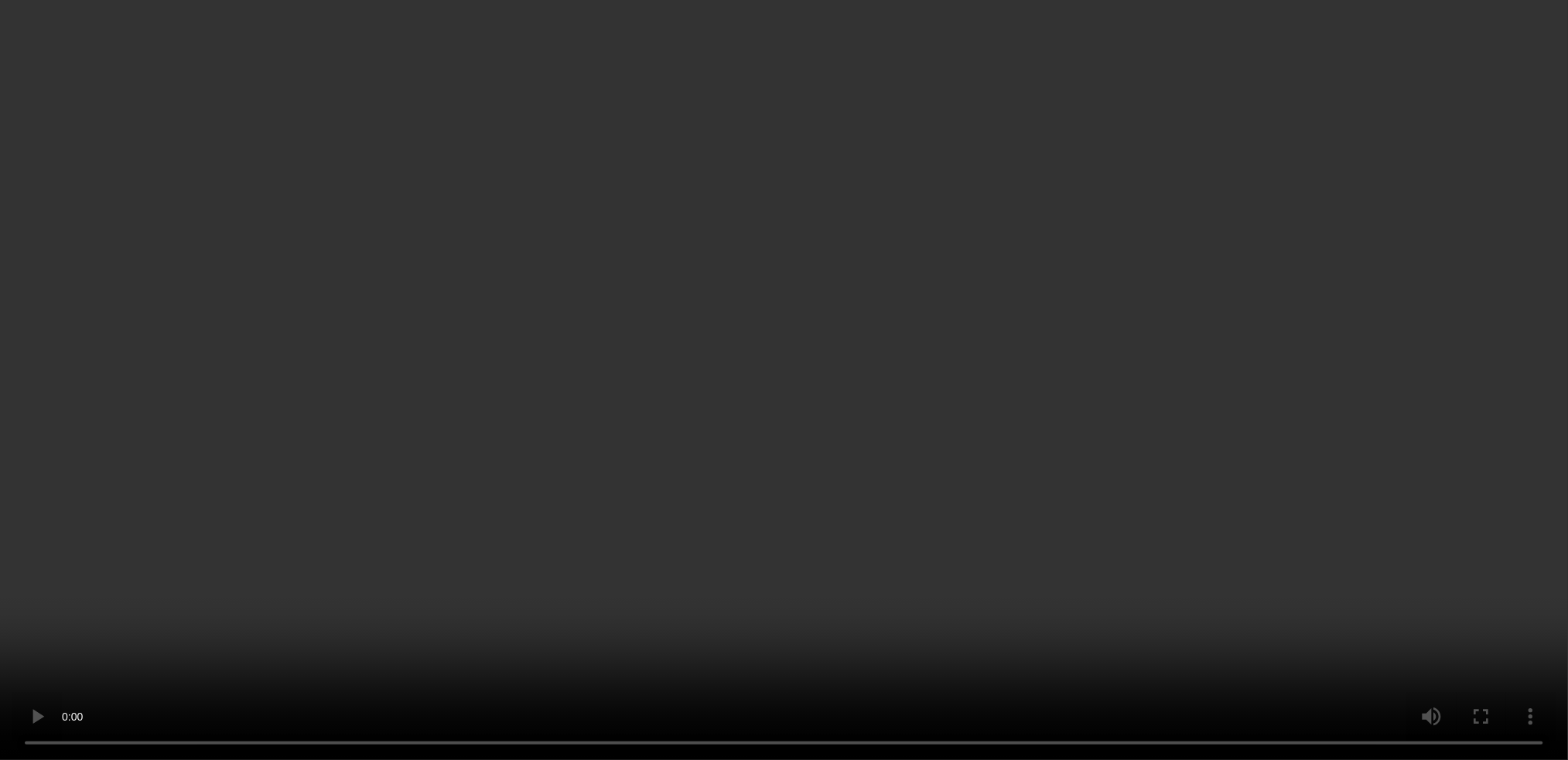
scroll to position [2685, 0]
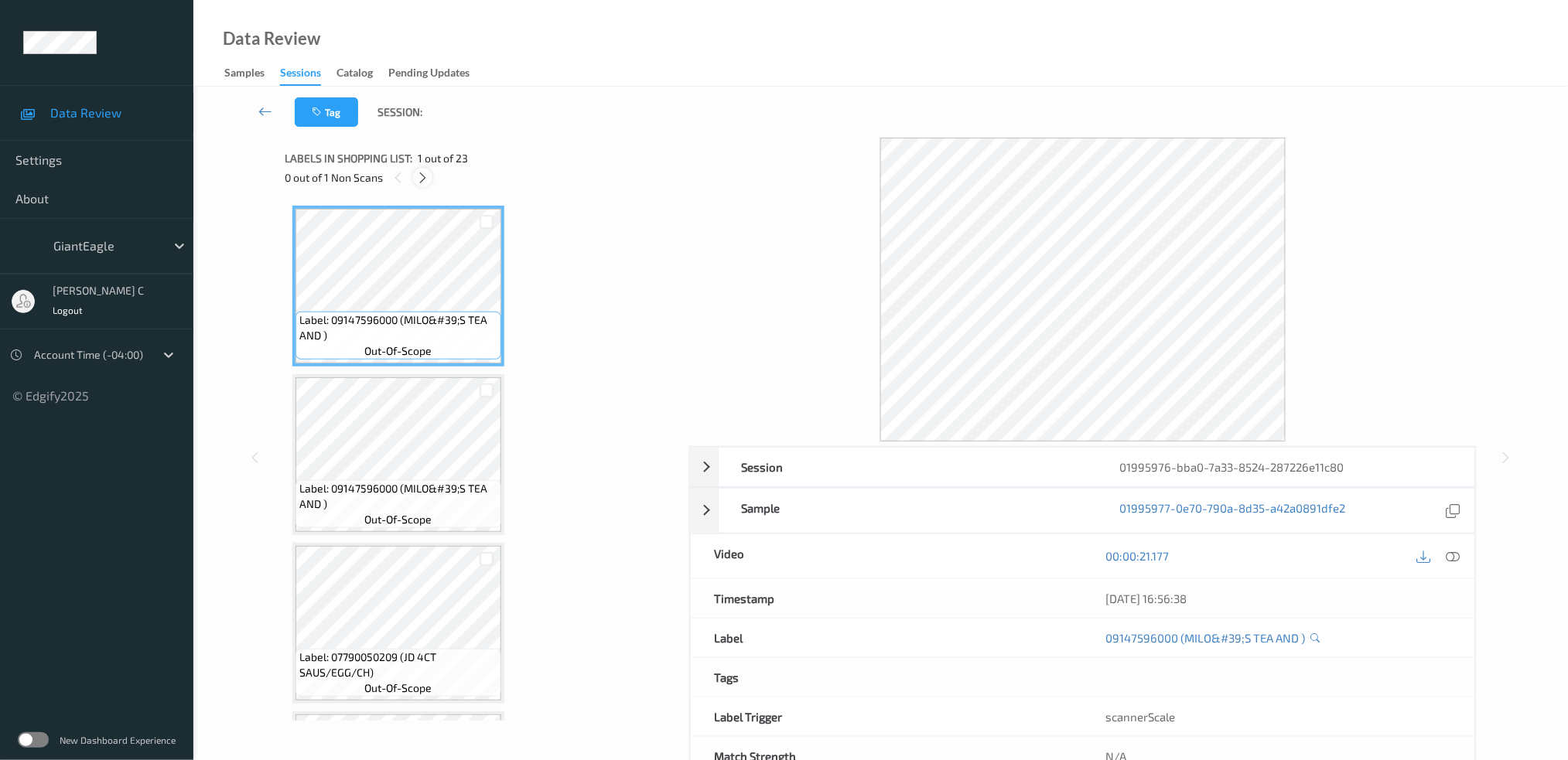
click at [421, 178] on icon at bounding box center [423, 178] width 13 height 14
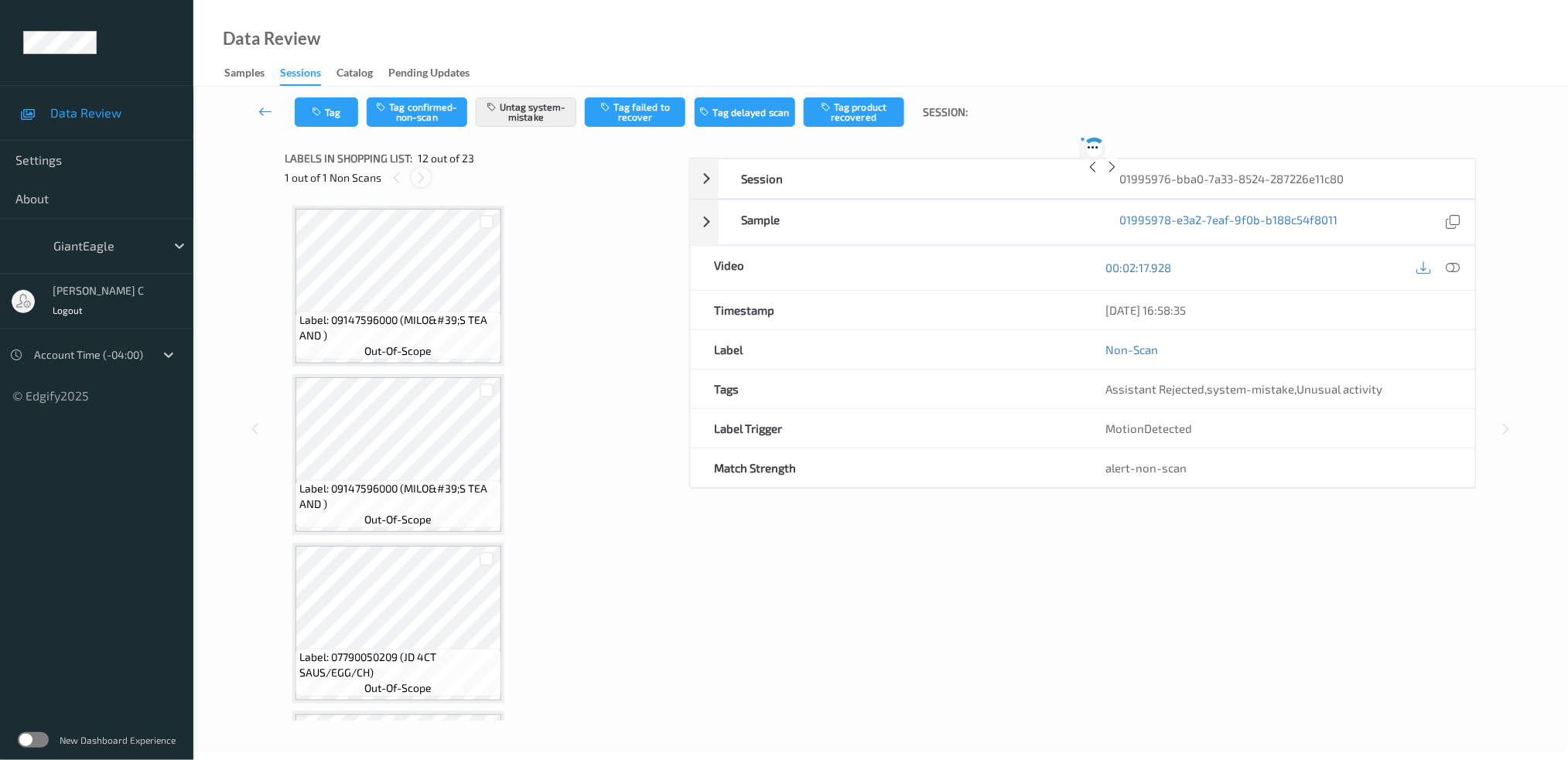
scroll to position [1680, 0]
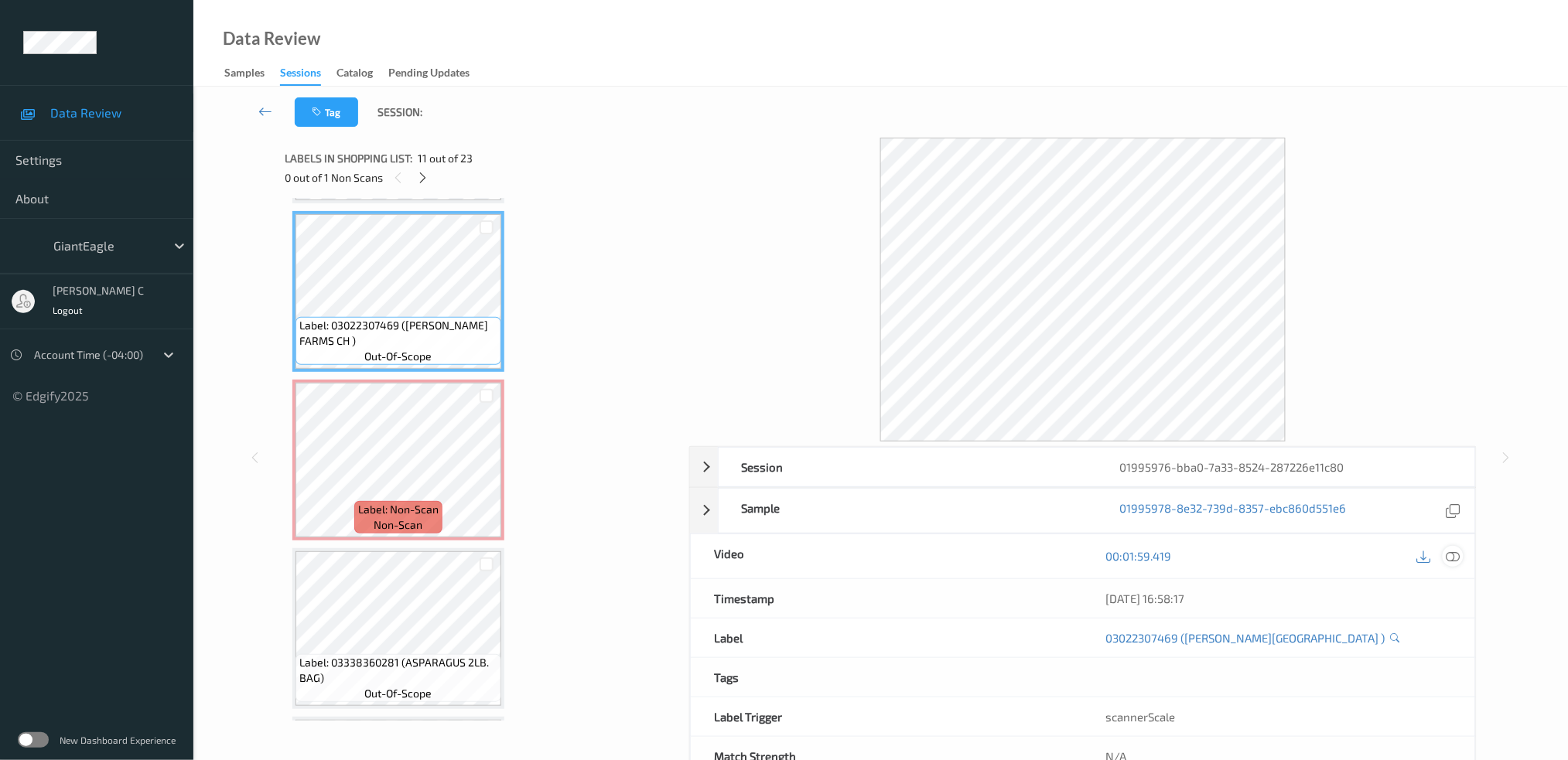
click at [1456, 551] on icon at bounding box center [1453, 556] width 14 height 14
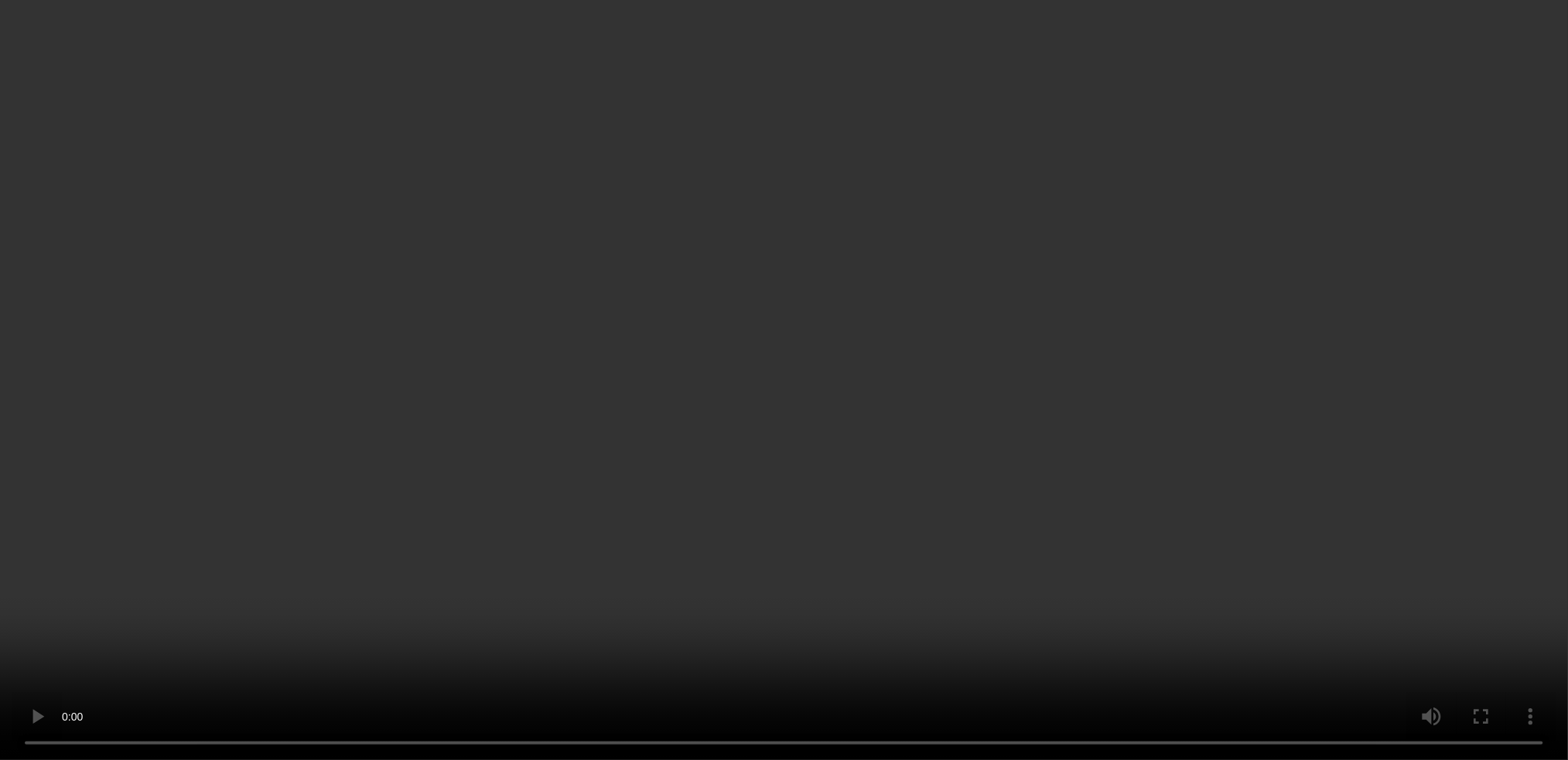
scroll to position [1784, 0]
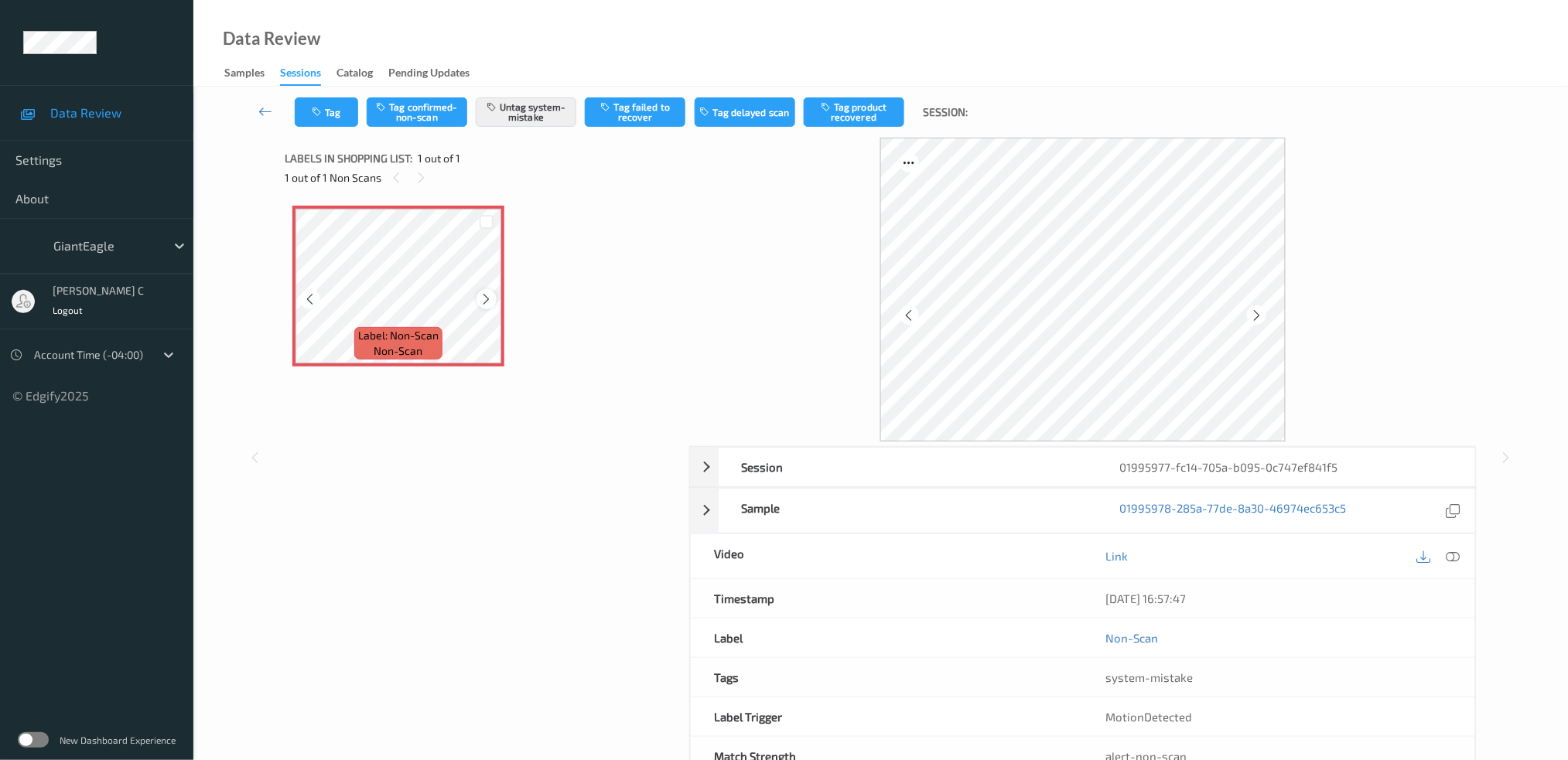
click at [488, 300] on icon at bounding box center [487, 299] width 13 height 14
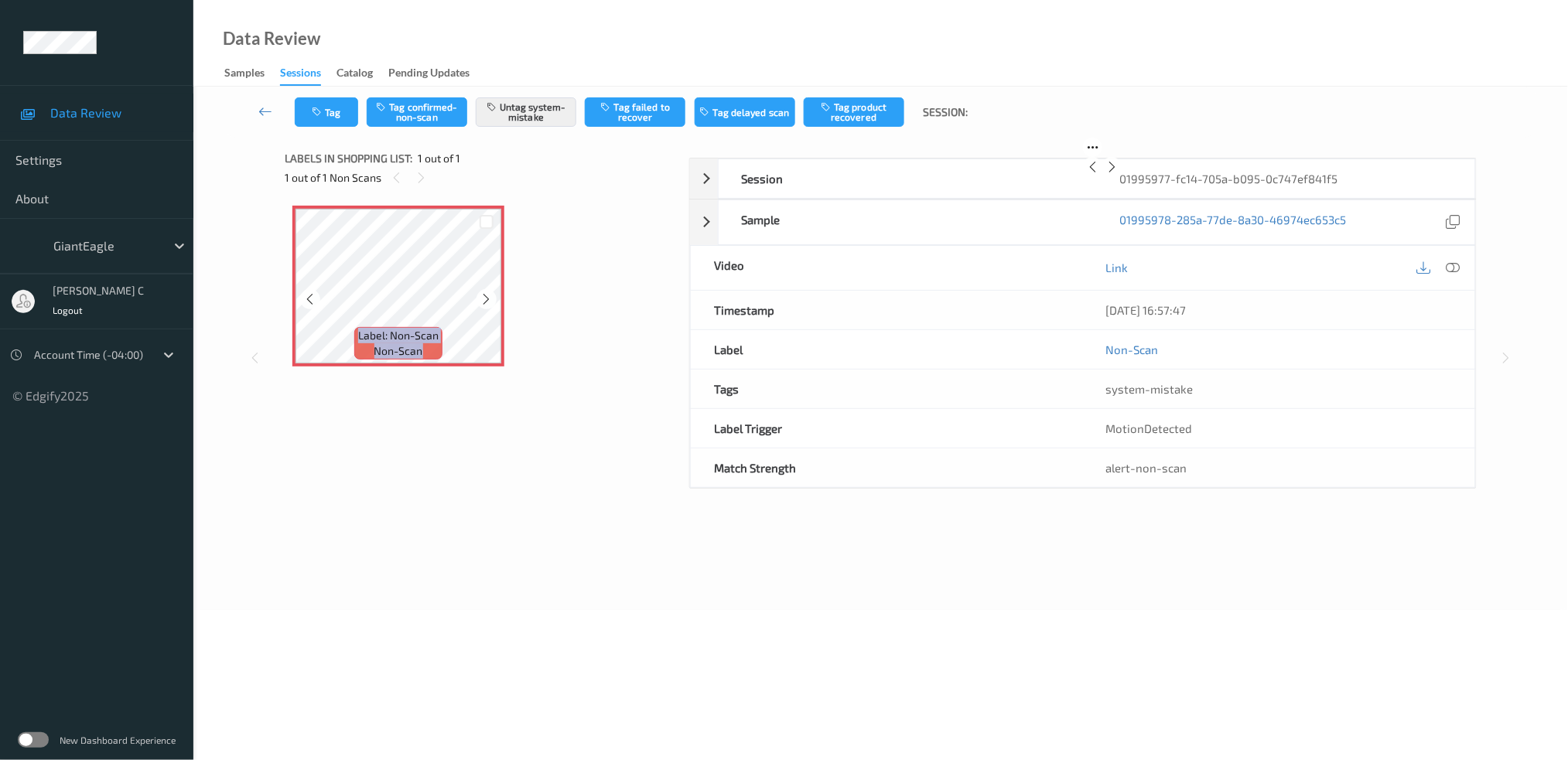
click at [488, 300] on icon at bounding box center [487, 299] width 13 height 14
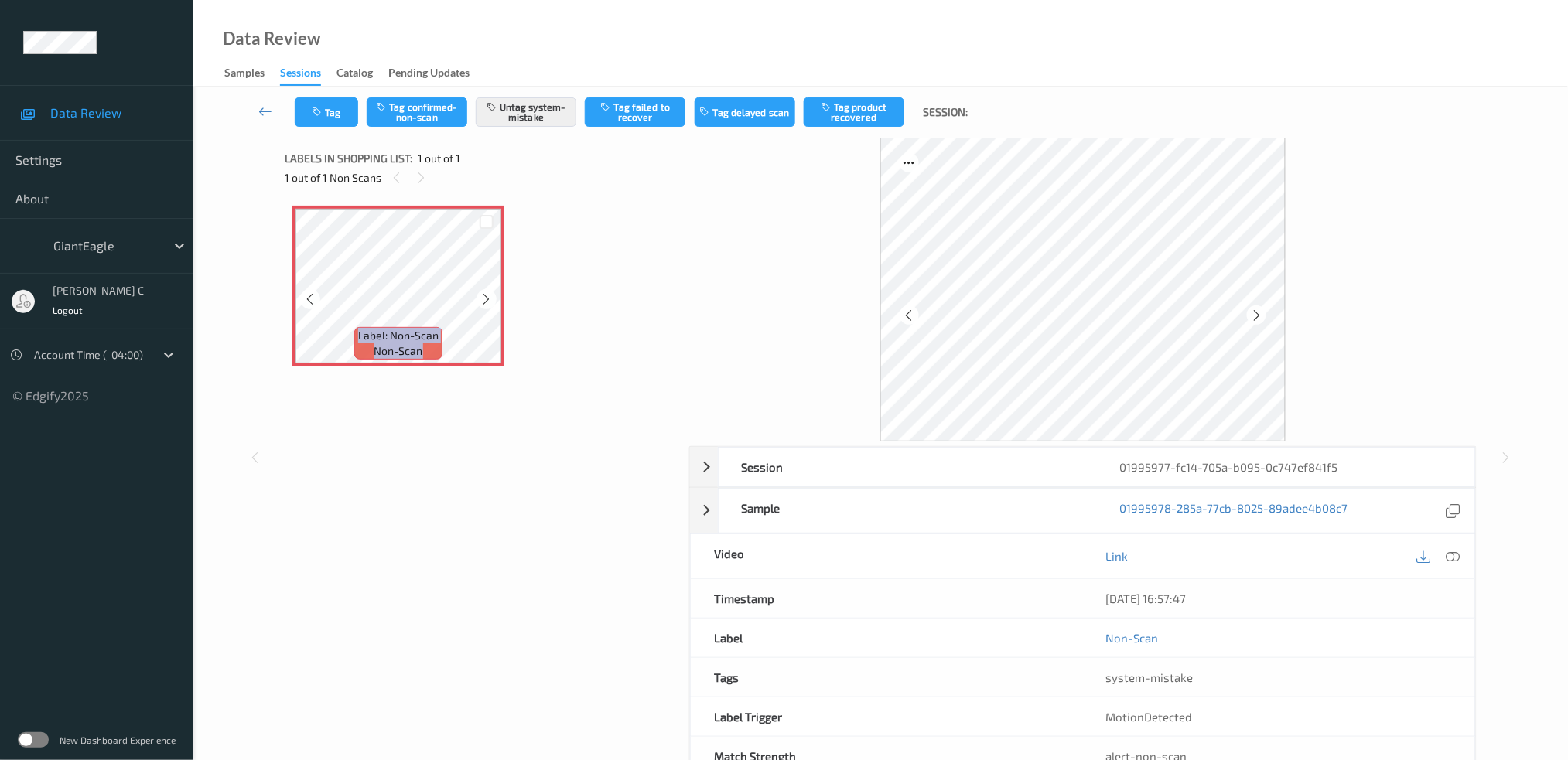
click at [488, 300] on icon at bounding box center [487, 299] width 13 height 14
click at [1454, 558] on icon at bounding box center [1453, 556] width 14 height 14
drag, startPoint x: 1449, startPoint y: 559, endPoint x: 1438, endPoint y: 573, distance: 17.8
click at [1449, 559] on icon at bounding box center [1453, 556] width 14 height 14
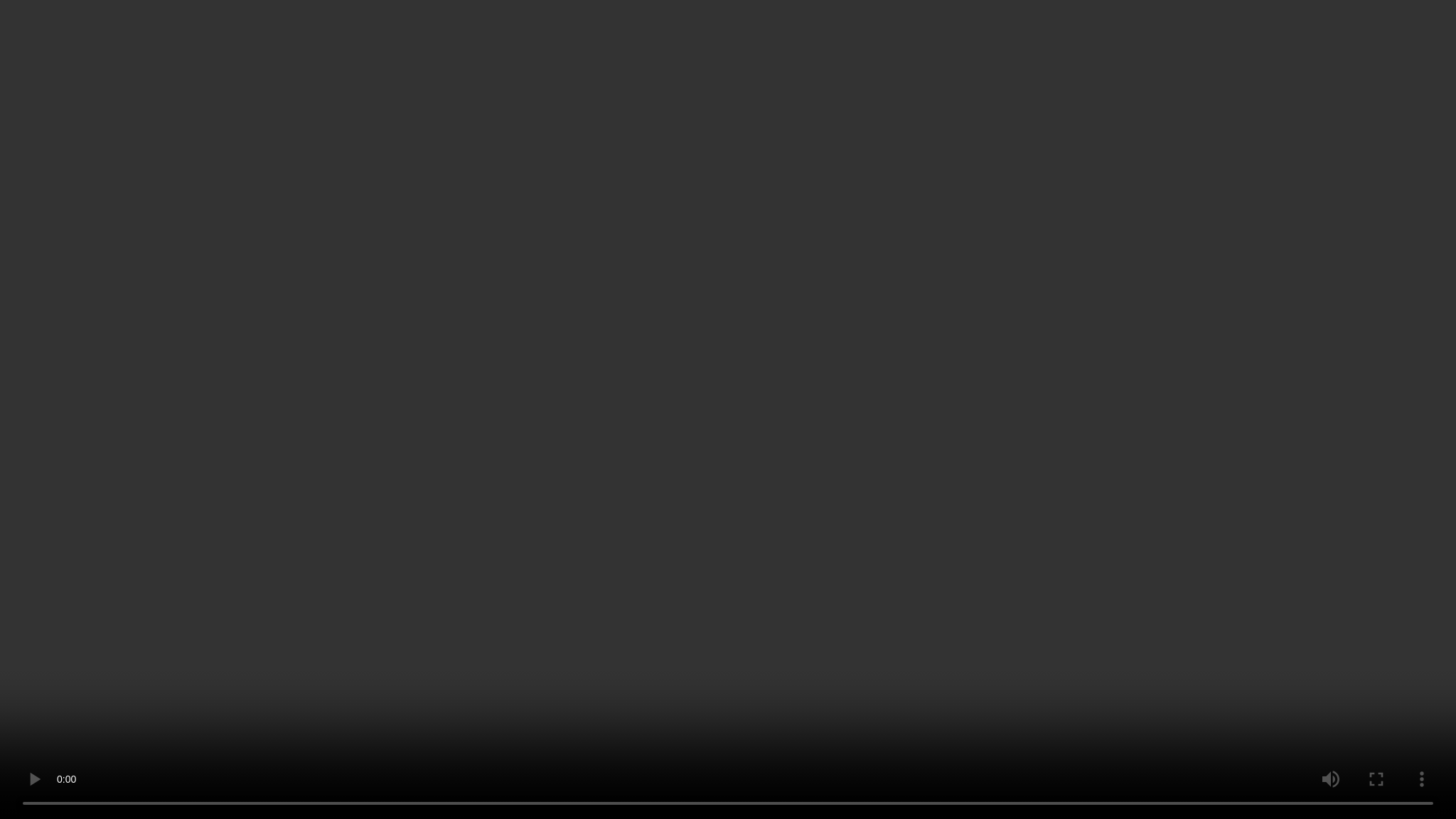
click at [1386, 665] on video at bounding box center [728, 410] width 1456 height 819
click at [1347, 665] on video at bounding box center [728, 410] width 1456 height 819
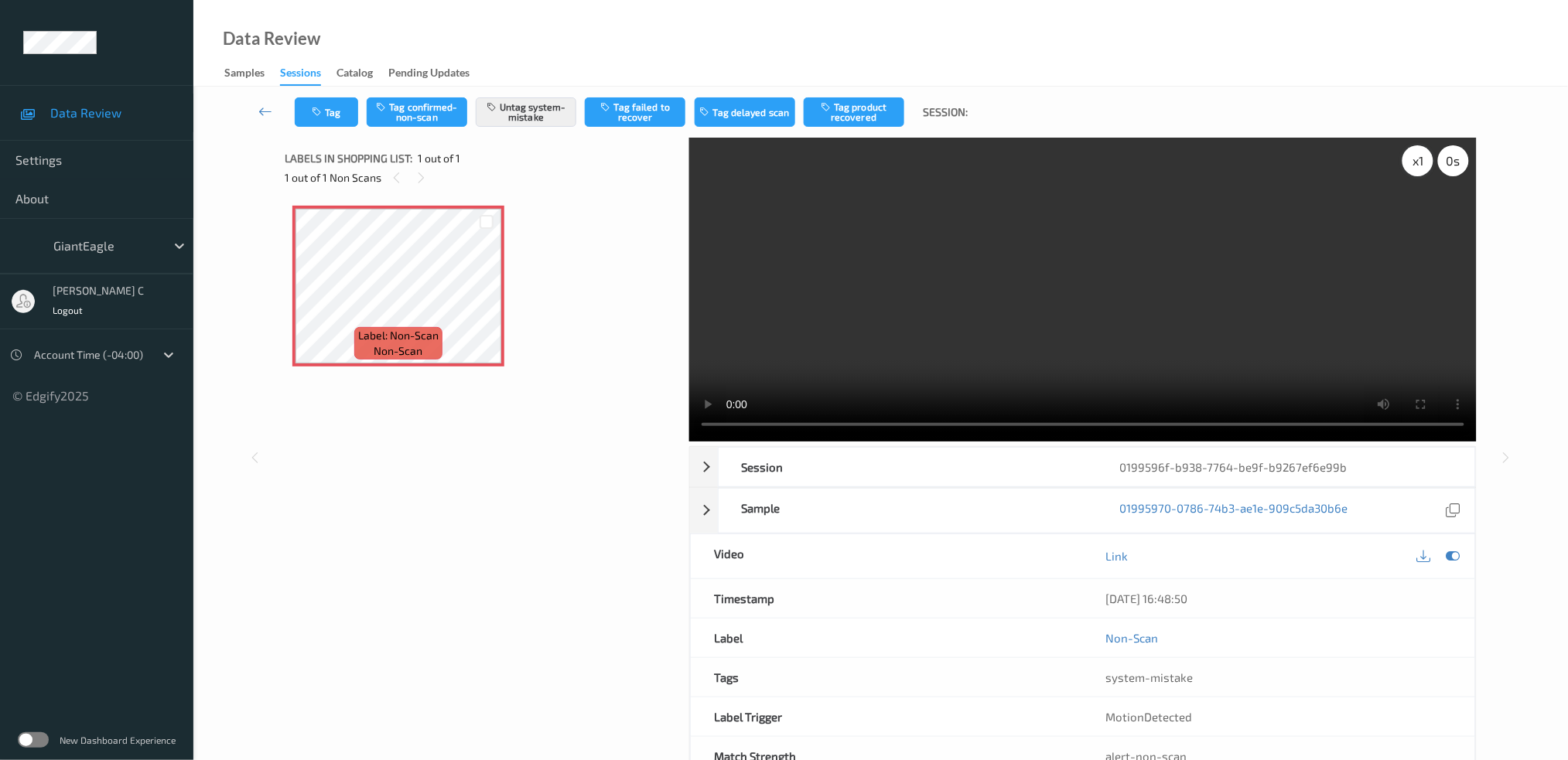
click at [1408, 162] on div "x 1" at bounding box center [1418, 160] width 31 height 31
click at [1408, 162] on div "x 2" at bounding box center [1418, 160] width 31 height 31
click at [320, 101] on button "Tag" at bounding box center [326, 111] width 63 height 29
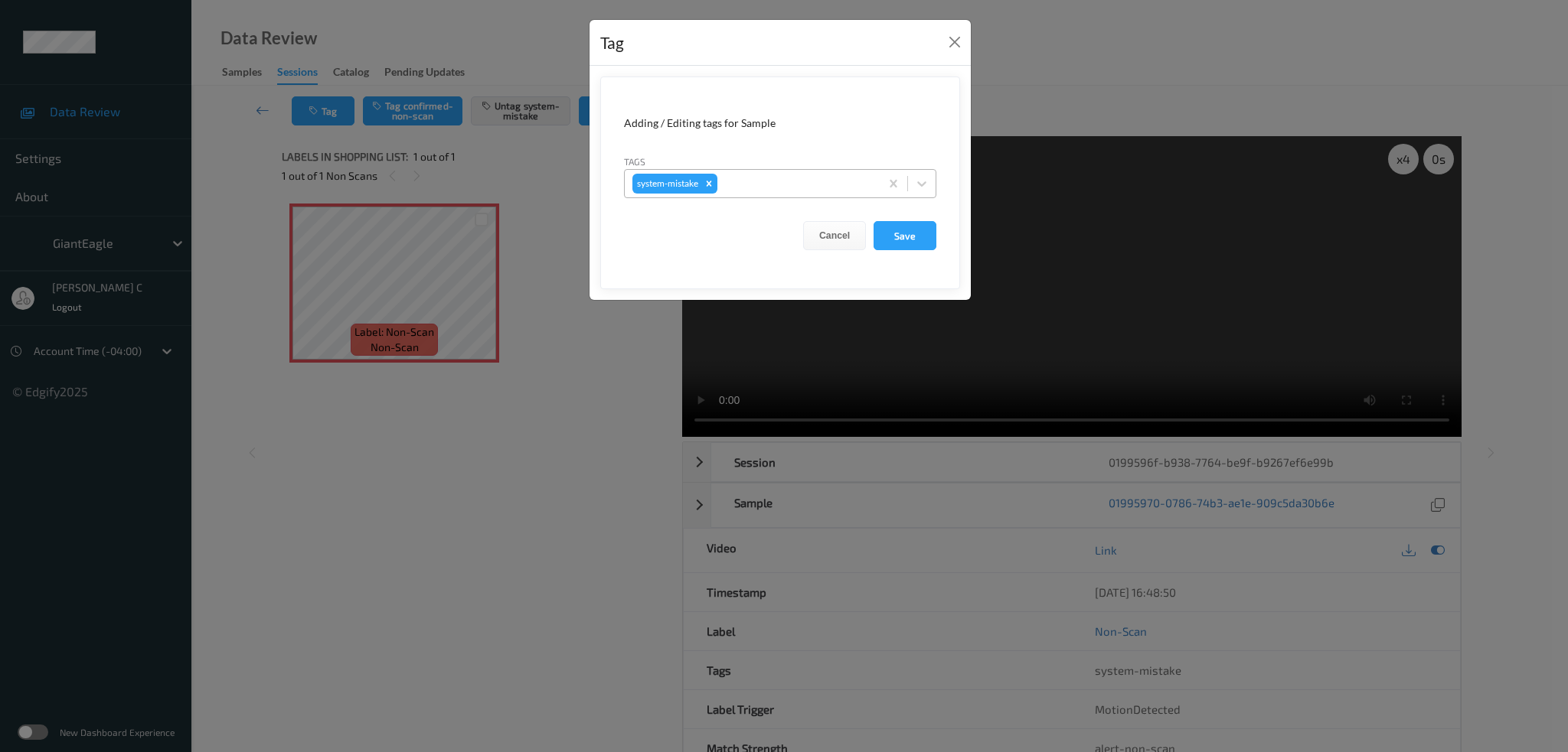
click at [774, 178] on div at bounding box center [796, 183] width 152 height 18
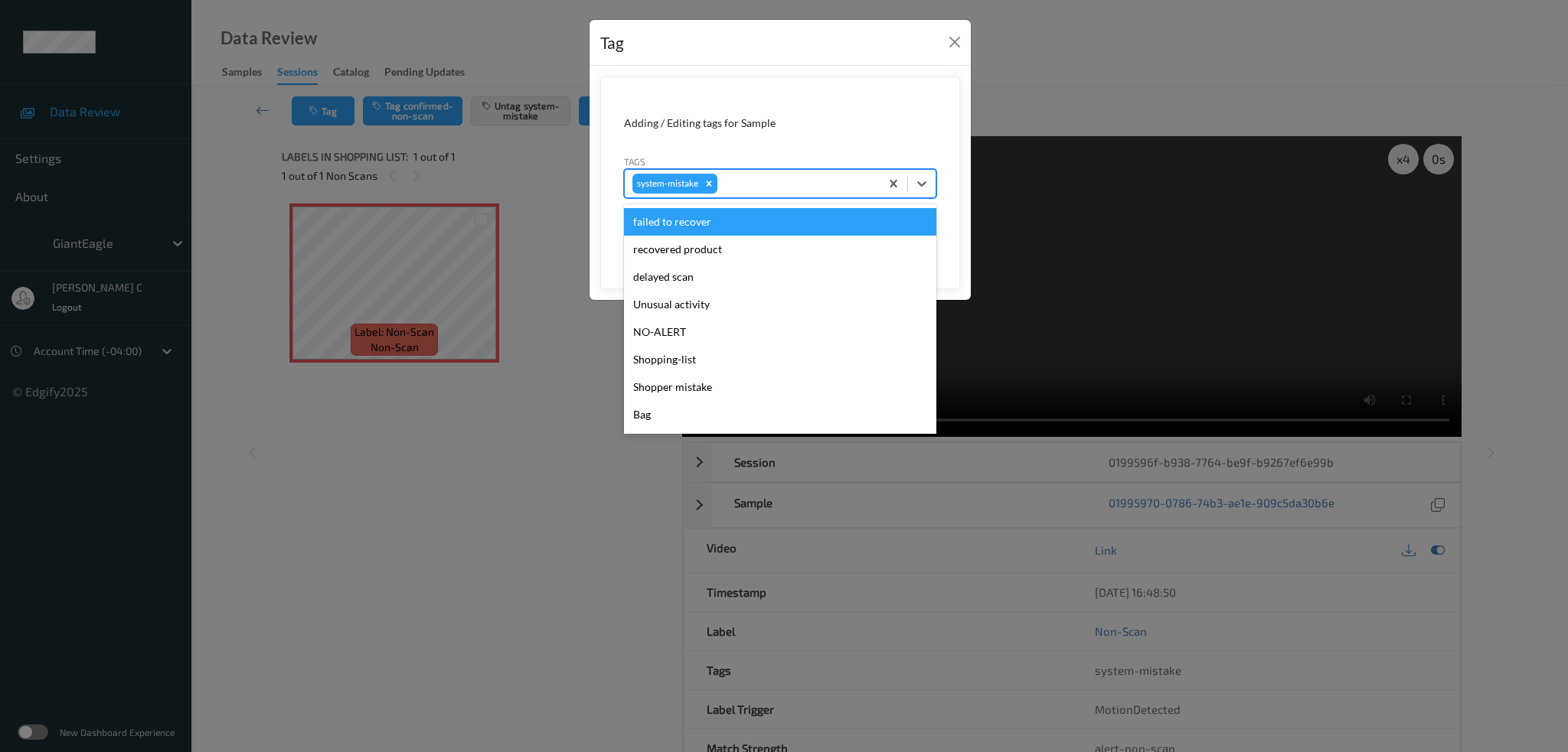
scroll to position [190, 0]
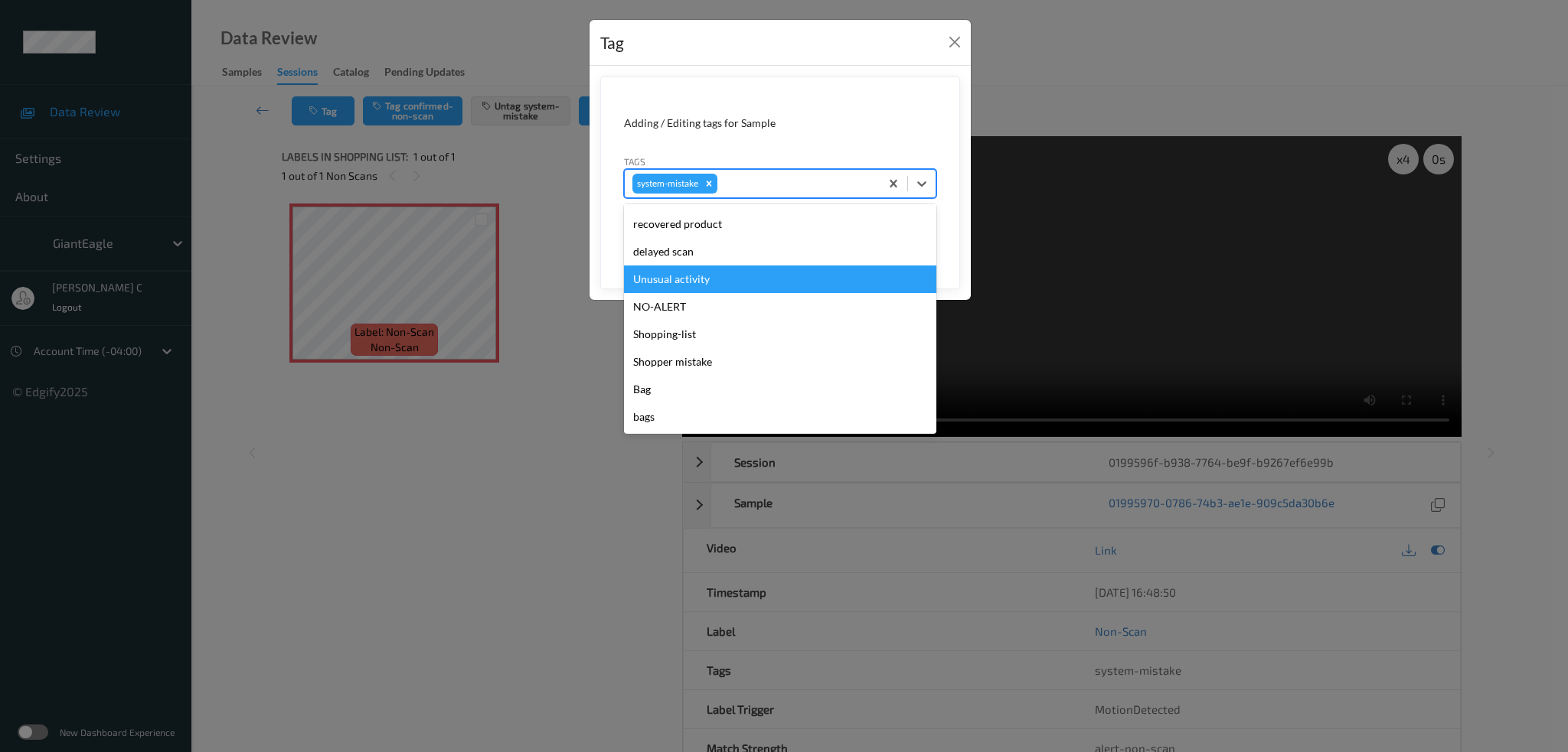
click at [697, 281] on div "Unusual activity" at bounding box center [780, 279] width 312 height 27
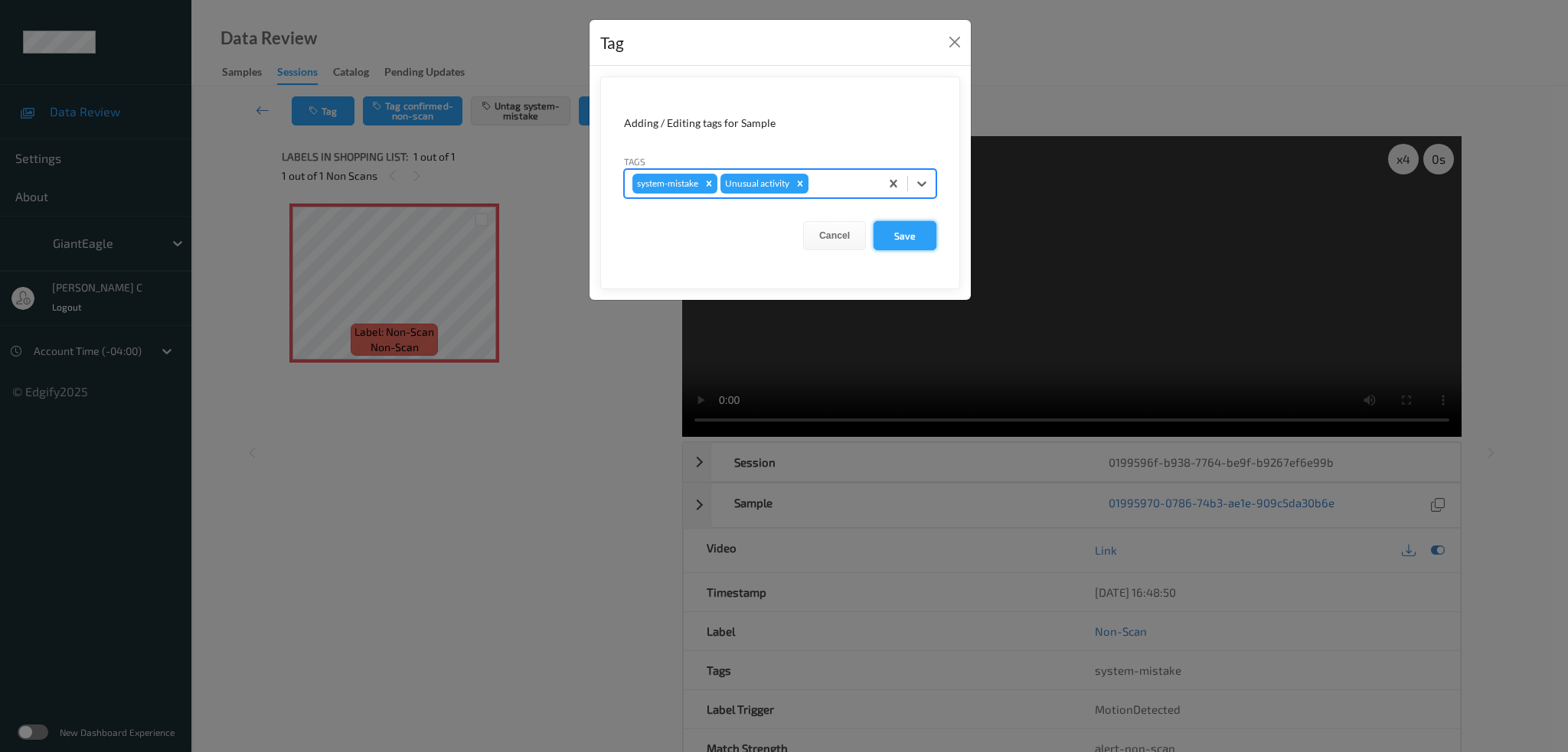
click at [913, 239] on button "Save" at bounding box center [905, 235] width 63 height 29
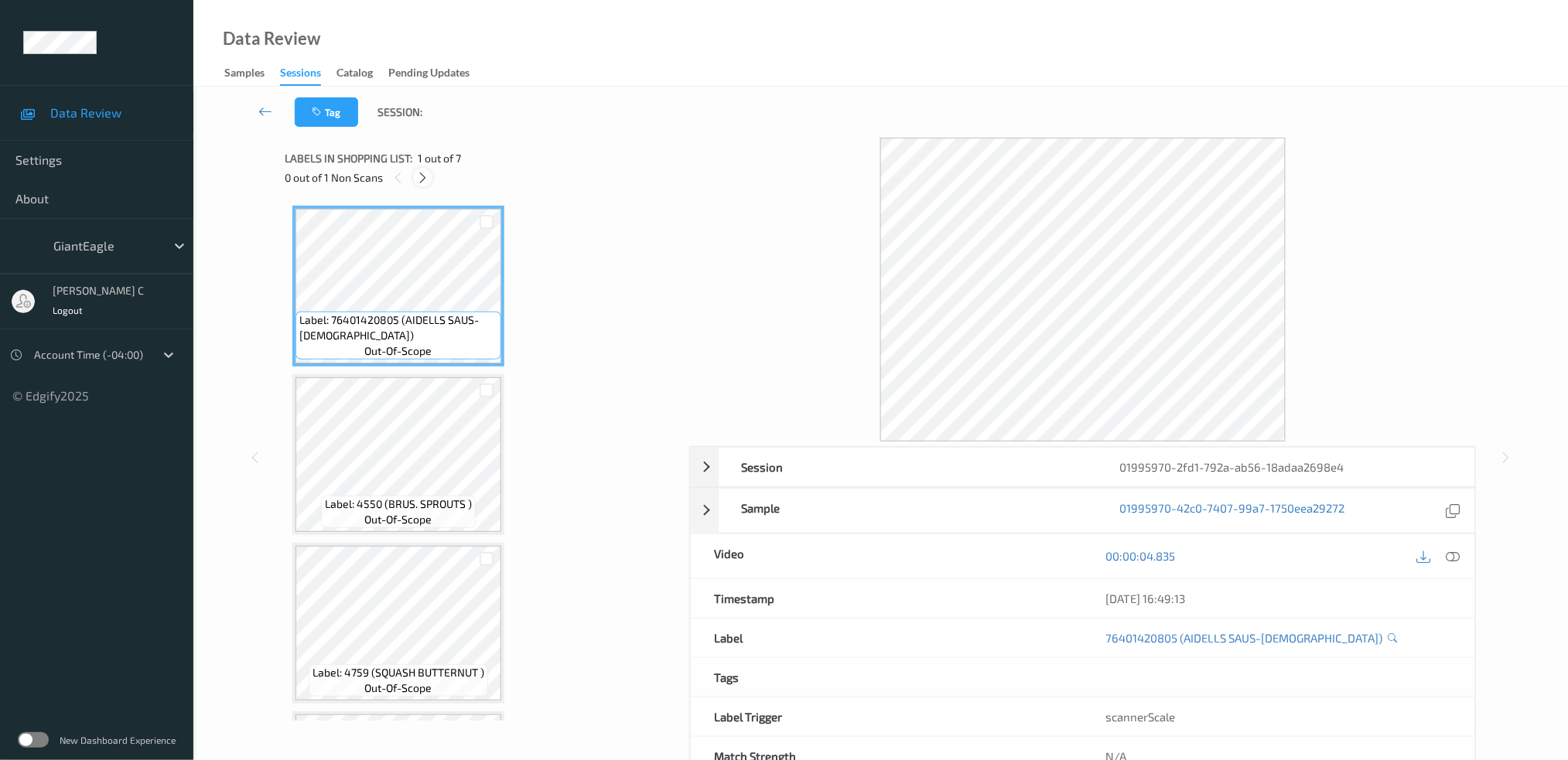
click at [422, 177] on icon at bounding box center [423, 178] width 13 height 14
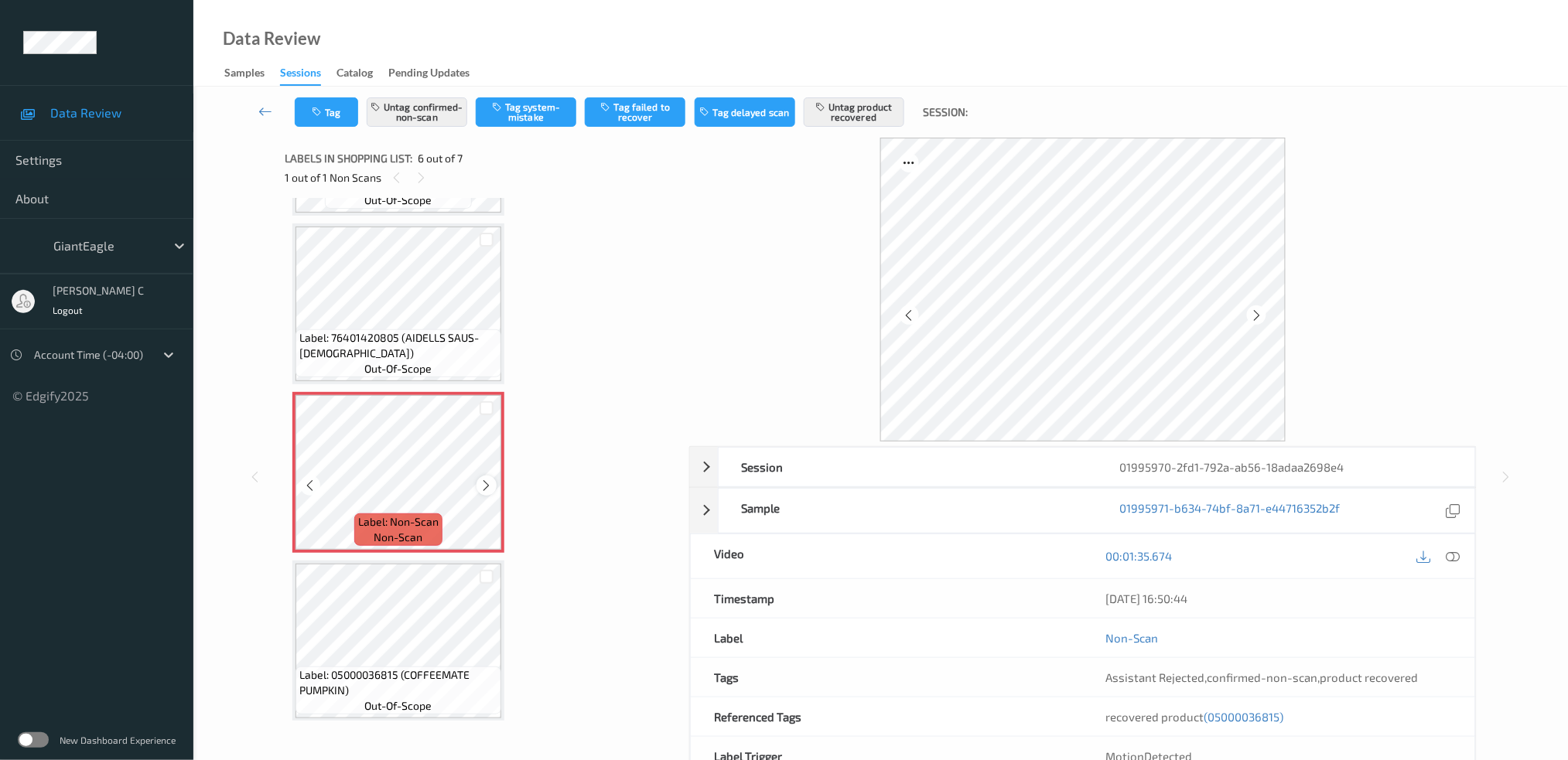
click at [492, 479] on icon at bounding box center [487, 486] width 13 height 14
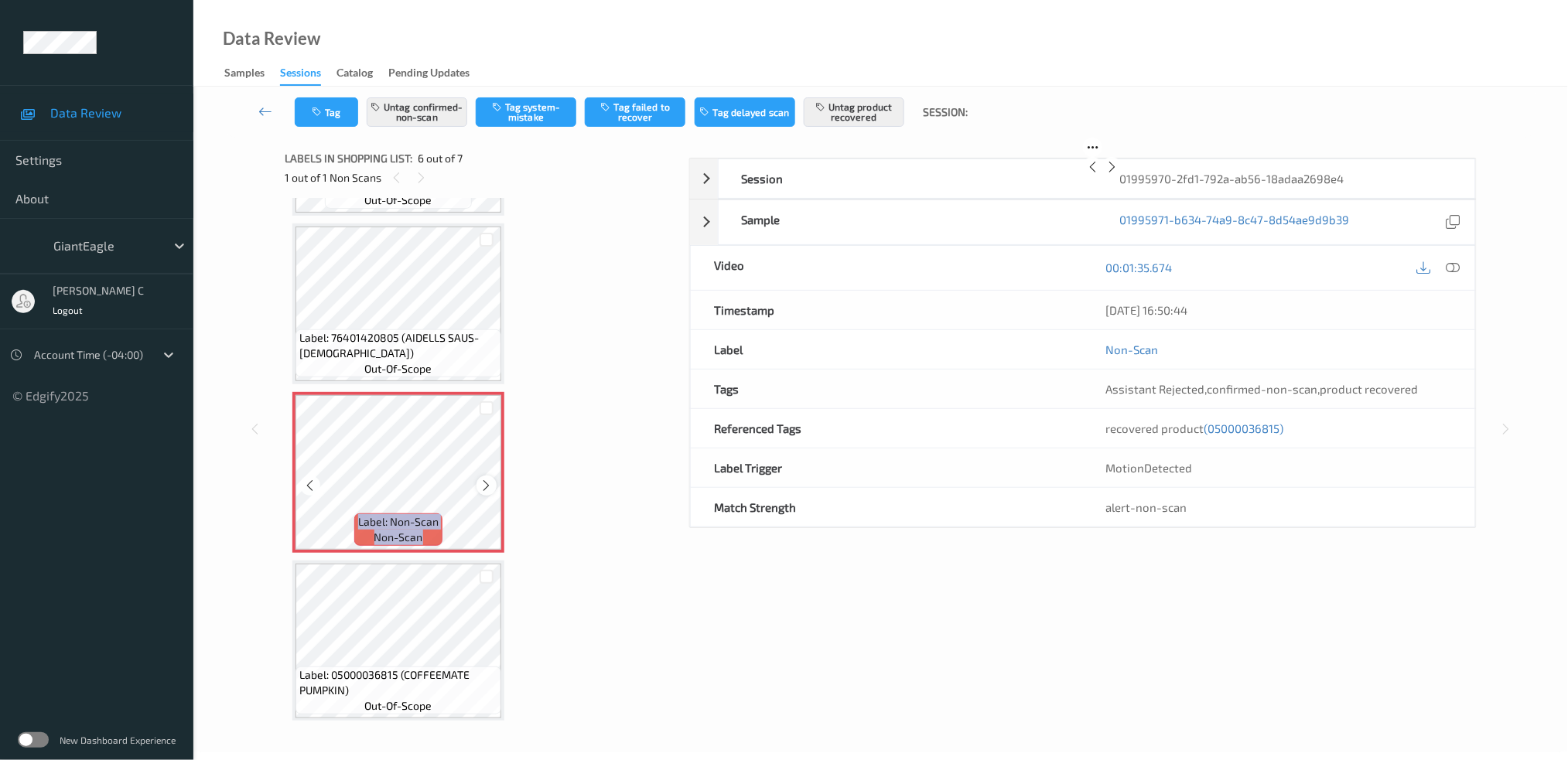
click at [491, 479] on icon at bounding box center [487, 486] width 13 height 14
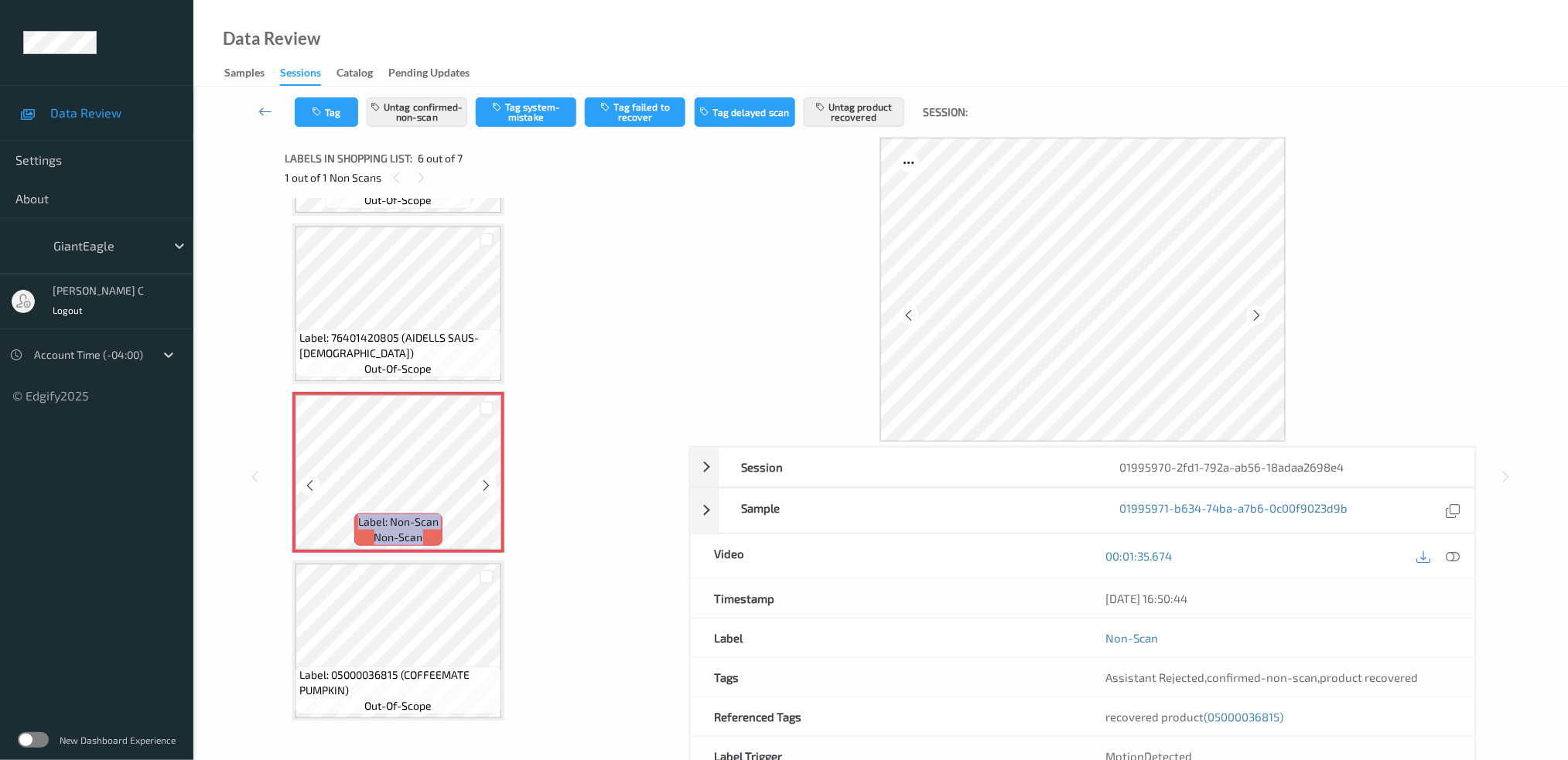
click at [491, 479] on icon at bounding box center [487, 486] width 13 height 14
click at [398, 330] on span "Label: 76401420805 (AIDELLS SAUS-CHICK)" at bounding box center [398, 345] width 198 height 31
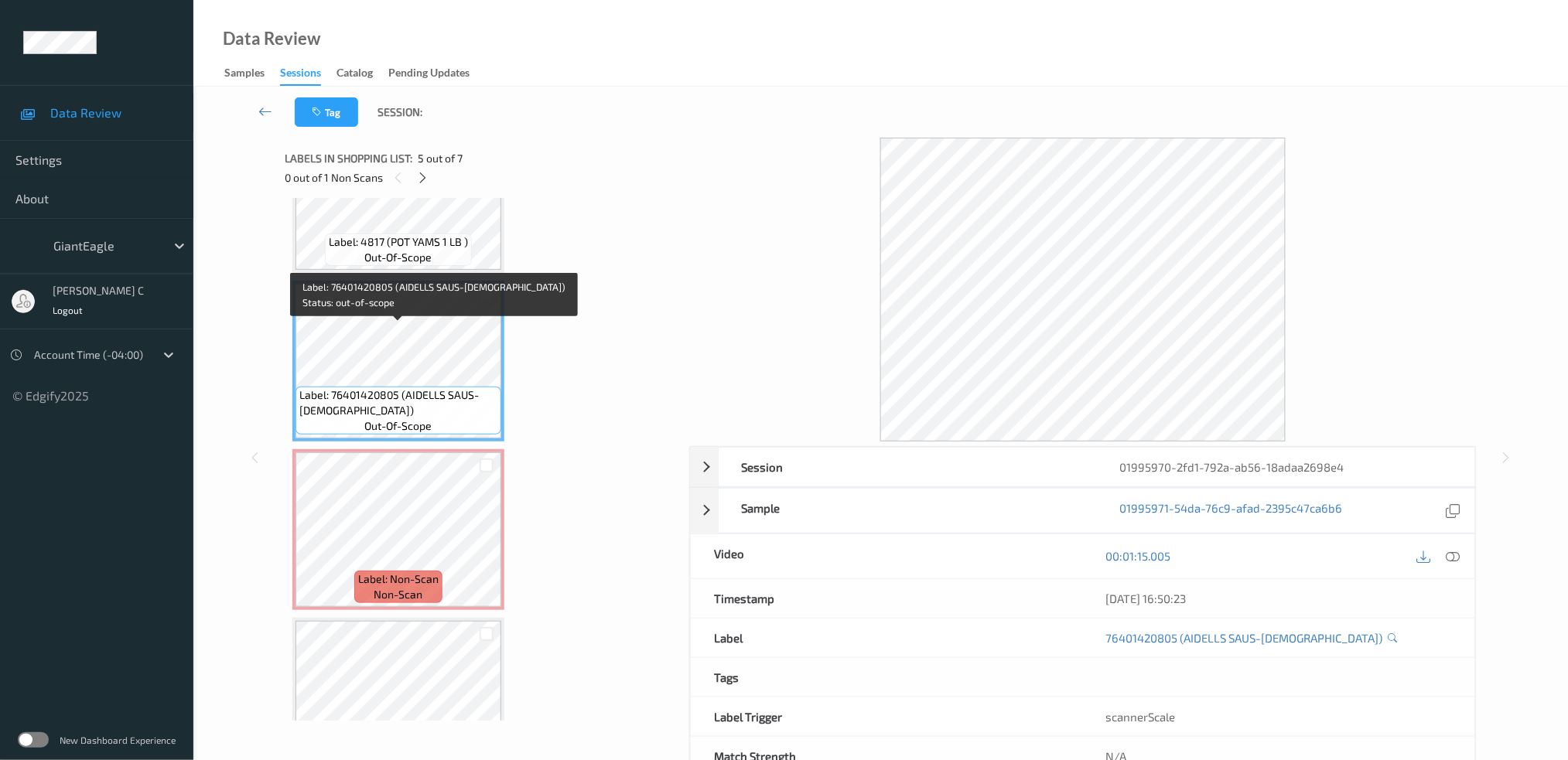
scroll to position [553, 0]
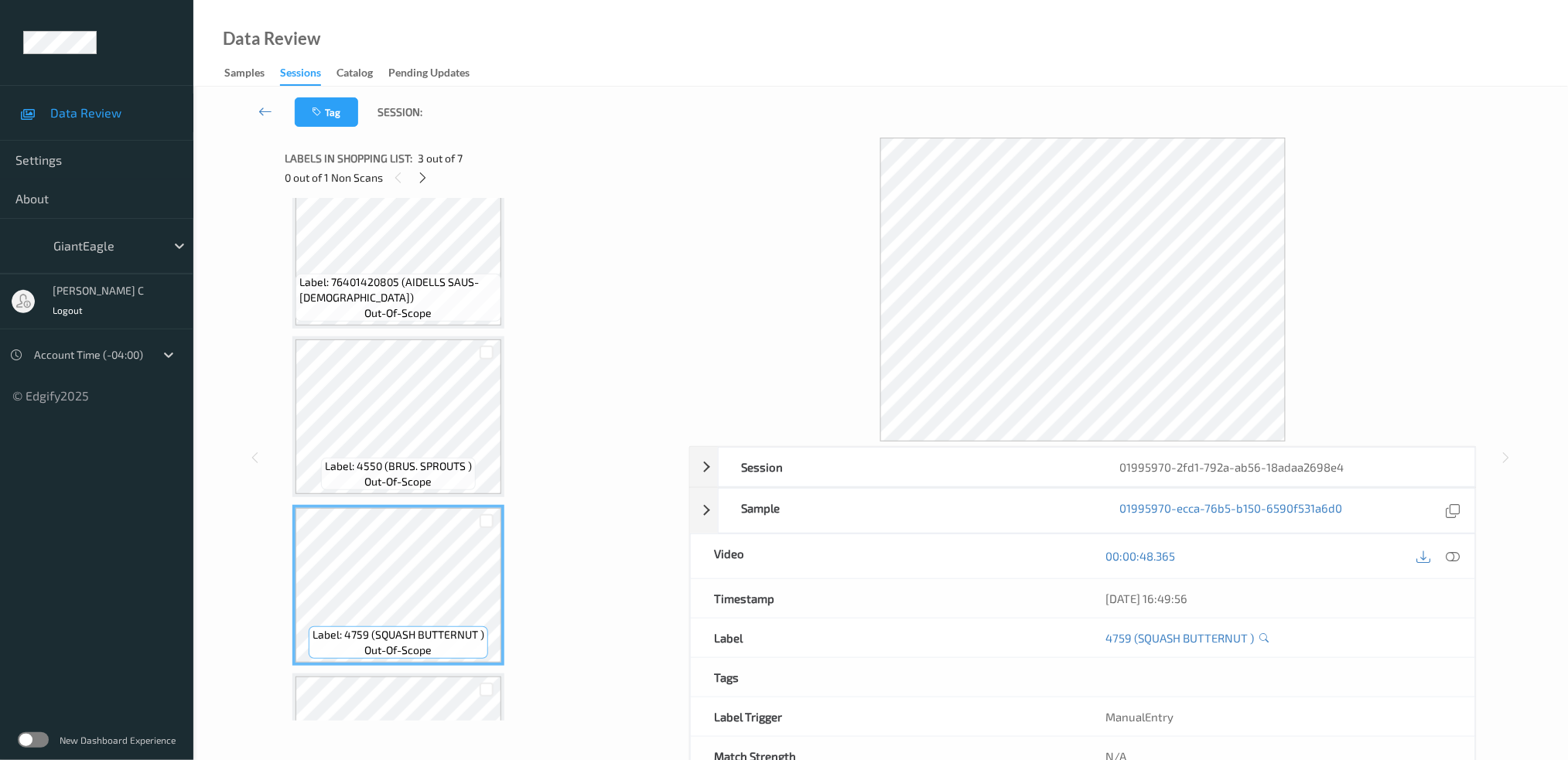
click at [394, 286] on span "Label: 76401420805 (AIDELLS SAUS-CHICK)" at bounding box center [398, 290] width 198 height 31
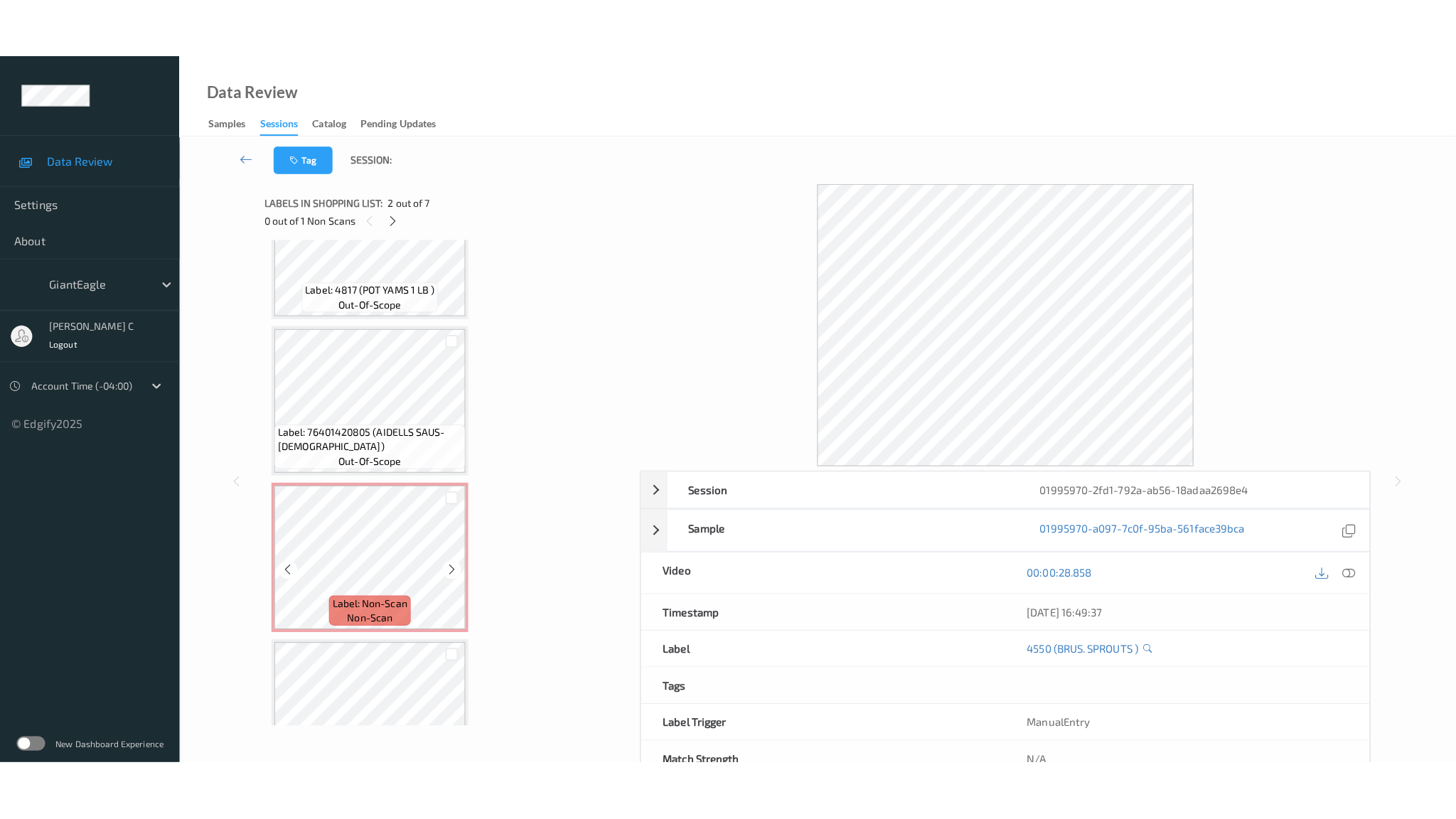
scroll to position [603, 0]
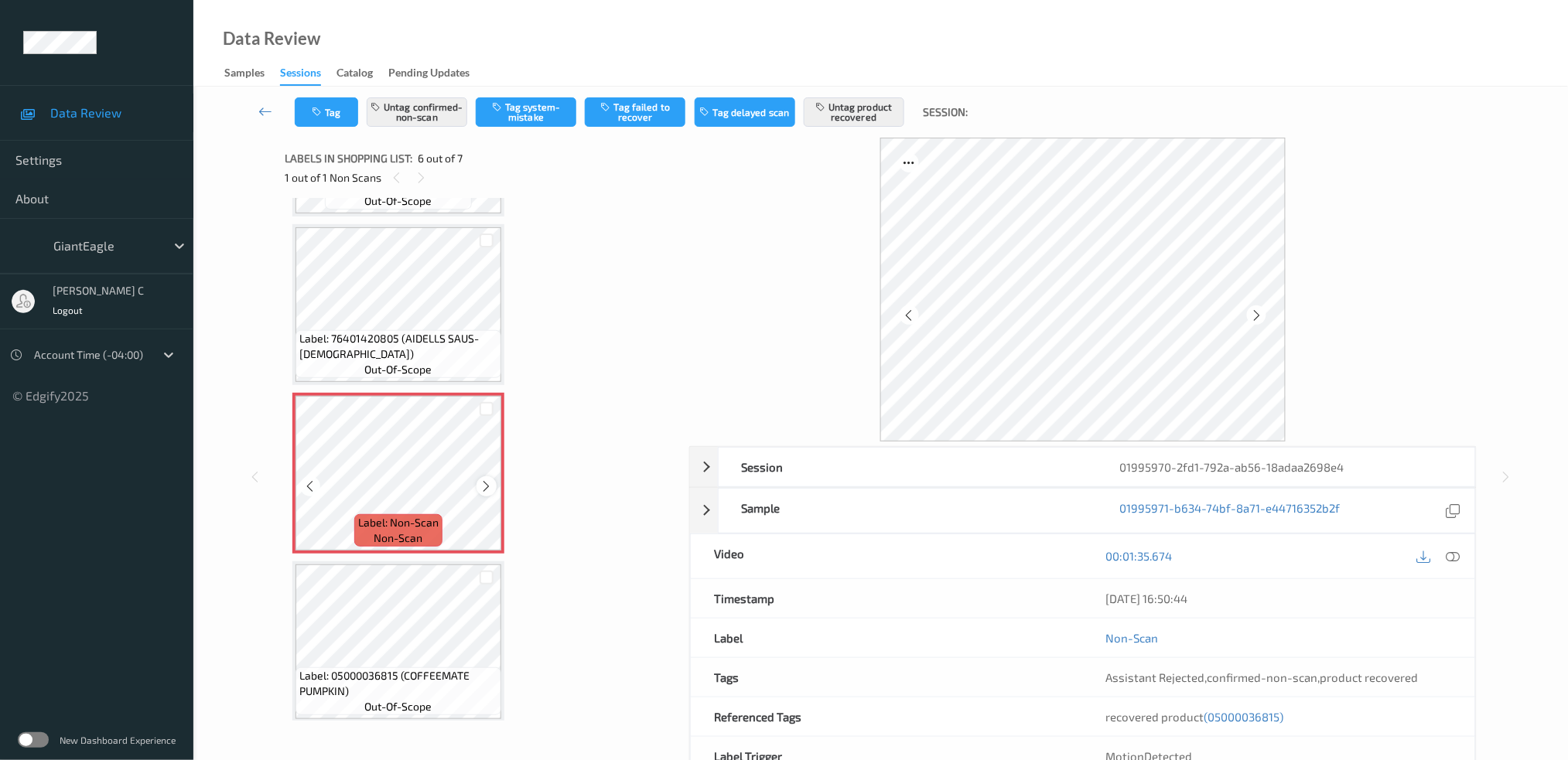
click at [494, 476] on div at bounding box center [486, 486] width 19 height 19
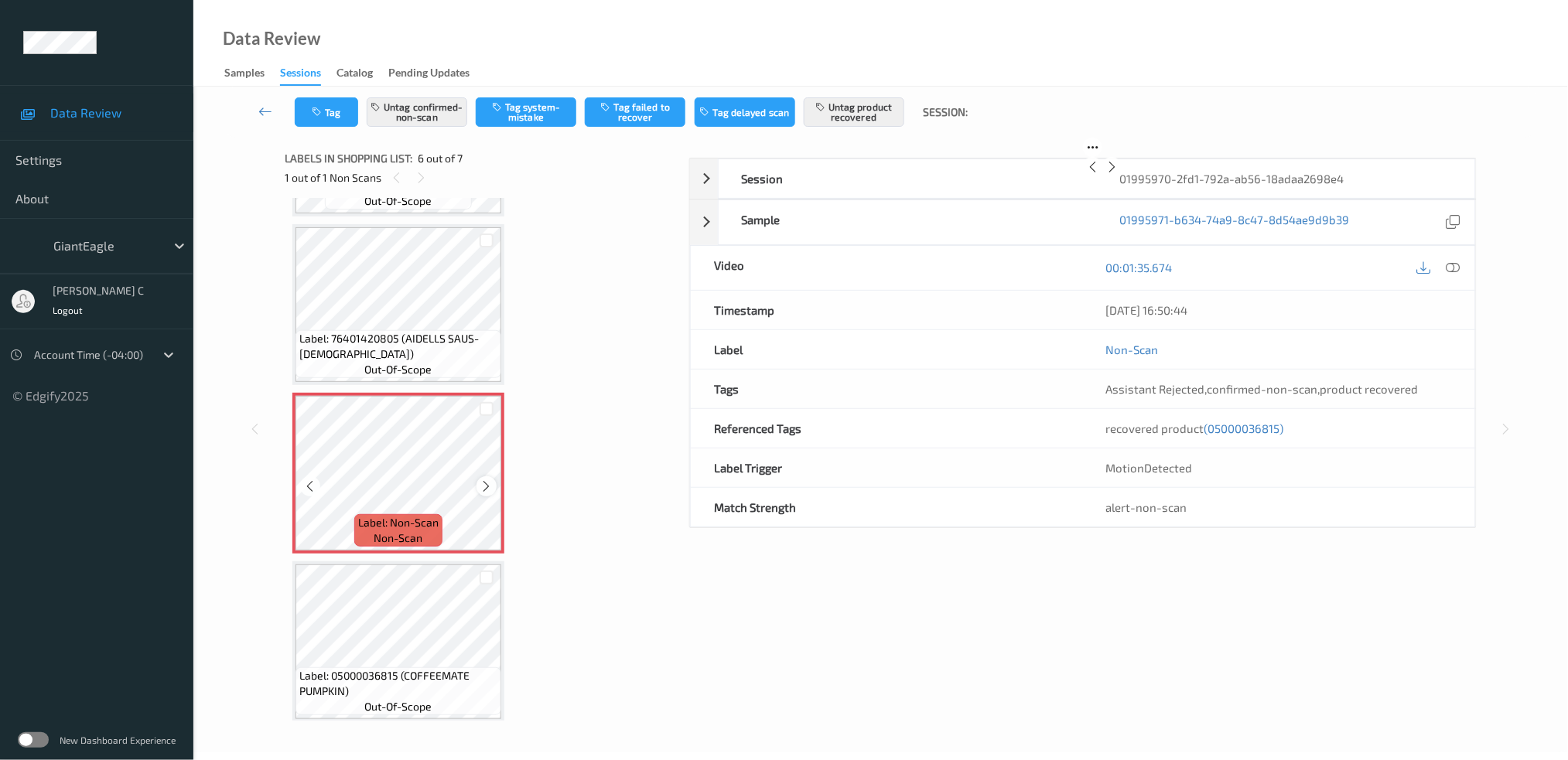
click at [494, 476] on div at bounding box center [486, 486] width 19 height 19
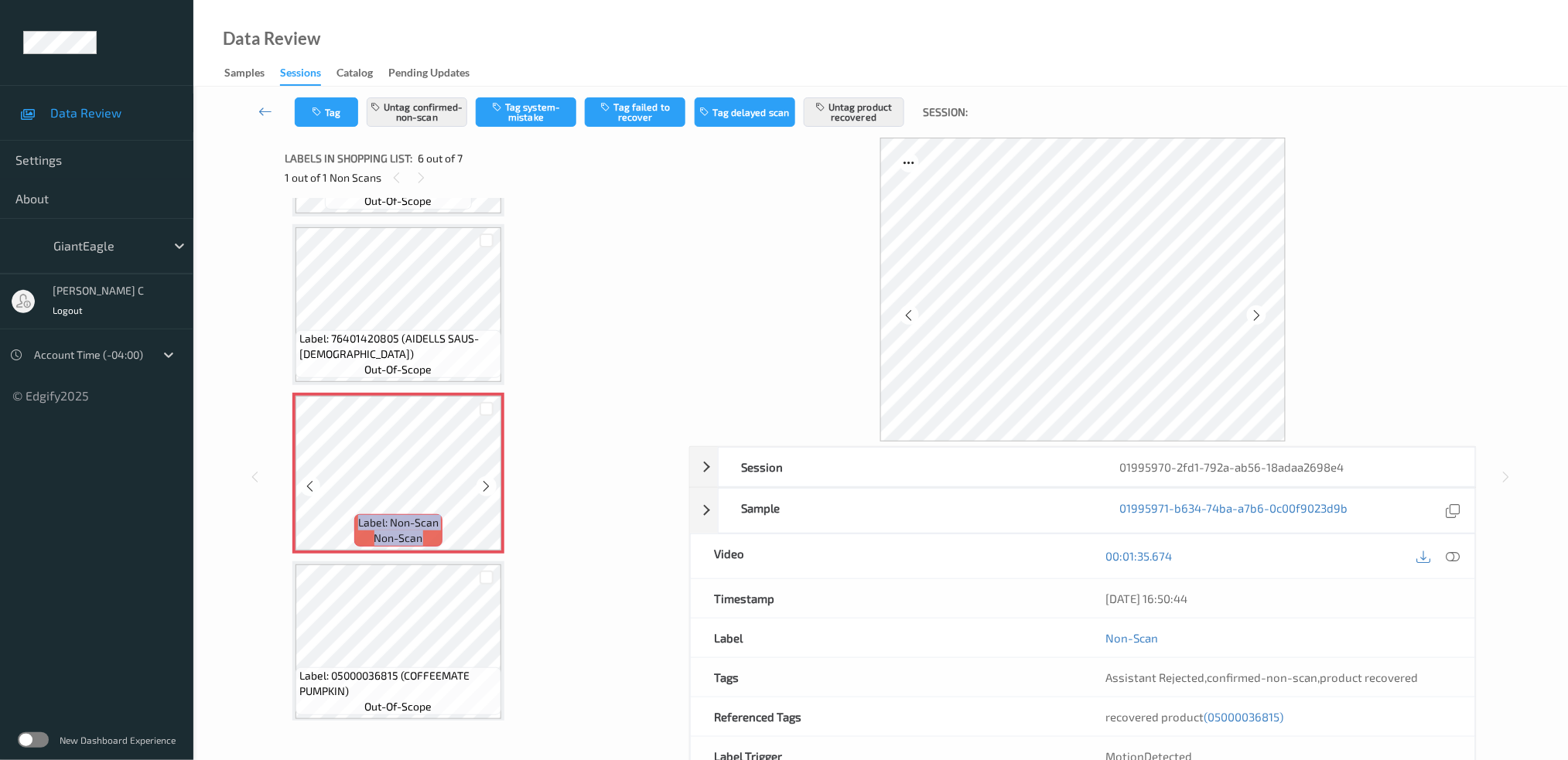
click at [494, 476] on div at bounding box center [486, 486] width 19 height 19
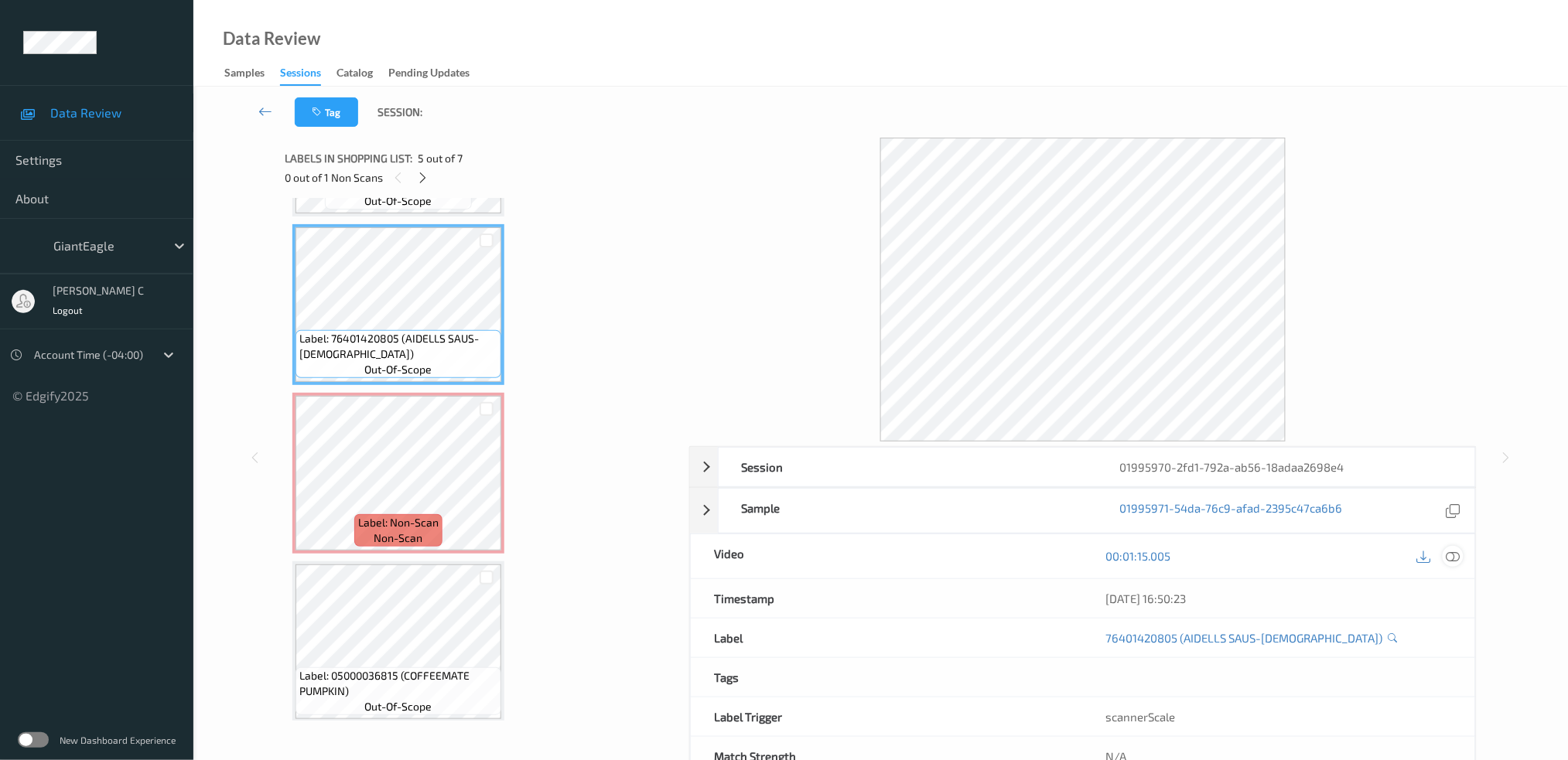
drag, startPoint x: 1457, startPoint y: 552, endPoint x: 1423, endPoint y: 579, distance: 43.4
click at [1457, 555] on icon at bounding box center [1453, 556] width 14 height 14
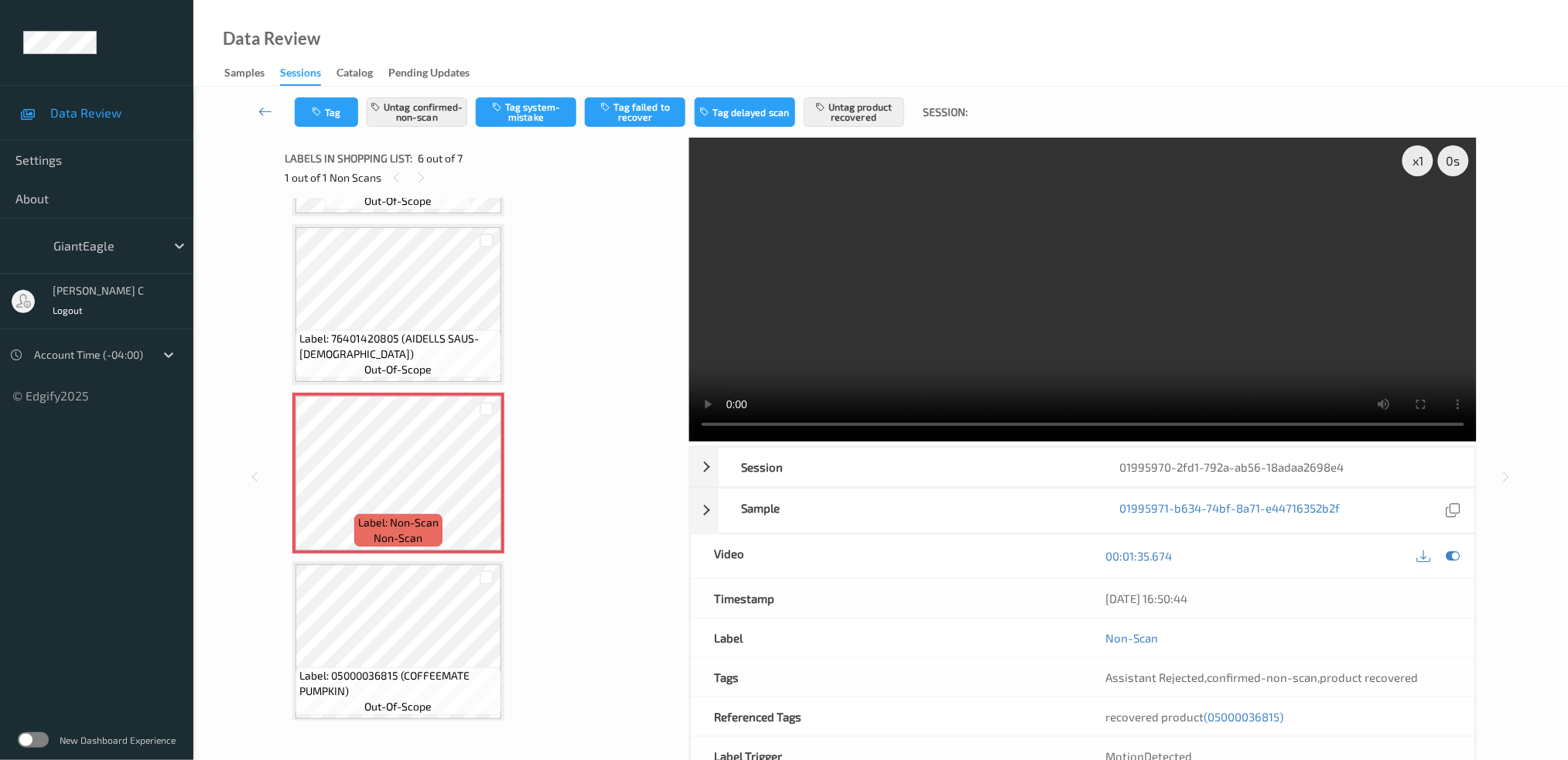
click at [409, 668] on span "Label: 05000036815 (COFFEEMATE PUMPKIN)" at bounding box center [398, 683] width 198 height 31
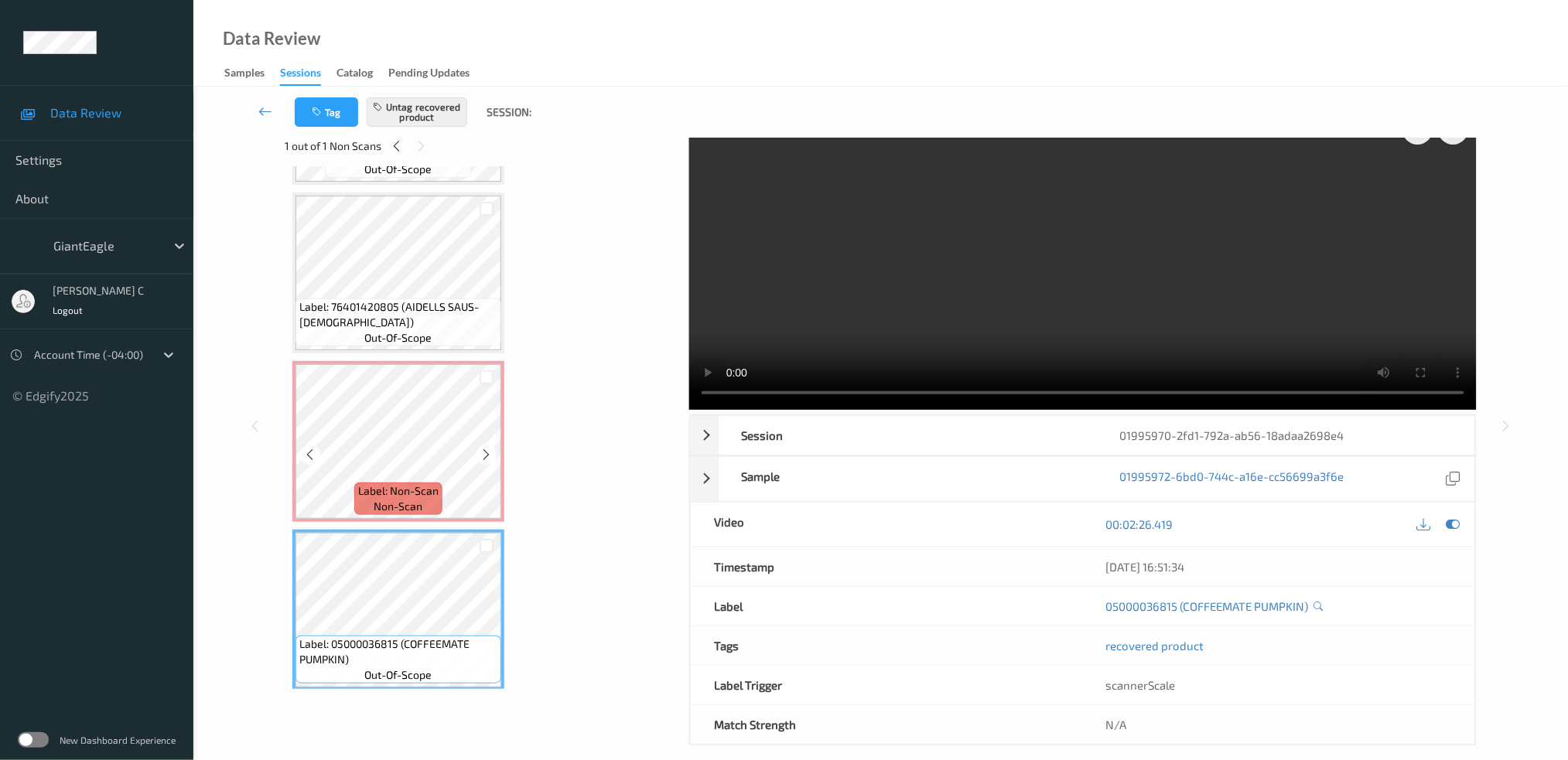
scroll to position [48, 0]
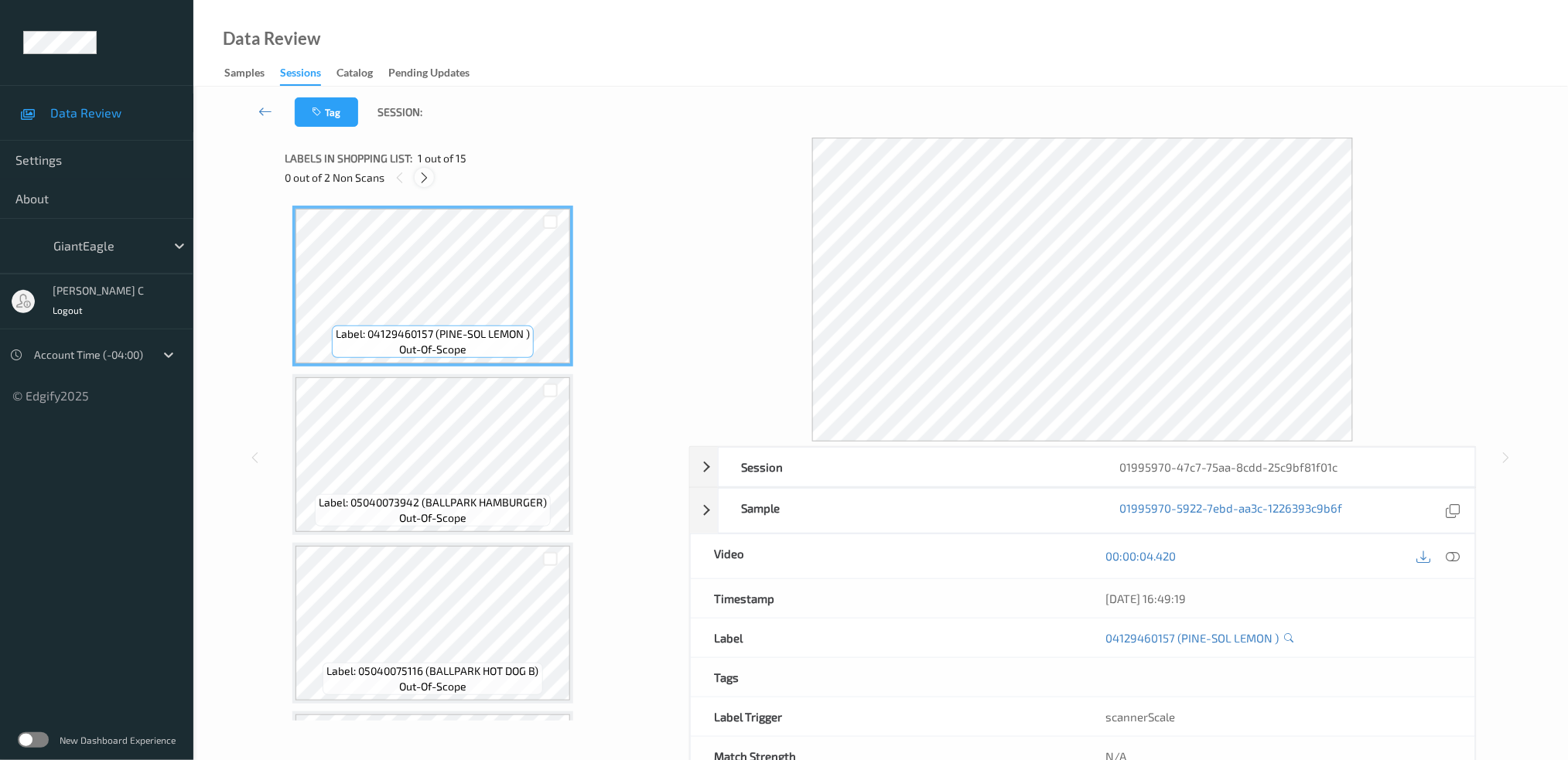
click at [419, 183] on icon at bounding box center [424, 178] width 13 height 14
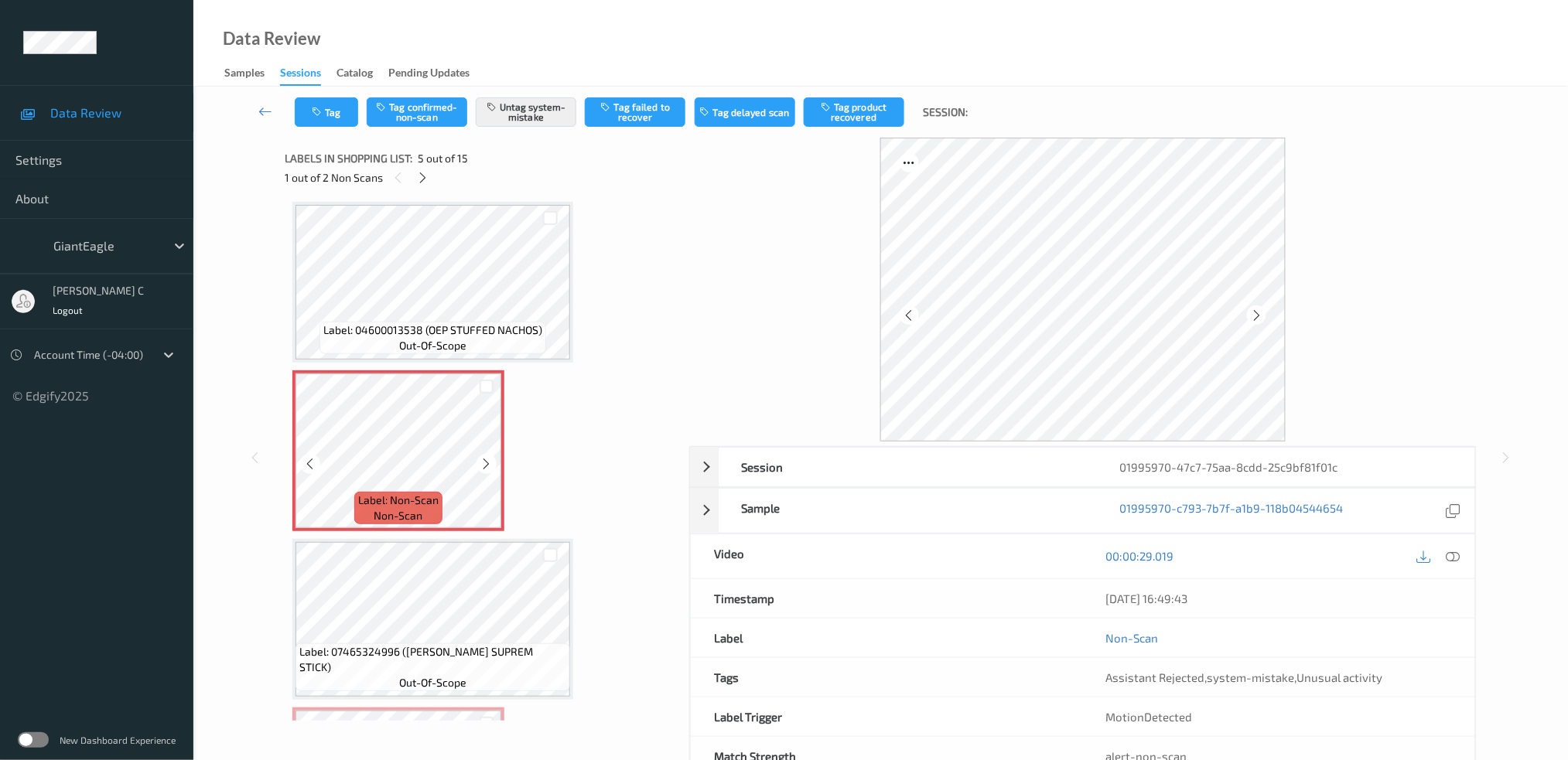
click at [481, 457] on icon at bounding box center [487, 465] width 13 height 14
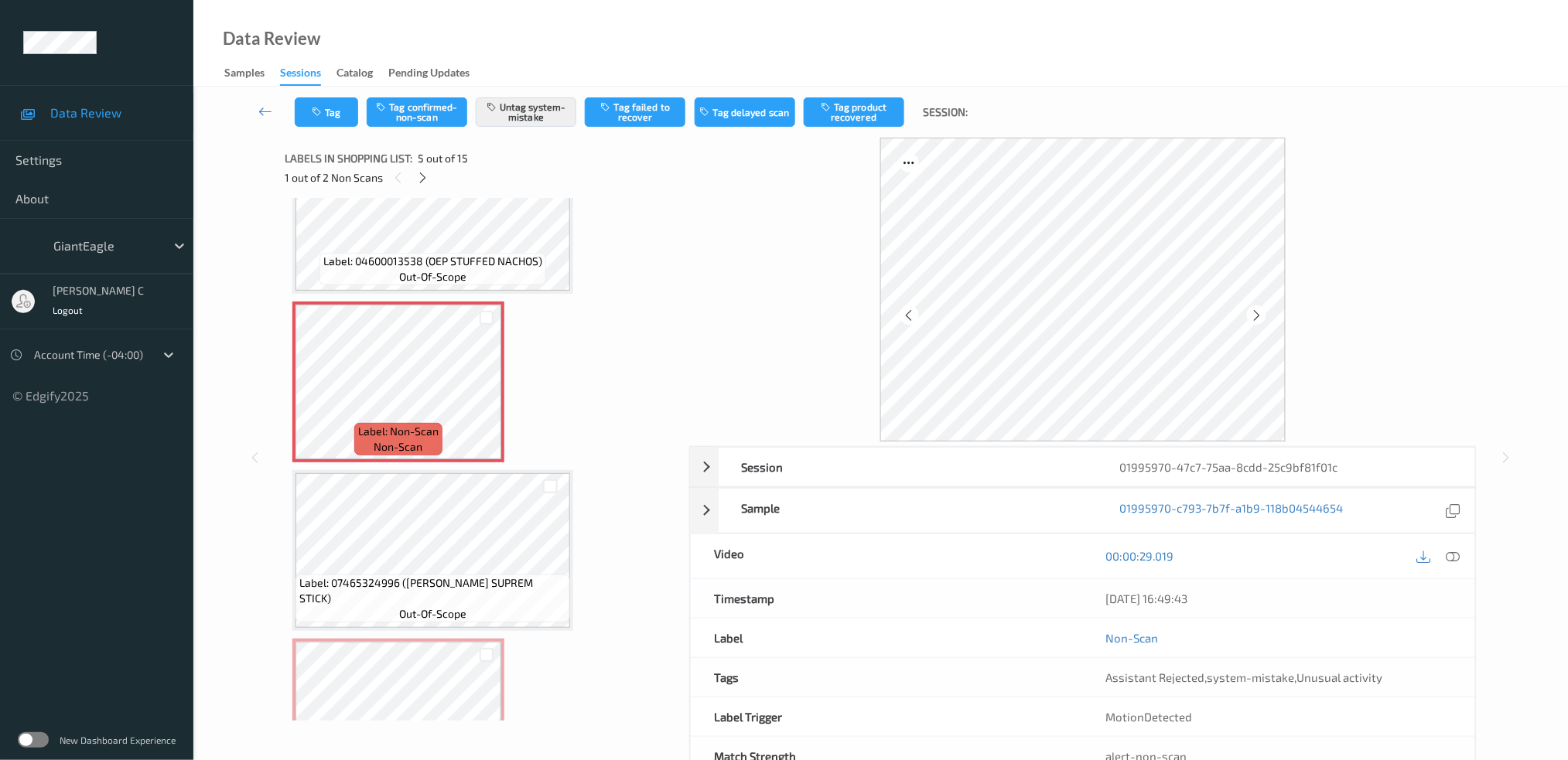
scroll to position [612, 0]
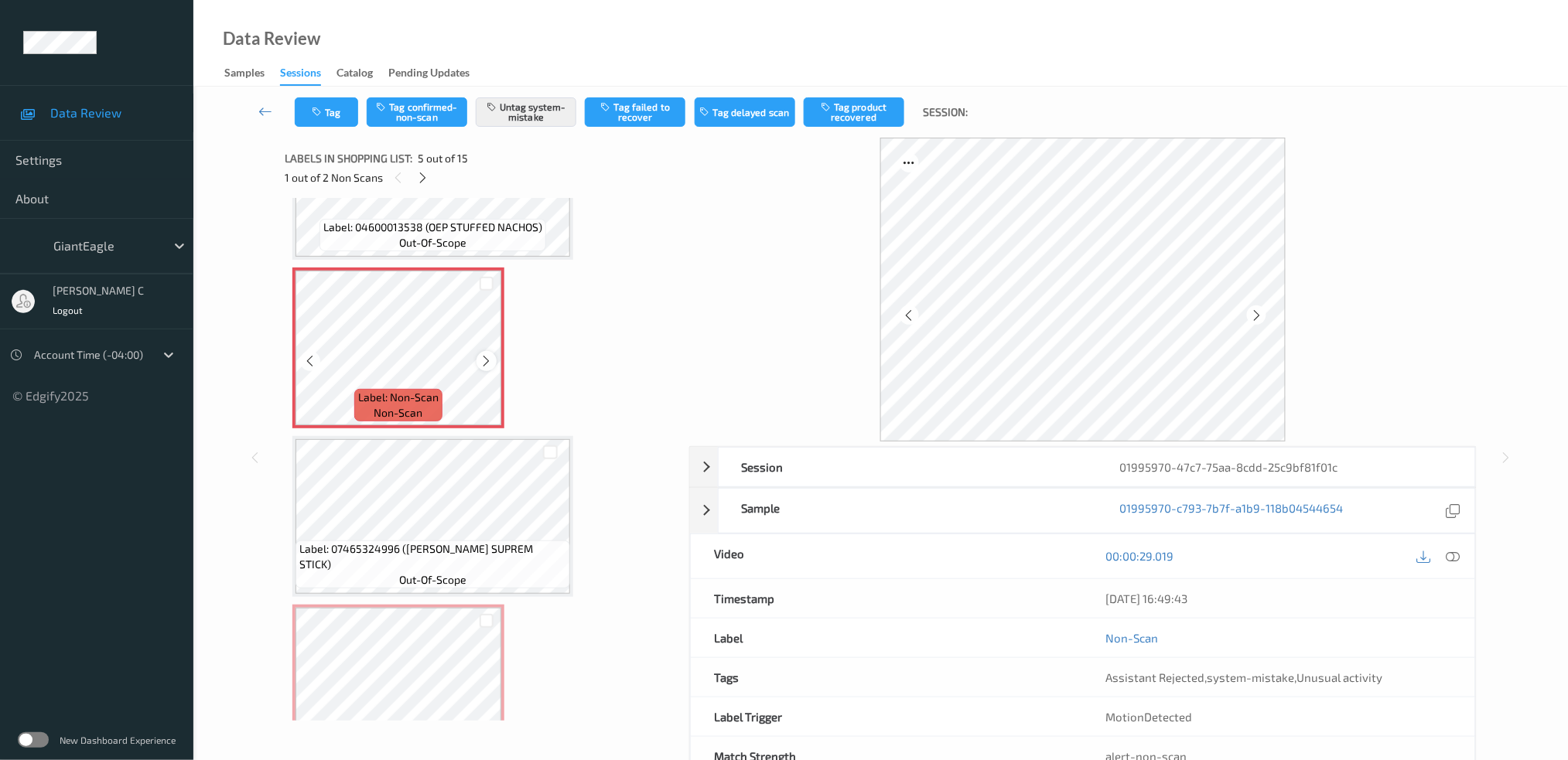
click at [483, 354] on icon at bounding box center [487, 361] width 13 height 14
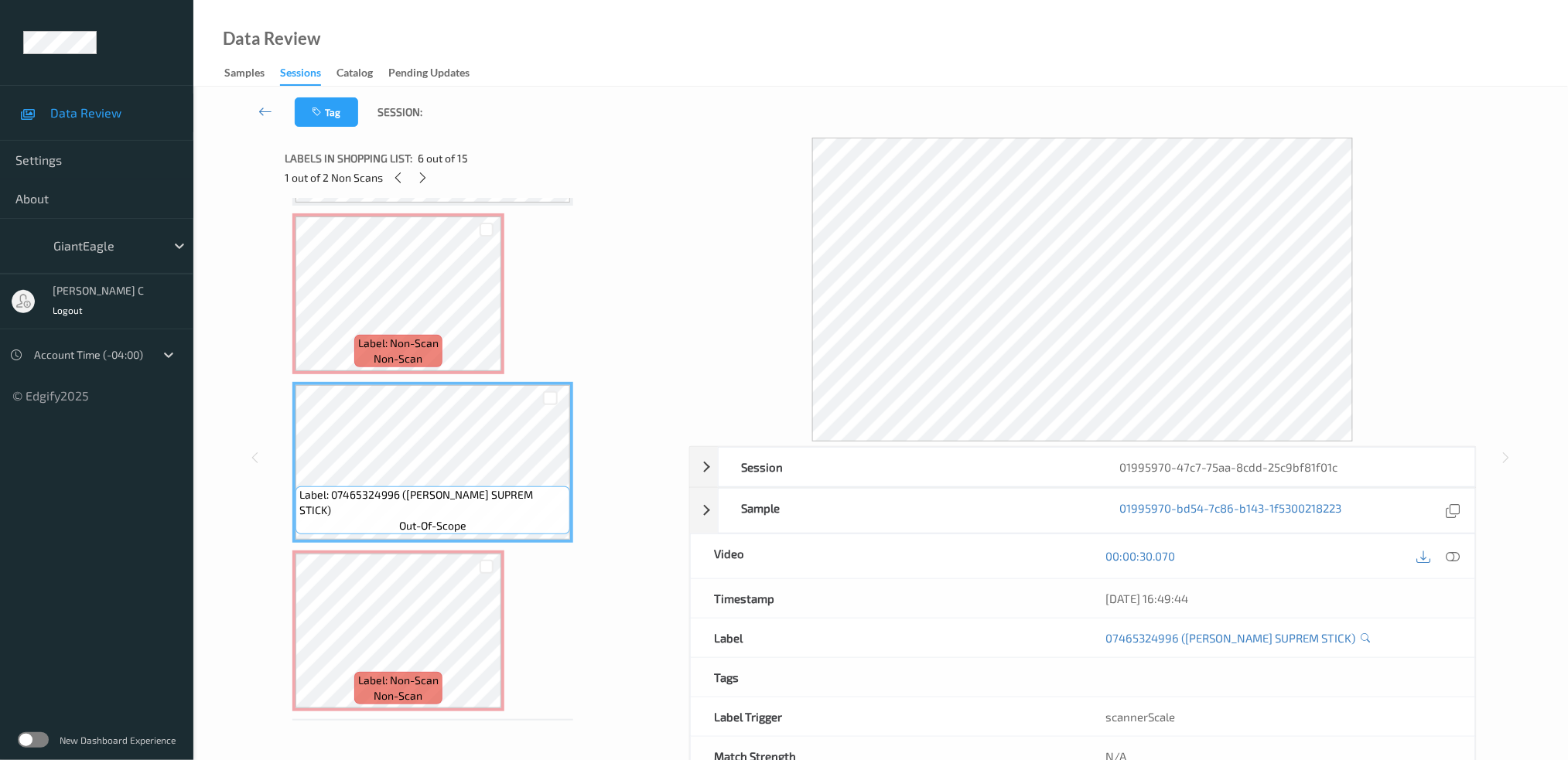
scroll to position [715, 0]
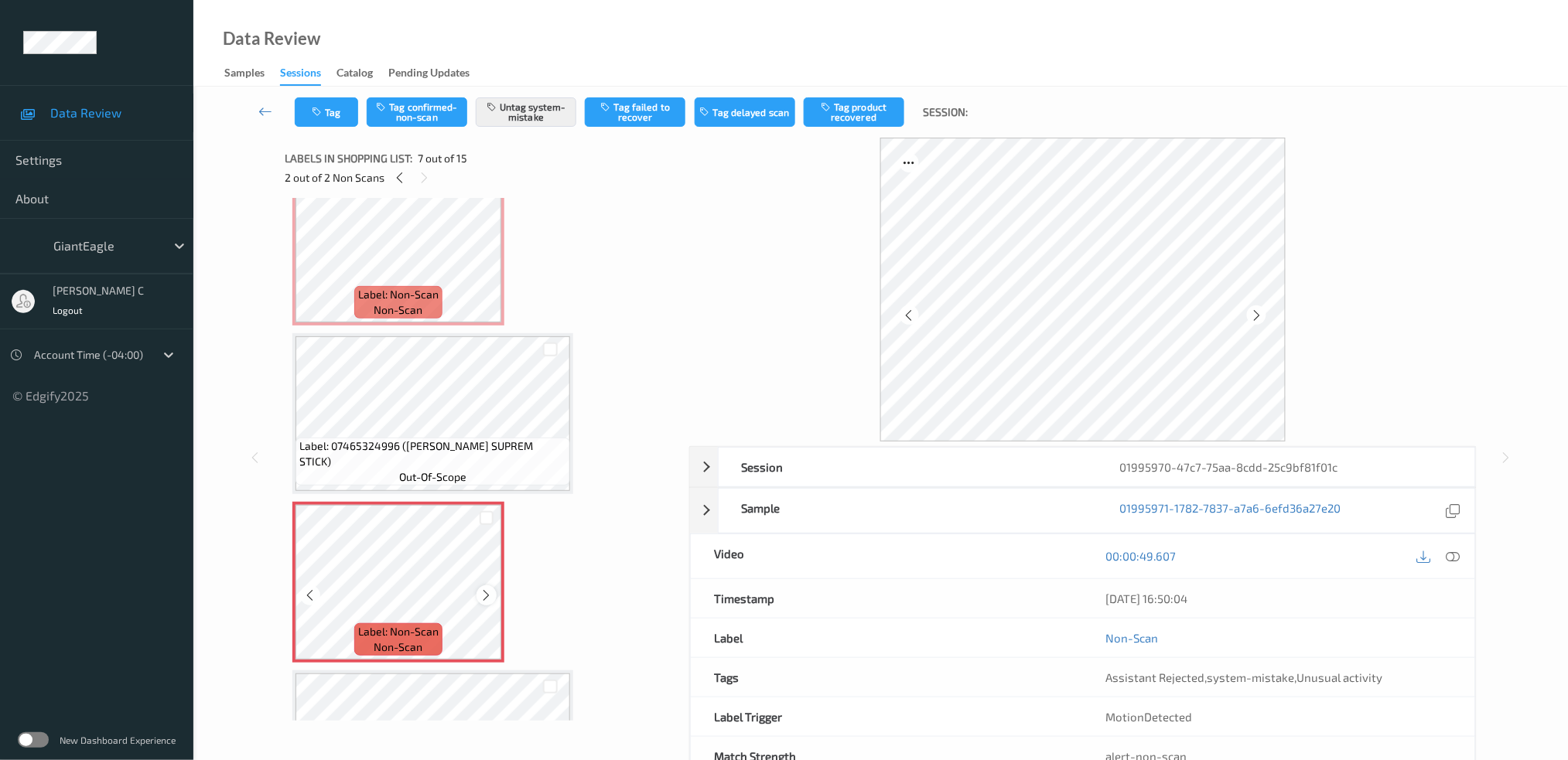
click at [481, 589] on icon at bounding box center [487, 596] width 13 height 14
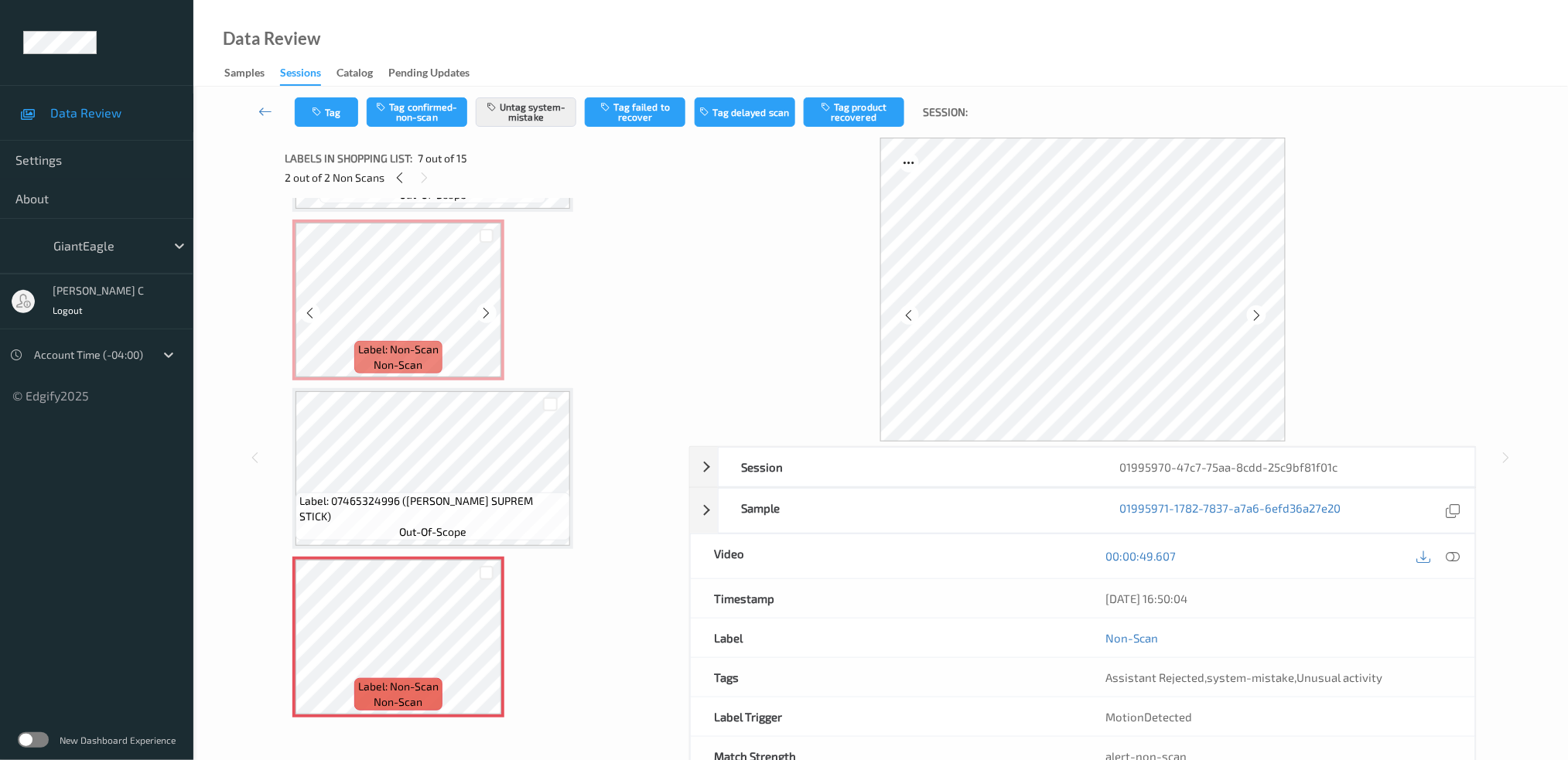
scroll to position [612, 0]
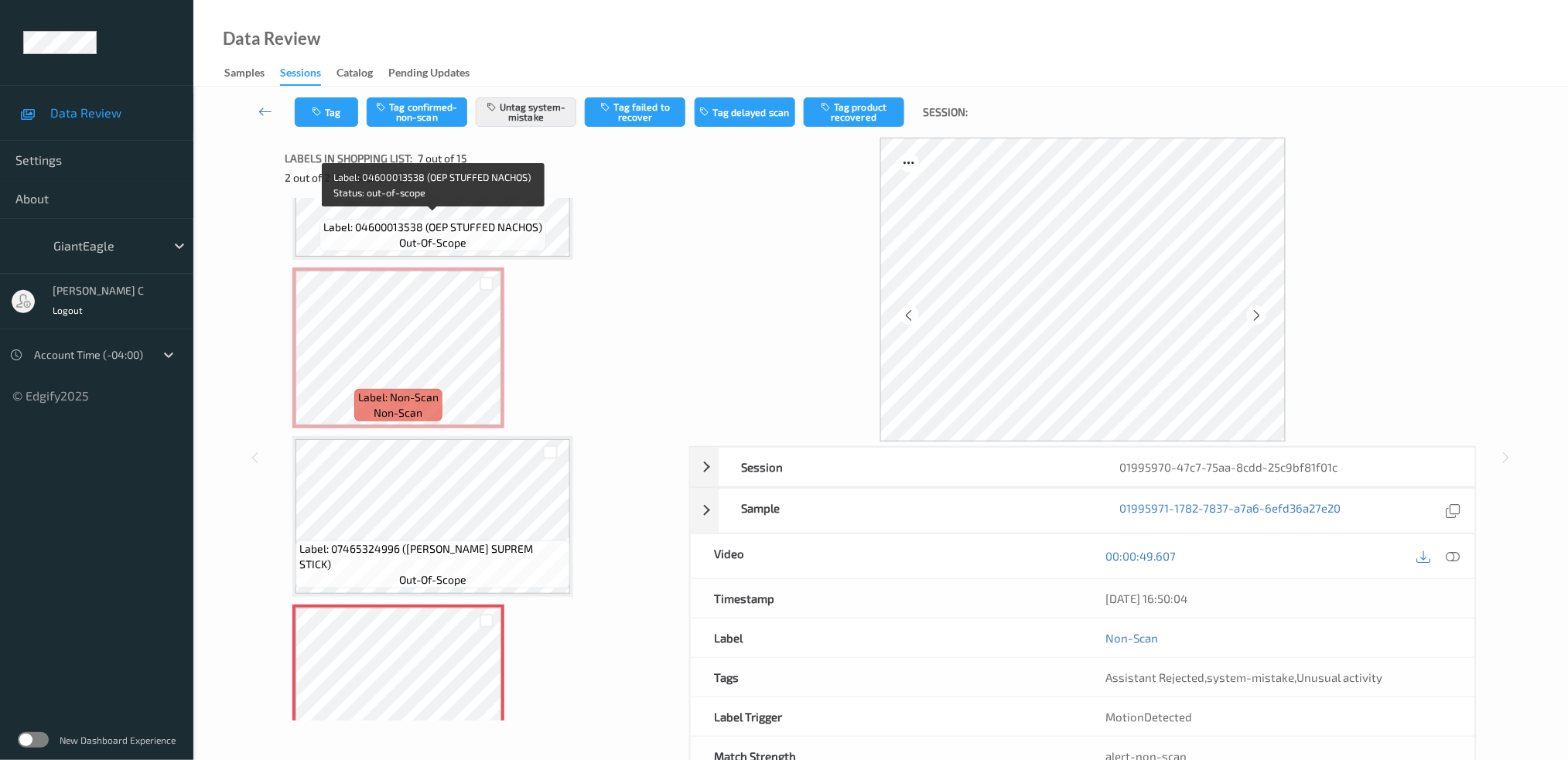
click at [441, 220] on span "Label: 04600013538 (OEP STUFFED NACHOS)" at bounding box center [432, 228] width 219 height 16
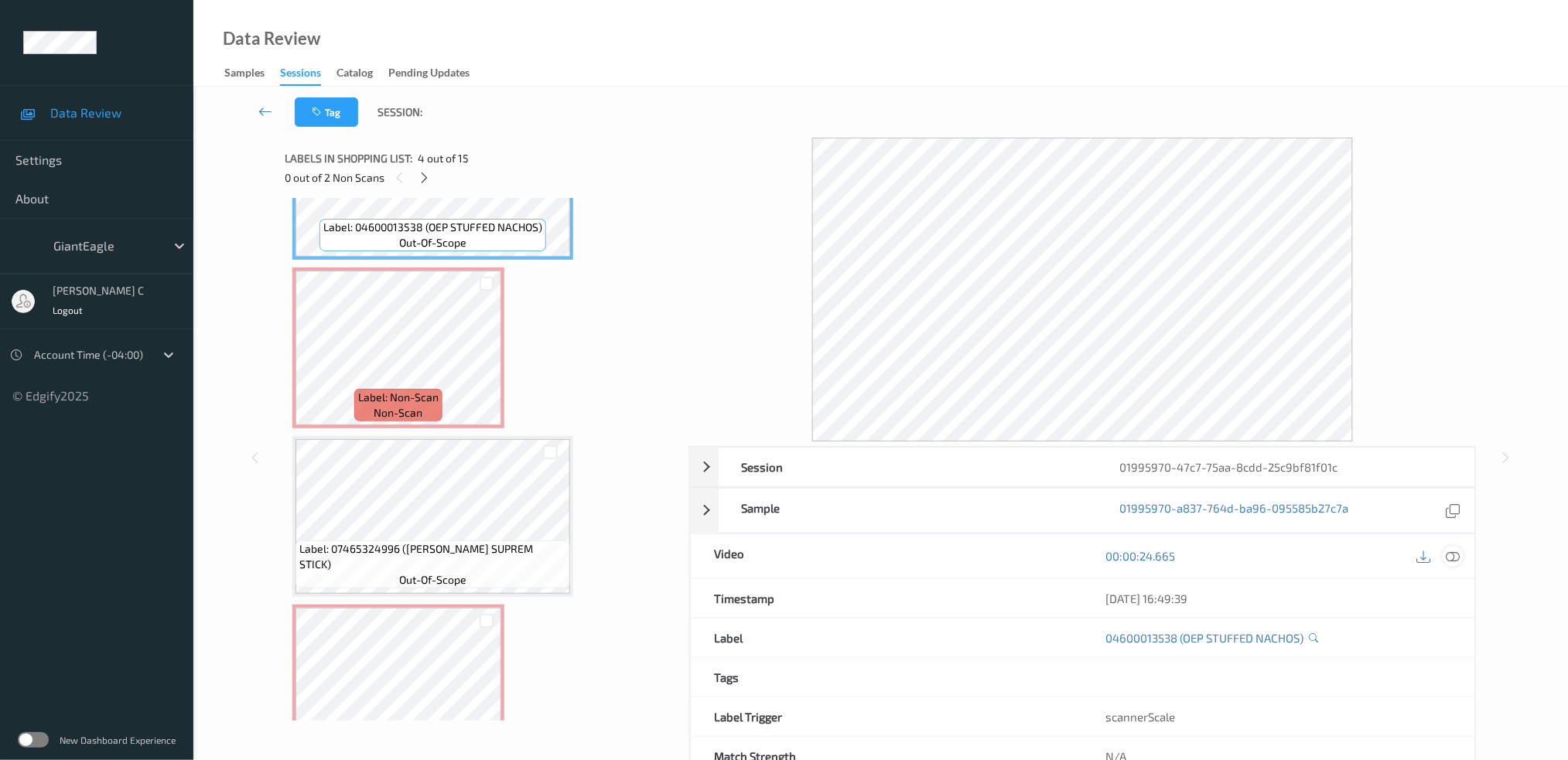
click at [1456, 550] on icon at bounding box center [1453, 556] width 14 height 14
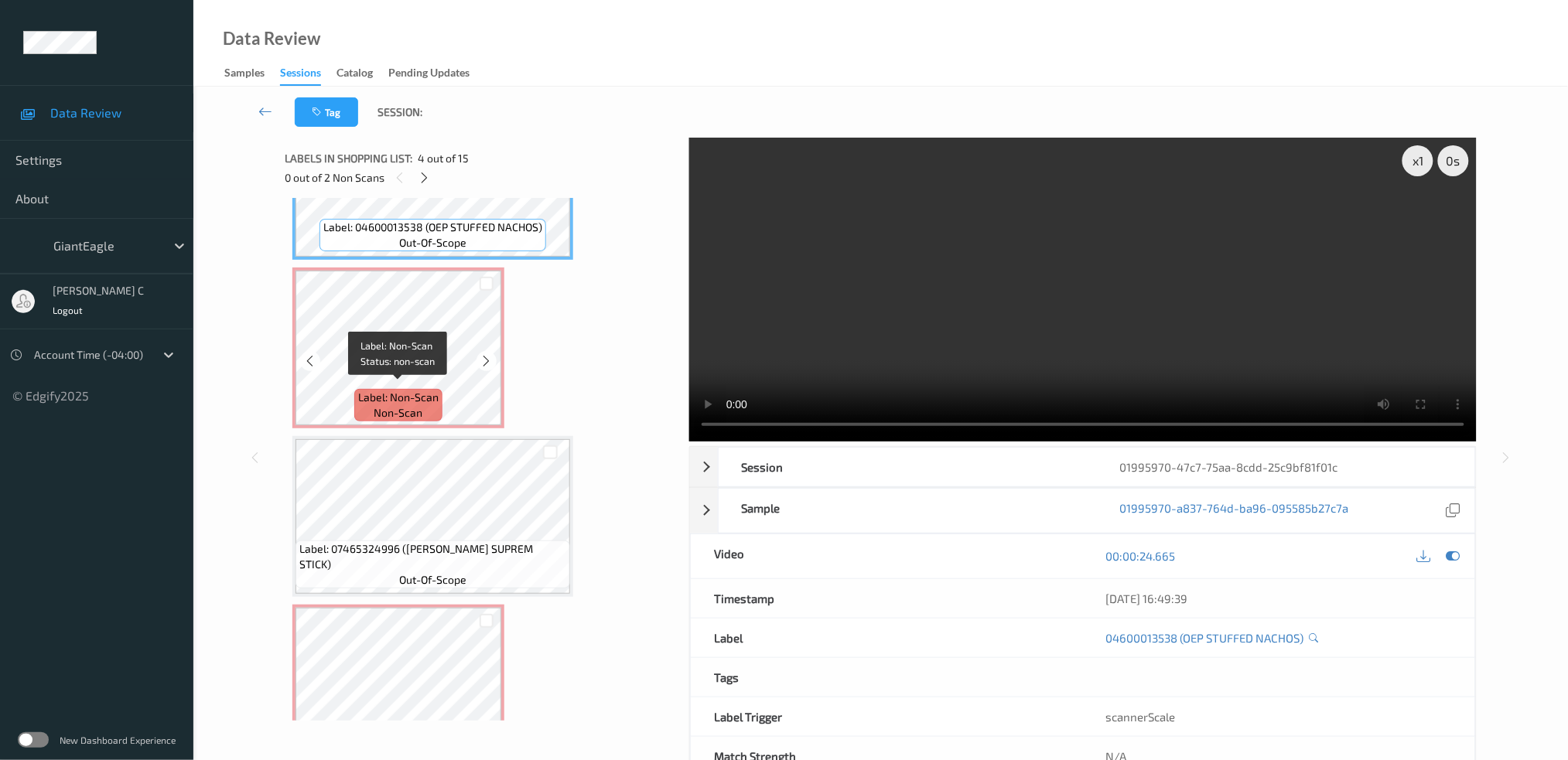
scroll to position [510, 0]
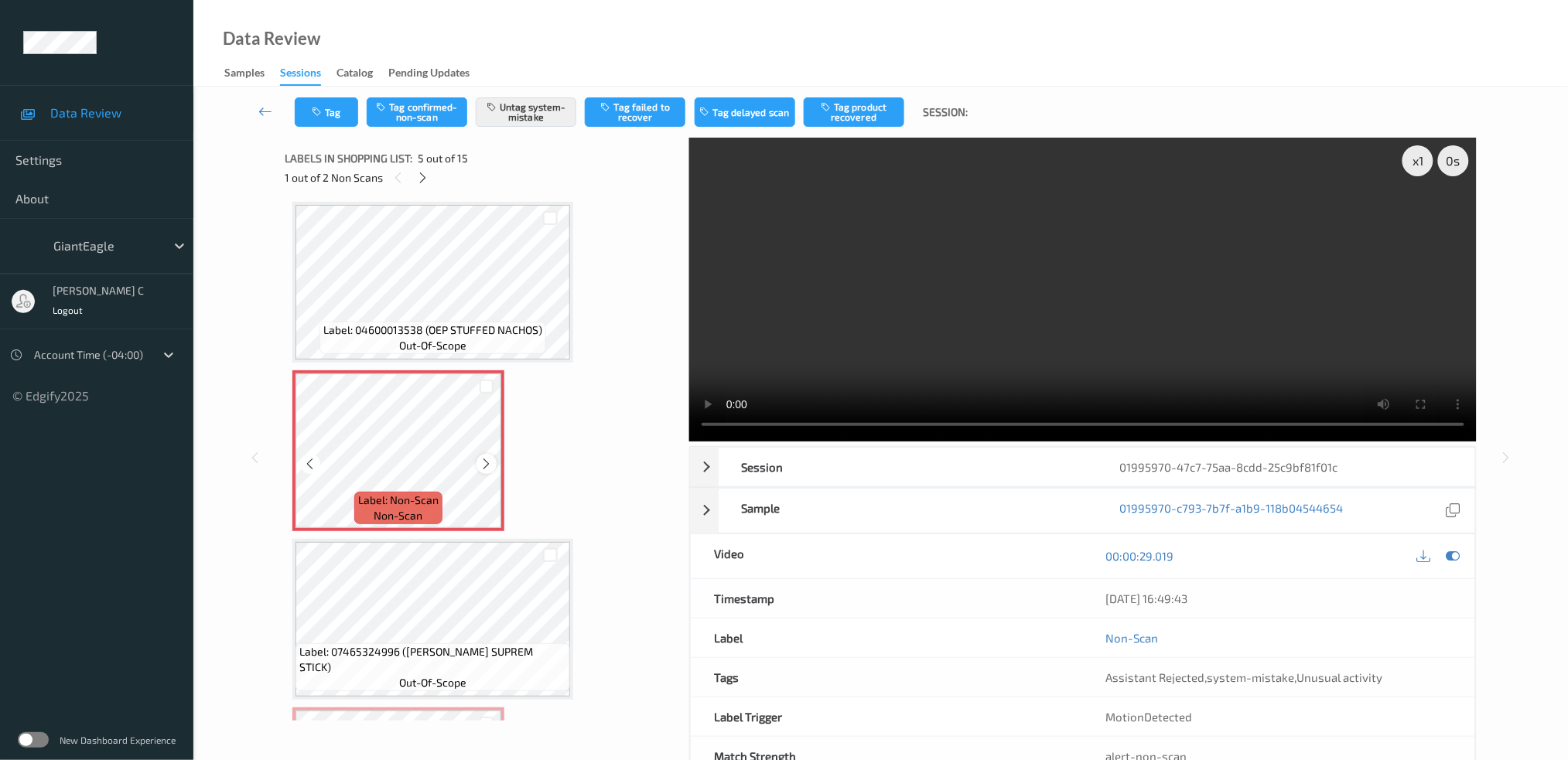
click at [477, 460] on div at bounding box center [486, 464] width 19 height 19
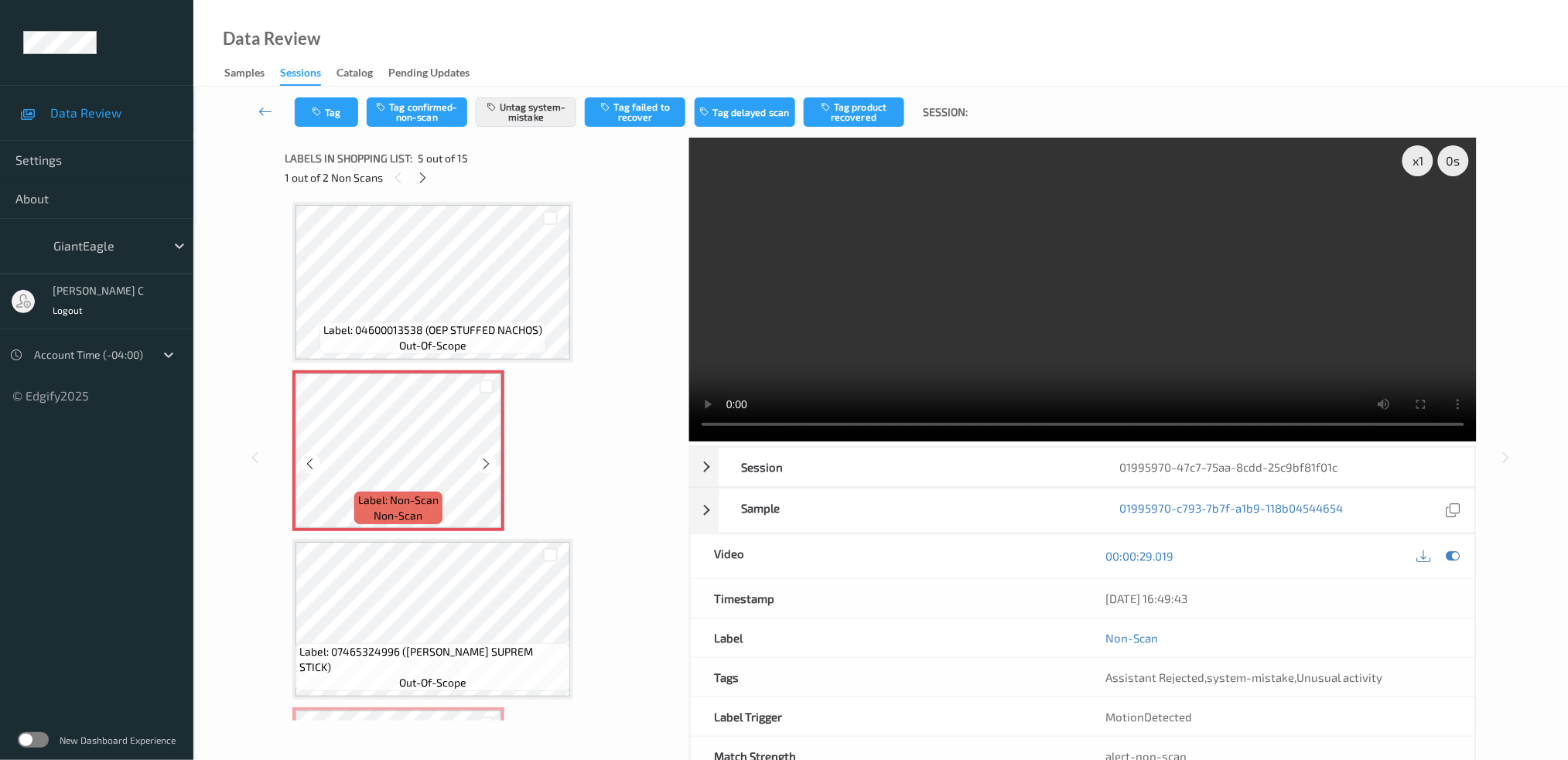
click at [477, 460] on div at bounding box center [486, 464] width 19 height 19
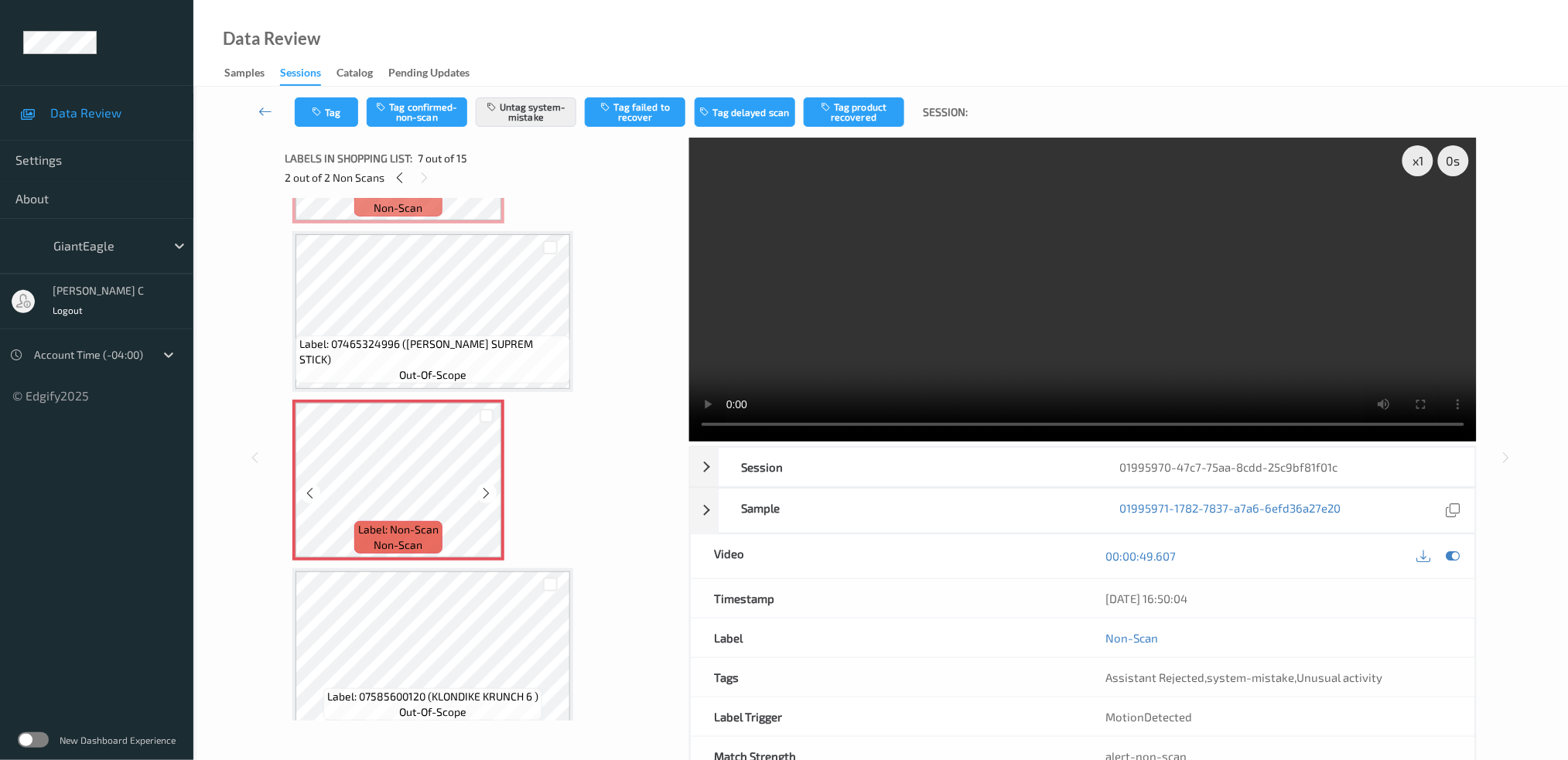
scroll to position [819, 0]
click at [488, 485] on icon at bounding box center [487, 492] width 13 height 14
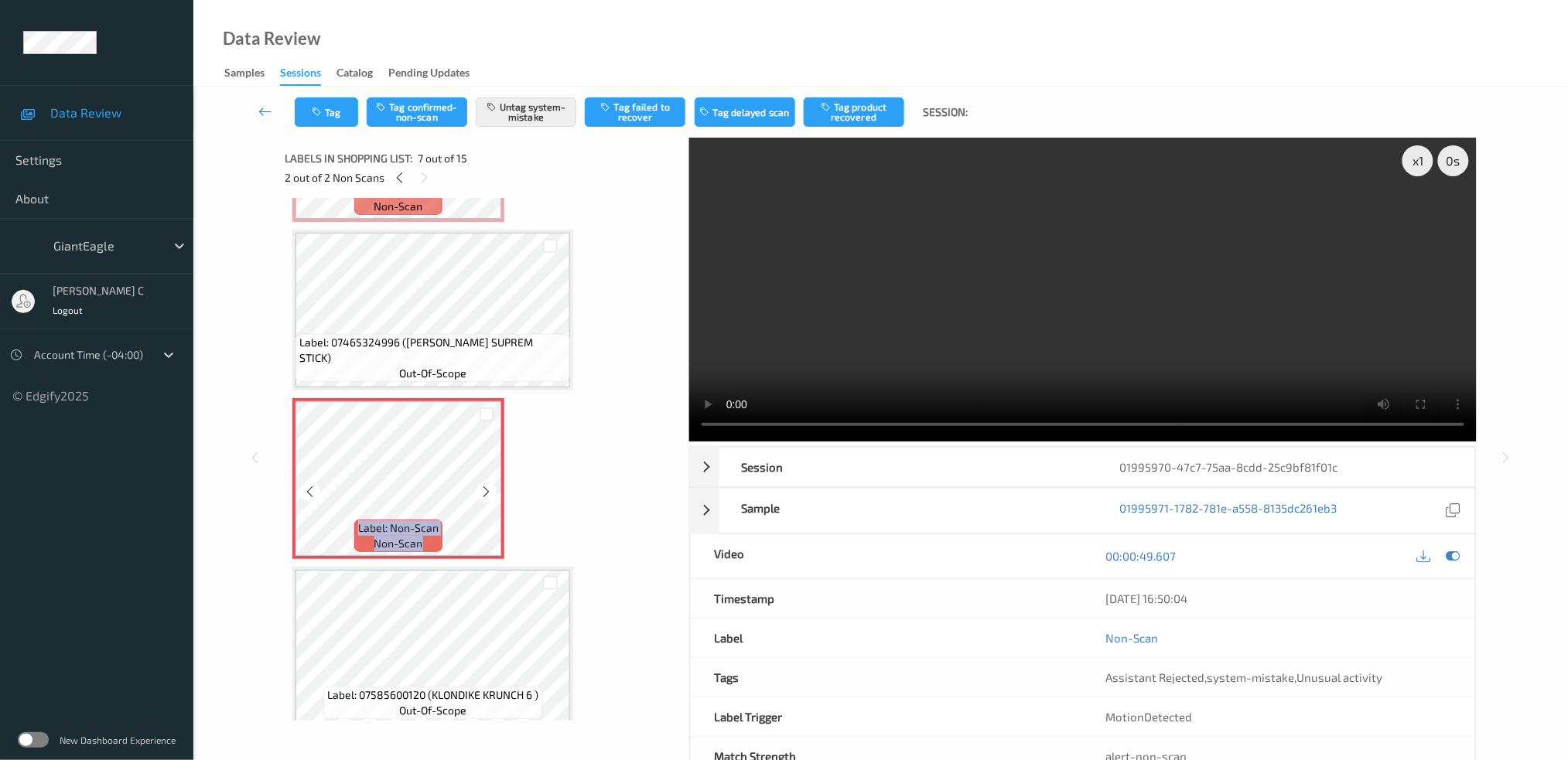
click at [488, 485] on icon at bounding box center [487, 492] width 13 height 14
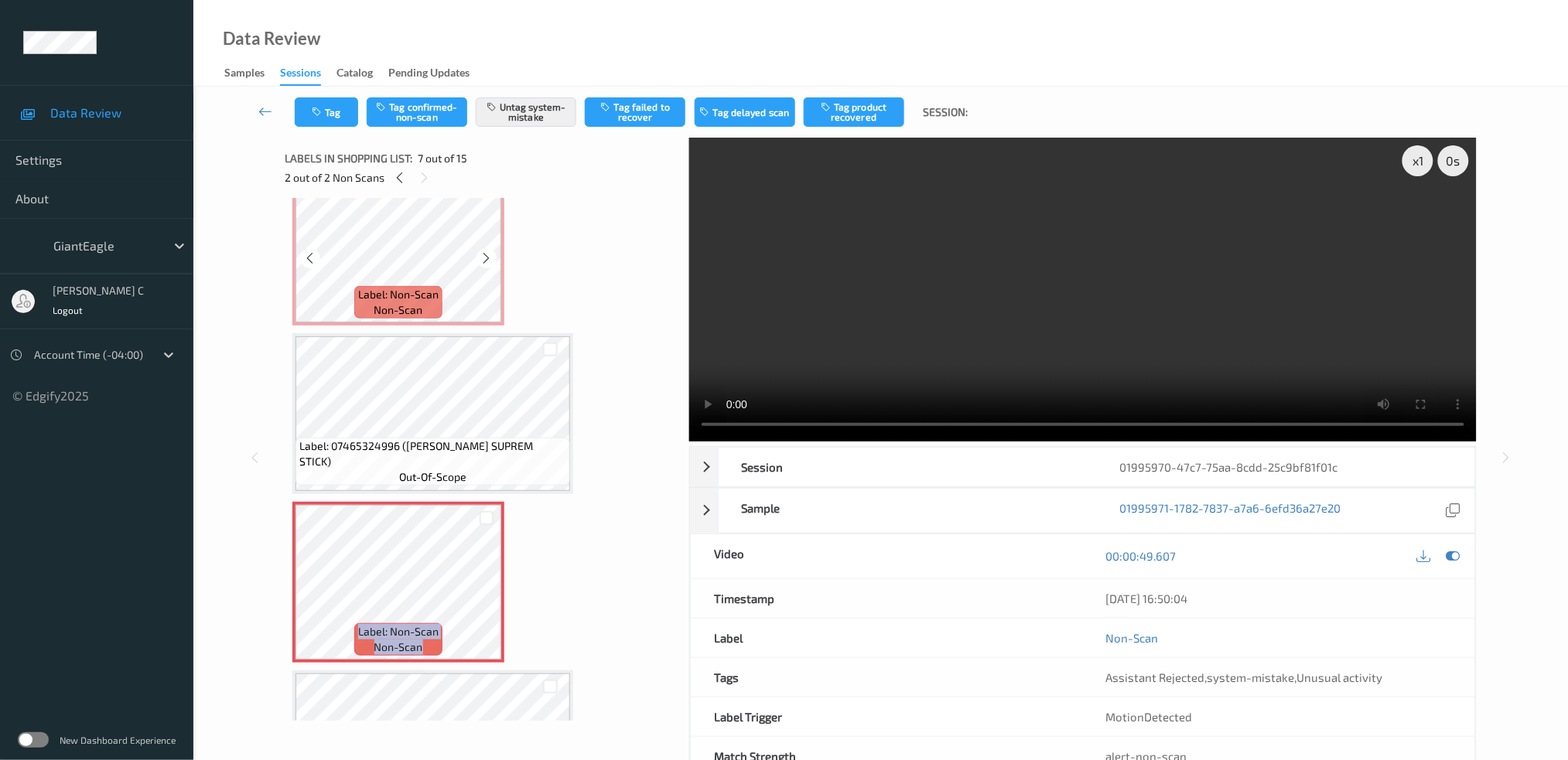
scroll to position [510, 0]
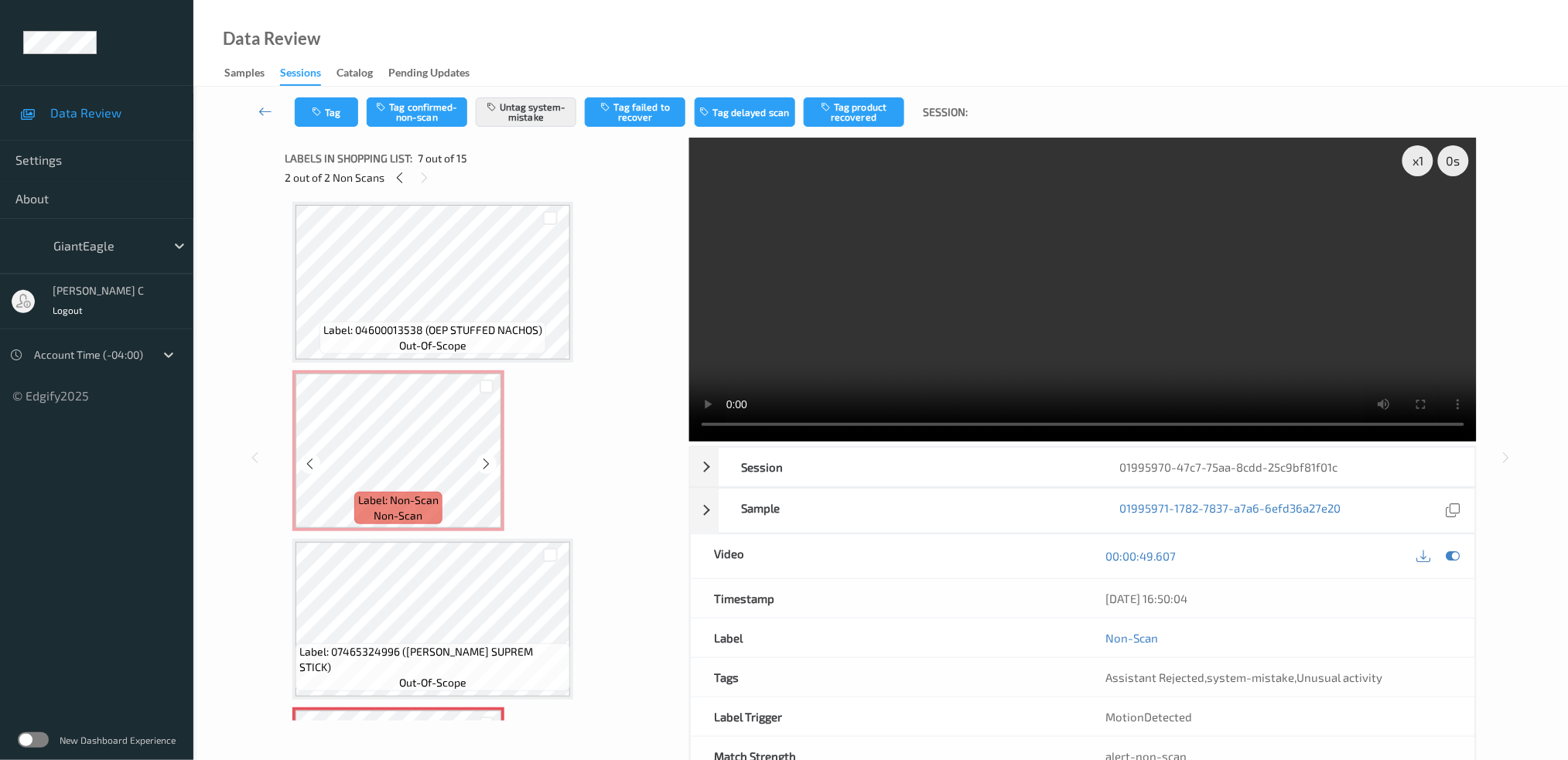
click at [441, 492] on div "Label: Non-Scan non-scan" at bounding box center [398, 508] width 89 height 32
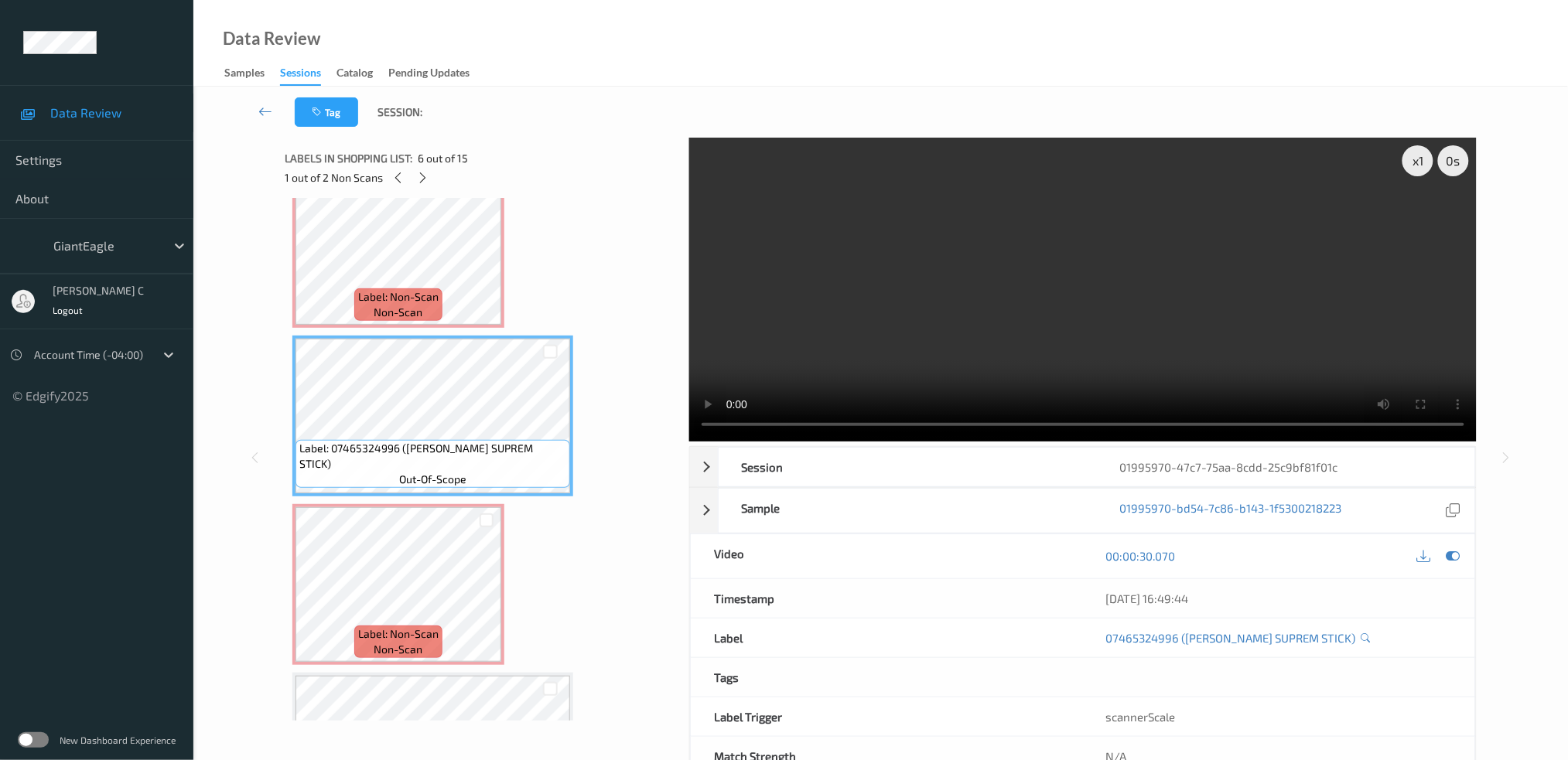
scroll to position [715, 0]
click at [439, 450] on span "Label: 07465324996 ([PERSON_NAME] SUPREM STICK)" at bounding box center [433, 453] width 267 height 31
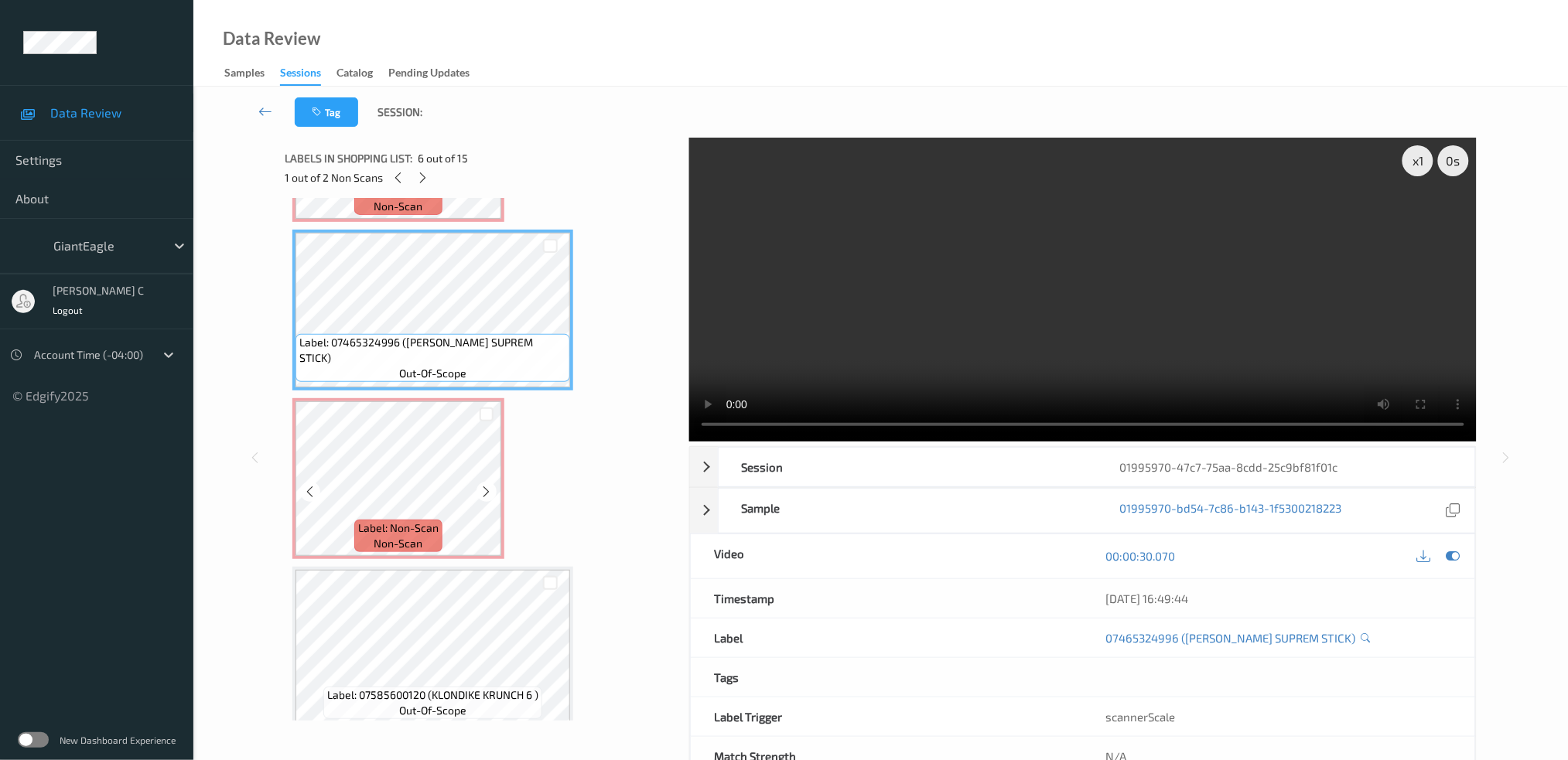
click at [456, 555] on div "Label: 04129460157 (PINE-SOL LEMON ) out-of-scope Label: 05040073942 (BALLPARK …" at bounding box center [481, 647] width 379 height 2521
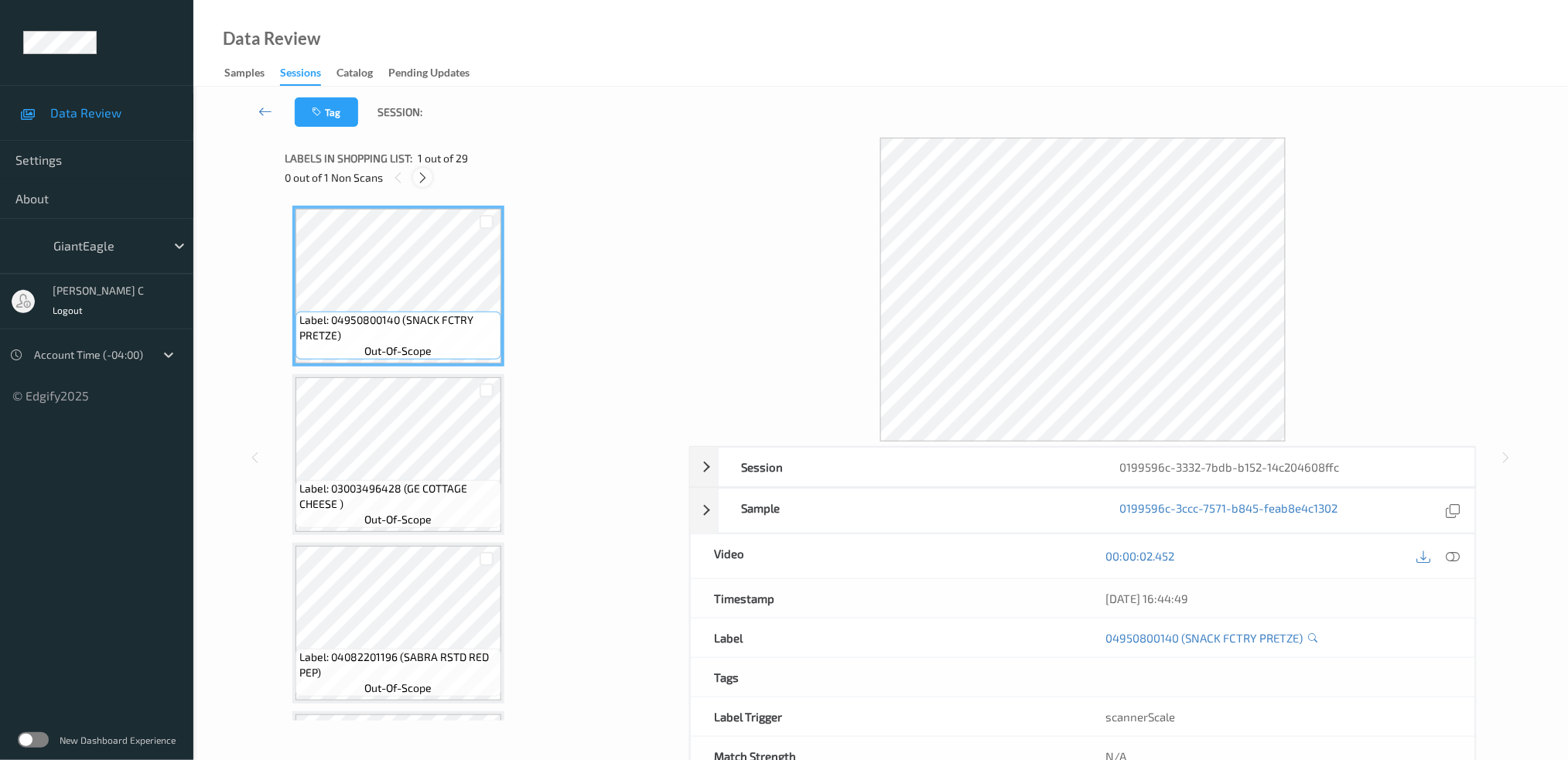
click at [427, 168] on div at bounding box center [423, 177] width 19 height 19
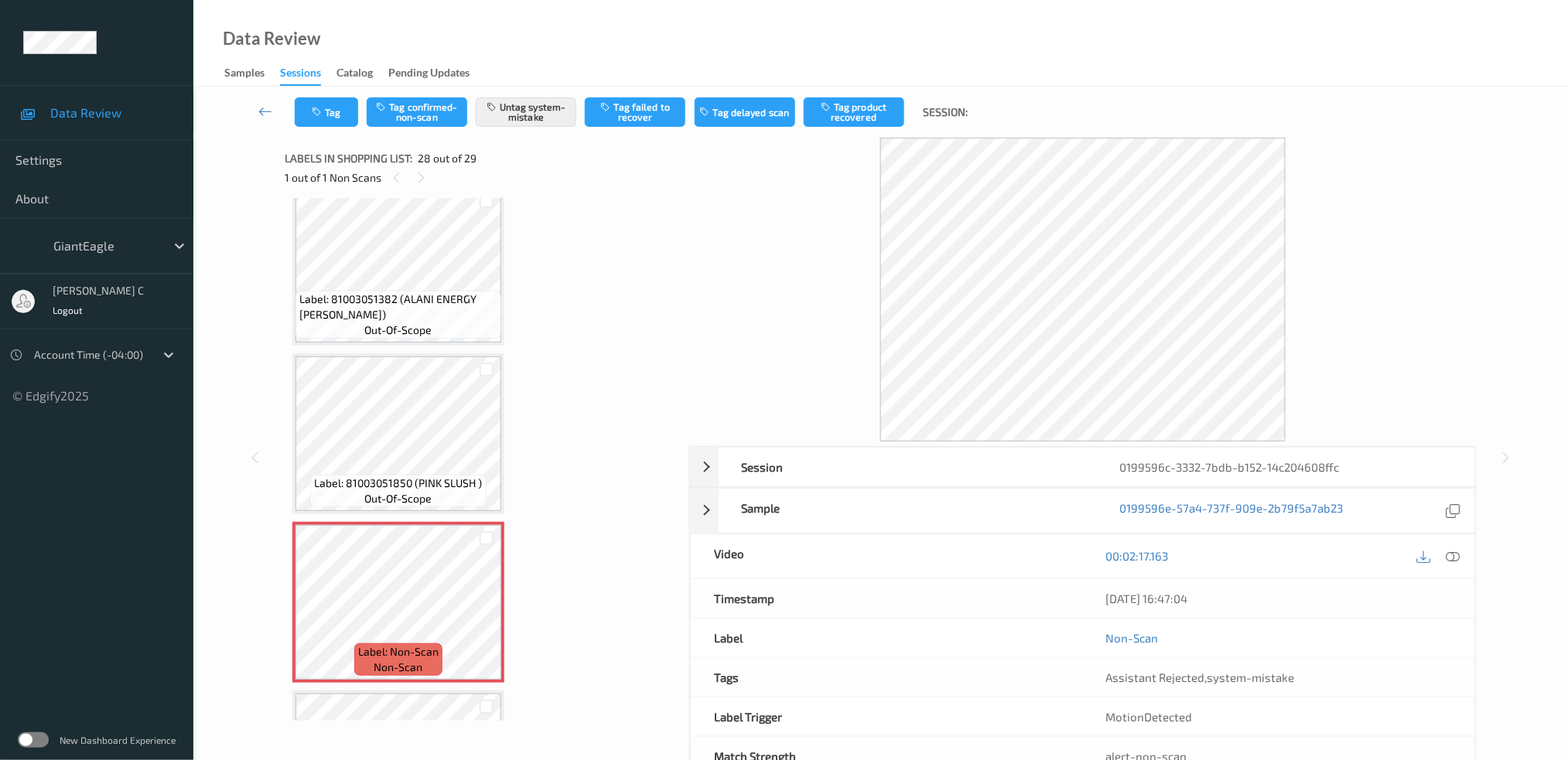
scroll to position [4235, 0]
click at [386, 292] on span "Label: 81003051382 (ALANI ENERGY [PERSON_NAME])" at bounding box center [398, 307] width 198 height 31
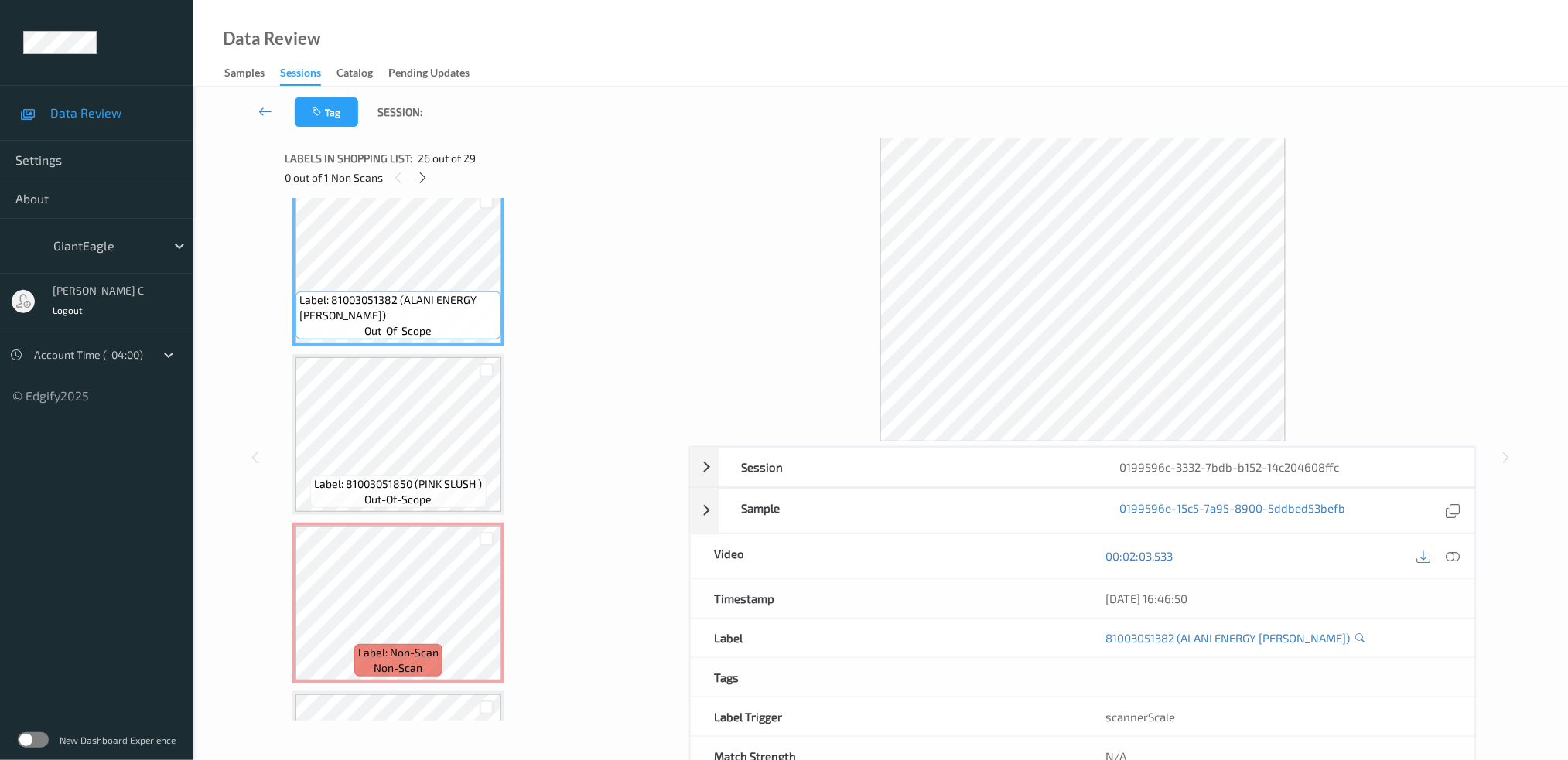
scroll to position [4131, 0]
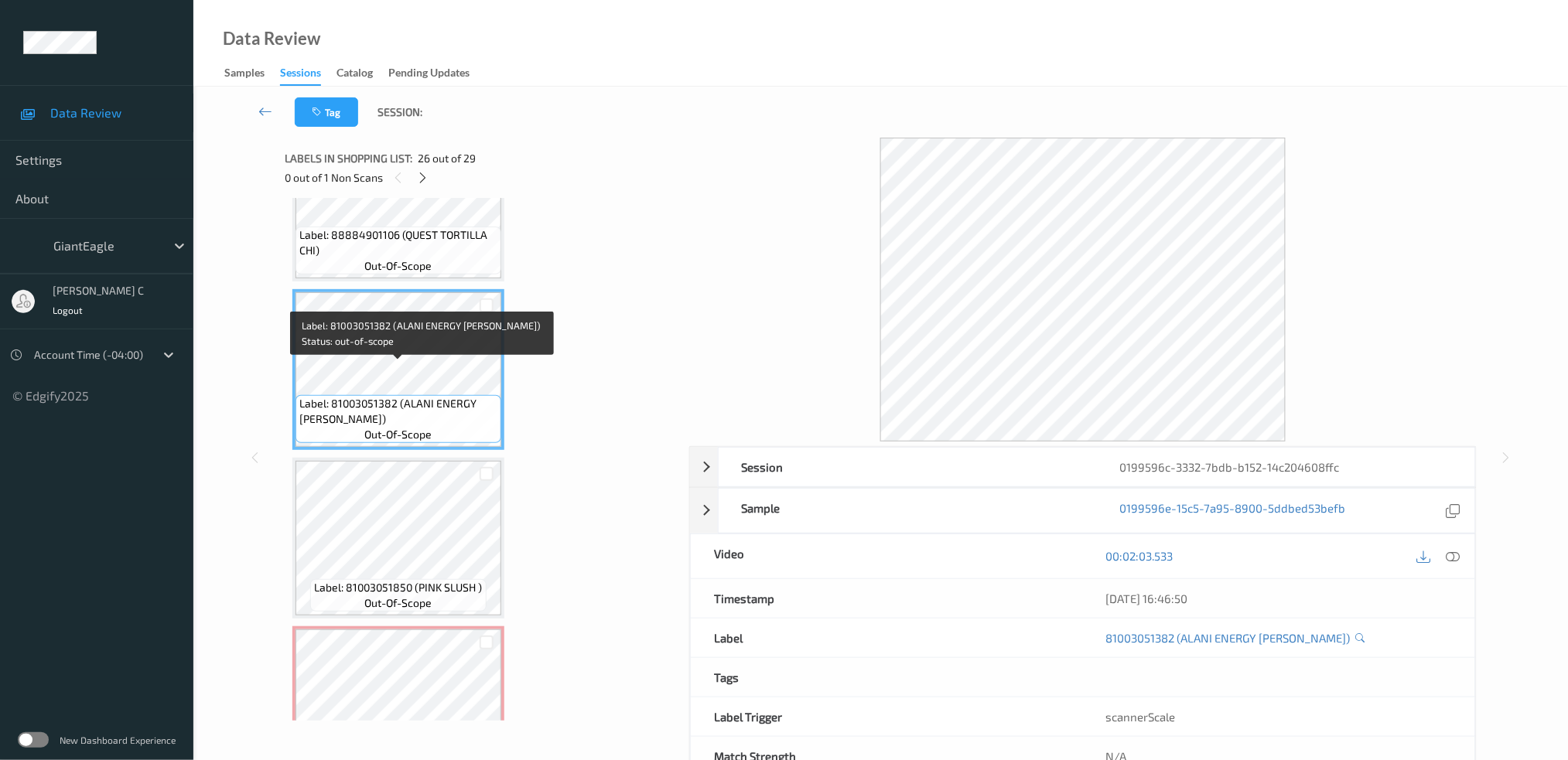
click at [422, 258] on span "out-of-scope" at bounding box center [398, 266] width 67 height 16
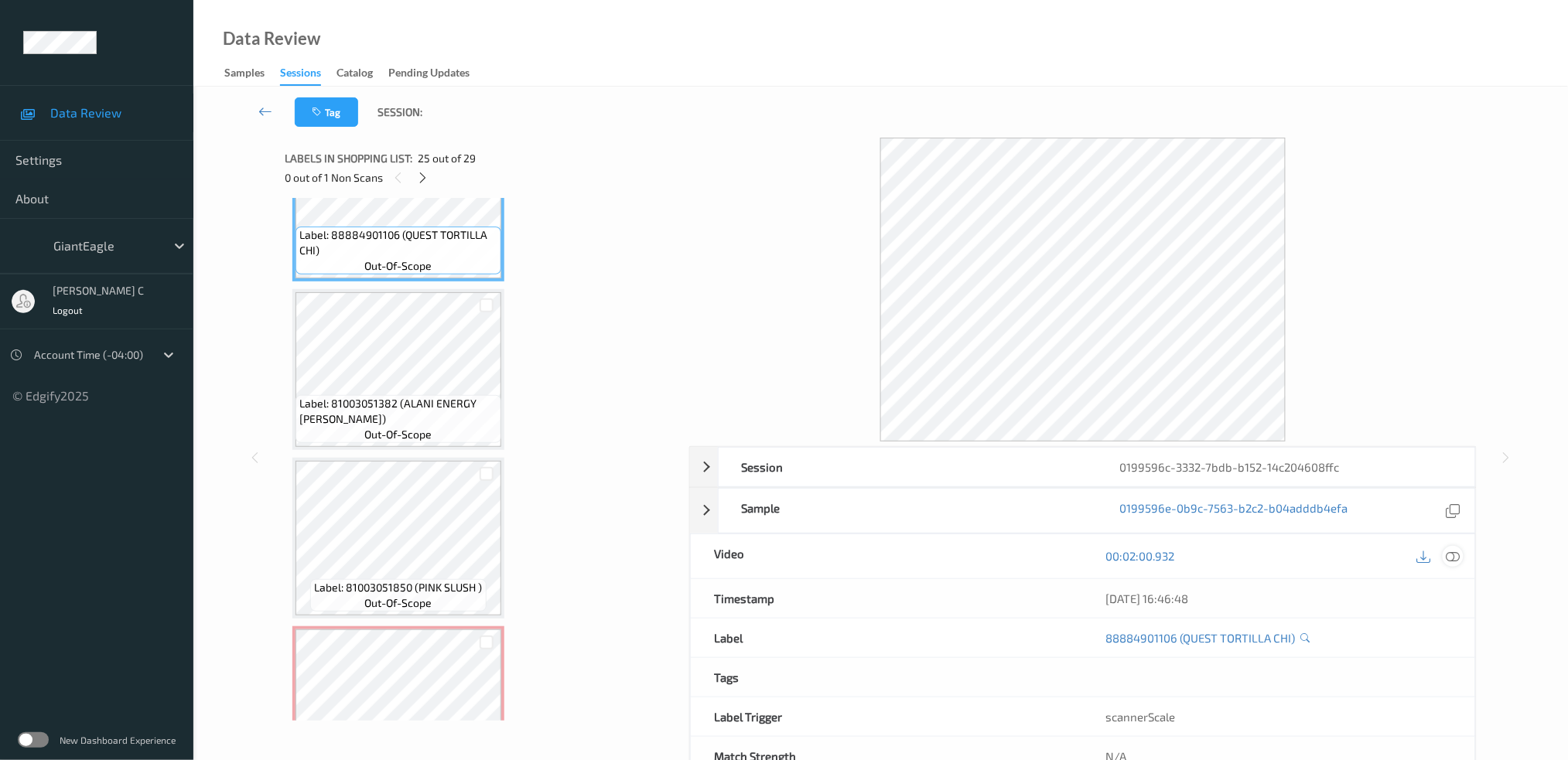
click at [1452, 558] on icon at bounding box center [1453, 556] width 14 height 14
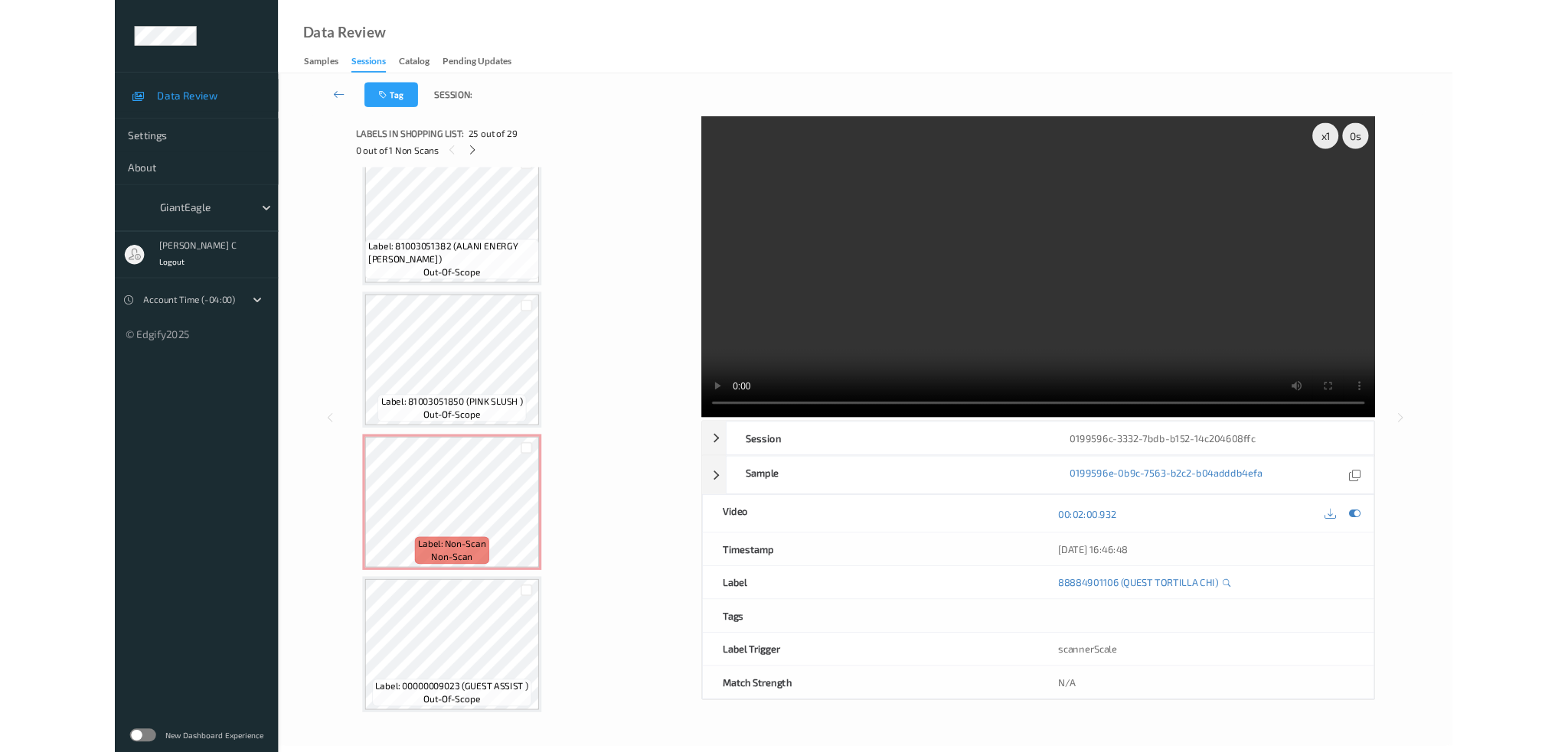
scroll to position [4163, 0]
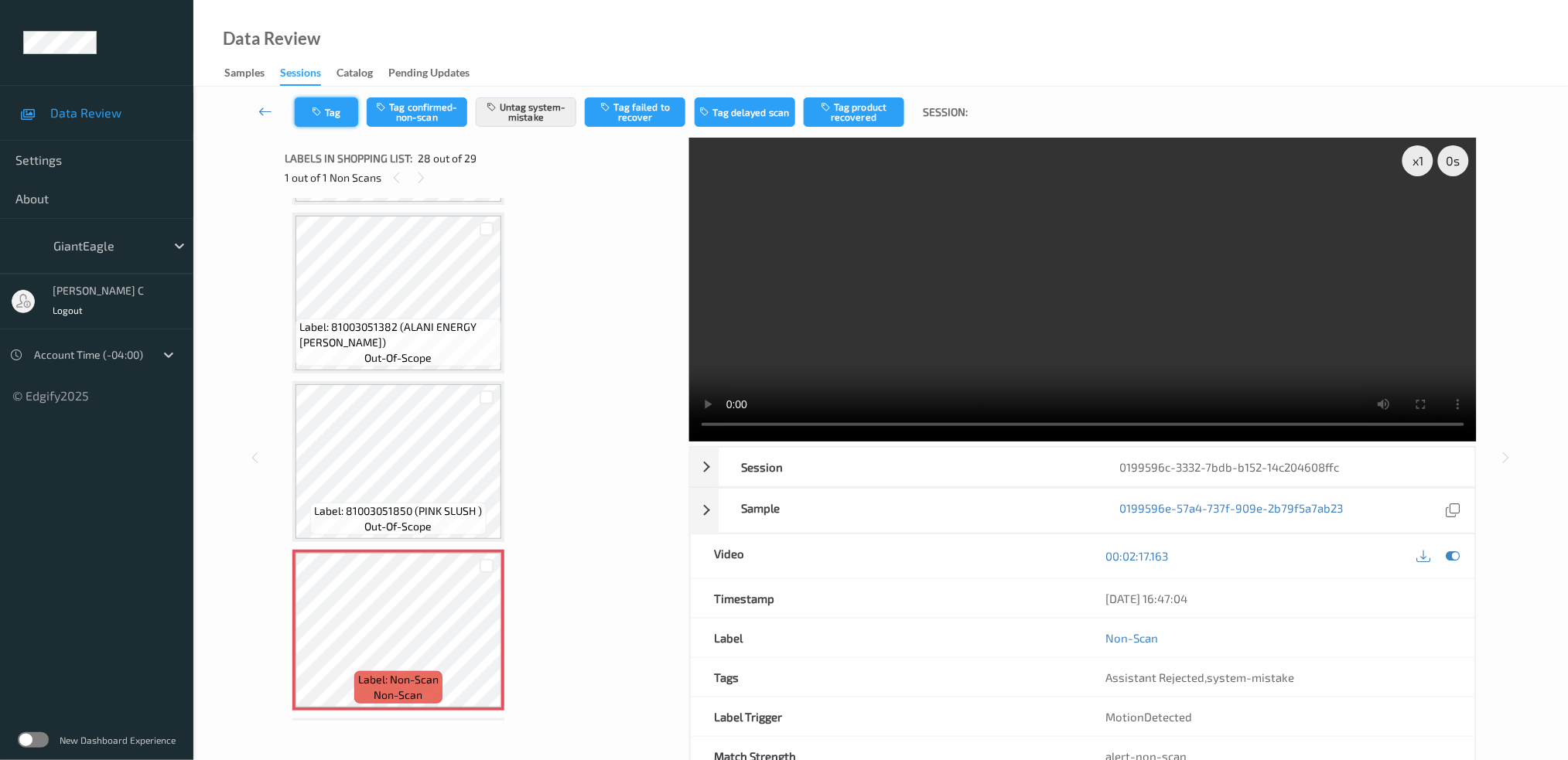
click at [340, 122] on button "Tag" at bounding box center [326, 111] width 63 height 29
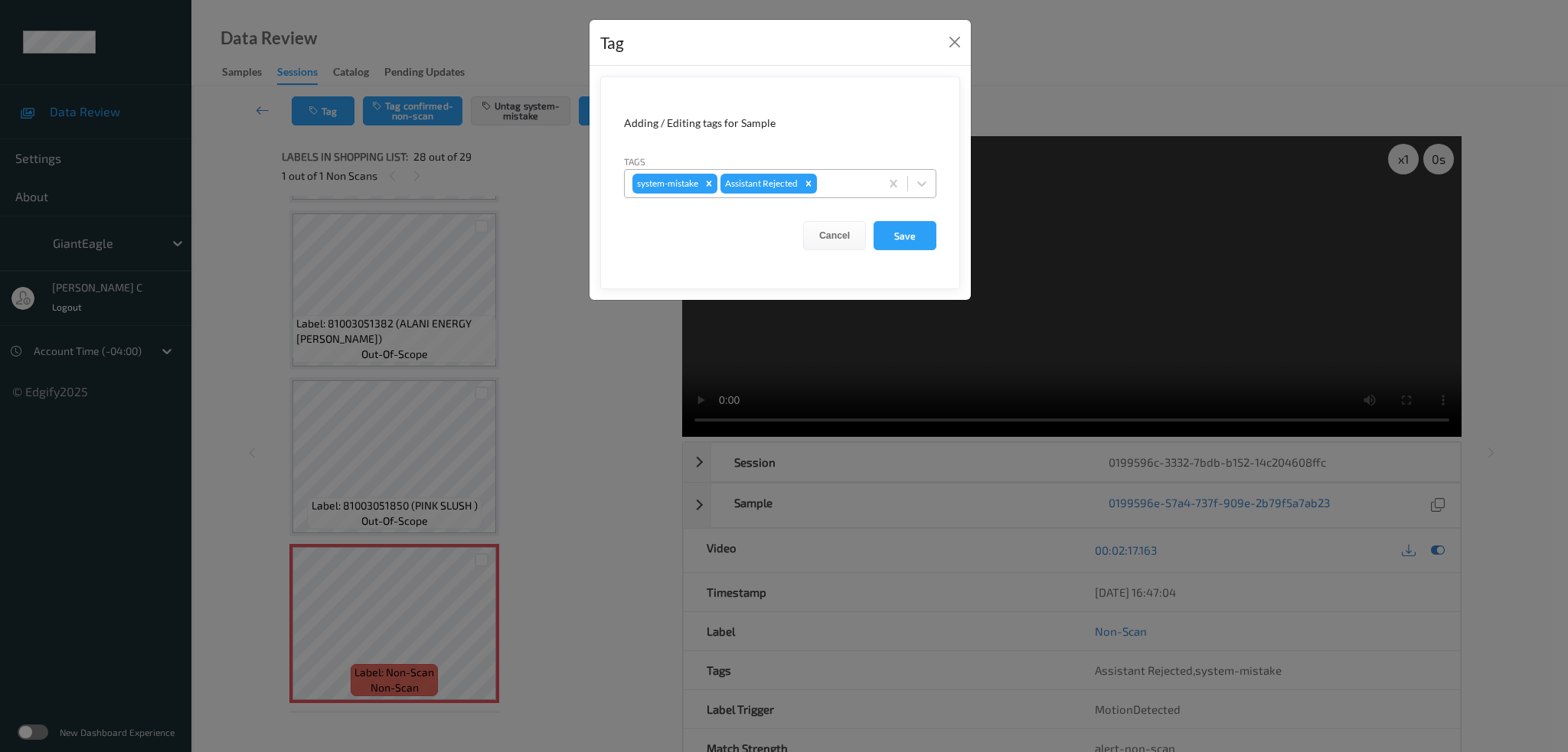
click at [835, 184] on div at bounding box center [845, 183] width 52 height 18
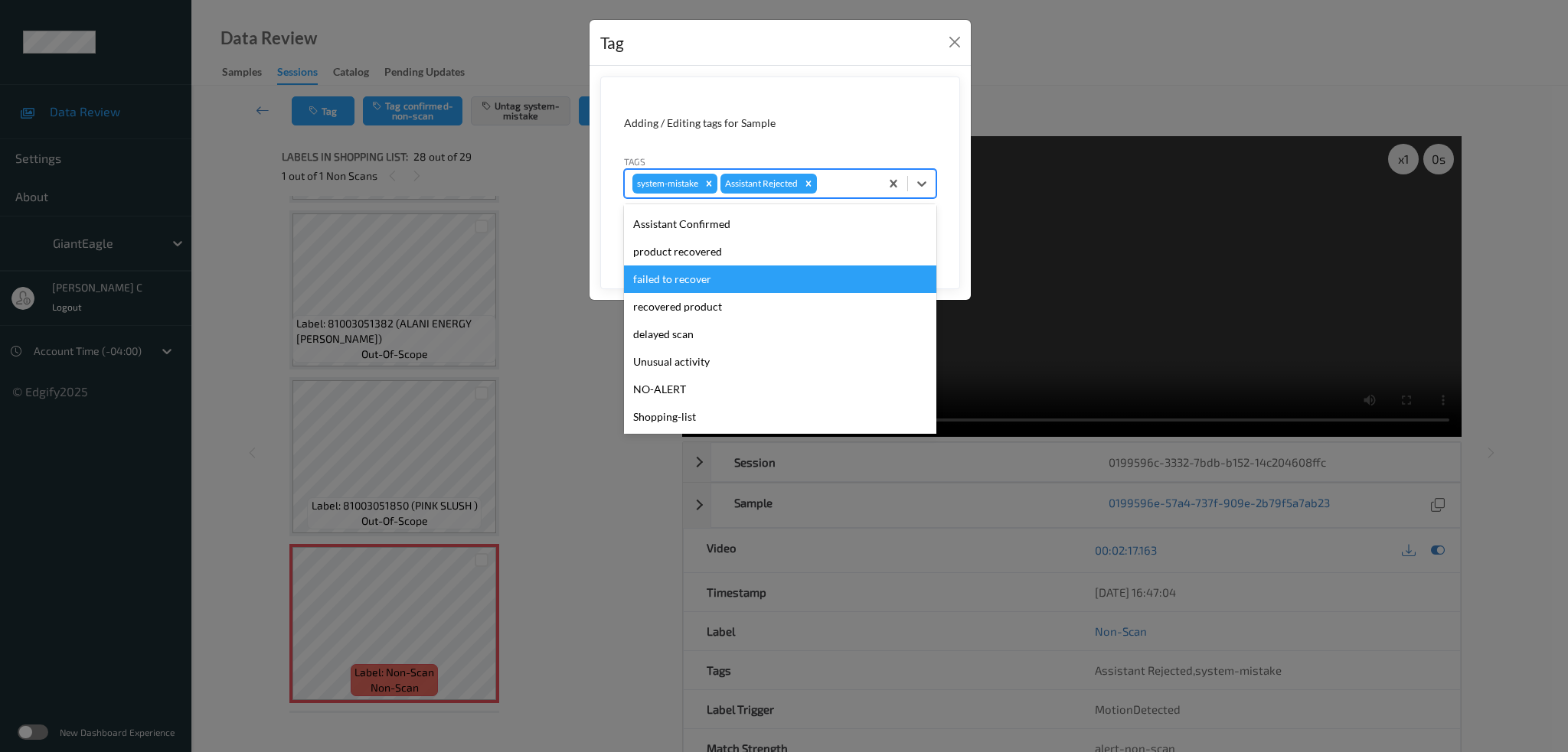
scroll to position [163, 0]
click at [714, 277] on div "Unusual activity" at bounding box center [780, 279] width 312 height 27
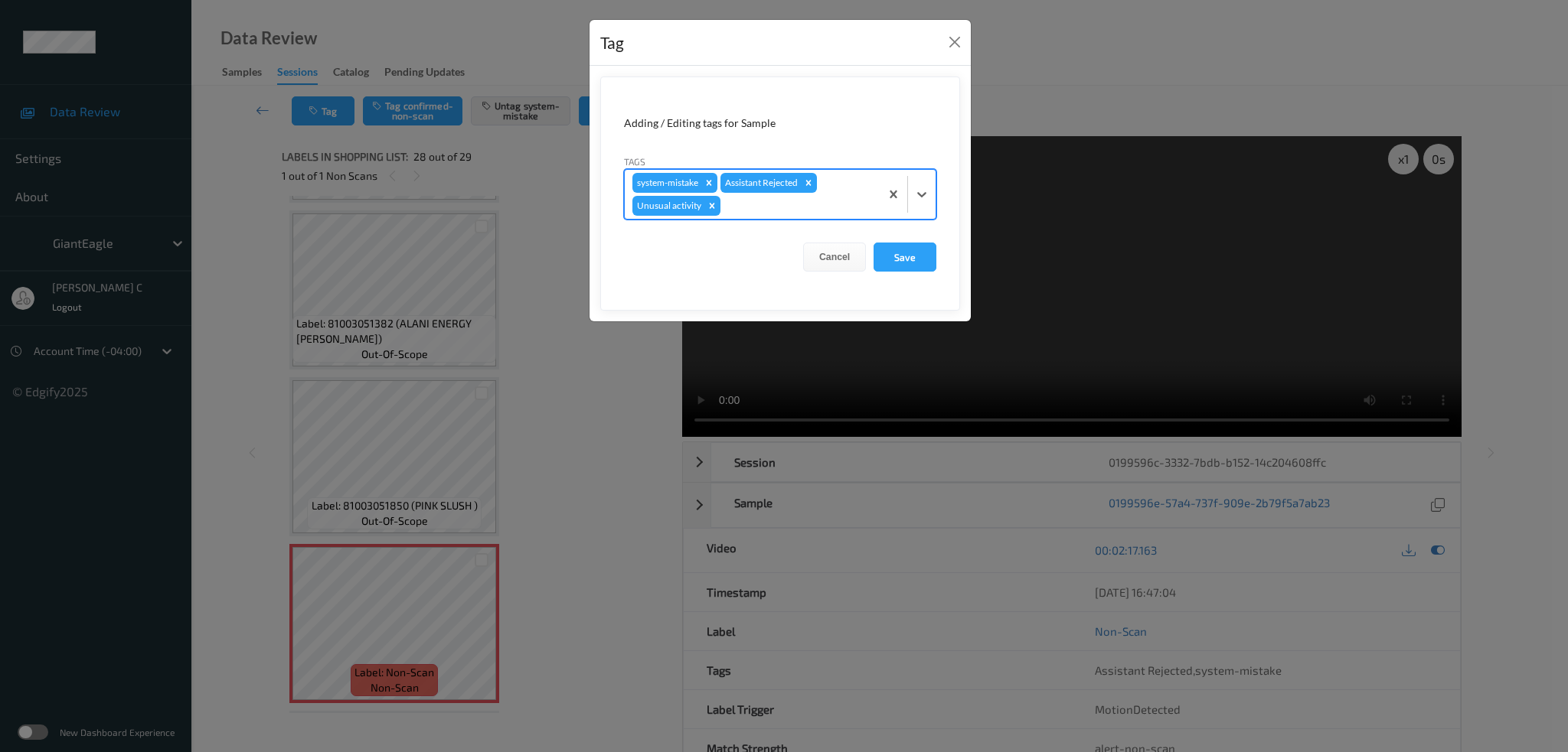
click at [895, 238] on form "Adding / Editing tags for Sample Tags option Unusual activity, selected. Select…" at bounding box center [780, 194] width 360 height 235
click at [895, 255] on button "Save" at bounding box center [905, 256] width 63 height 29
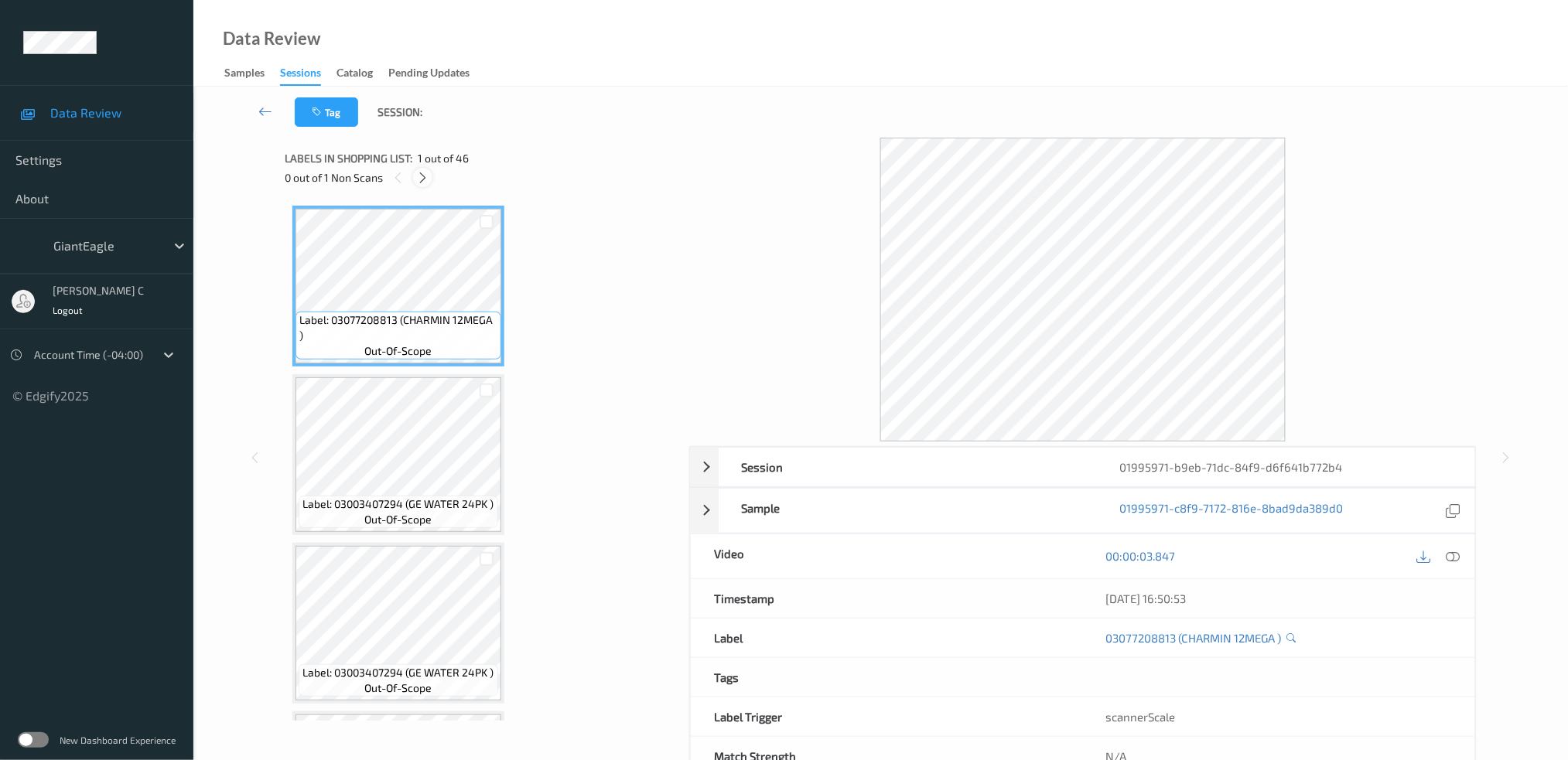
click at [420, 183] on icon at bounding box center [423, 178] width 13 height 14
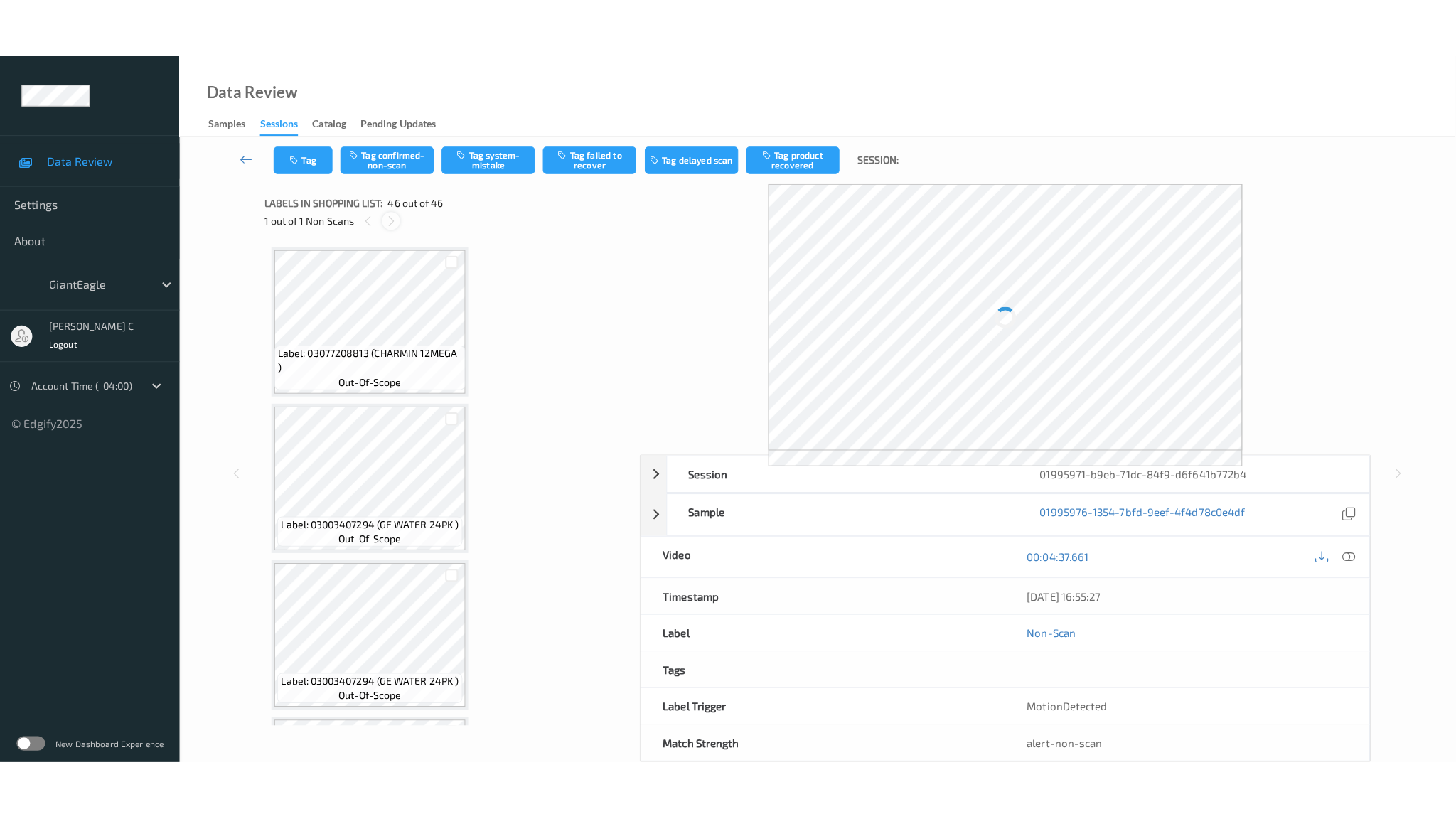
scroll to position [6601, 0]
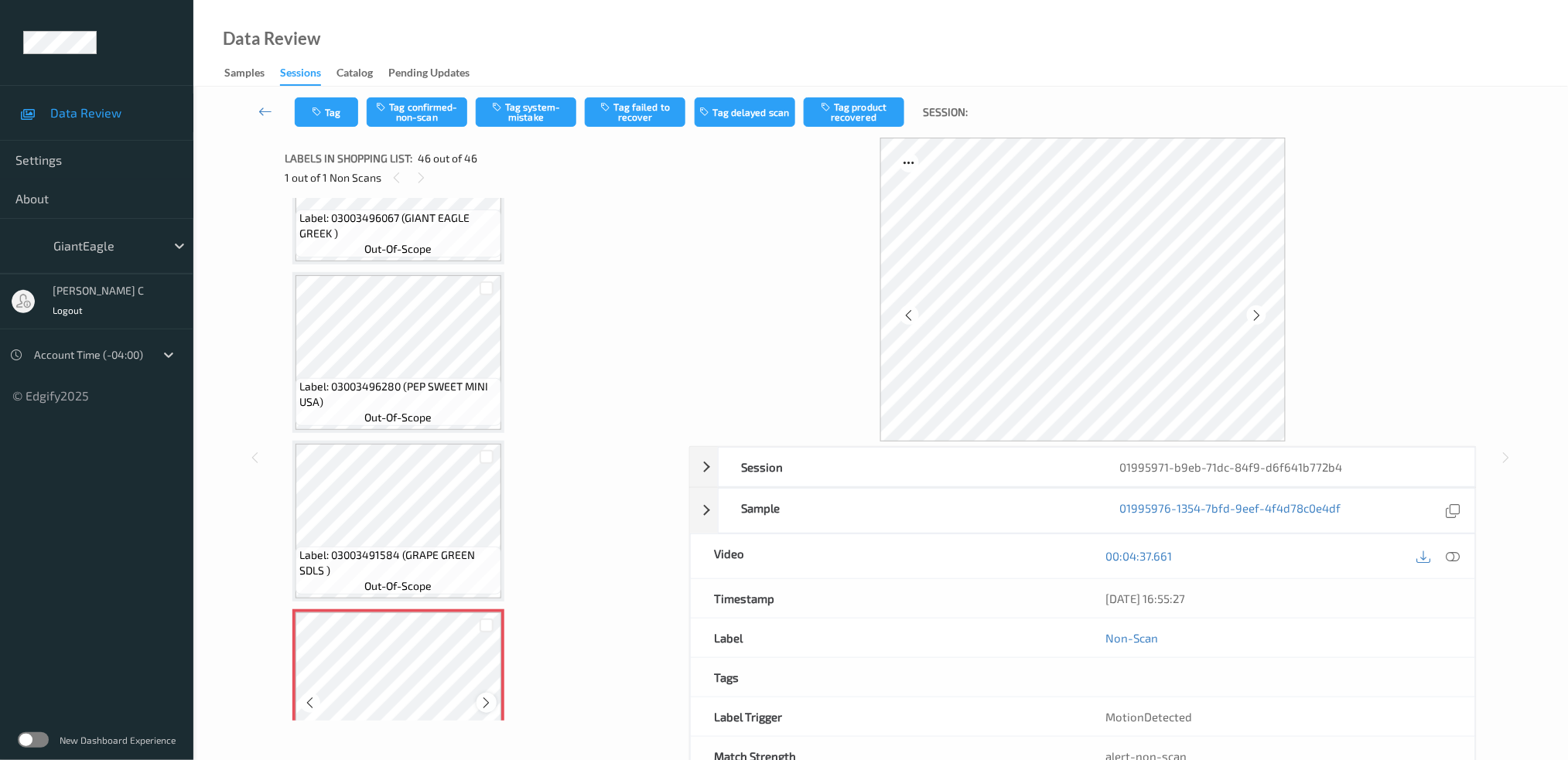
click at [484, 696] on icon at bounding box center [487, 703] width 13 height 14
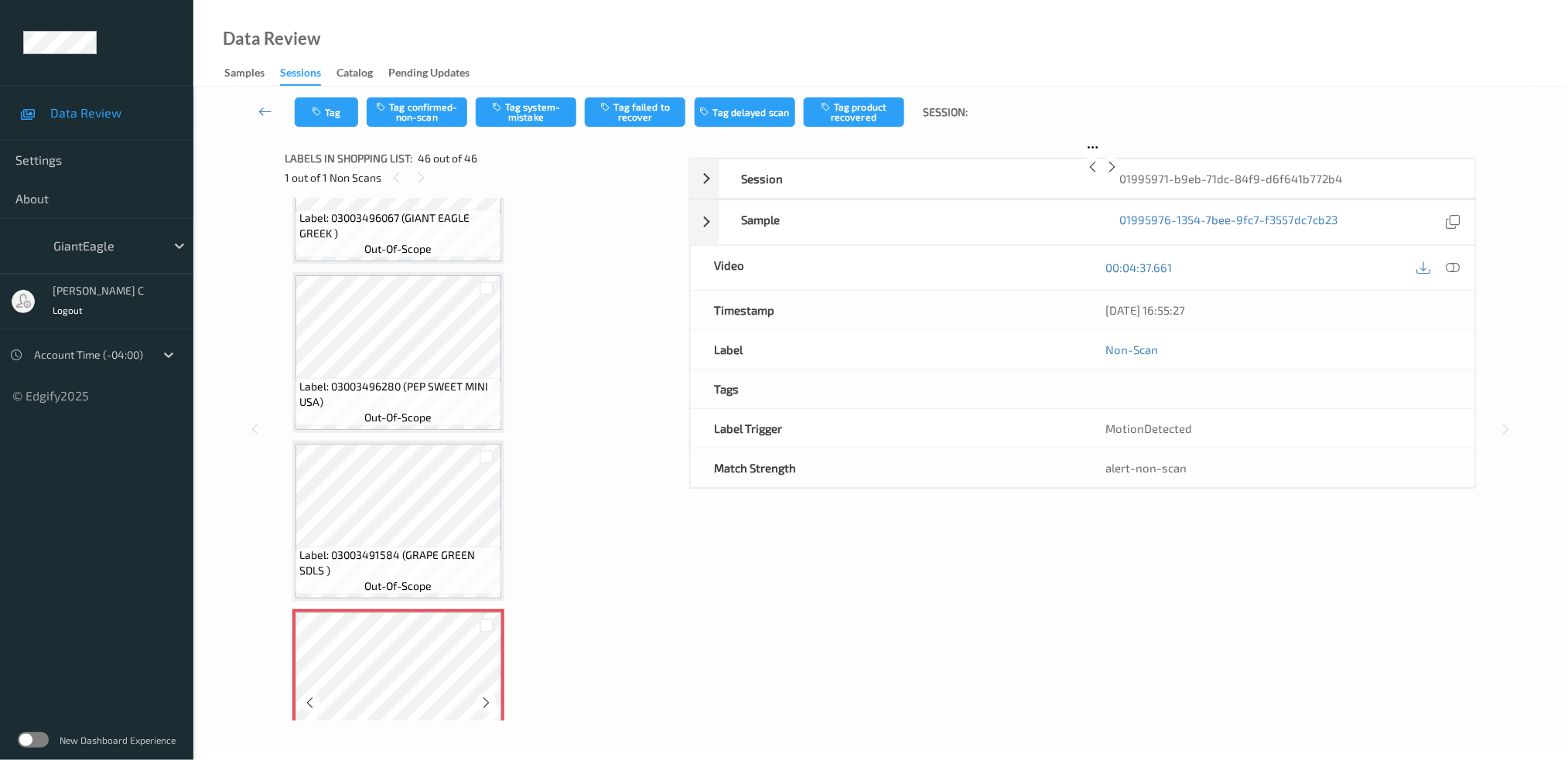
click at [484, 696] on icon at bounding box center [487, 703] width 13 height 14
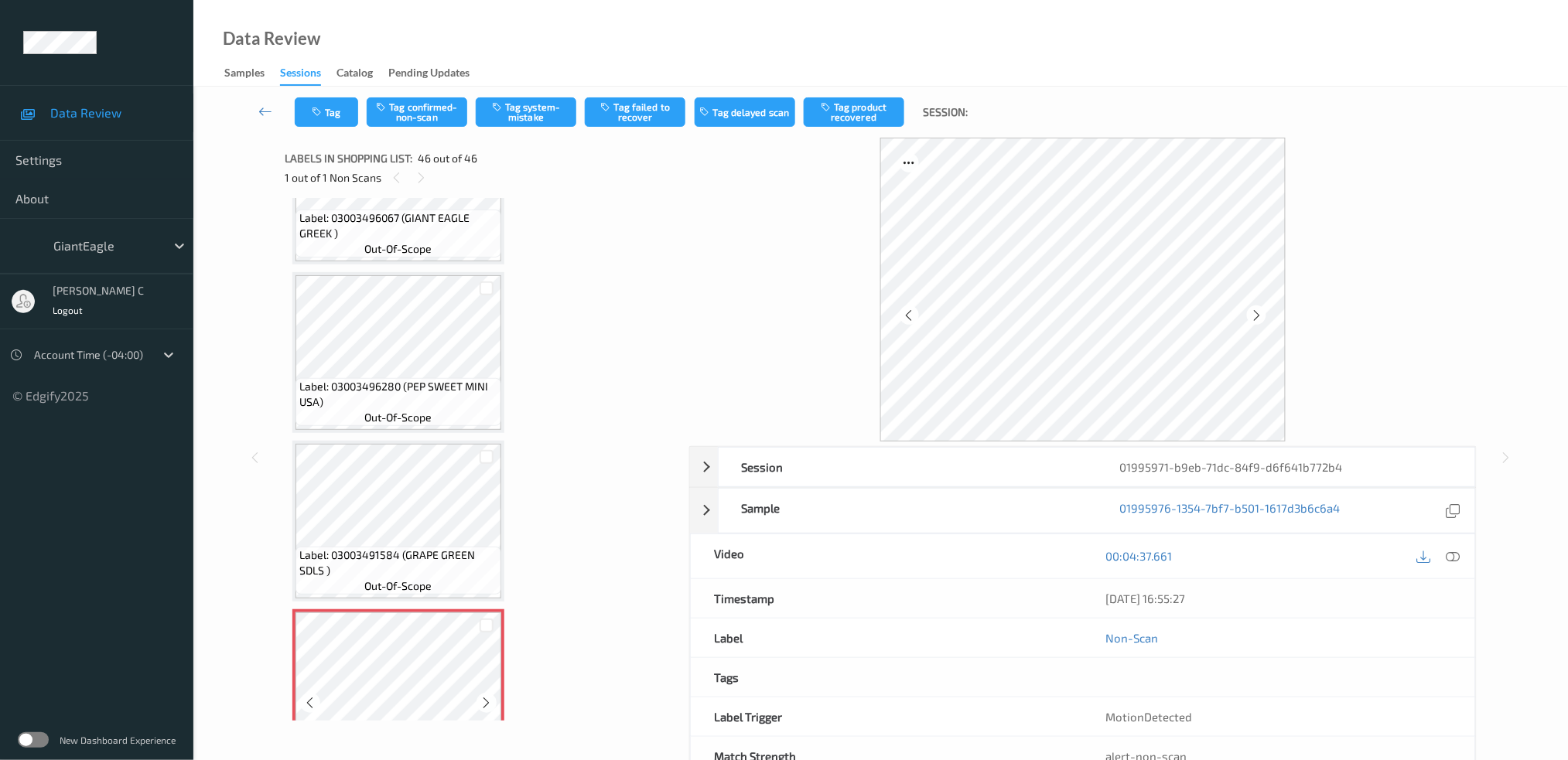
click at [484, 653] on div "Label: Non-Scan non-scan" at bounding box center [398, 690] width 212 height 161
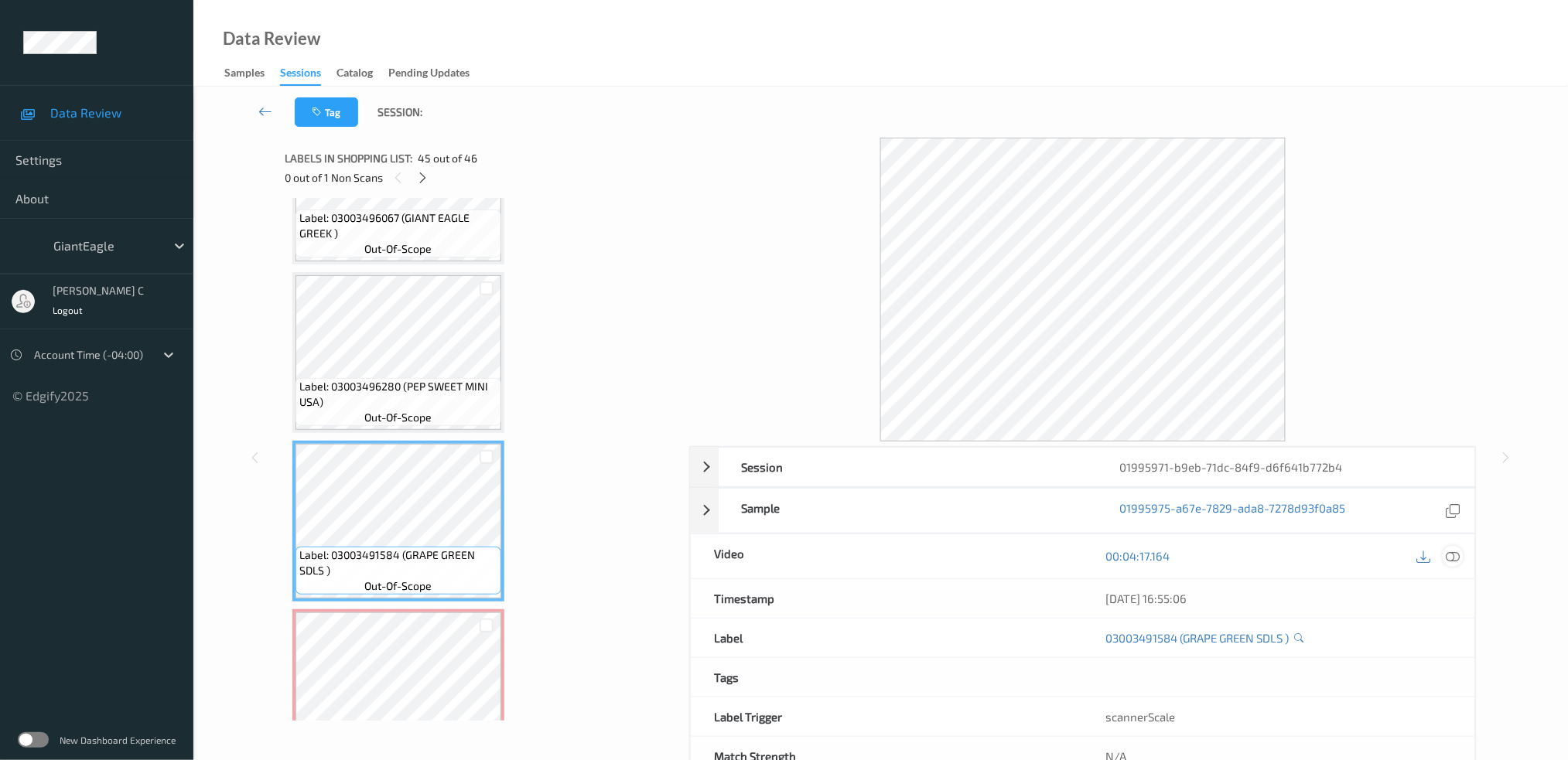
click at [1457, 555] on icon at bounding box center [1453, 556] width 14 height 14
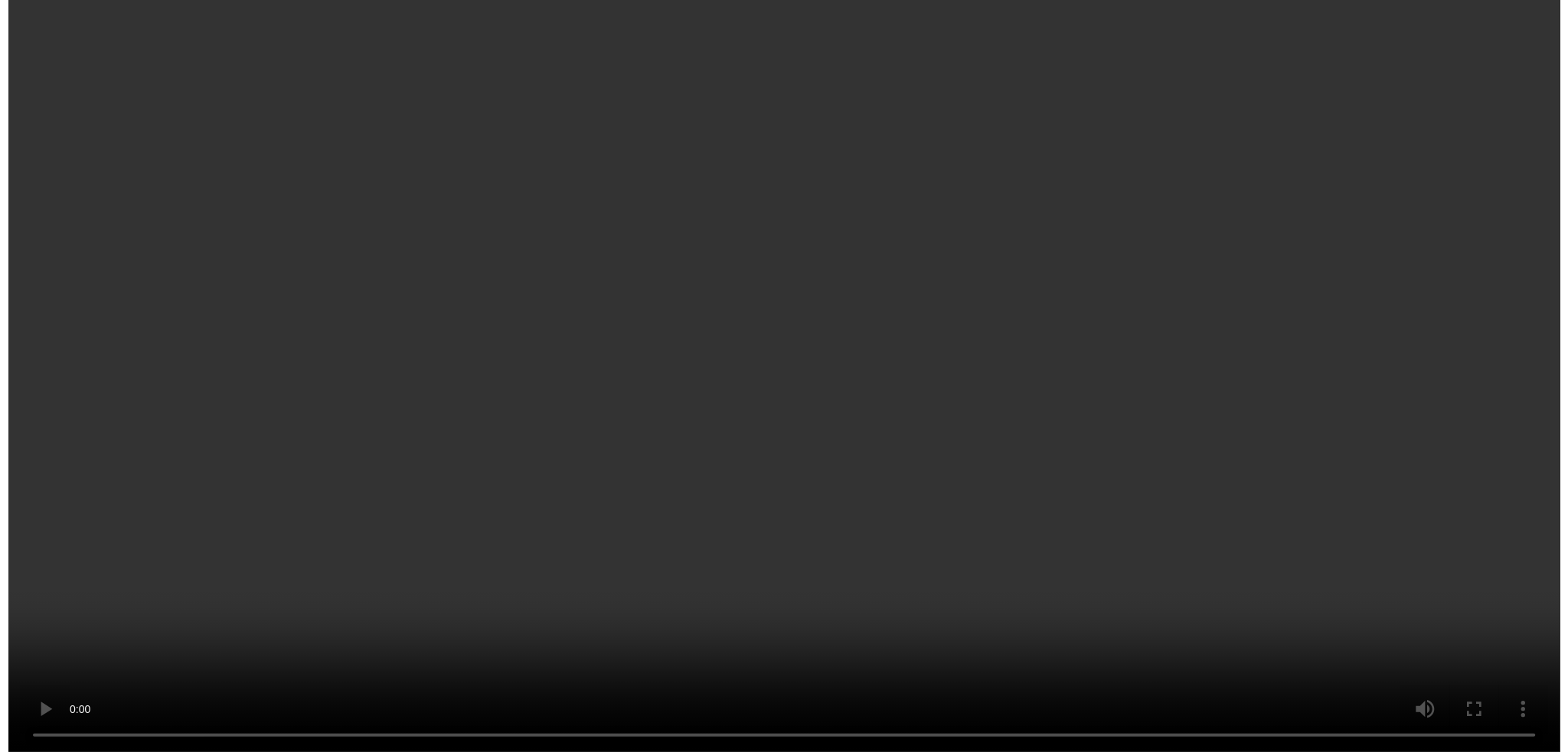
scroll to position [7106, 0]
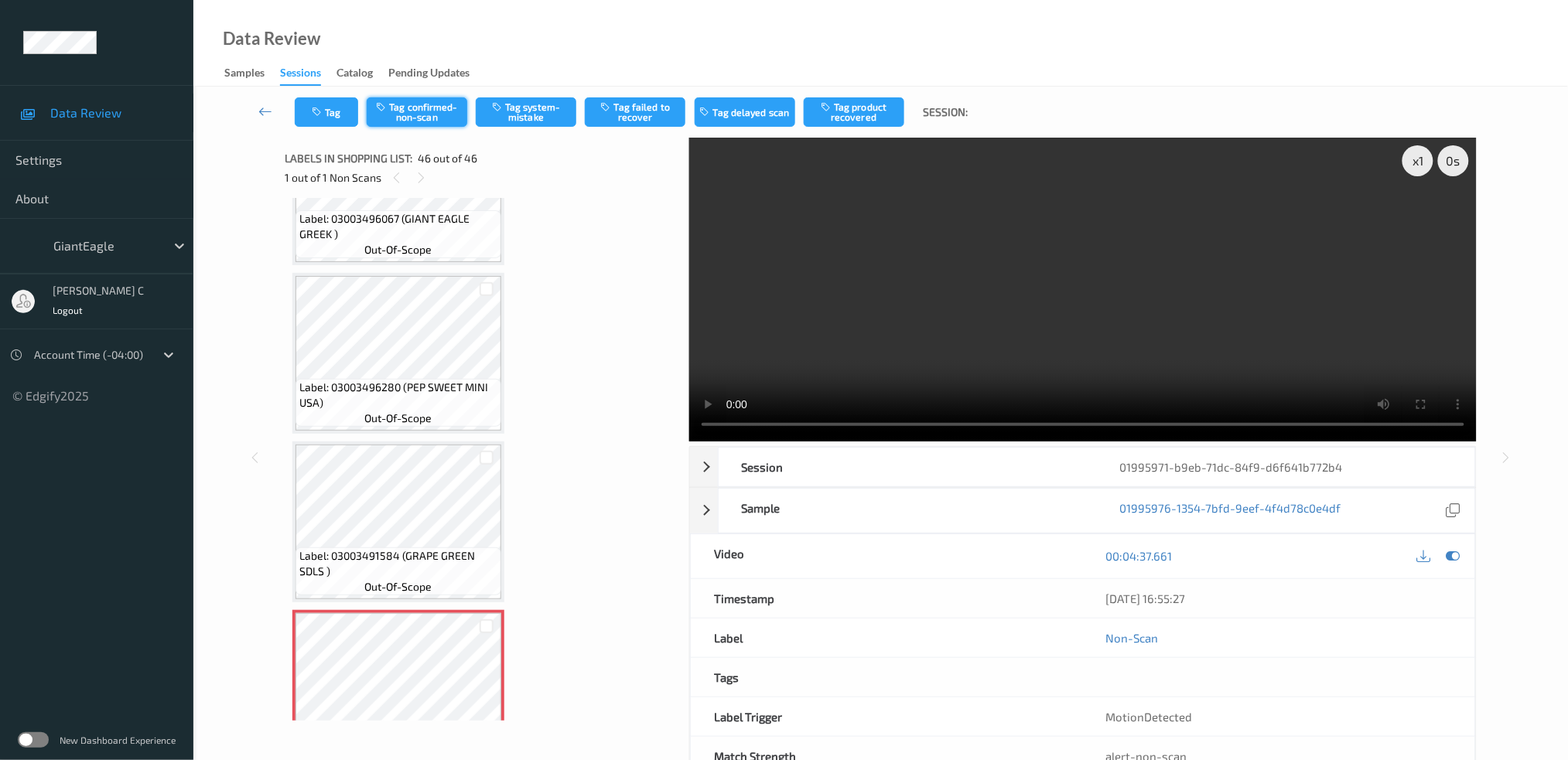
click at [446, 109] on button "Tag confirmed-non-scan" at bounding box center [416, 111] width 100 height 29
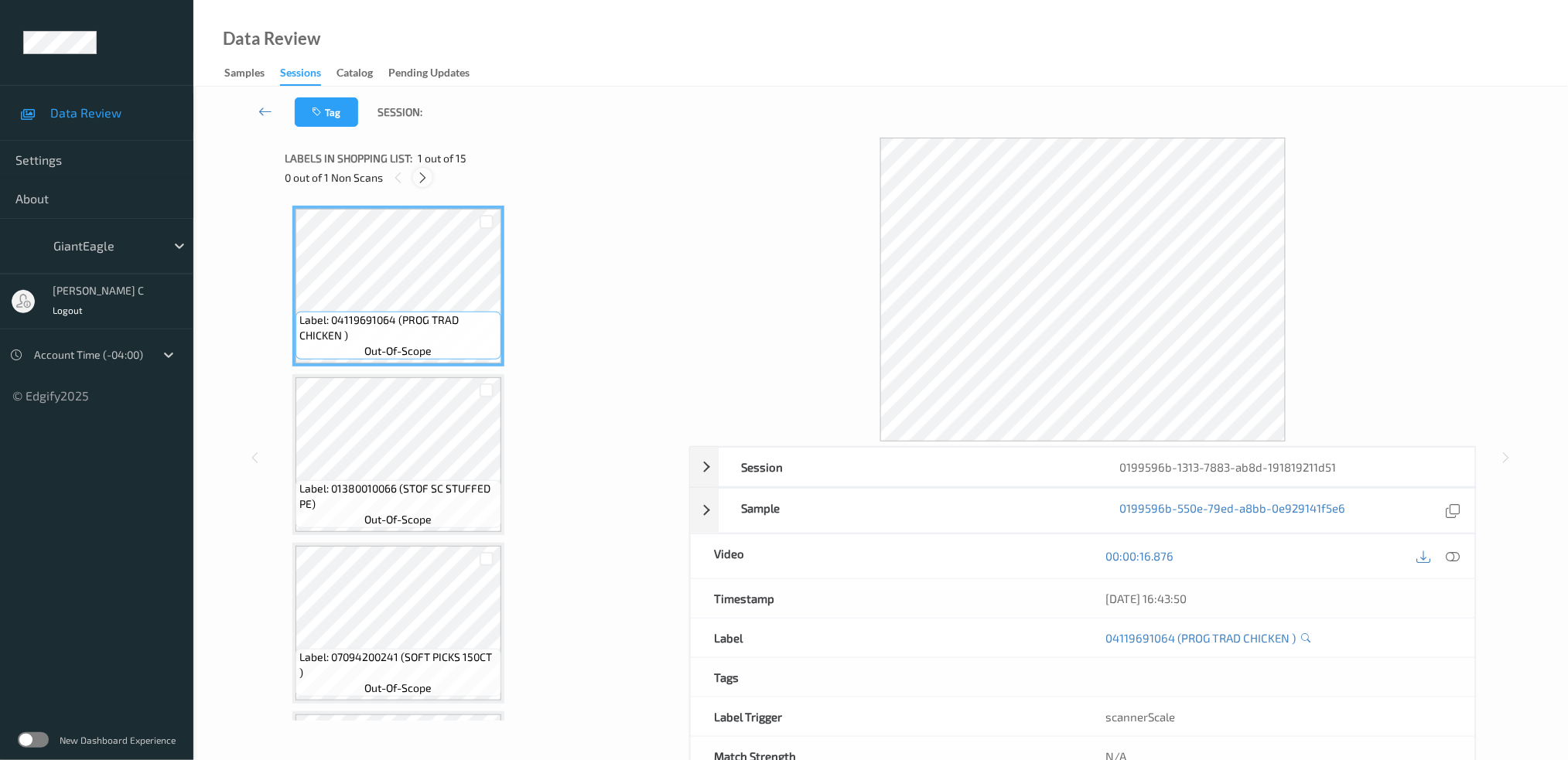
click at [422, 172] on icon at bounding box center [423, 178] width 13 height 14
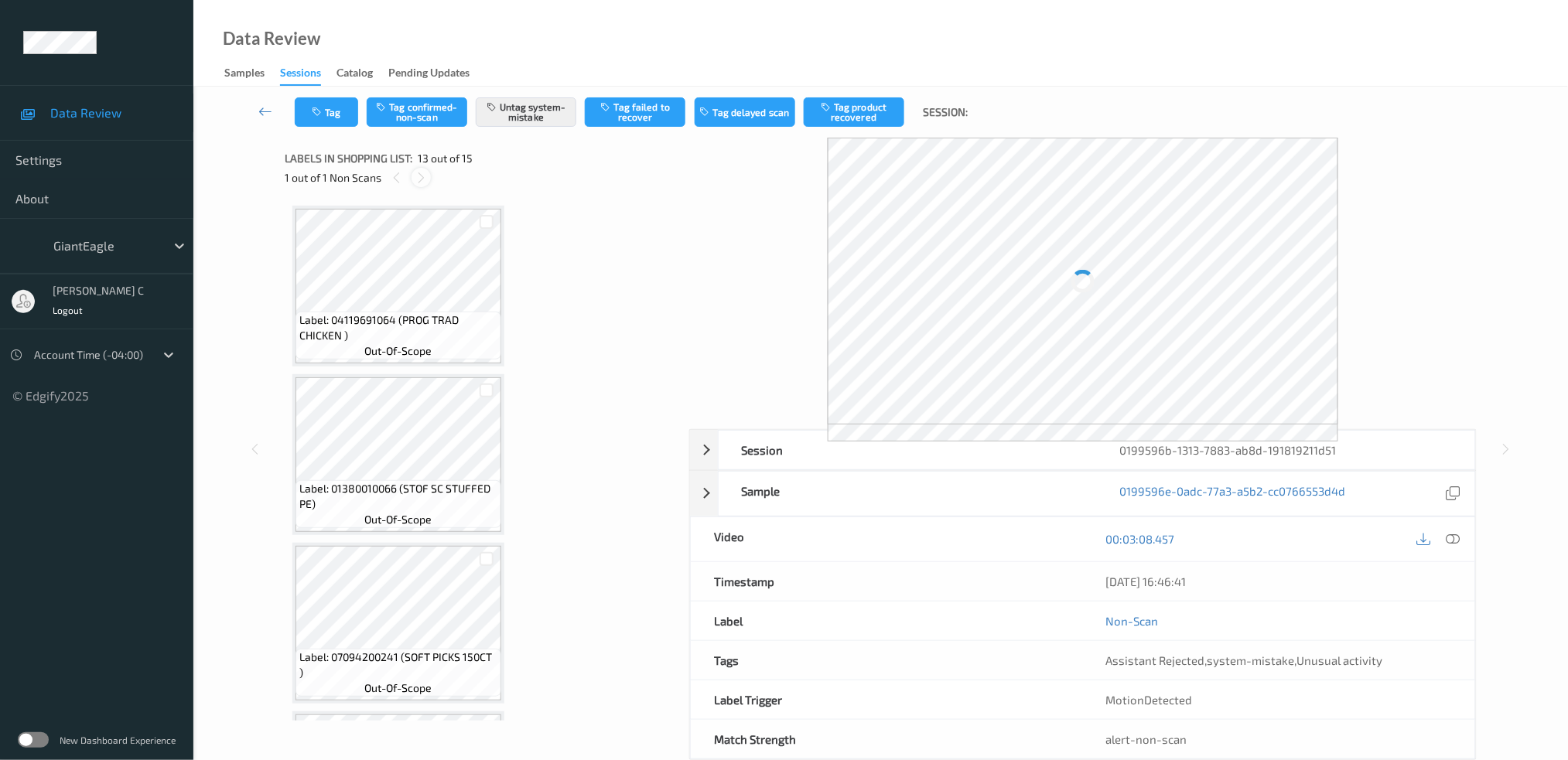
scroll to position [1849, 0]
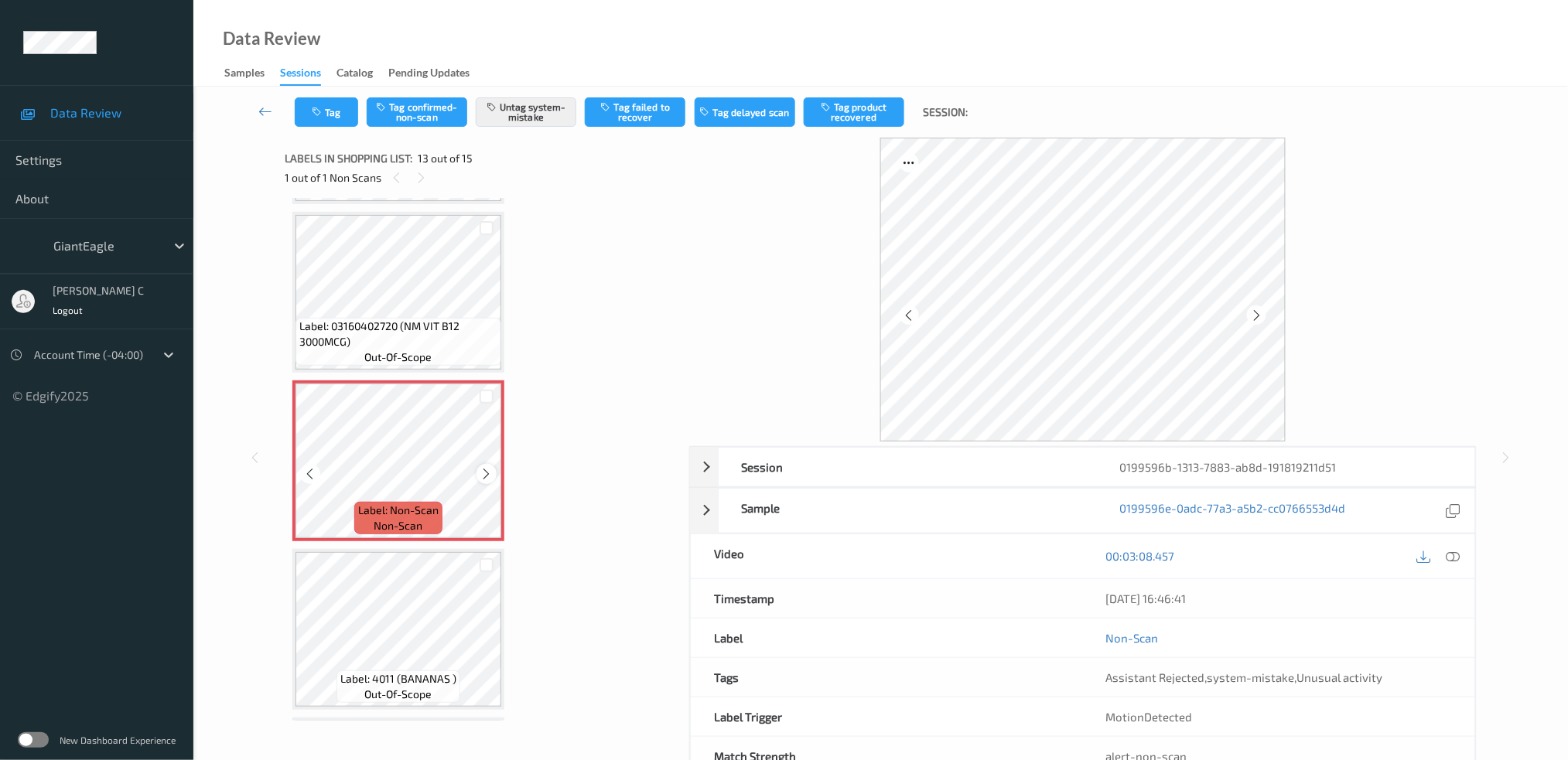
click at [481, 467] on icon at bounding box center [487, 474] width 13 height 14
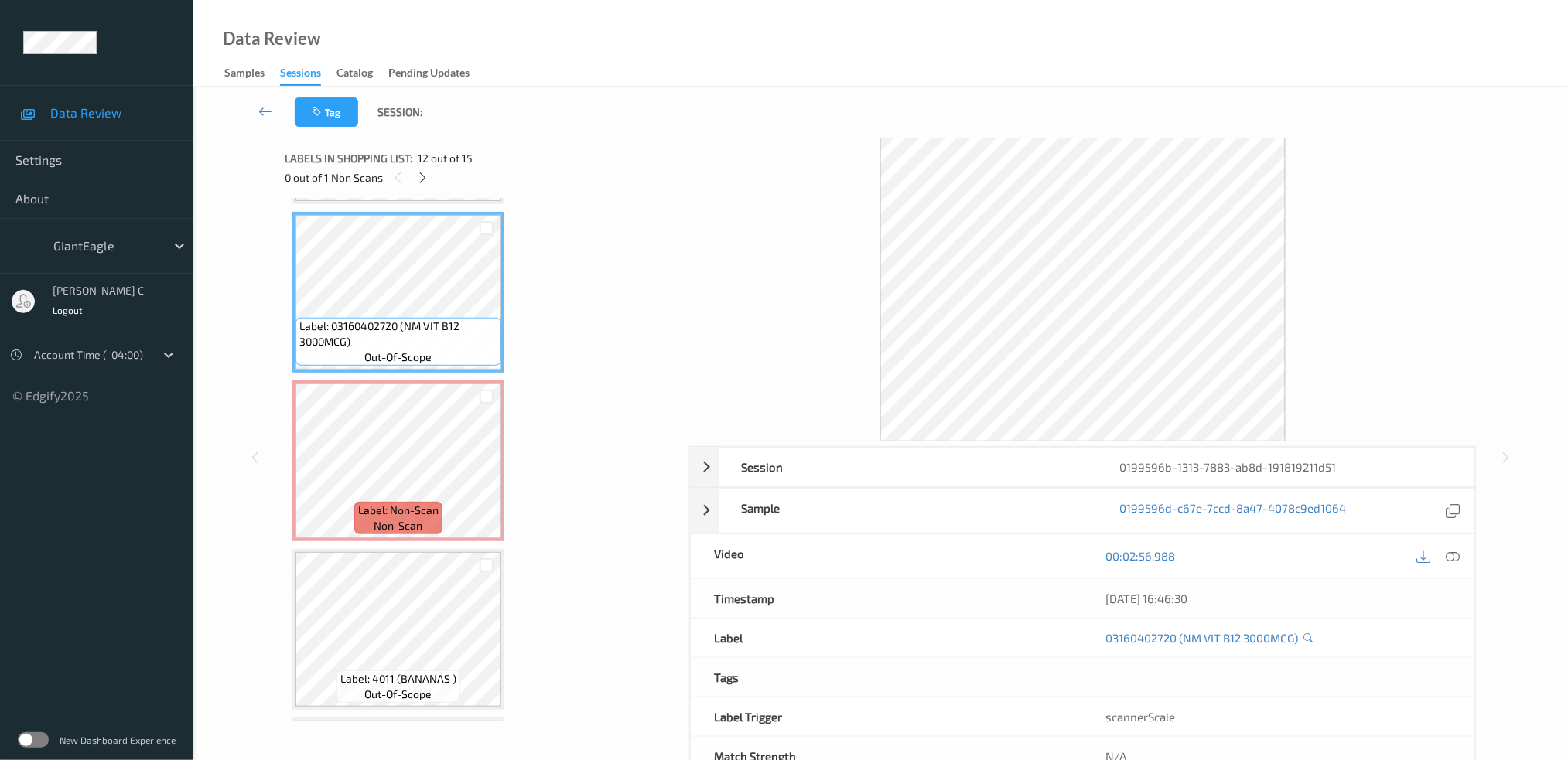
click at [1456, 555] on icon at bounding box center [1453, 556] width 14 height 14
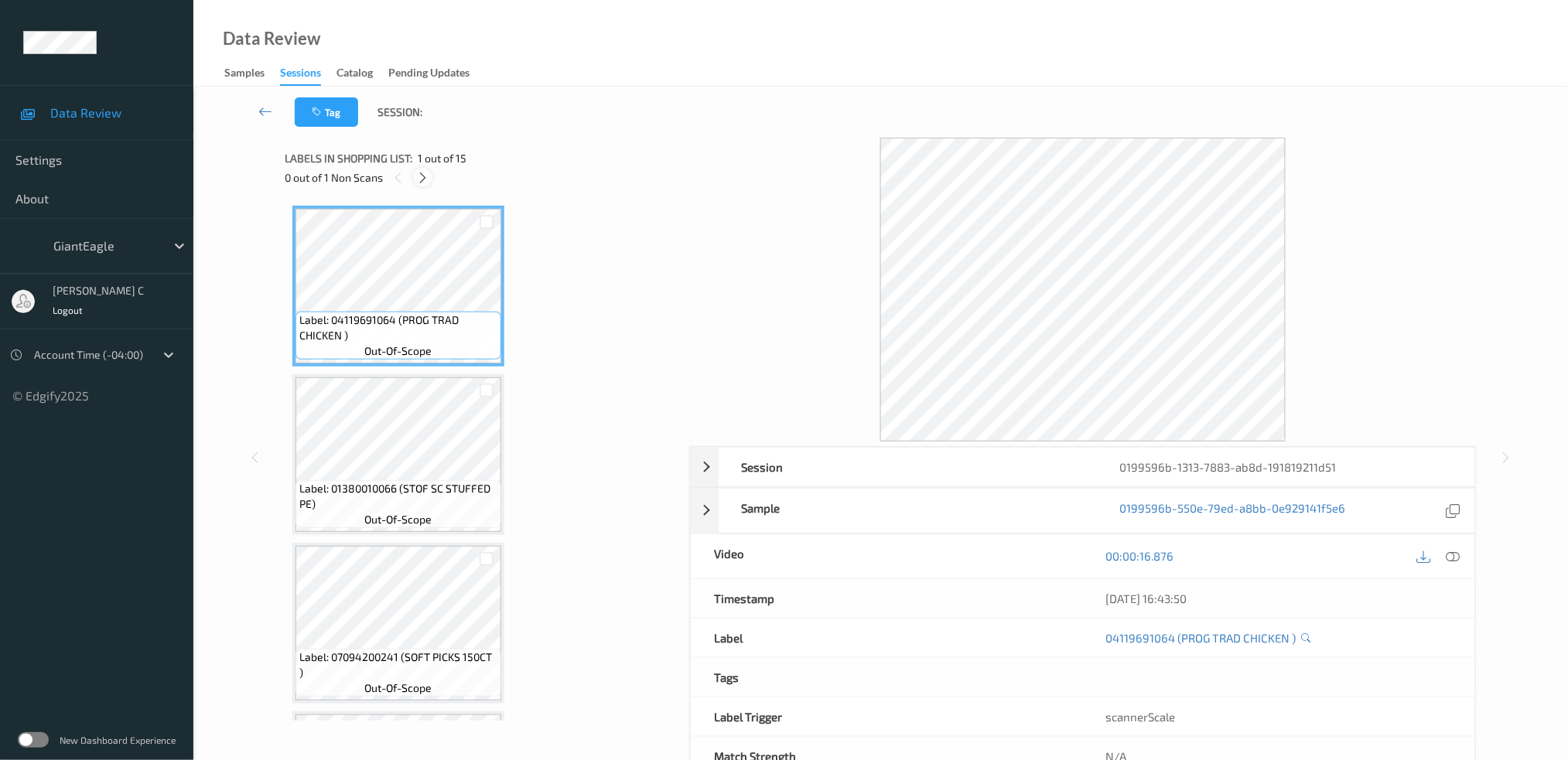
click at [420, 179] on icon at bounding box center [423, 178] width 13 height 14
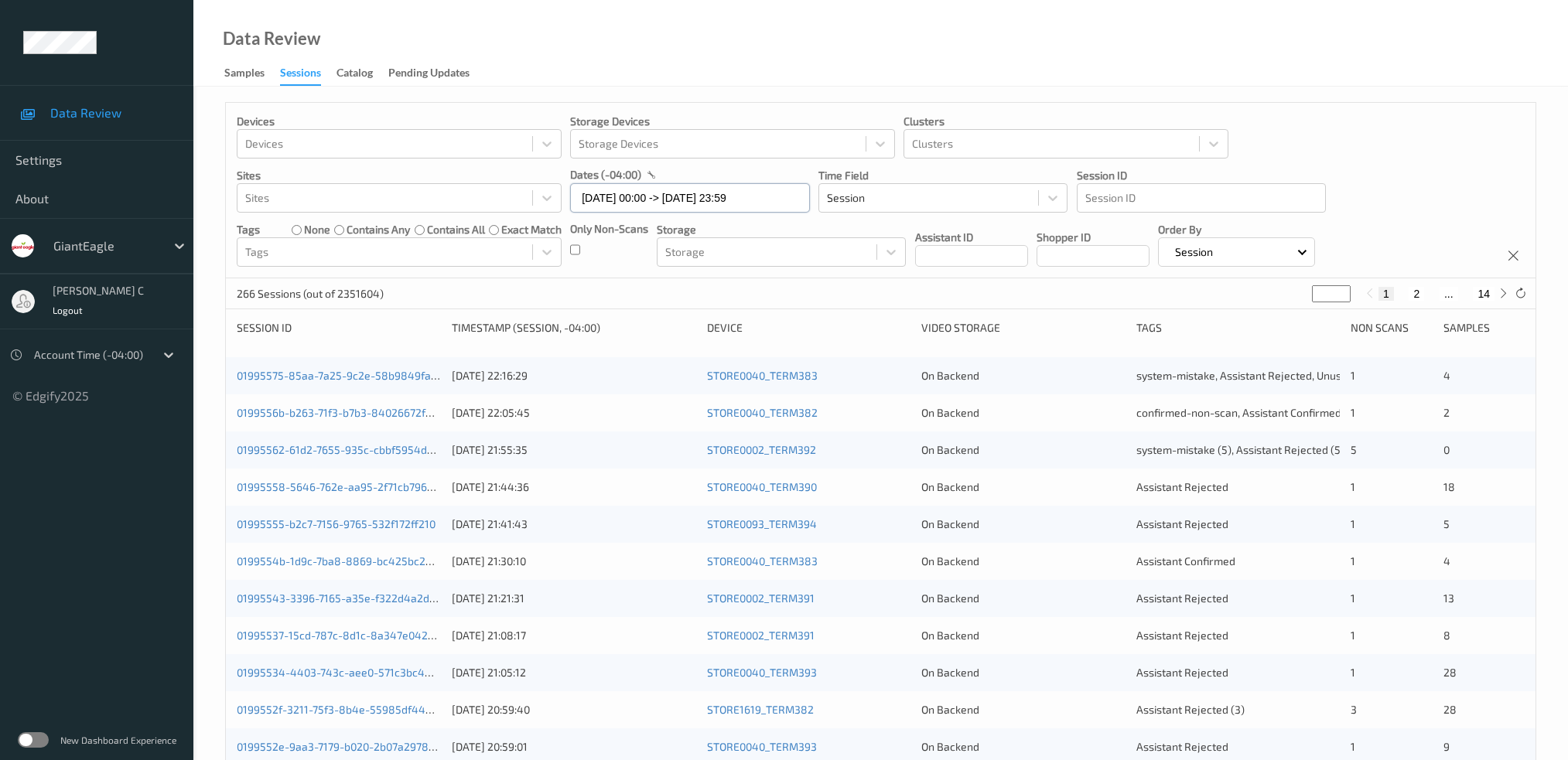
click at [648, 195] on input "[DATE] 00:00 -> [DATE] 23:59" at bounding box center [689, 198] width 239 height 29
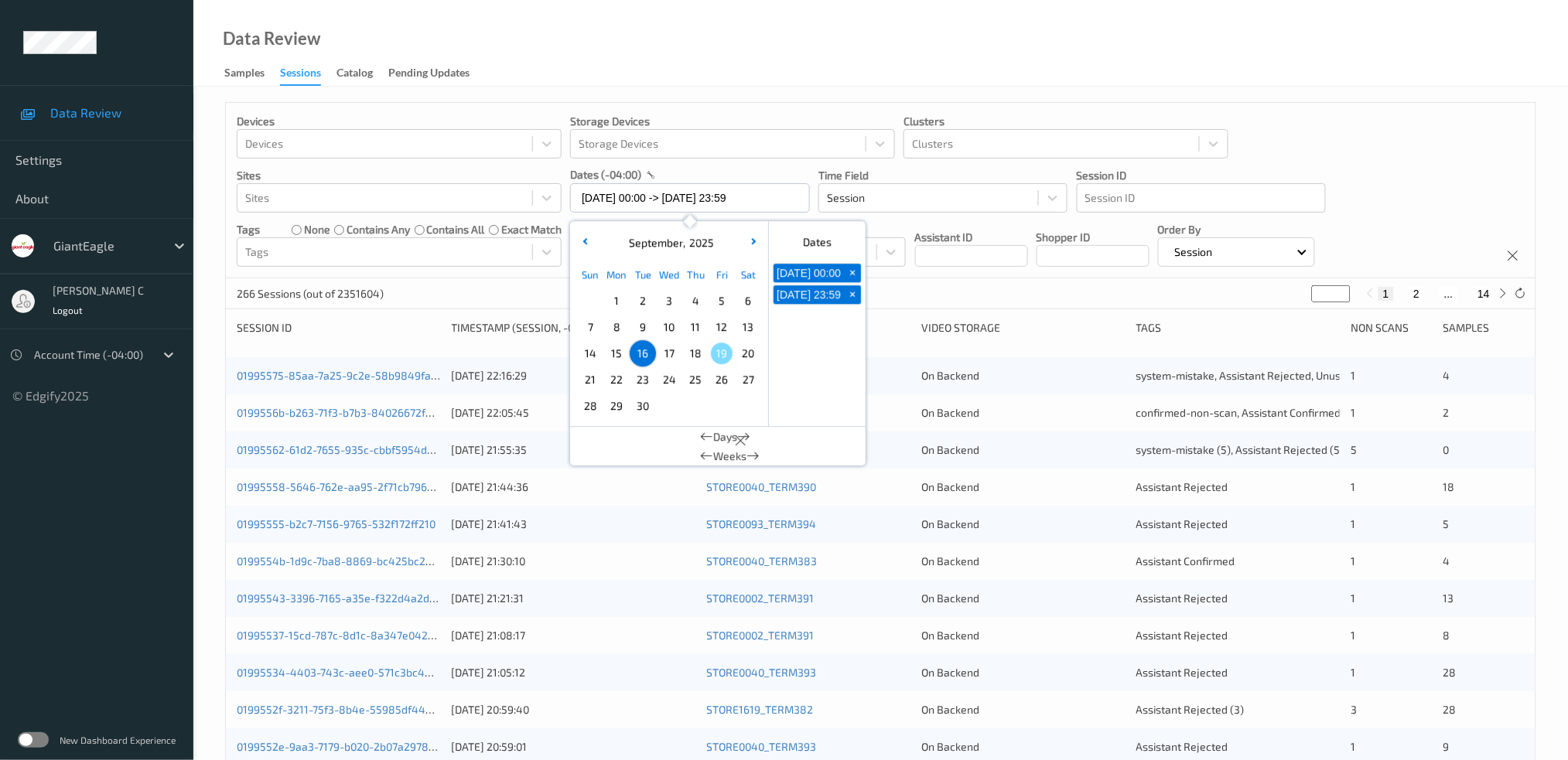
click at [672, 358] on span "17" at bounding box center [669, 353] width 21 height 21
type input "17/09/2025 00:00 -> 17/09/2025 23:59"
click at [722, 31] on div "Data Review Samples Sessions Catalog Pending Updates" at bounding box center [881, 43] width 1375 height 87
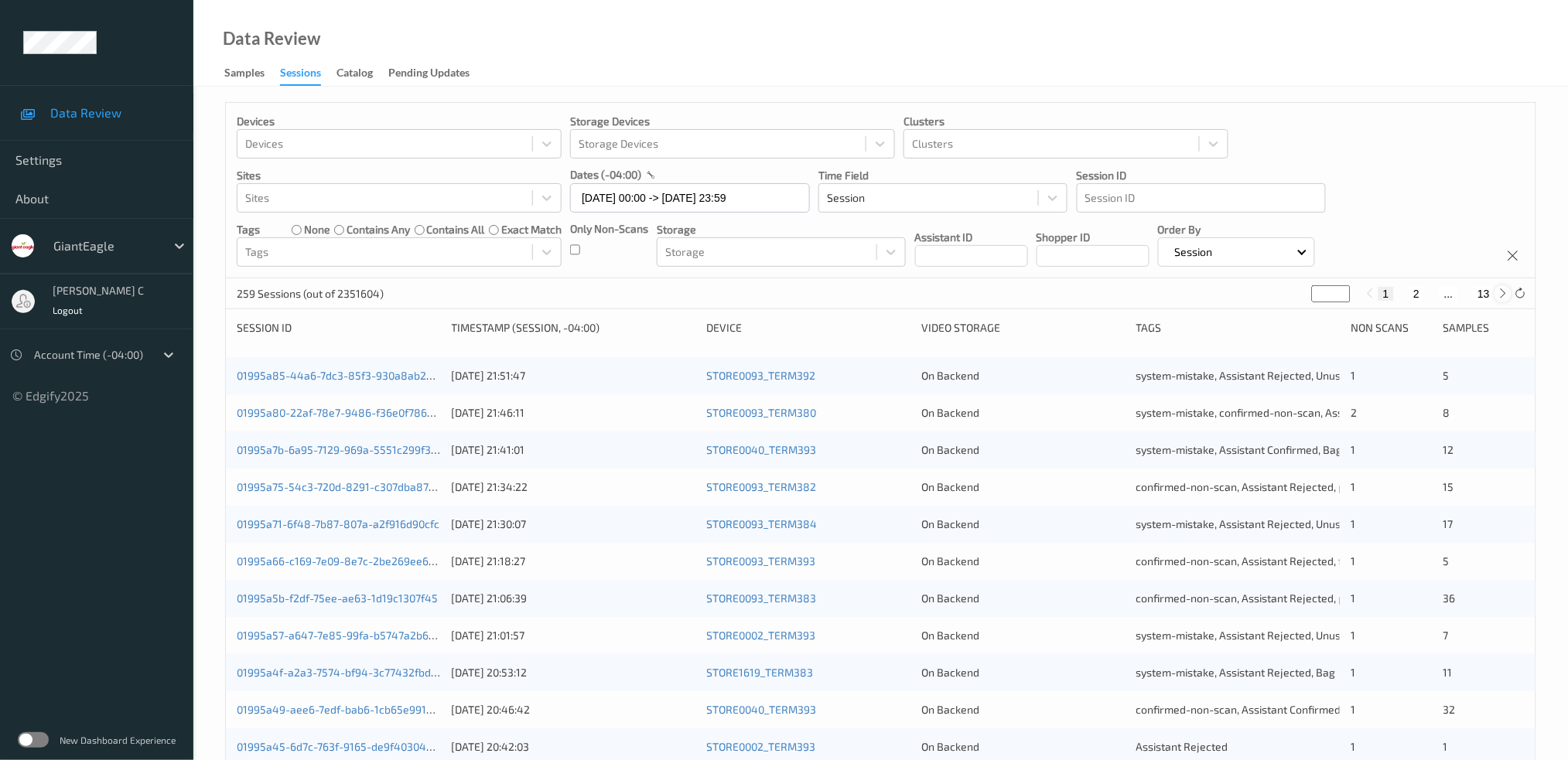
click at [1506, 290] on icon at bounding box center [1503, 293] width 12 height 12
type input "*"
click at [1506, 290] on icon at bounding box center [1503, 293] width 12 height 12
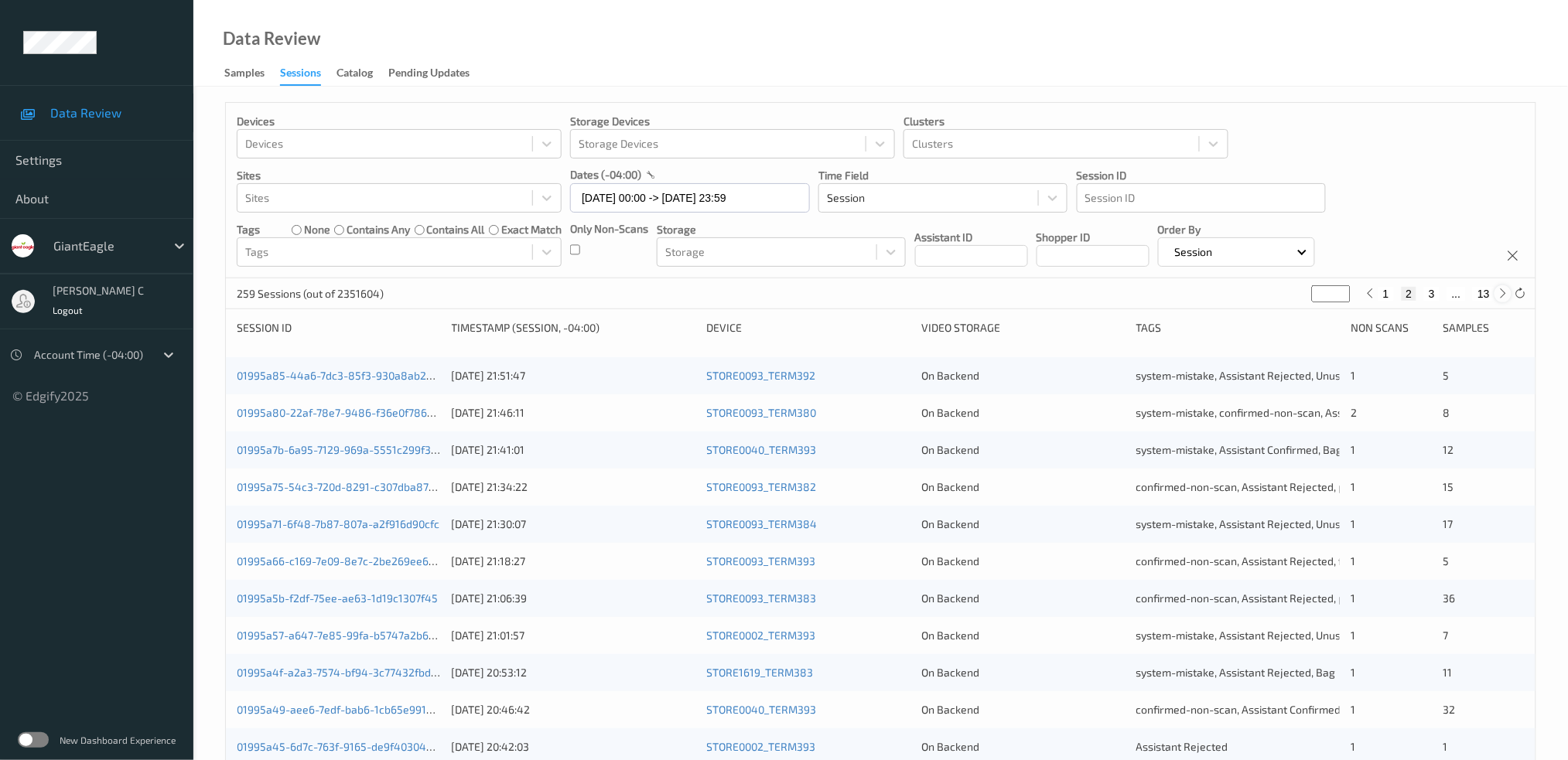
type input "*"
click at [1506, 290] on icon at bounding box center [1503, 293] width 12 height 12
type input "*"
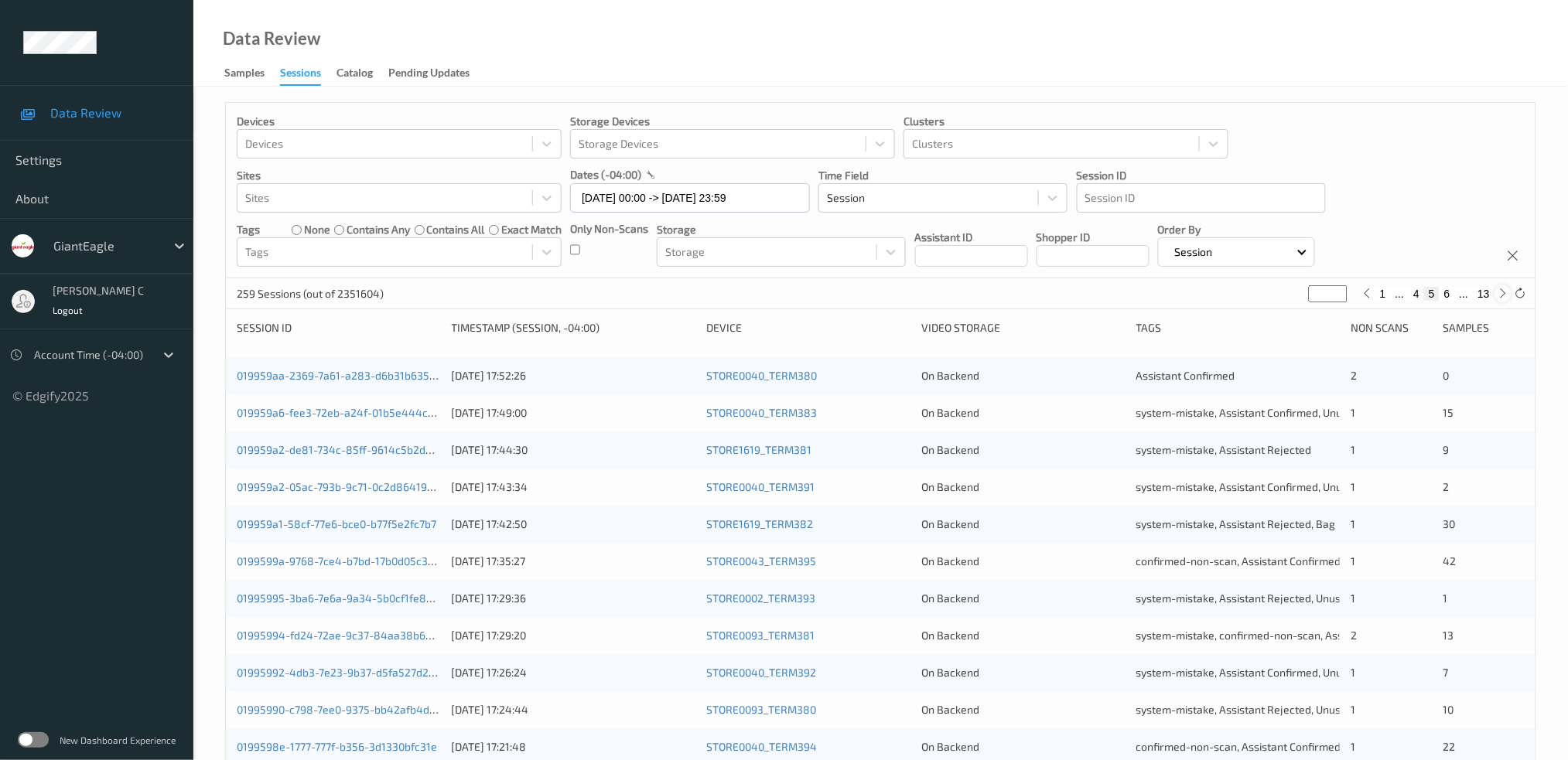
click at [1506, 290] on icon at bounding box center [1503, 293] width 12 height 12
type input "*"
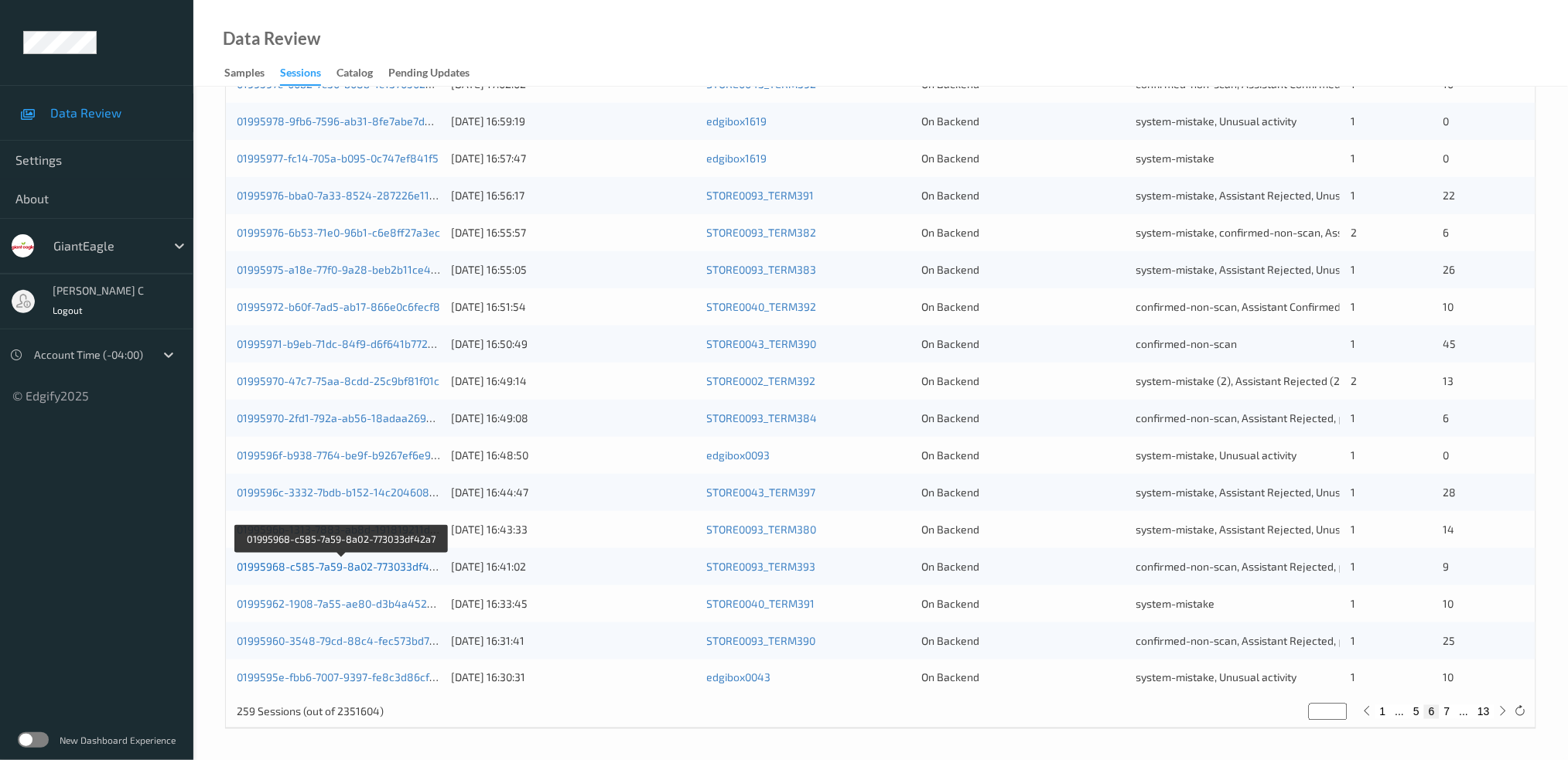
click at [362, 568] on link "01995968-c585-7a59-8a02-773033df42a7" at bounding box center [342, 566] width 210 height 13
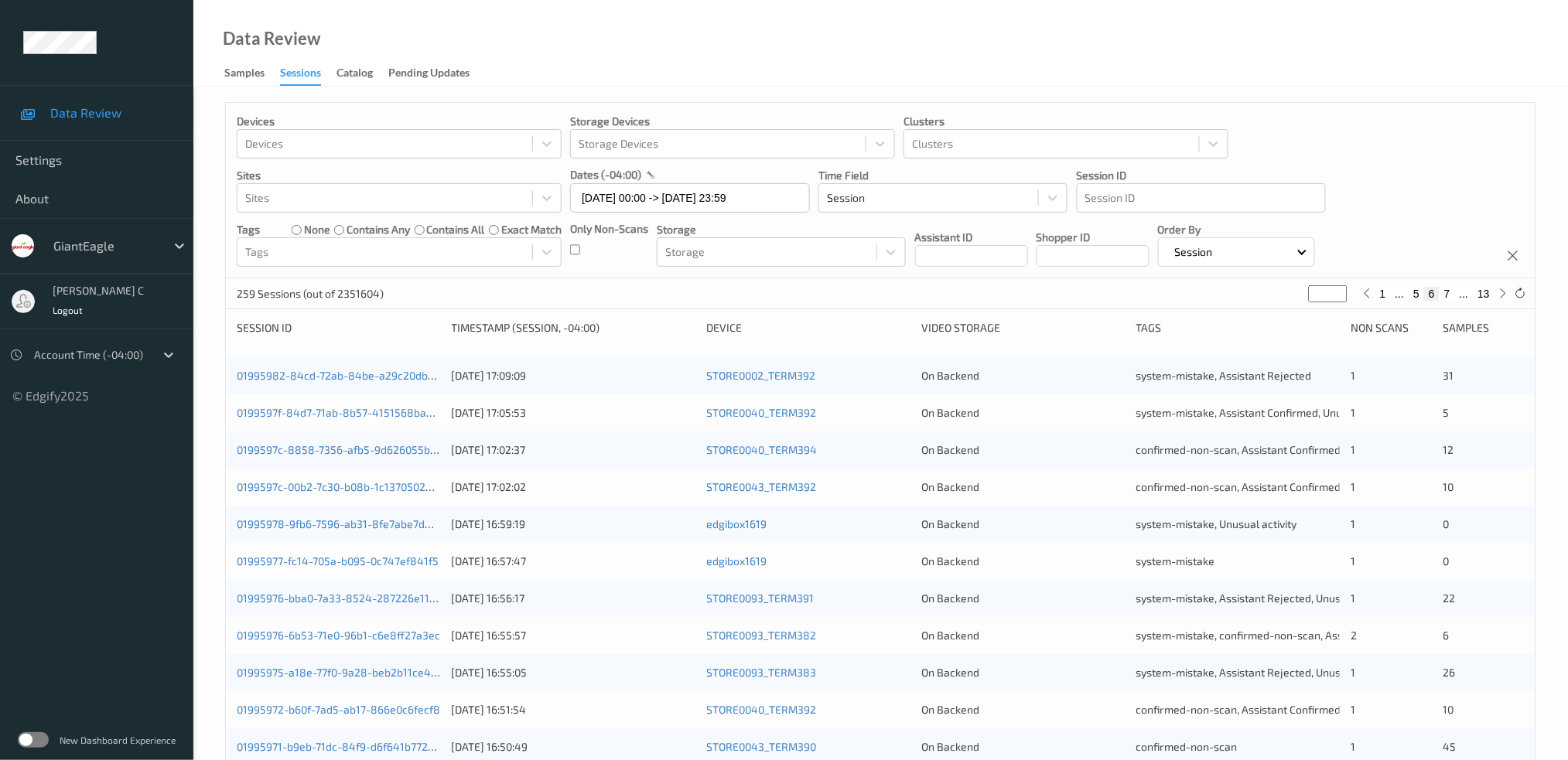
scroll to position [103, 0]
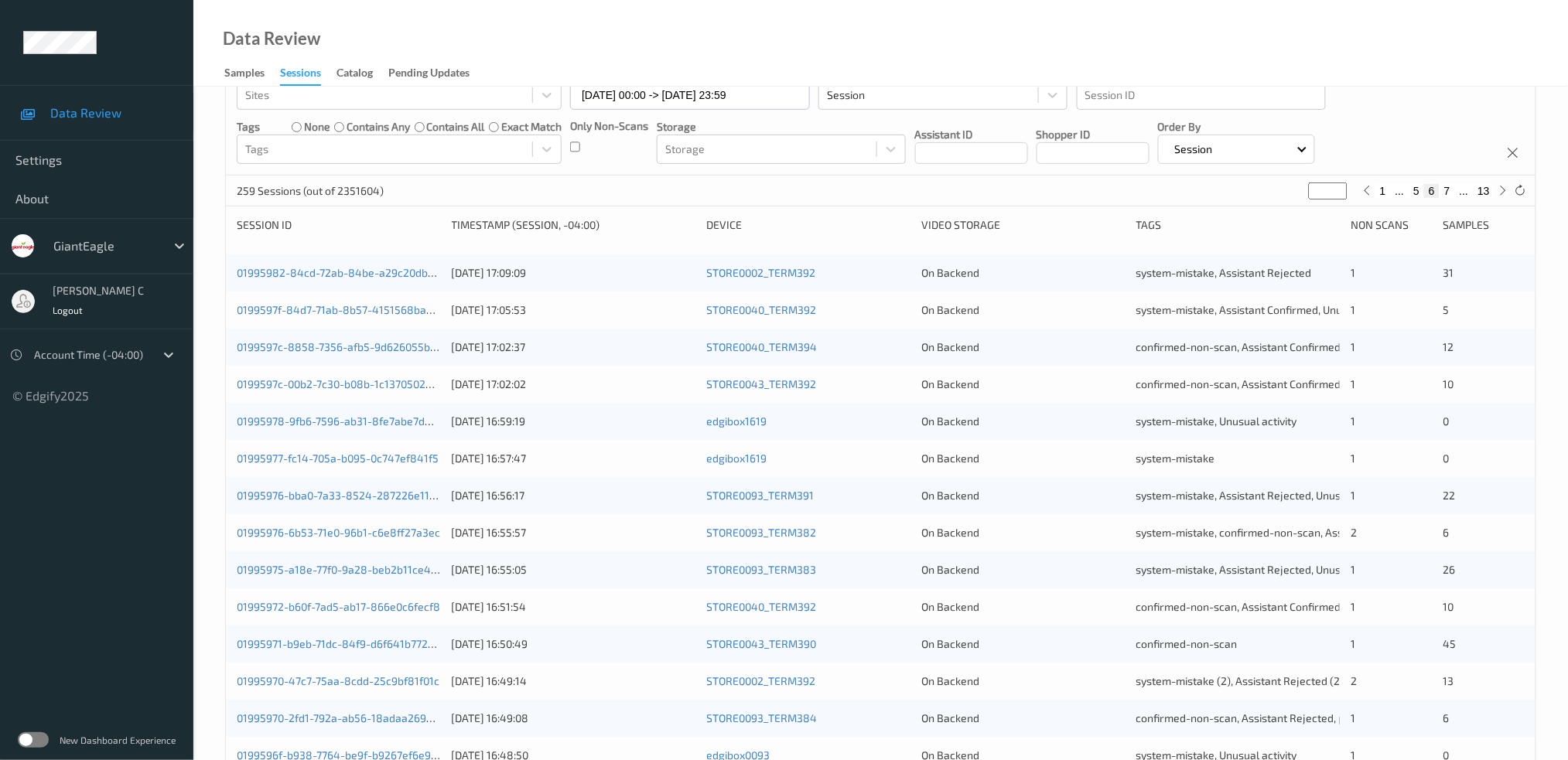
click at [1414, 185] on button "5" at bounding box center [1417, 191] width 16 height 14
type input "*"
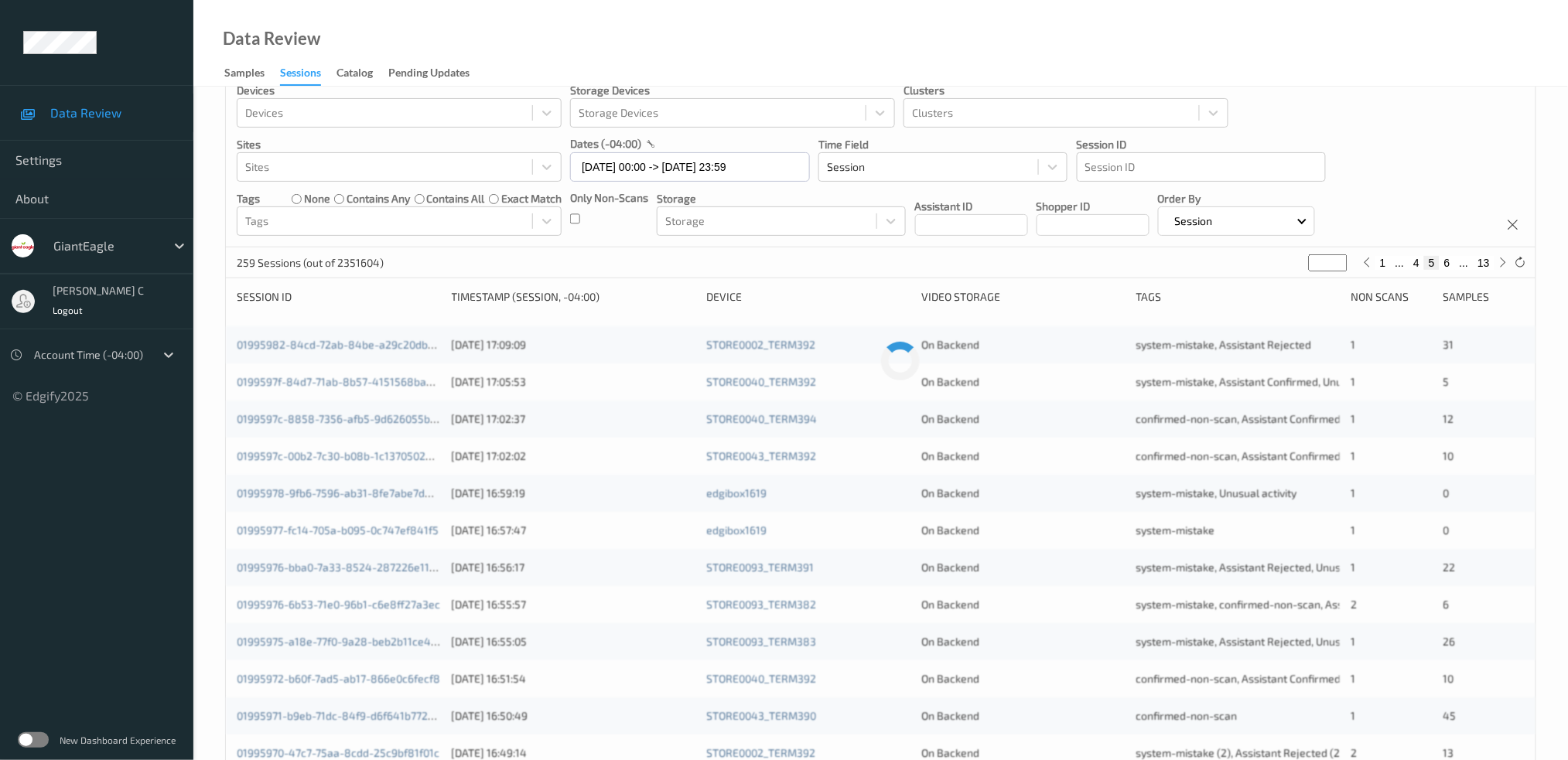
scroll to position [0, 0]
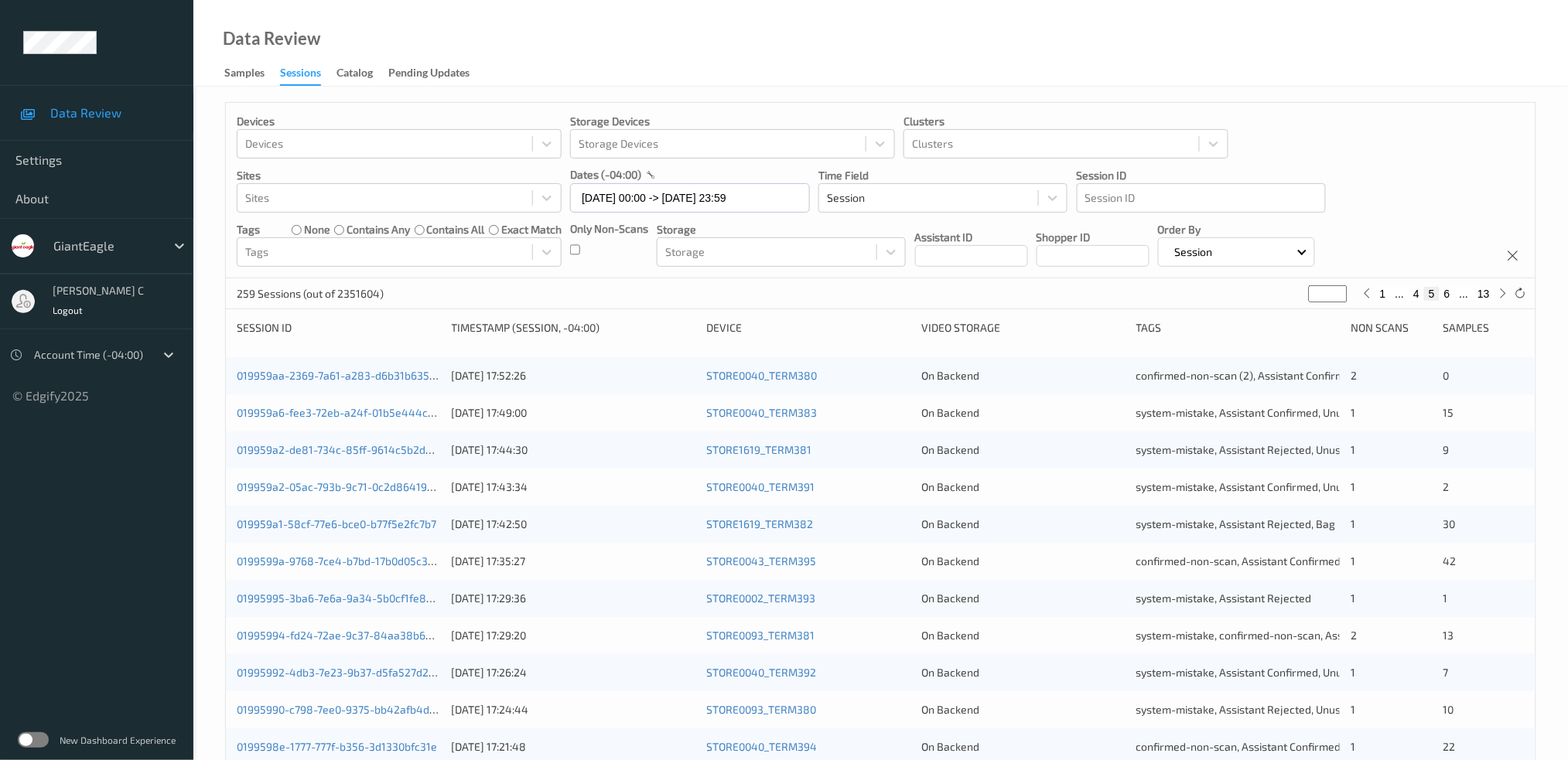
click at [1281, 88] on div "Devices Devices Storage Devices Storage Devices Clusters Clusters Sites Sites d…" at bounding box center [881, 626] width 1375 height 1078
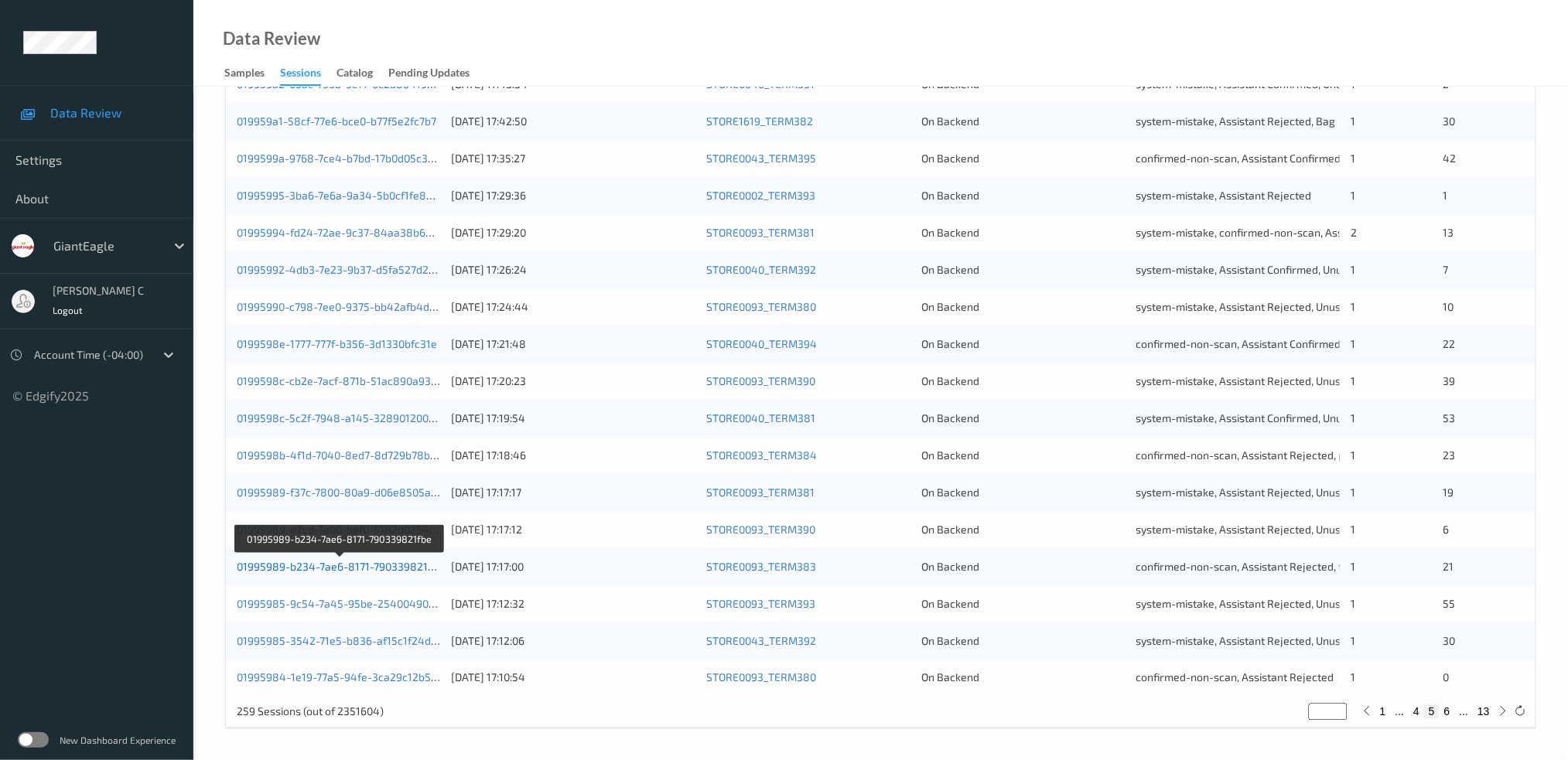
click at [396, 563] on link "01995989-b234-7ae6-8171-790339821fbe" at bounding box center [341, 566] width 207 height 13
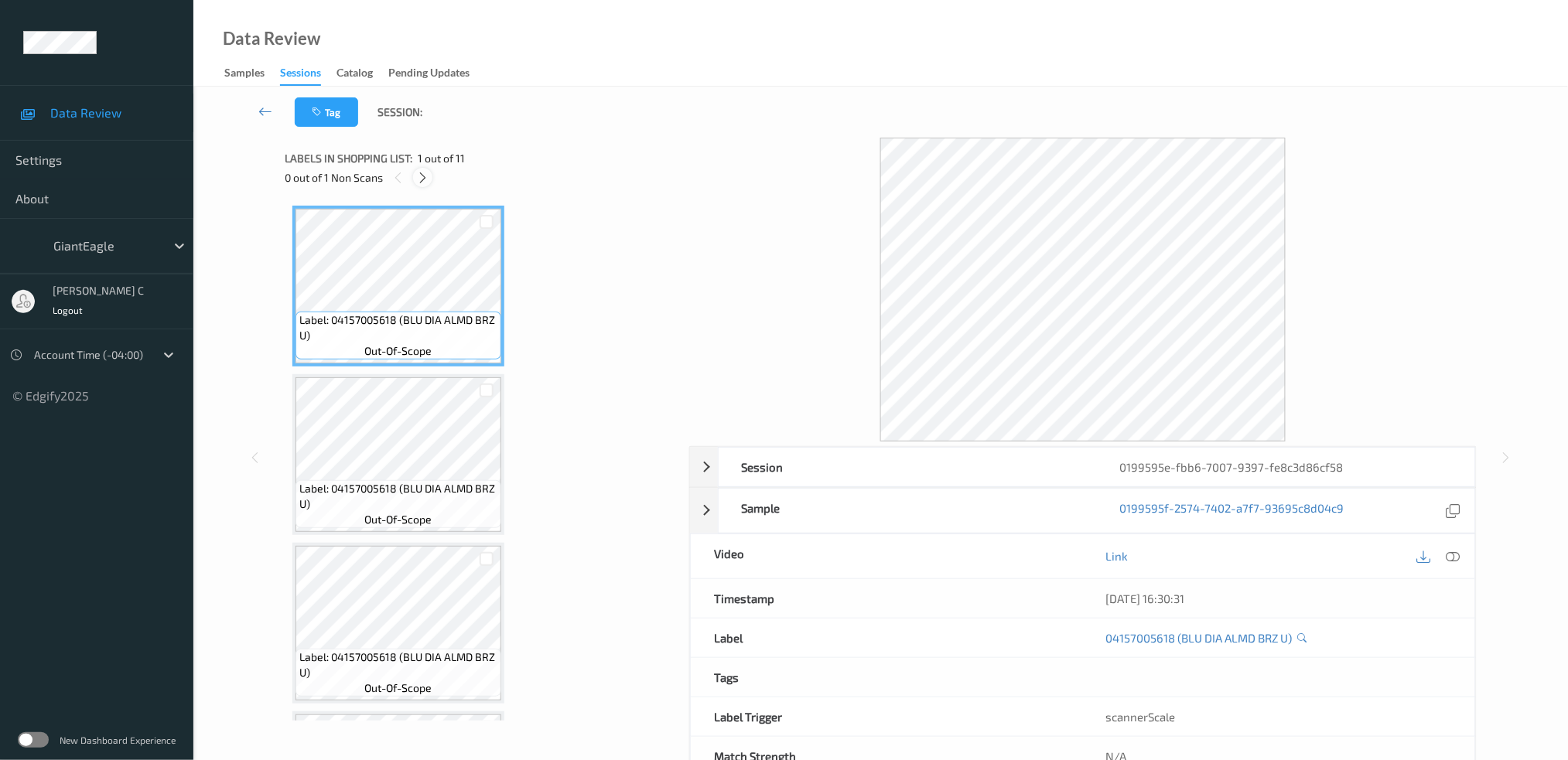
click at [423, 178] on icon at bounding box center [423, 178] width 13 height 14
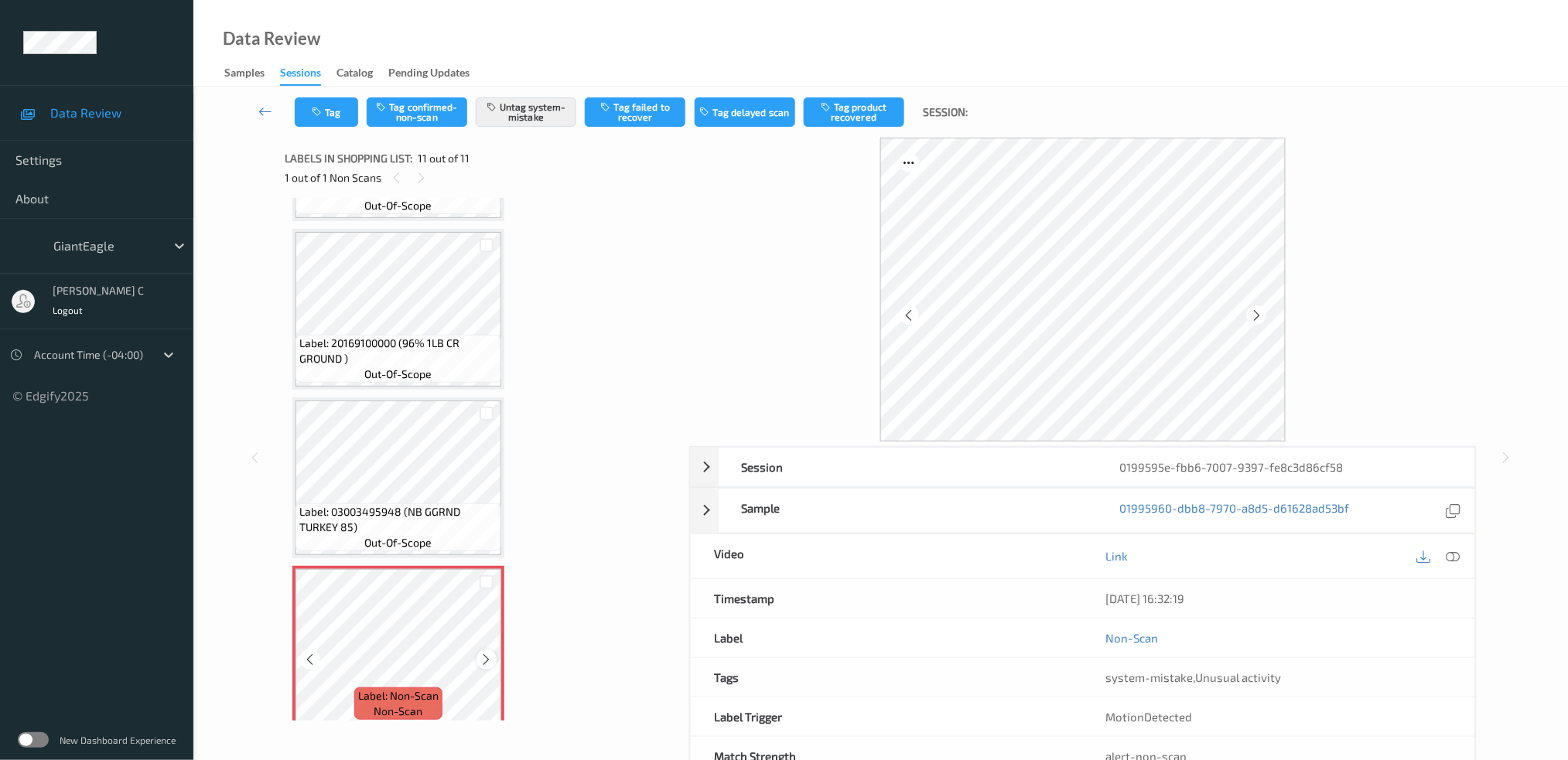
click at [488, 654] on div at bounding box center [486, 659] width 19 height 19
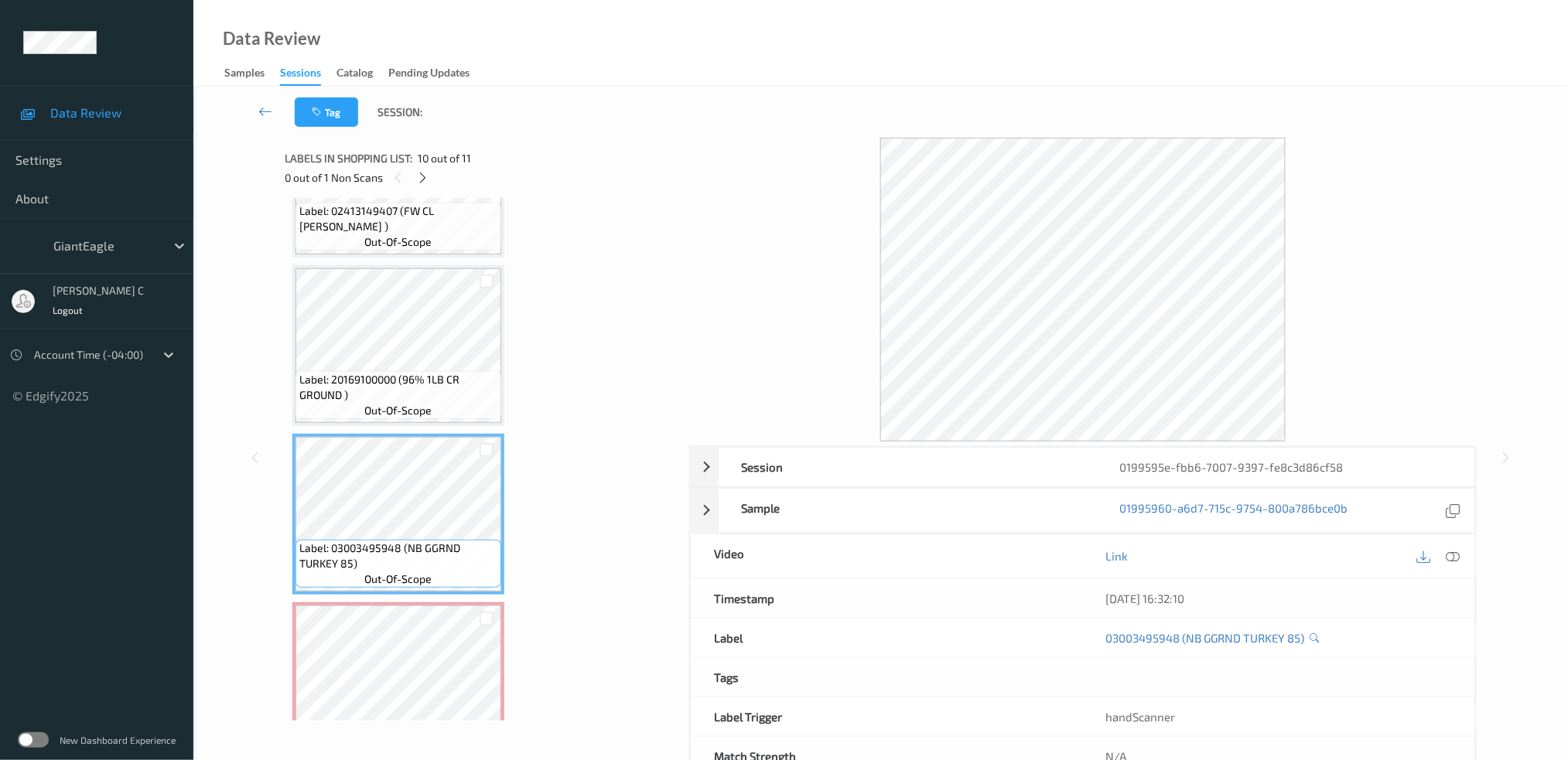
scroll to position [1325, 0]
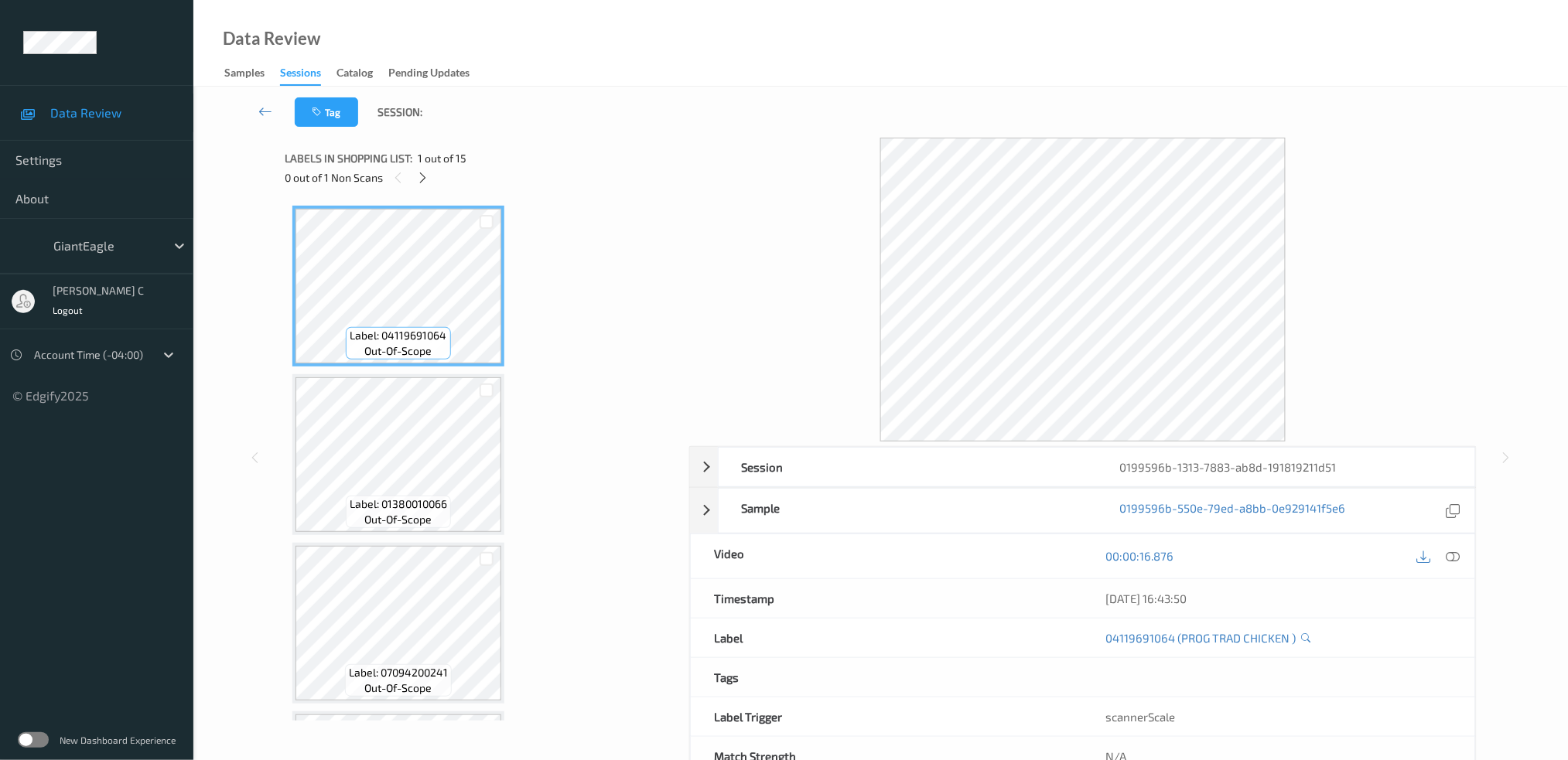
click at [421, 180] on icon at bounding box center [423, 178] width 13 height 14
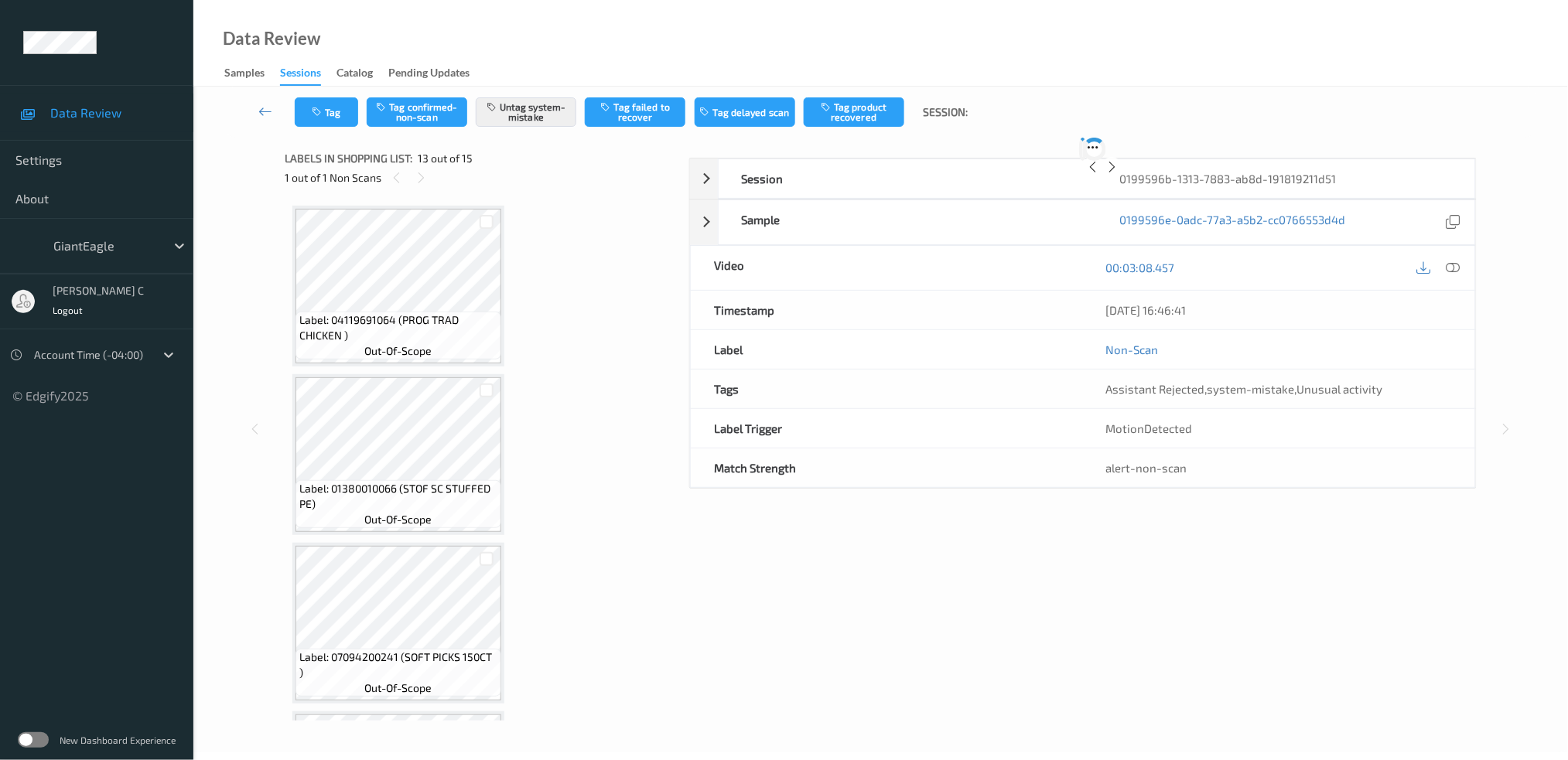
scroll to position [1849, 0]
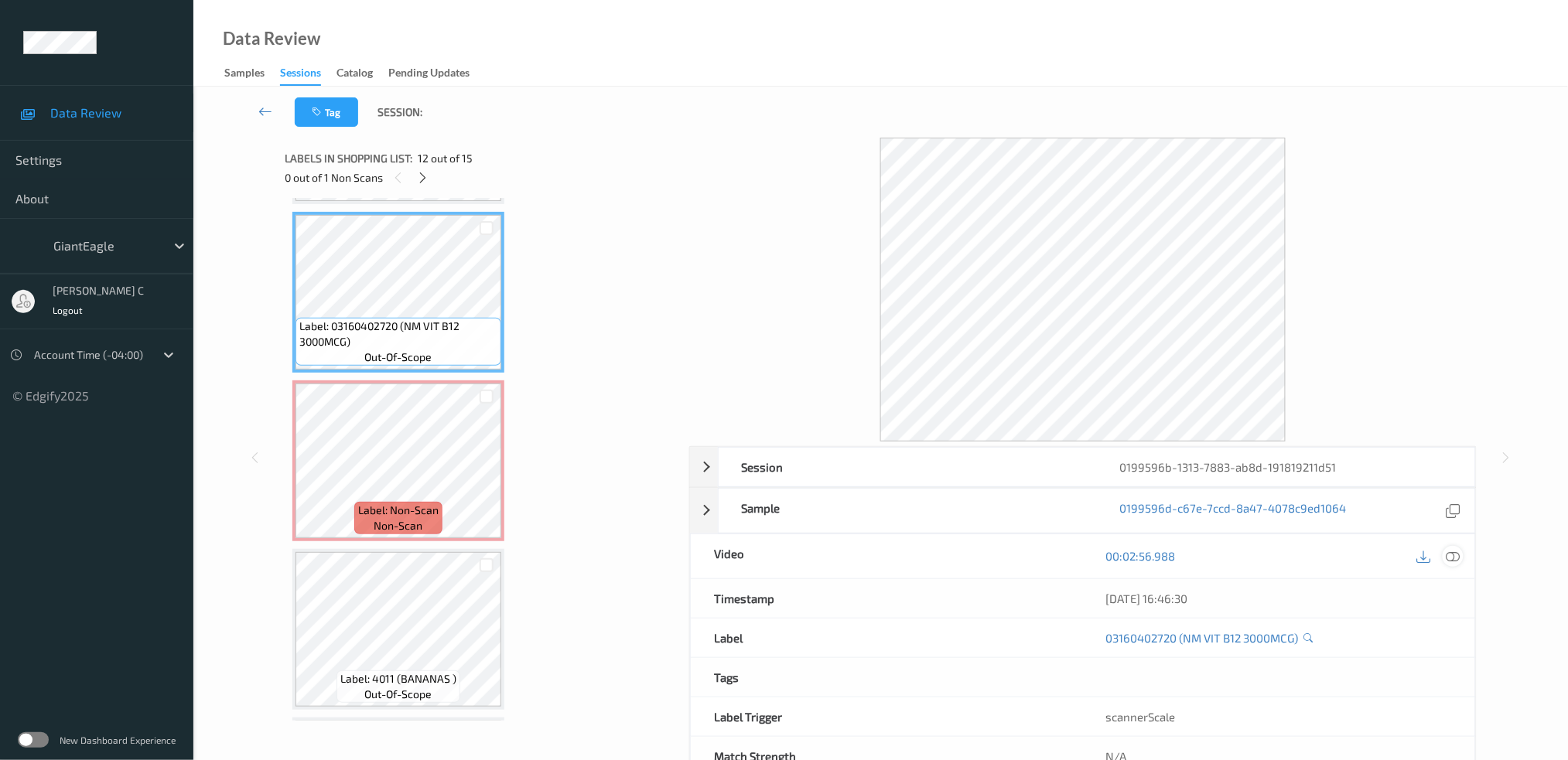
click at [1456, 557] on icon at bounding box center [1453, 556] width 14 height 14
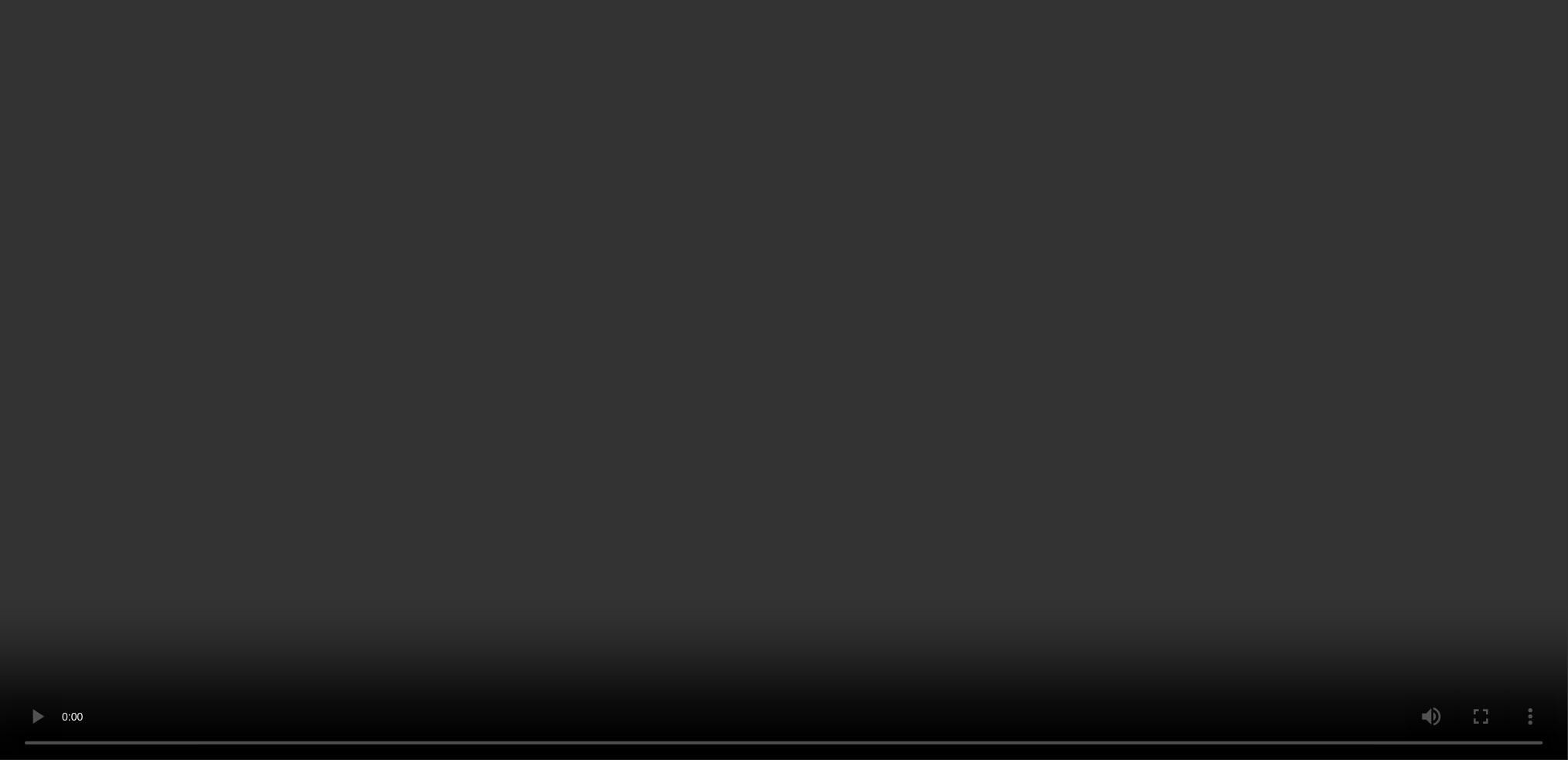
scroll to position [1951, 0]
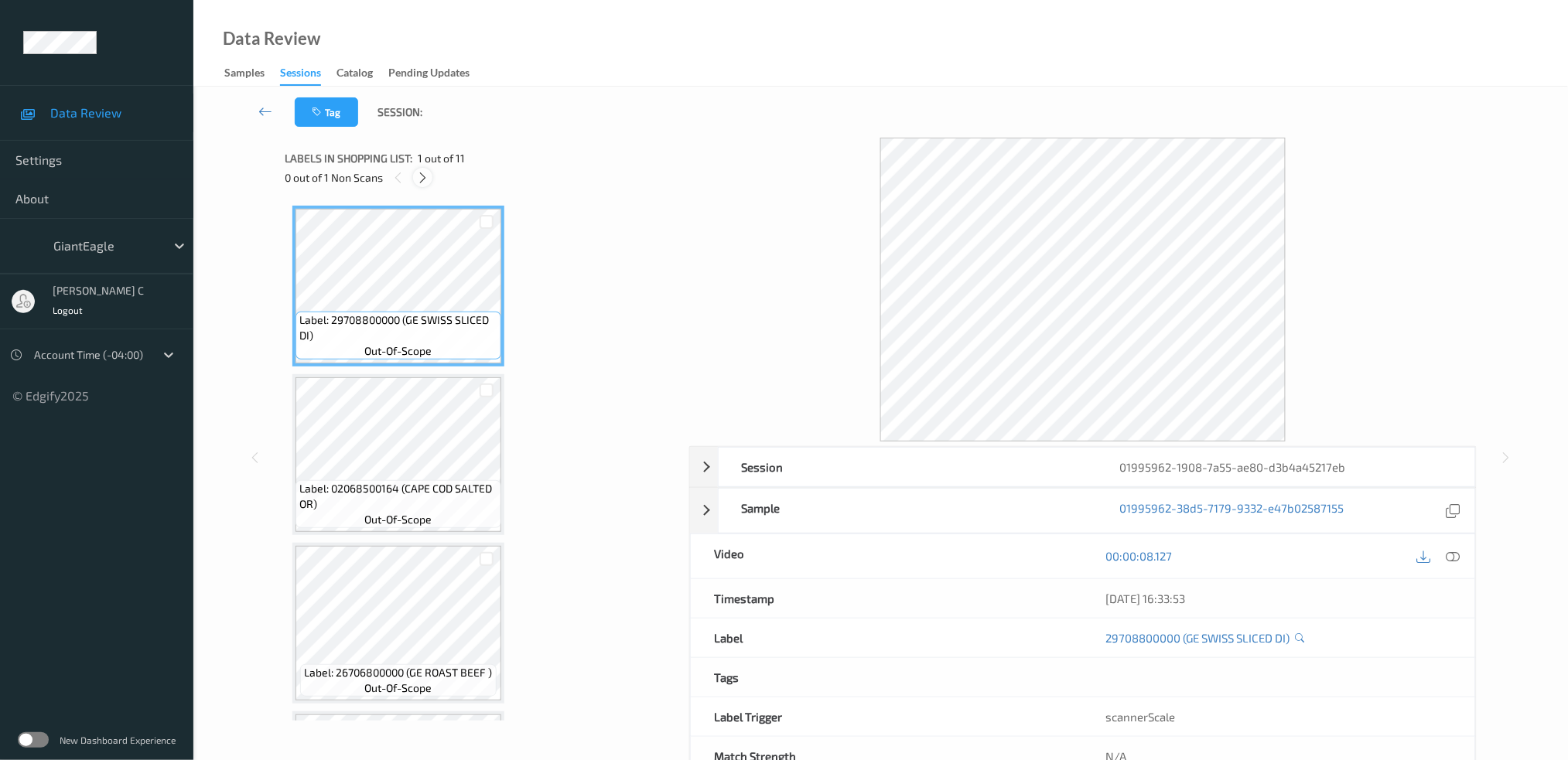
click at [425, 178] on icon at bounding box center [423, 178] width 13 height 14
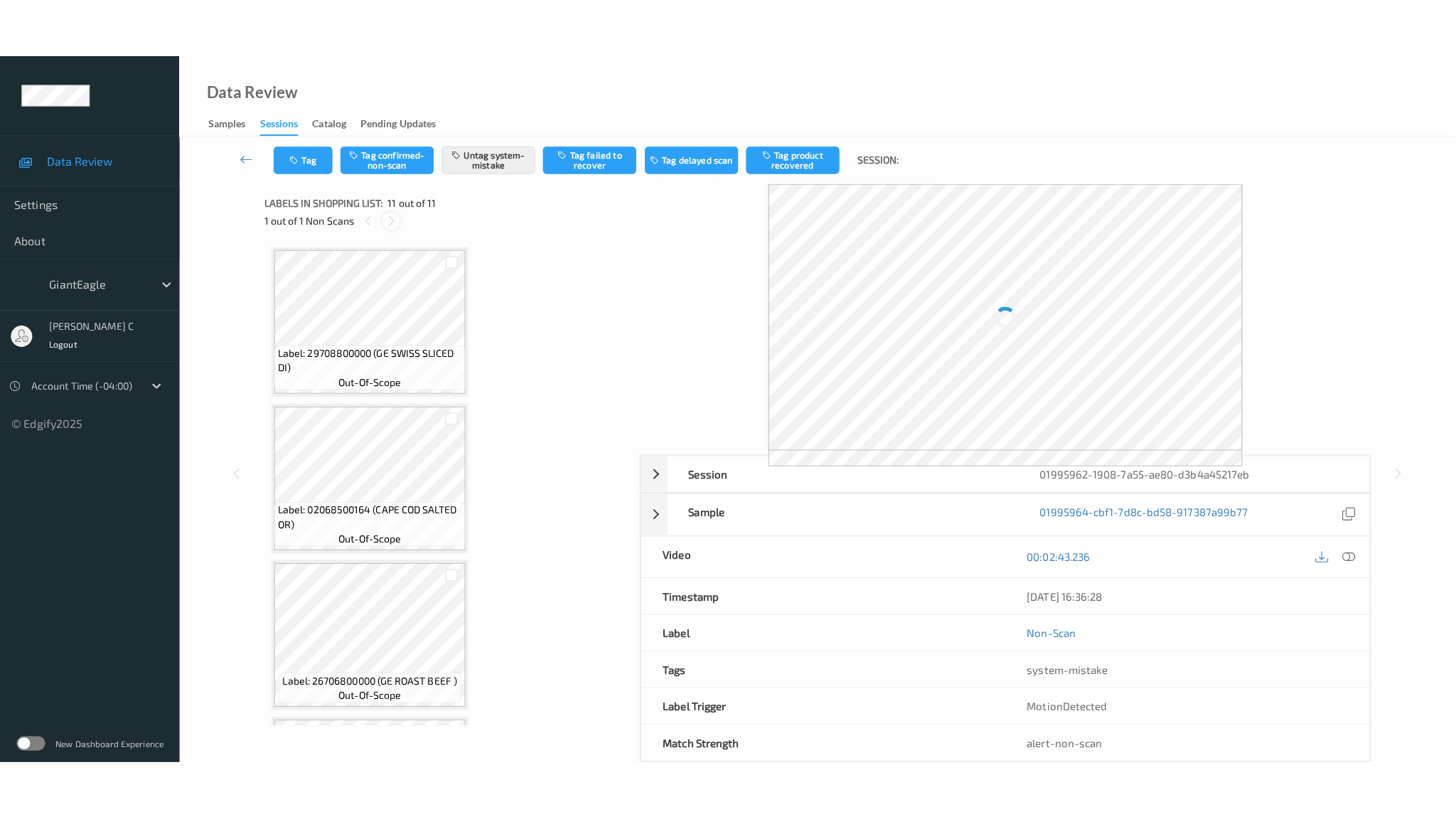
scroll to position [1218, 0]
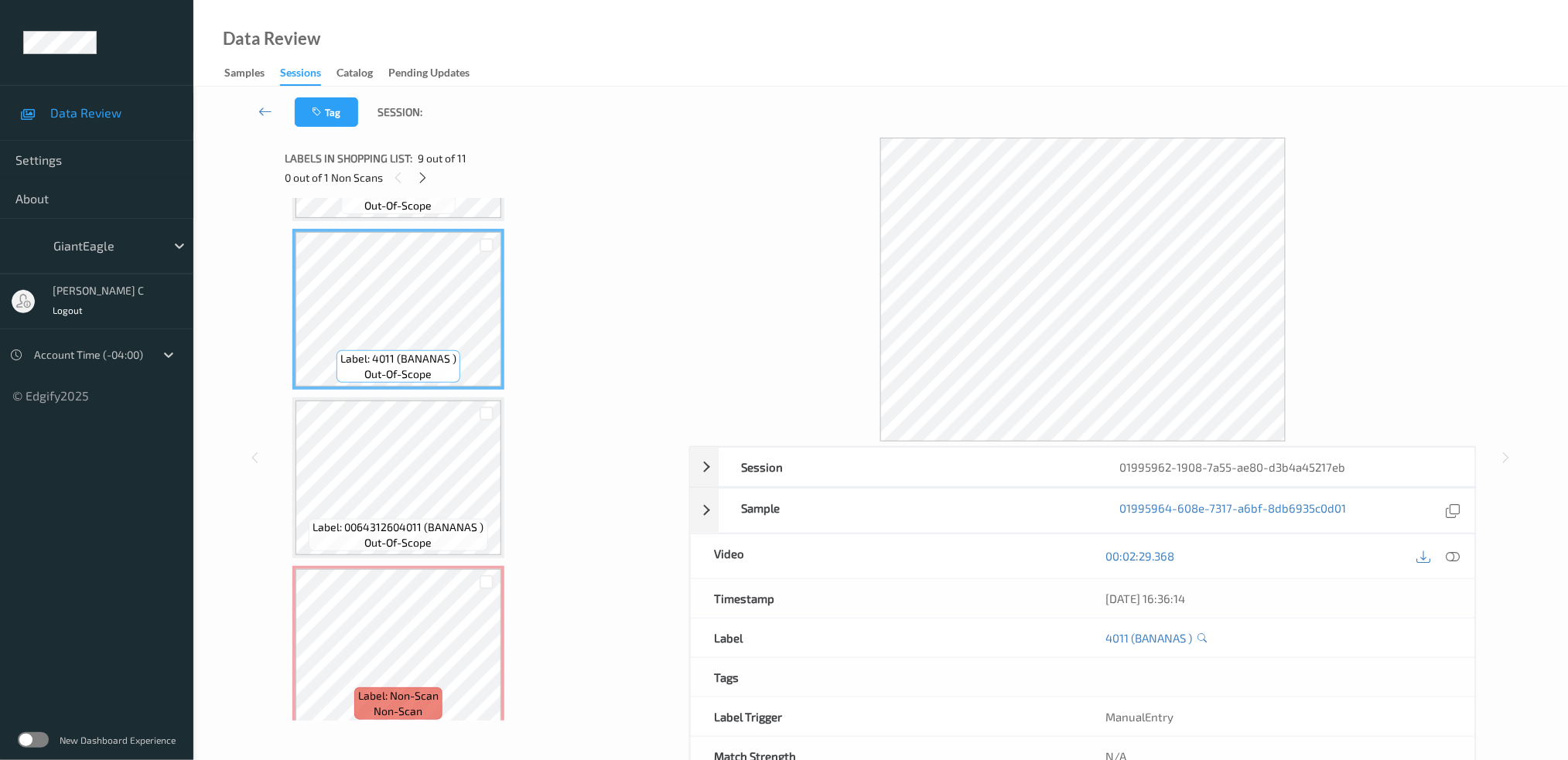
click at [237, 450] on div "Session 01995962-1908-7a55-ae80-d3b4a45217eb Session ID 01995962-1908-7a55-ae80…" at bounding box center [880, 457] width 1311 height 640
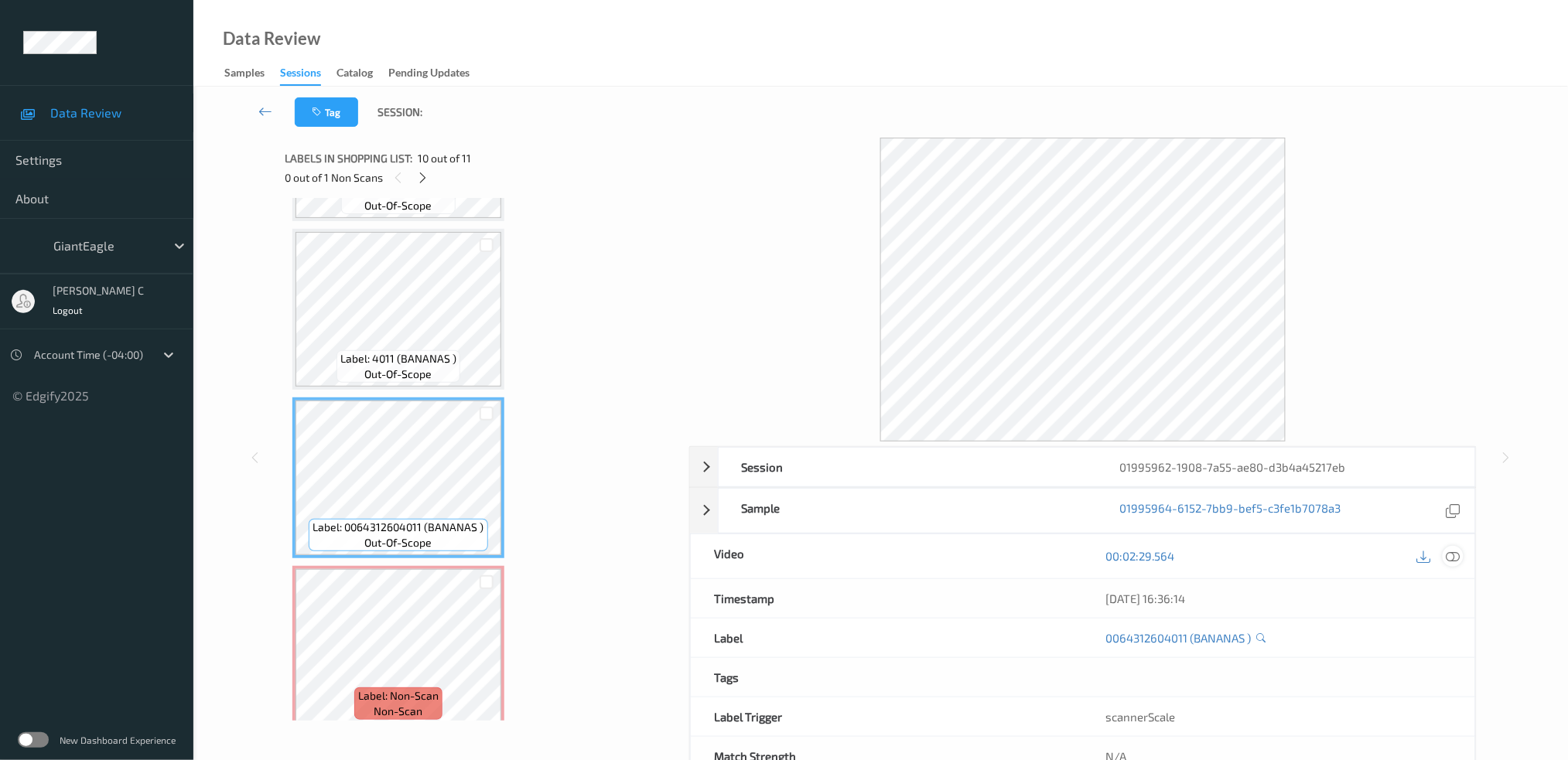
click at [1458, 556] on icon at bounding box center [1453, 556] width 14 height 14
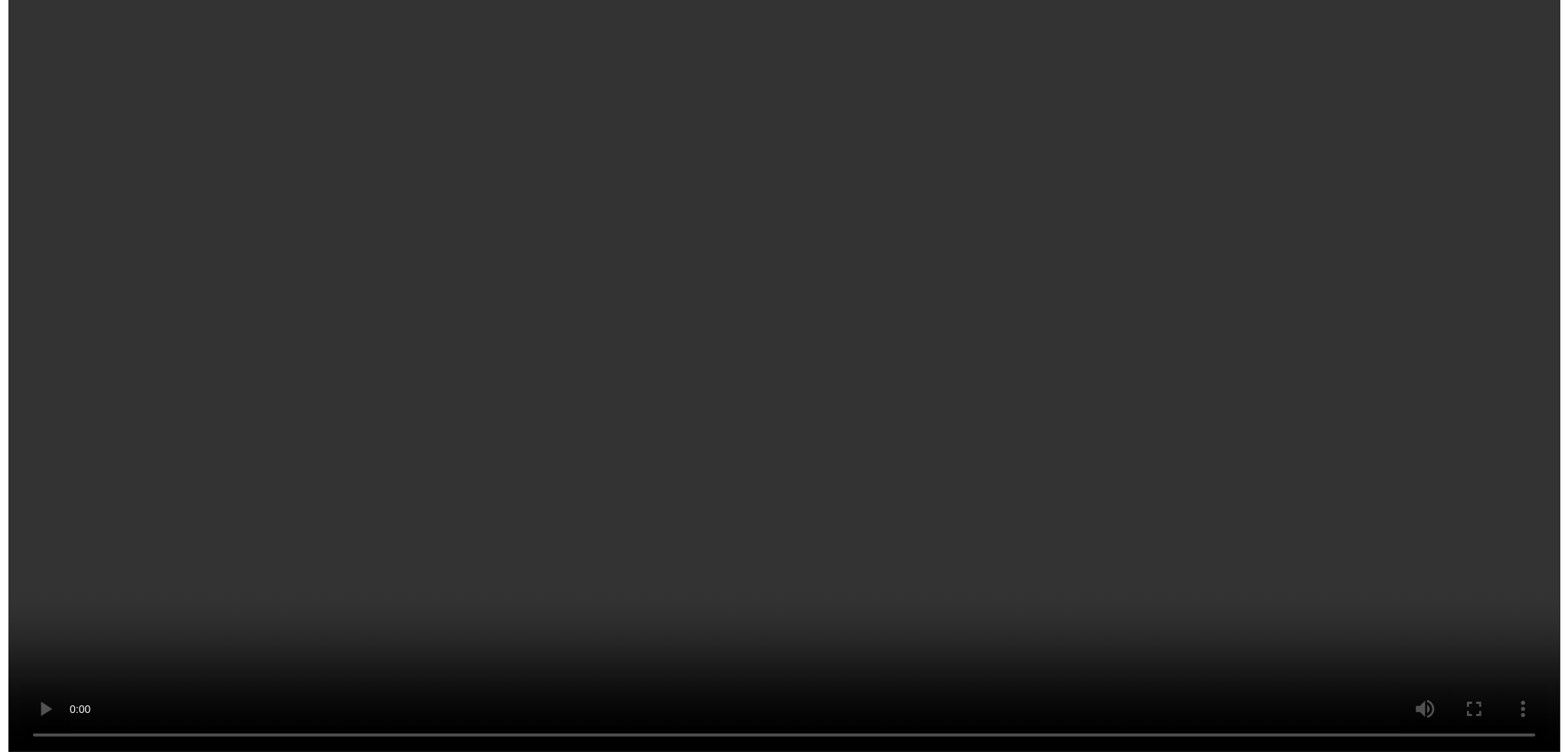
scroll to position [1311, 0]
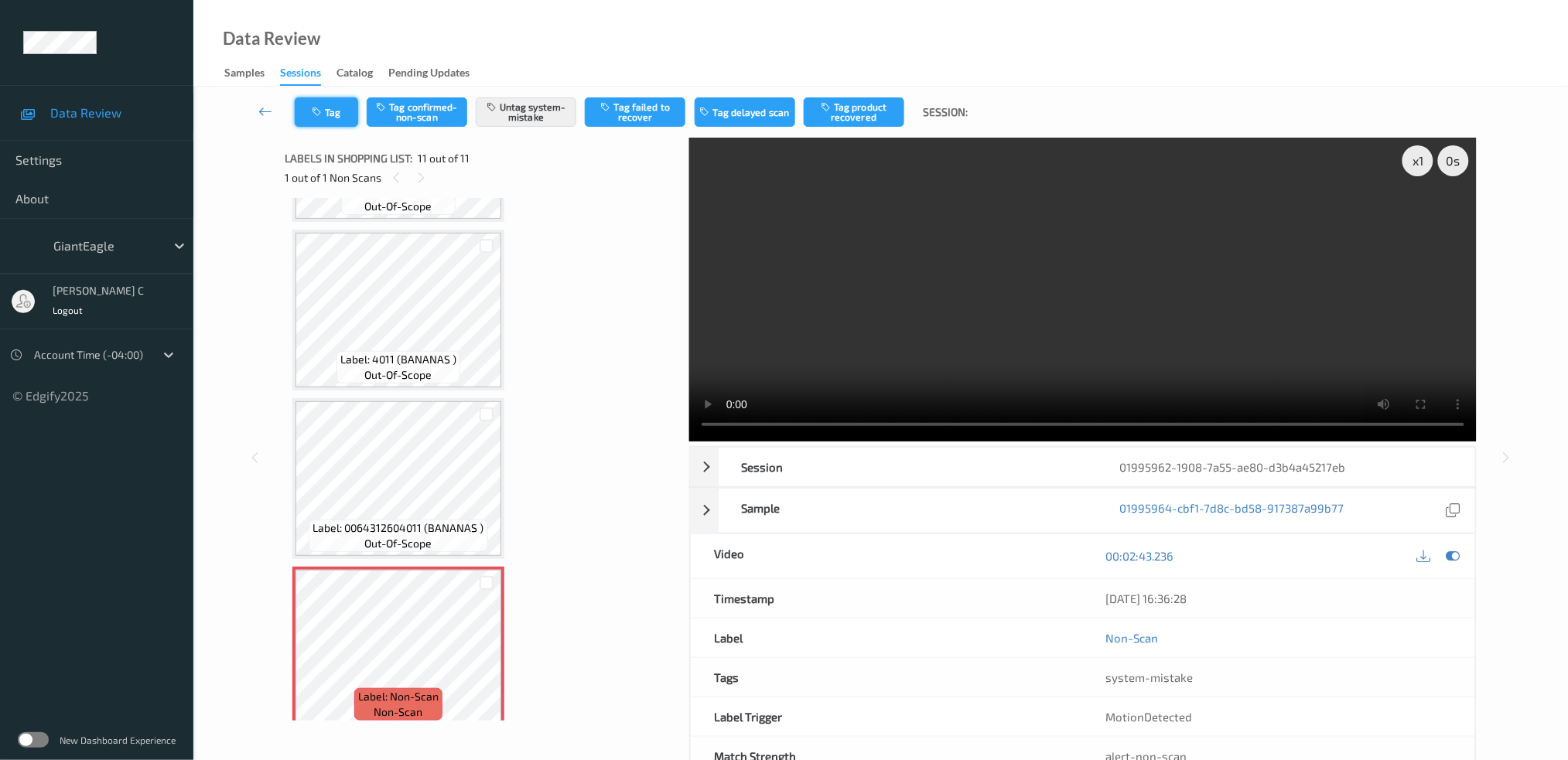
click at [333, 109] on button "Tag" at bounding box center [326, 111] width 63 height 29
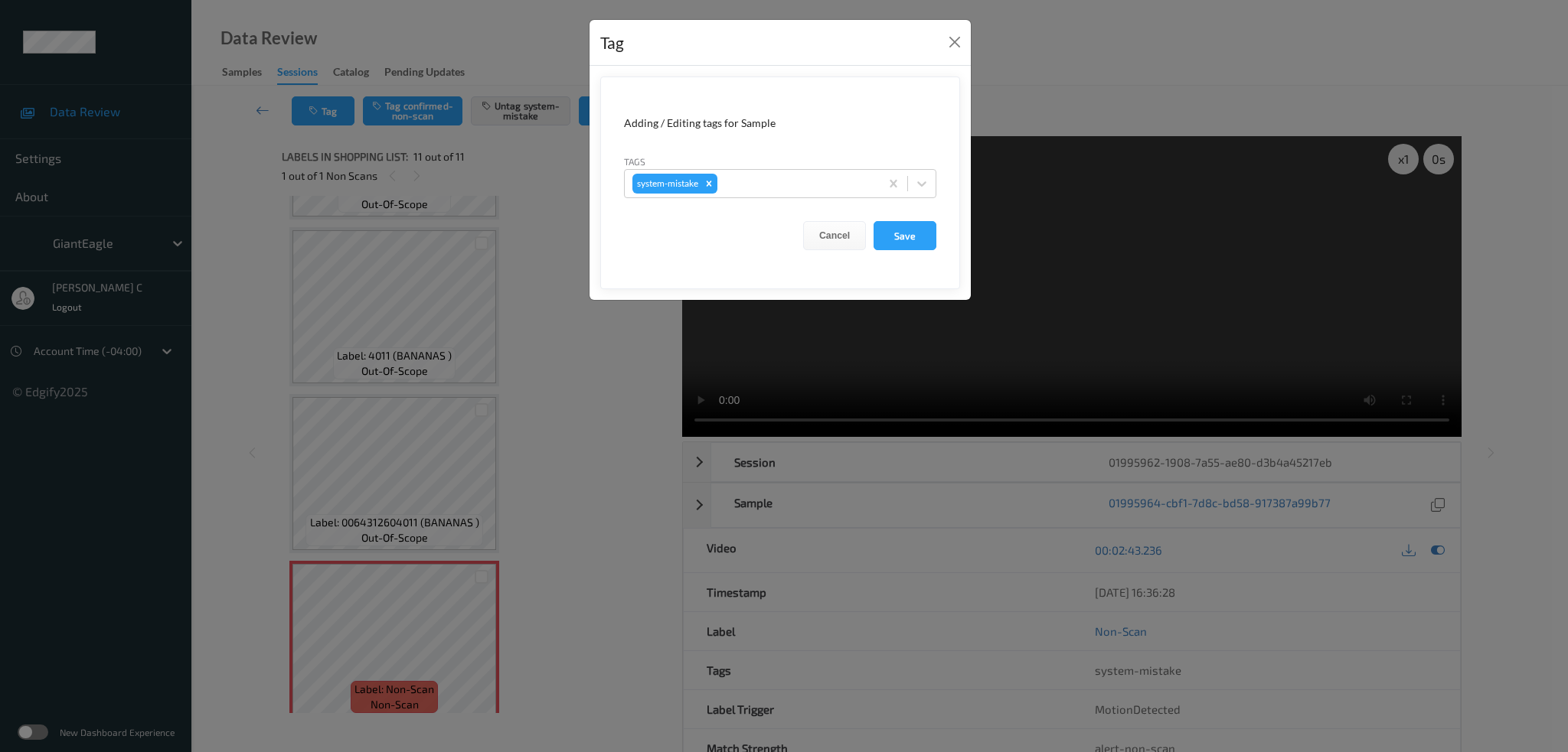
click at [752, 164] on div "Tags system-mistake" at bounding box center [780, 176] width 312 height 45
click at [753, 176] on div at bounding box center [796, 183] width 152 height 18
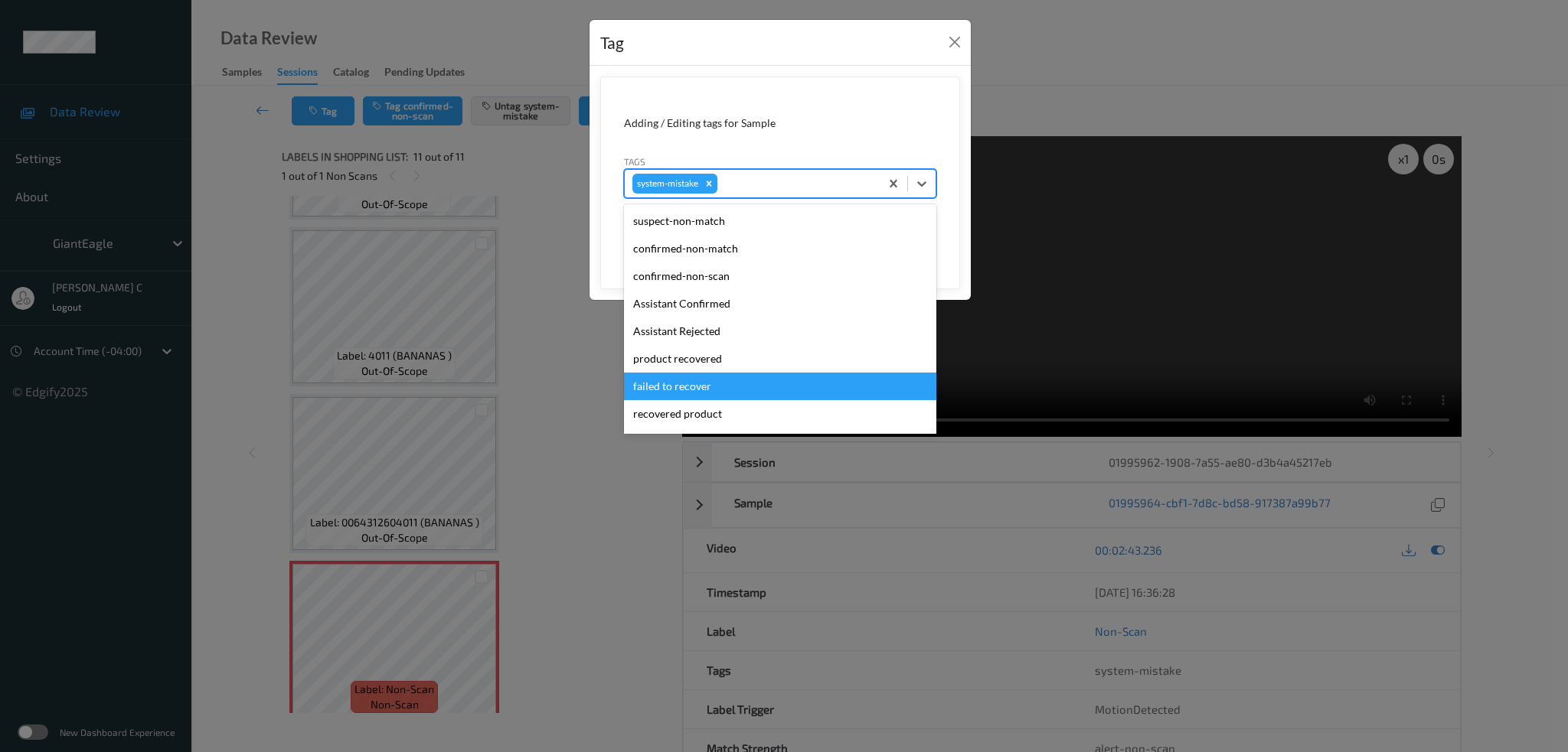
scroll to position [190, 0]
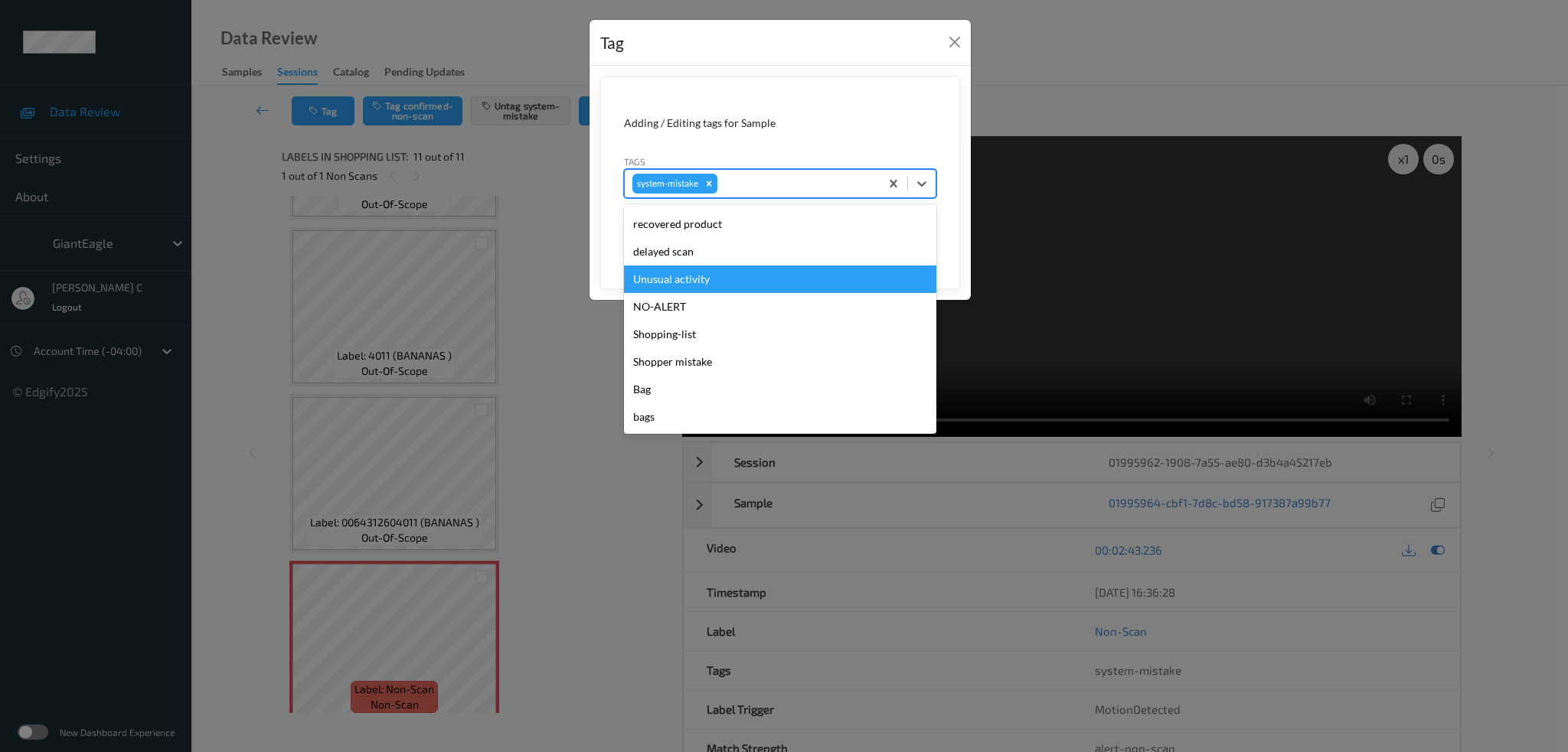
click at [703, 279] on div "Unusual activity" at bounding box center [780, 279] width 312 height 27
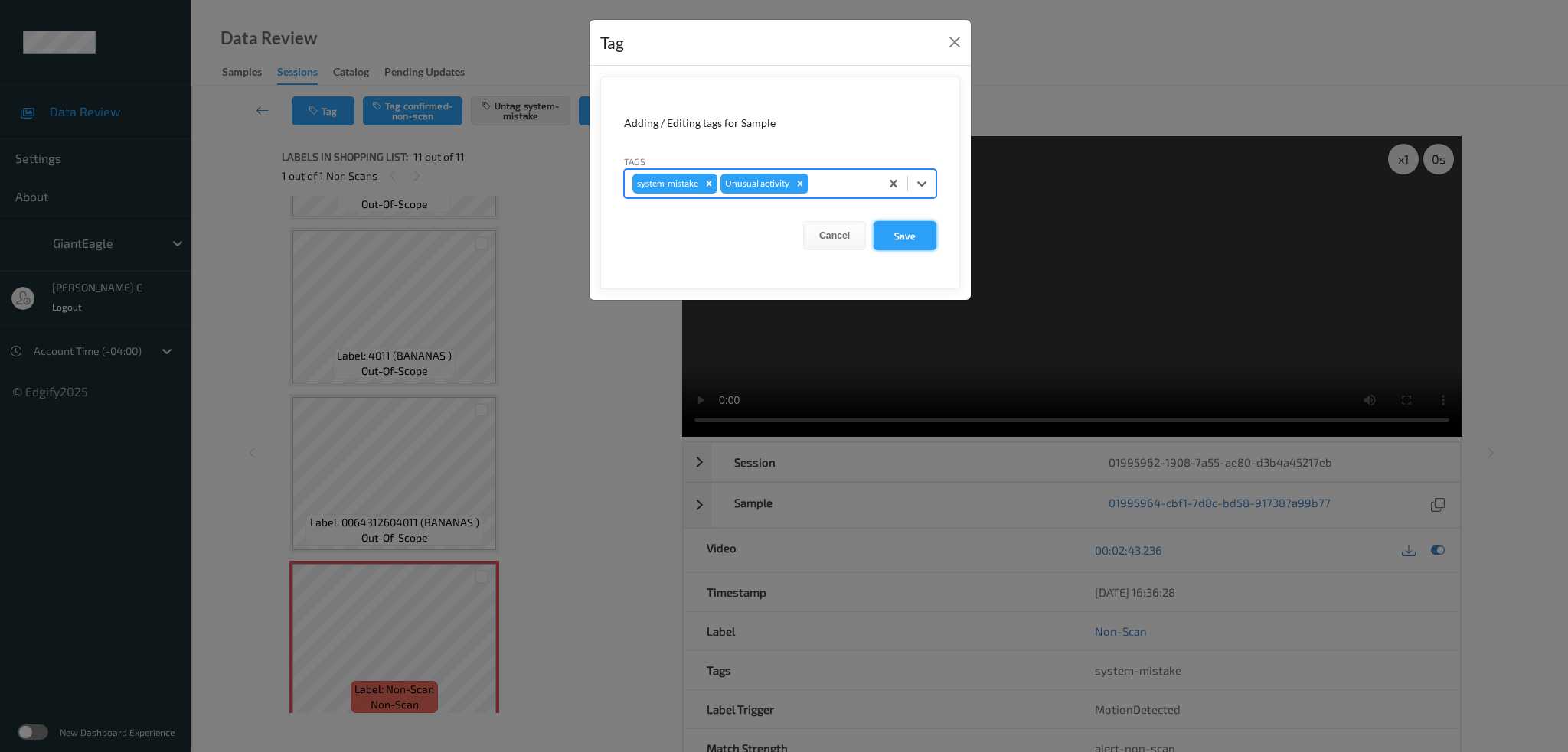
click at [925, 237] on button "Save" at bounding box center [905, 235] width 63 height 29
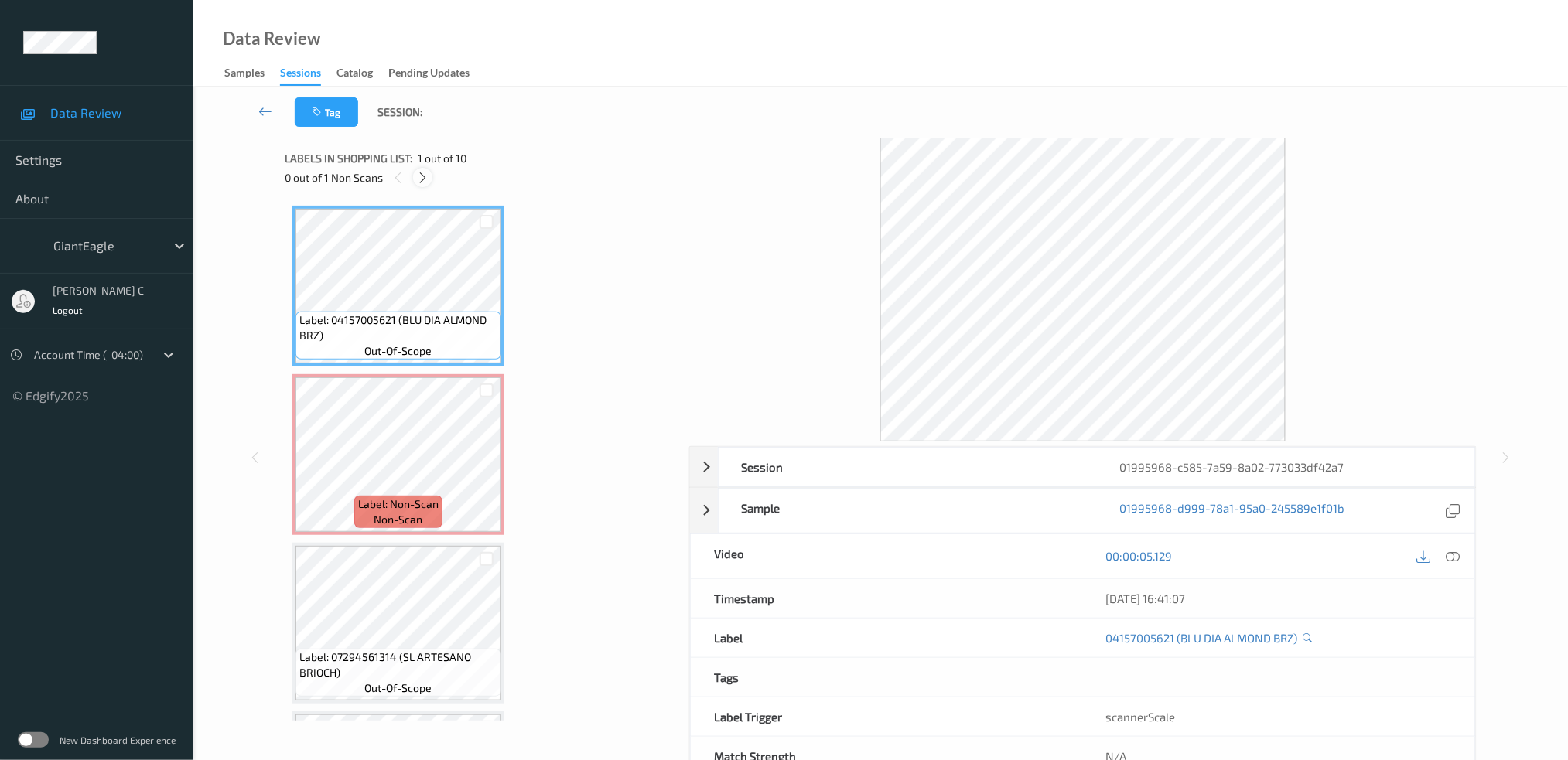
click at [423, 175] on icon at bounding box center [423, 178] width 13 height 14
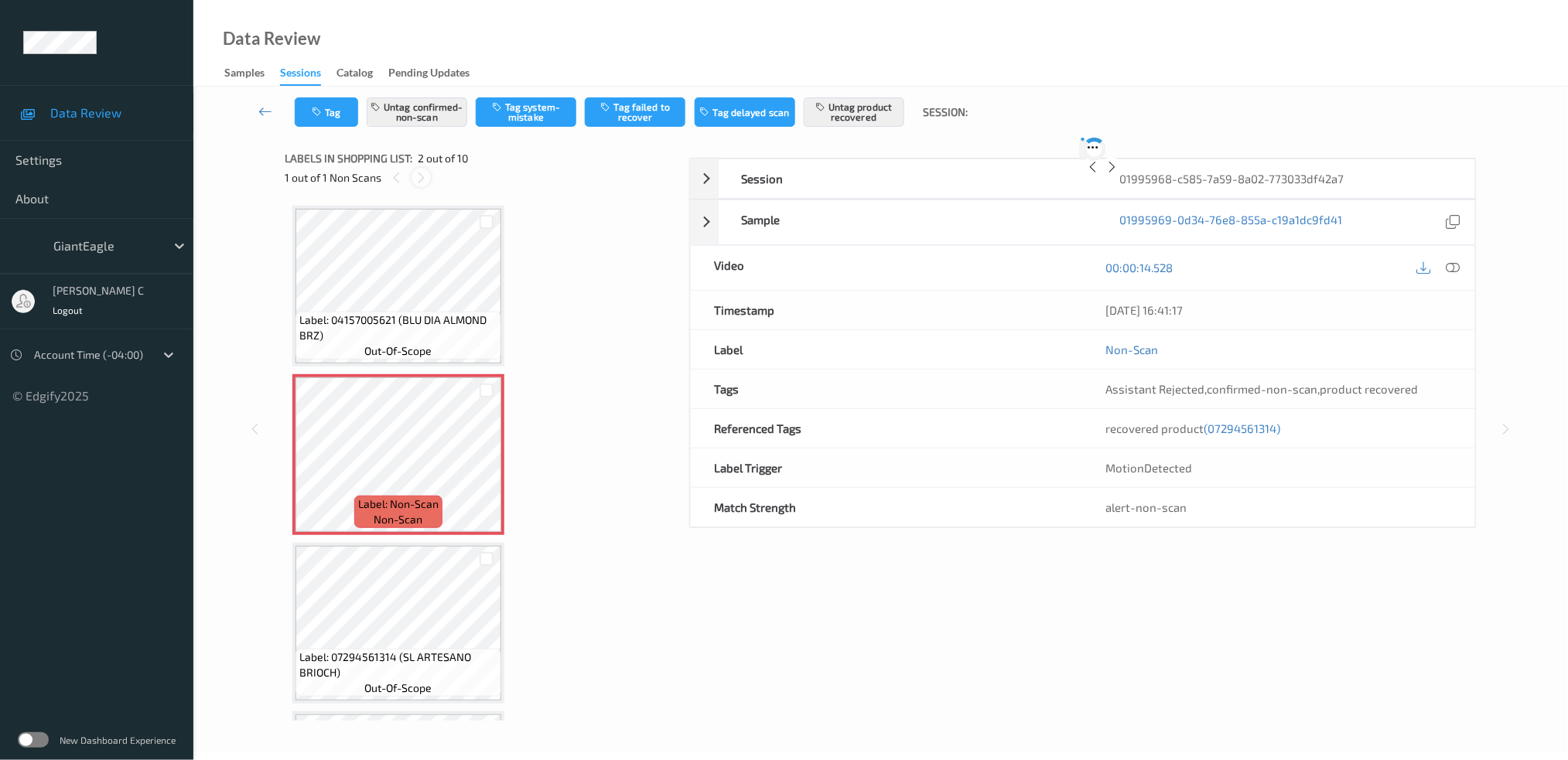
scroll to position [7, 0]
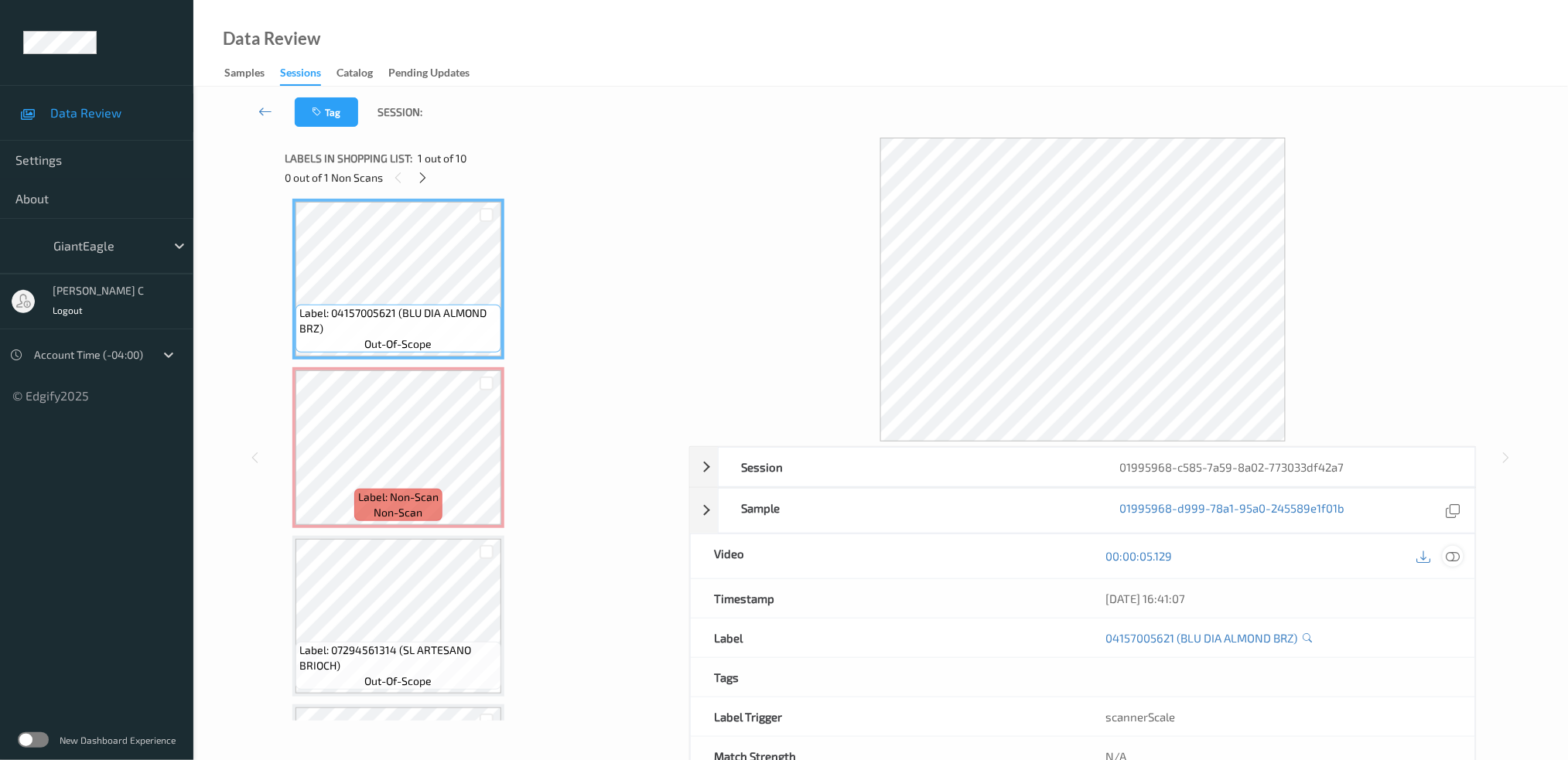
click at [1444, 556] on div at bounding box center [1453, 556] width 21 height 21
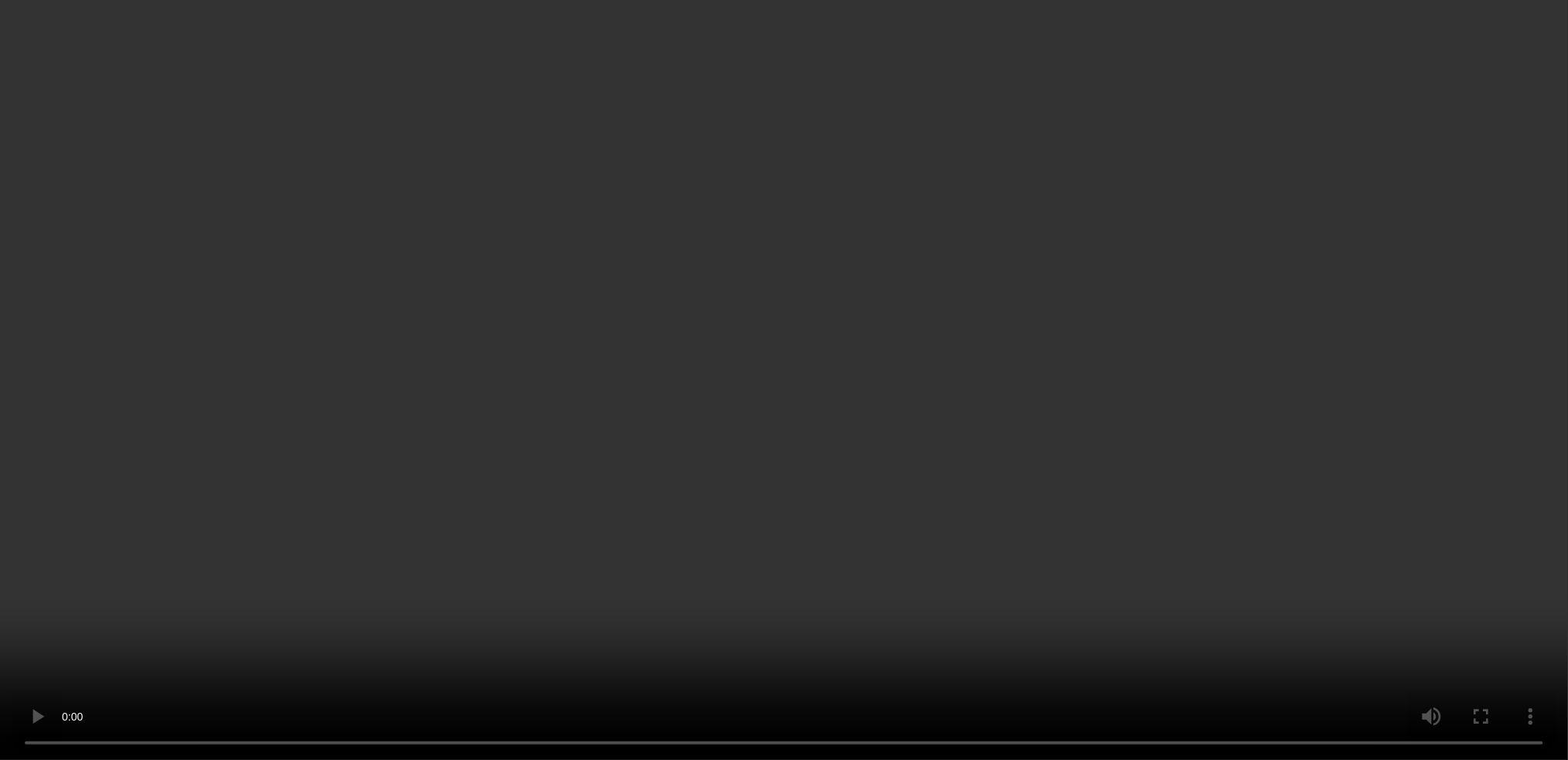
scroll to position [213, 0]
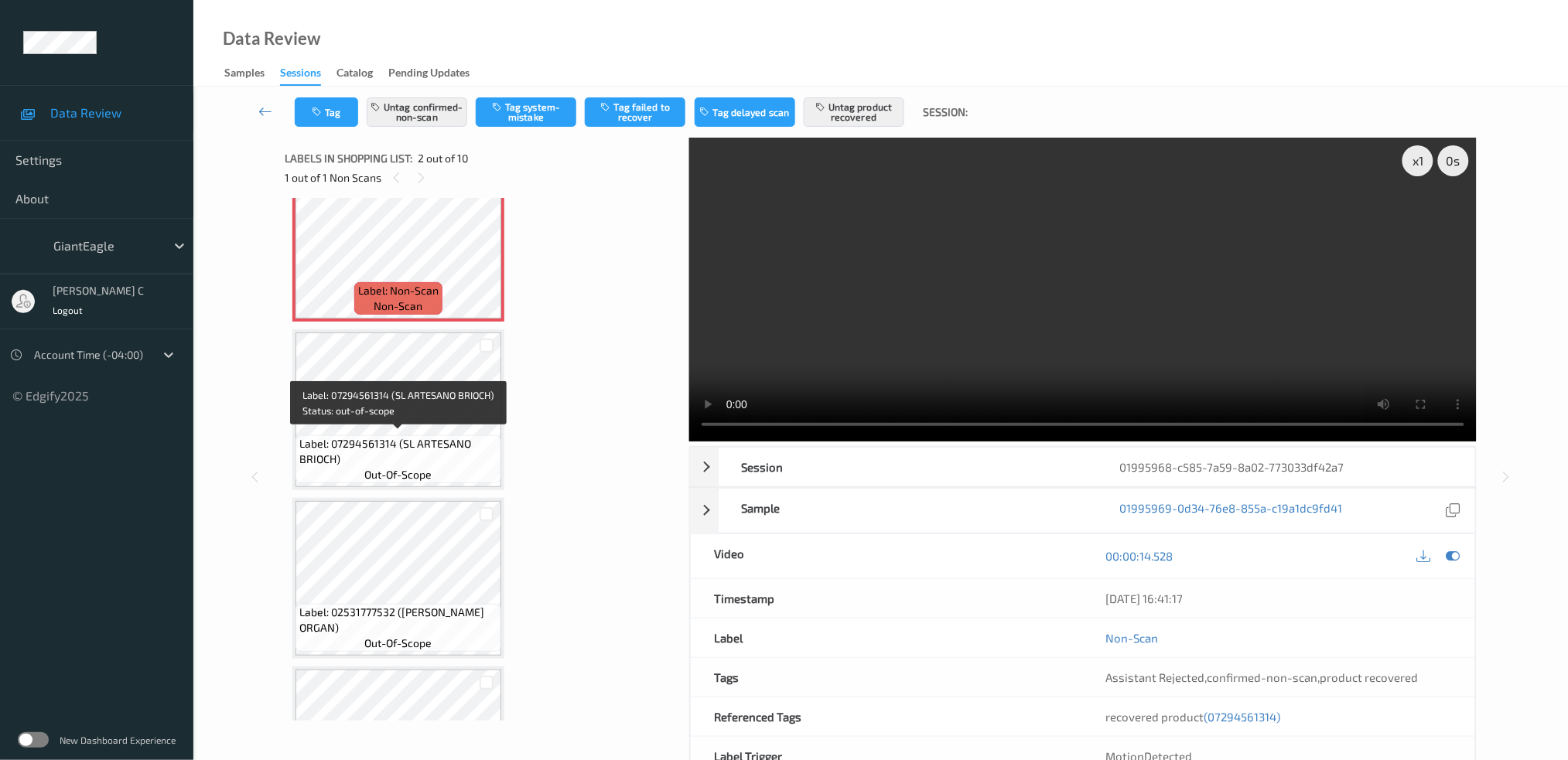
click at [401, 485] on div "Label: 07294561314 (SL ARTESANO BRIOCH) out-of-scope" at bounding box center [398, 410] width 212 height 161
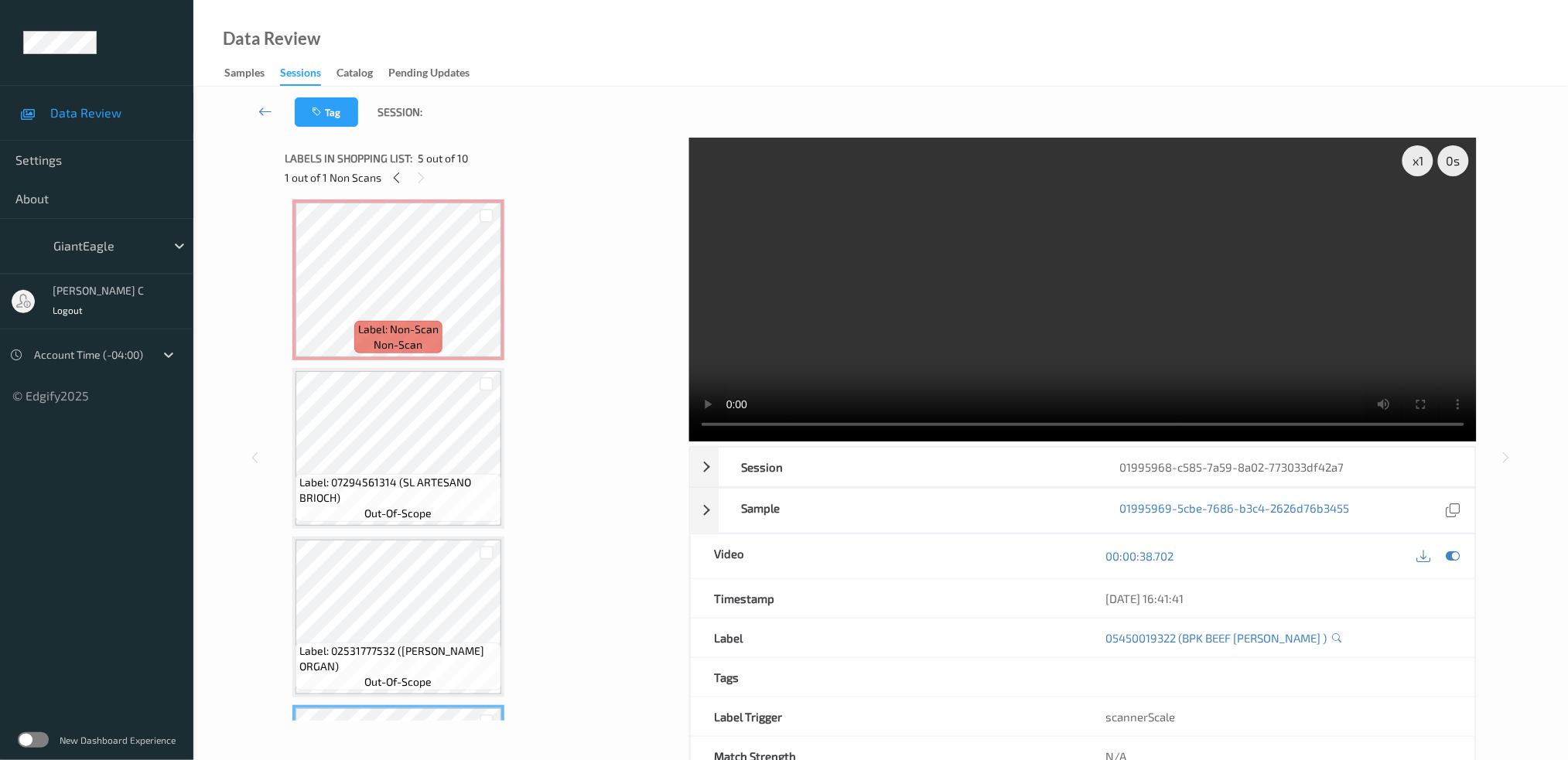
scroll to position [110, 0]
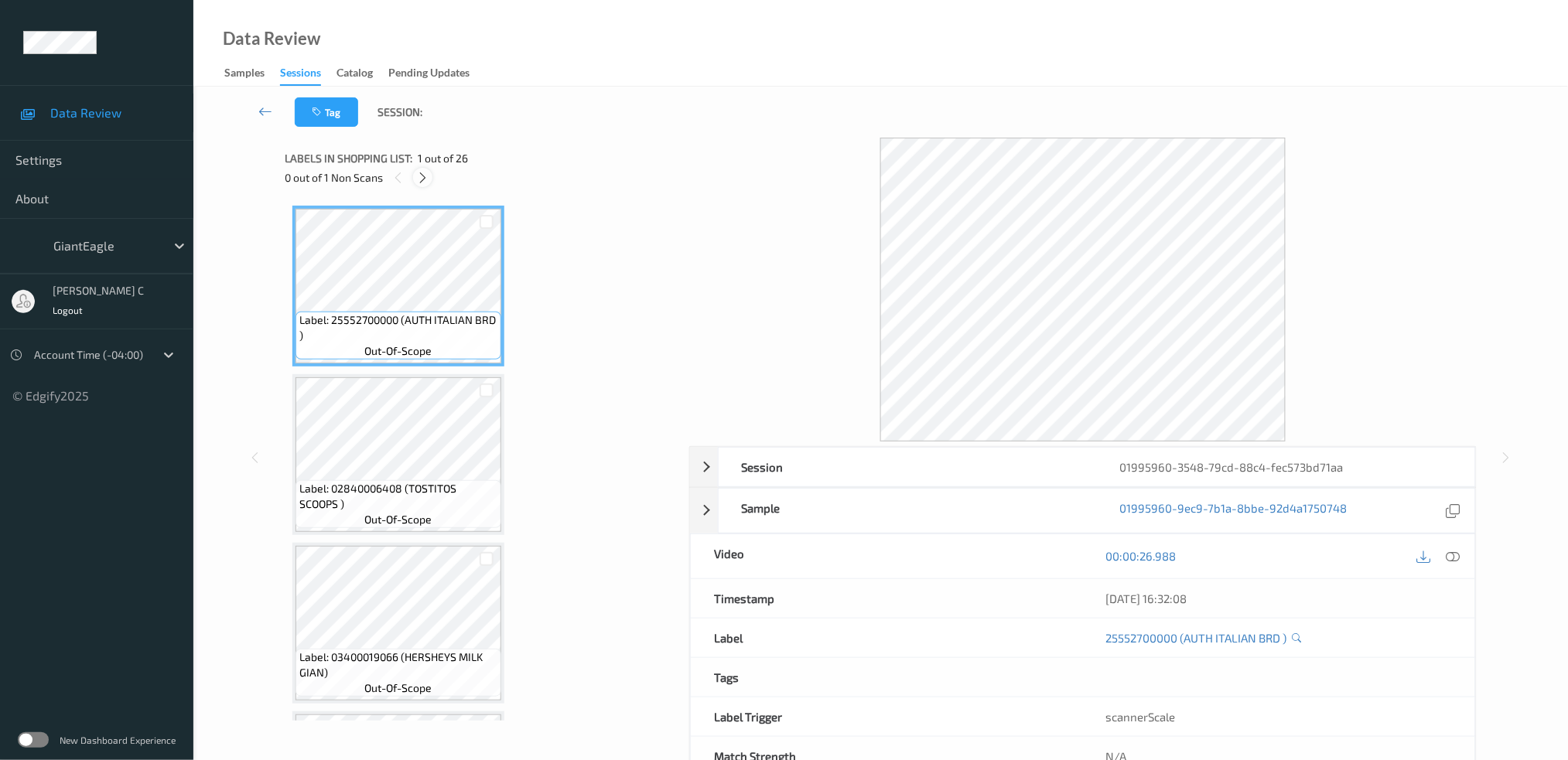
click at [423, 182] on icon at bounding box center [423, 178] width 13 height 14
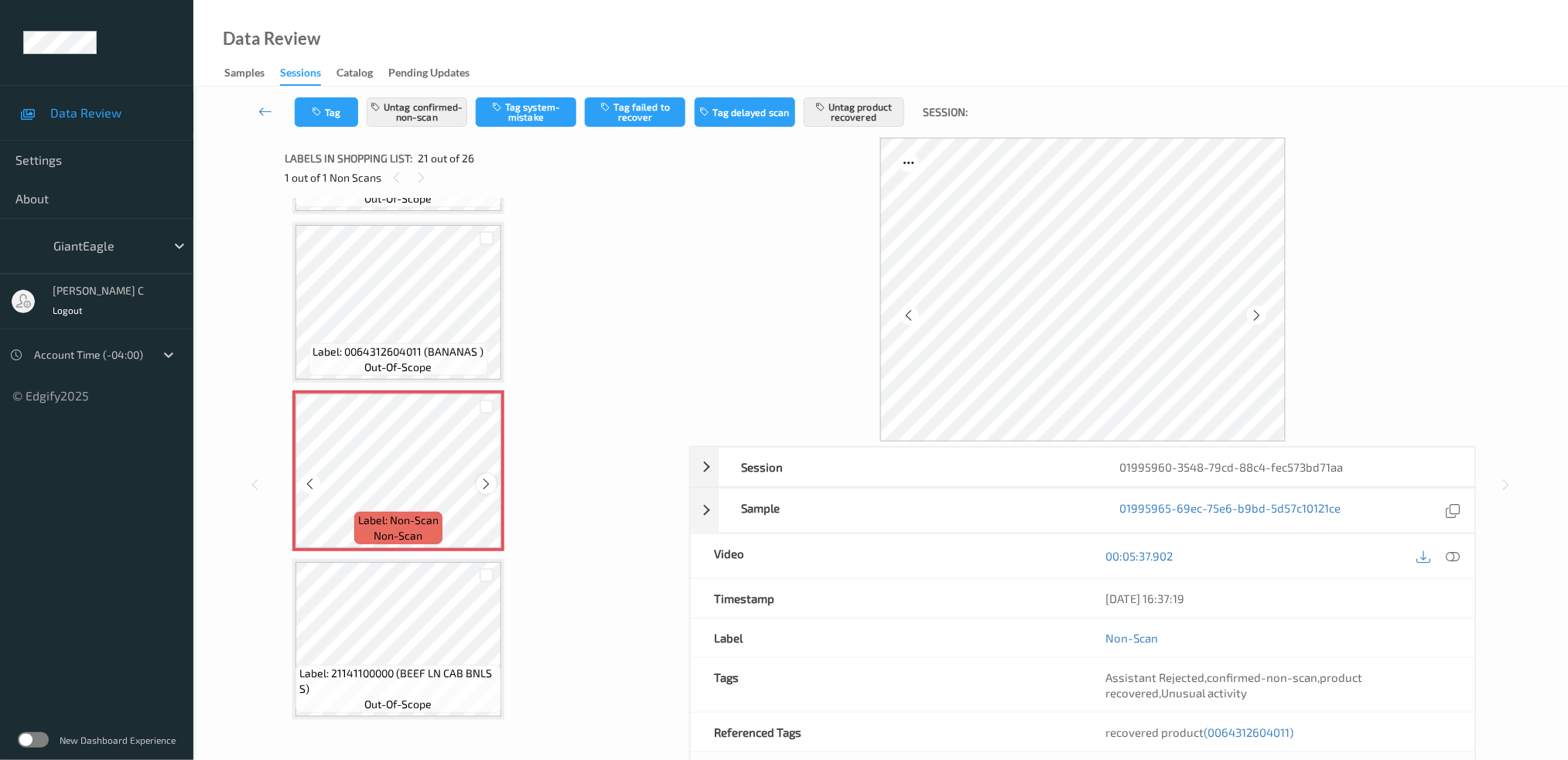
click at [481, 477] on icon at bounding box center [487, 484] width 13 height 14
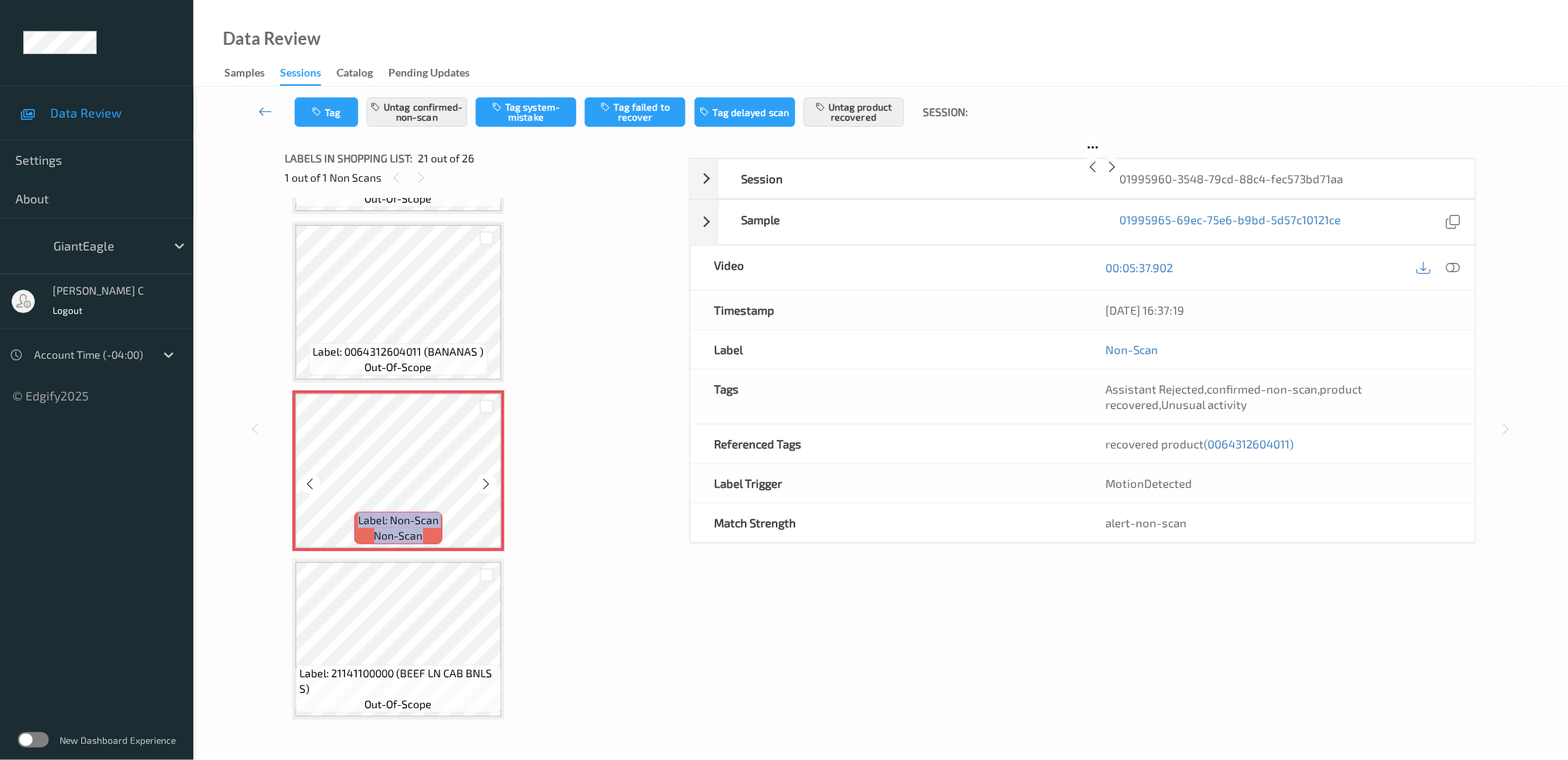
click at [481, 477] on icon at bounding box center [487, 484] width 13 height 14
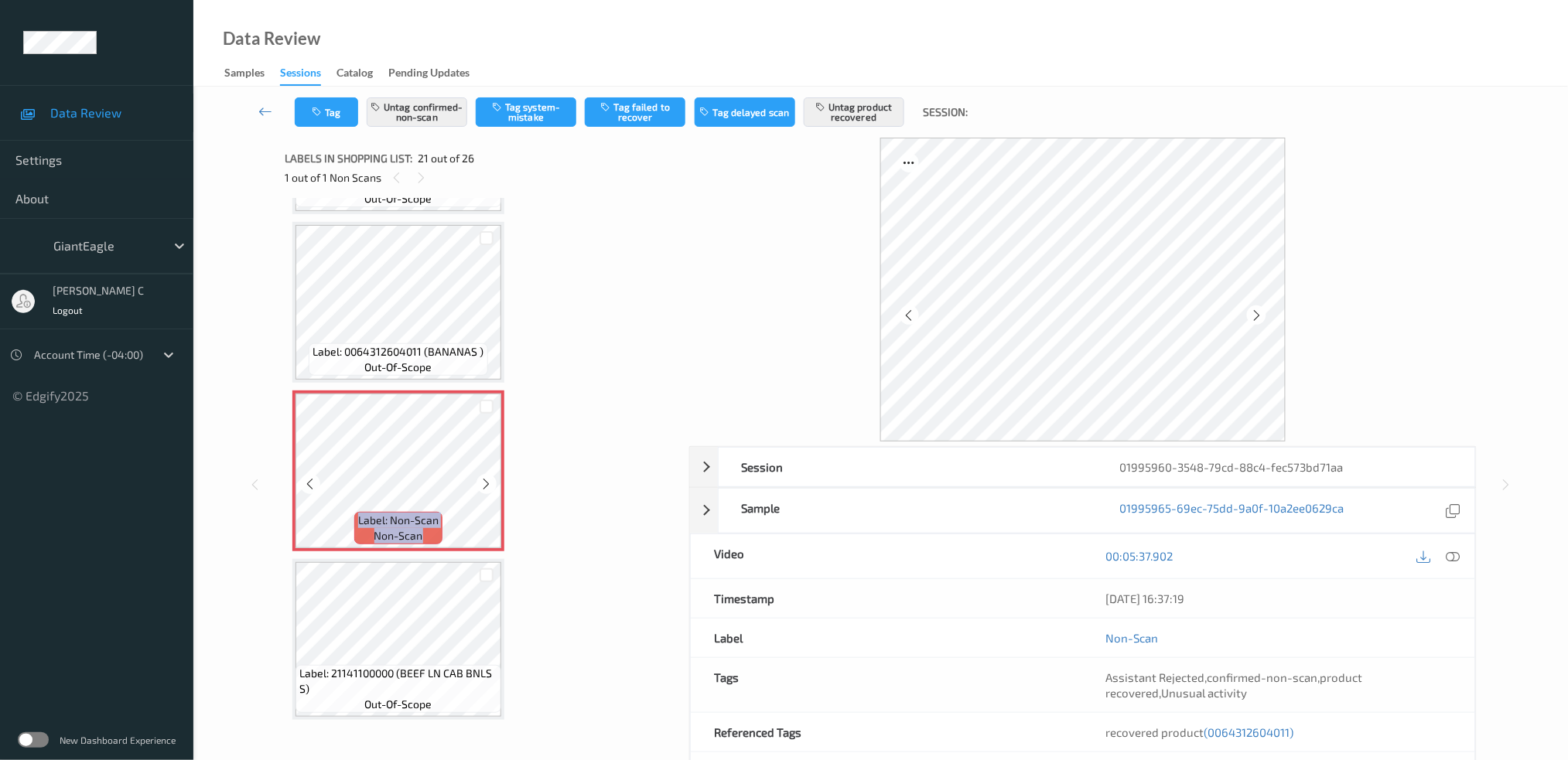
click at [481, 477] on icon at bounding box center [487, 484] width 13 height 14
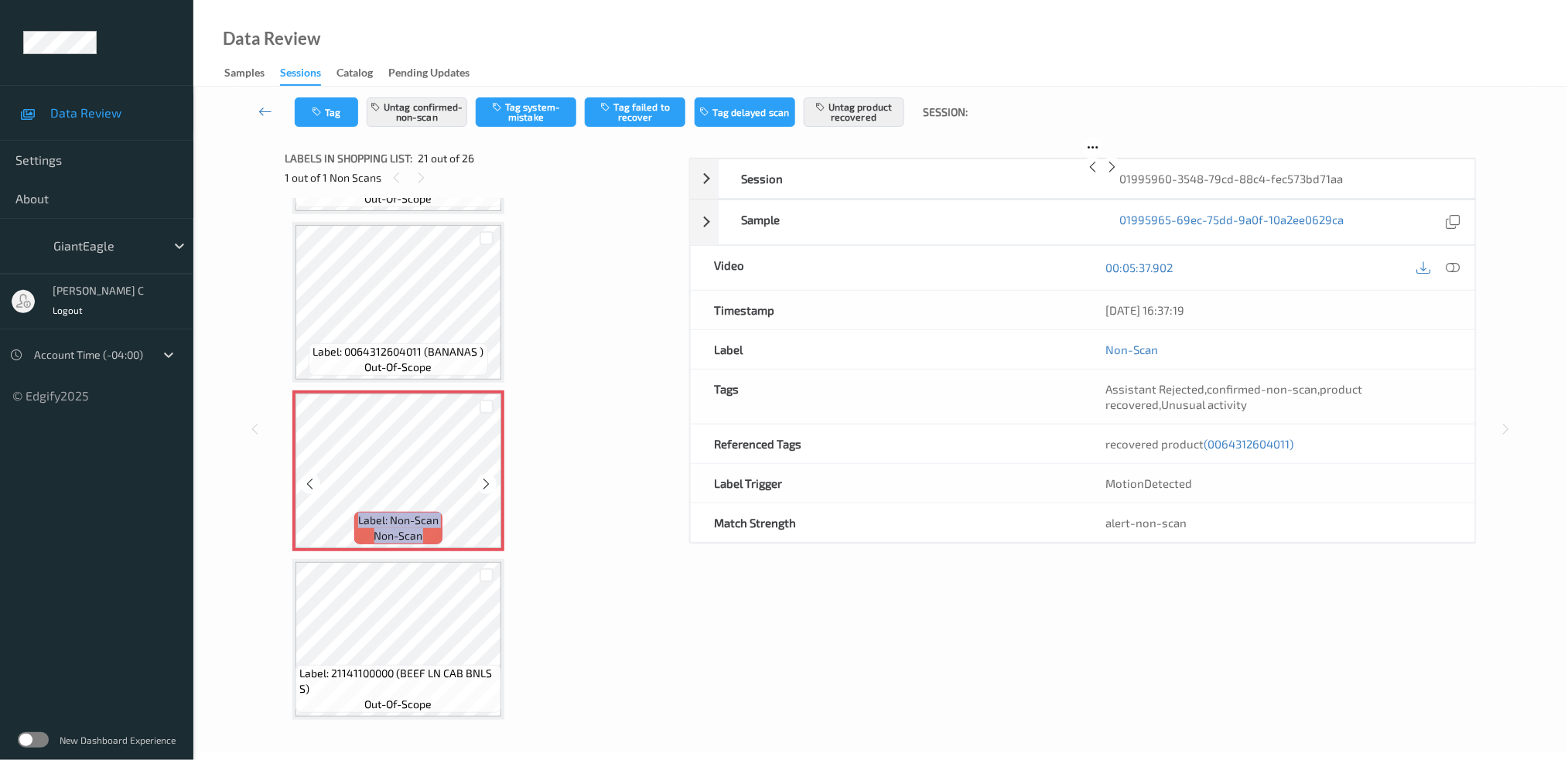
click at [481, 477] on icon at bounding box center [487, 484] width 13 height 14
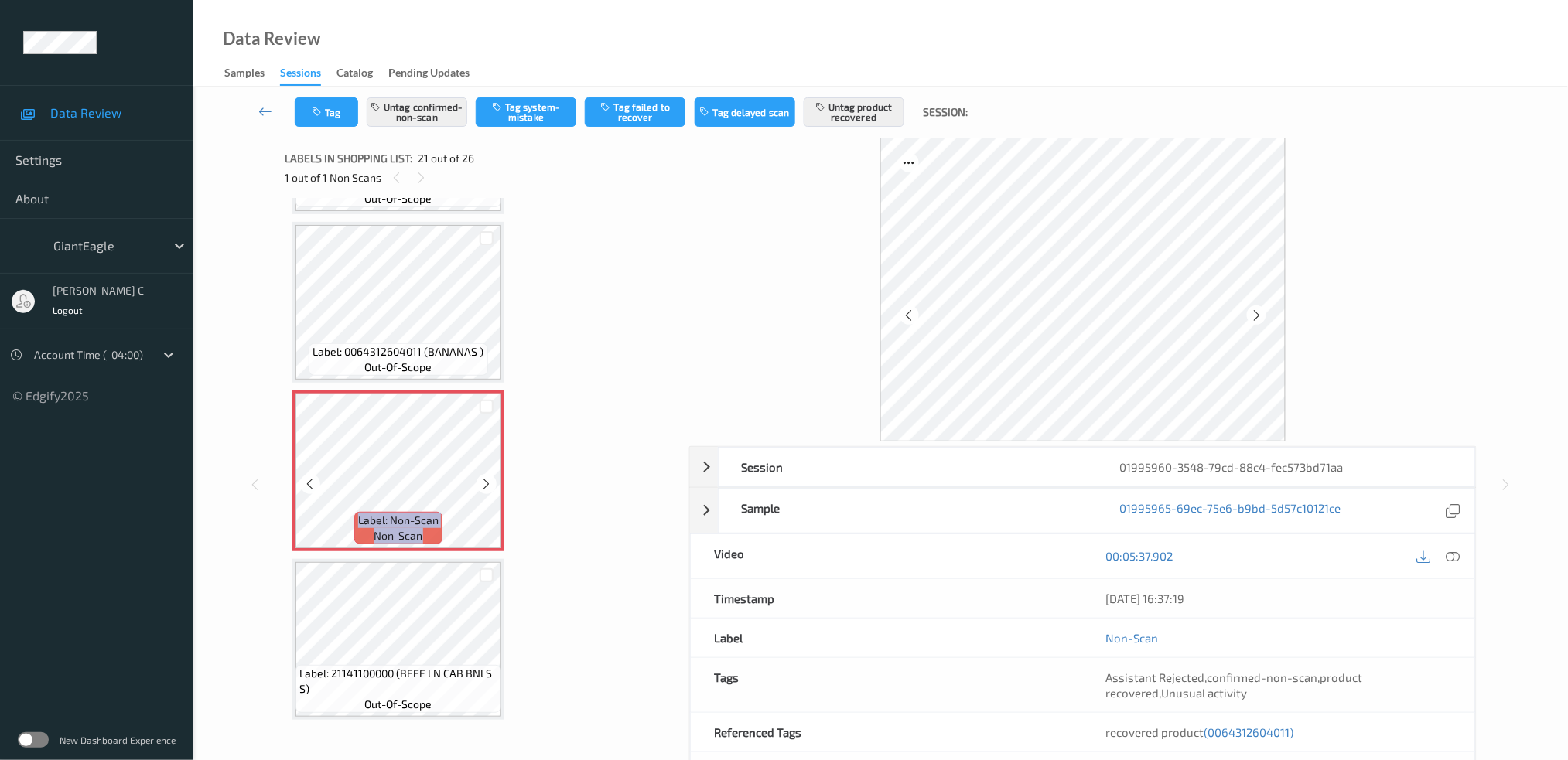
click at [481, 477] on icon at bounding box center [487, 484] width 13 height 14
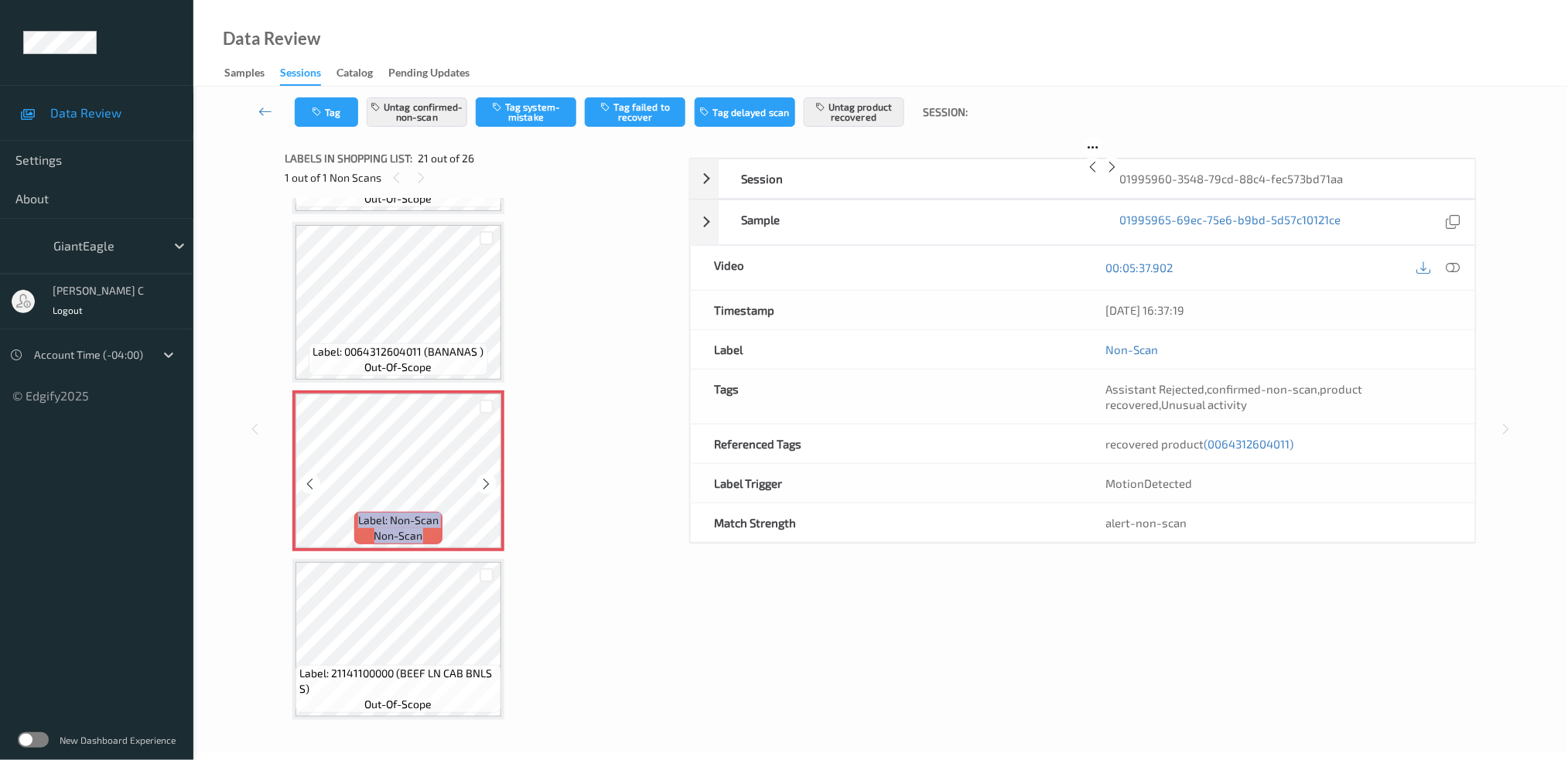
click at [481, 477] on icon at bounding box center [487, 484] width 13 height 14
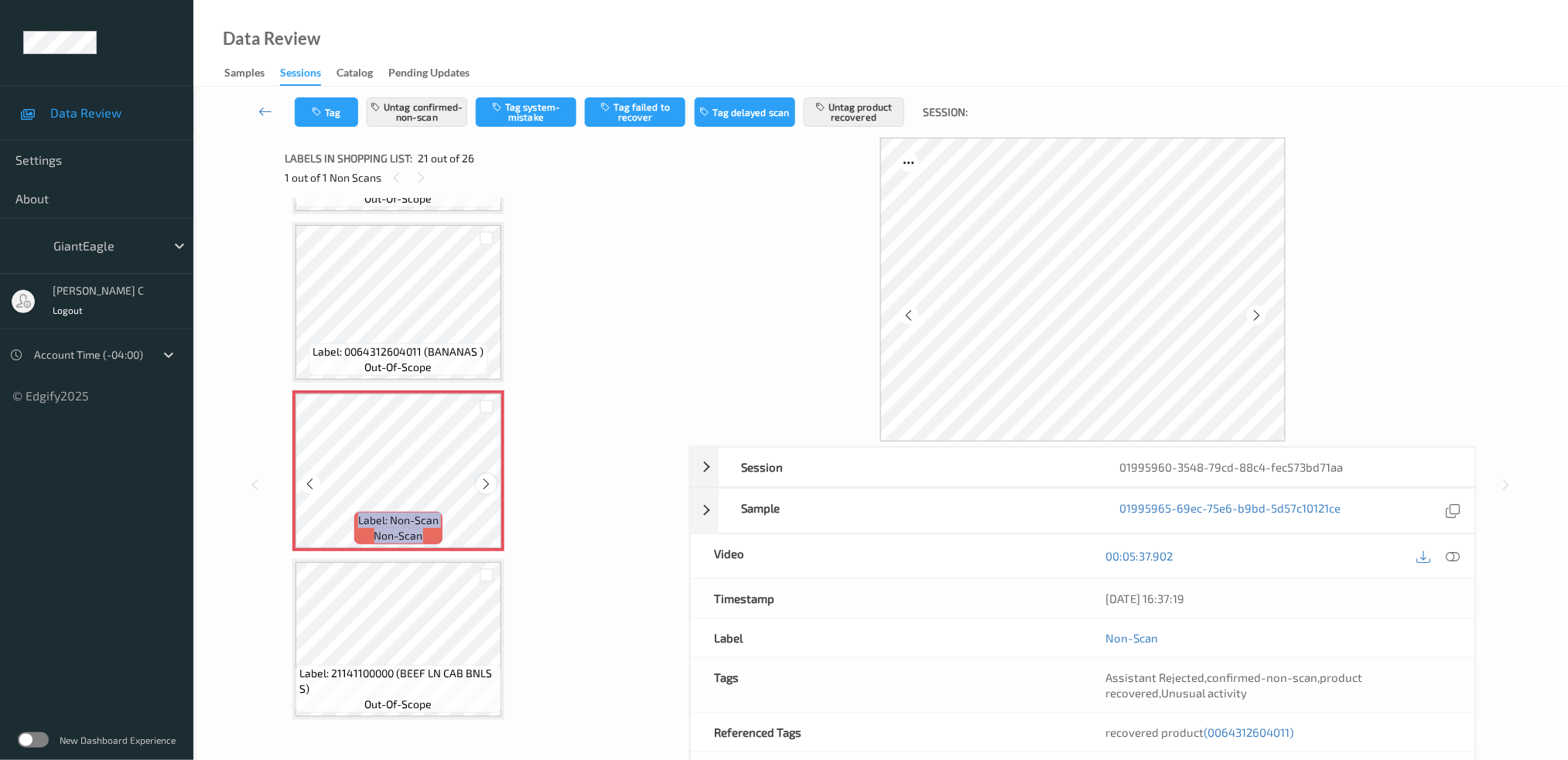
click at [490, 477] on icon at bounding box center [487, 484] width 13 height 14
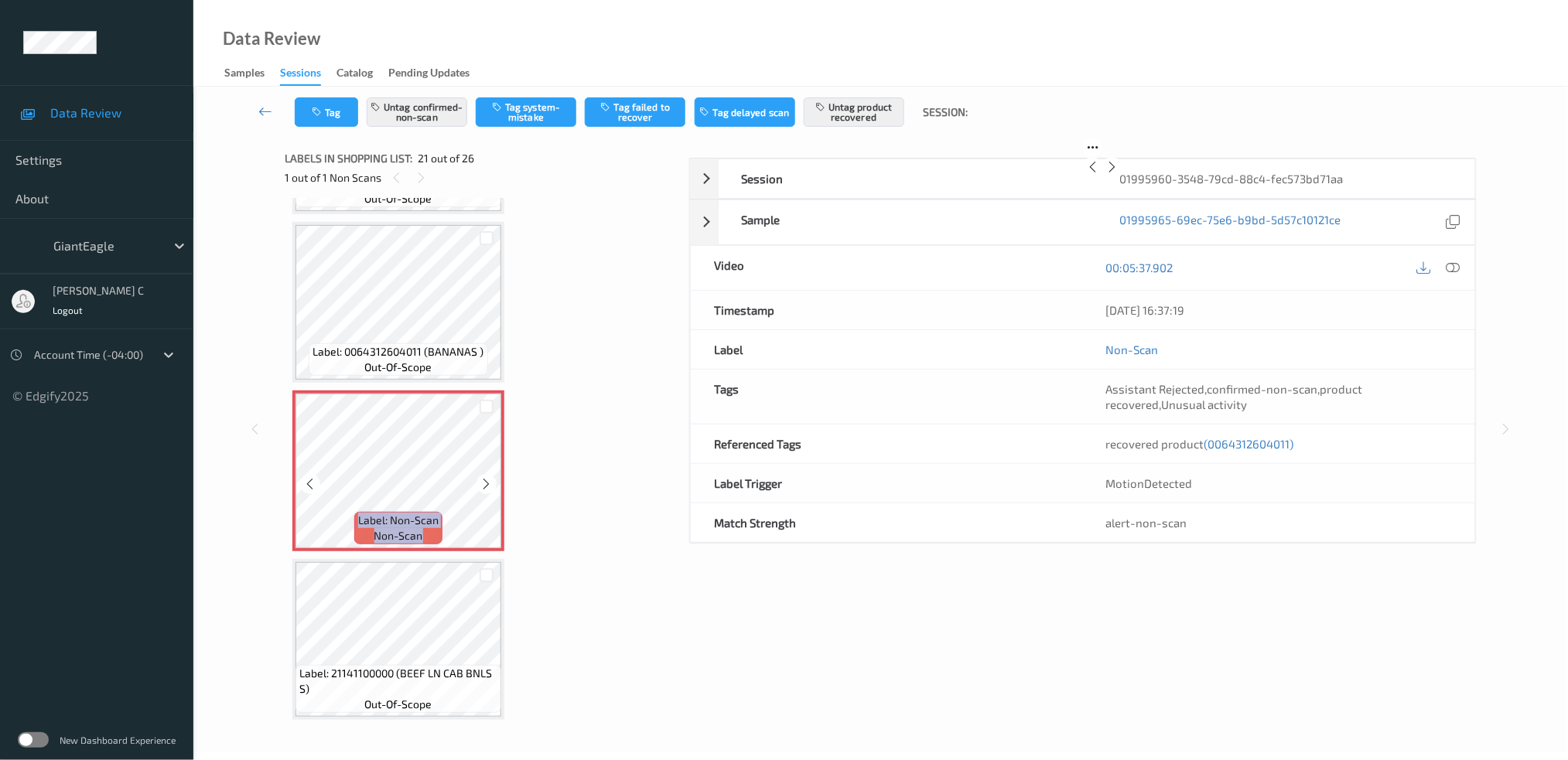
click at [490, 477] on icon at bounding box center [487, 484] width 13 height 14
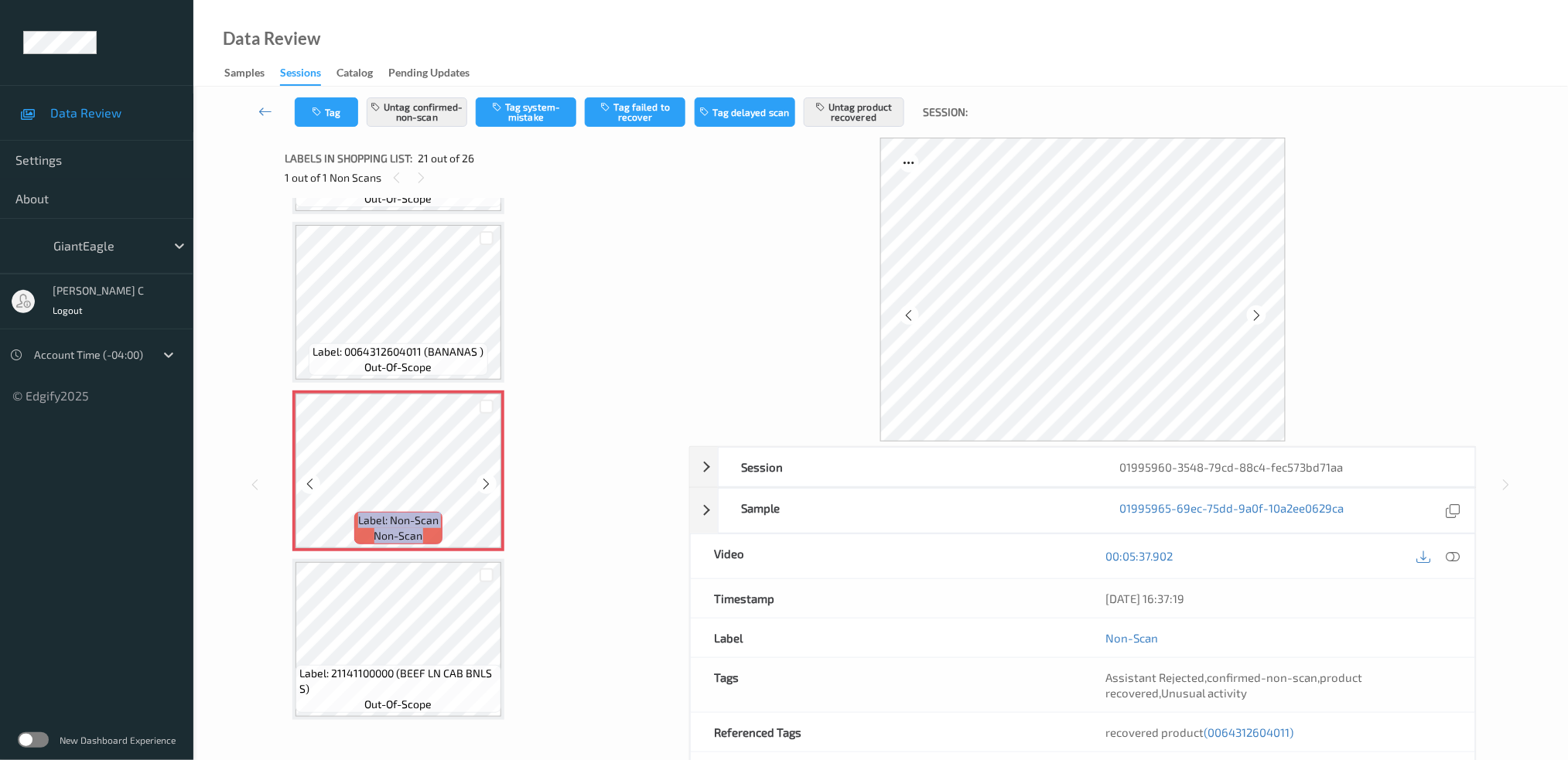
click at [490, 477] on icon at bounding box center [487, 484] width 13 height 14
click at [424, 126] on button "Untag confirmed-non-scan" at bounding box center [416, 111] width 100 height 29
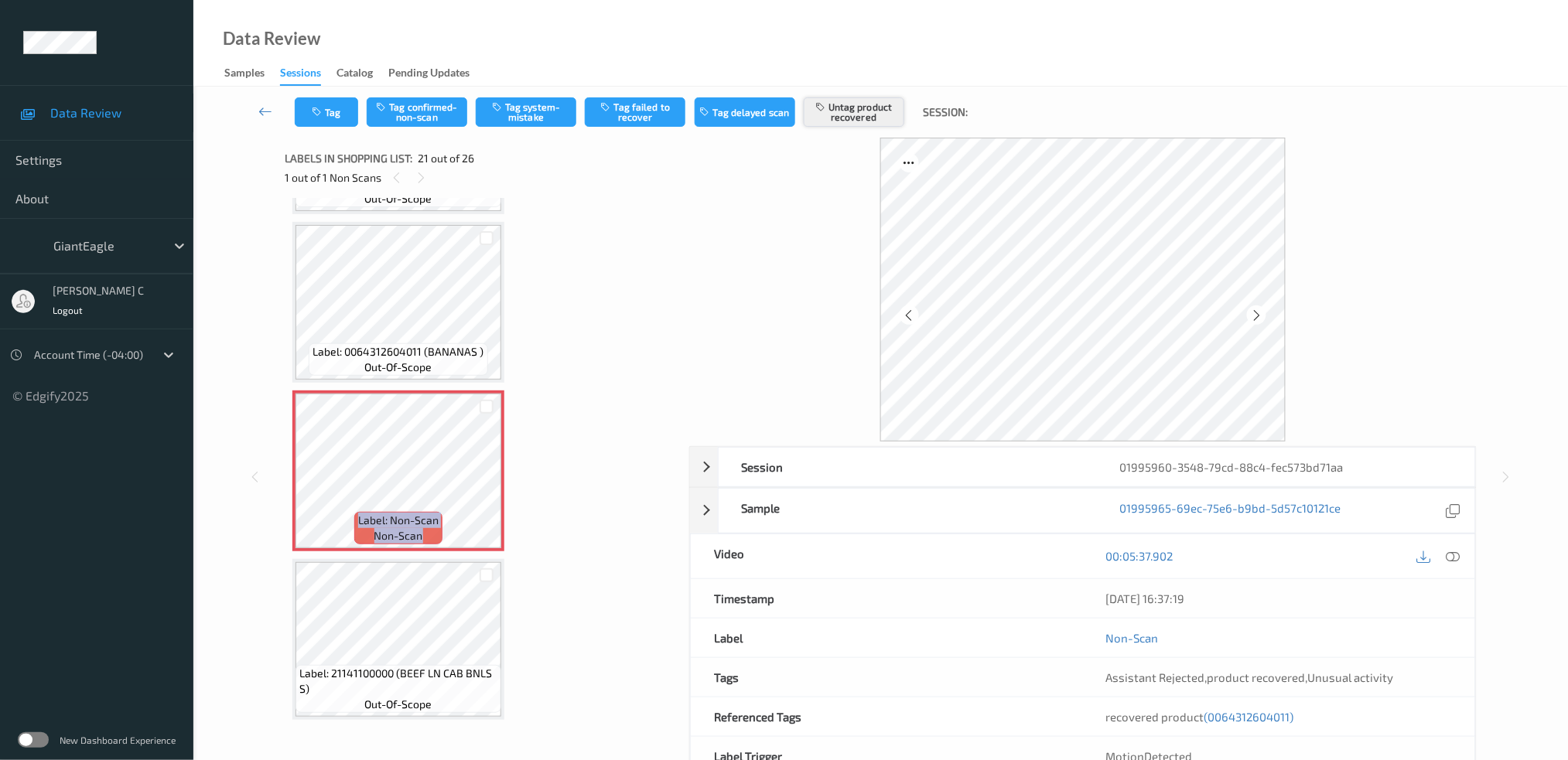
click at [847, 115] on button "Untag product recovered" at bounding box center [854, 111] width 100 height 29
click at [522, 121] on button "Tag system-mistake" at bounding box center [526, 111] width 100 height 29
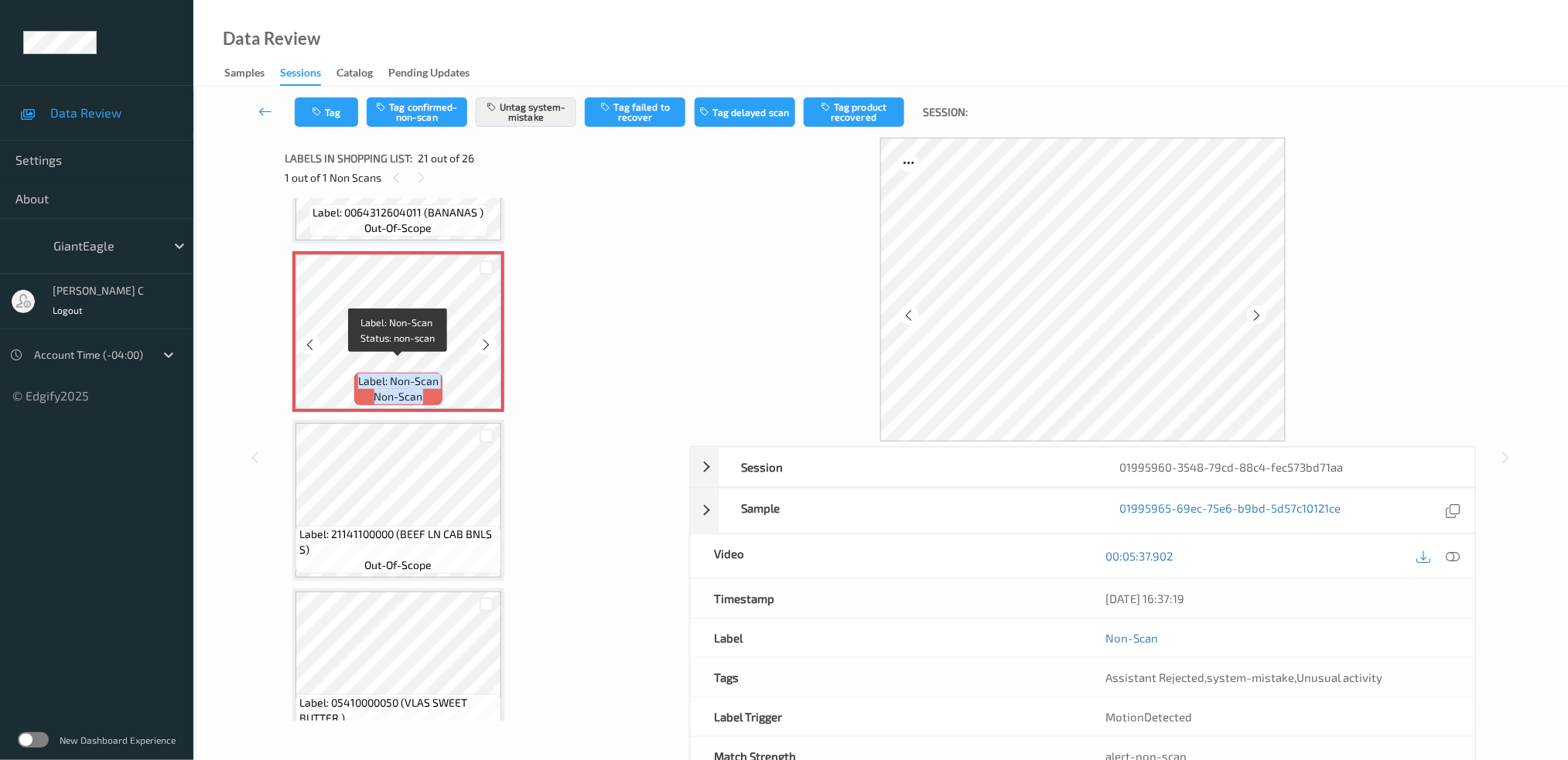
scroll to position [3290, 0]
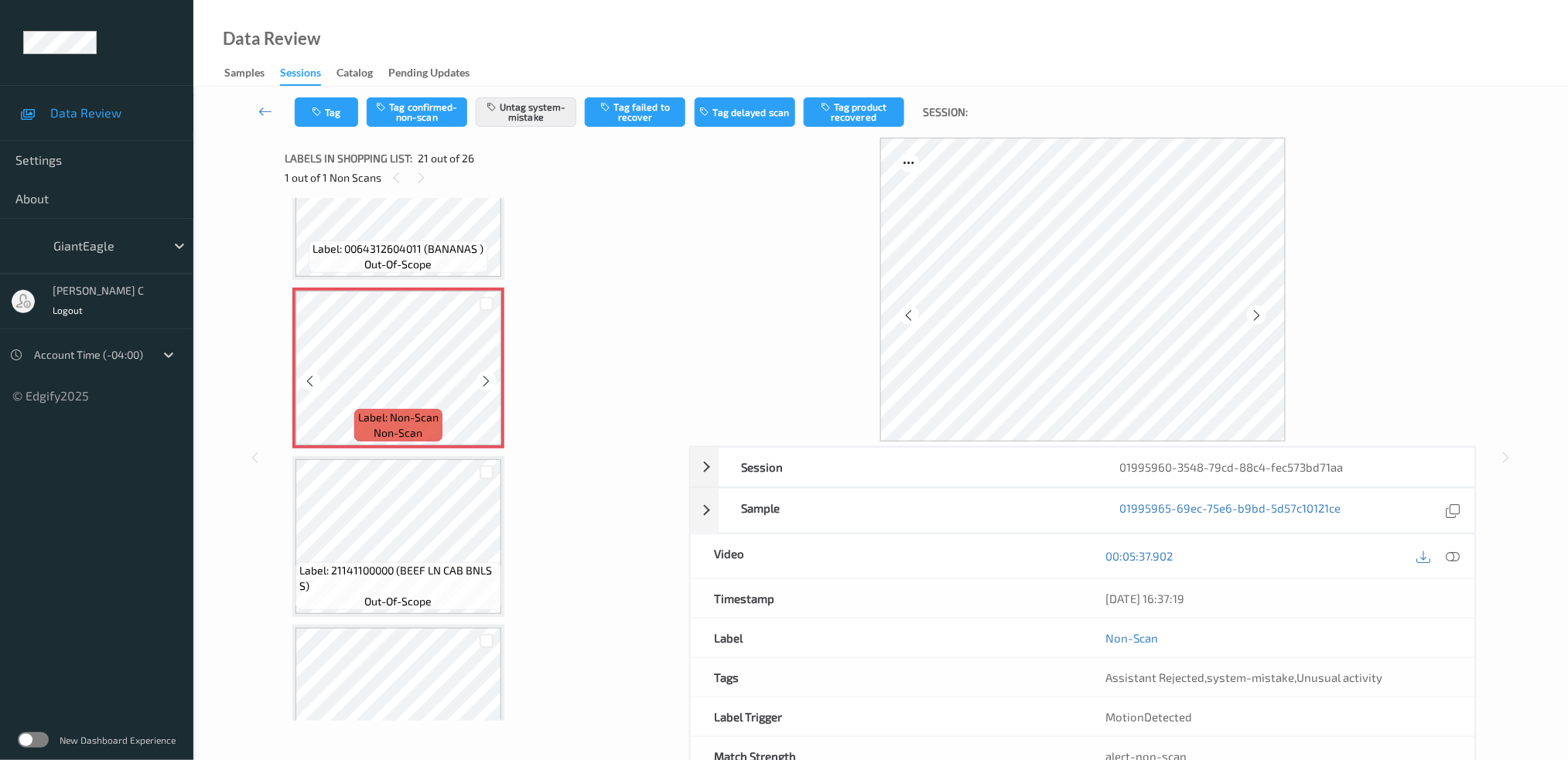
click at [428, 241] on span "Label: 0064312604011 (BANANAS )" at bounding box center [398, 249] width 171 height 16
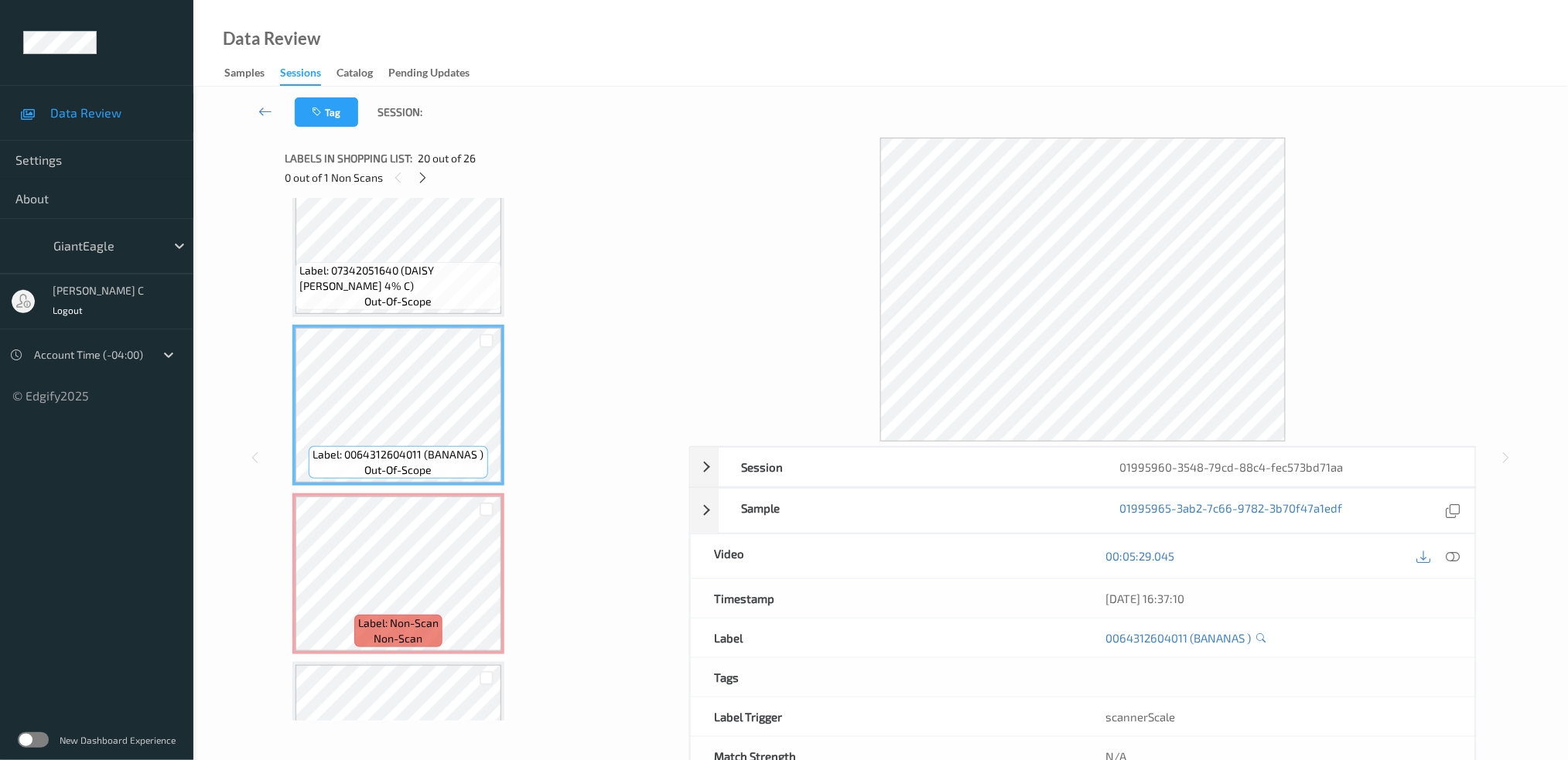
scroll to position [3187, 0]
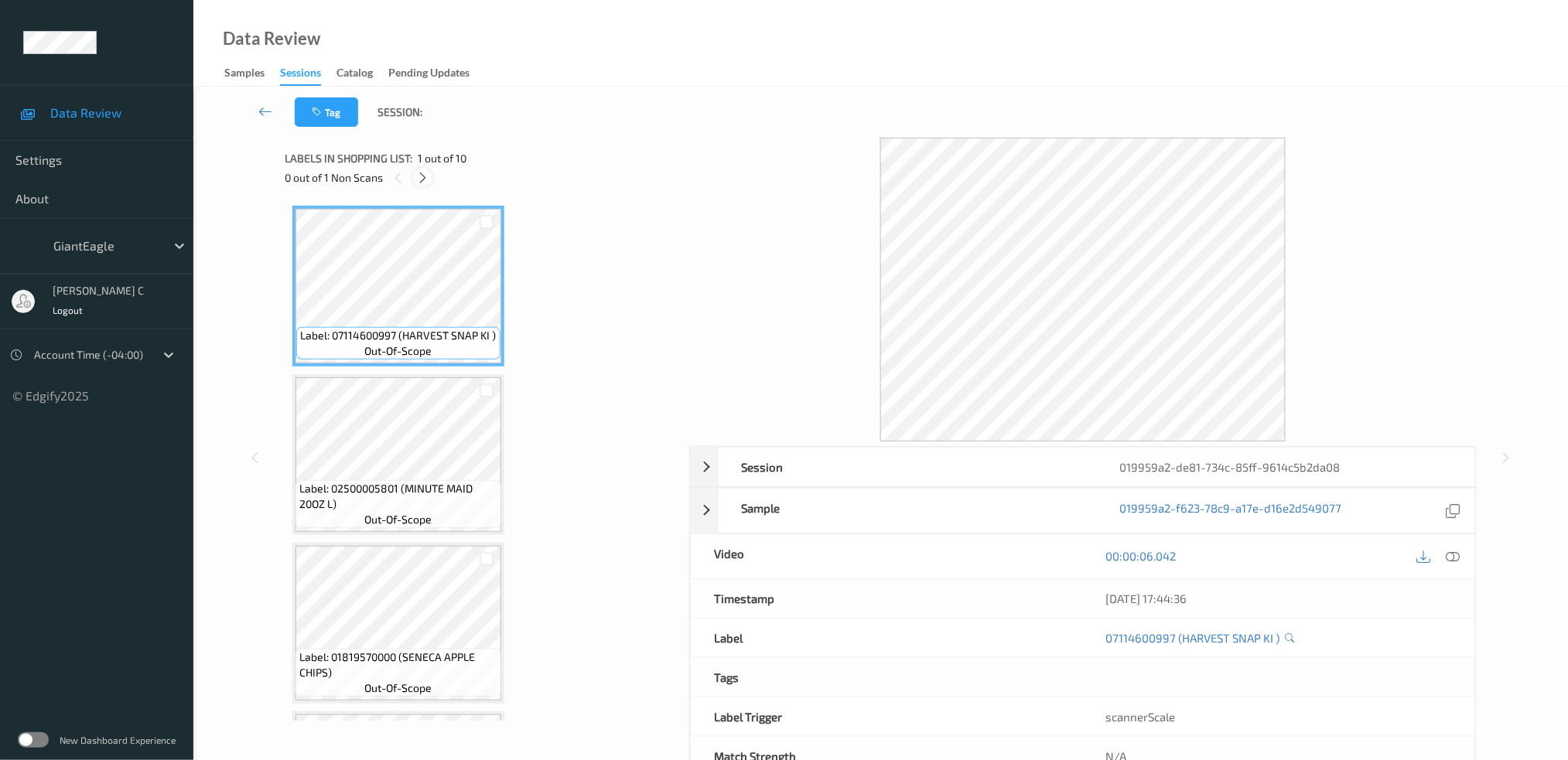
click at [423, 186] on div at bounding box center [423, 177] width 19 height 19
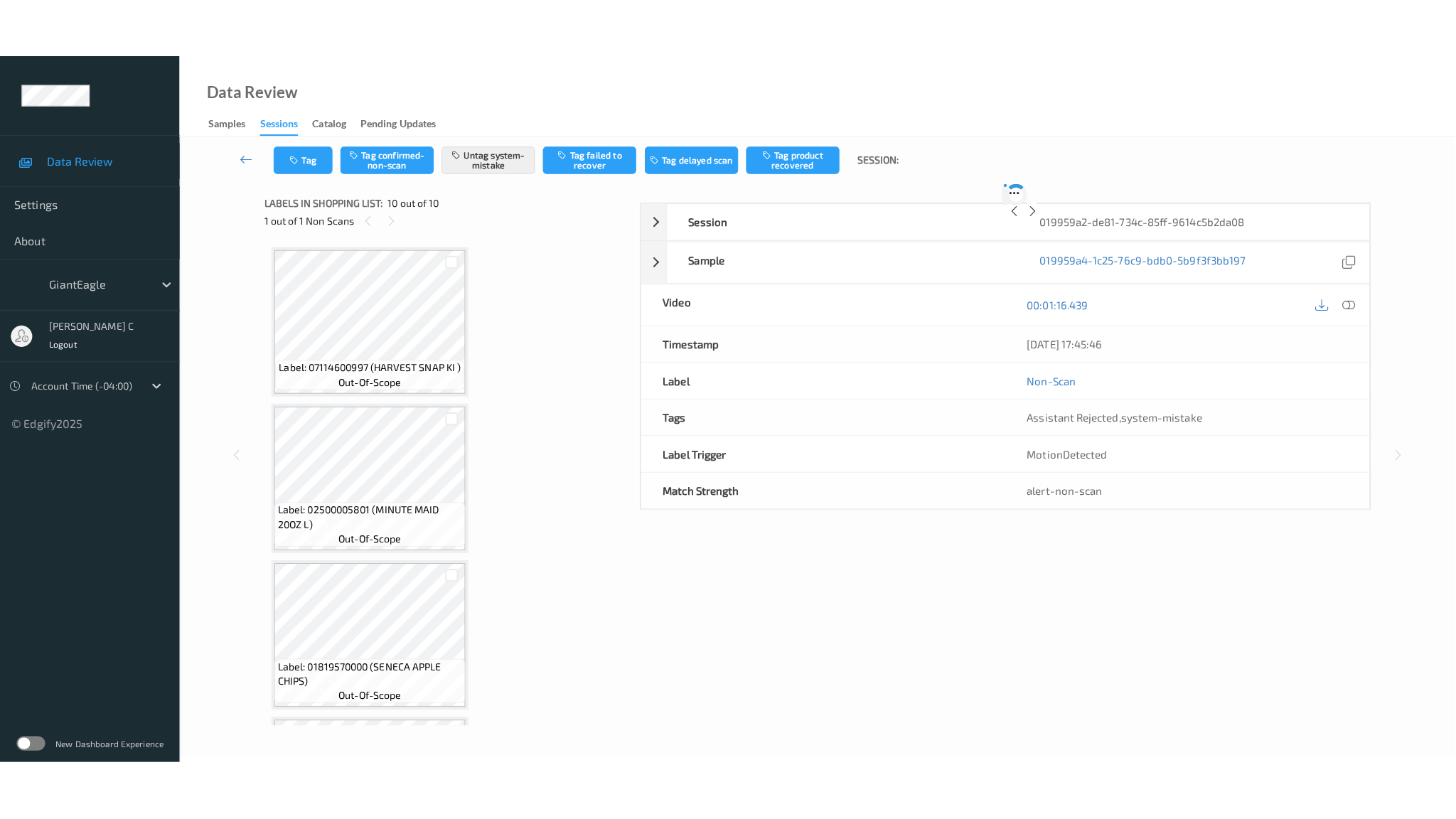
scroll to position [1064, 0]
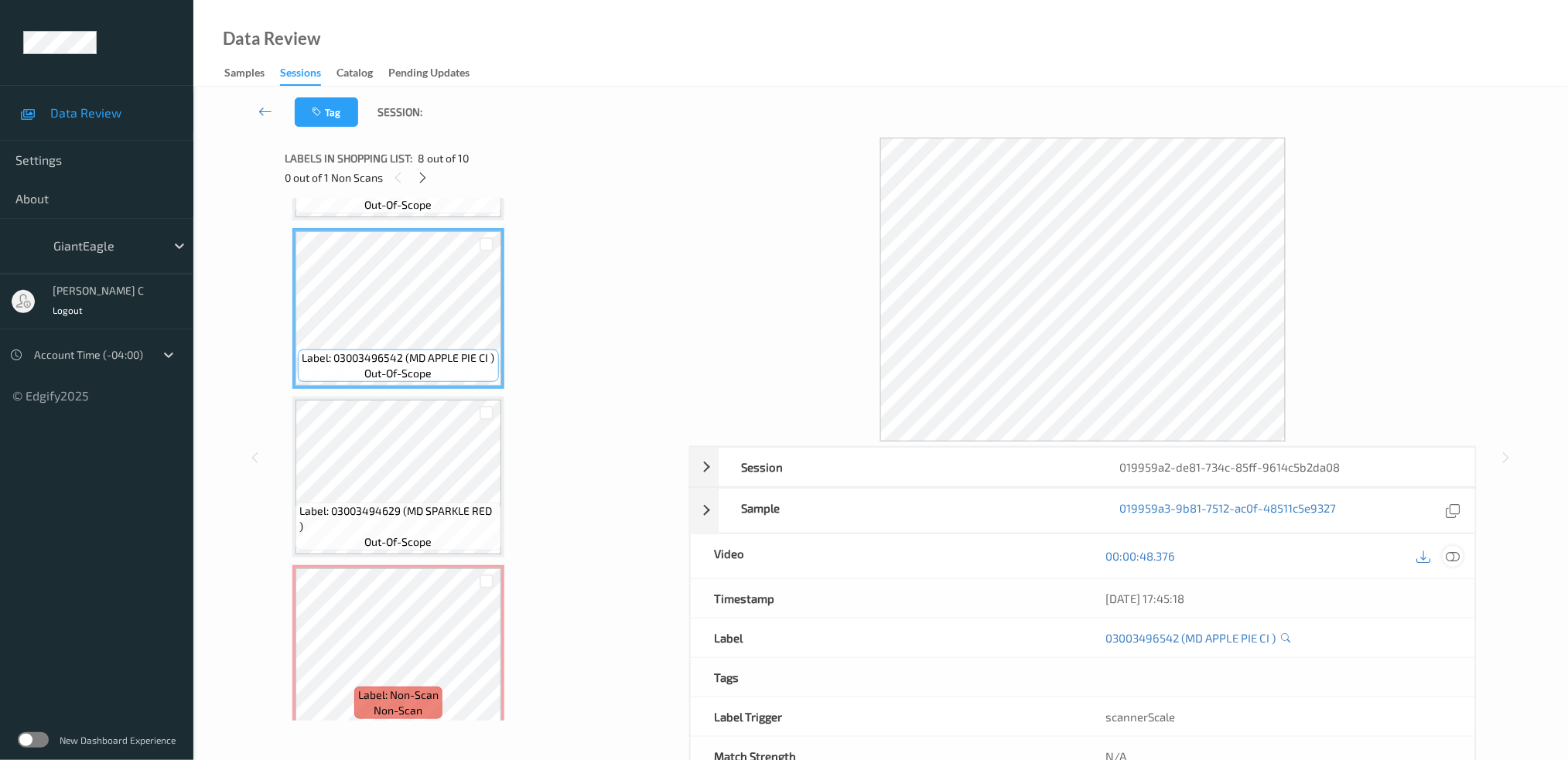
click at [1458, 557] on icon at bounding box center [1453, 556] width 14 height 14
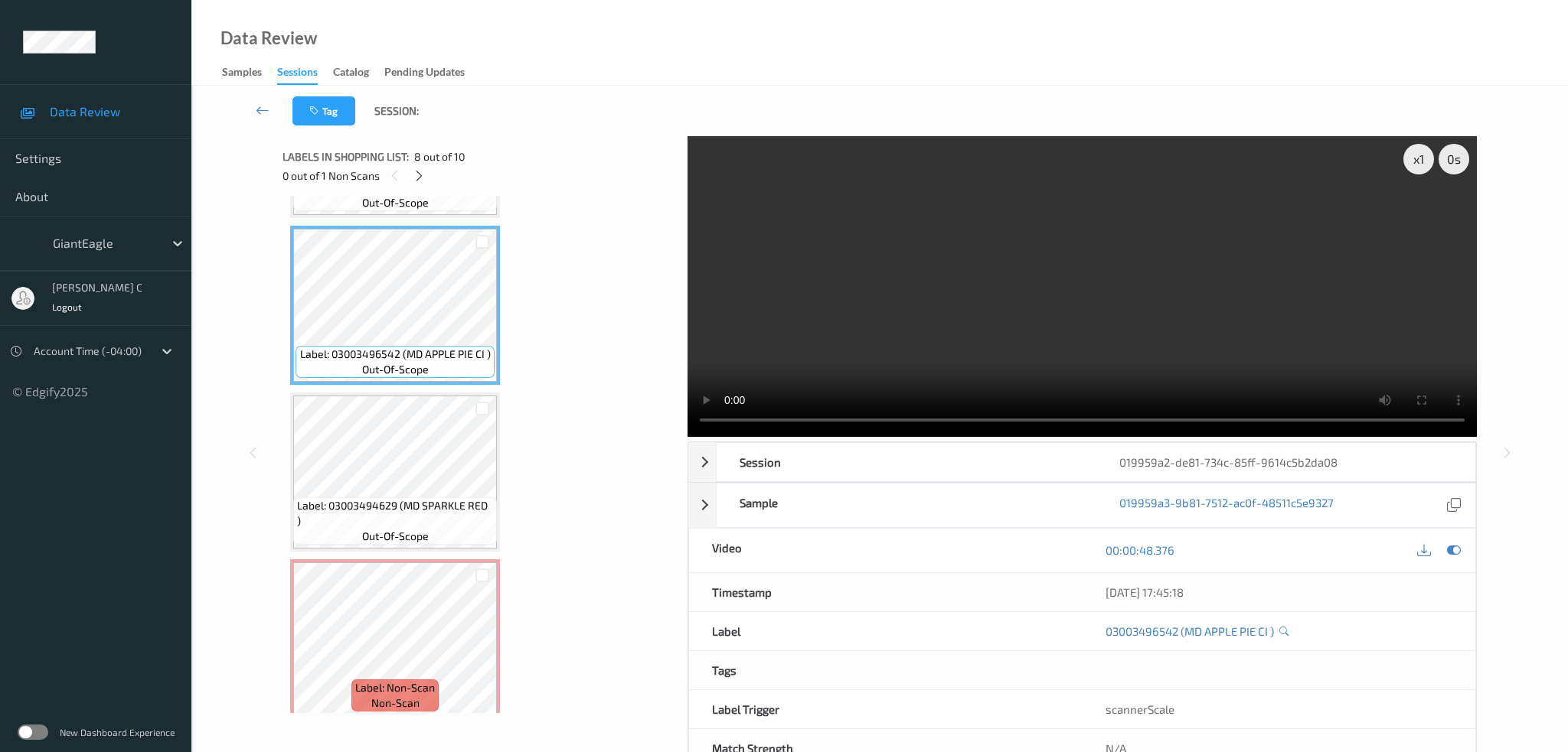
click at [716, 191] on video at bounding box center [1082, 286] width 789 height 301
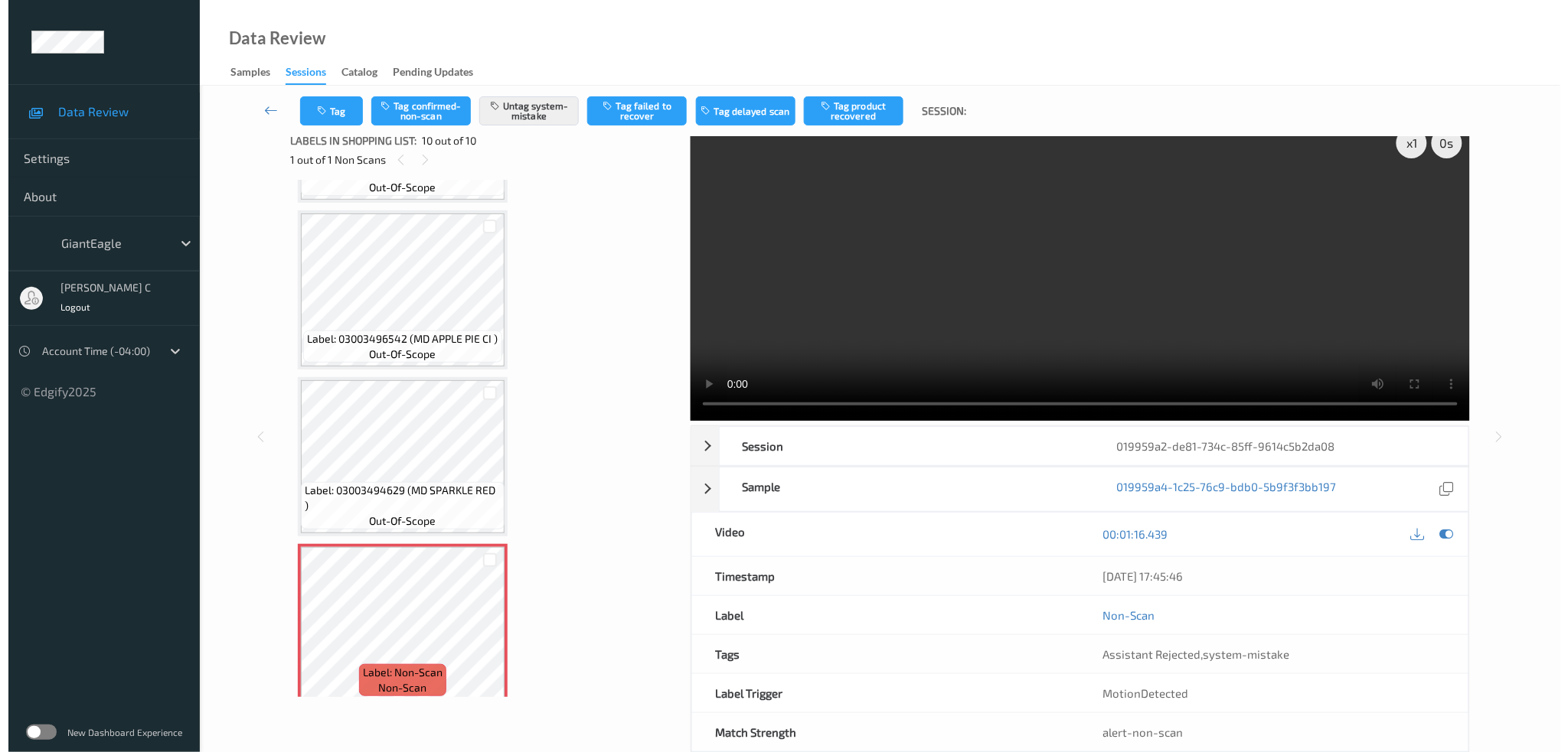
scroll to position [0, 0]
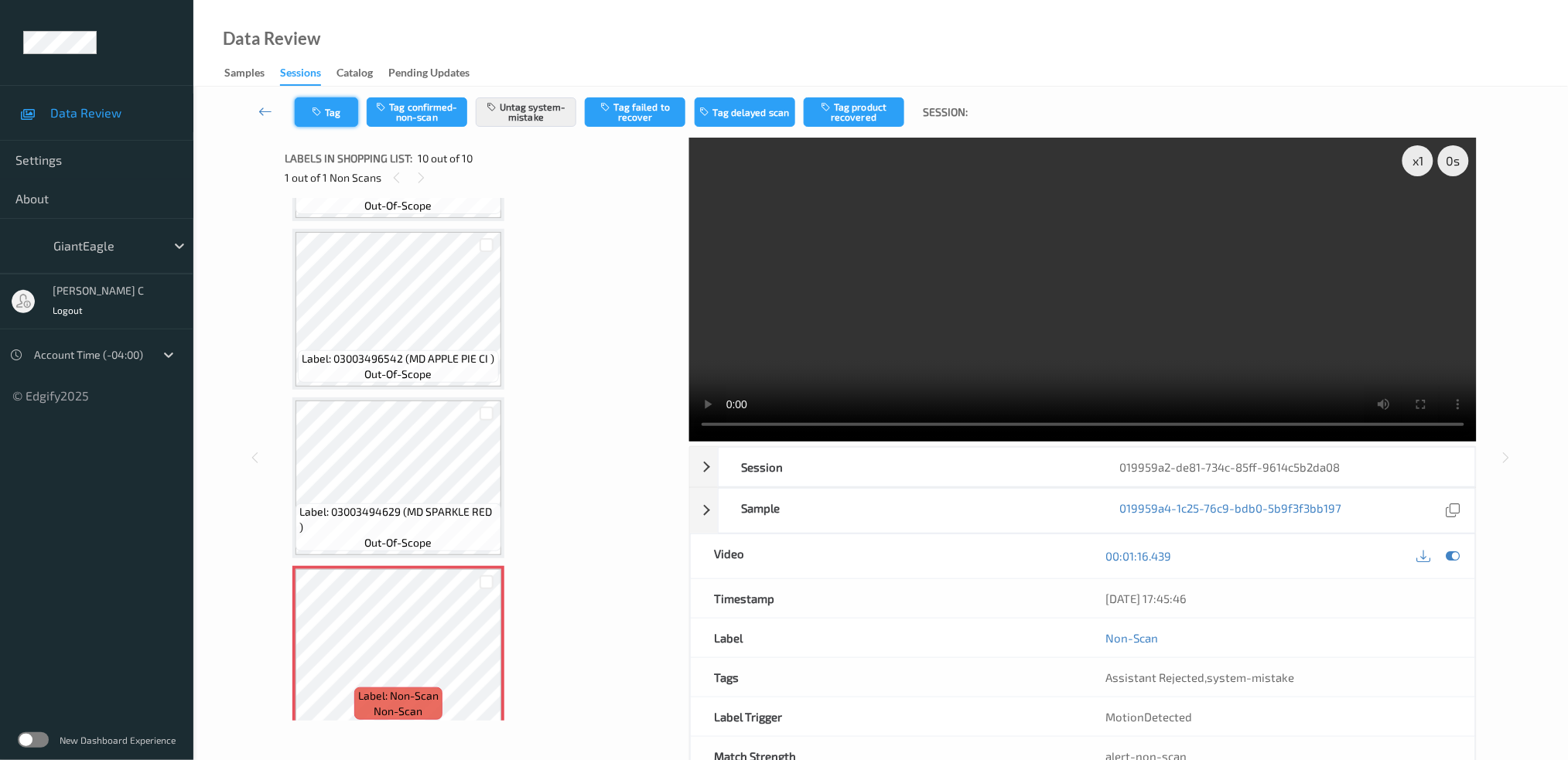
click at [323, 115] on icon "button" at bounding box center [318, 112] width 13 height 11
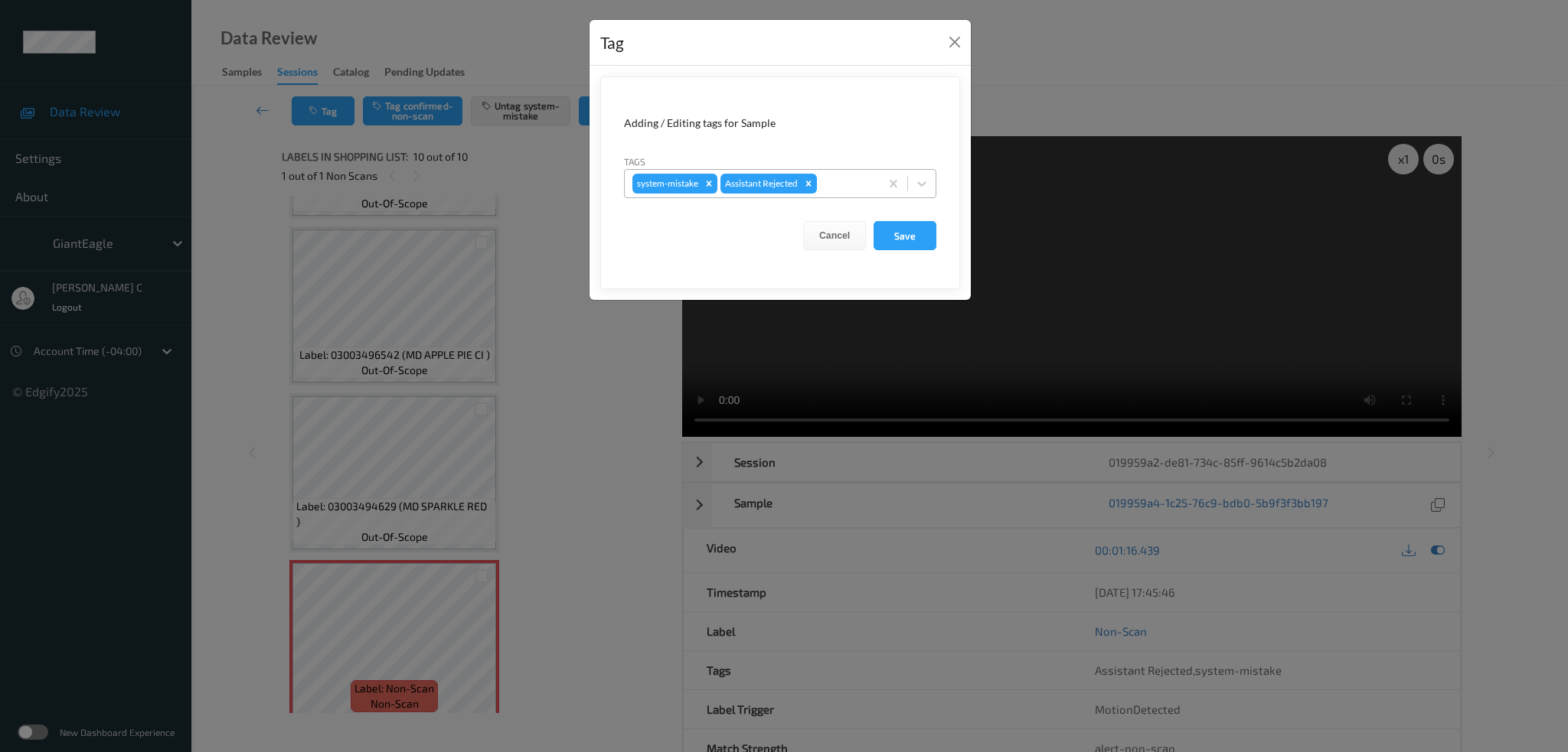
click at [847, 190] on div at bounding box center [845, 183] width 52 height 18
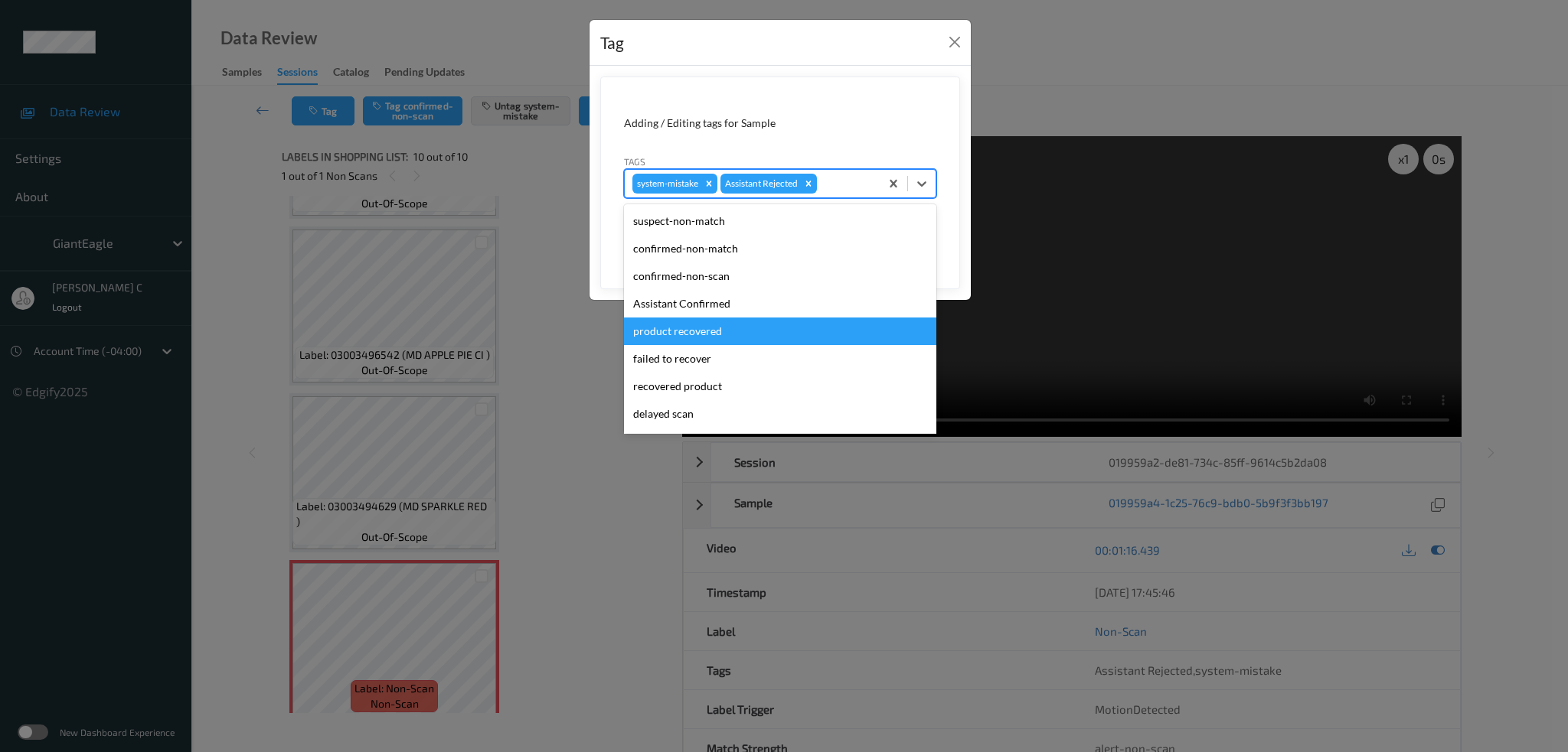
scroll to position [163, 0]
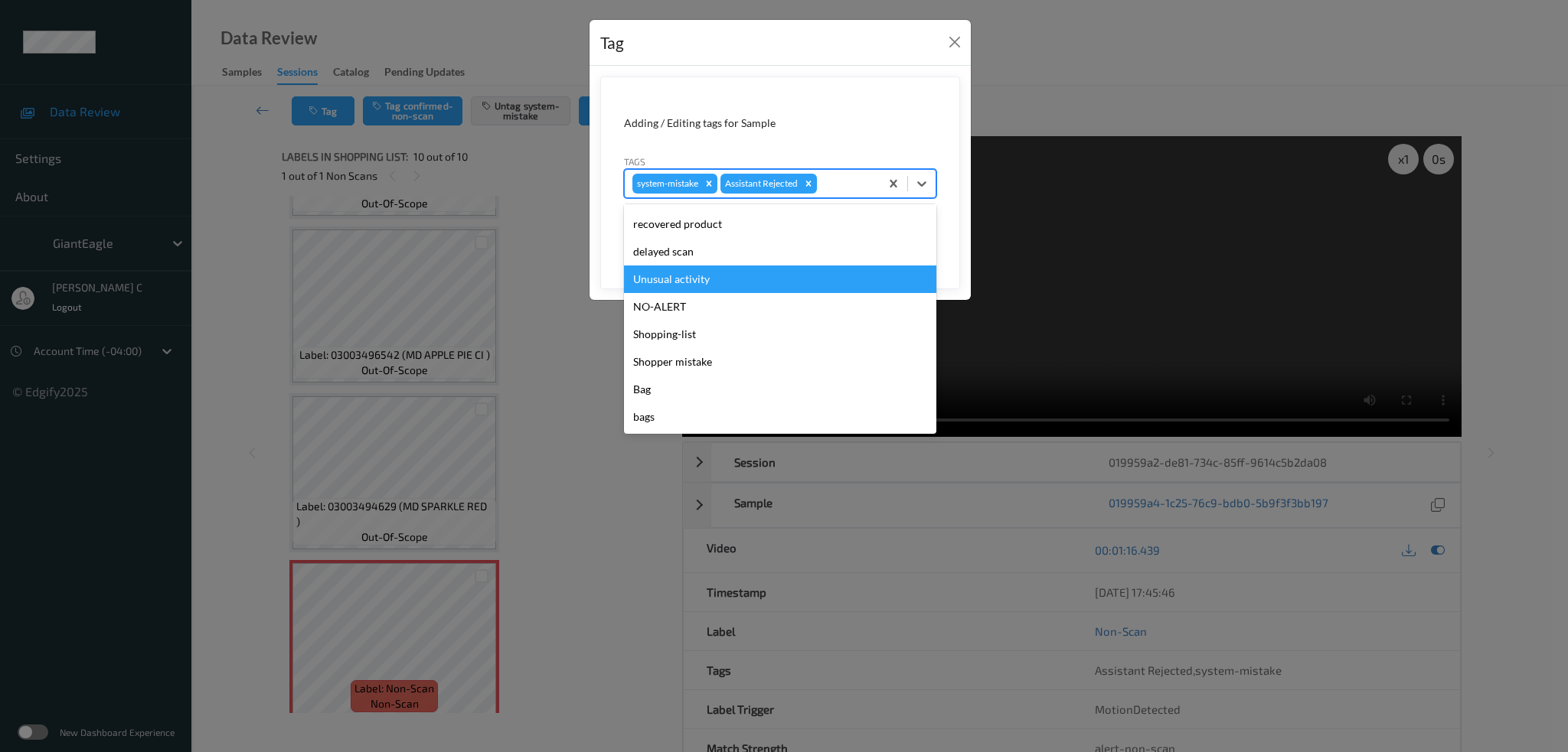
click at [710, 272] on div "Unusual activity" at bounding box center [780, 279] width 312 height 27
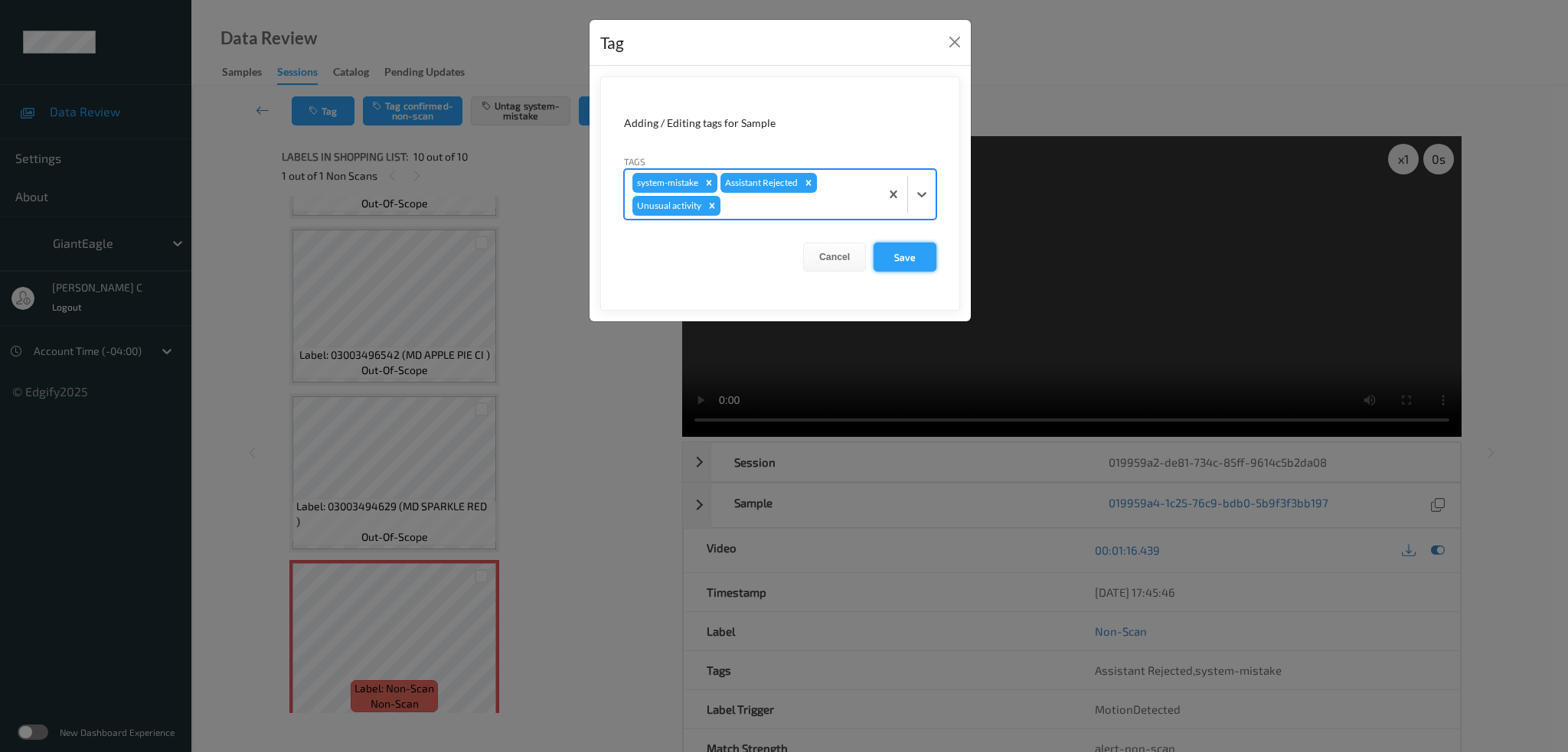
click at [920, 263] on button "Save" at bounding box center [905, 256] width 63 height 29
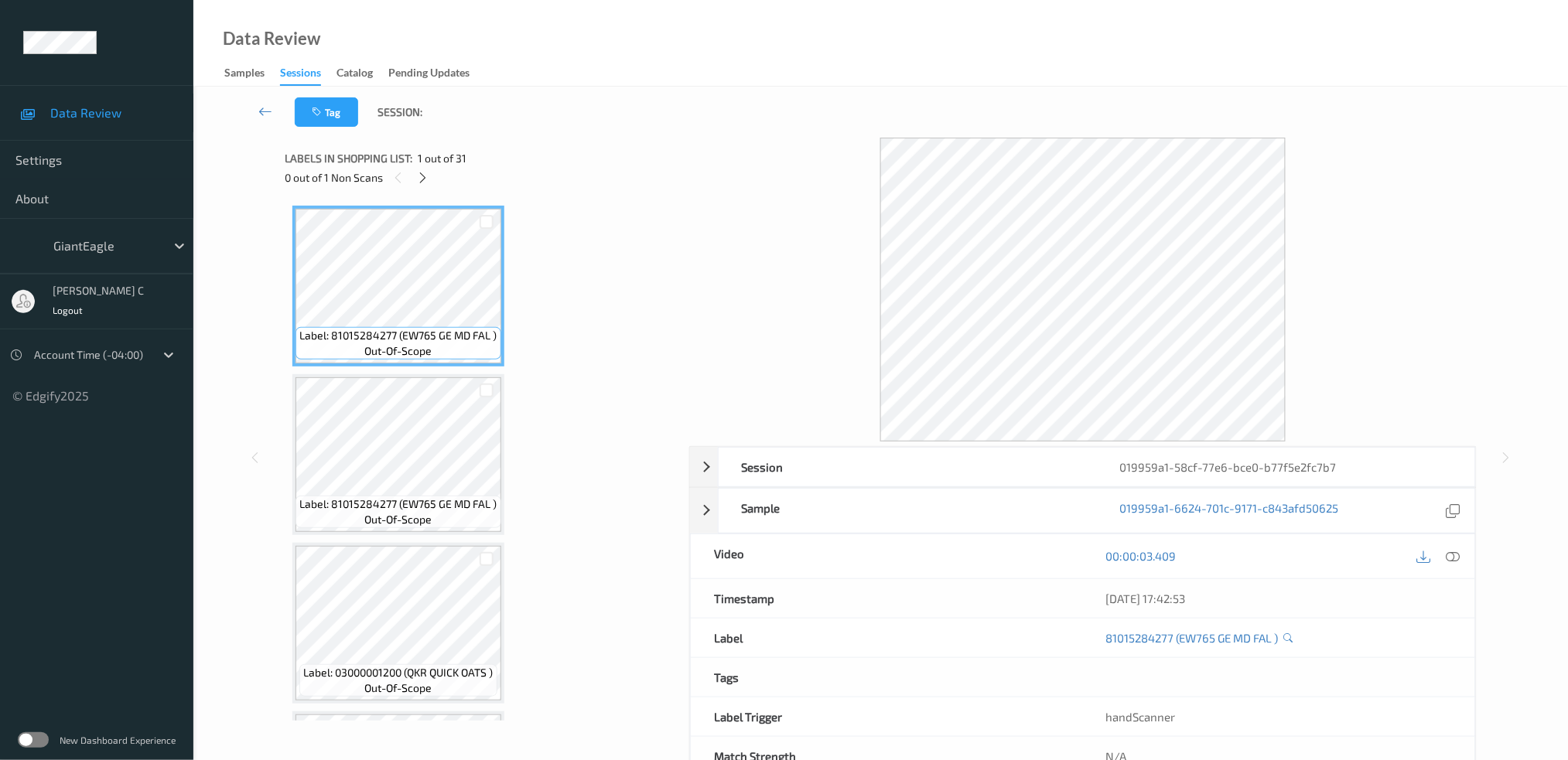
click at [416, 188] on div "Labels in shopping list: 1 out of 31 0 out of 1 Non Scans" at bounding box center [481, 167] width 394 height 60
click at [428, 176] on icon at bounding box center [423, 178] width 13 height 14
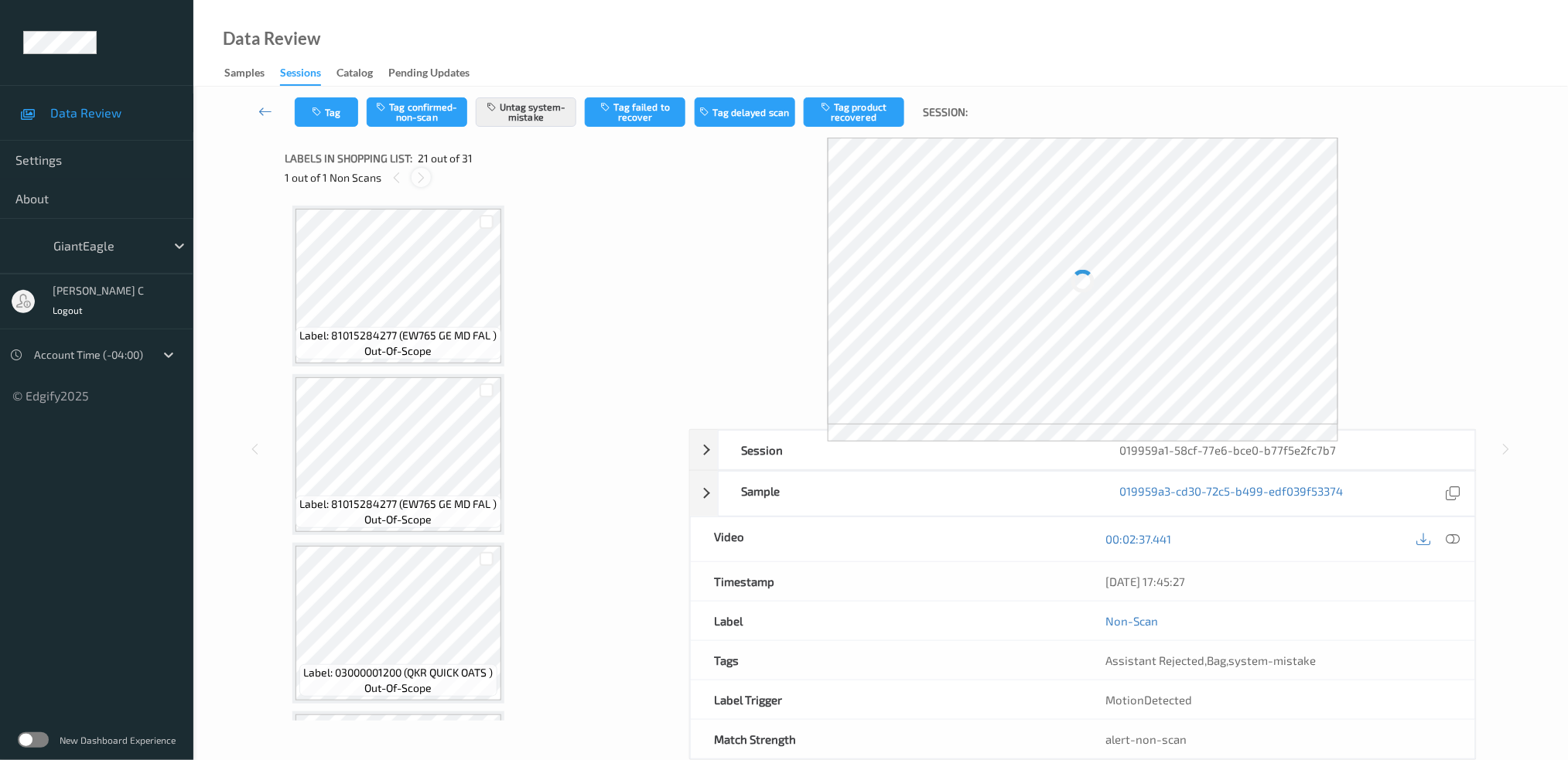
scroll to position [3187, 0]
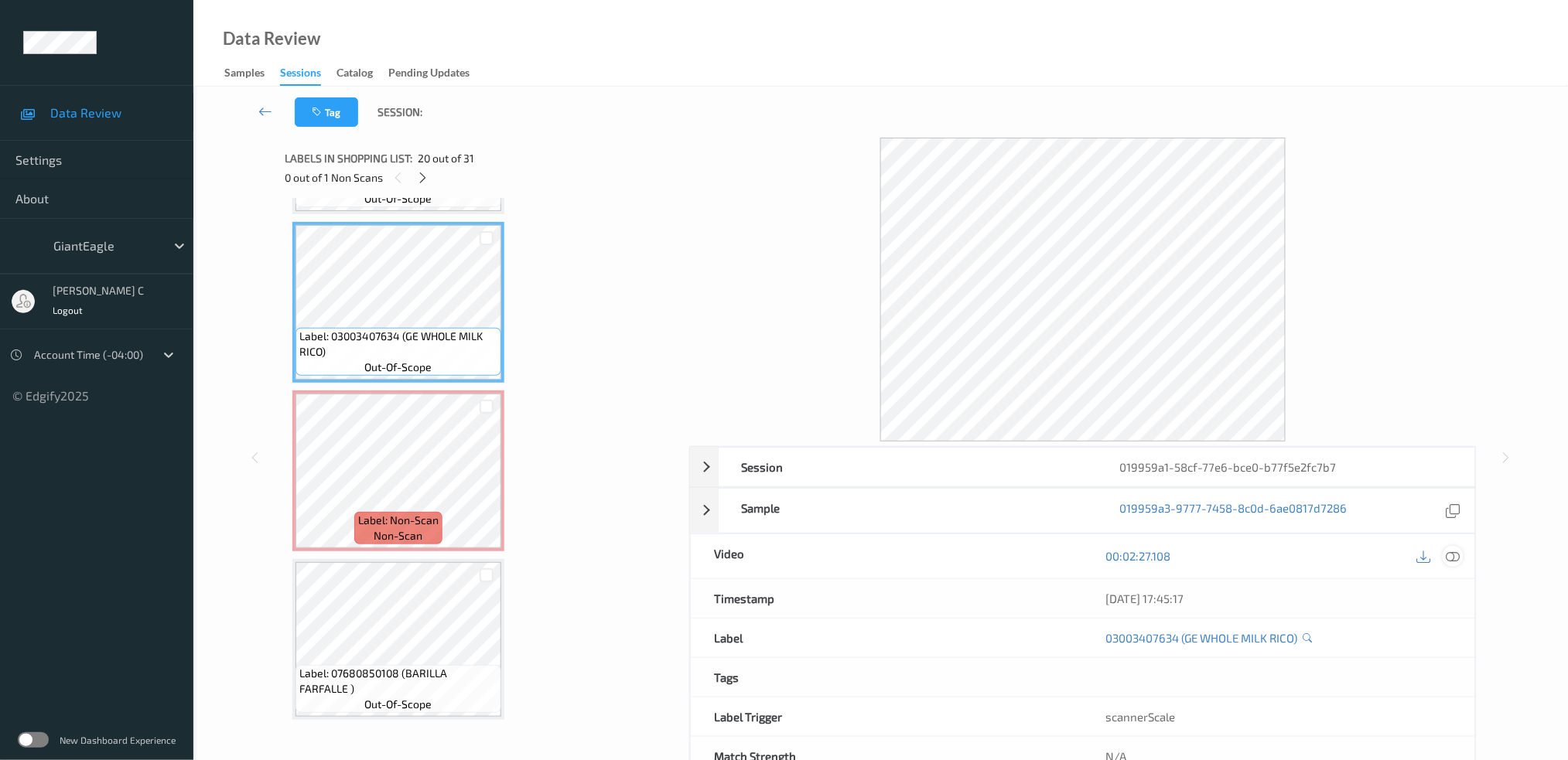
click at [1457, 547] on div at bounding box center [1453, 556] width 21 height 21
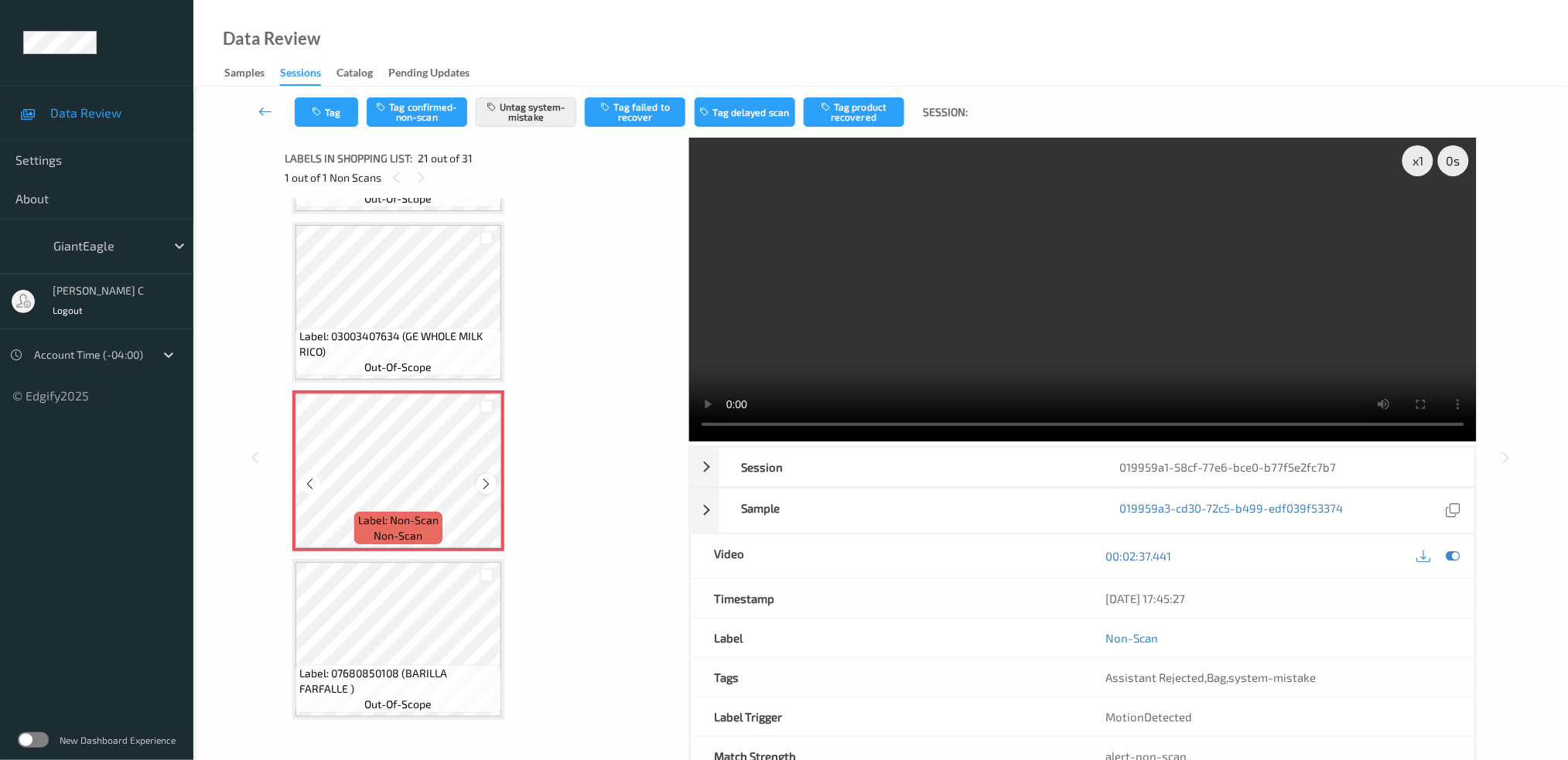
click at [488, 477] on icon at bounding box center [487, 484] width 13 height 14
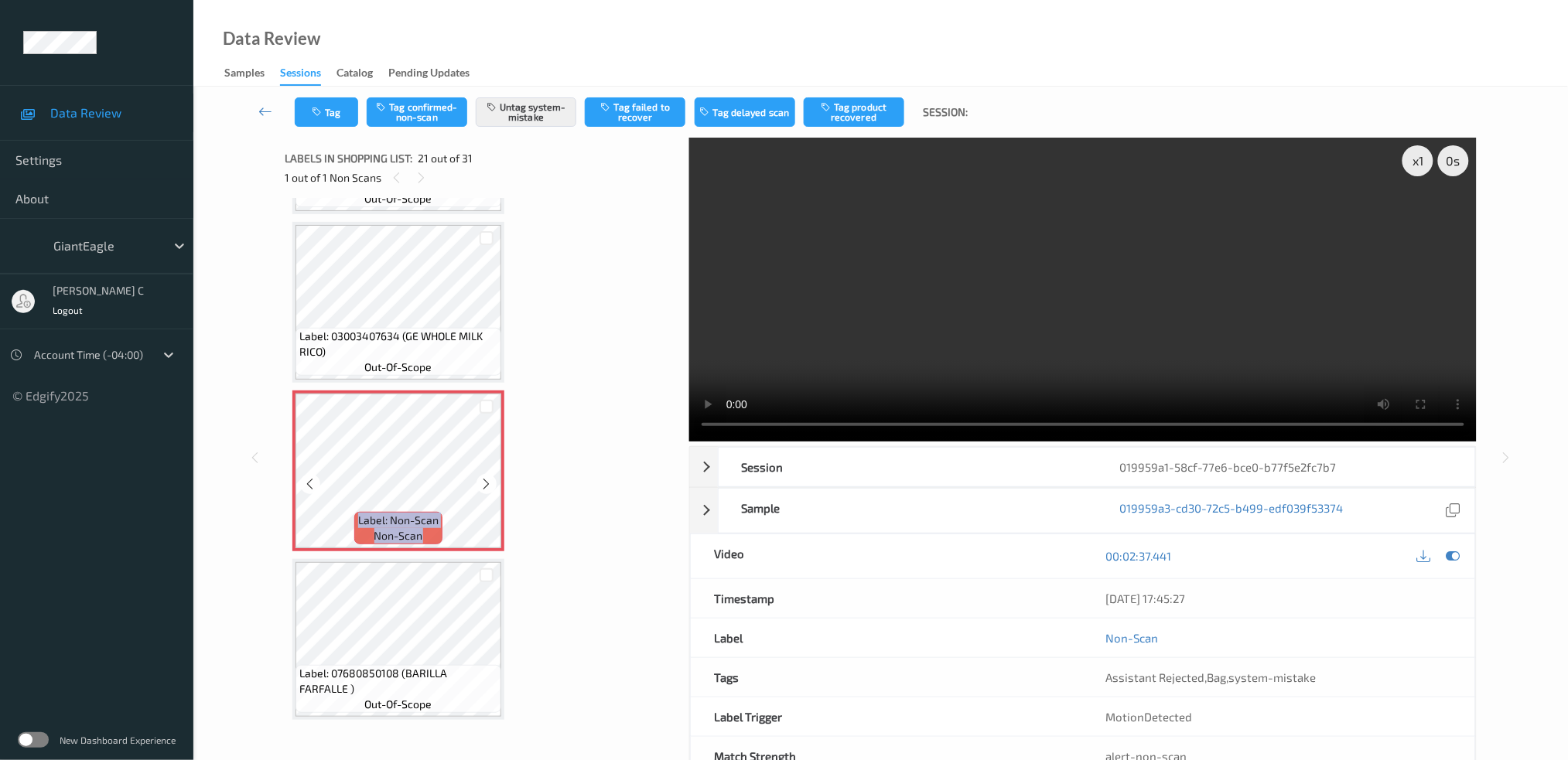
click at [488, 477] on icon at bounding box center [487, 484] width 13 height 14
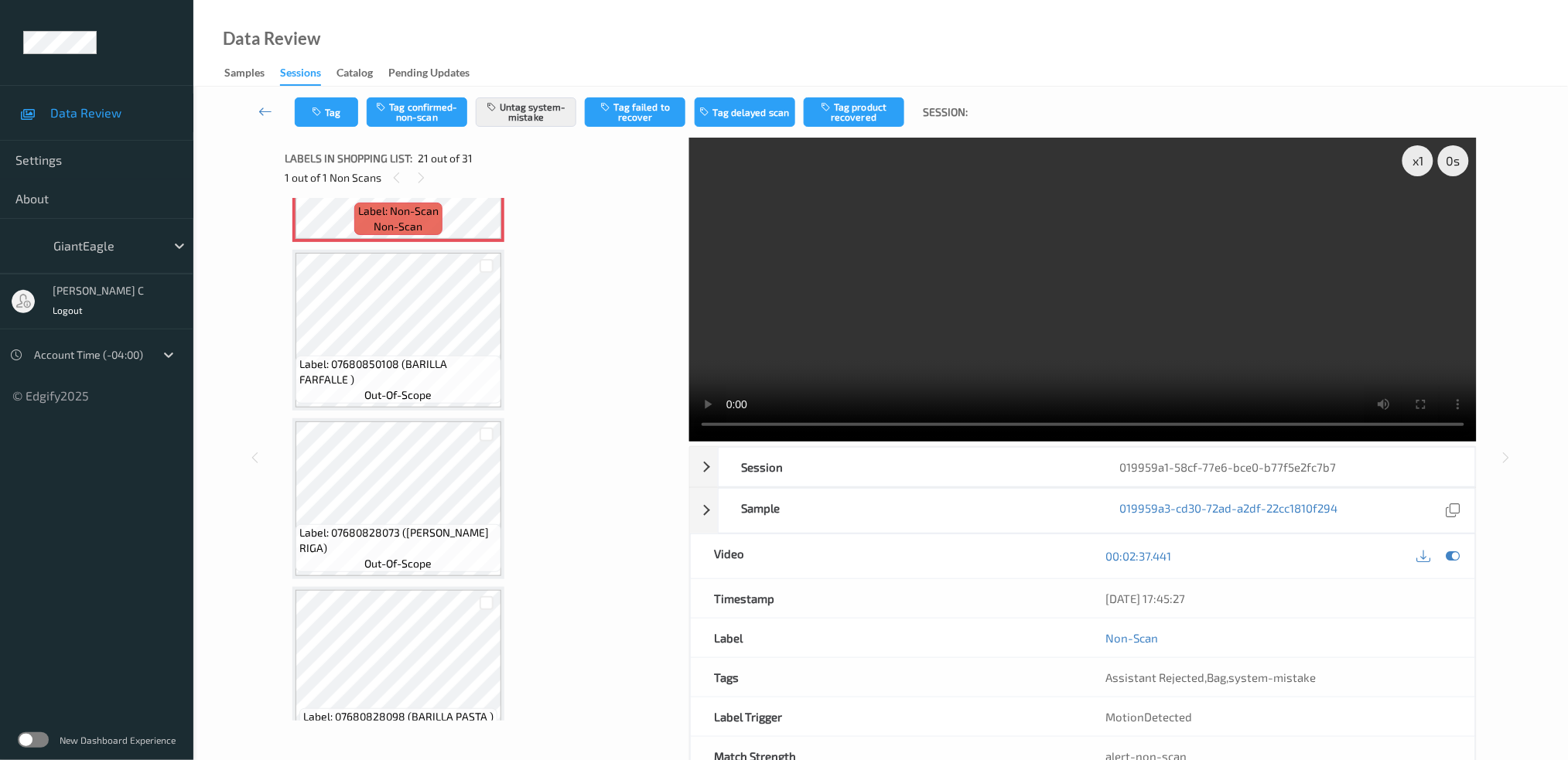
scroll to position [3290, 0]
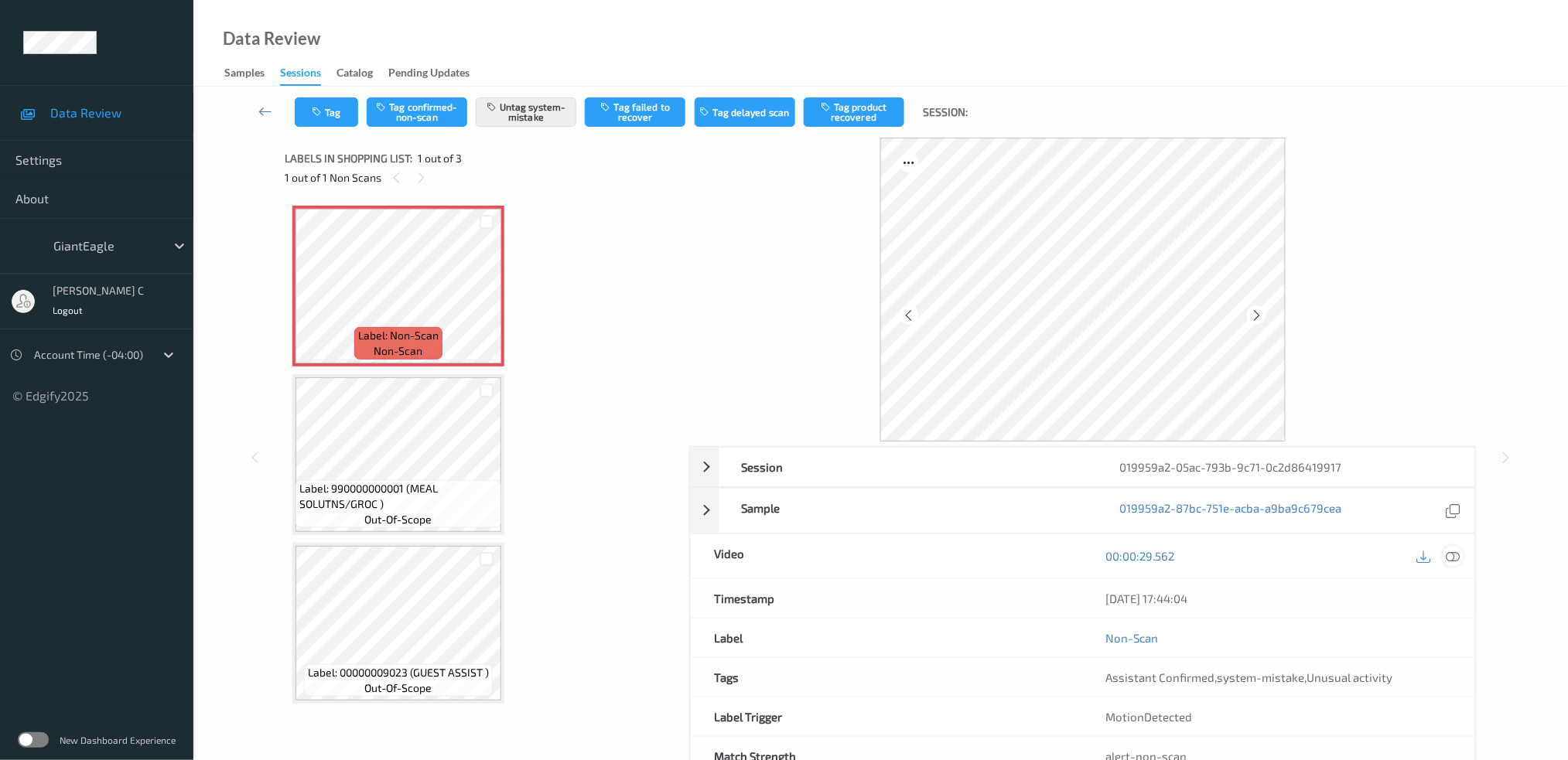
click at [1454, 556] on icon at bounding box center [1453, 556] width 14 height 14
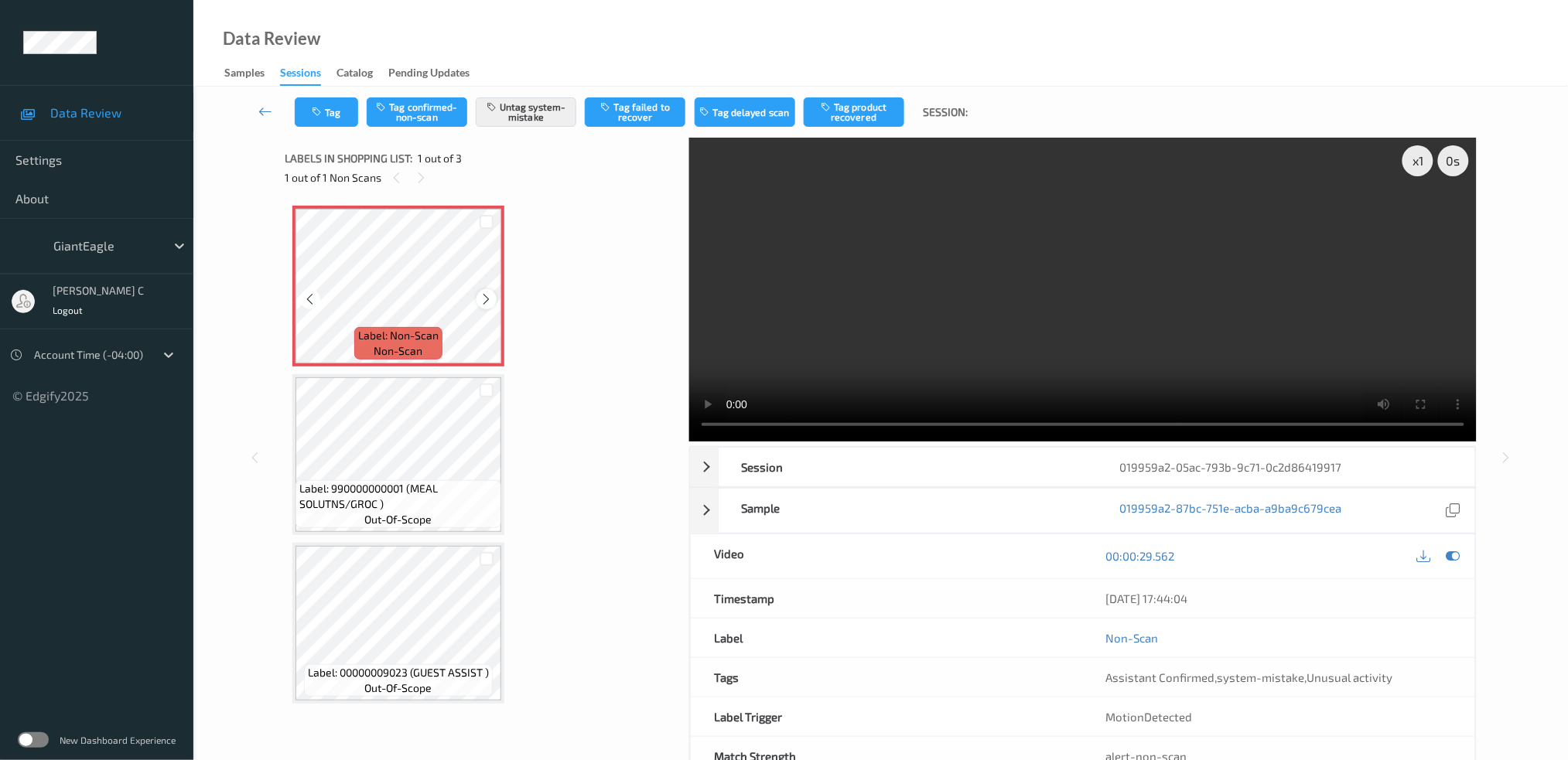
click at [492, 296] on icon at bounding box center [487, 299] width 13 height 14
click at [490, 300] on icon at bounding box center [487, 299] width 13 height 14
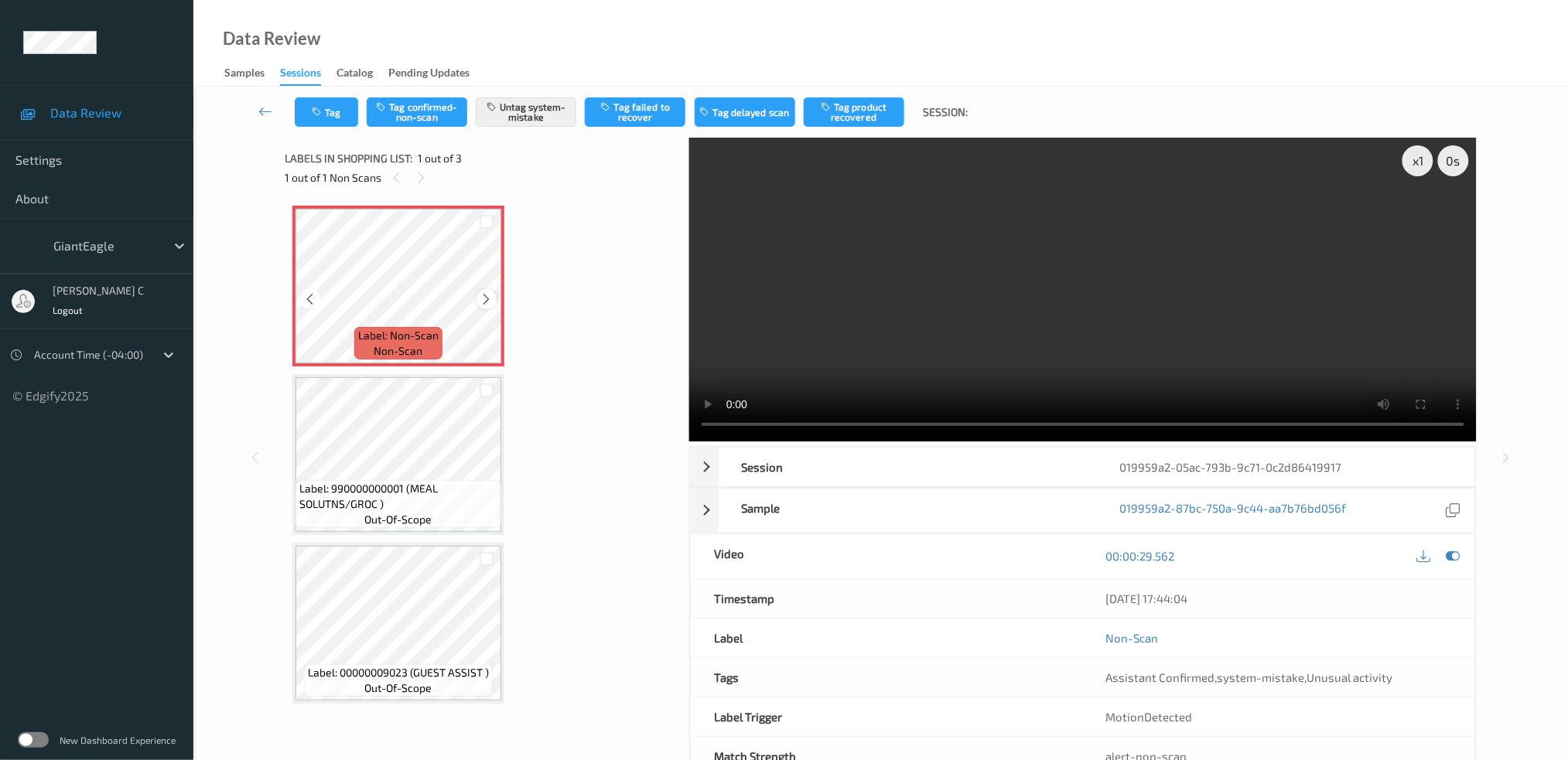
click at [489, 307] on div at bounding box center [486, 299] width 19 height 19
click at [393, 496] on span "Label: 990000000001 (MEAL SOLUTNS/GROC )" at bounding box center [398, 496] width 198 height 31
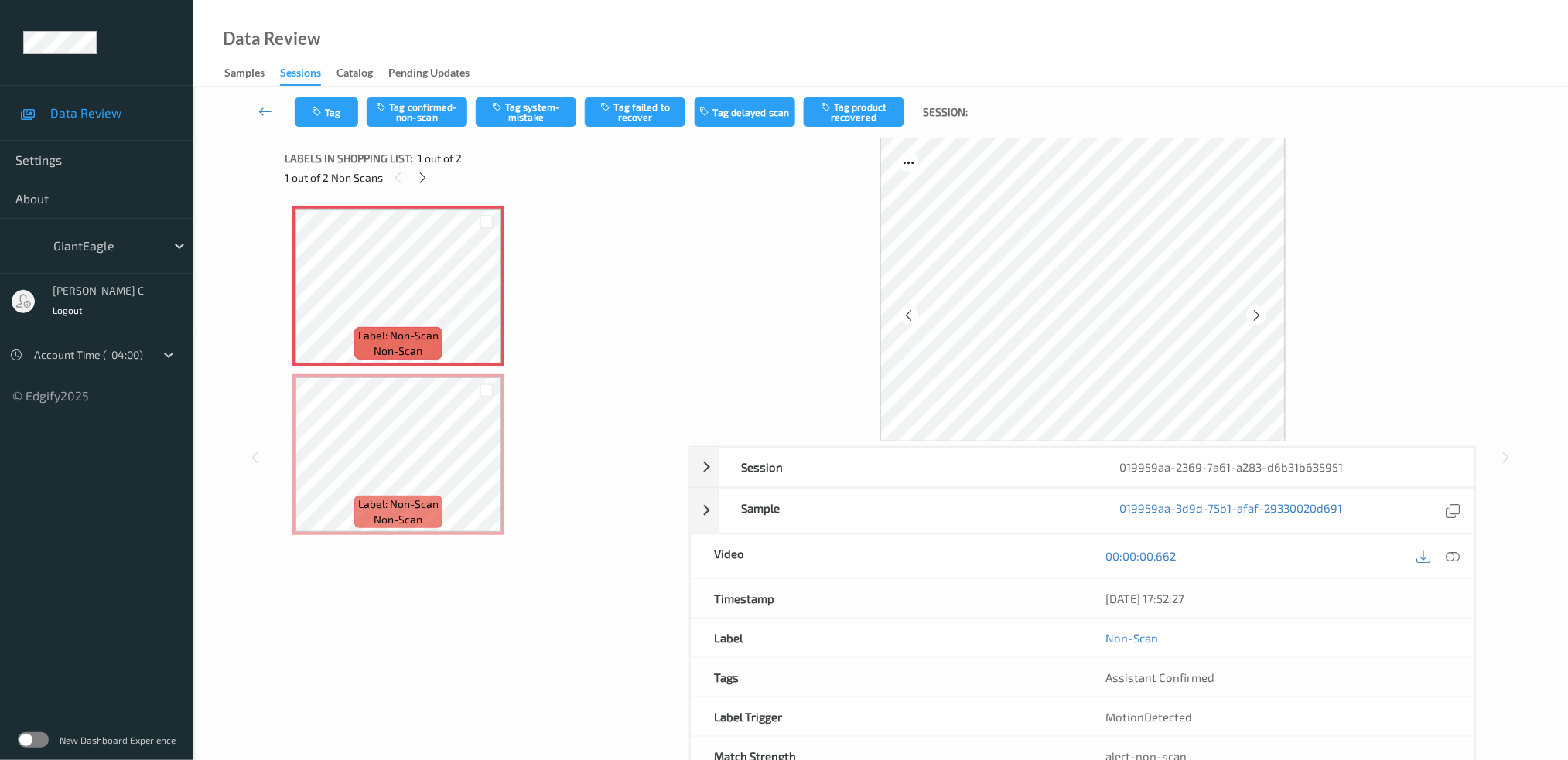
click at [1455, 559] on icon at bounding box center [1453, 556] width 14 height 14
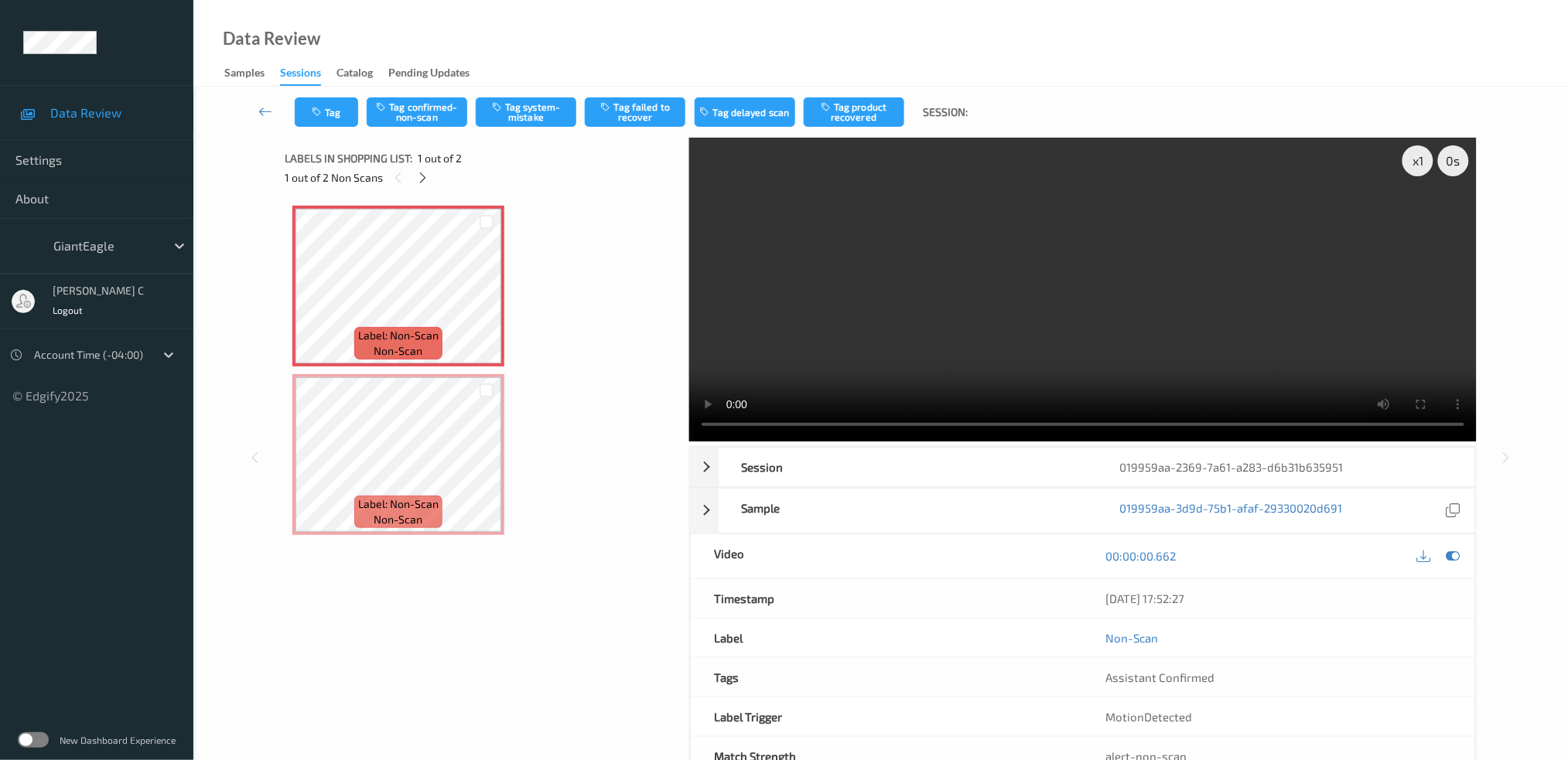
click at [439, 129] on div "Tag Tag confirmed-non-scan Tag system-mistake Tag failed to recover Tag delayed…" at bounding box center [880, 112] width 1311 height 51
click at [431, 119] on button "Tag confirmed-non-scan" at bounding box center [416, 111] width 100 height 29
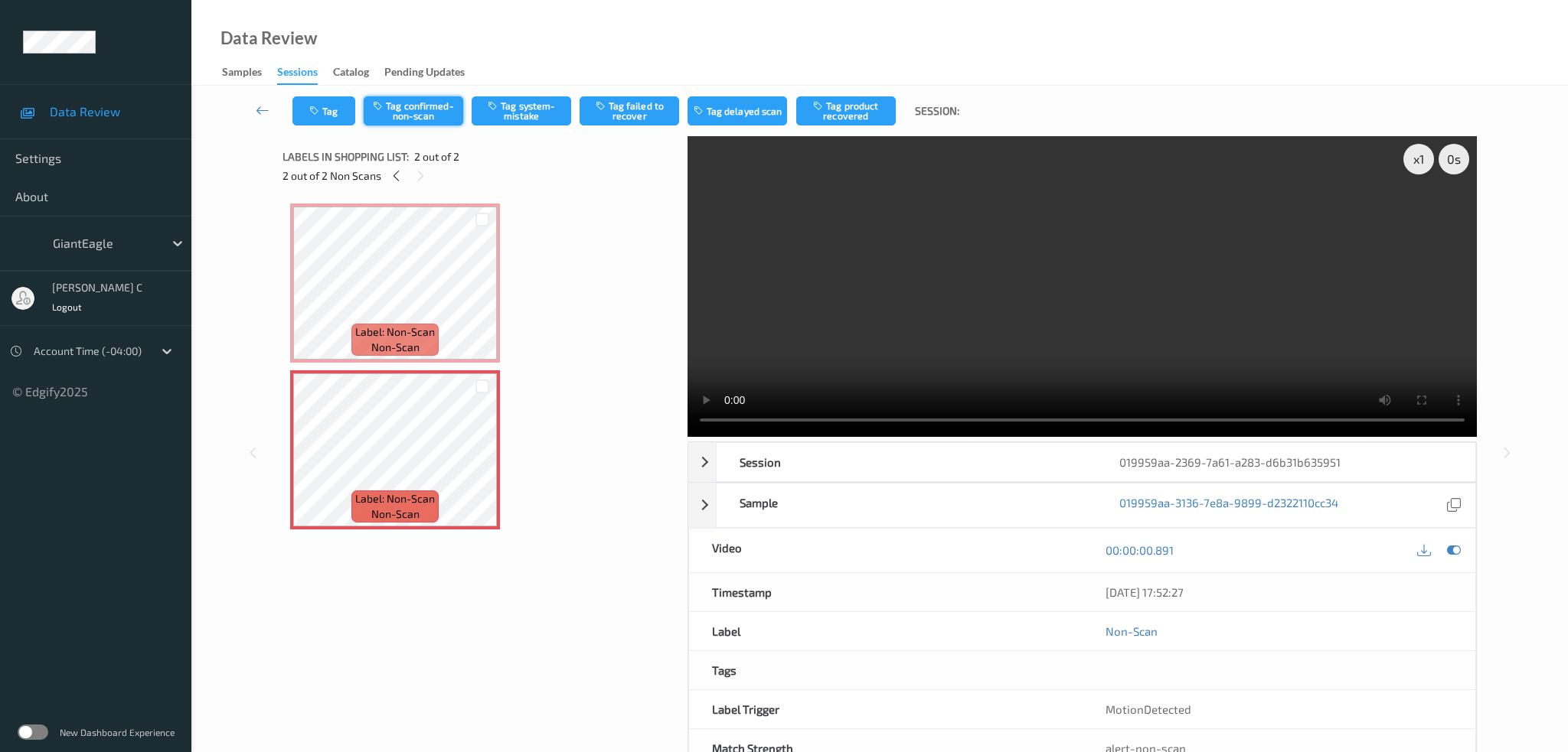
click at [443, 108] on button "Tag confirmed-non-scan" at bounding box center [413, 110] width 99 height 29
